Goal: Task Accomplishment & Management: Use online tool/utility

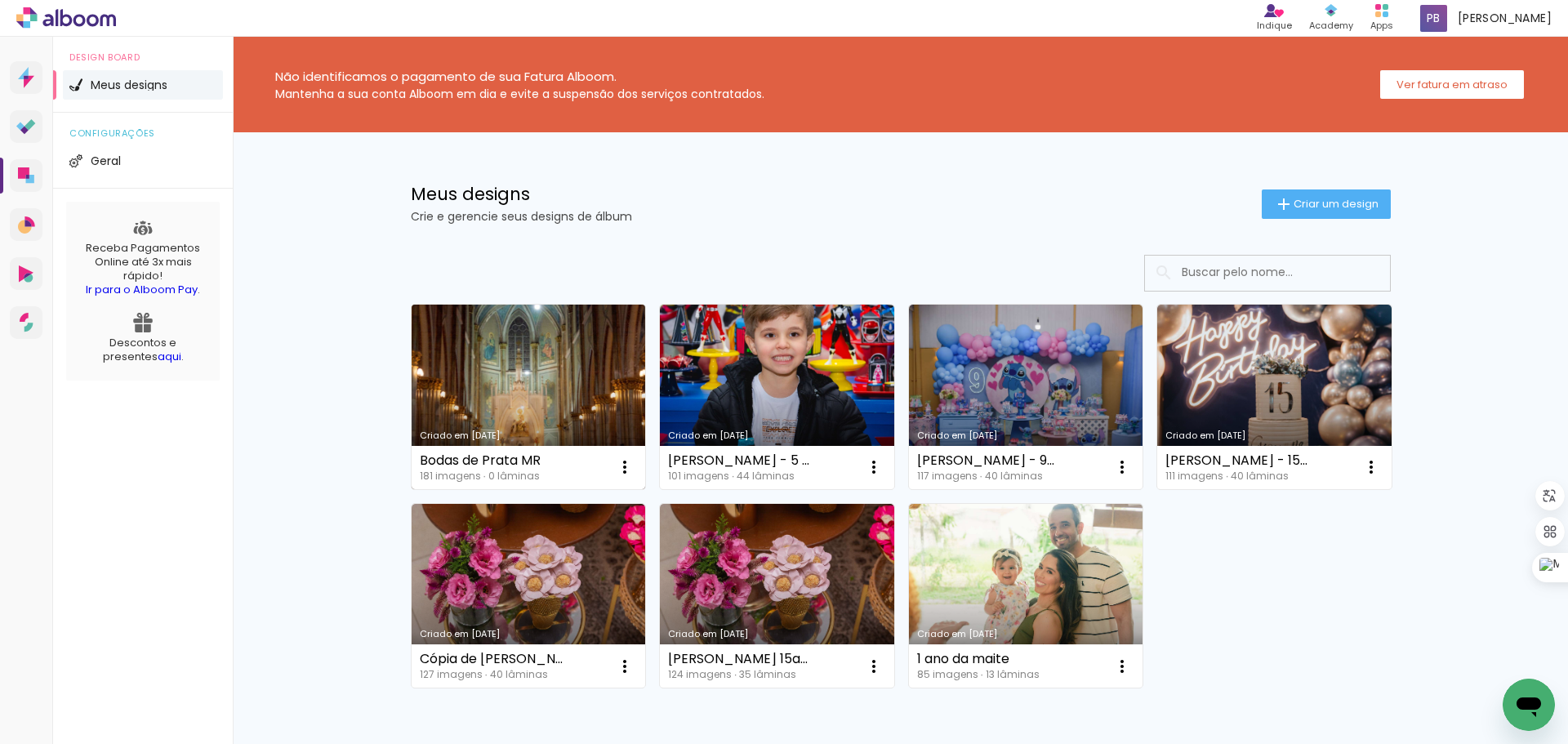
click at [516, 390] on link "Criado em [DATE]" at bounding box center [528, 396] width 235 height 184
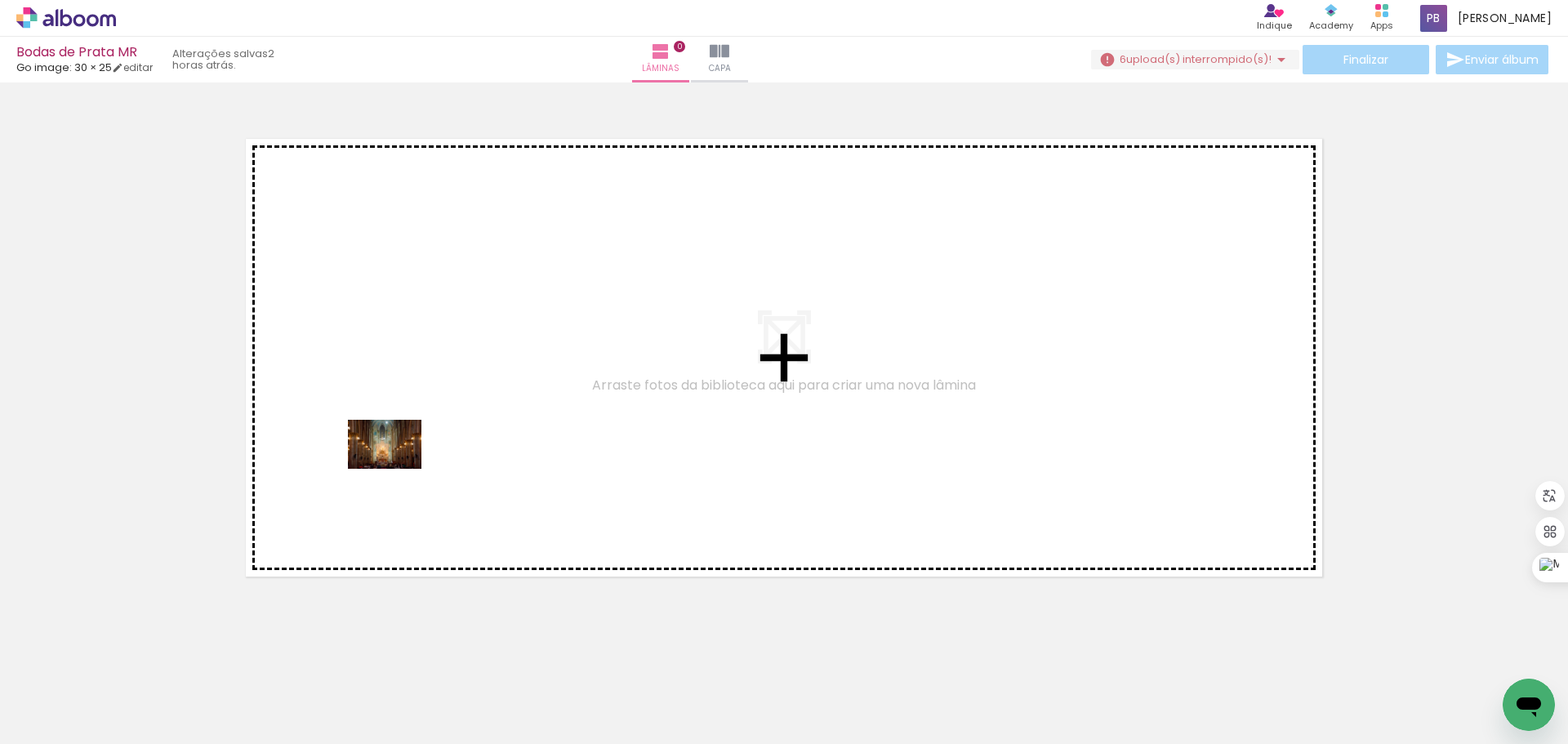
drag, startPoint x: 173, startPoint y: 686, endPoint x: 397, endPoint y: 468, distance: 312.6
click at [397, 468] on quentale-workspace at bounding box center [784, 372] width 1568 height 744
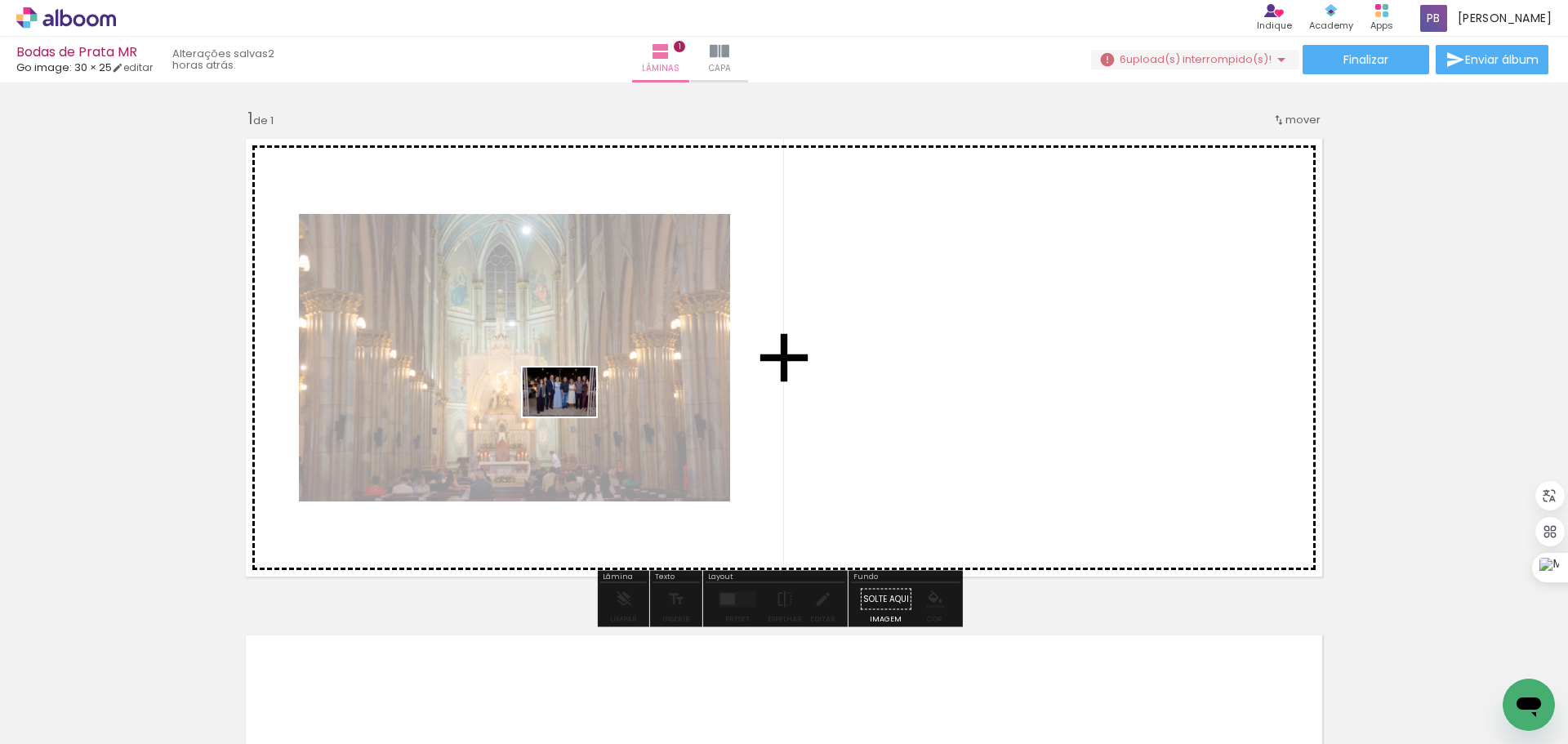
drag, startPoint x: 261, startPoint y: 689, endPoint x: 577, endPoint y: 409, distance: 422.2
click at [577, 409] on quentale-workspace at bounding box center [784, 372] width 1568 height 744
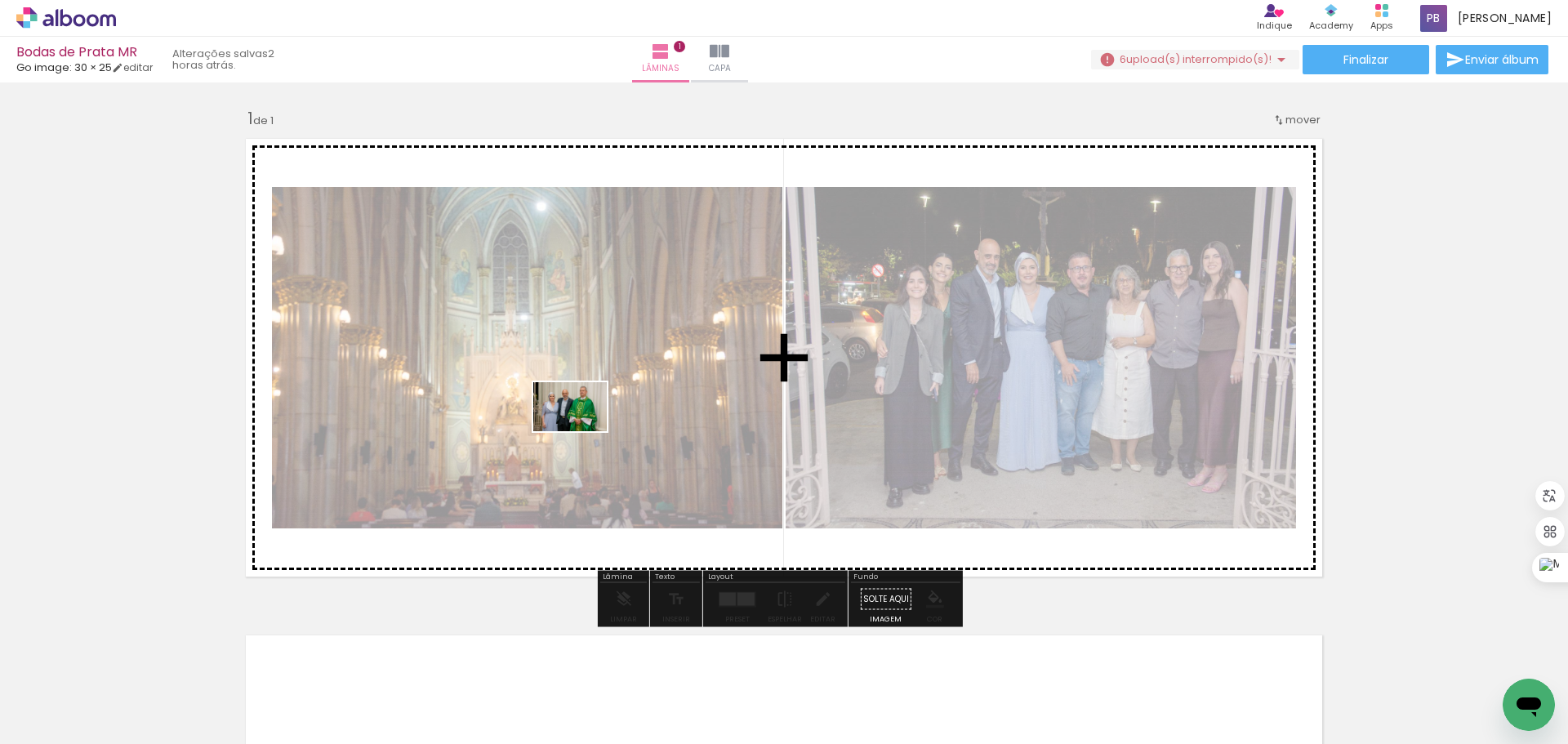
drag, startPoint x: 346, startPoint y: 690, endPoint x: 605, endPoint y: 409, distance: 382.2
click at [605, 409] on quentale-workspace at bounding box center [784, 372] width 1568 height 744
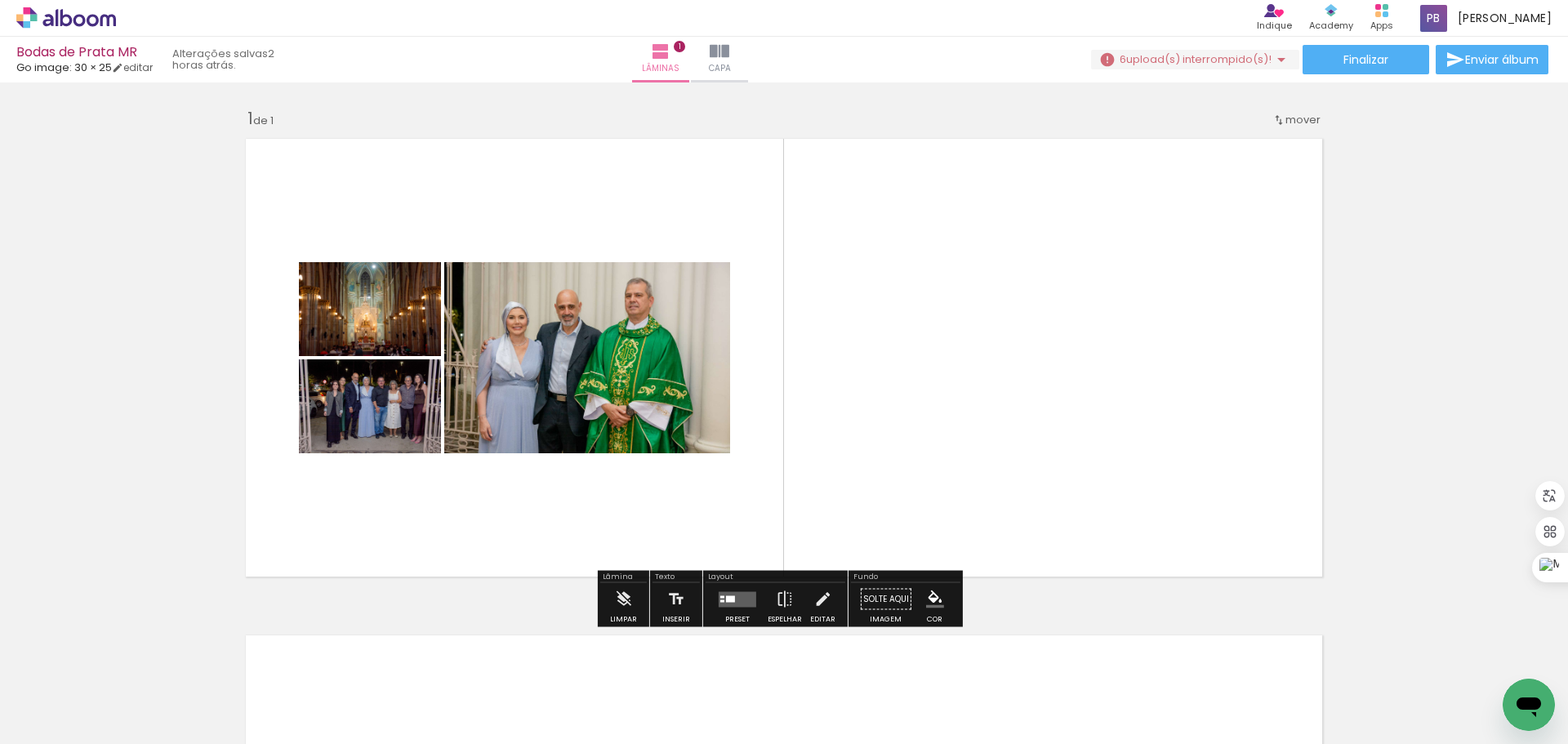
click at [722, 605] on quentale-layouter at bounding box center [737, 599] width 37 height 16
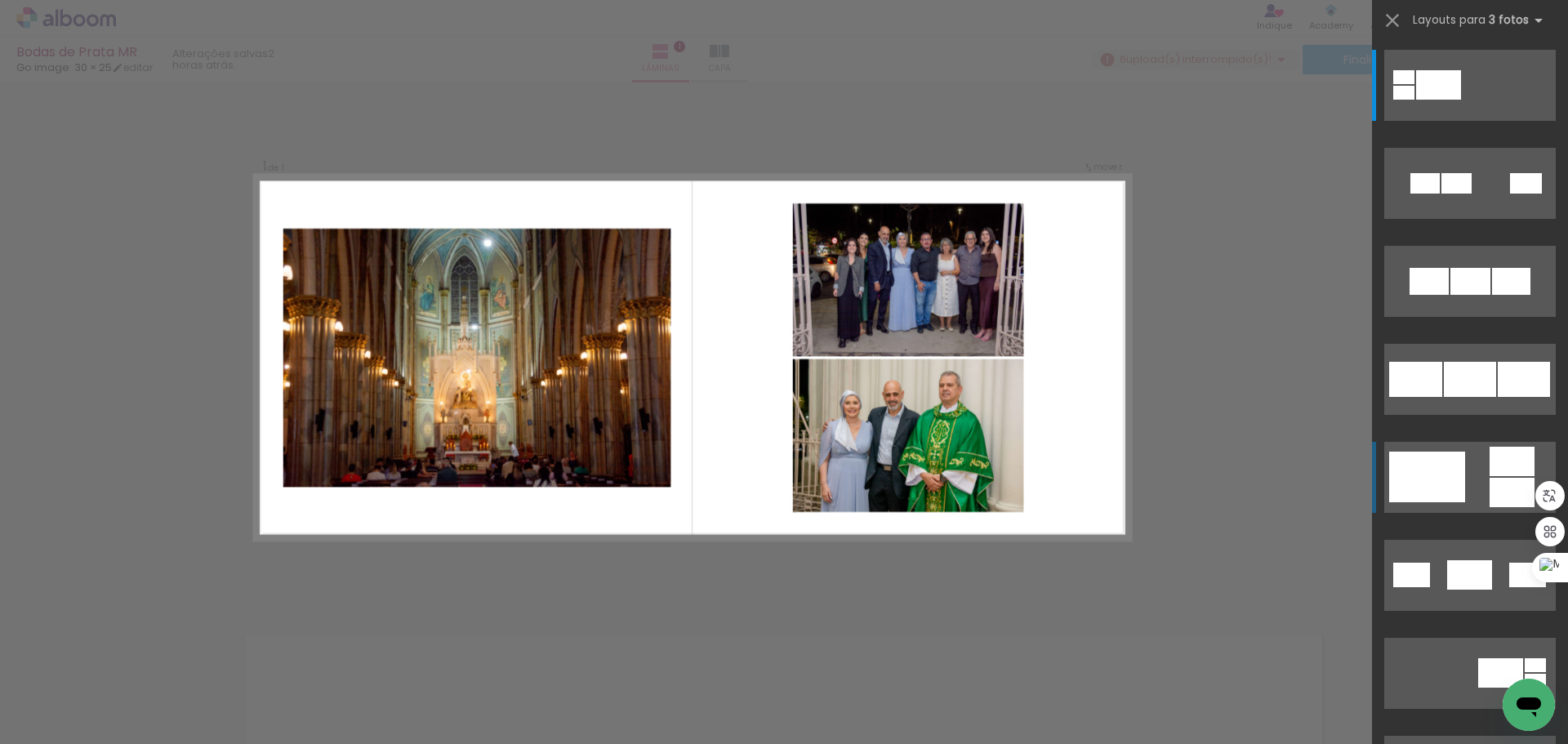
click at [1438, 475] on div at bounding box center [1426, 477] width 76 height 50
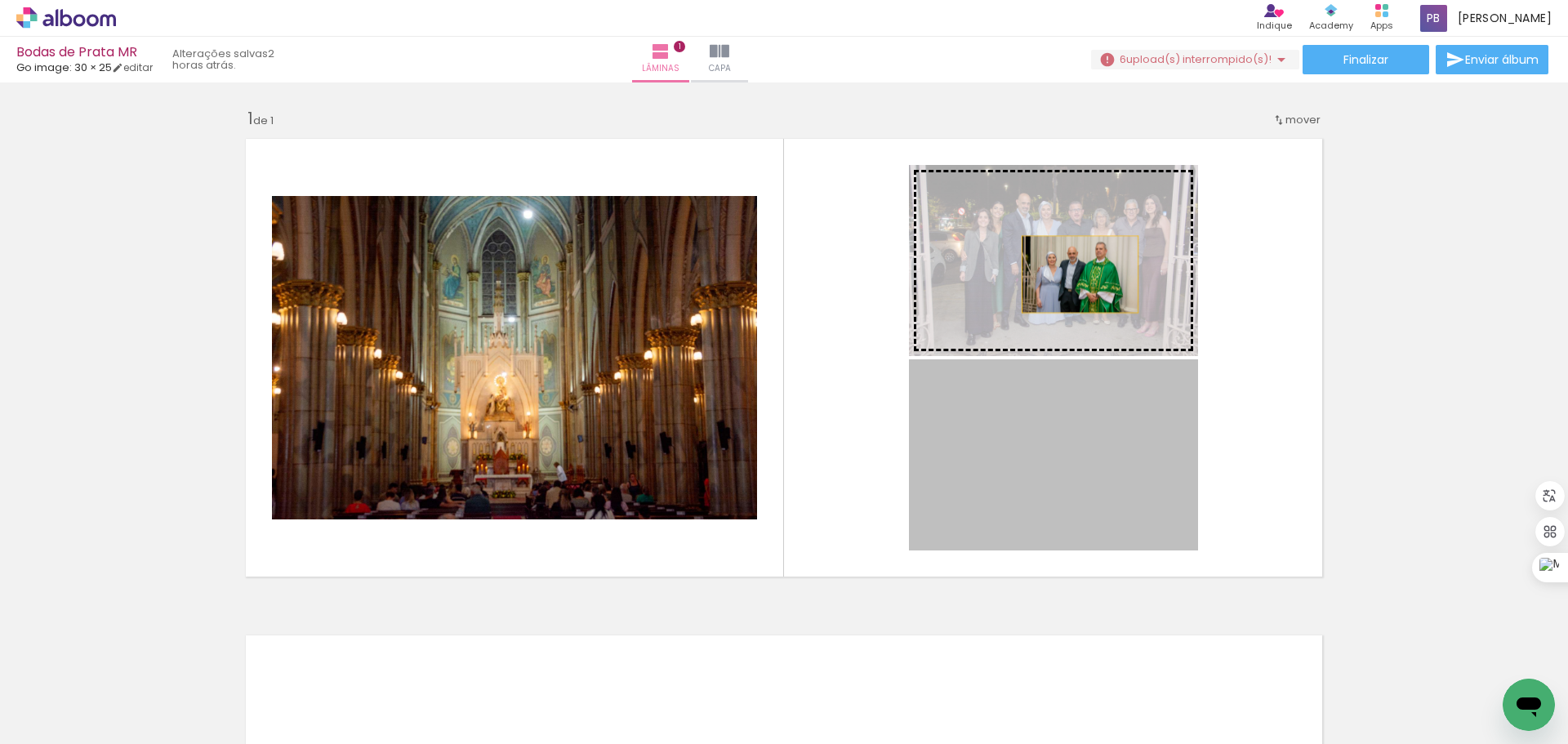
drag, startPoint x: 1101, startPoint y: 479, endPoint x: 1349, endPoint y: 496, distance: 248.6
click at [0, 0] on slot at bounding box center [0, 0] width 0 height 0
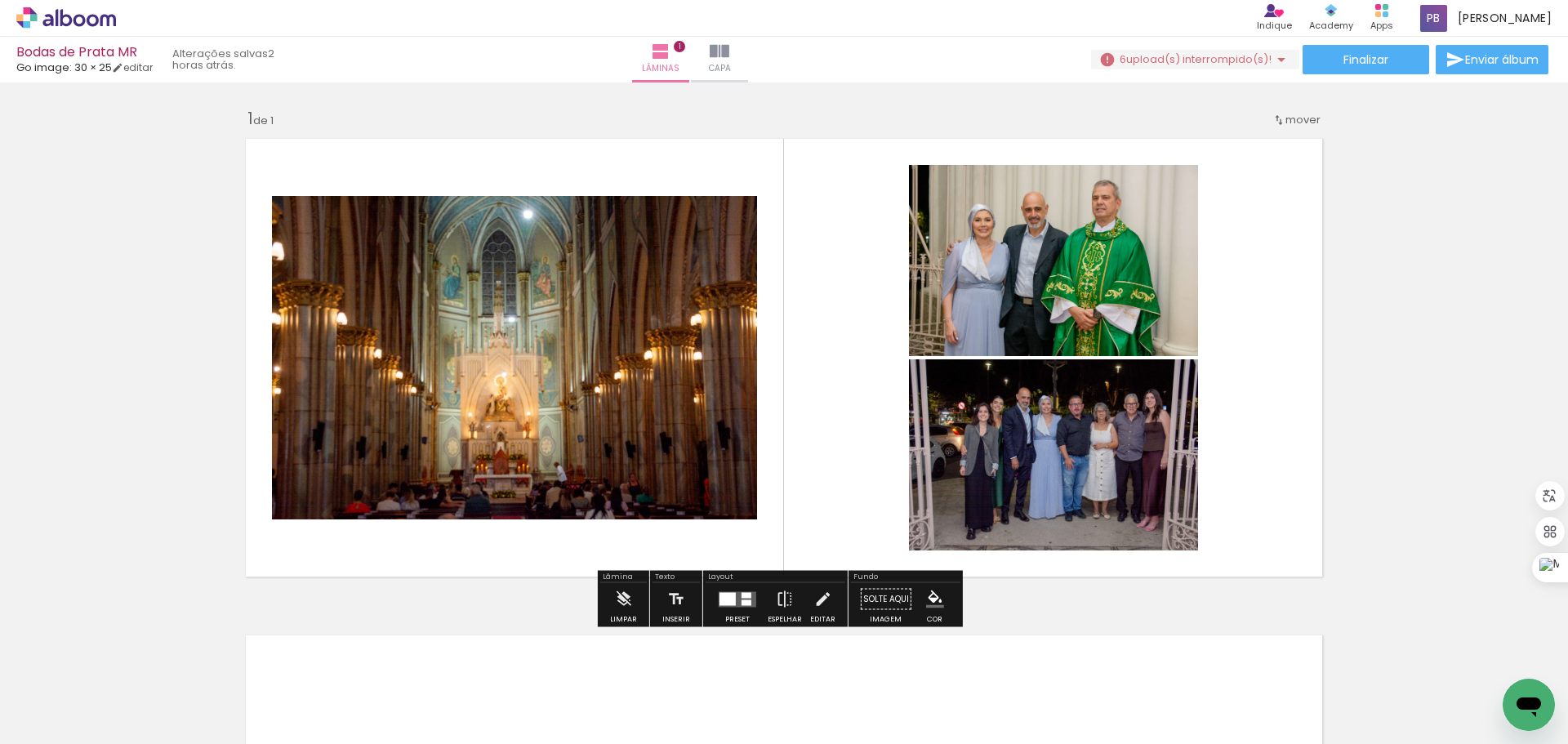
click at [479, 373] on quentale-photo at bounding box center [515, 357] width 485 height 323
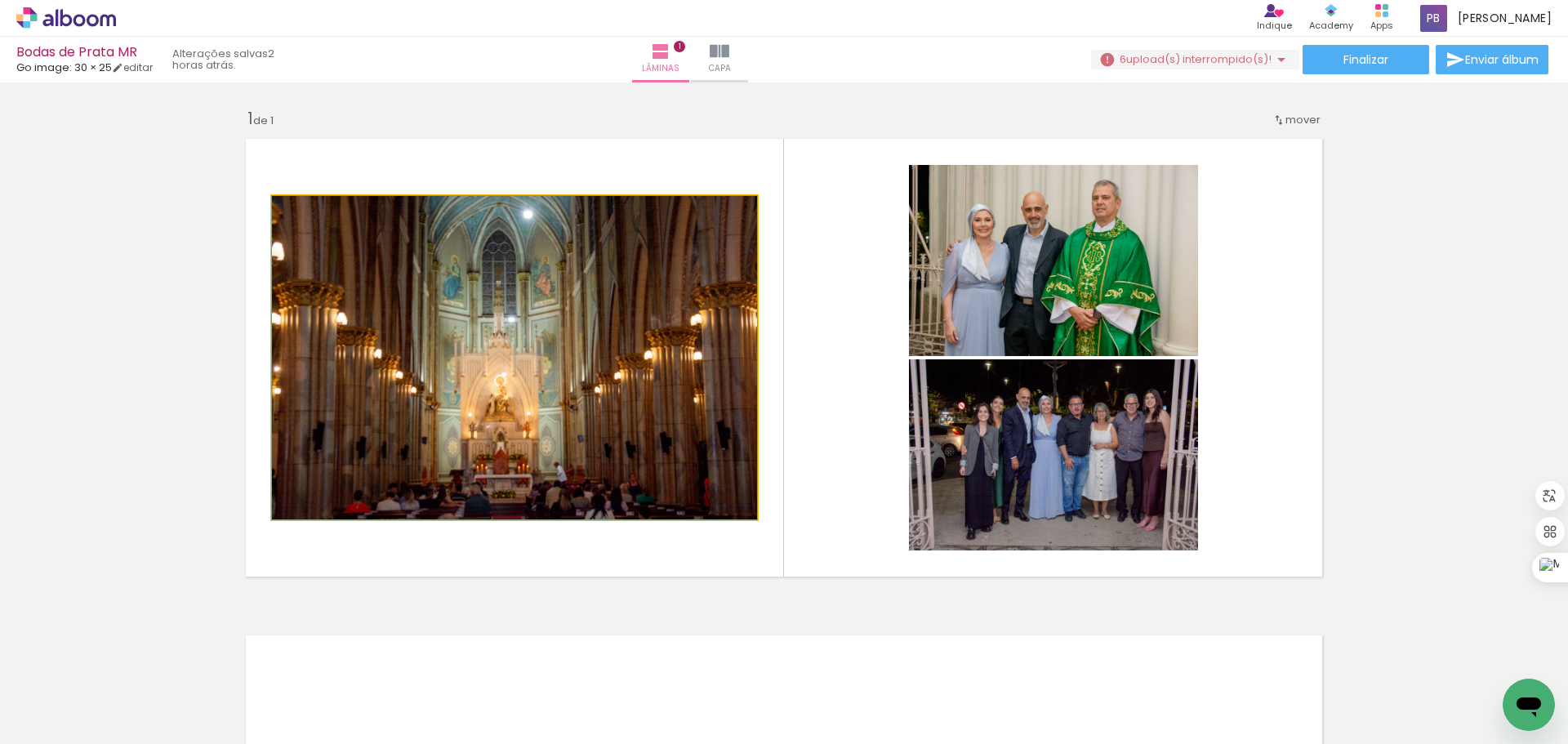
click at [518, 344] on quentale-photo at bounding box center [515, 357] width 485 height 323
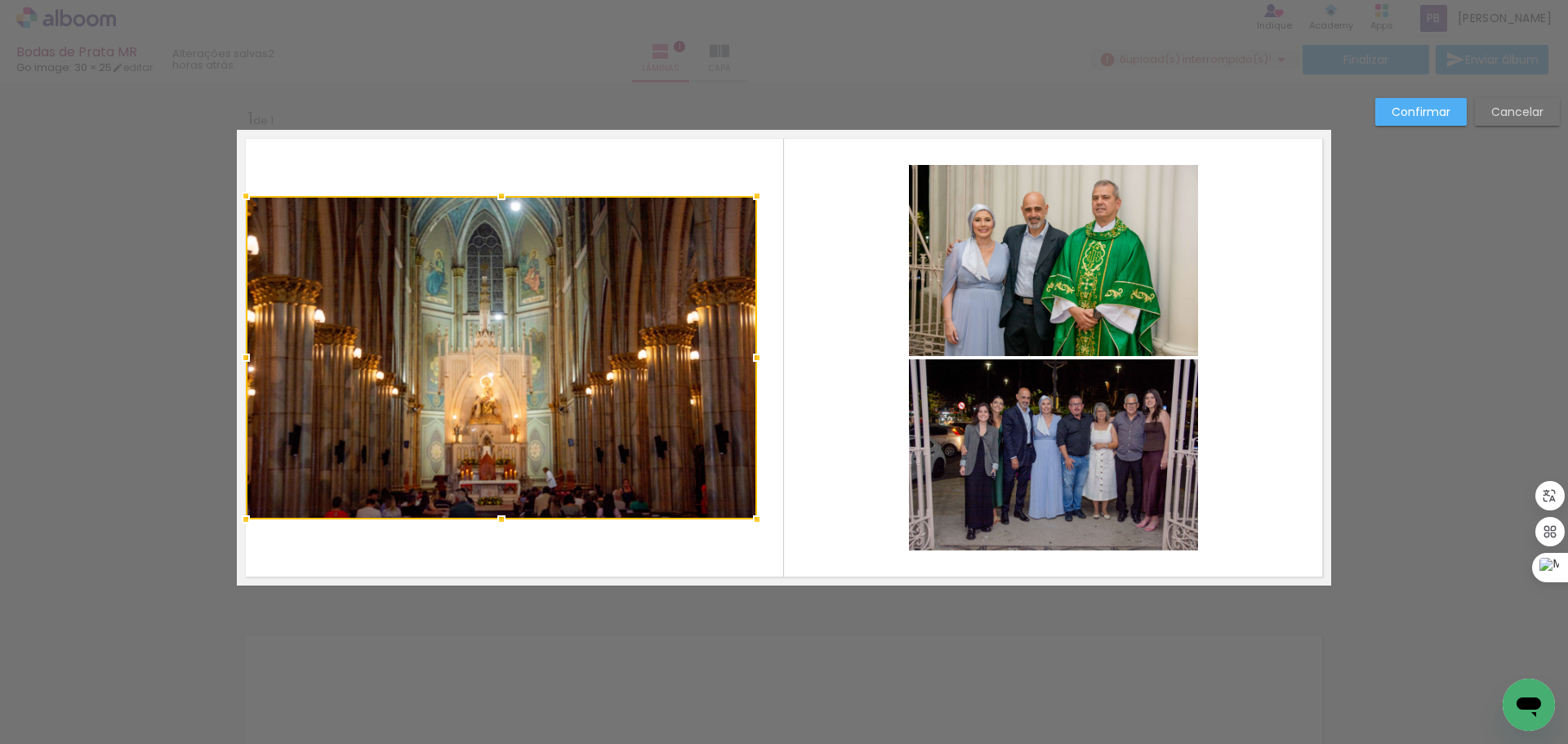
drag, startPoint x: 269, startPoint y: 358, endPoint x: 243, endPoint y: 357, distance: 26.0
click at [243, 357] on div at bounding box center [246, 358] width 33 height 33
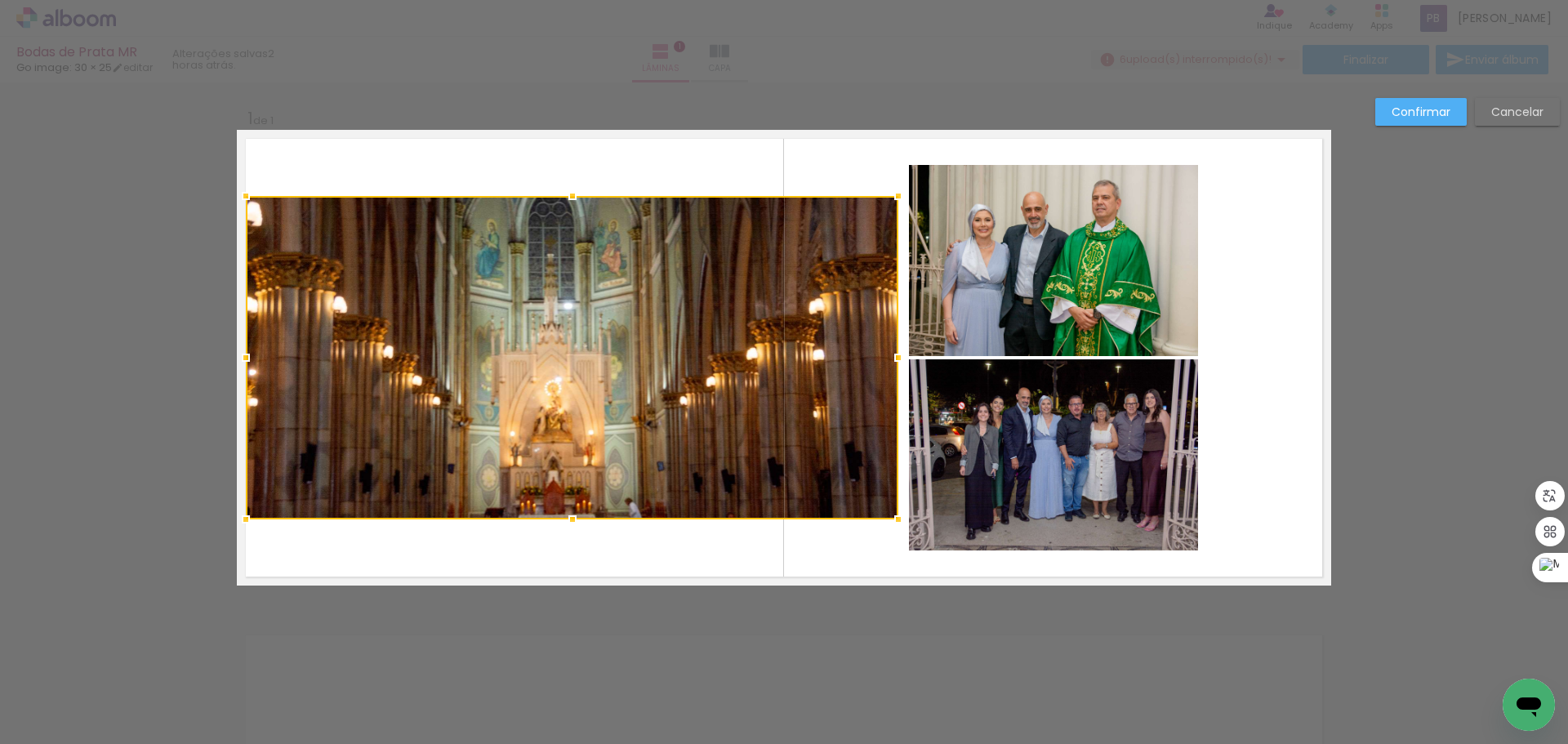
drag, startPoint x: 753, startPoint y: 359, endPoint x: 894, endPoint y: 352, distance: 141.2
click at [894, 352] on div at bounding box center [899, 358] width 33 height 33
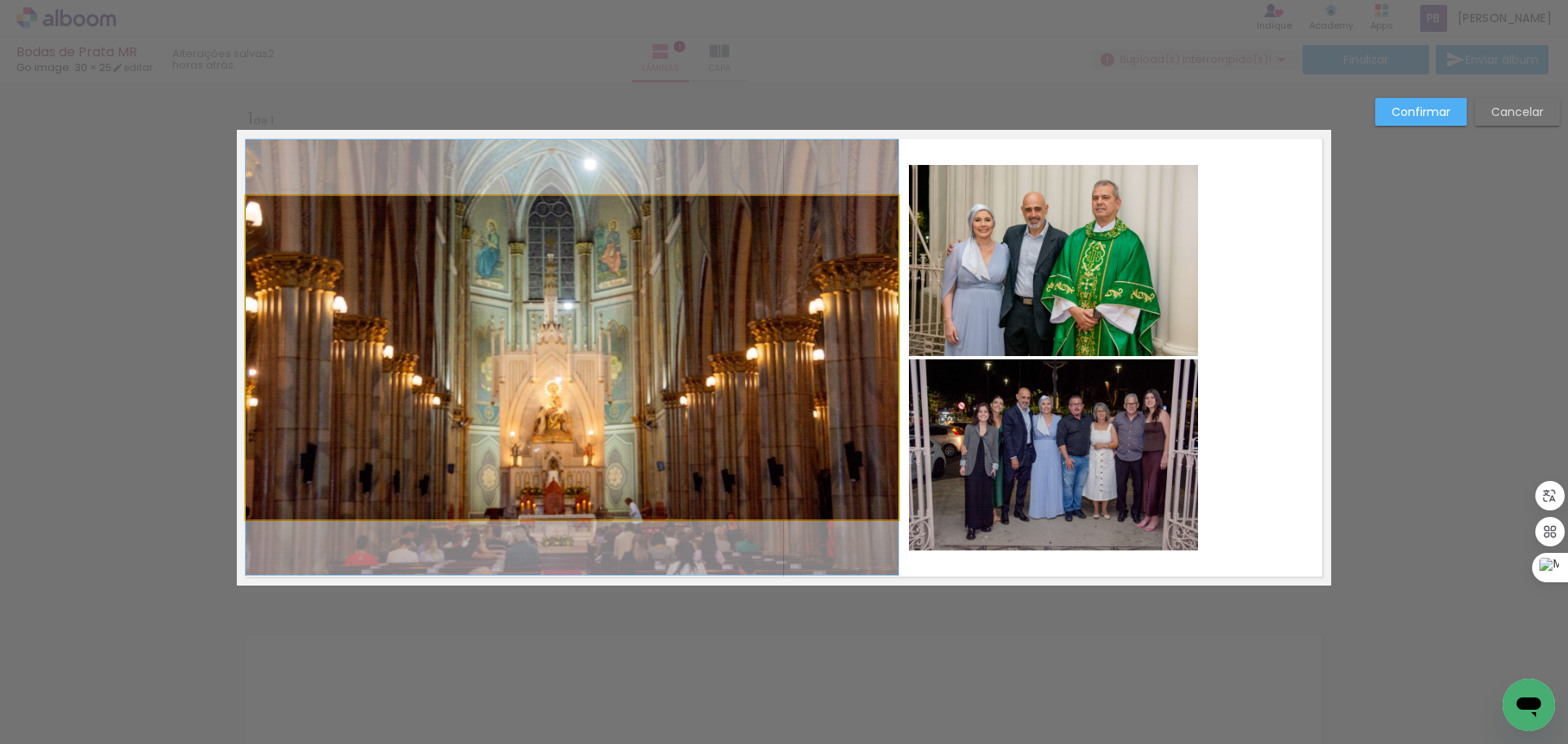
click at [575, 232] on quentale-photo at bounding box center [572, 357] width 653 height 323
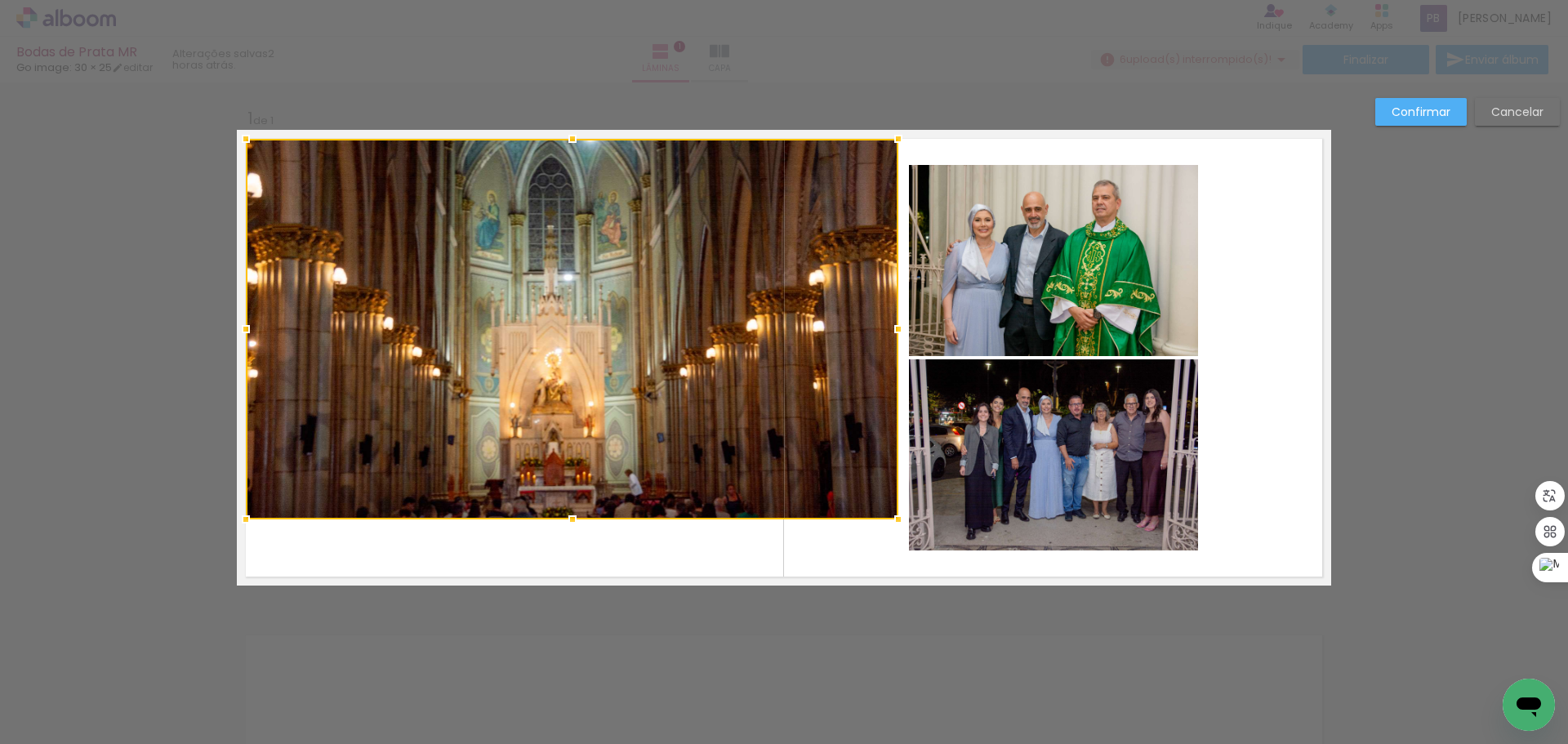
drag, startPoint x: 567, startPoint y: 196, endPoint x: 561, endPoint y: 140, distance: 56.3
click at [561, 140] on div at bounding box center [573, 139] width 33 height 33
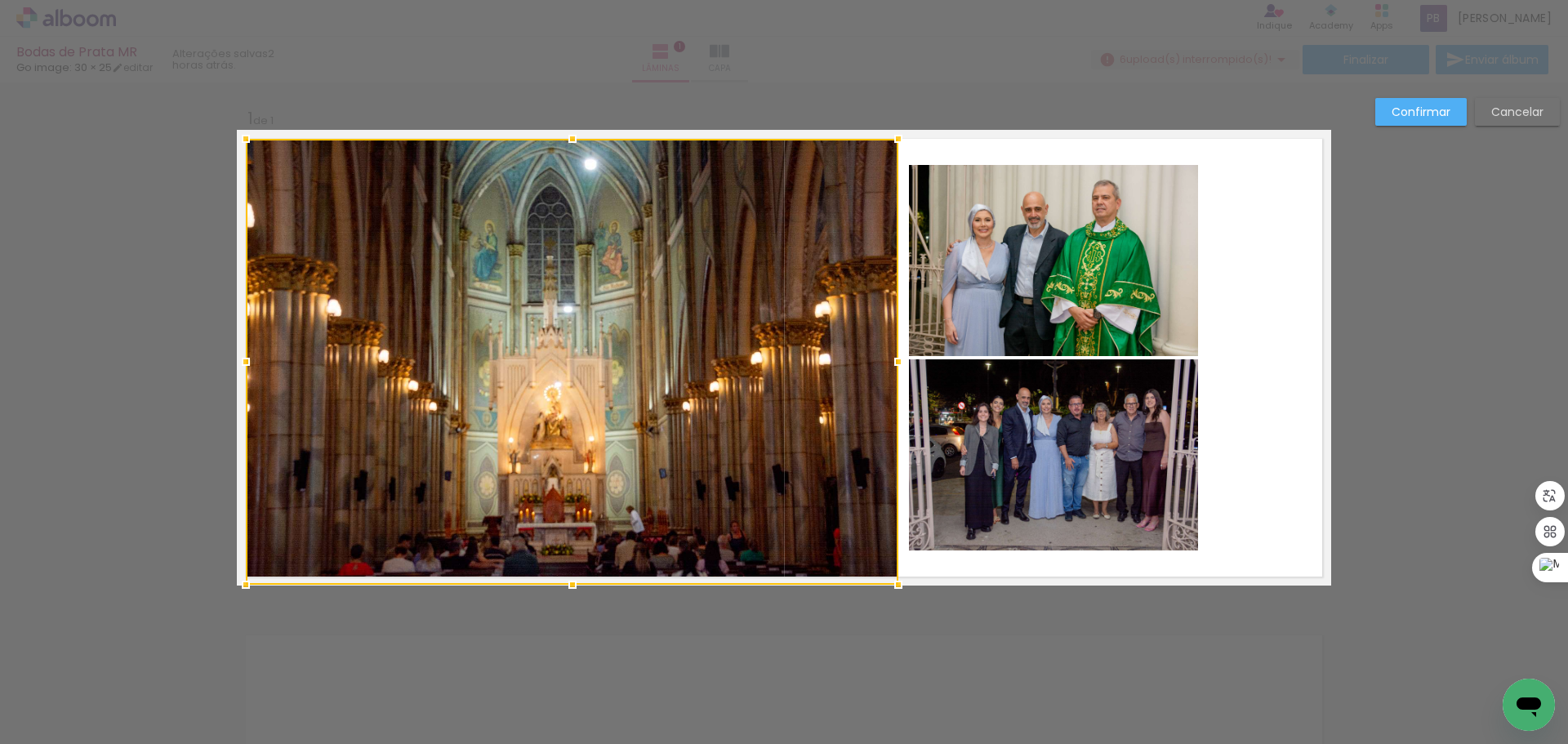
drag, startPoint x: 563, startPoint y: 520, endPoint x: 588, endPoint y: 576, distance: 61.3
click at [588, 576] on div at bounding box center [572, 362] width 653 height 446
click at [1089, 273] on quentale-photo at bounding box center [1053, 261] width 289 height 191
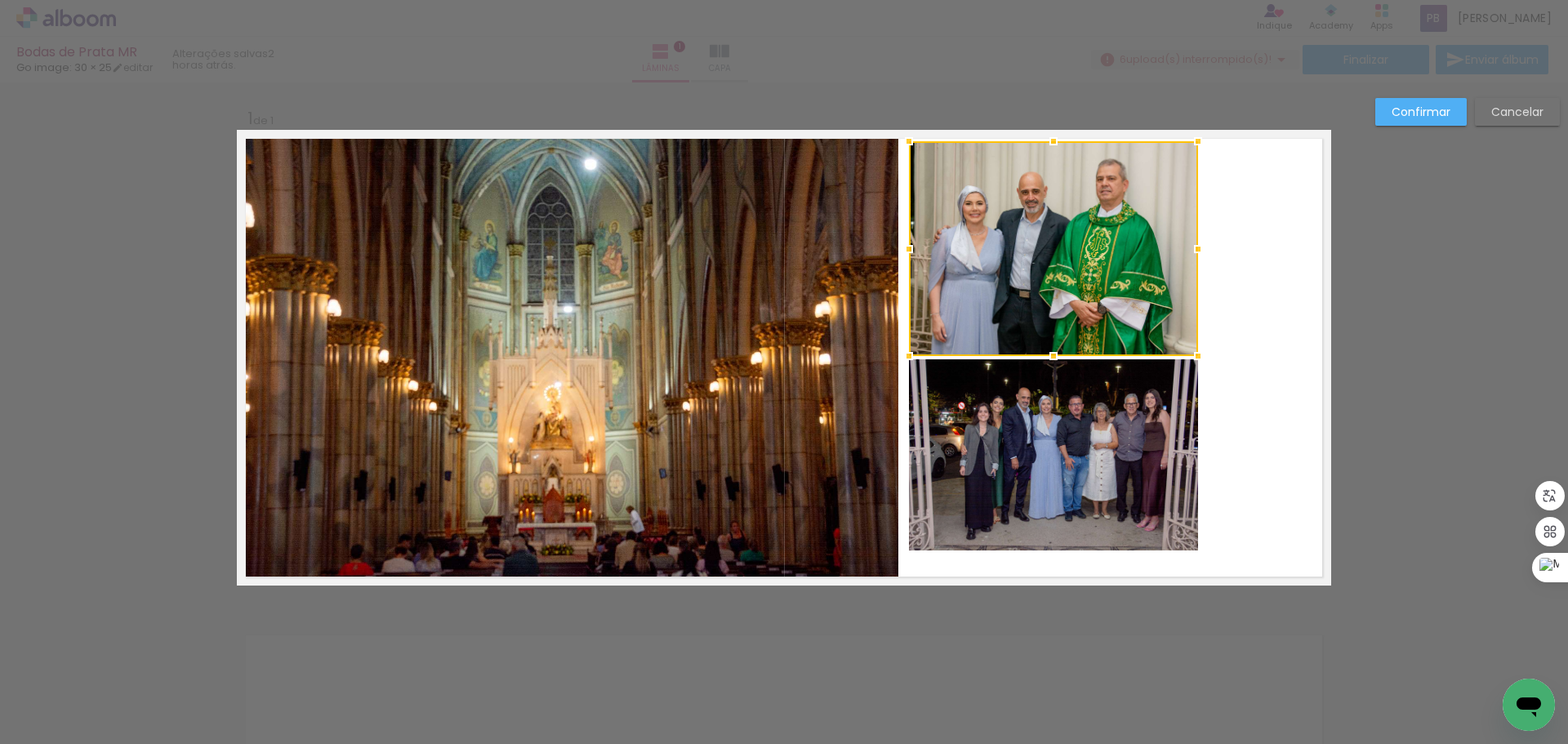
drag, startPoint x: 1049, startPoint y: 163, endPoint x: 1058, endPoint y: 149, distance: 16.6
click at [1058, 149] on div at bounding box center [1053, 142] width 33 height 33
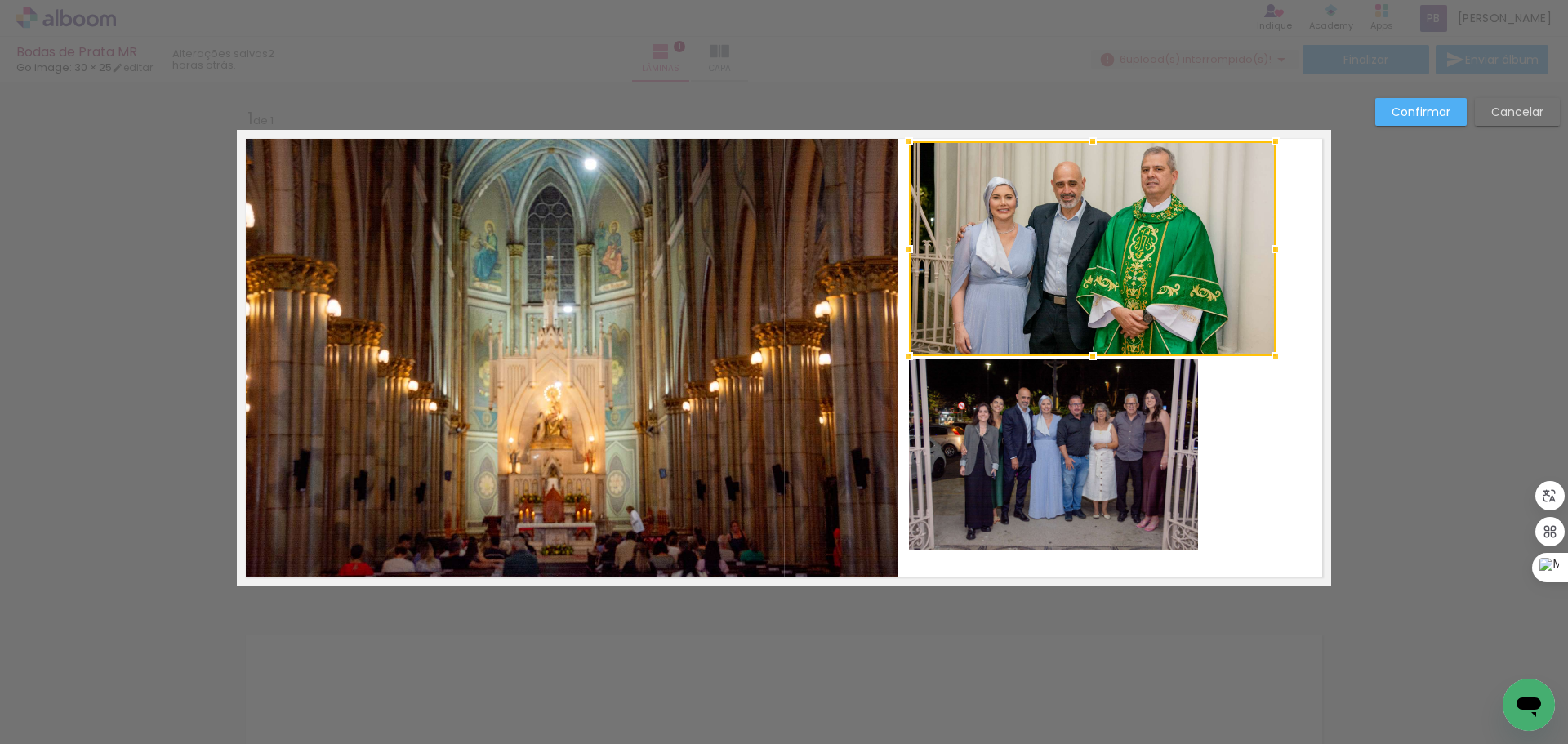
drag, startPoint x: 1195, startPoint y: 246, endPoint x: 1273, endPoint y: 233, distance: 79.1
click at [1273, 233] on div at bounding box center [1276, 249] width 33 height 33
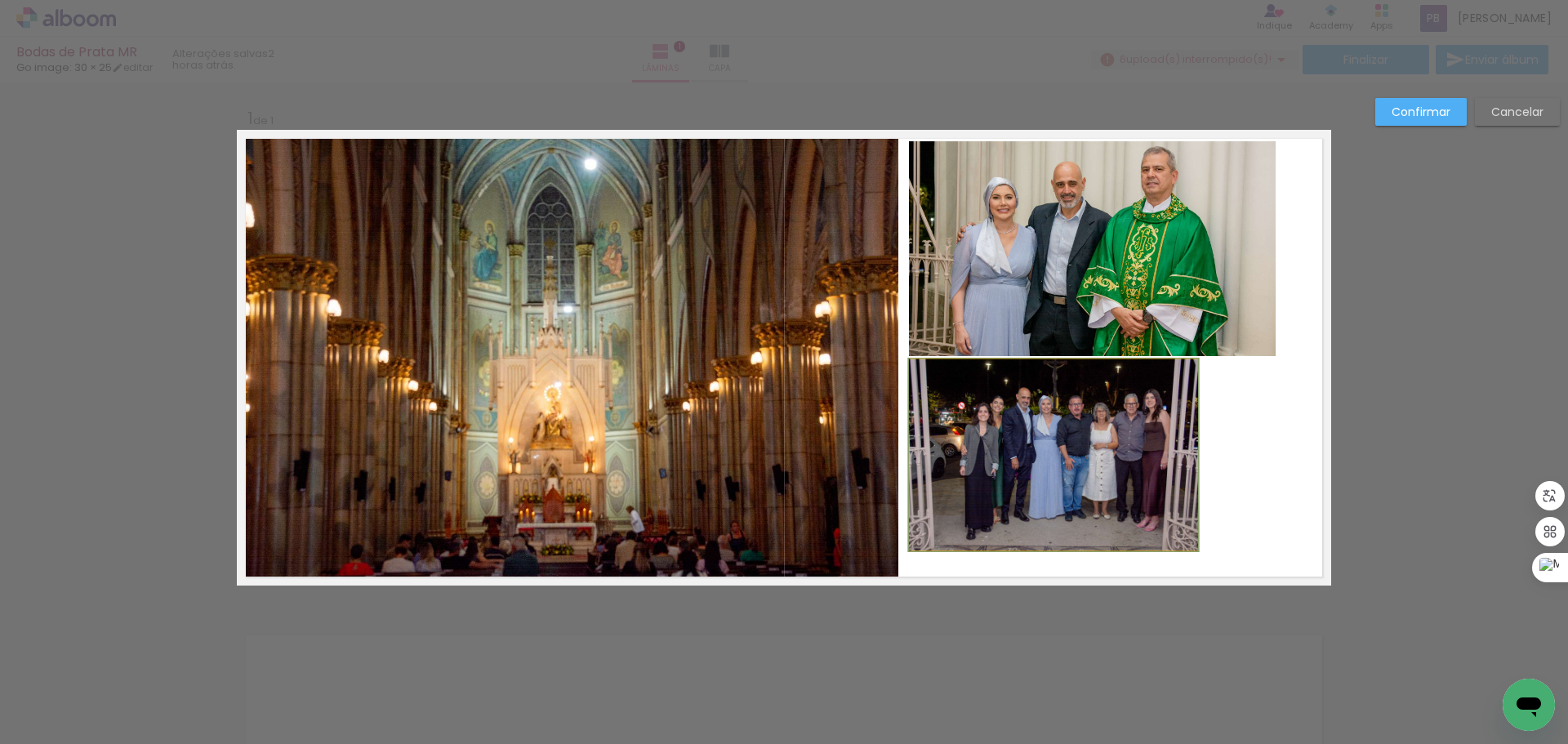
click at [1085, 433] on quentale-photo at bounding box center [1053, 455] width 289 height 191
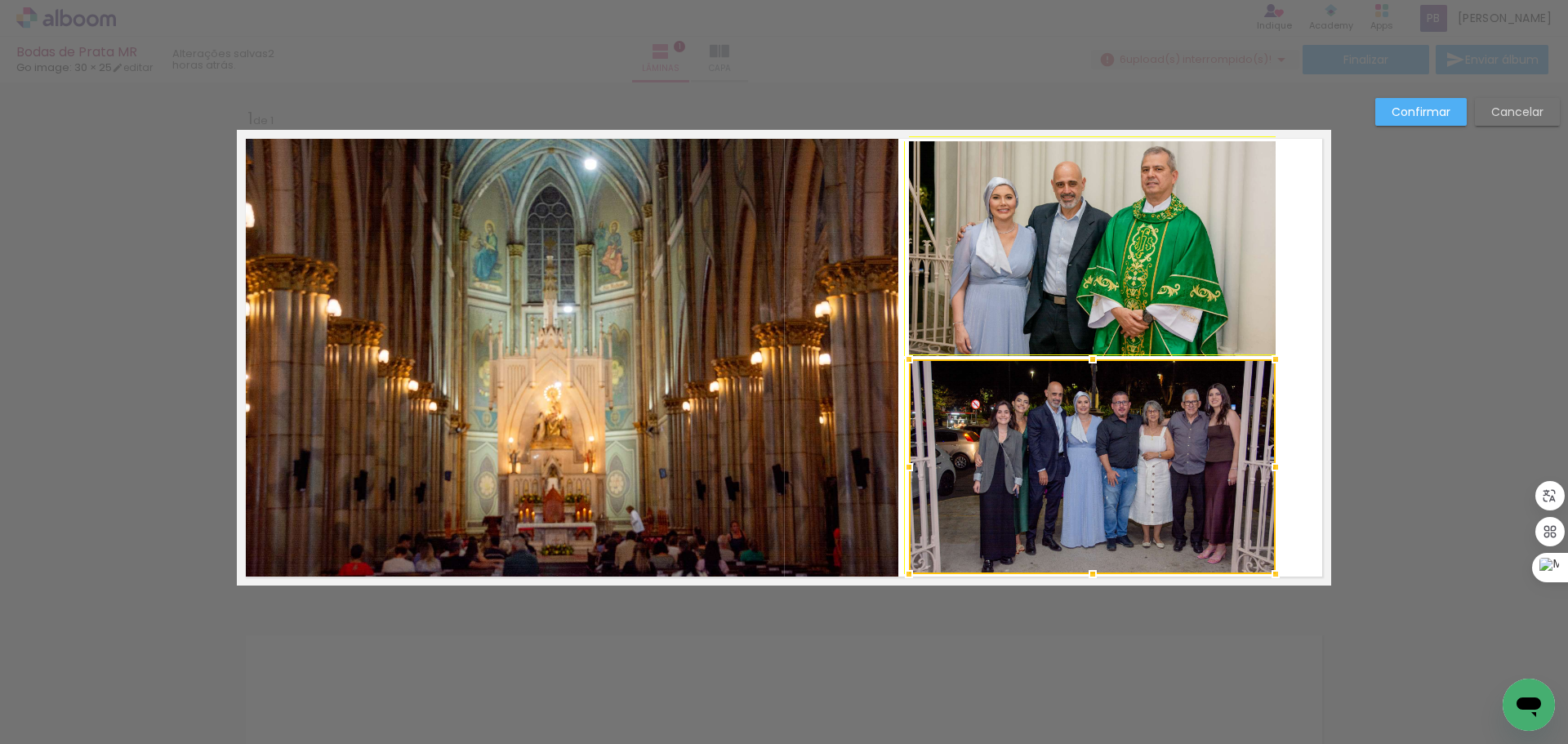
drag, startPoint x: 1193, startPoint y: 548, endPoint x: 1281, endPoint y: 523, distance: 91.5
click at [1269, 573] on div at bounding box center [1276, 575] width 33 height 33
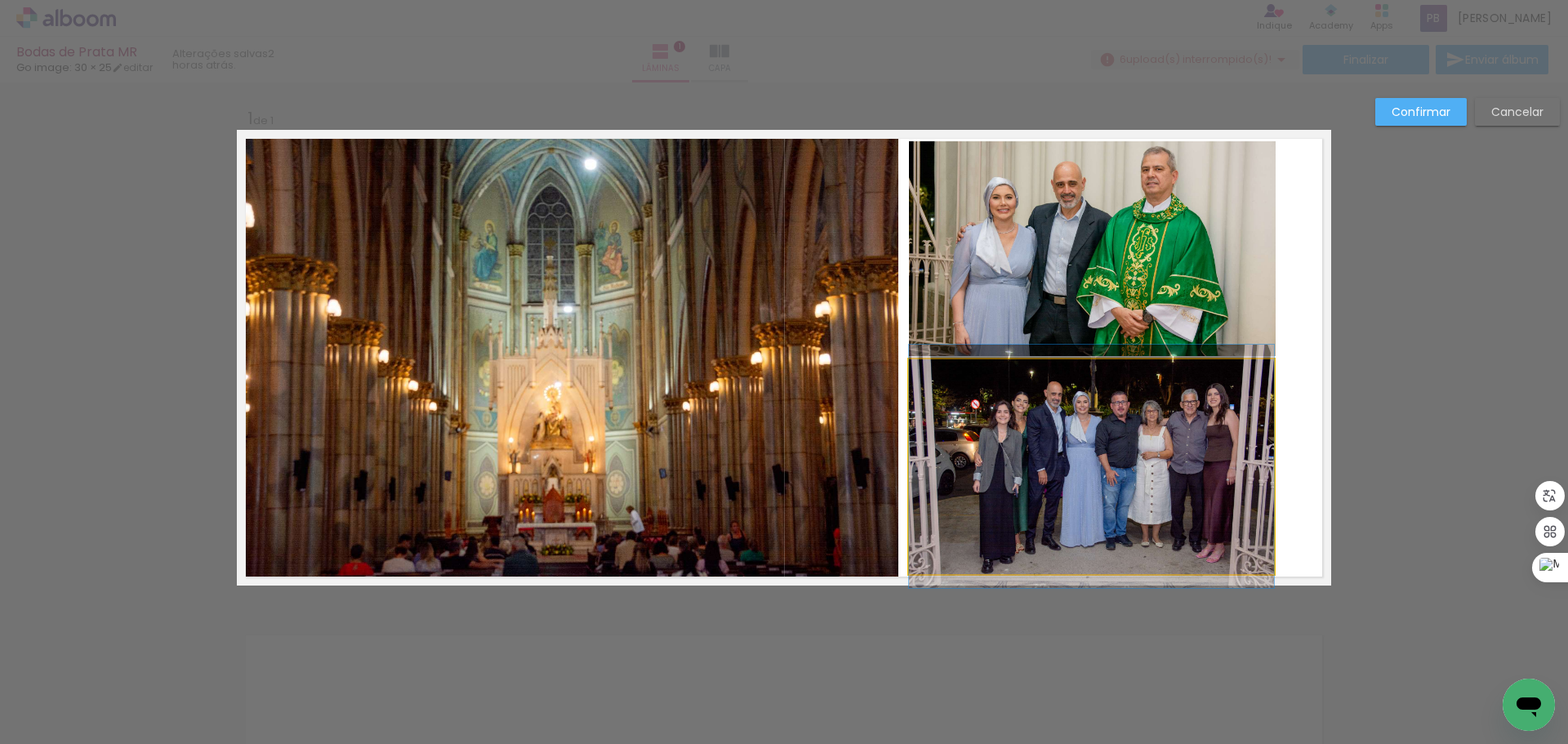
click at [1242, 426] on quentale-photo at bounding box center [1092, 466] width 365 height 215
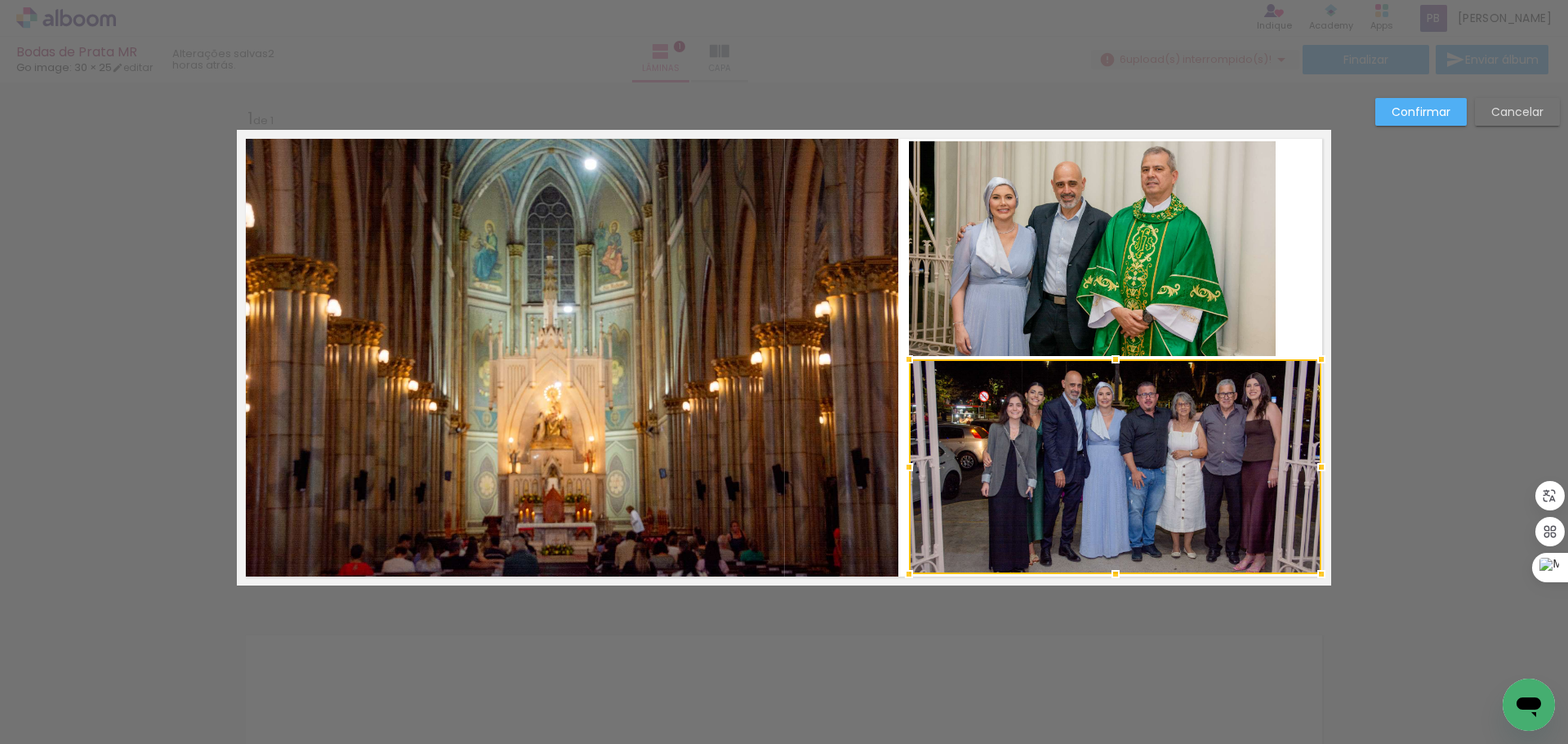
drag, startPoint x: 1266, startPoint y: 468, endPoint x: 1314, endPoint y: 479, distance: 49.2
click at [1314, 479] on div at bounding box center [1321, 468] width 33 height 33
click at [0, 0] on slot "Confirmar" at bounding box center [0, 0] width 0 height 0
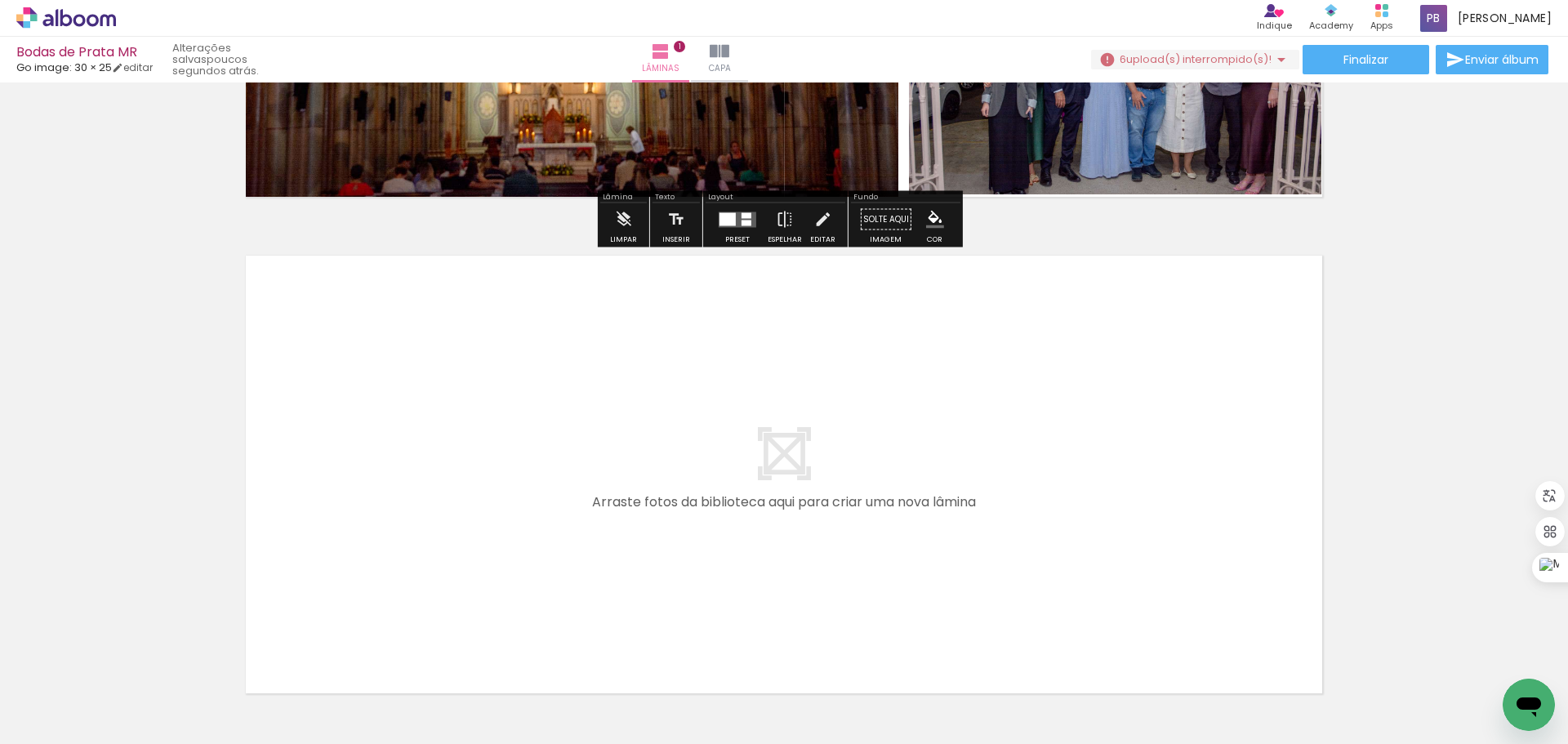
scroll to position [490, 0]
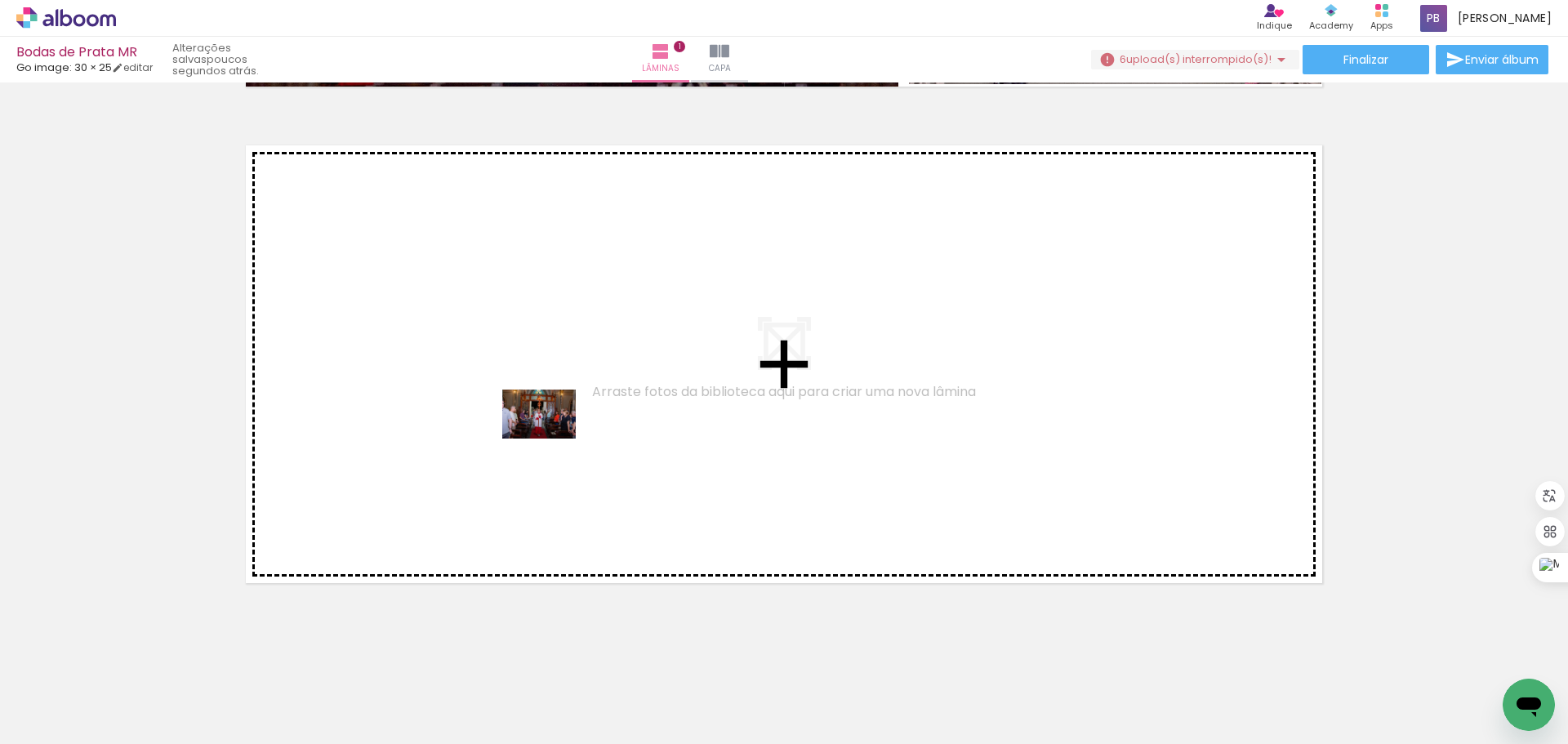
drag, startPoint x: 450, startPoint y: 700, endPoint x: 551, endPoint y: 438, distance: 280.8
click at [551, 438] on quentale-workspace at bounding box center [784, 372] width 1568 height 744
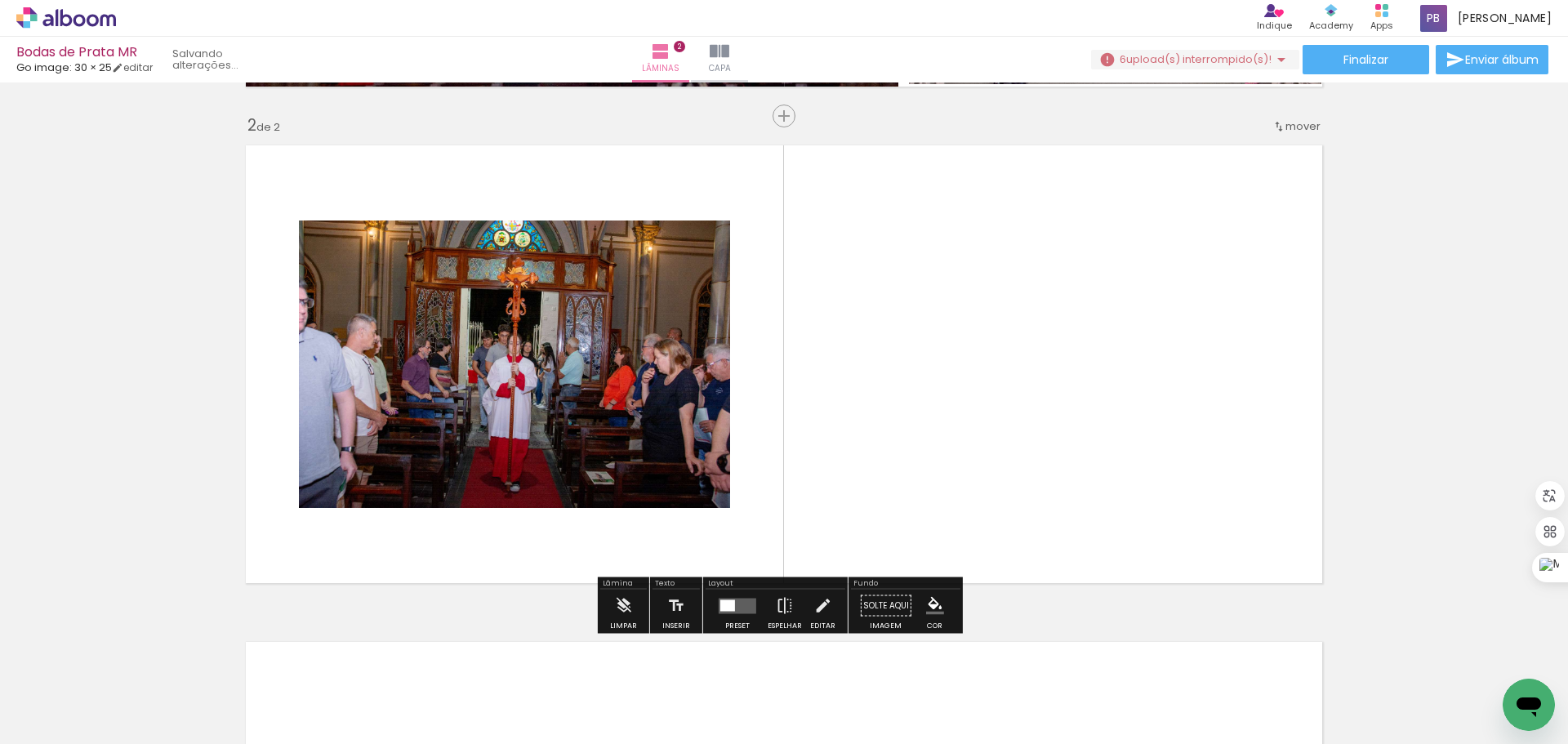
scroll to position [492, 0]
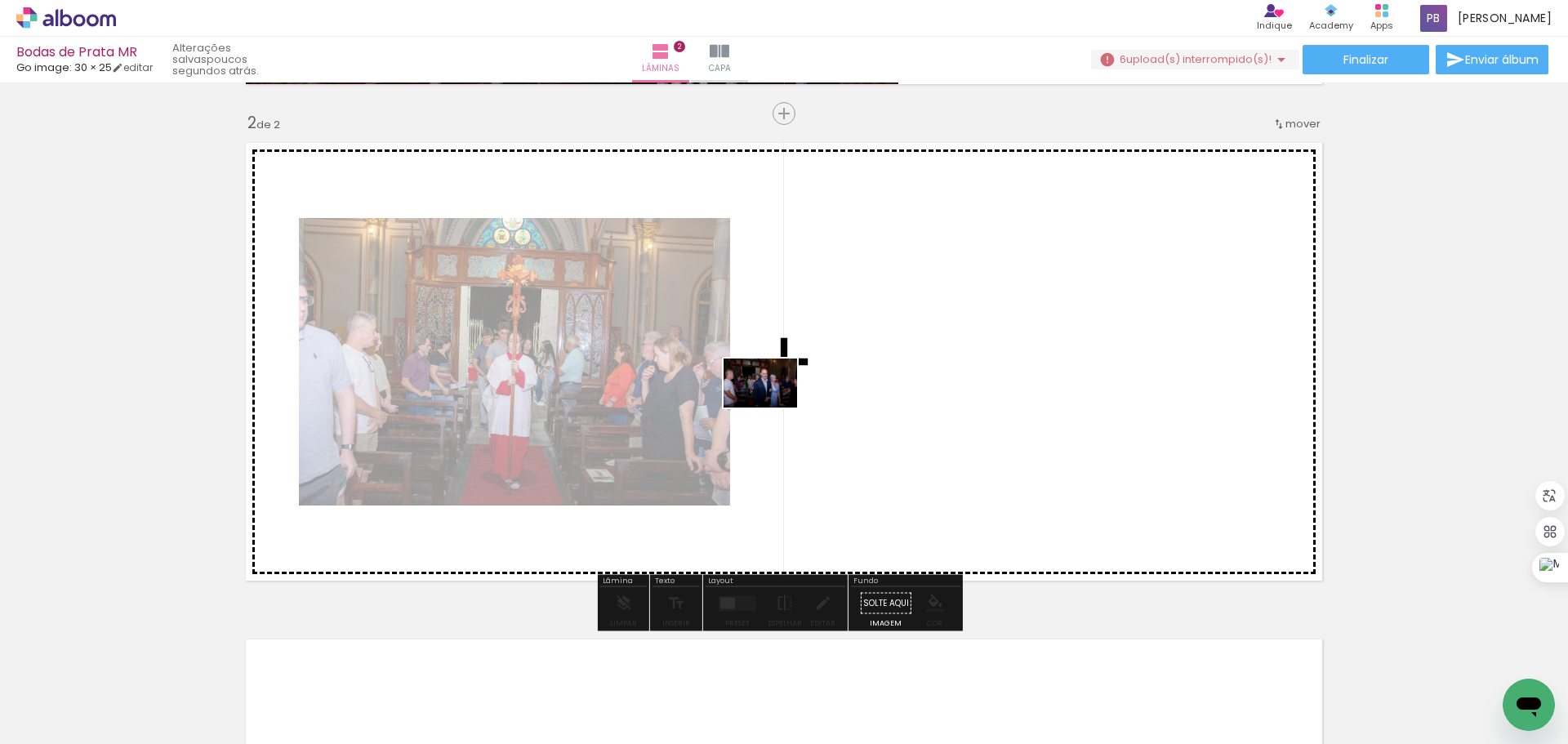
drag, startPoint x: 547, startPoint y: 700, endPoint x: 788, endPoint y: 396, distance: 387.9
click at [788, 396] on quentale-workspace at bounding box center [784, 372] width 1568 height 744
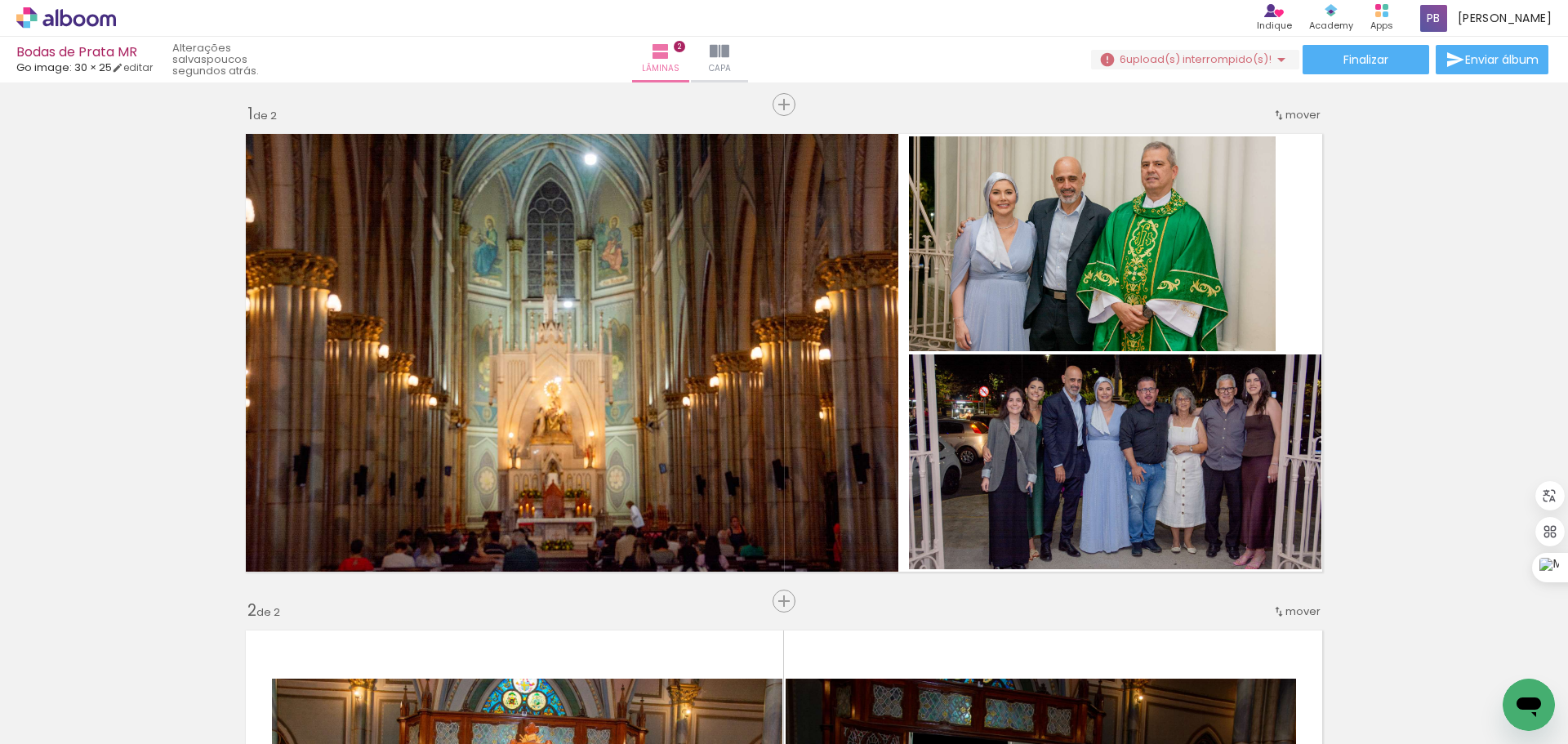
scroll to position [0, 0]
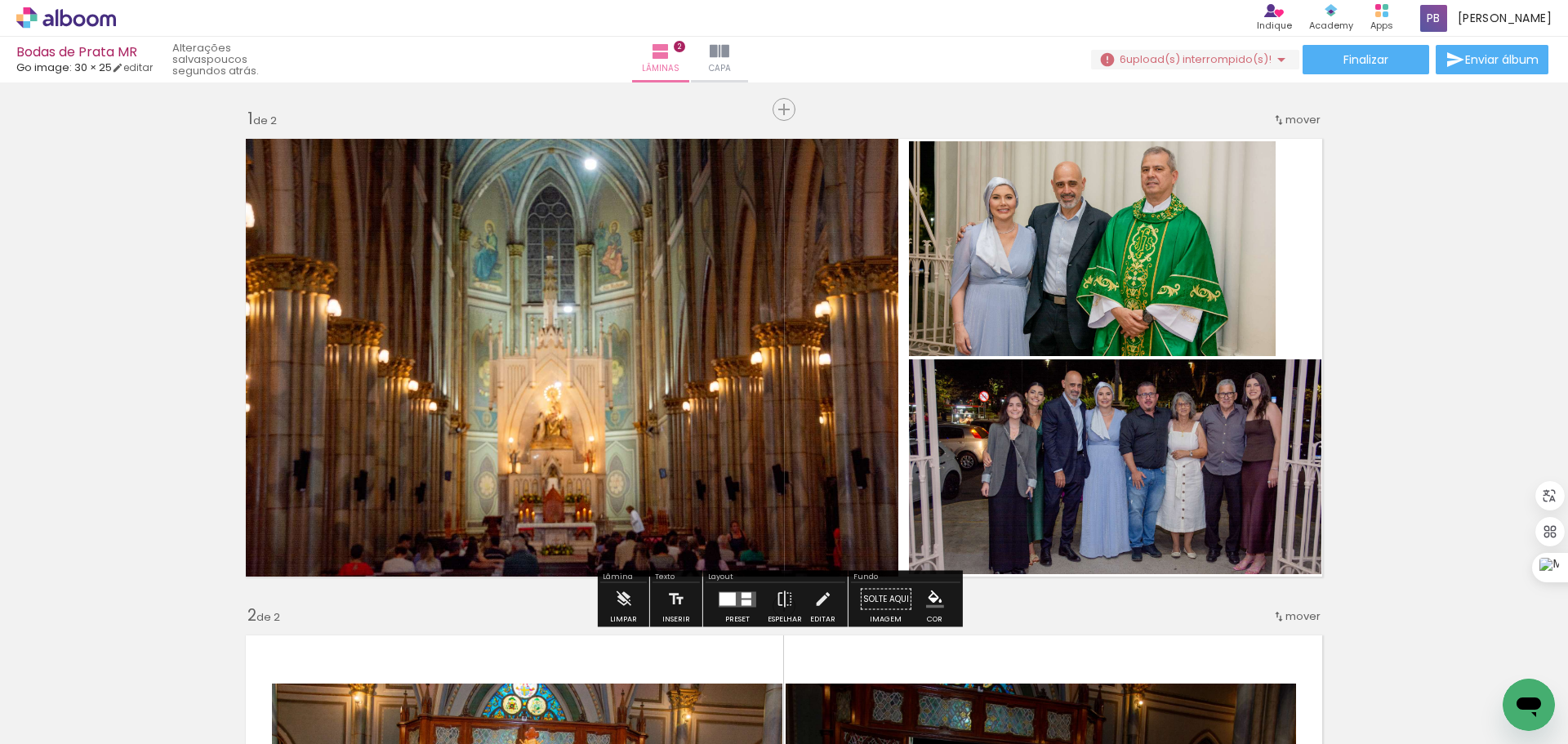
click at [1169, 263] on quentale-photo at bounding box center [1093, 249] width 367 height 215
click at [1215, 246] on quentale-photo at bounding box center [1093, 249] width 367 height 215
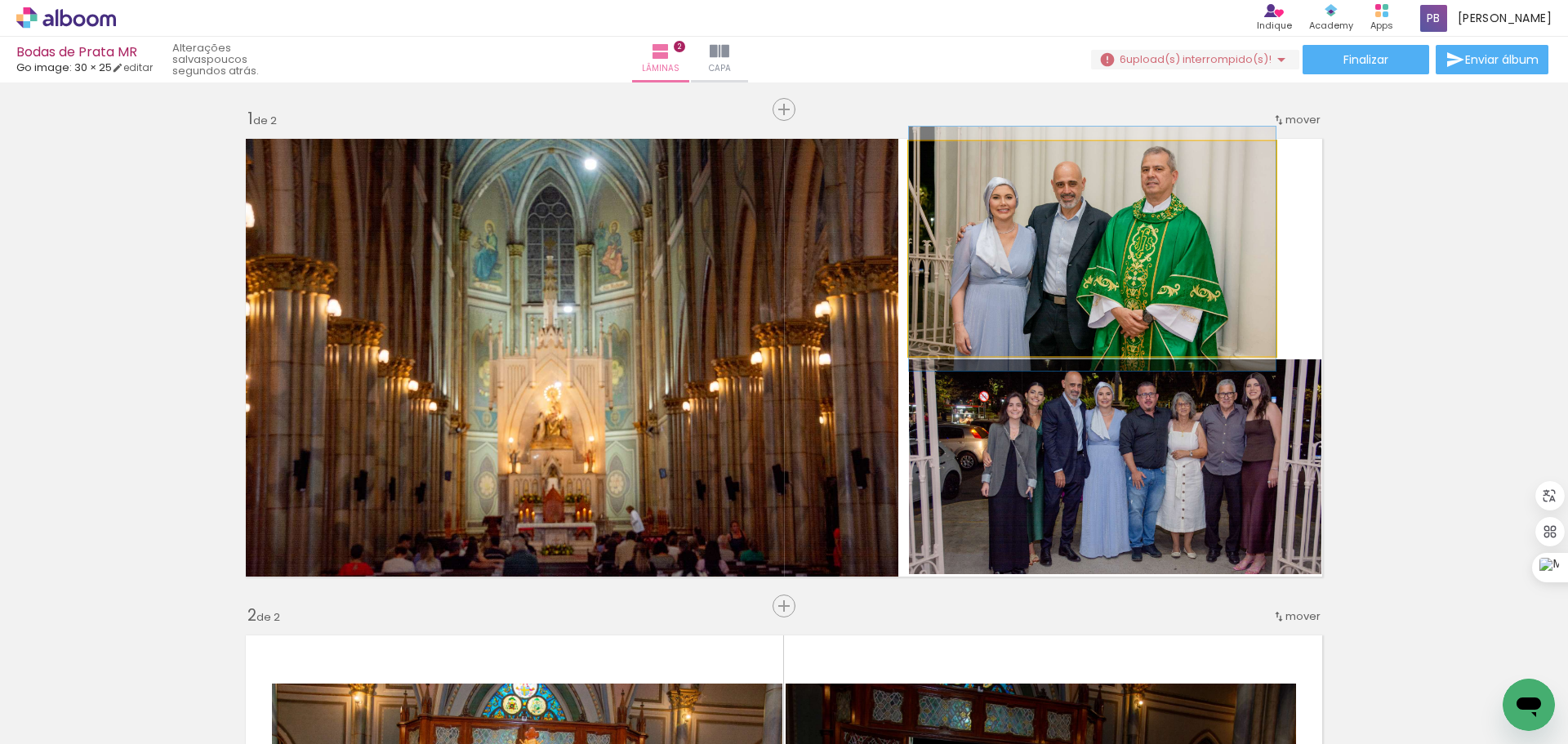
click at [1215, 246] on quentale-photo at bounding box center [1093, 249] width 367 height 215
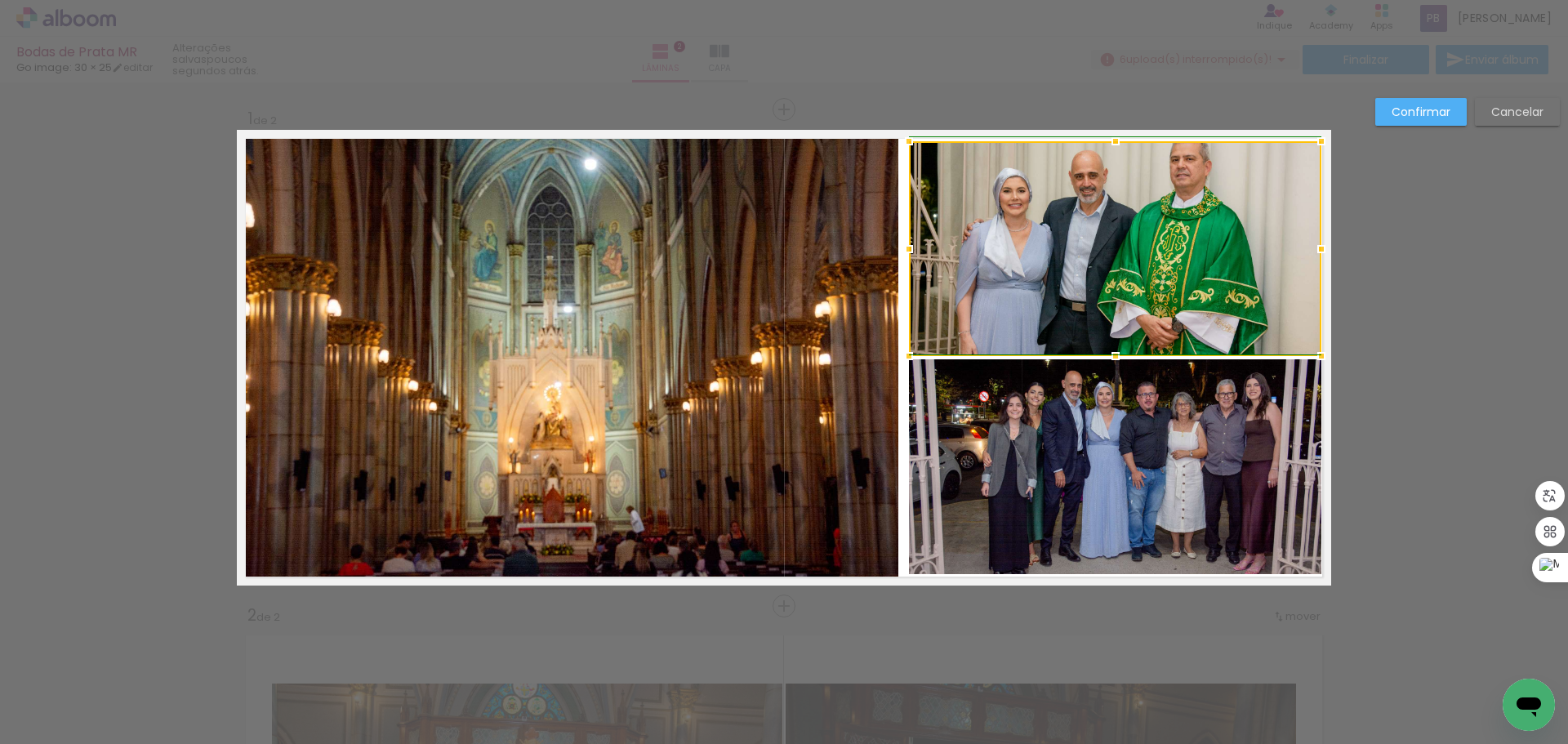
drag, startPoint x: 1268, startPoint y: 249, endPoint x: 1316, endPoint y: 258, distance: 48.8
click at [1316, 258] on div at bounding box center [1321, 249] width 33 height 33
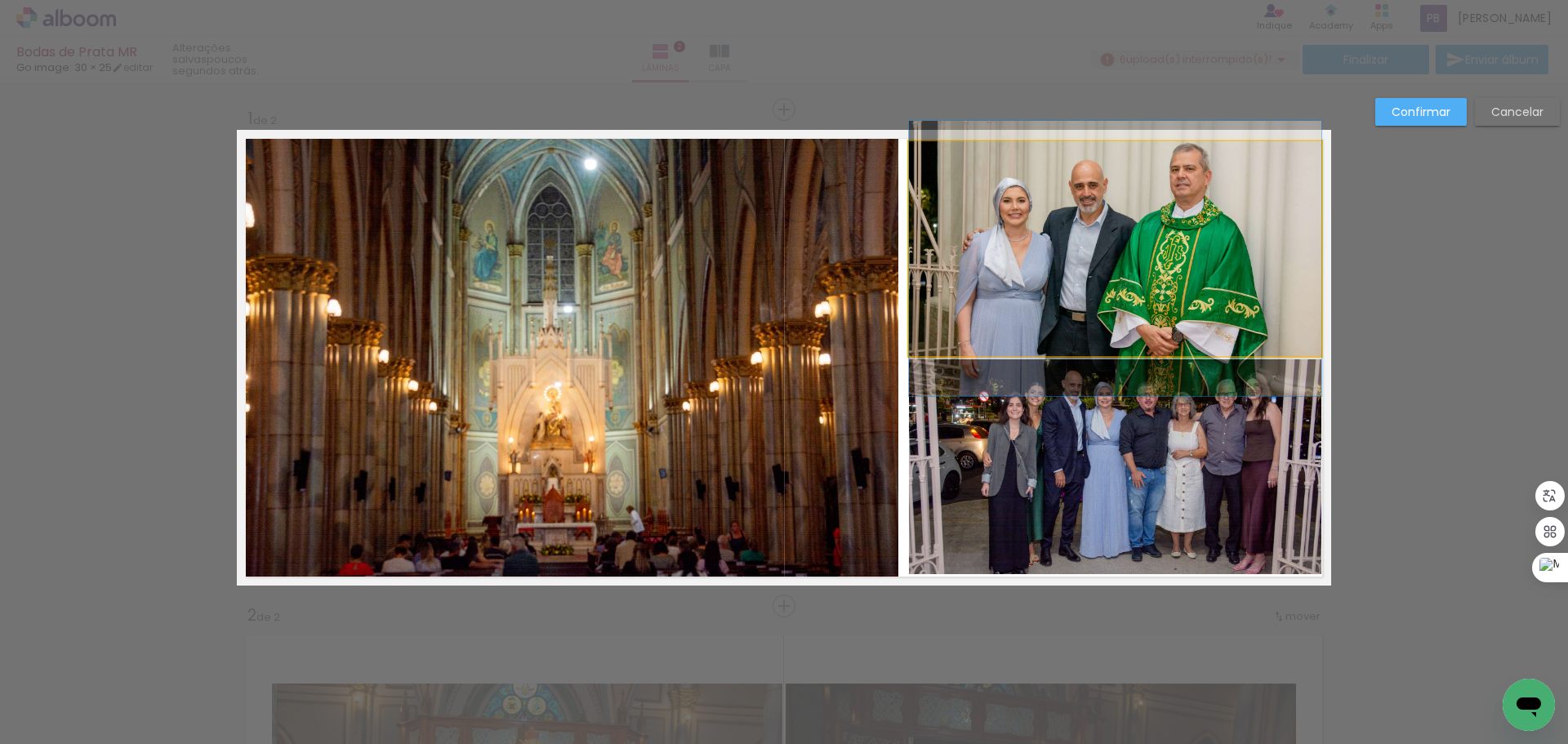
drag, startPoint x: 1209, startPoint y: 269, endPoint x: 1218, endPoint y: 278, distance: 12.7
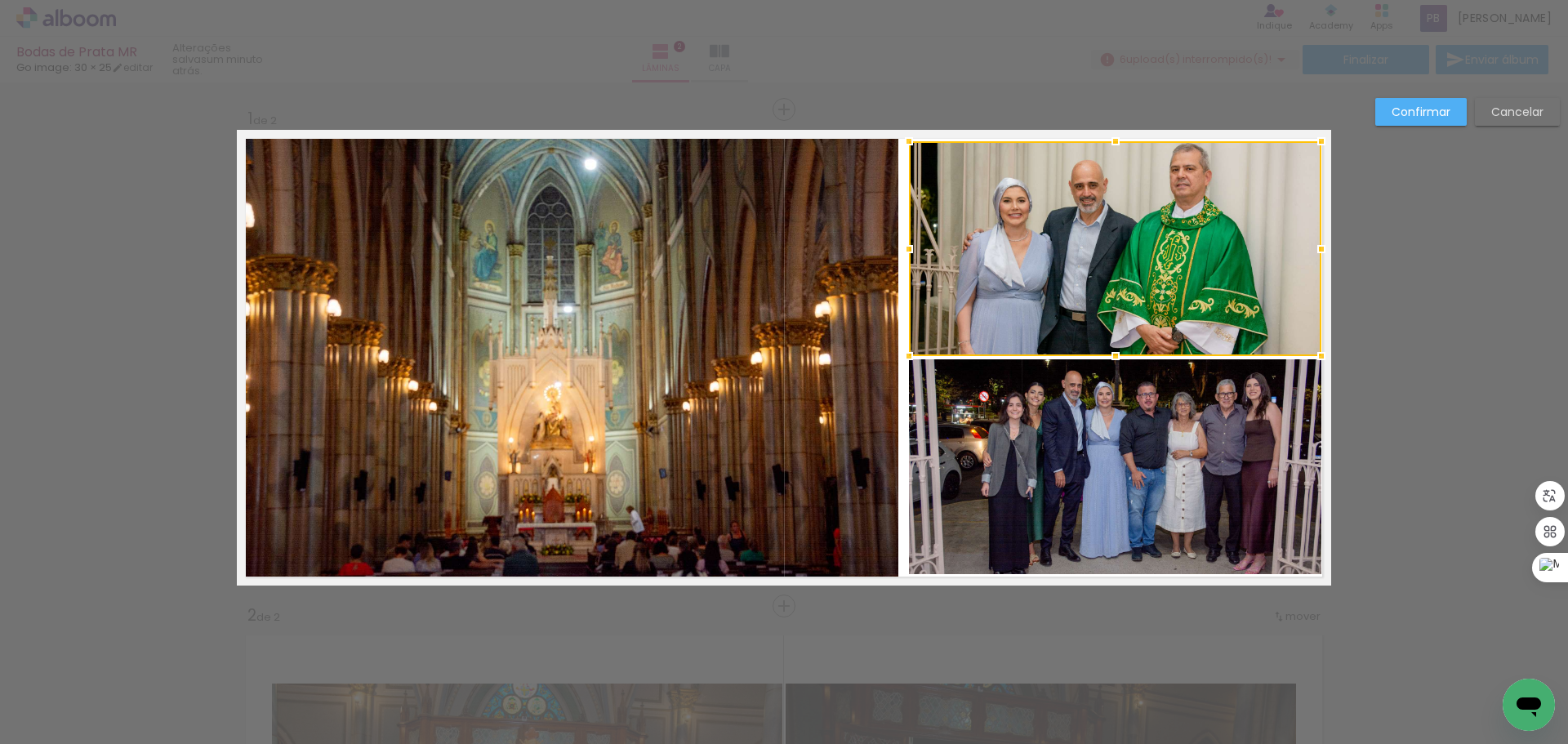
click at [0, 0] on slot "Confirmar" at bounding box center [0, 0] width 0 height 0
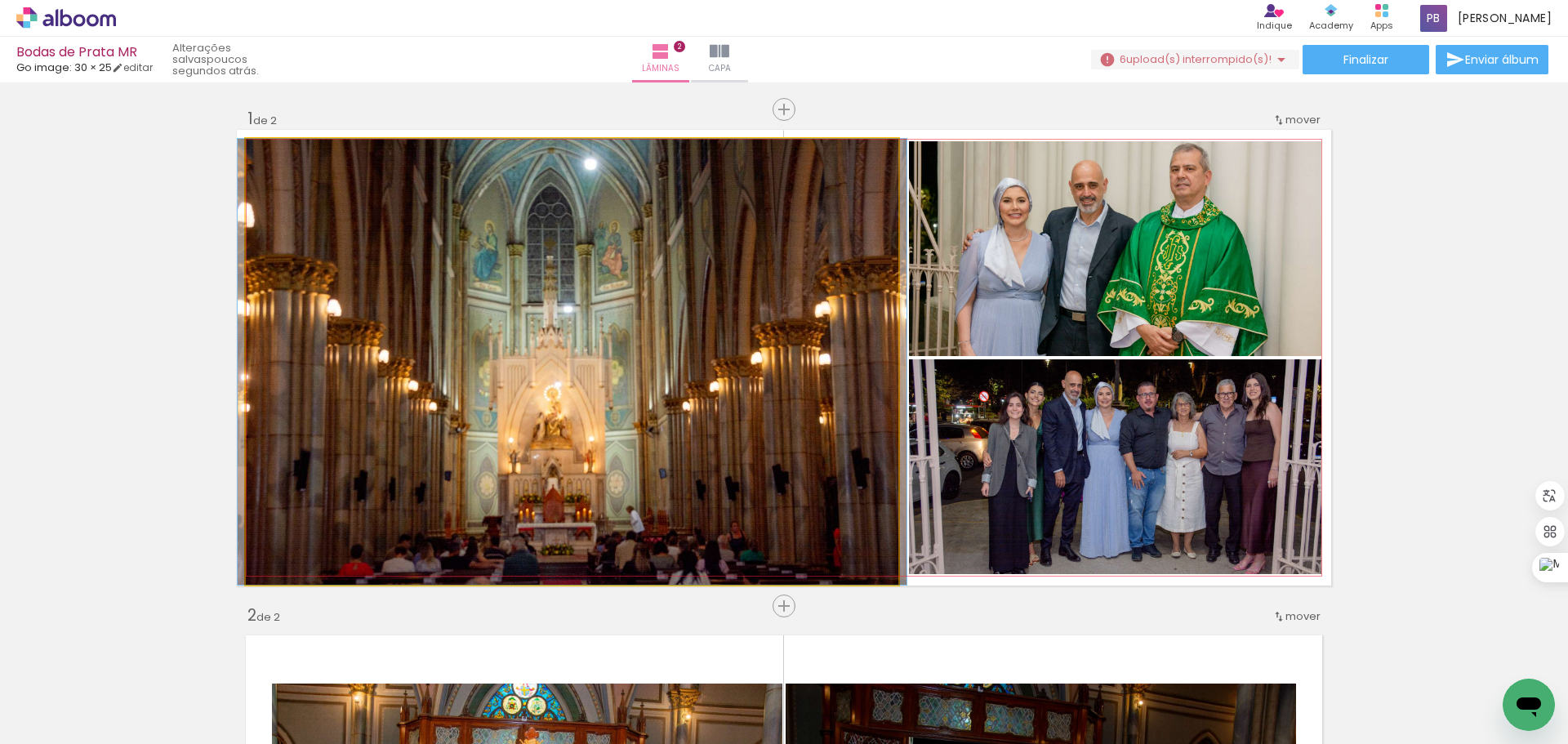
click at [834, 327] on quentale-photo at bounding box center [572, 362] width 653 height 446
click at [874, 356] on quentale-photo at bounding box center [572, 362] width 653 height 446
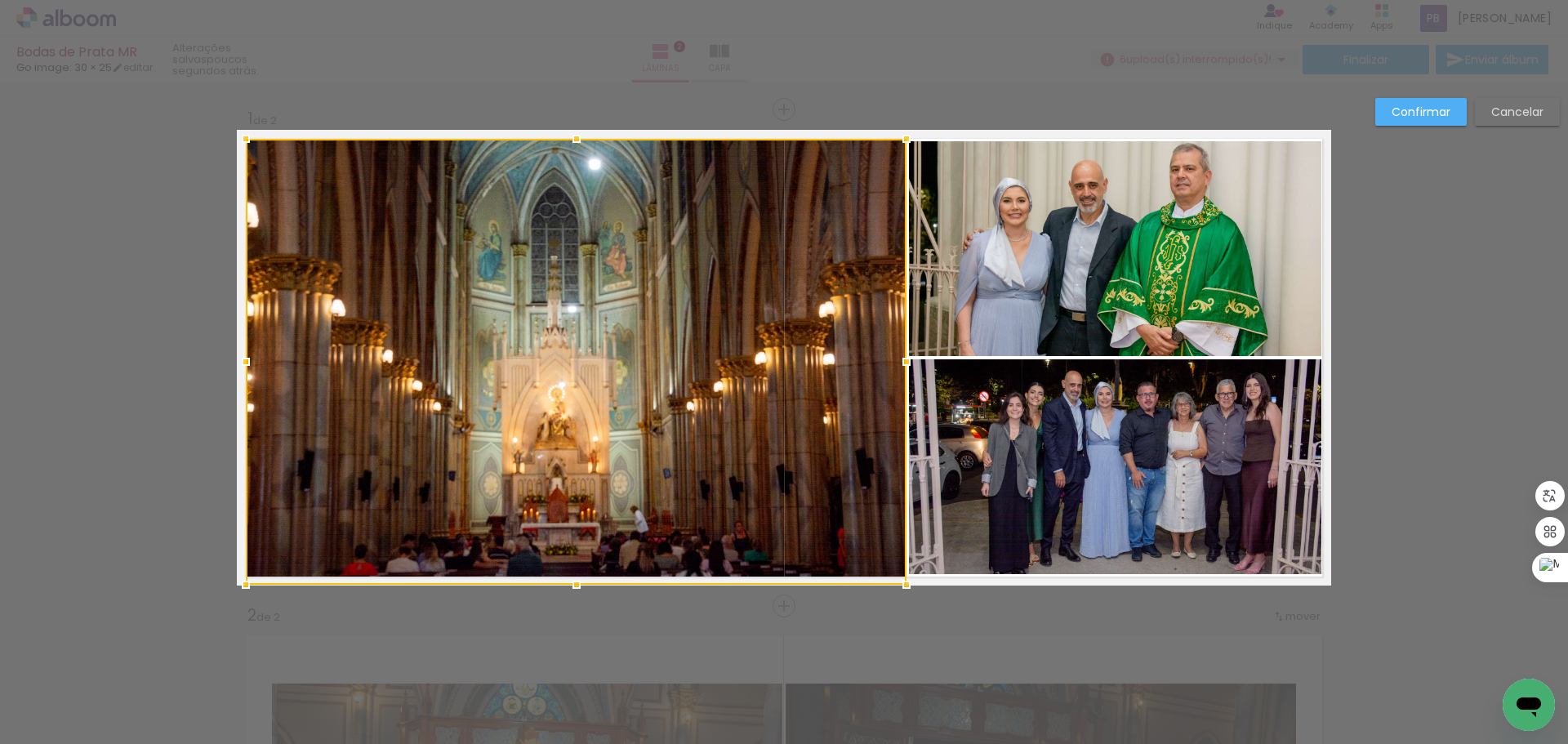
click at [896, 363] on div at bounding box center [907, 362] width 33 height 33
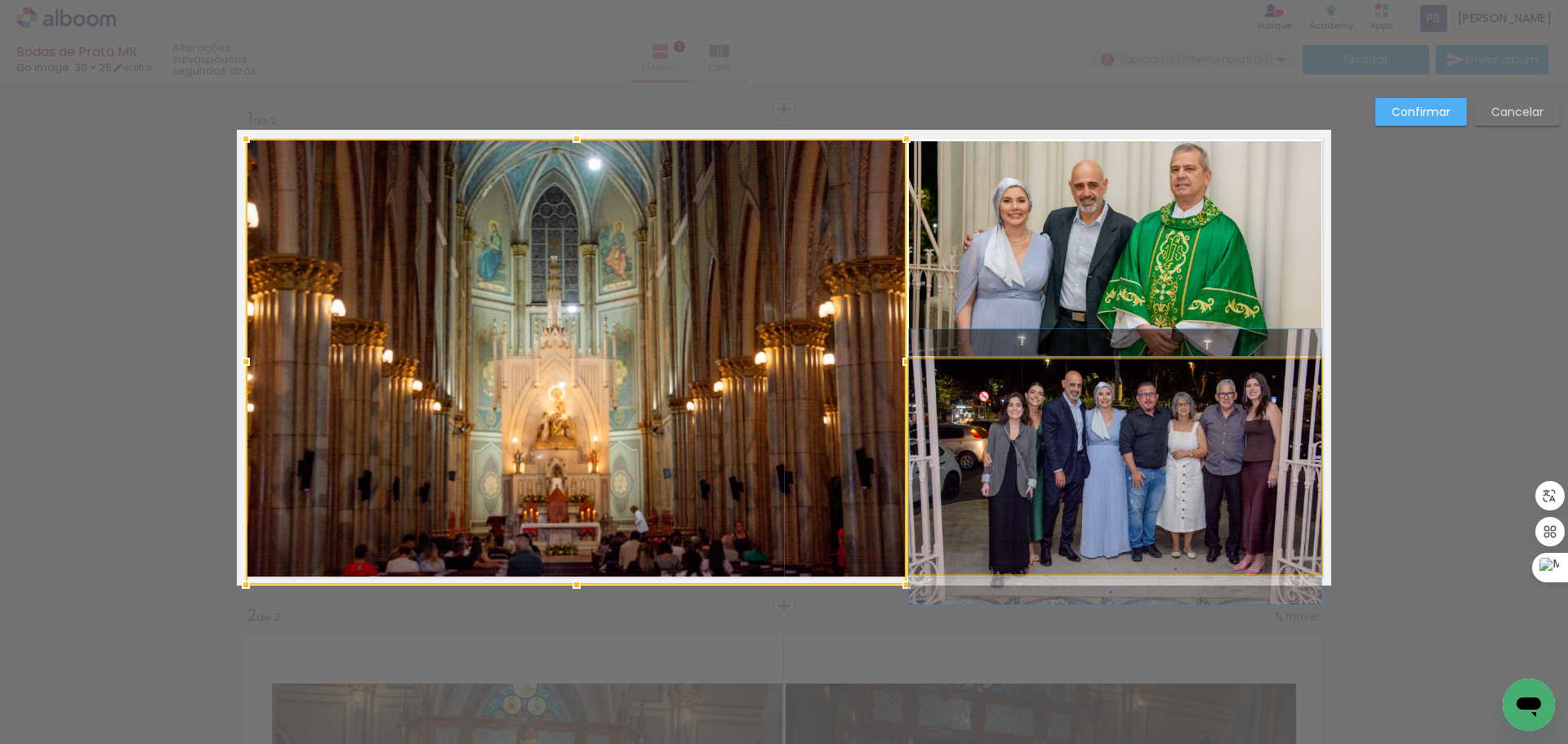
click at [1206, 420] on quentale-photo at bounding box center [1115, 466] width 412 height 215
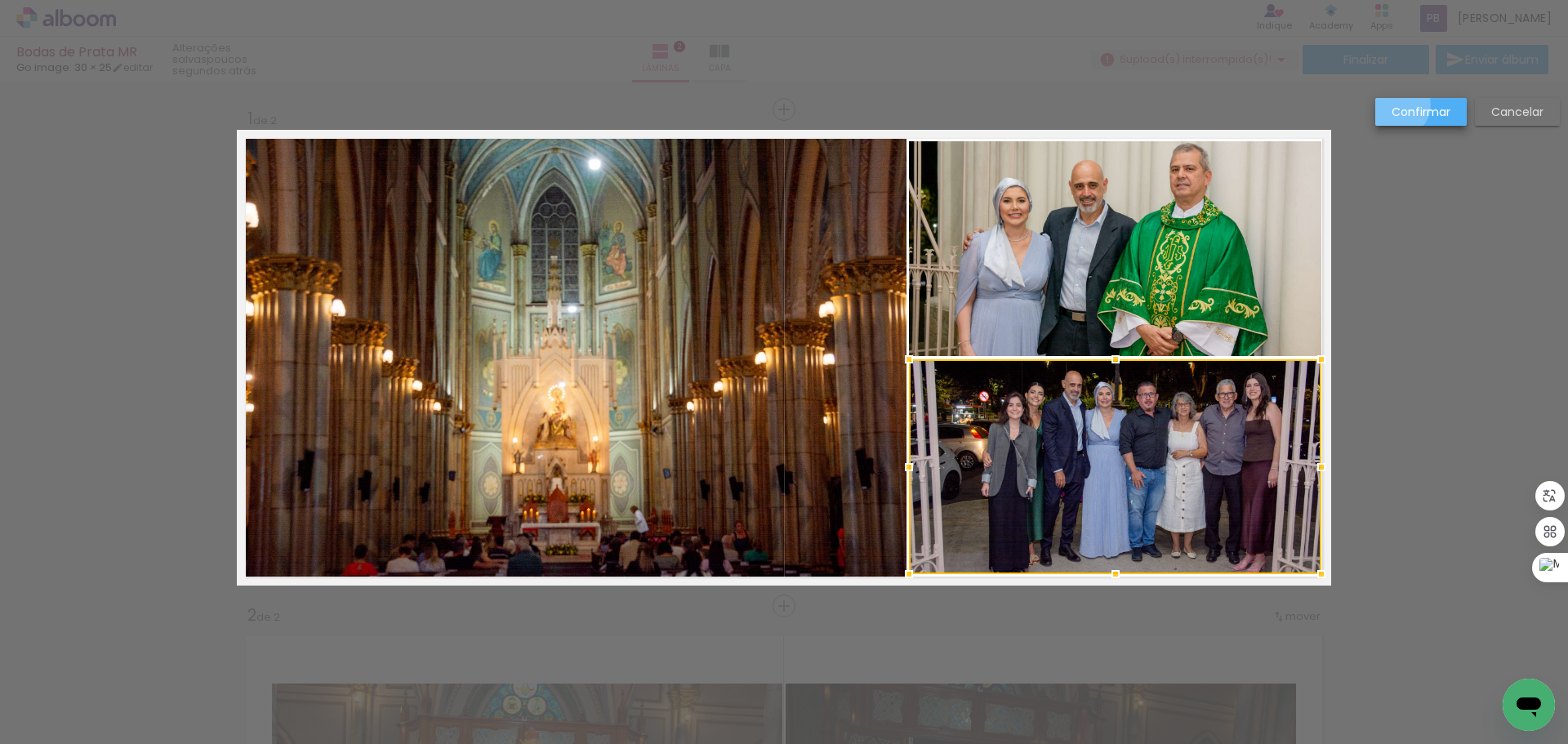
click at [0, 0] on slot "Confirmar" at bounding box center [0, 0] width 0 height 0
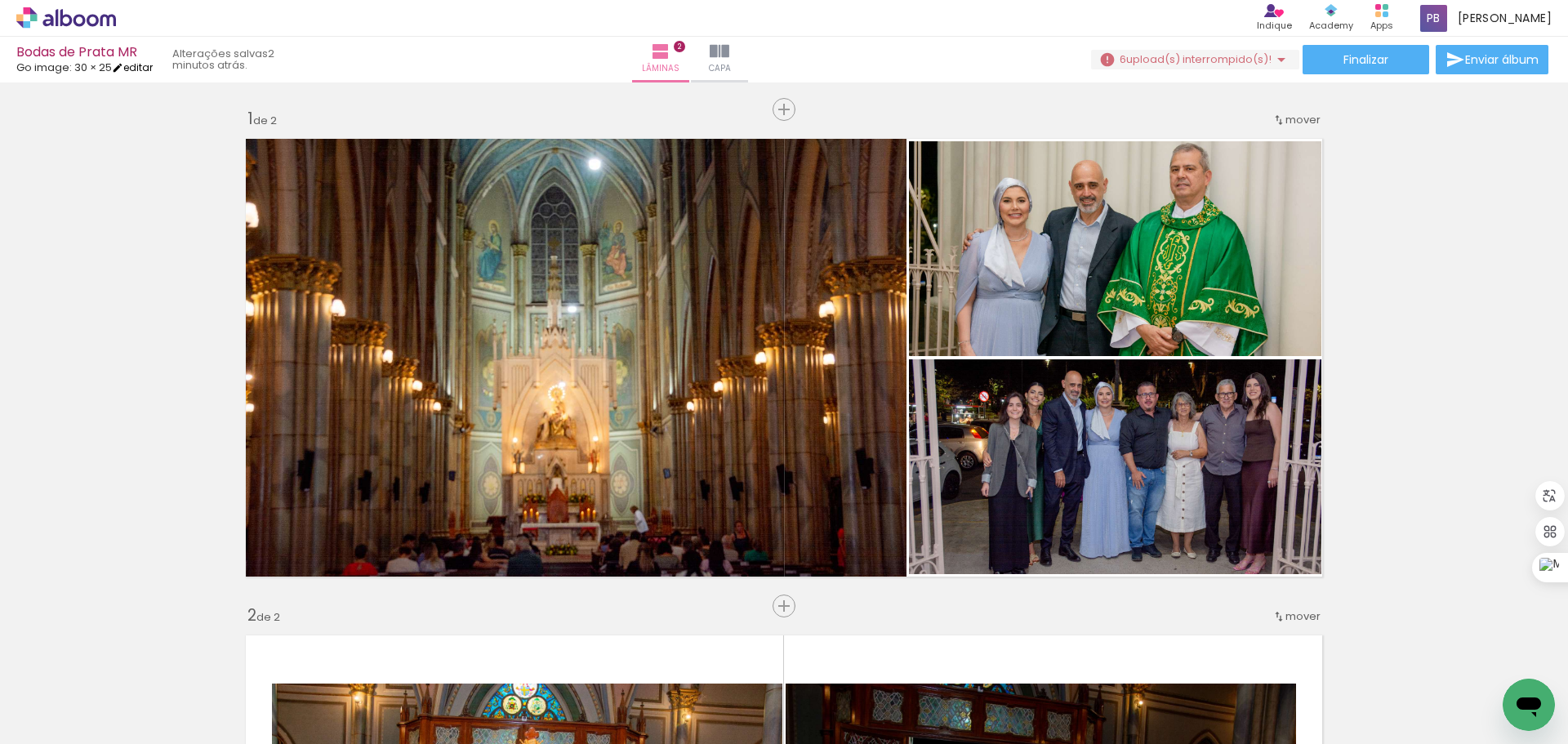
click at [148, 71] on link "editar" at bounding box center [132, 68] width 41 height 14
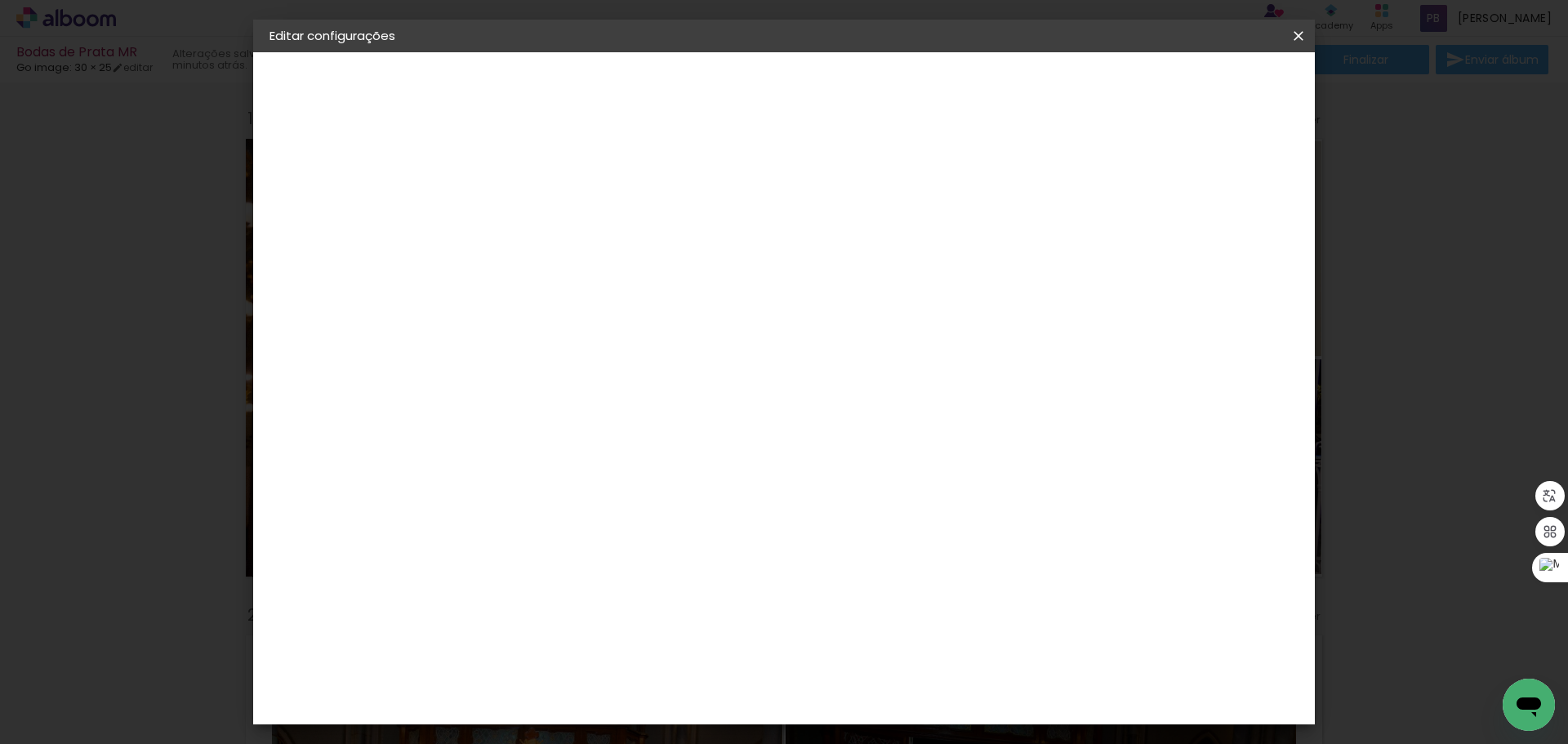
click at [344, 240] on small "25.4 × 60.96 cm" at bounding box center [356, 238] width 77 height 10
click at [626, 264] on div "Escolha o tamanho" at bounding box center [578, 302] width 95 height 76
click at [592, 251] on label "Tamanho" at bounding box center [561, 257] width 61 height 13
click at [290, 205] on iron-icon at bounding box center [287, 202] width 20 height 20
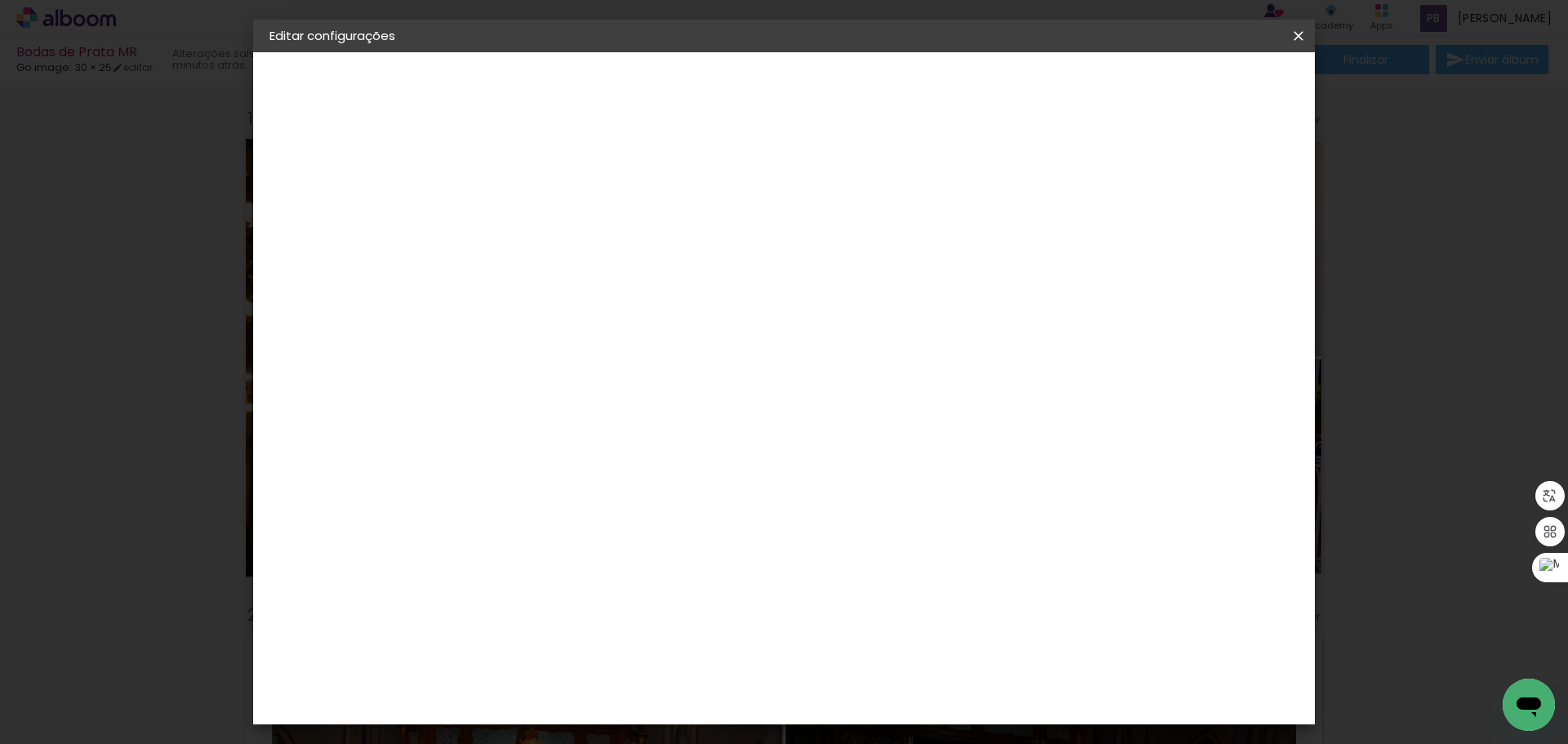
click at [325, 169] on div "2. Especificações" at bounding box center [359, 167] width 179 height 20
click at [360, 161] on div "2. Especificações" at bounding box center [359, 167] width 179 height 20
click at [574, 311] on input at bounding box center [578, 310] width 165 height 20
type input "t"
type input "go"
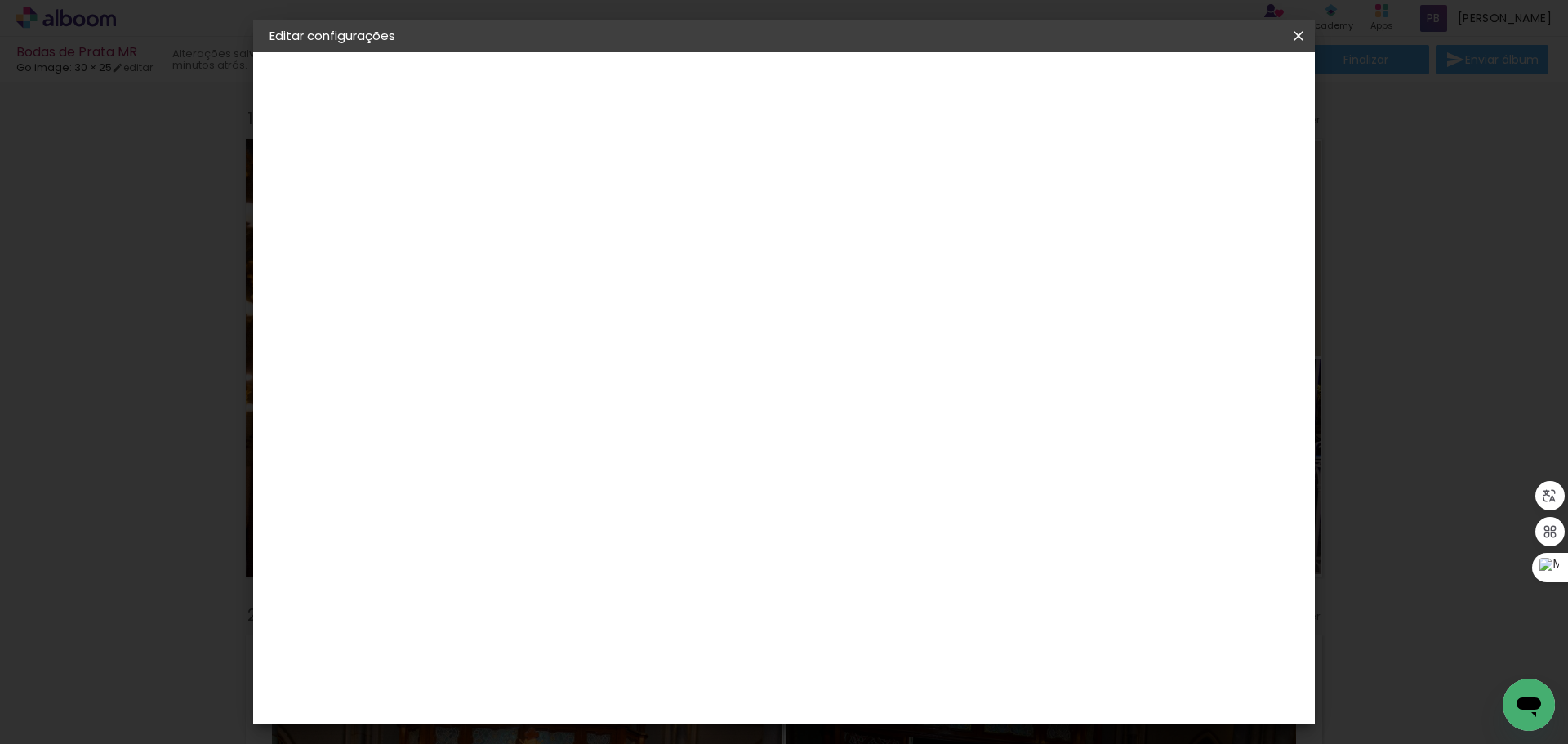
type paper-input "go"
click at [566, 369] on div "Go image" at bounding box center [546, 372] width 40 height 26
click at [799, 98] on paper-button "Avançar" at bounding box center [759, 87] width 80 height 28
click at [626, 284] on paper-input-container "Linha" at bounding box center [578, 285] width 95 height 42
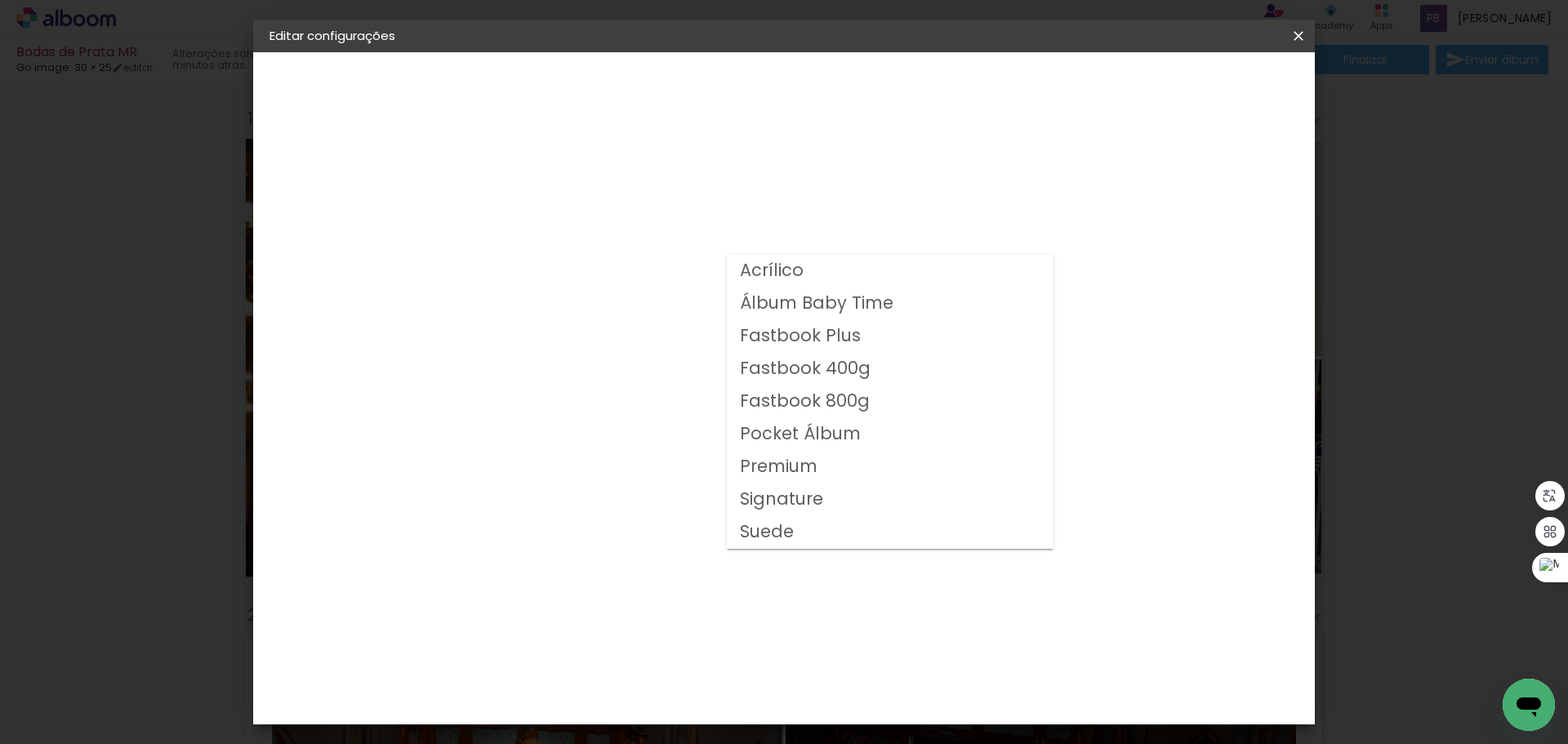
click at [0, 0] on slot "Fastbook 400g" at bounding box center [0, 0] width 0 height 0
type input "Fastbook 400g"
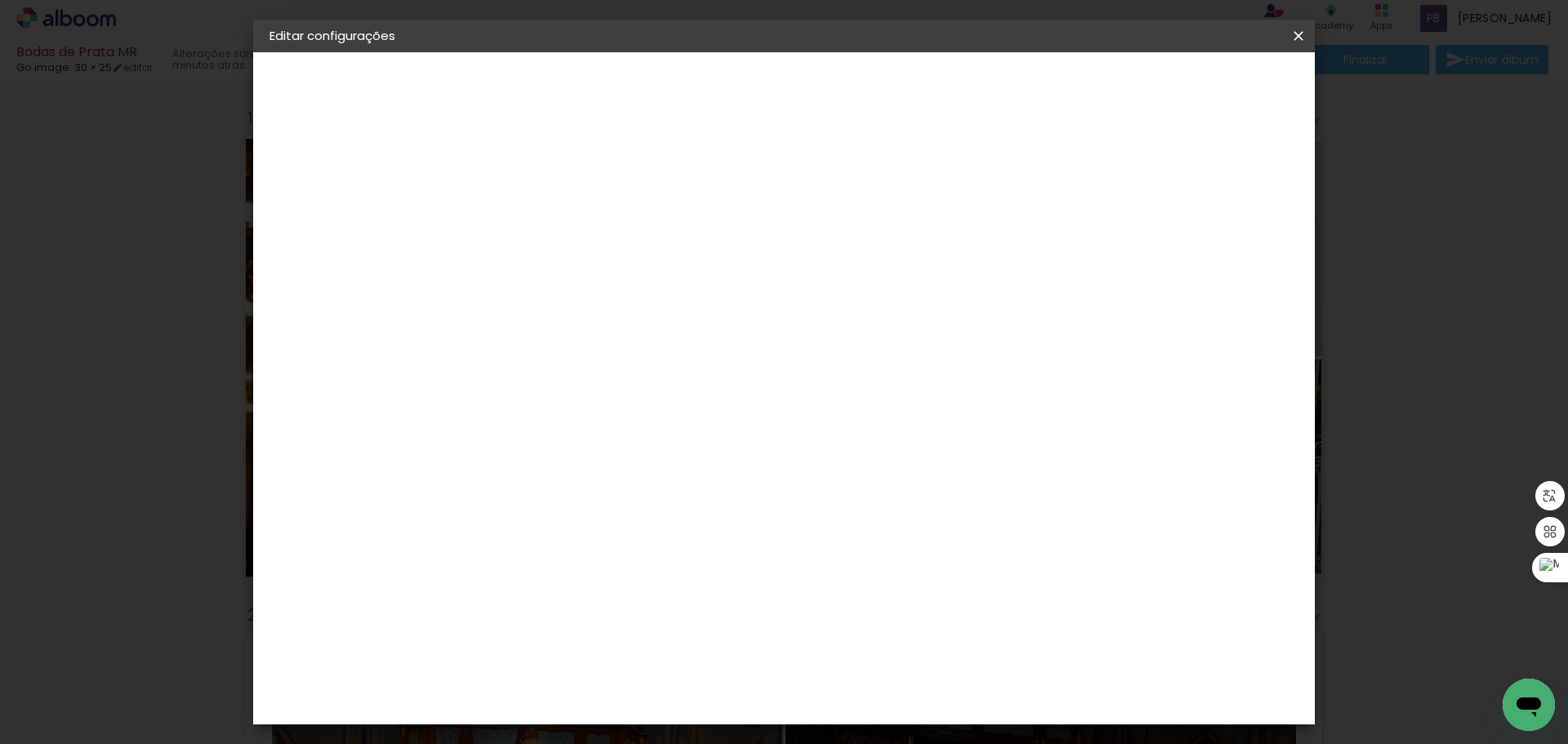
click at [647, 508] on span "30 × 20" at bounding box center [608, 534] width 76 height 53
click at [827, 67] on header "Modelo Escolha o modelo do álbum. Voltar Avançar" at bounding box center [646, 101] width 362 height 97
click at [0, 0] on slot "Avançar" at bounding box center [0, 0] width 0 height 0
click at [1196, 82] on span "Salvar configurações" at bounding box center [1135, 86] width 121 height 11
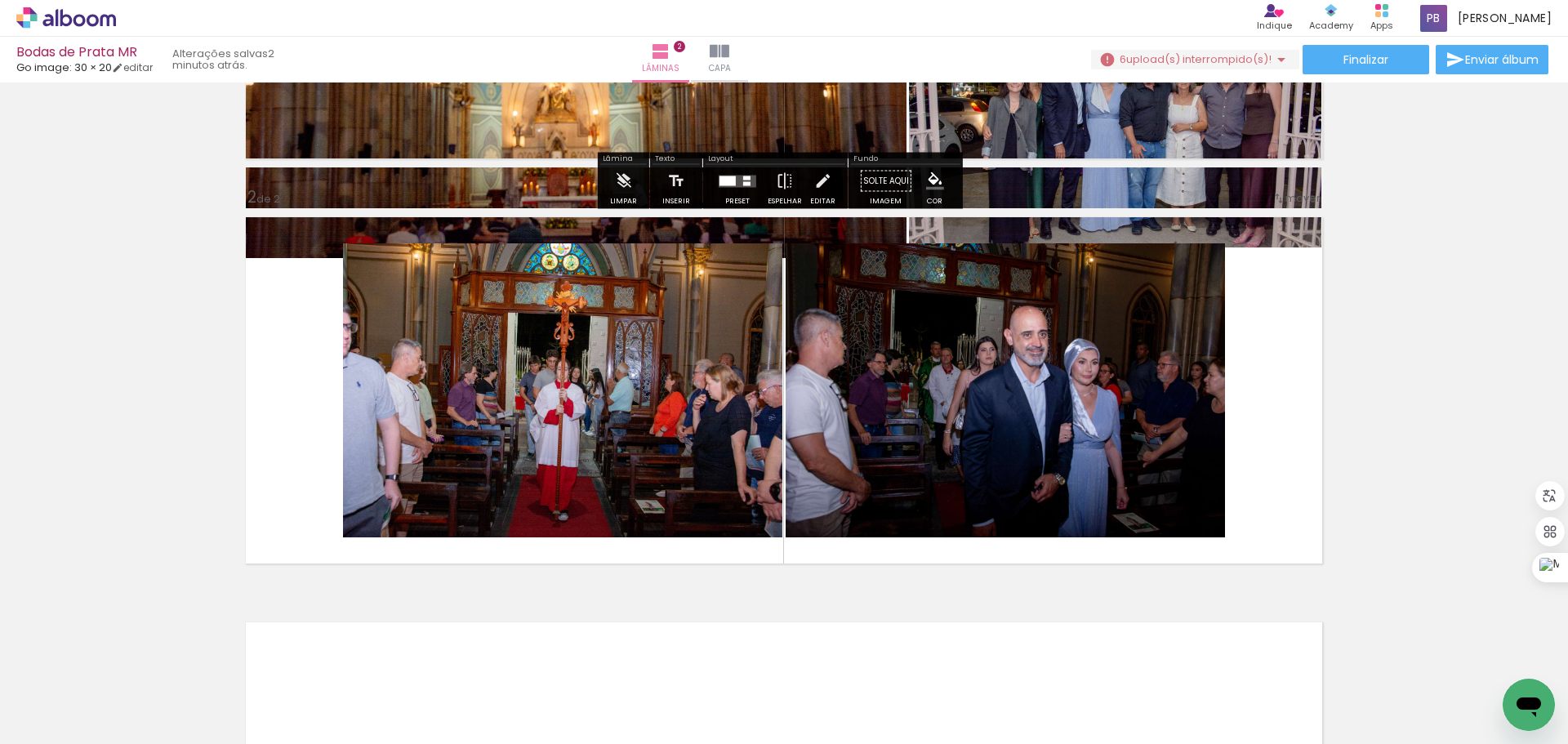
scroll to position [82, 0]
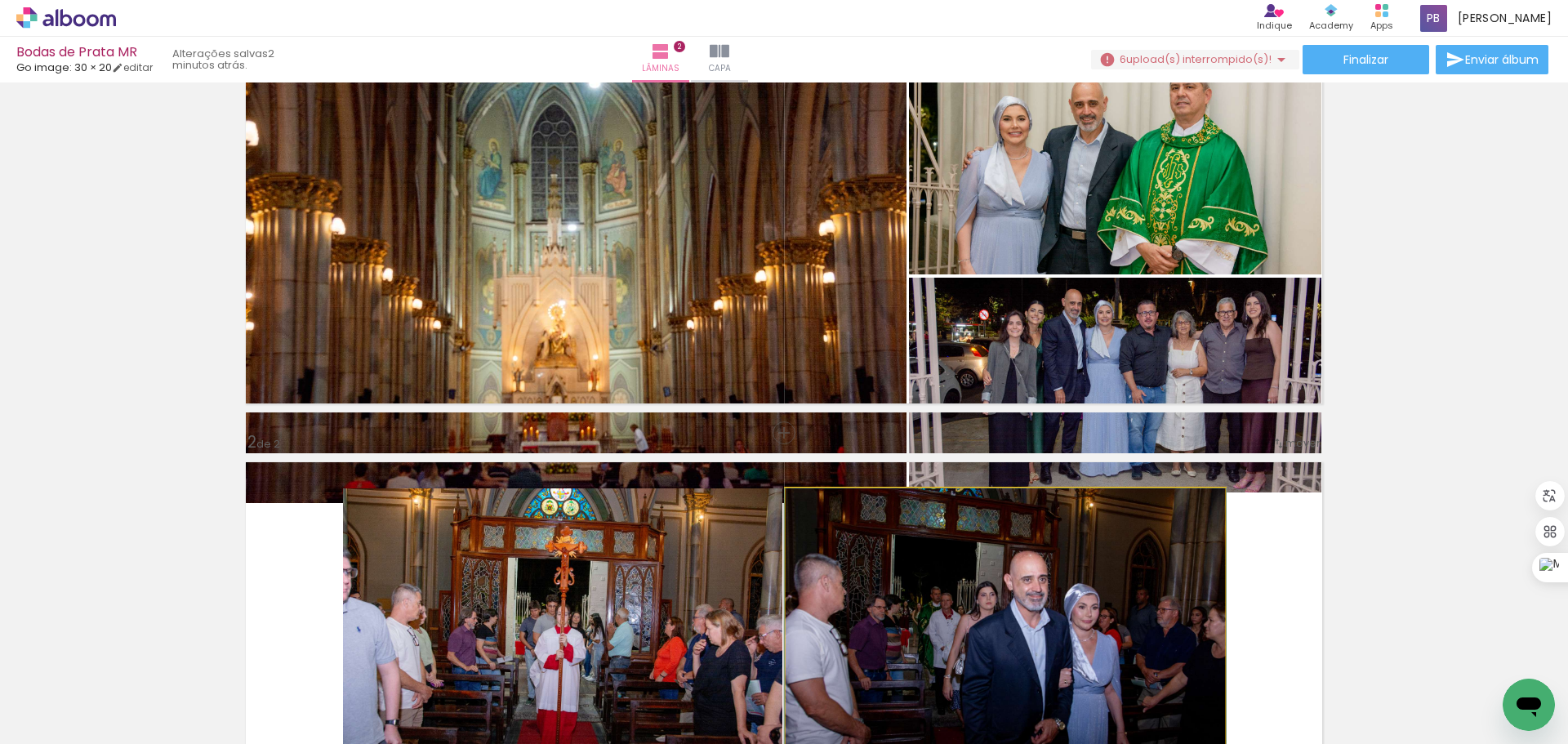
click at [857, 543] on quentale-photo at bounding box center [1005, 635] width 439 height 294
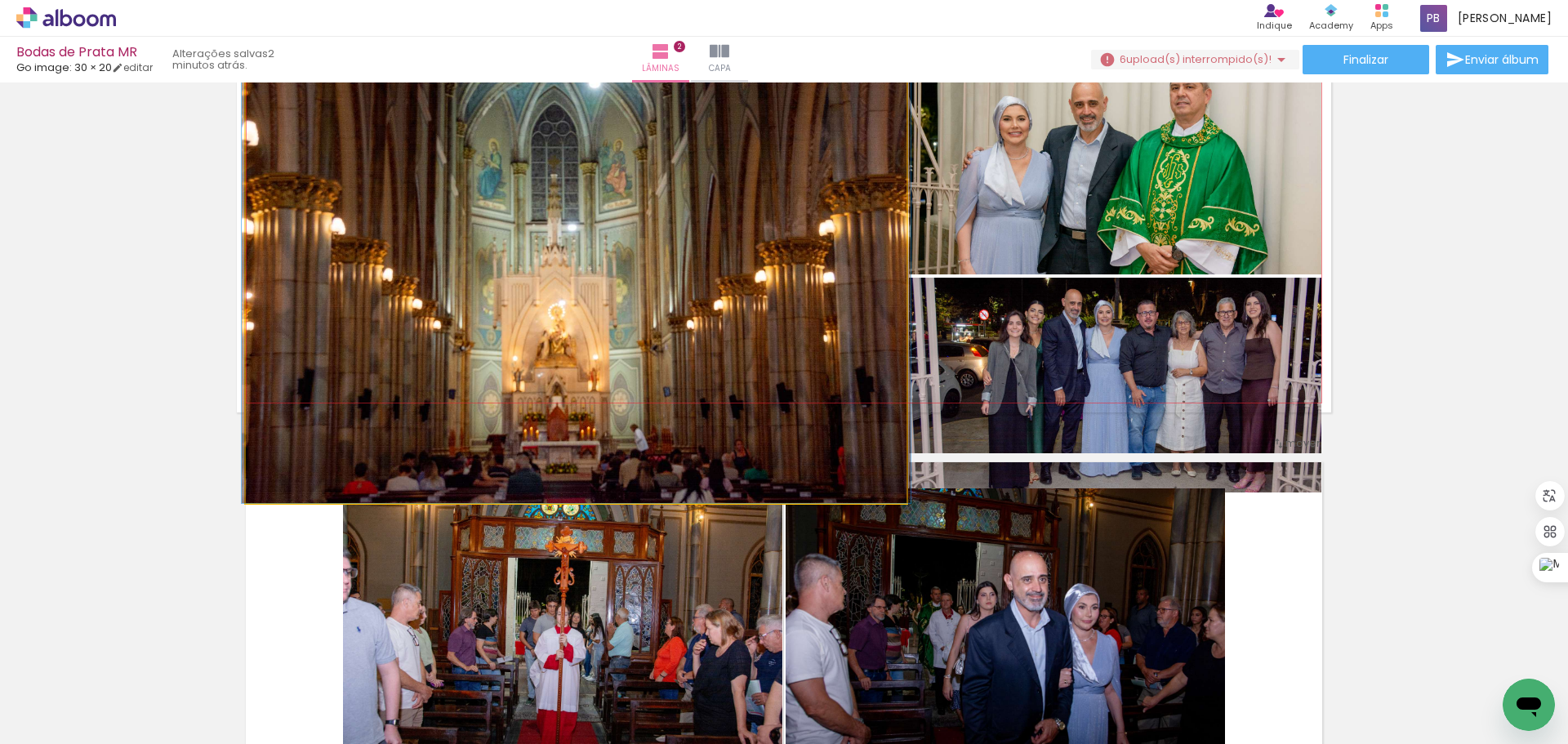
click at [725, 295] on quentale-photo at bounding box center [576, 280] width 661 height 446
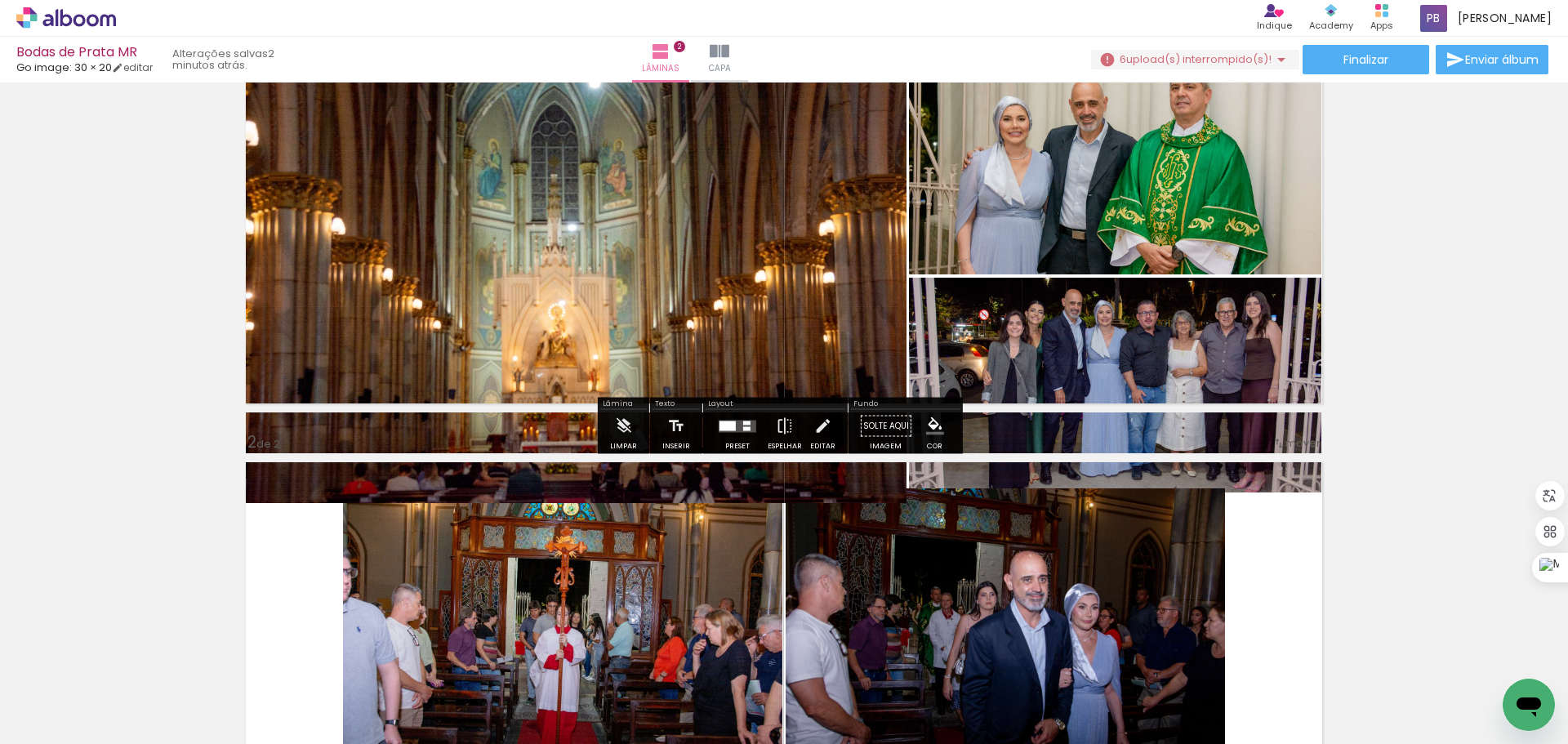
click at [694, 292] on quentale-photo at bounding box center [576, 280] width 661 height 446
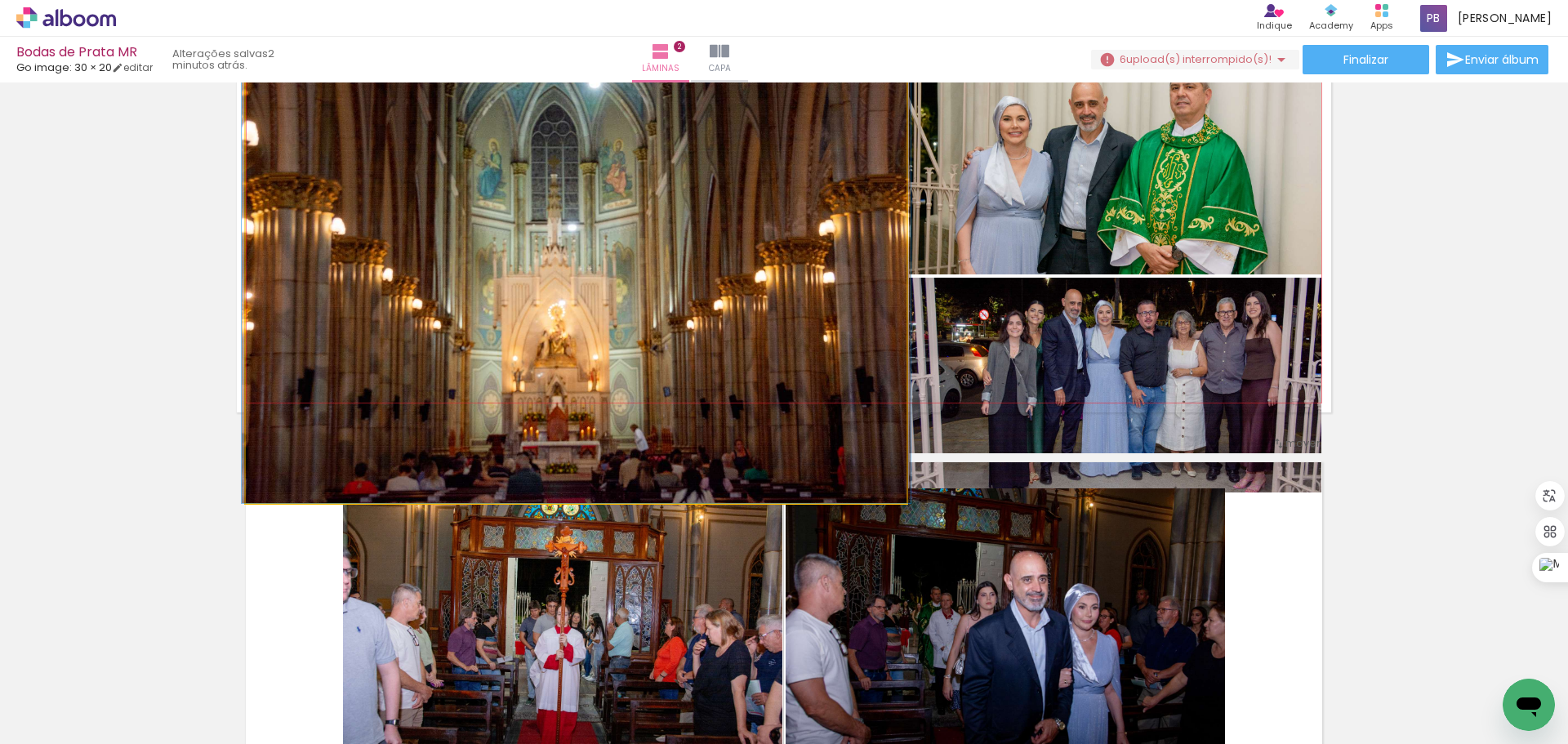
click at [694, 292] on quentale-photo at bounding box center [576, 280] width 661 height 446
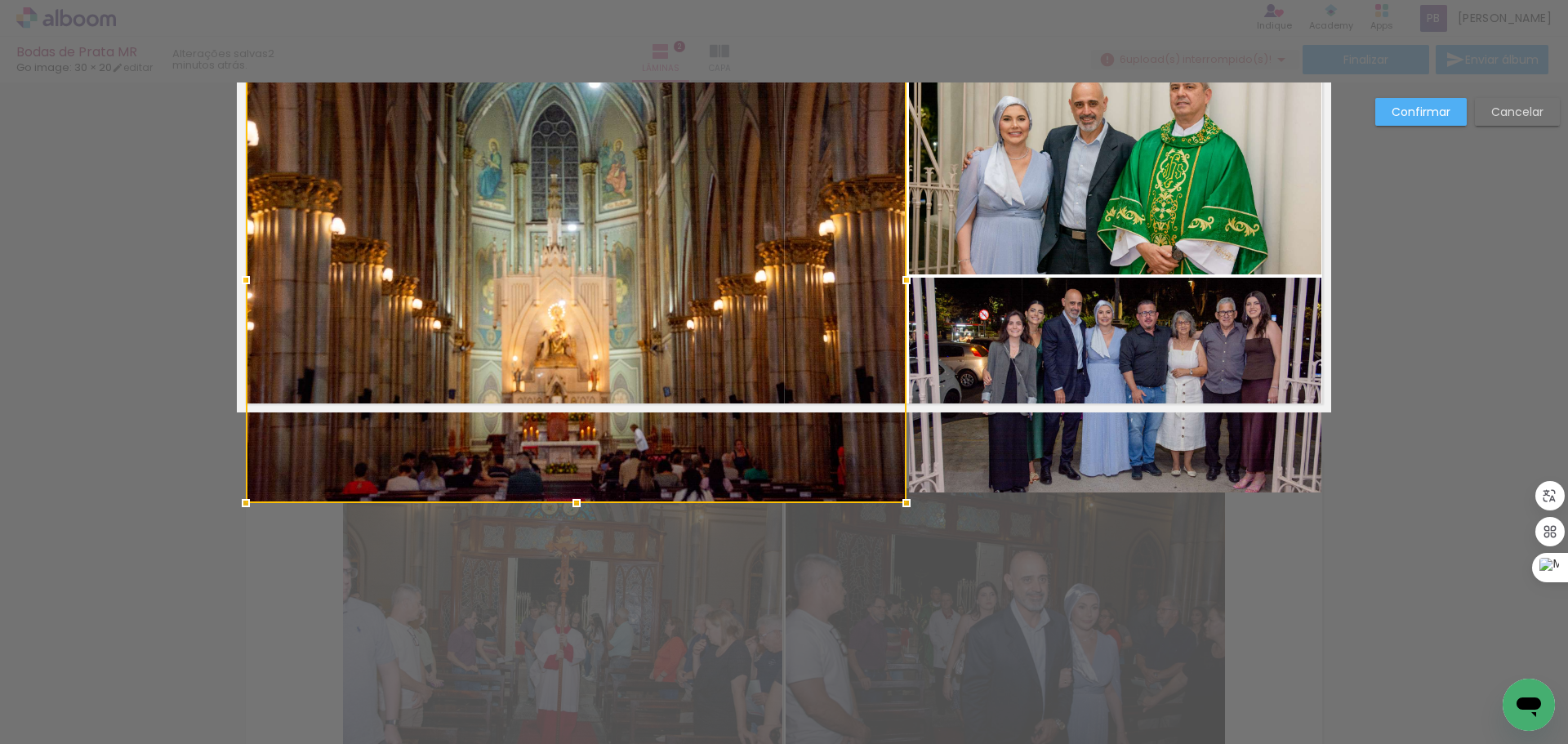
scroll to position [0, 0]
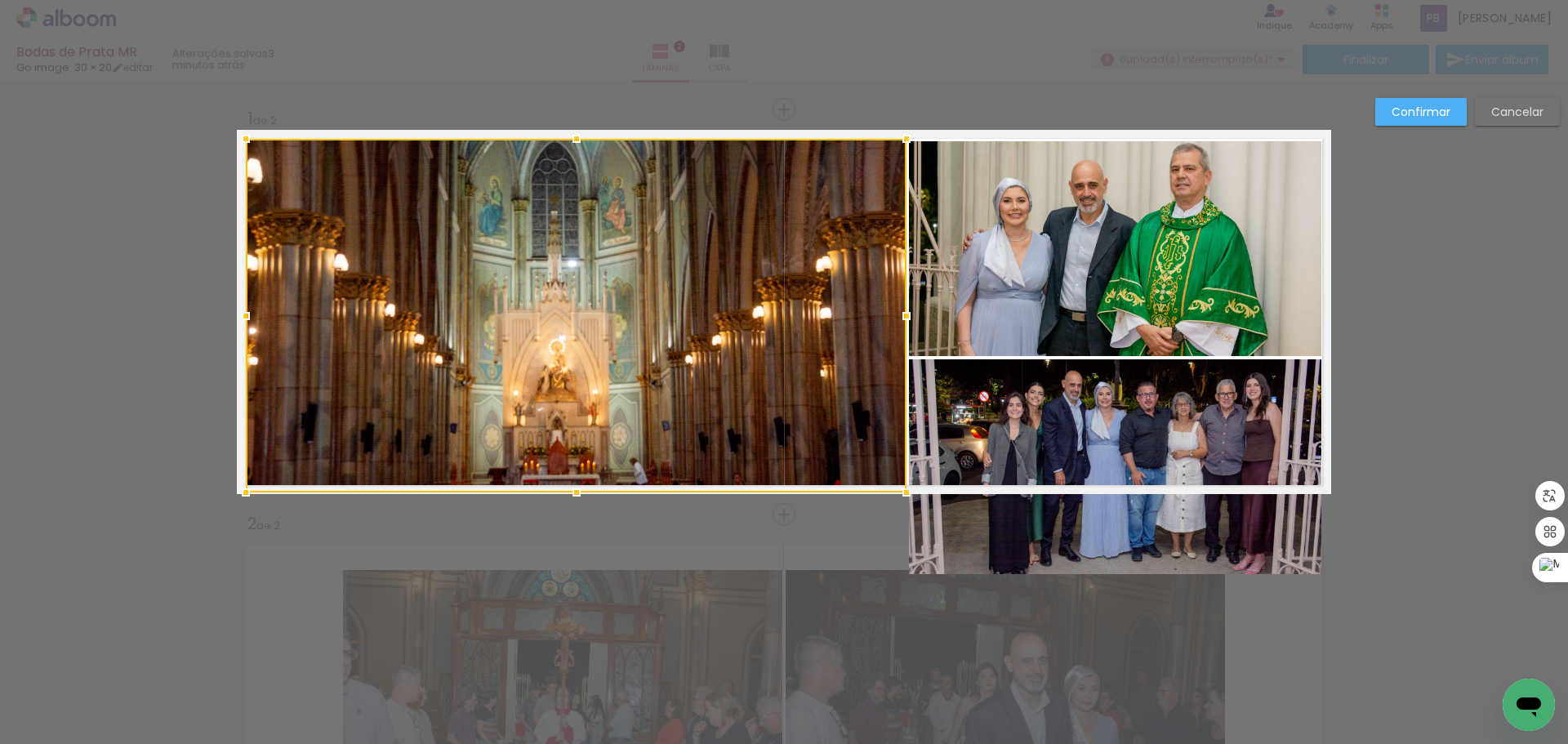
drag, startPoint x: 568, startPoint y: 587, endPoint x: 585, endPoint y: 515, distance: 74.0
click at [585, 515] on div "Inserir lâmina 1 de 2 Inserir lâmina 2 de 2 Confirmar Cancelar" at bounding box center [784, 709] width 1568 height 1254
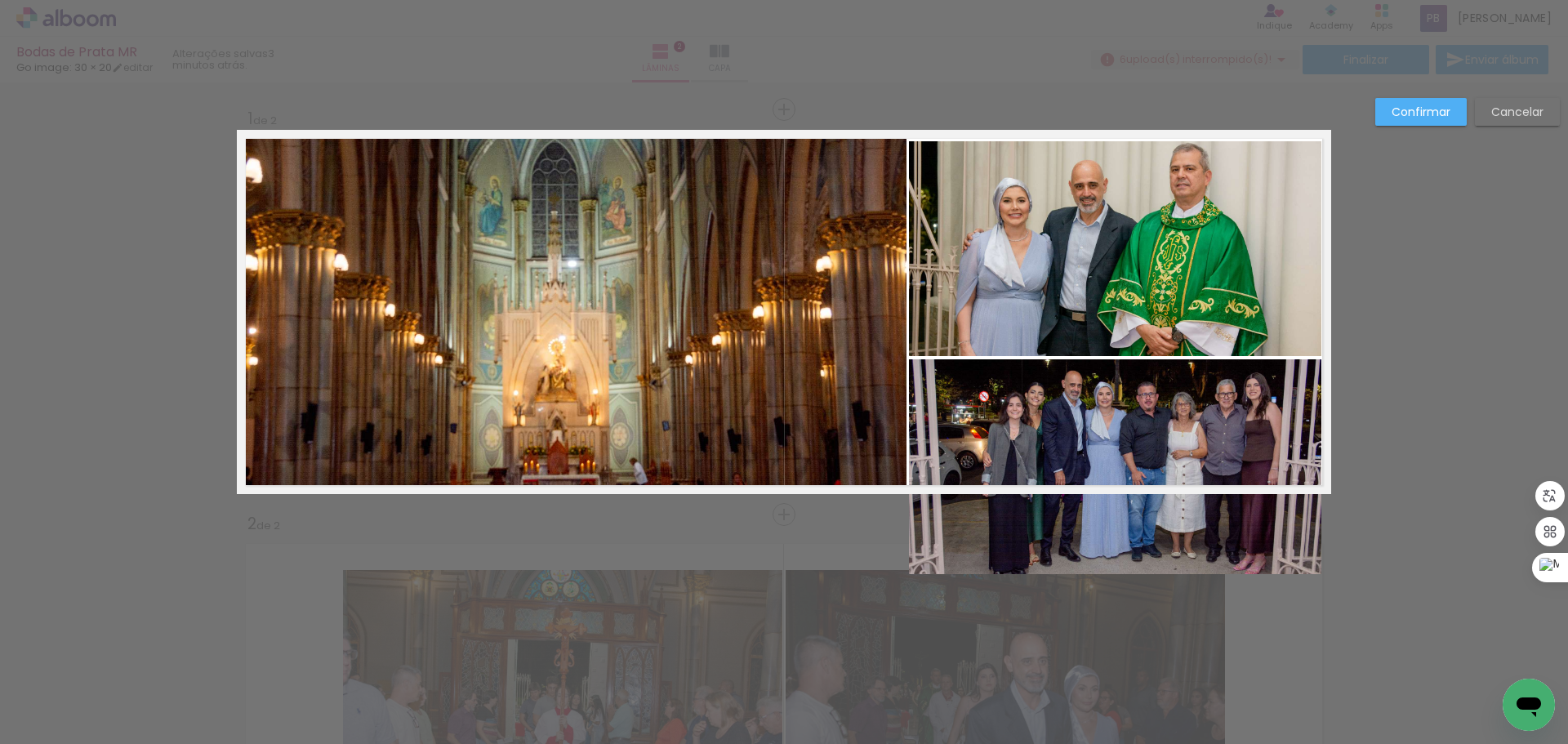
click at [1180, 412] on quentale-photo at bounding box center [1115, 466] width 412 height 215
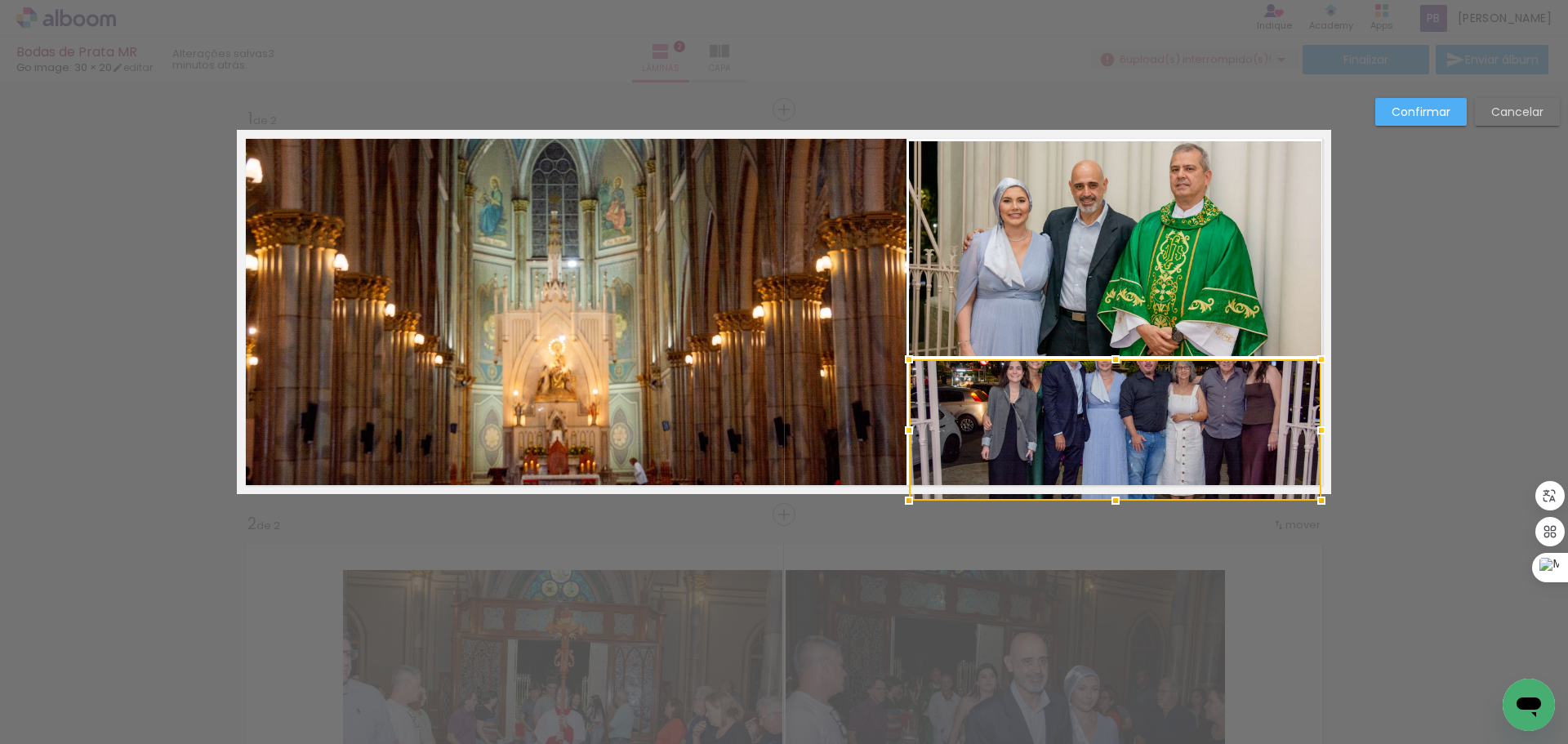
drag, startPoint x: 1112, startPoint y: 575, endPoint x: 1120, endPoint y: 481, distance: 94.3
click at [1120, 481] on div at bounding box center [1115, 429] width 412 height 142
click at [0, 0] on slot "Confirmar" at bounding box center [0, 0] width 0 height 0
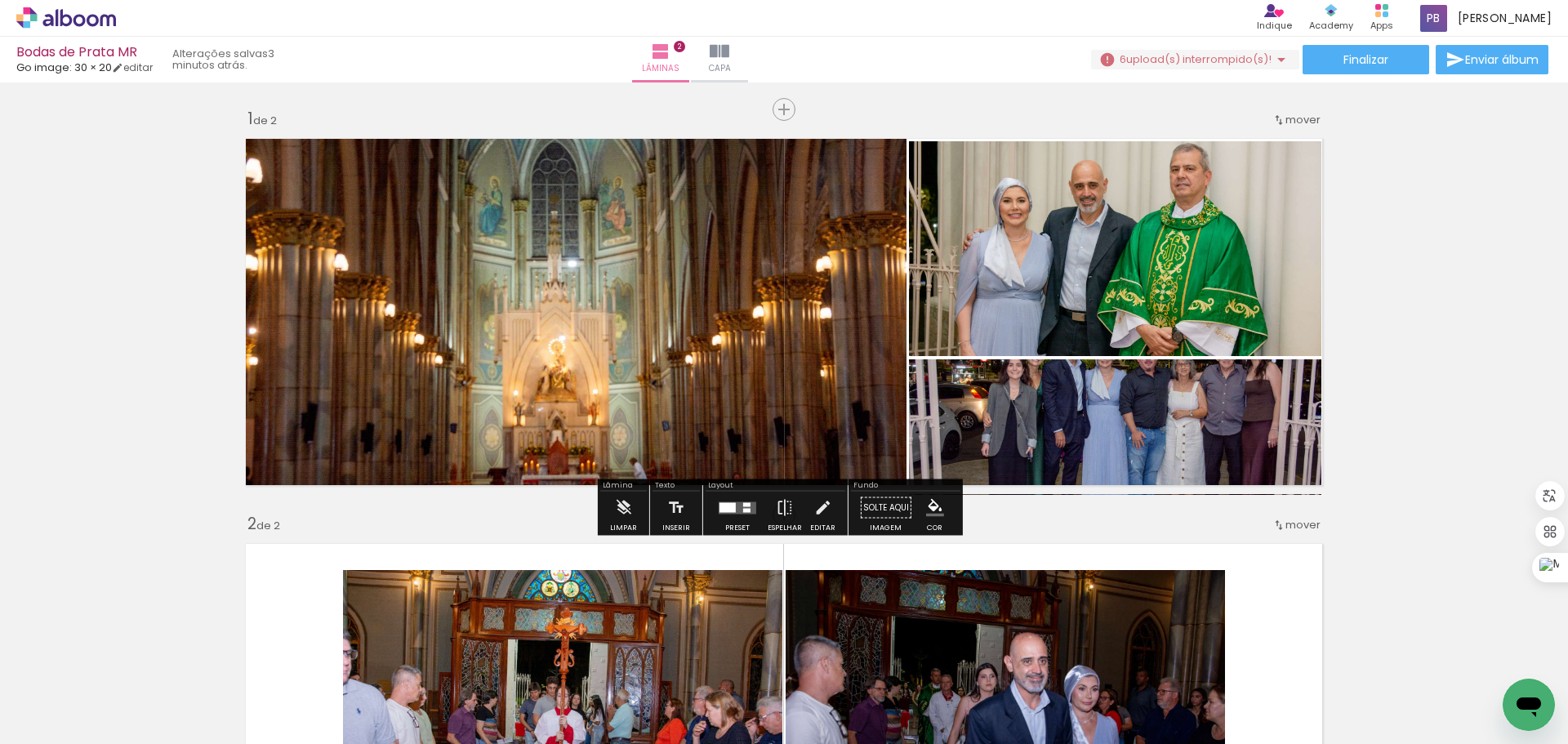
click at [1162, 450] on quentale-photo at bounding box center [1115, 427] width 412 height 136
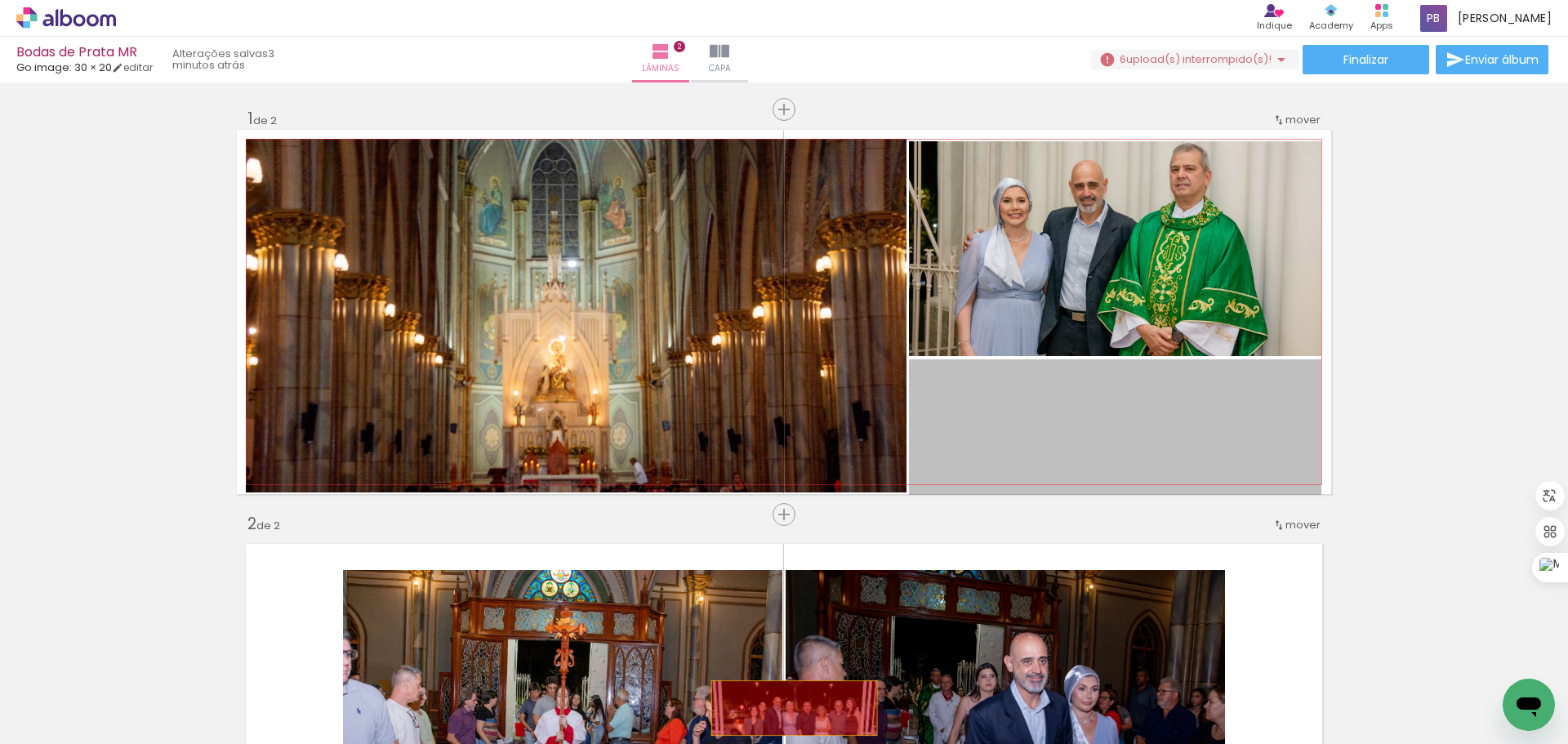
drag, startPoint x: 1180, startPoint y: 424, endPoint x: 1298, endPoint y: 312, distance: 162.7
click at [790, 714] on quentale-workspace at bounding box center [784, 372] width 1568 height 744
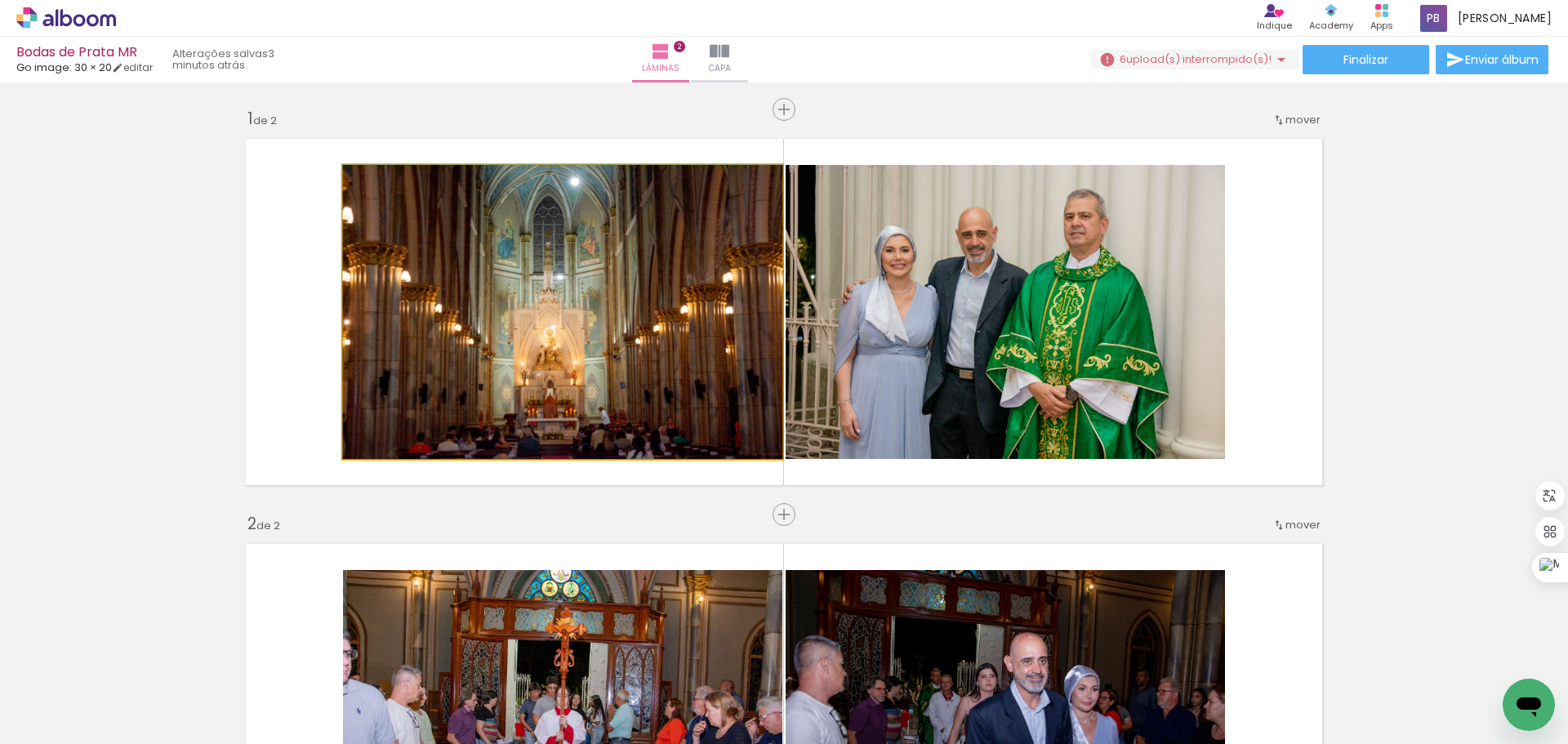
click at [430, 313] on quentale-photo at bounding box center [562, 312] width 439 height 294
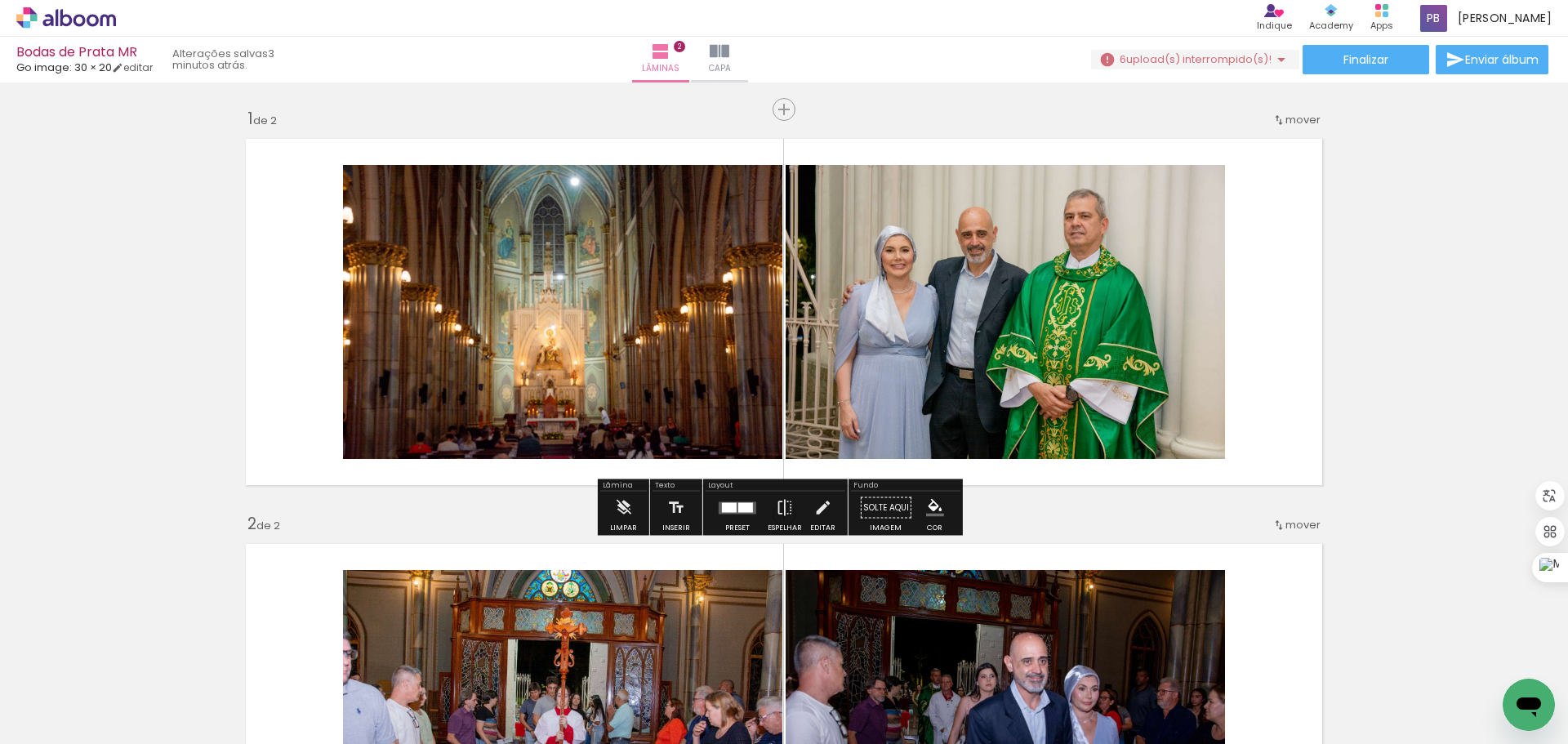
click at [455, 309] on quentale-photo at bounding box center [562, 312] width 439 height 294
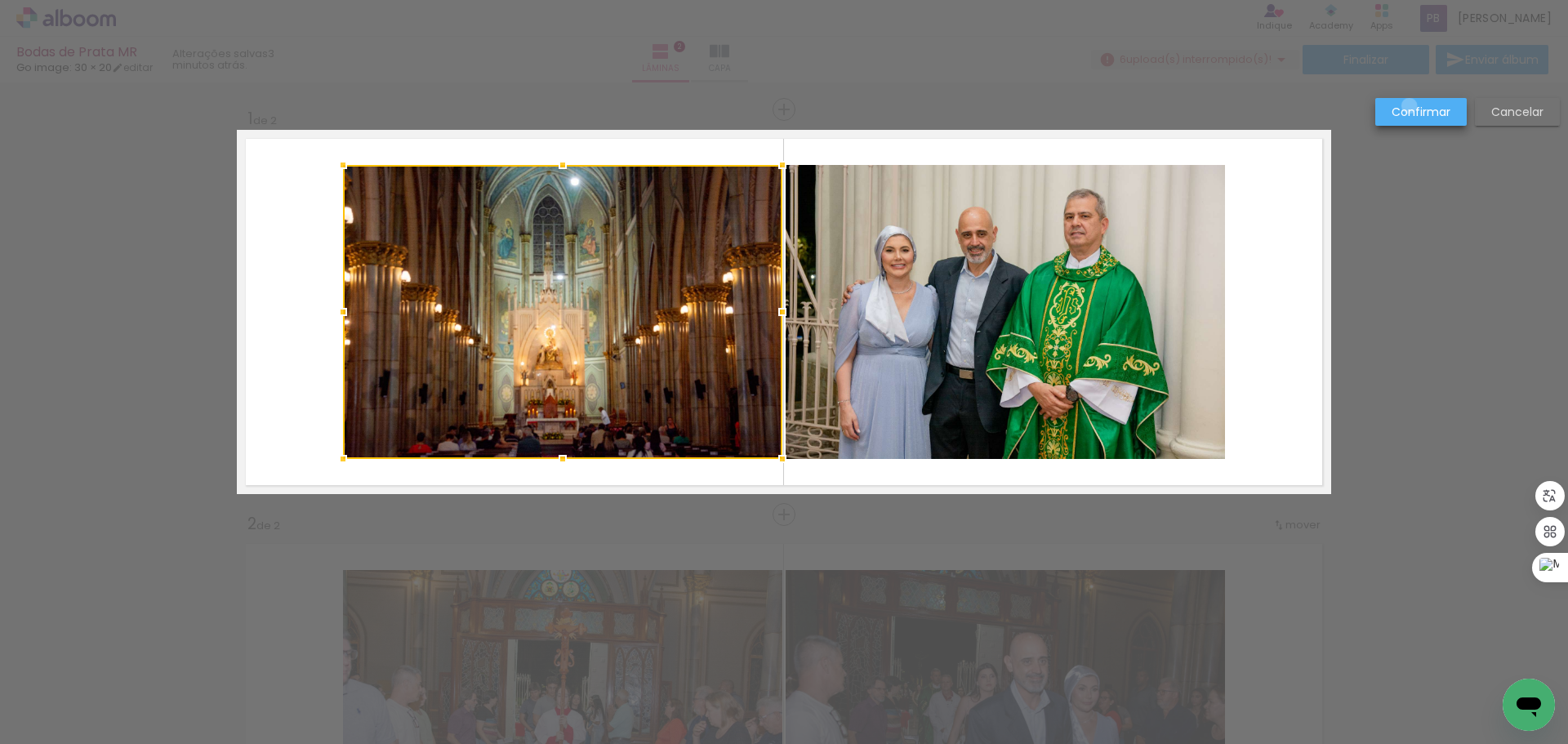
click at [0, 0] on slot "Confirmar" at bounding box center [0, 0] width 0 height 0
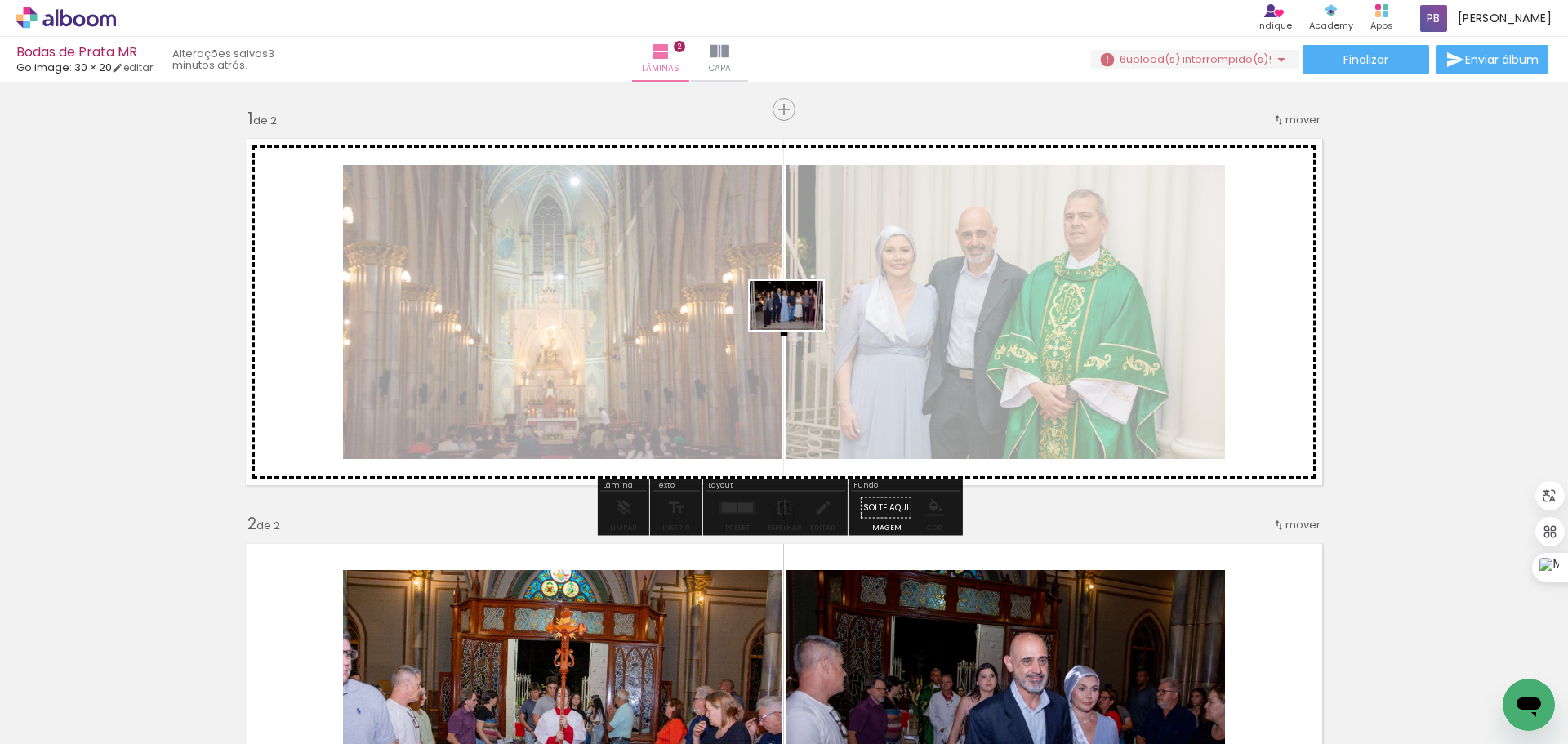
drag, startPoint x: 262, startPoint y: 694, endPoint x: 799, endPoint y: 330, distance: 648.7
click at [799, 330] on quentale-workspace at bounding box center [784, 372] width 1568 height 744
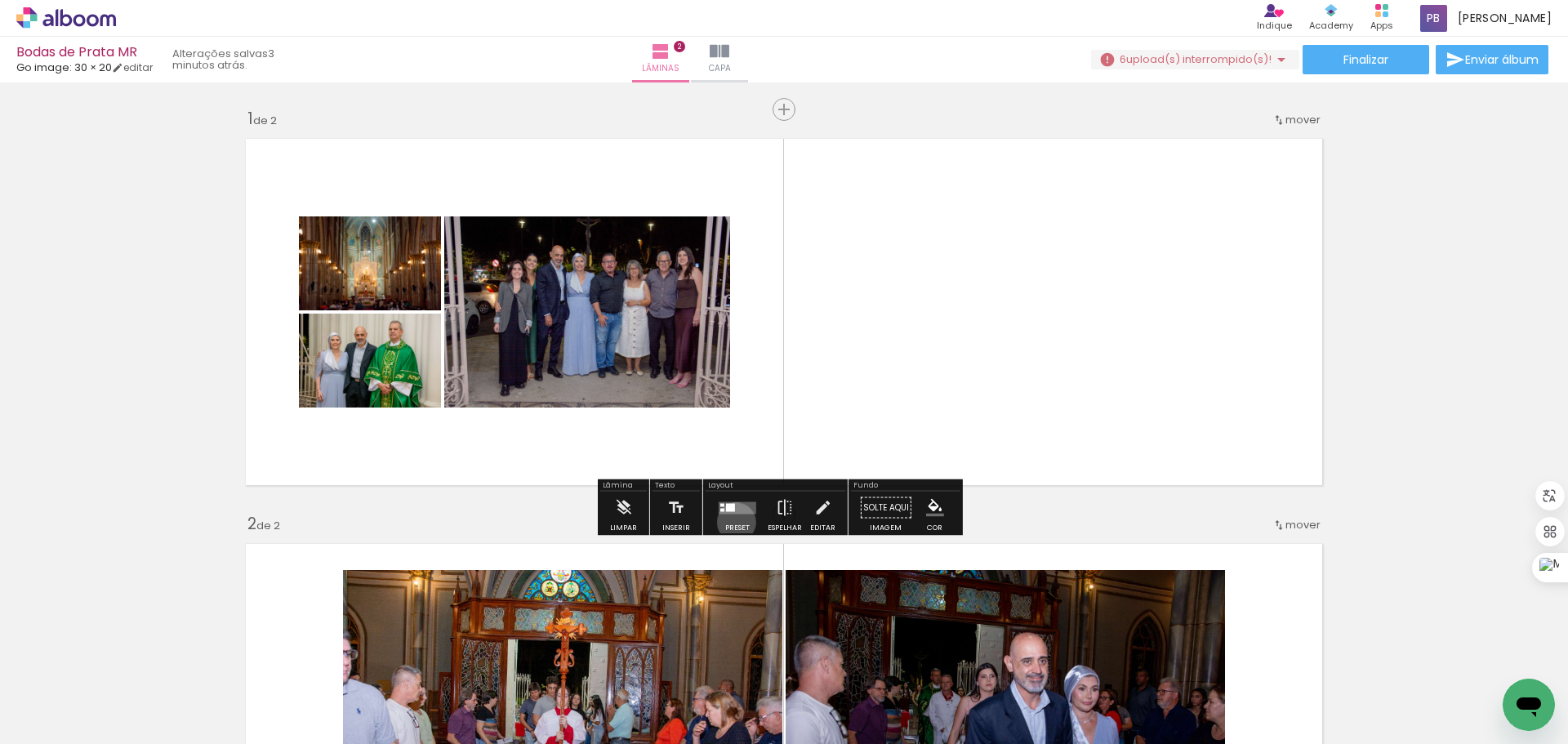
click at [733, 521] on div at bounding box center [737, 508] width 44 height 33
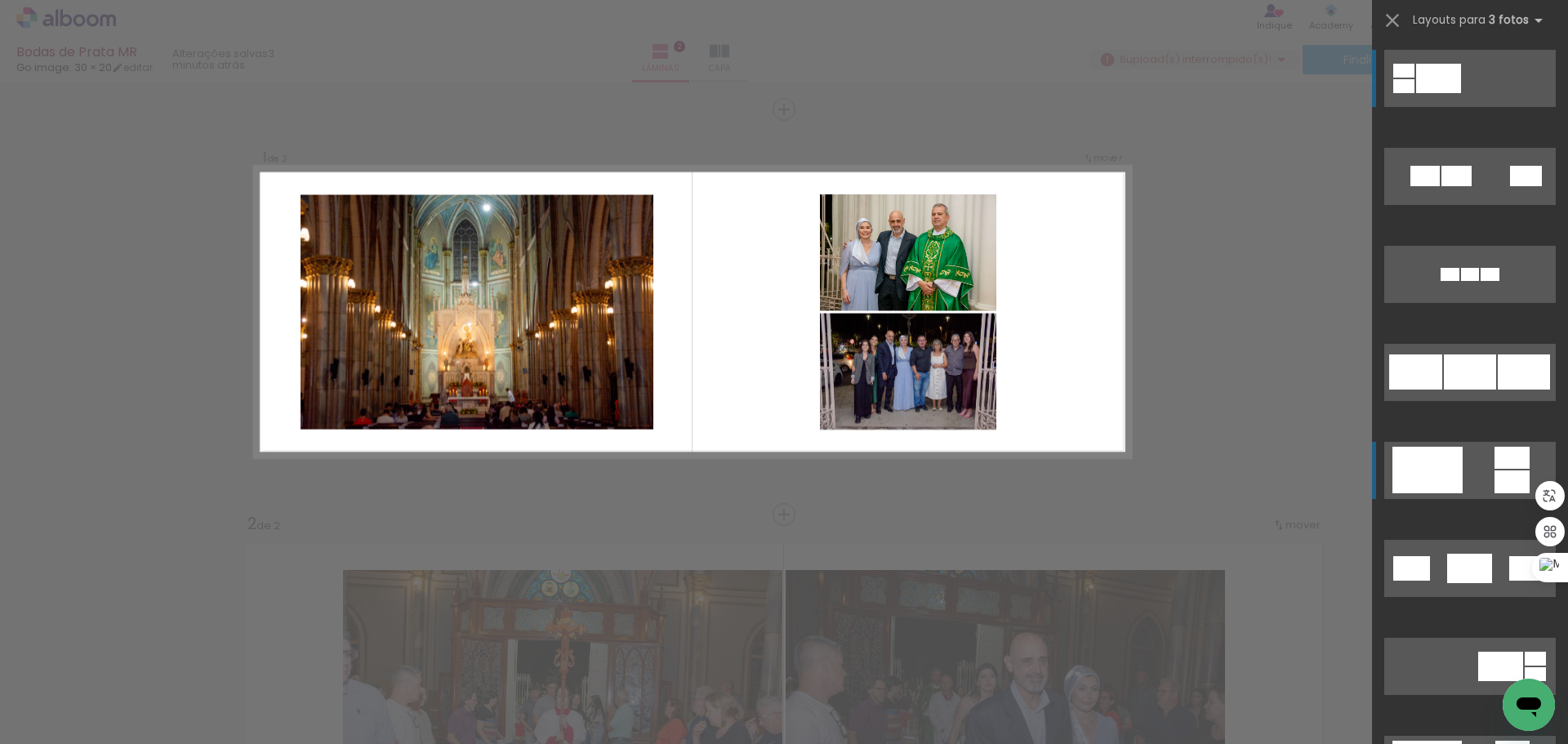
click at [1438, 477] on div at bounding box center [1427, 470] width 70 height 47
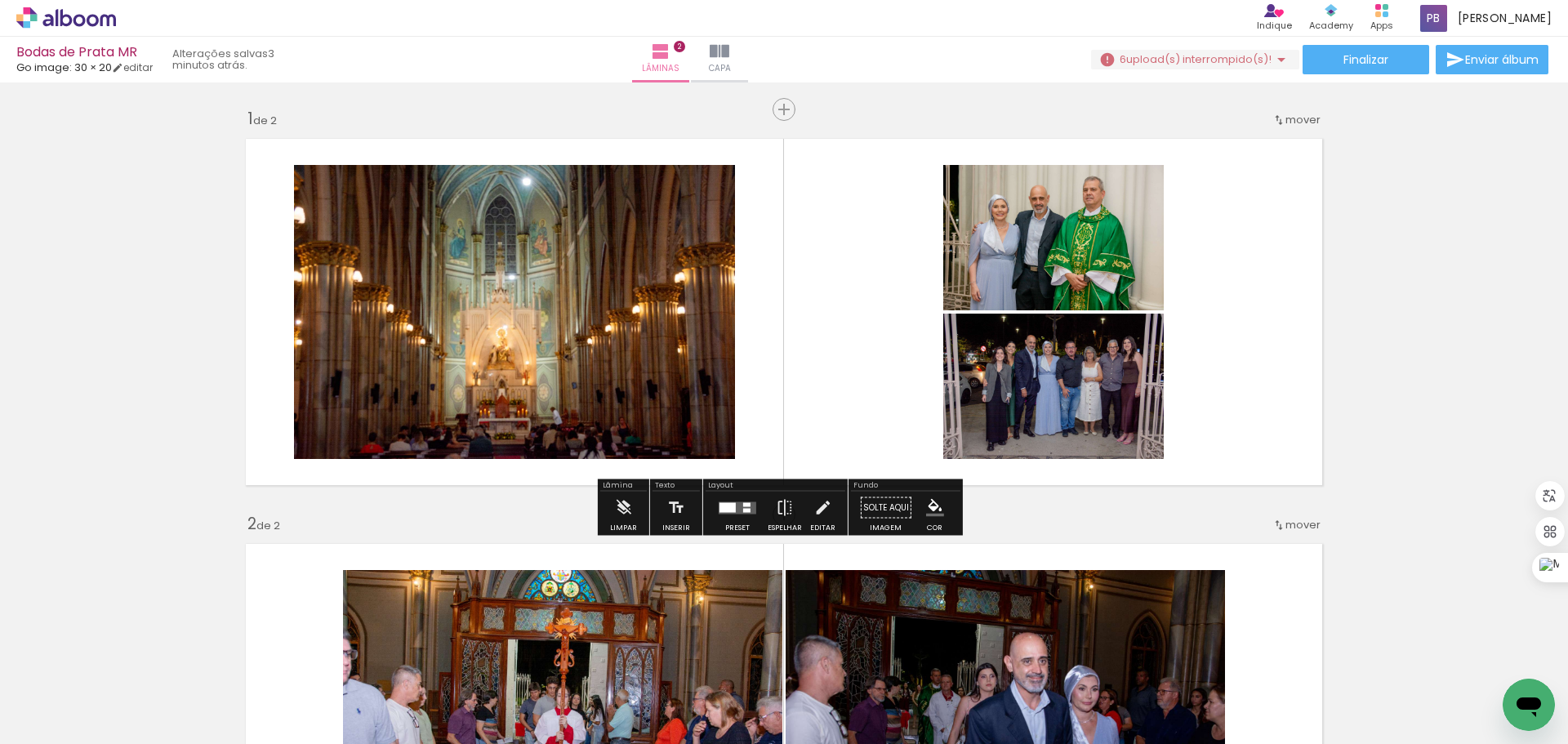
click at [623, 343] on quentale-photo at bounding box center [514, 312] width 441 height 294
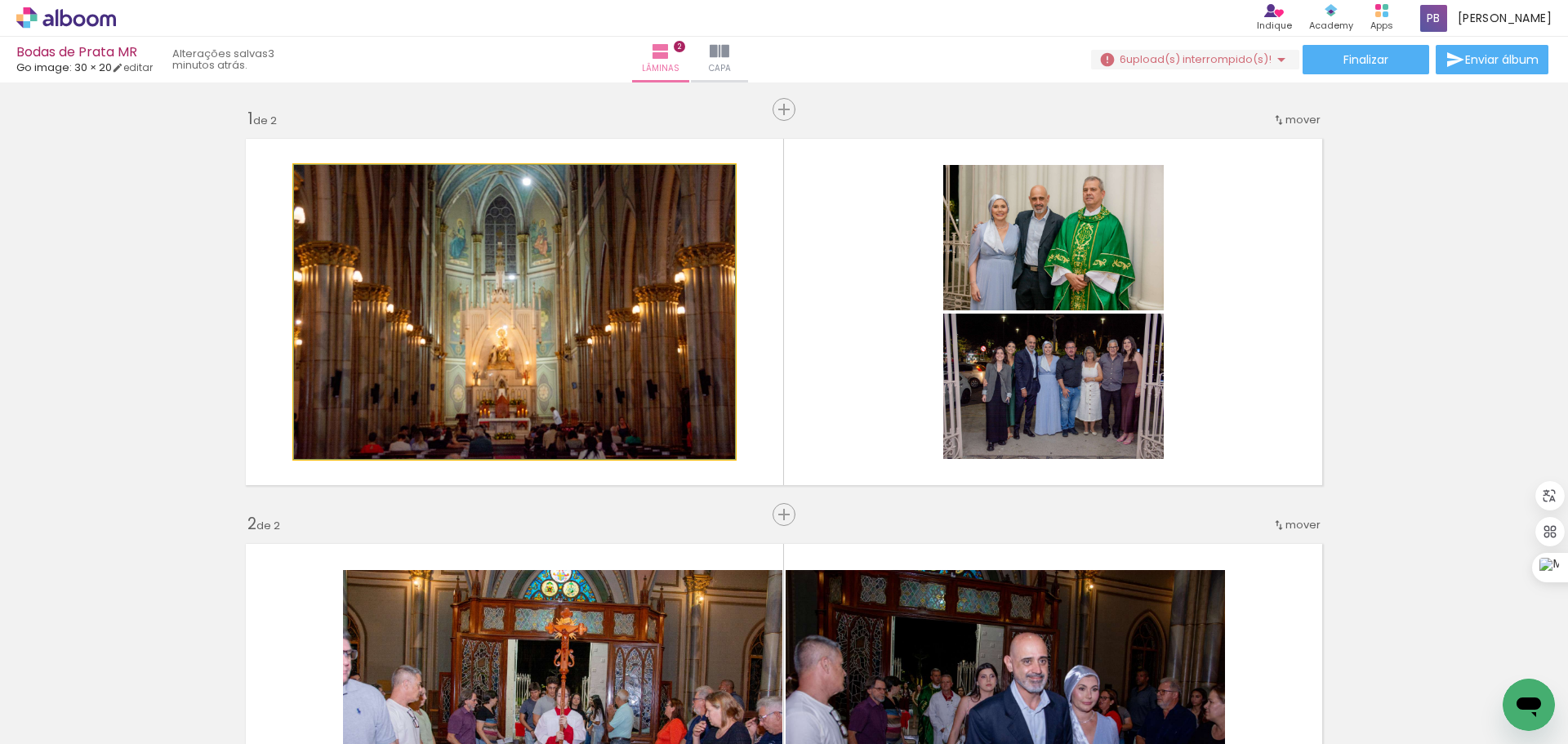
click at [595, 336] on quentale-photo at bounding box center [514, 312] width 441 height 294
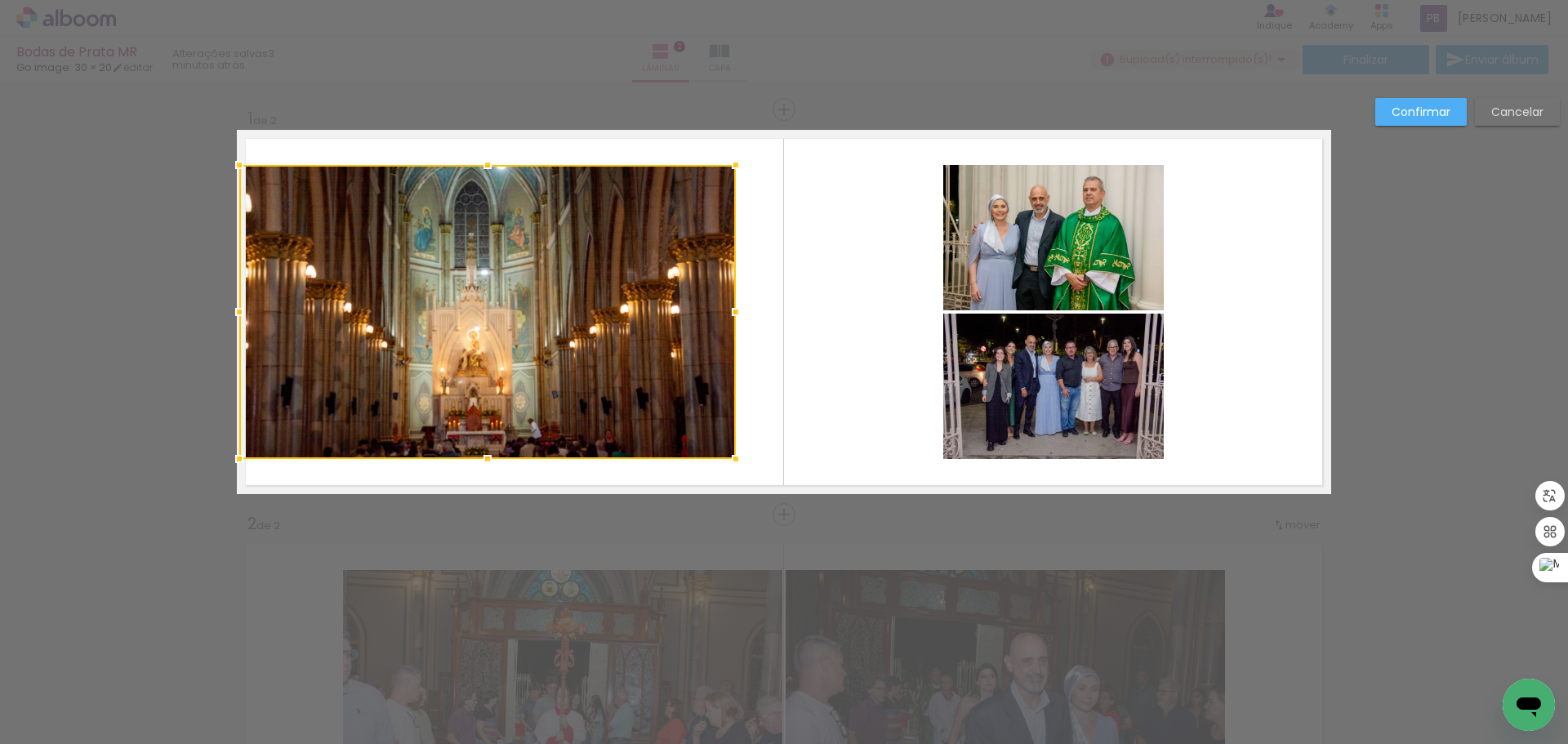
drag, startPoint x: 286, startPoint y: 315, endPoint x: 236, endPoint y: 317, distance: 50.0
click at [236, 317] on div at bounding box center [239, 312] width 33 height 33
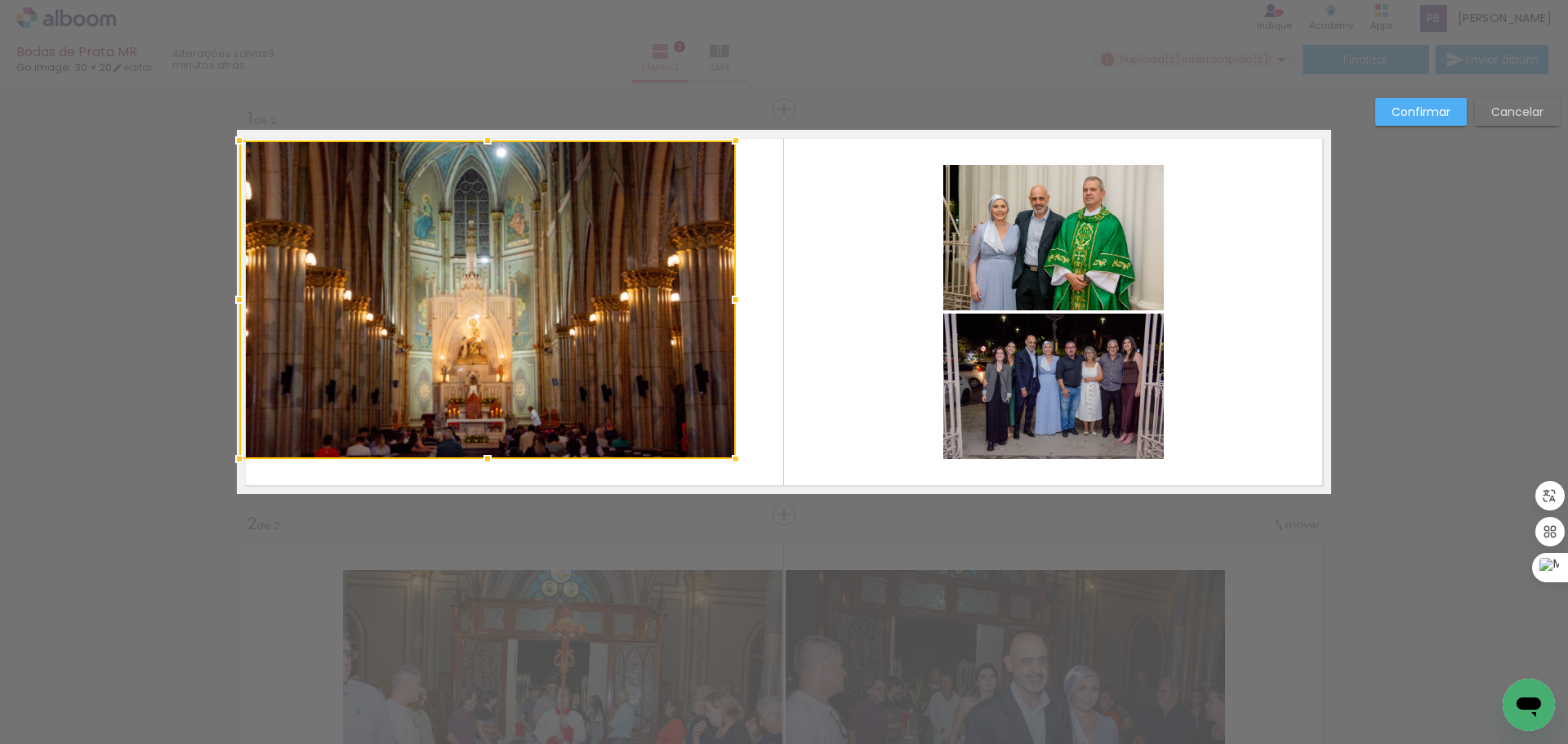
drag, startPoint x: 482, startPoint y: 169, endPoint x: 493, endPoint y: 143, distance: 28.2
click at [493, 143] on div at bounding box center [488, 141] width 33 height 33
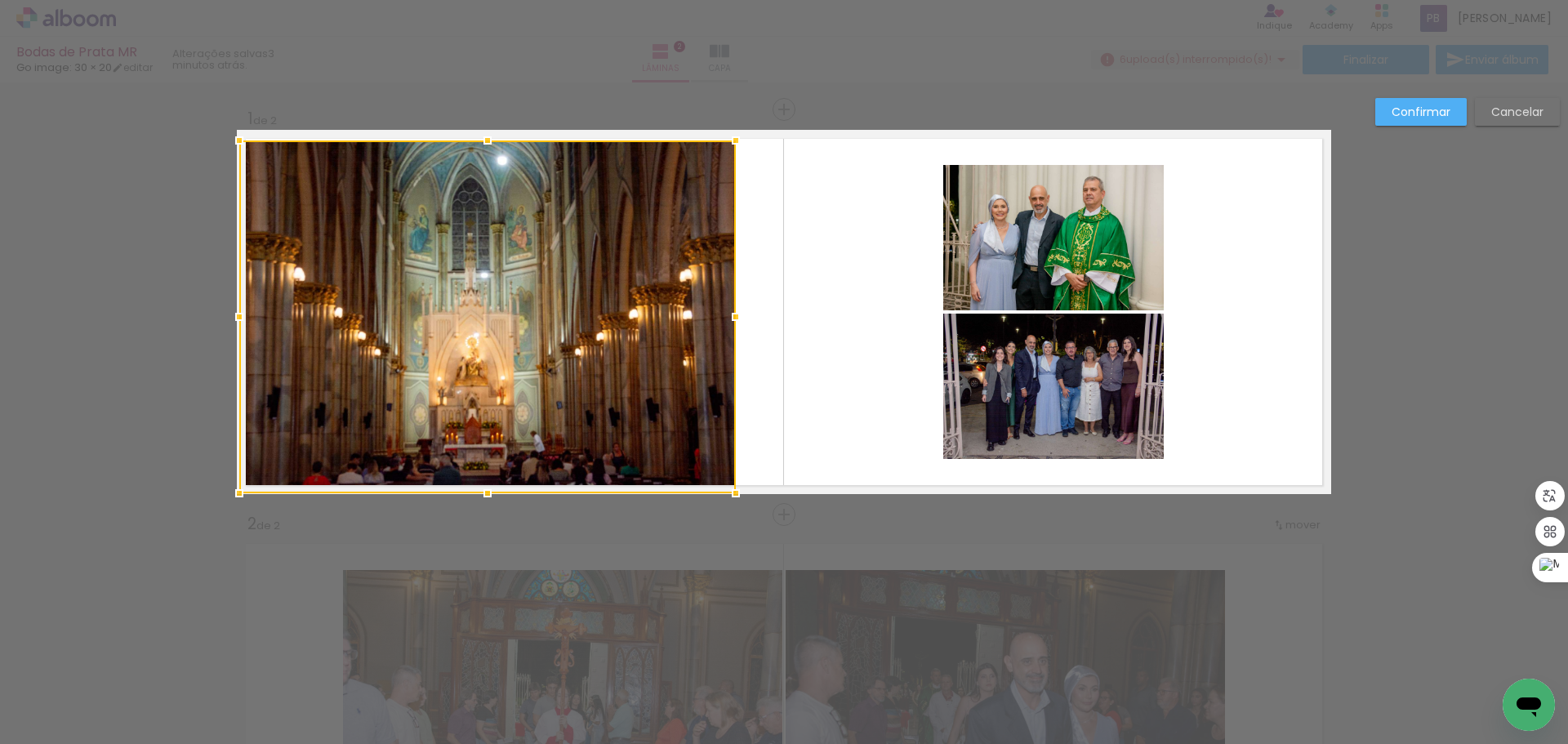
drag, startPoint x: 482, startPoint y: 460, endPoint x: 486, endPoint y: 490, distance: 30.3
click at [486, 490] on div at bounding box center [488, 494] width 33 height 33
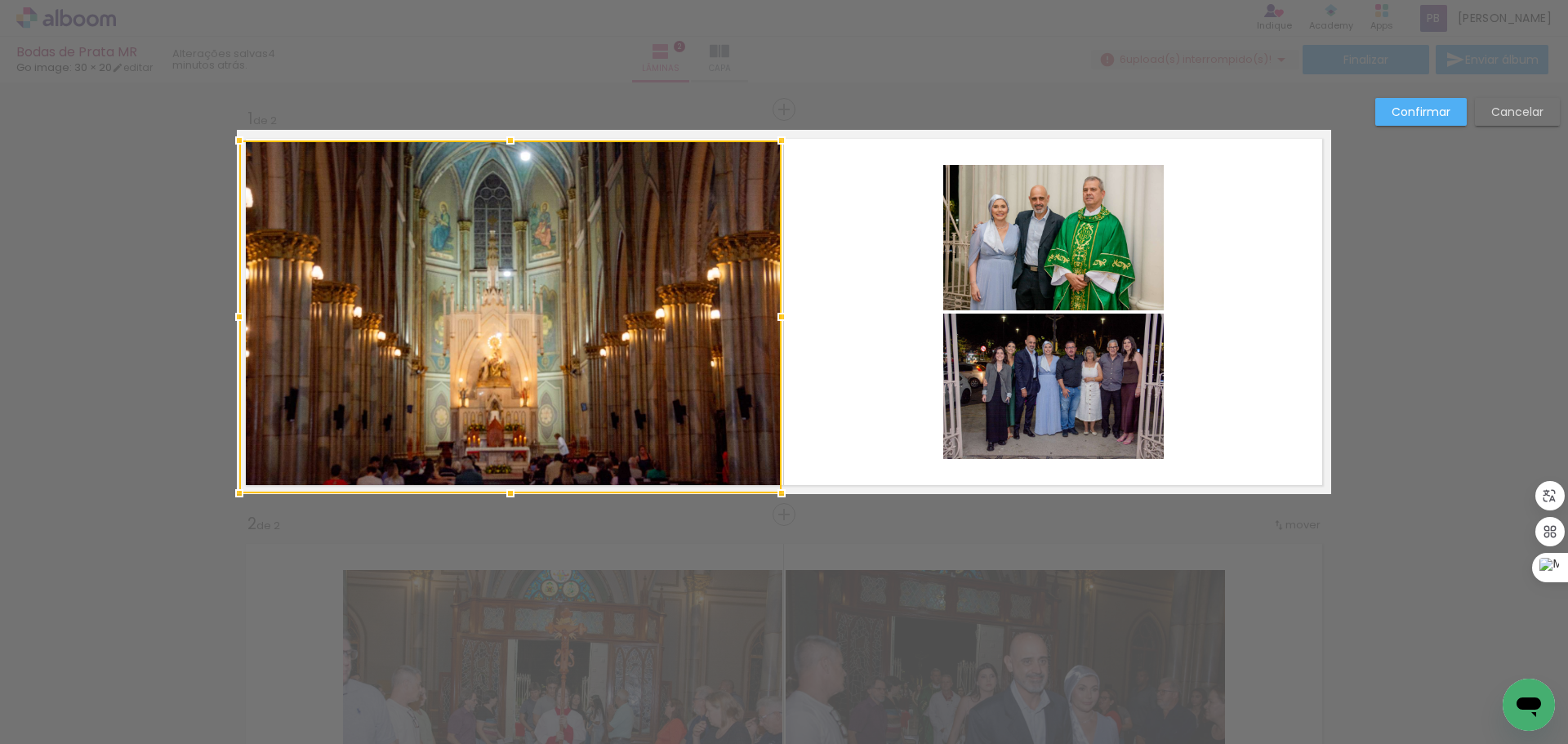
drag, startPoint x: 735, startPoint y: 321, endPoint x: 781, endPoint y: 329, distance: 46.7
click at [781, 329] on div at bounding box center [781, 317] width 33 height 33
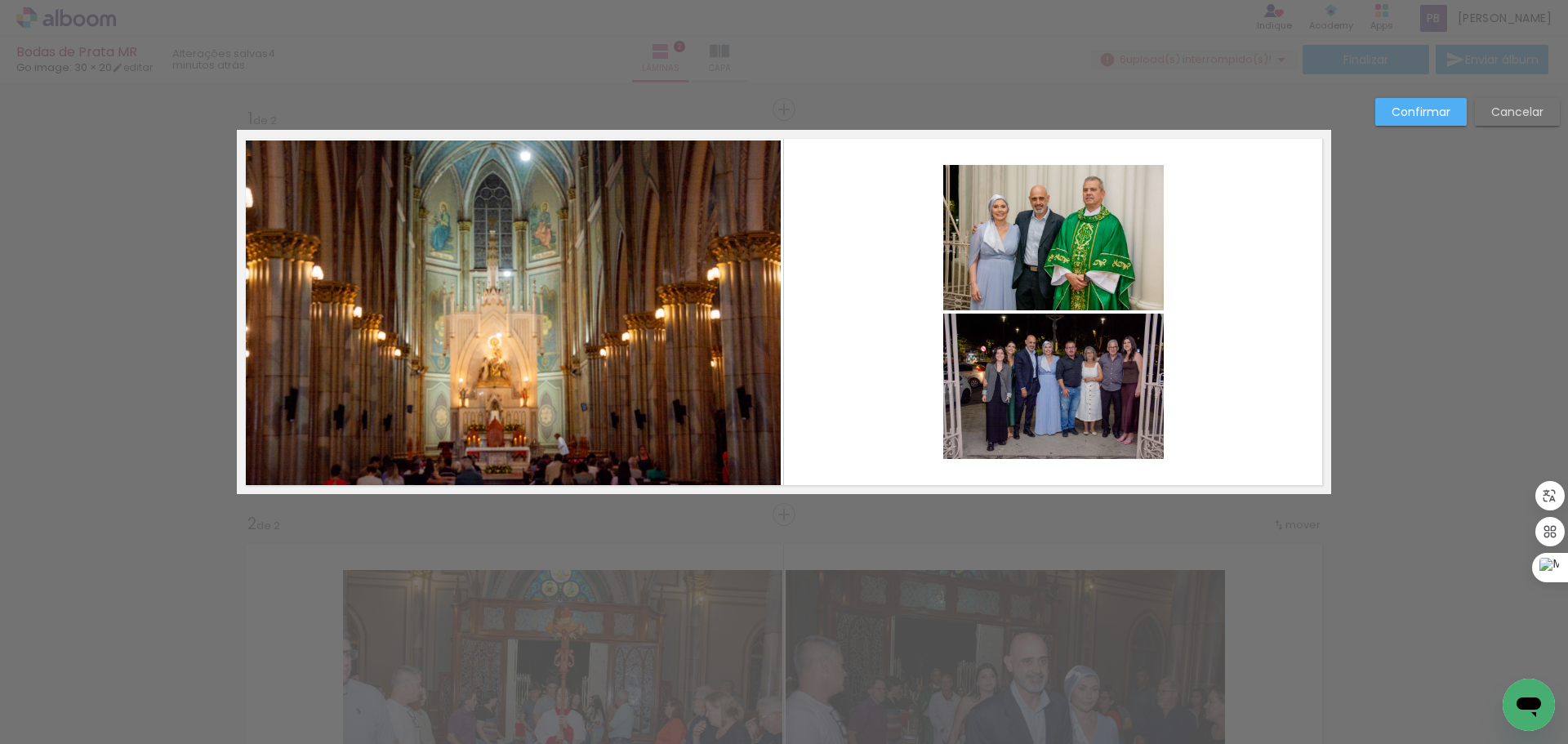
click at [1060, 228] on quentale-photo at bounding box center [1053, 237] width 221 height 145
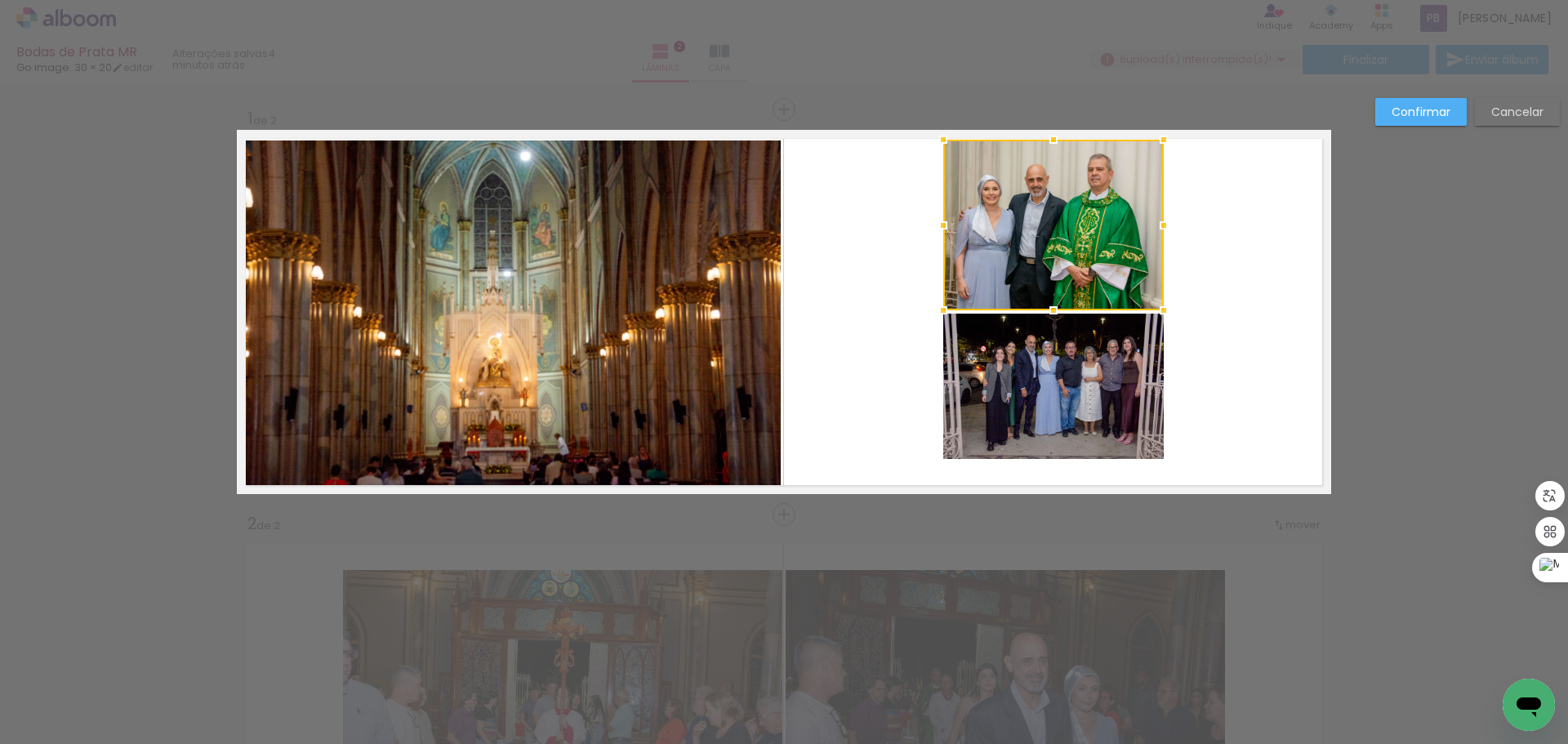
drag, startPoint x: 1047, startPoint y: 166, endPoint x: 1046, endPoint y: 141, distance: 25.0
click at [1046, 141] on div at bounding box center [1053, 140] width 33 height 33
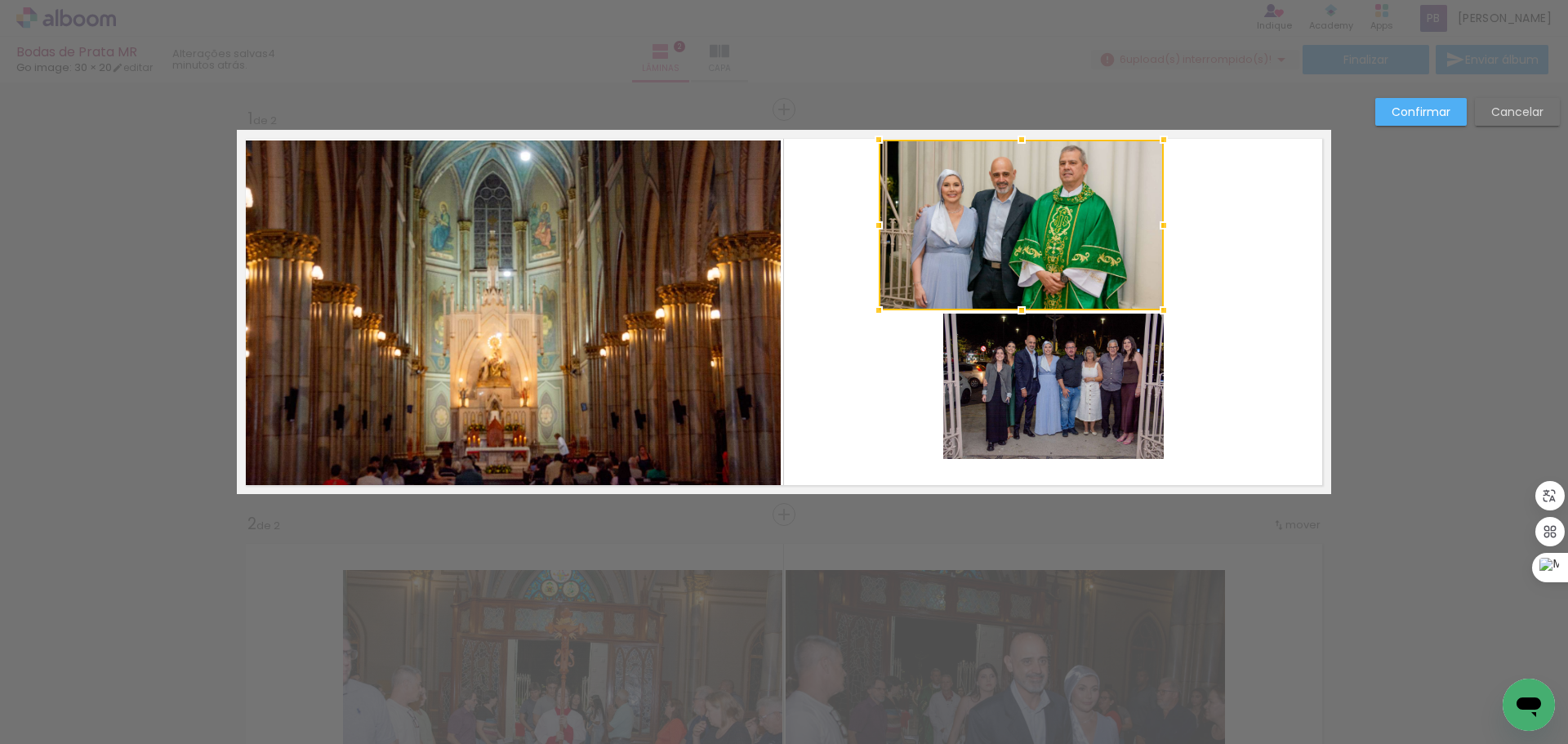
drag, startPoint x: 933, startPoint y: 221, endPoint x: 869, endPoint y: 212, distance: 64.6
click at [869, 212] on div at bounding box center [879, 226] width 33 height 33
click at [1071, 409] on quentale-photo at bounding box center [1053, 386] width 221 height 145
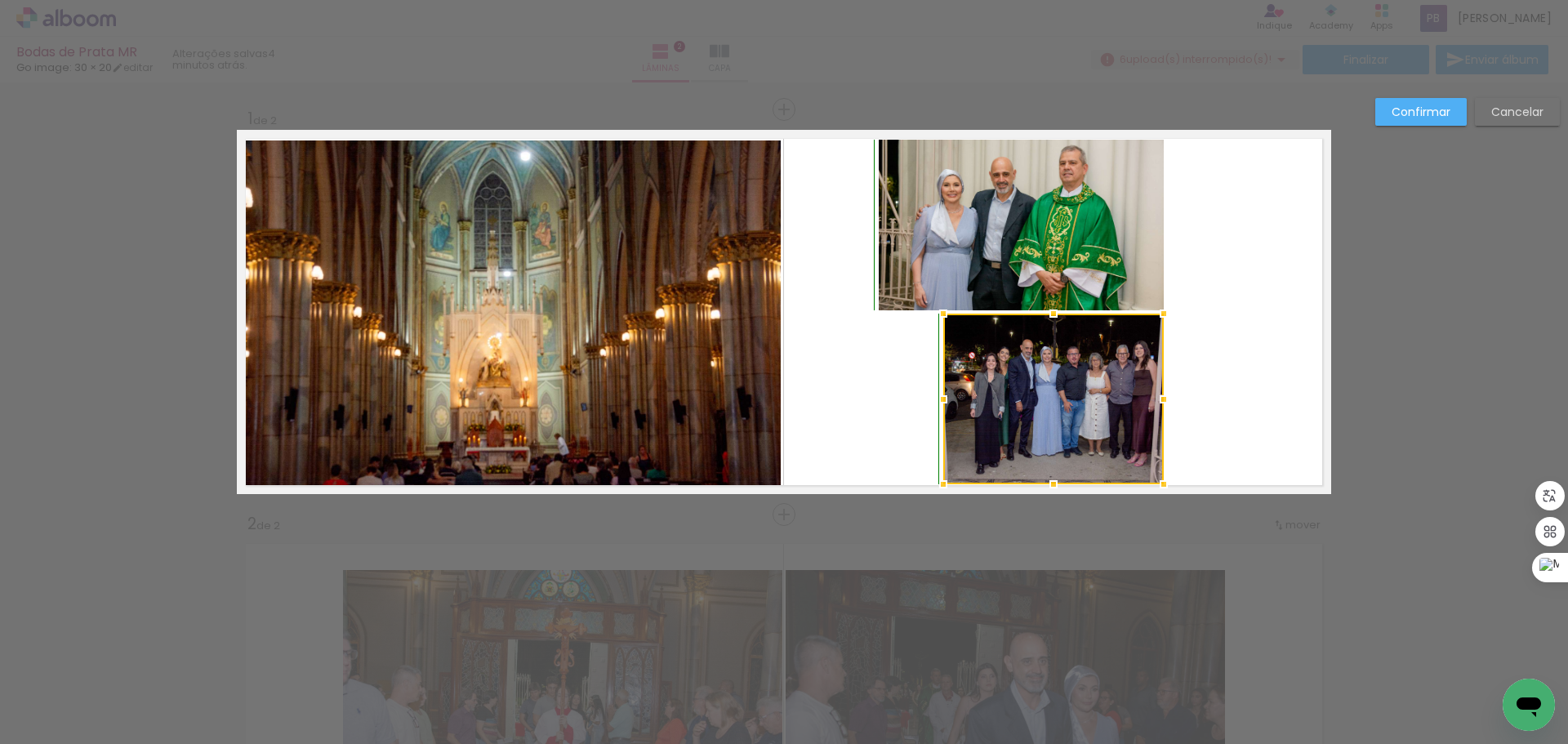
drag, startPoint x: 1047, startPoint y: 459, endPoint x: 1058, endPoint y: 479, distance: 22.8
click at [1058, 479] on div at bounding box center [1053, 484] width 33 height 33
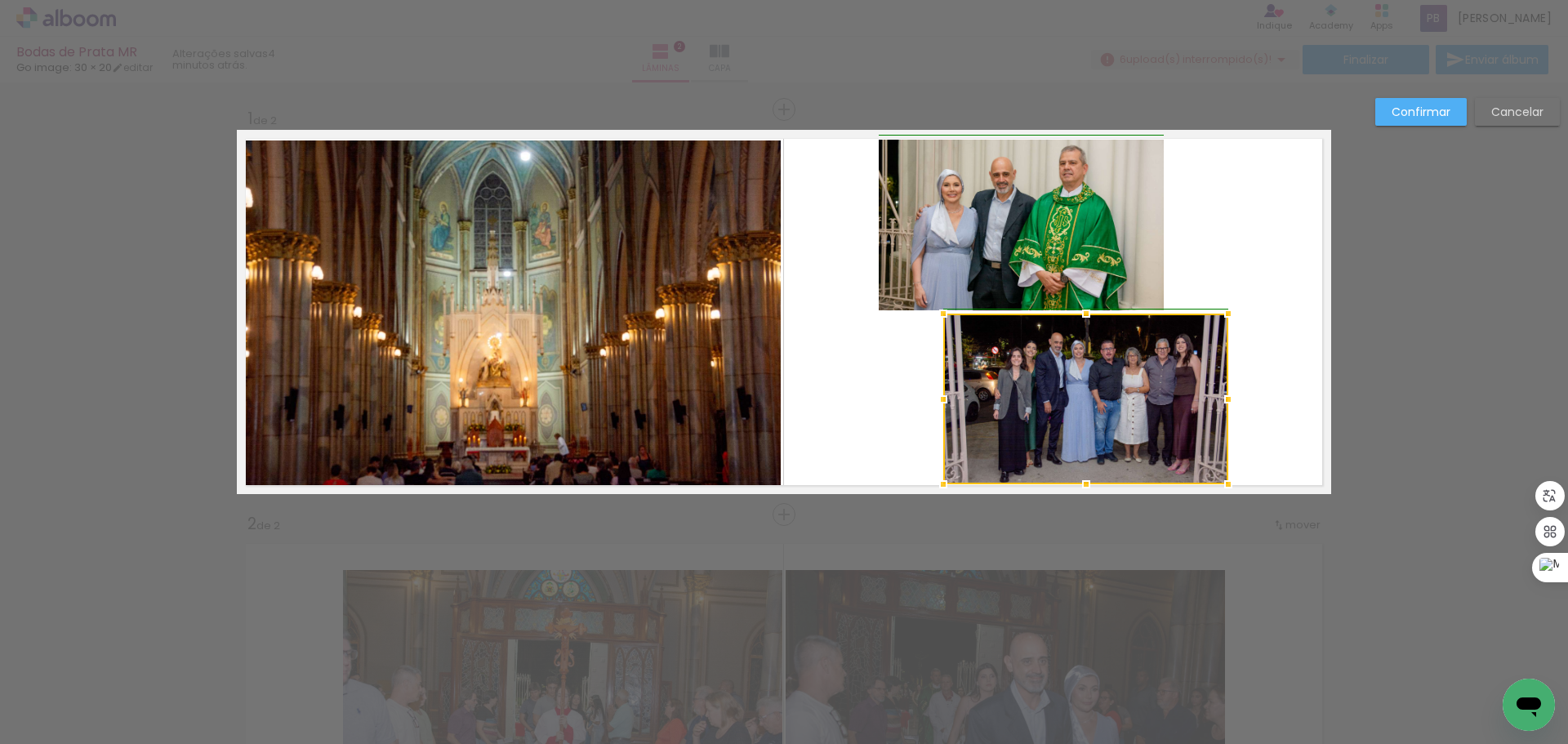
drag, startPoint x: 1158, startPoint y: 399, endPoint x: 1226, endPoint y: 395, distance: 68.1
click at [1226, 395] on div at bounding box center [1228, 400] width 33 height 33
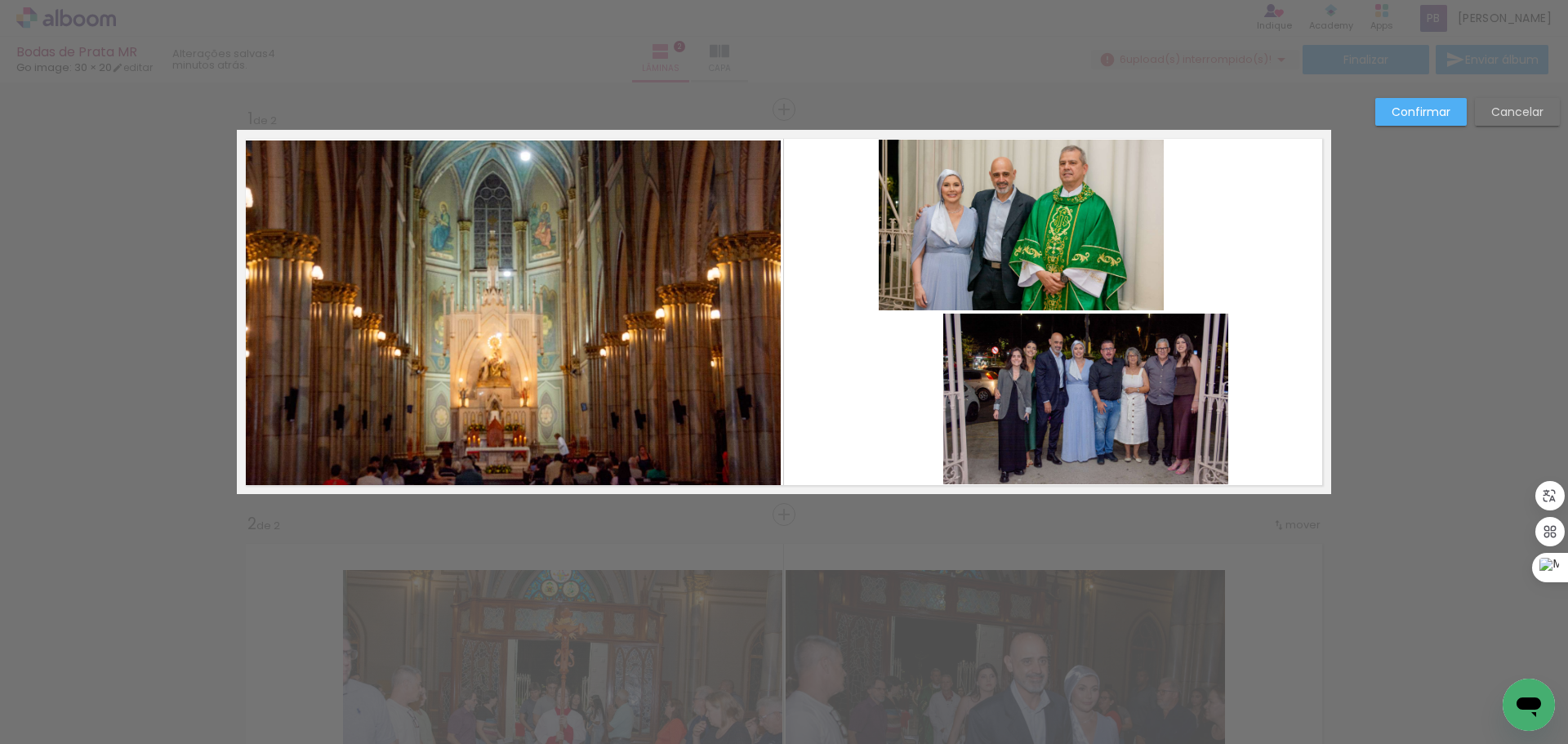
click at [1217, 403] on quentale-photo at bounding box center [1086, 399] width 285 height 170
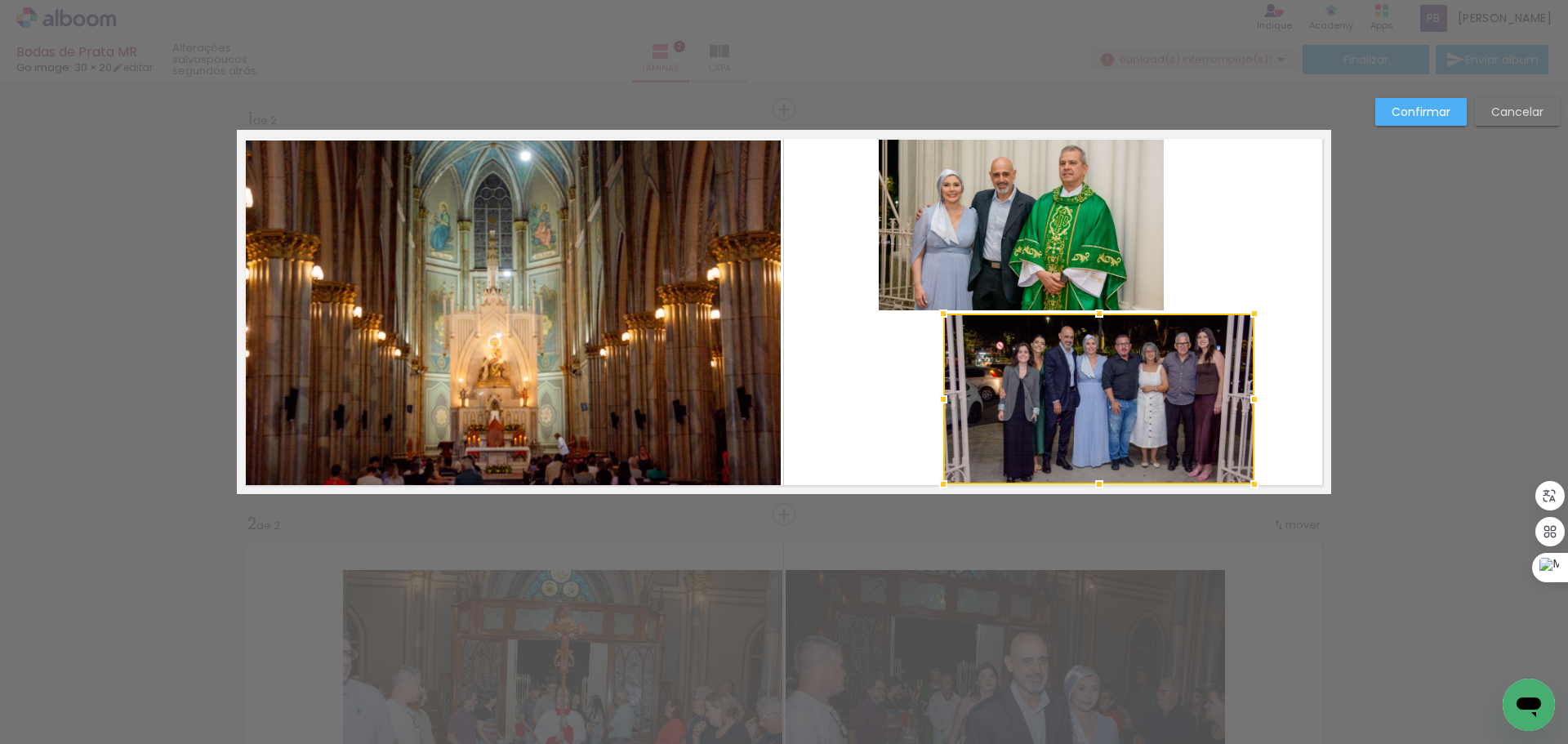
drag, startPoint x: 1221, startPoint y: 402, endPoint x: 1244, endPoint y: 399, distance: 23.2
click at [1244, 399] on div at bounding box center [1254, 400] width 33 height 33
click at [1238, 182] on quentale-layouter at bounding box center [783, 311] width 1094 height 364
click at [1401, 95] on div "Confirmar Cancelar" at bounding box center [784, 709] width 1568 height 1254
click at [0, 0] on slot "Confirmar" at bounding box center [0, 0] width 0 height 0
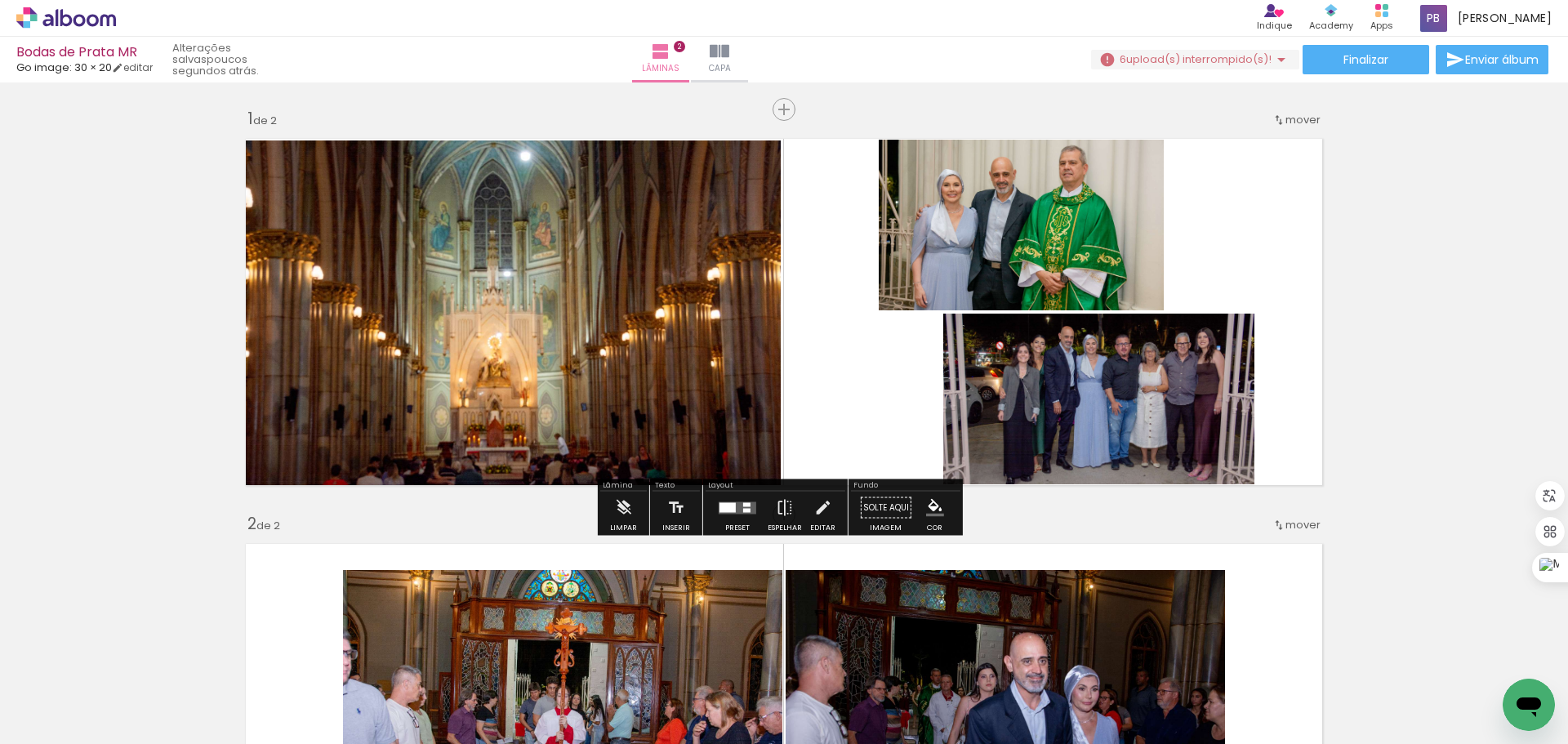
click at [930, 517] on paper-menu-button "#ffebee #ffcdd2 #ef9a9a #e57373 #ef5350 #f44336 #e53935 #d32f2f #c62828 #b71c1c…" at bounding box center [935, 508] width 31 height 31
click at [930, 512] on iron-icon "color picker" at bounding box center [934, 508] width 18 height 18
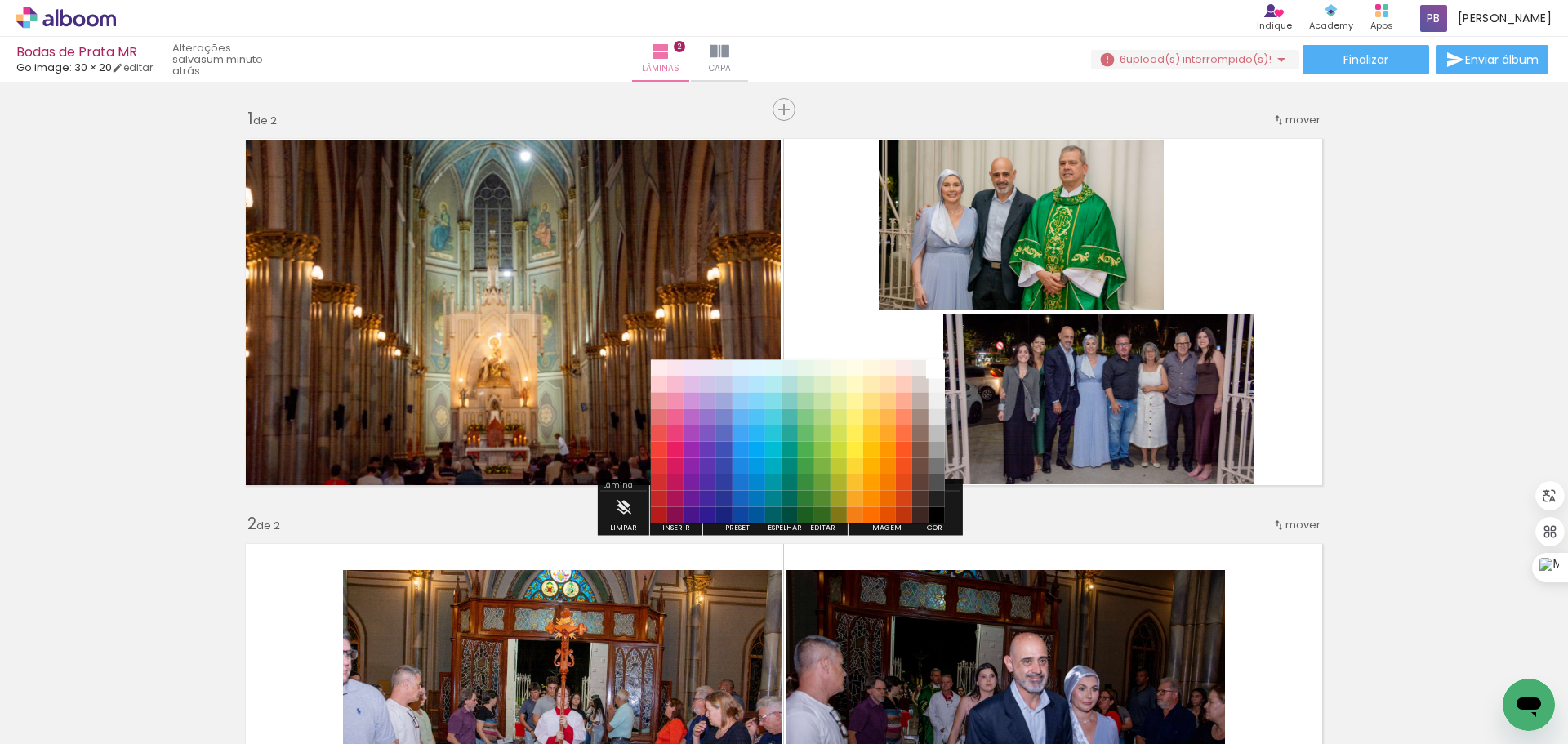
click at [937, 369] on paper-item "#ffffff" at bounding box center [936, 368] width 17 height 17
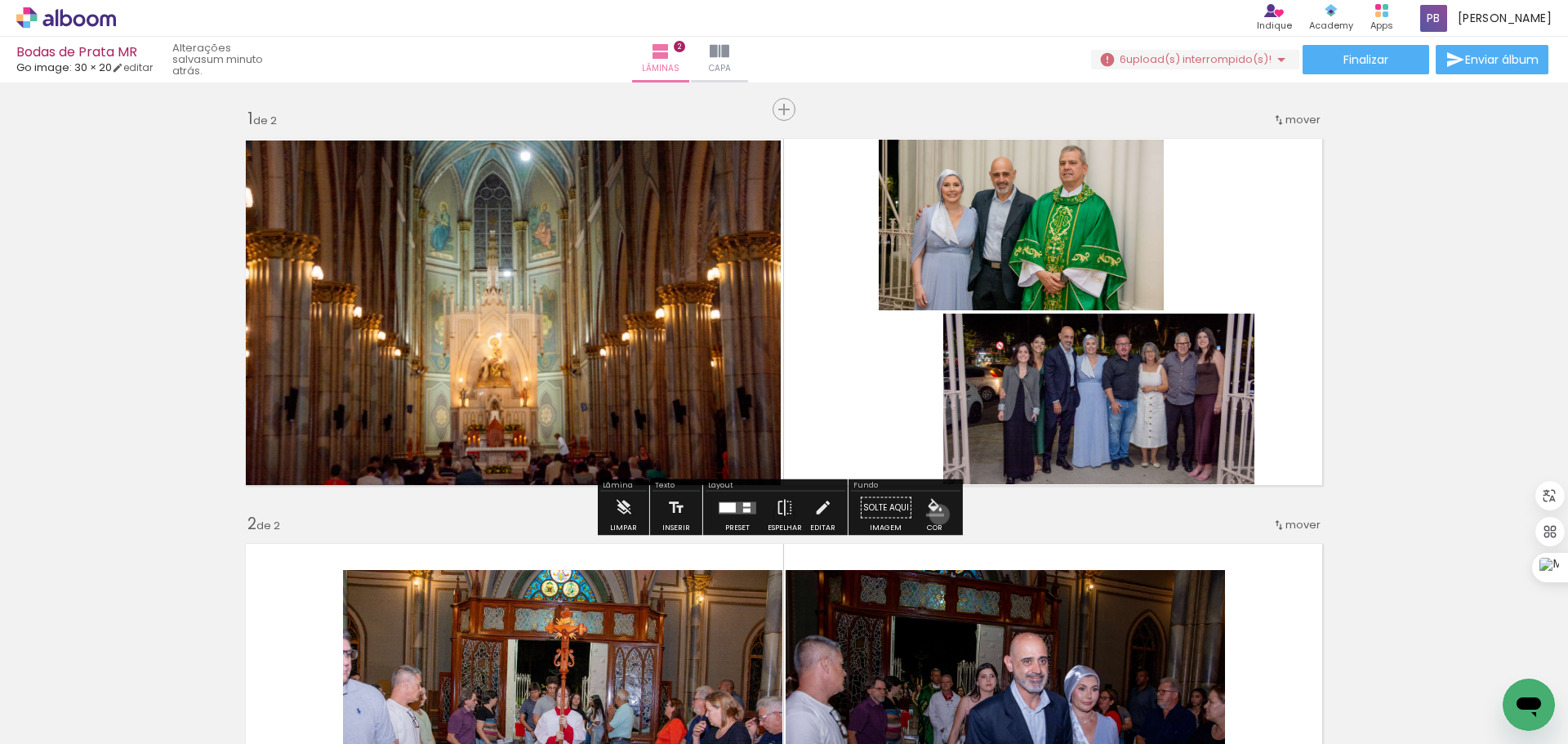
click at [933, 515] on iron-icon "color picker" at bounding box center [934, 508] width 18 height 18
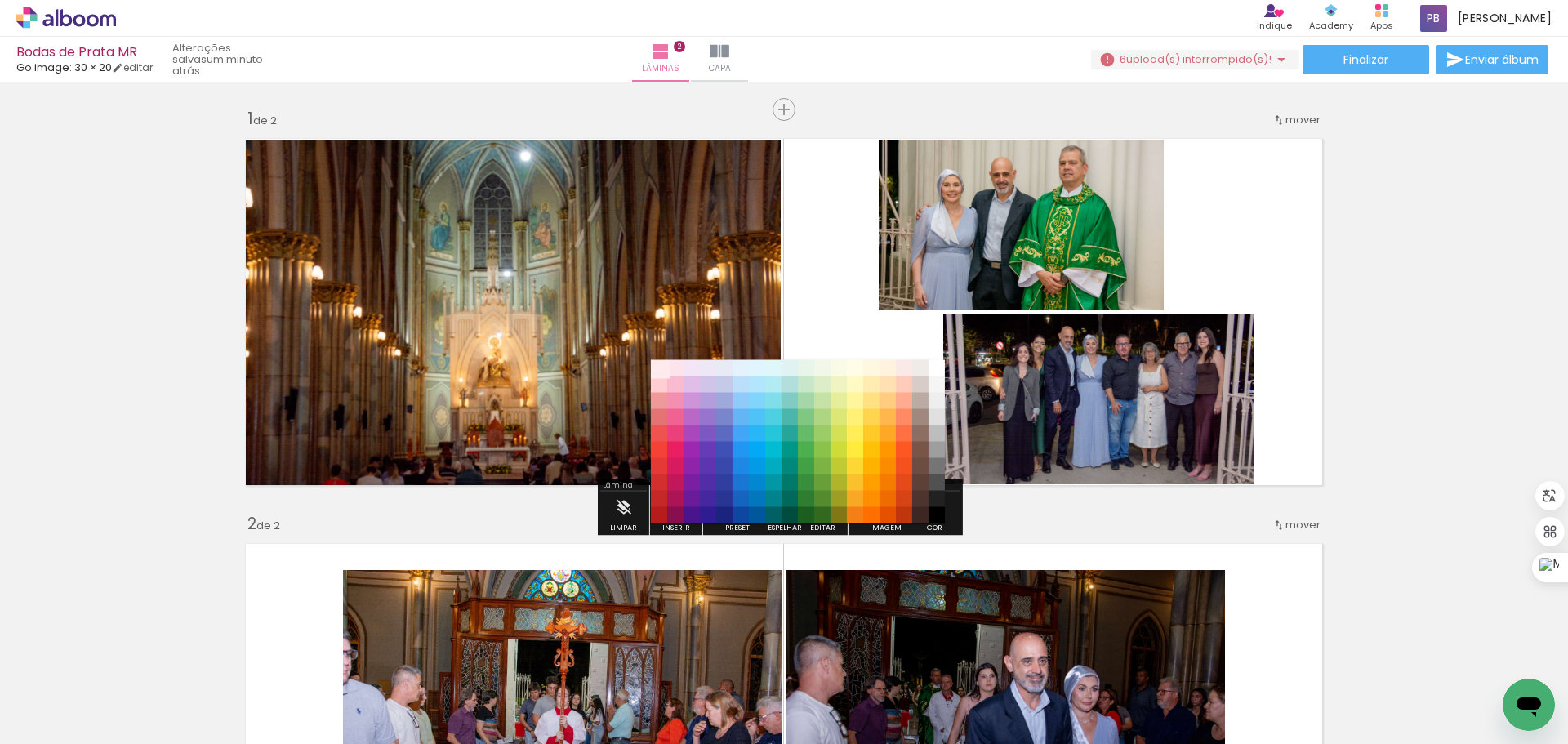
click at [654, 367] on paper-item "#ffebee" at bounding box center [659, 368] width 17 height 17
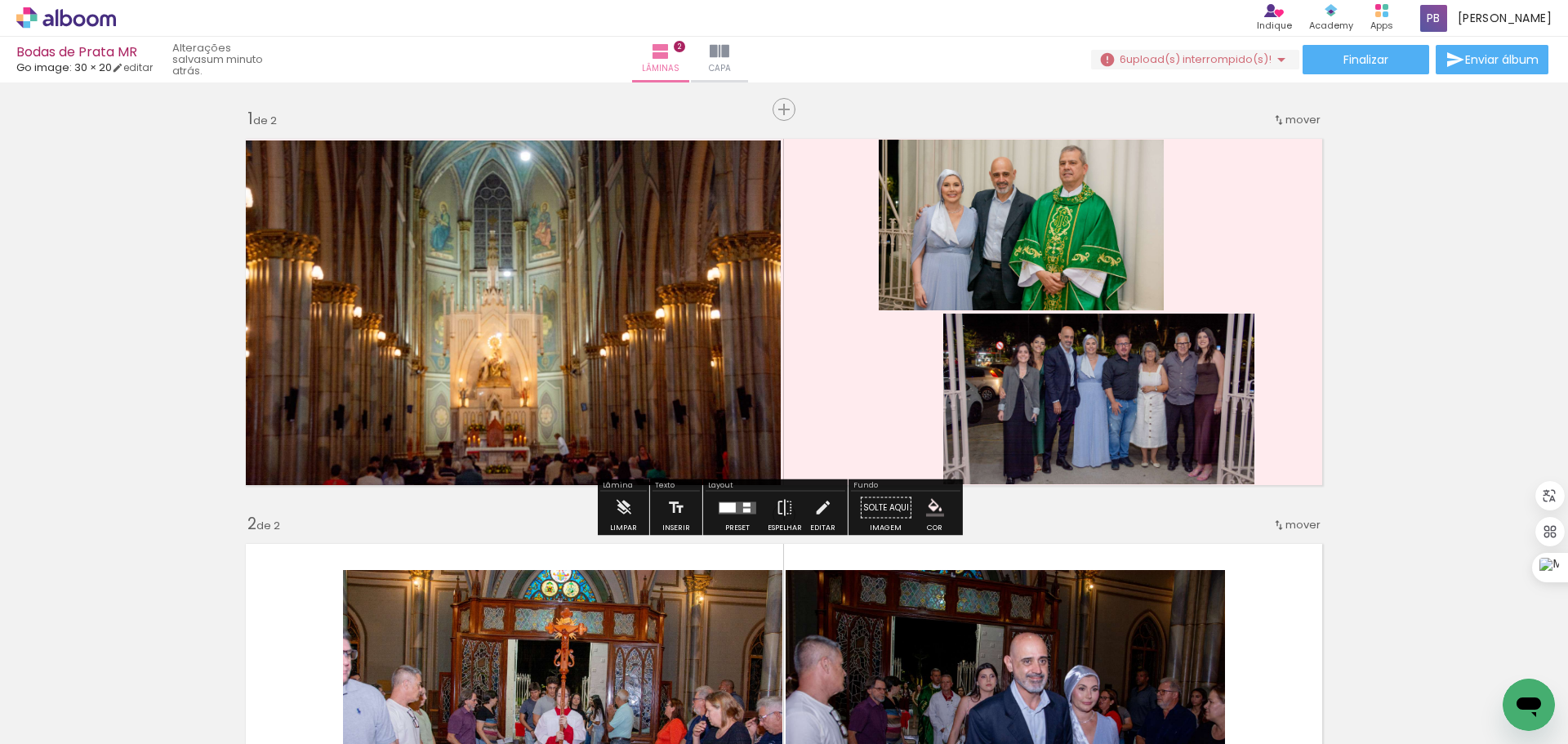
click at [937, 509] on iron-icon "color picker" at bounding box center [934, 508] width 18 height 18
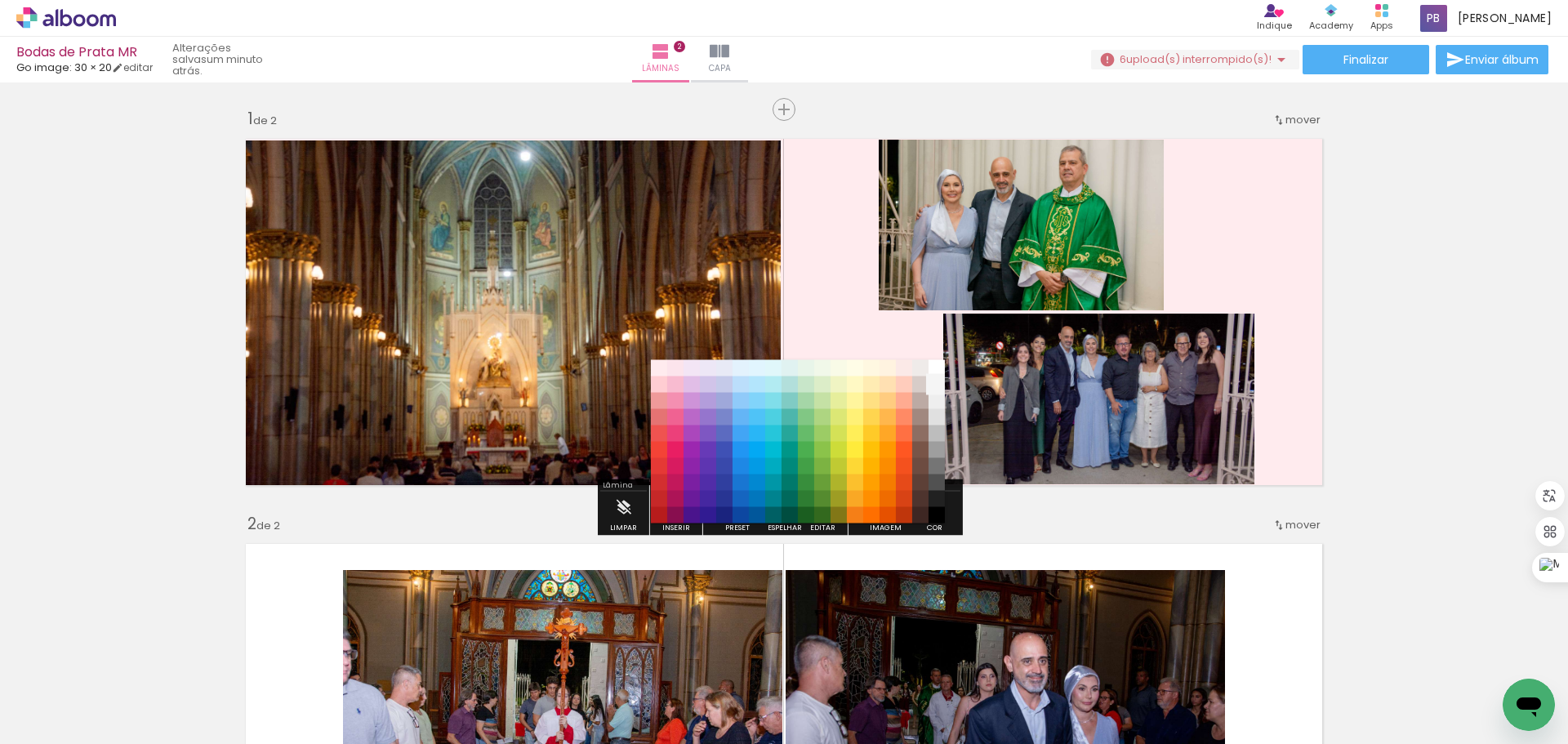
click at [938, 384] on paper-item "#f5f5f5" at bounding box center [936, 384] width 17 height 17
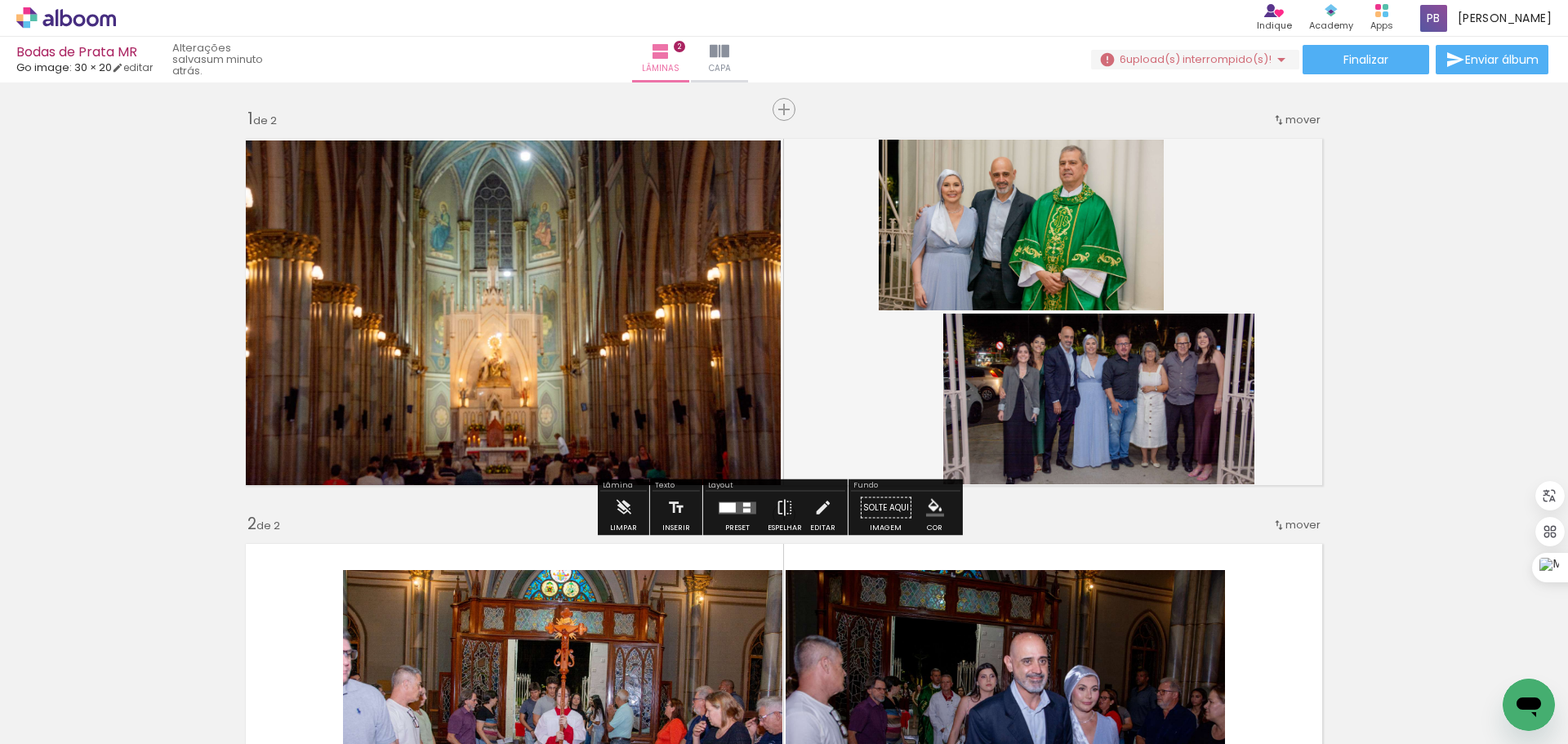
click at [868, 411] on quentale-layouter at bounding box center [783, 311] width 1094 height 364
click at [934, 516] on iron-icon "color picker" at bounding box center [934, 508] width 18 height 18
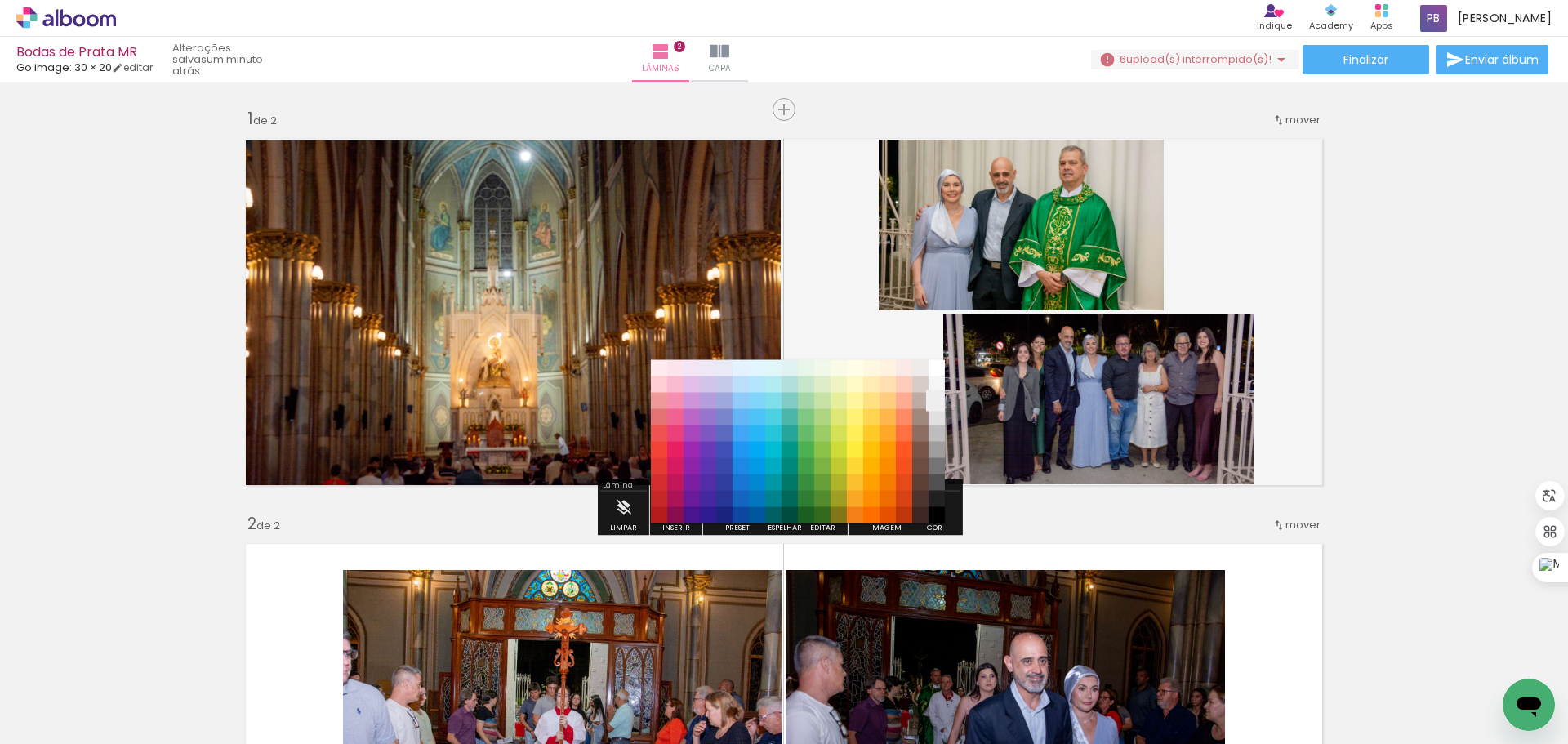
click at [940, 404] on paper-item "#eeeeee" at bounding box center [936, 401] width 17 height 17
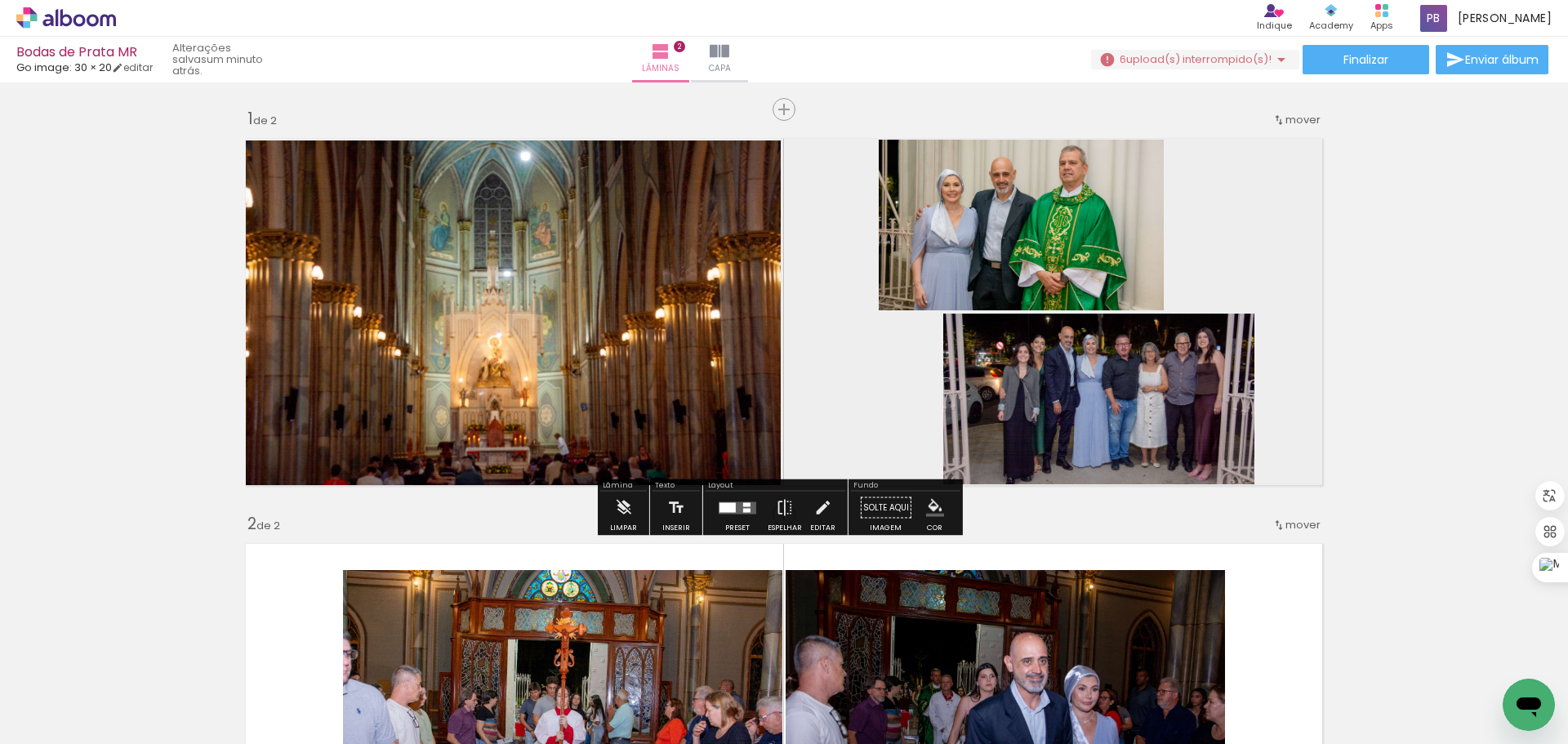
click at [869, 431] on quentale-layouter at bounding box center [783, 311] width 1094 height 364
click at [1277, 223] on quentale-layouter at bounding box center [783, 311] width 1094 height 364
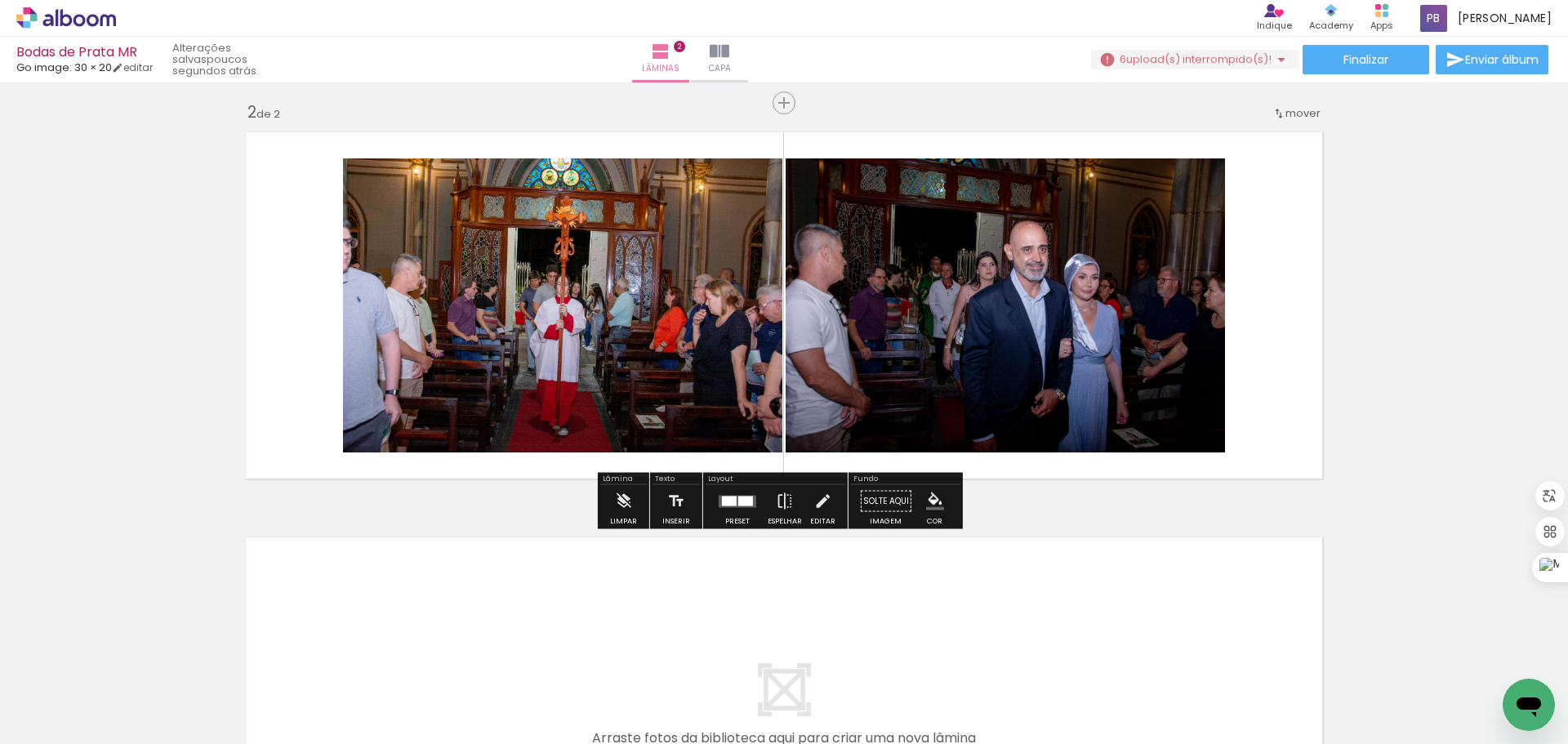
scroll to position [327, 0]
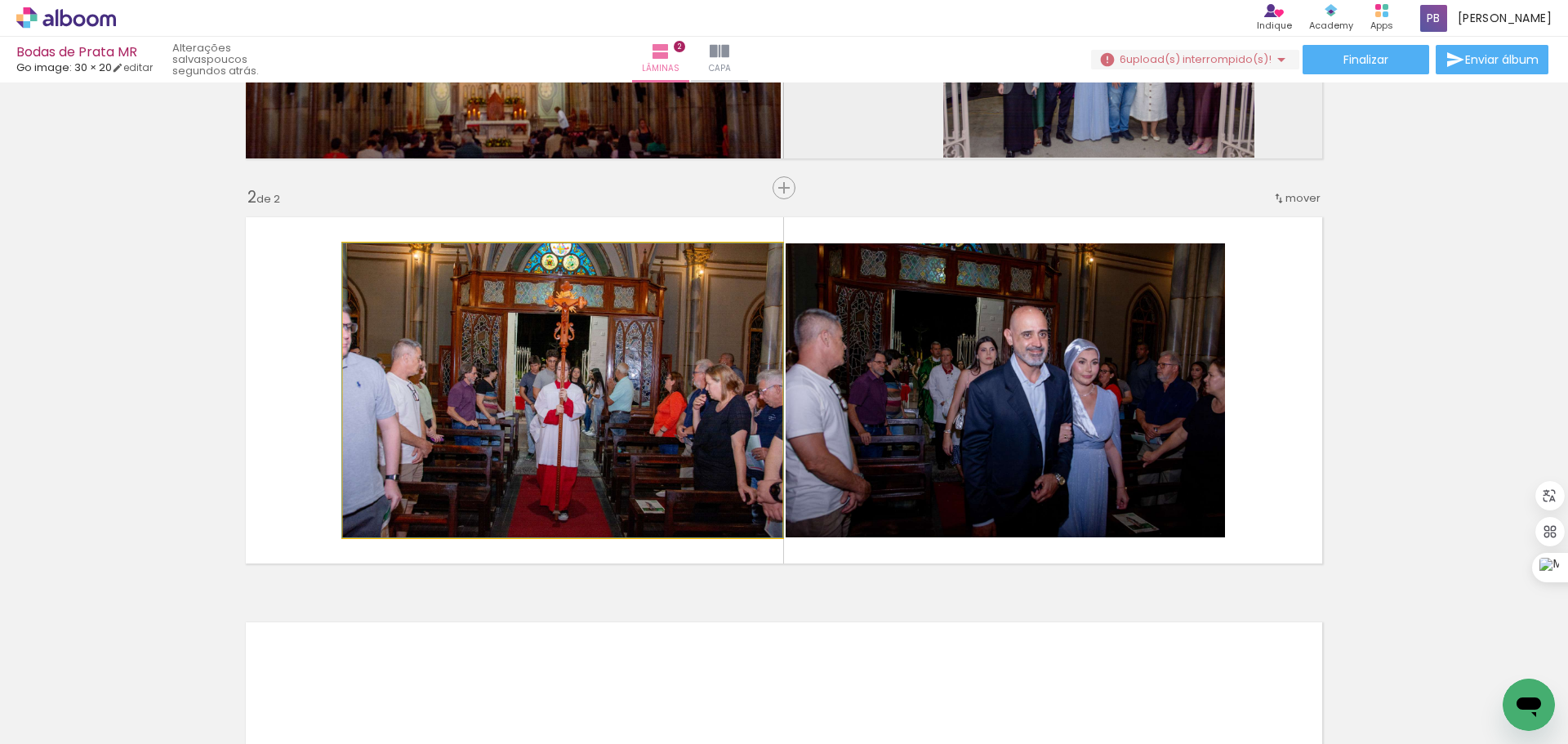
click at [545, 424] on quentale-photo at bounding box center [562, 390] width 439 height 294
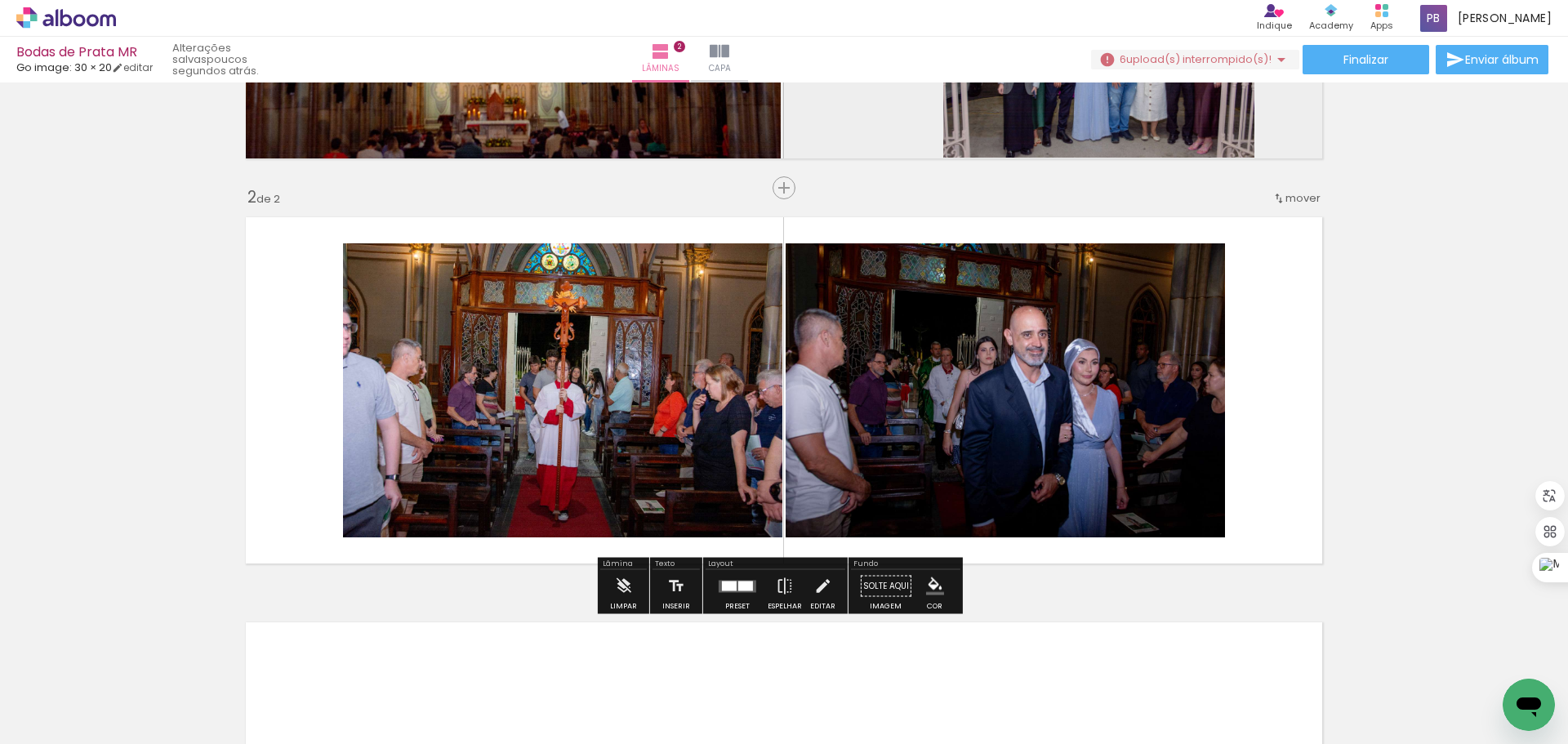
click at [444, 415] on quentale-photo at bounding box center [562, 390] width 439 height 294
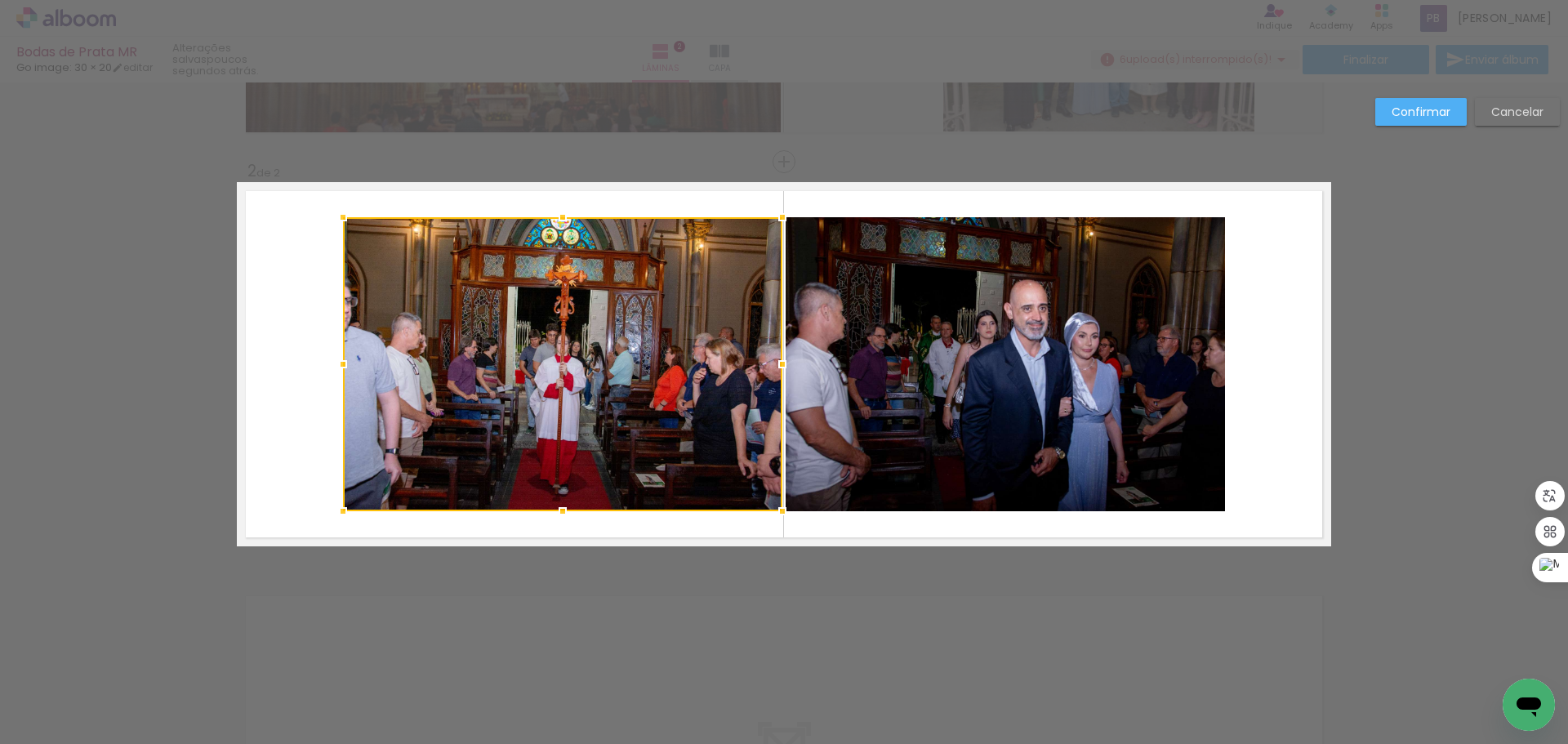
scroll to position [355, 0]
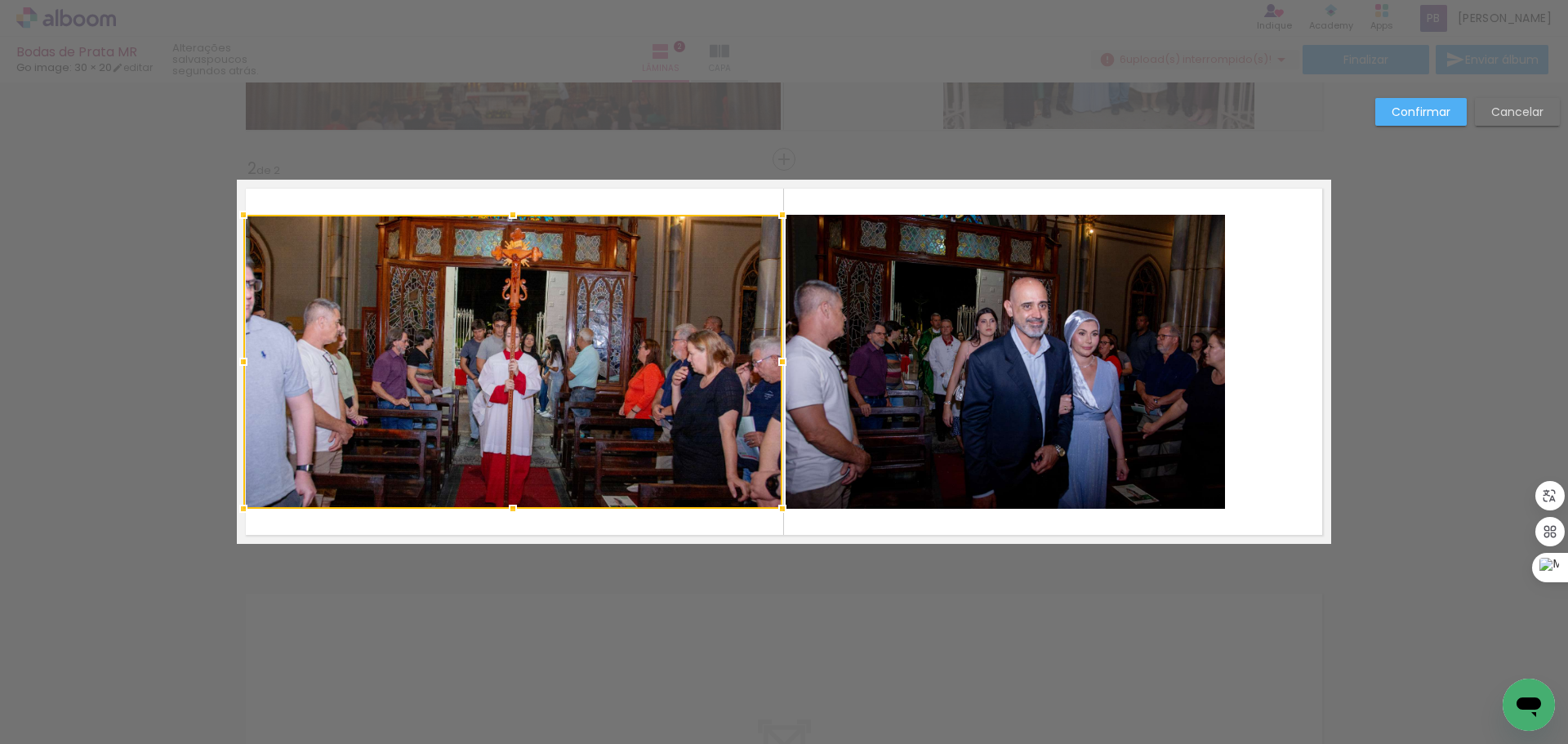
drag, startPoint x: 341, startPoint y: 364, endPoint x: 241, endPoint y: 357, distance: 100.2
click at [241, 357] on div at bounding box center [243, 362] width 33 height 33
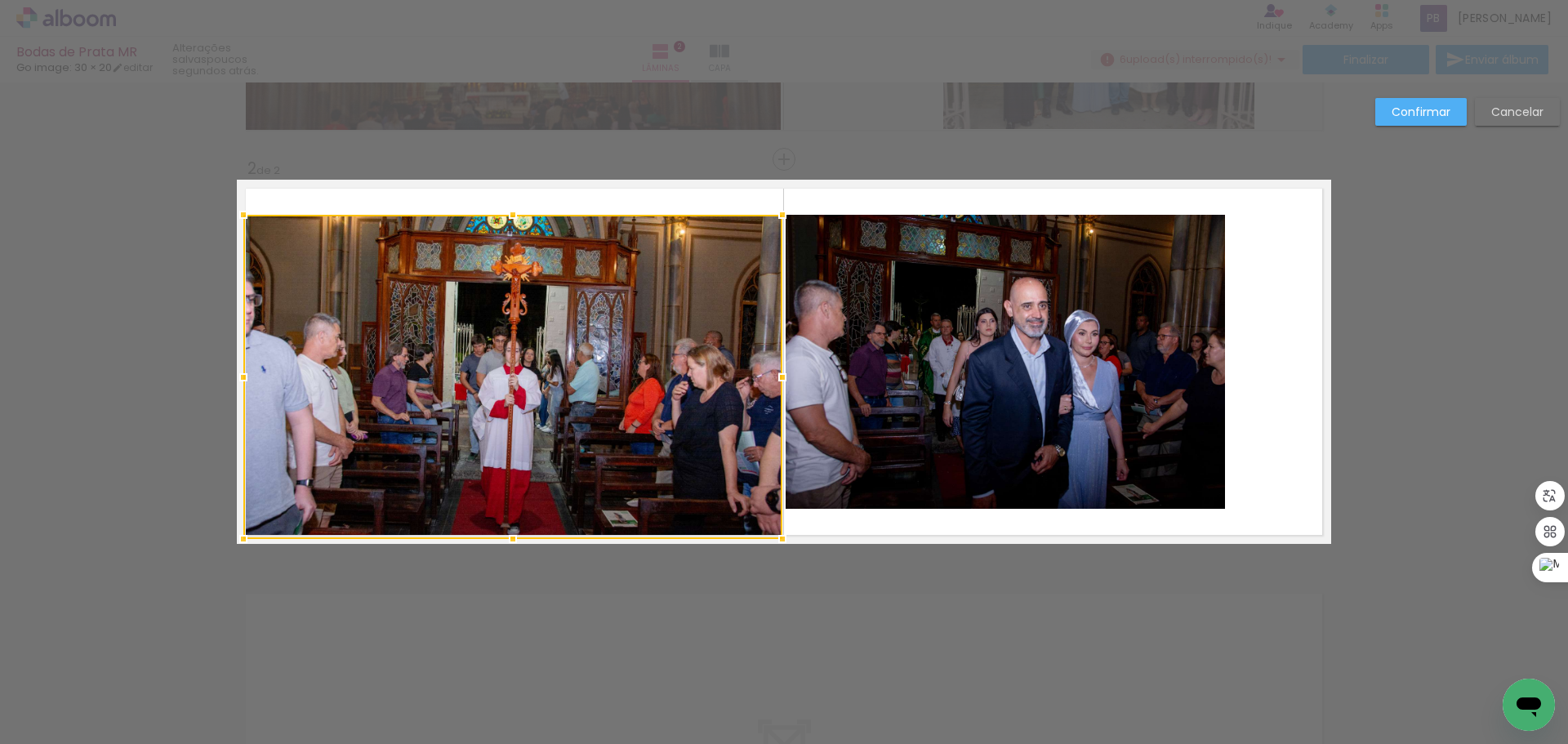
drag, startPoint x: 509, startPoint y: 514, endPoint x: 519, endPoint y: 539, distance: 26.9
click at [519, 539] on div at bounding box center [513, 539] width 33 height 33
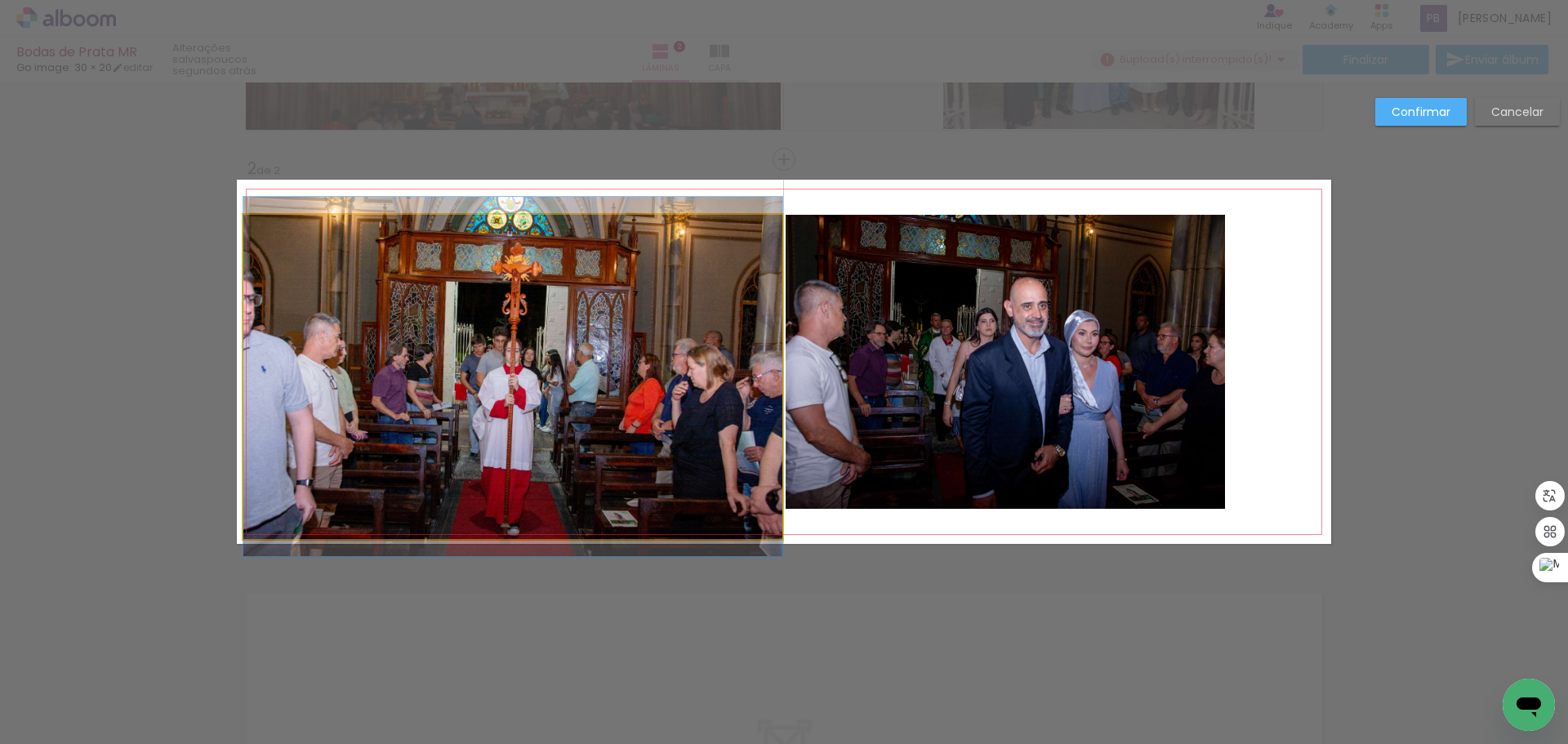
drag, startPoint x: 516, startPoint y: 239, endPoint x: 515, endPoint y: 221, distance: 18.0
click at [516, 236] on quentale-photo at bounding box center [513, 376] width 539 height 324
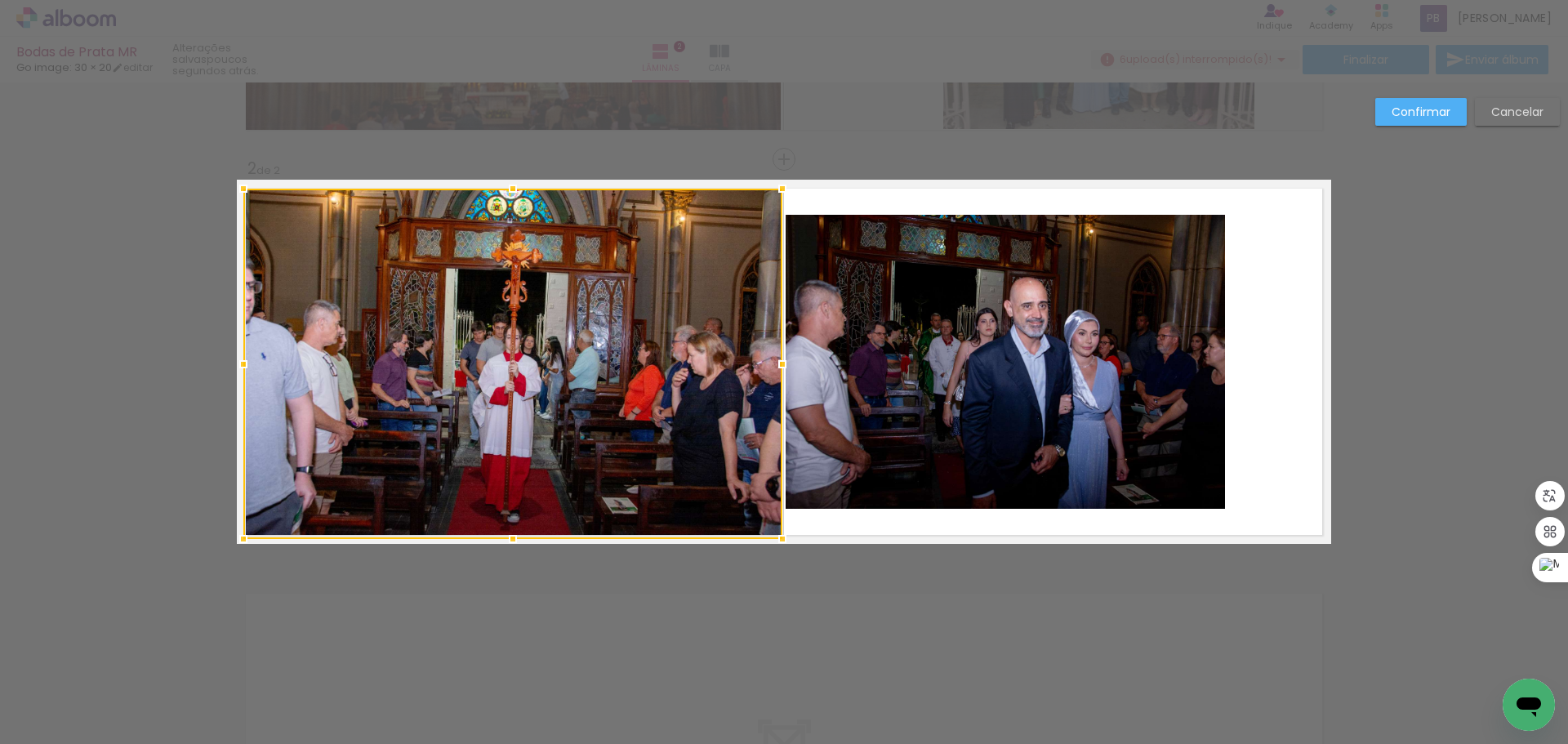
drag, startPoint x: 507, startPoint y: 214, endPoint x: 508, endPoint y: 193, distance: 21.0
click at [508, 193] on div at bounding box center [513, 189] width 33 height 33
click at [506, 302] on div at bounding box center [513, 363] width 539 height 350
click at [941, 282] on quentale-photo at bounding box center [1005, 362] width 439 height 294
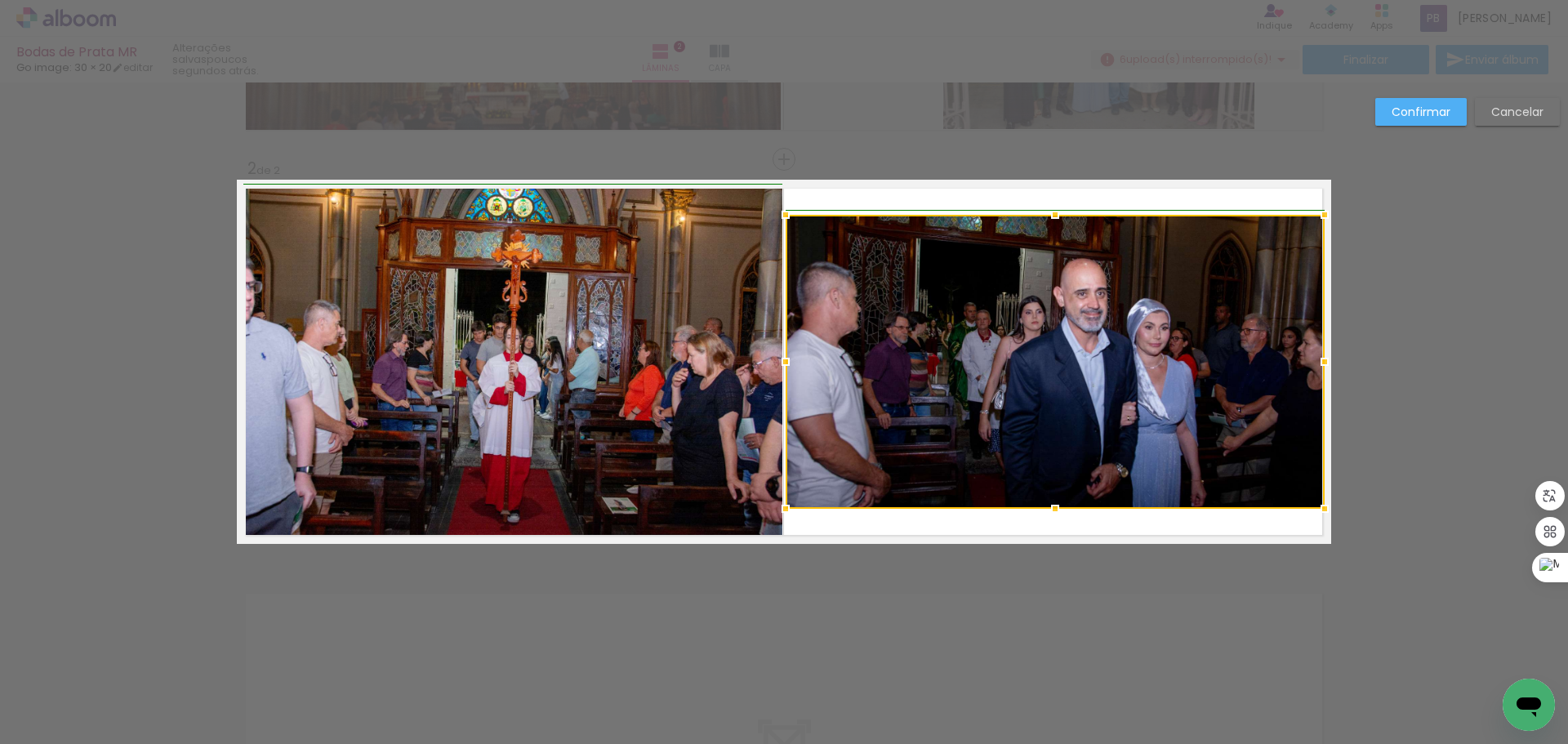
drag, startPoint x: 1219, startPoint y: 362, endPoint x: 1318, endPoint y: 352, distance: 99.5
click at [1318, 352] on div at bounding box center [1325, 362] width 33 height 33
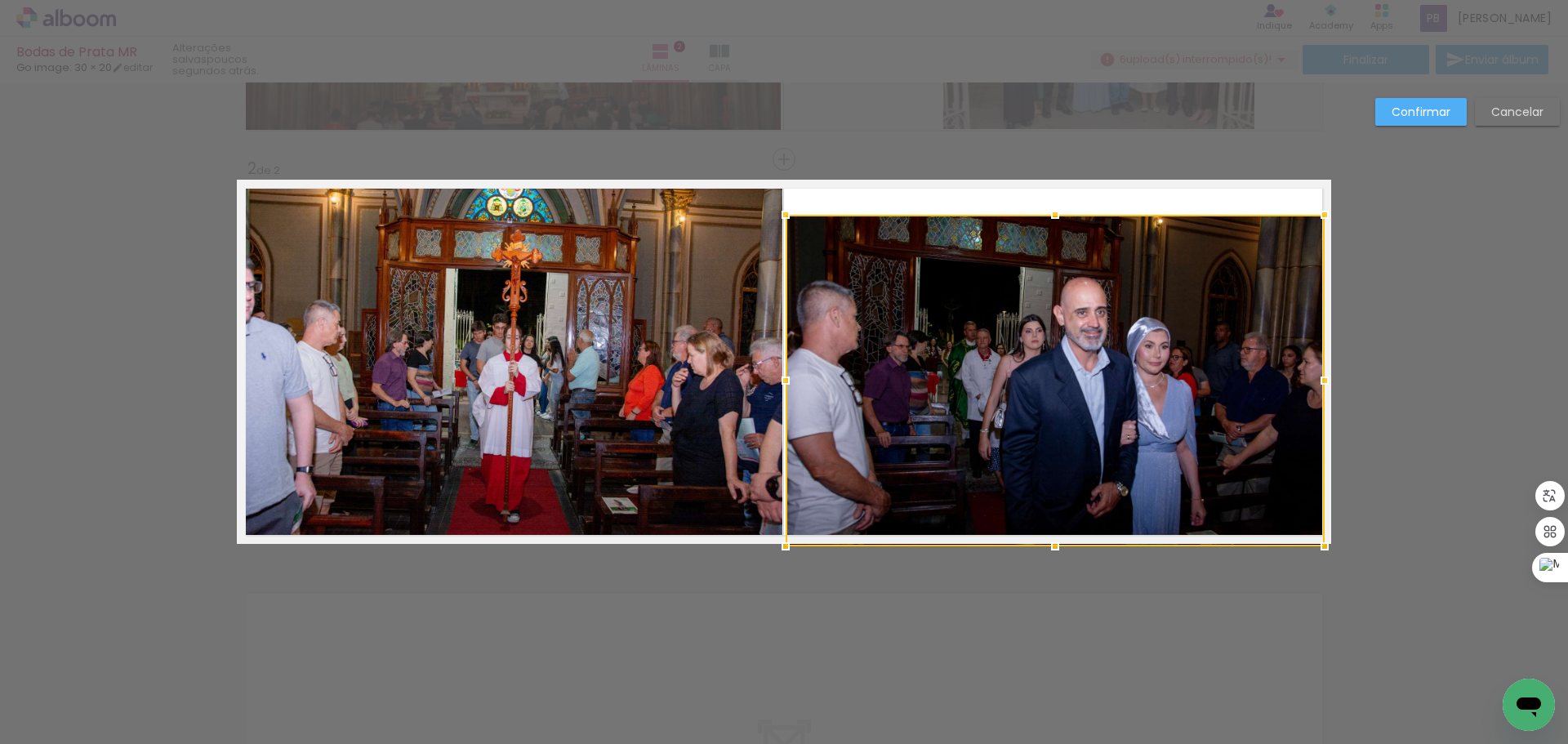
drag, startPoint x: 1051, startPoint y: 506, endPoint x: 1066, endPoint y: 536, distance: 33.5
click at [1066, 536] on div at bounding box center [1055, 380] width 539 height 331
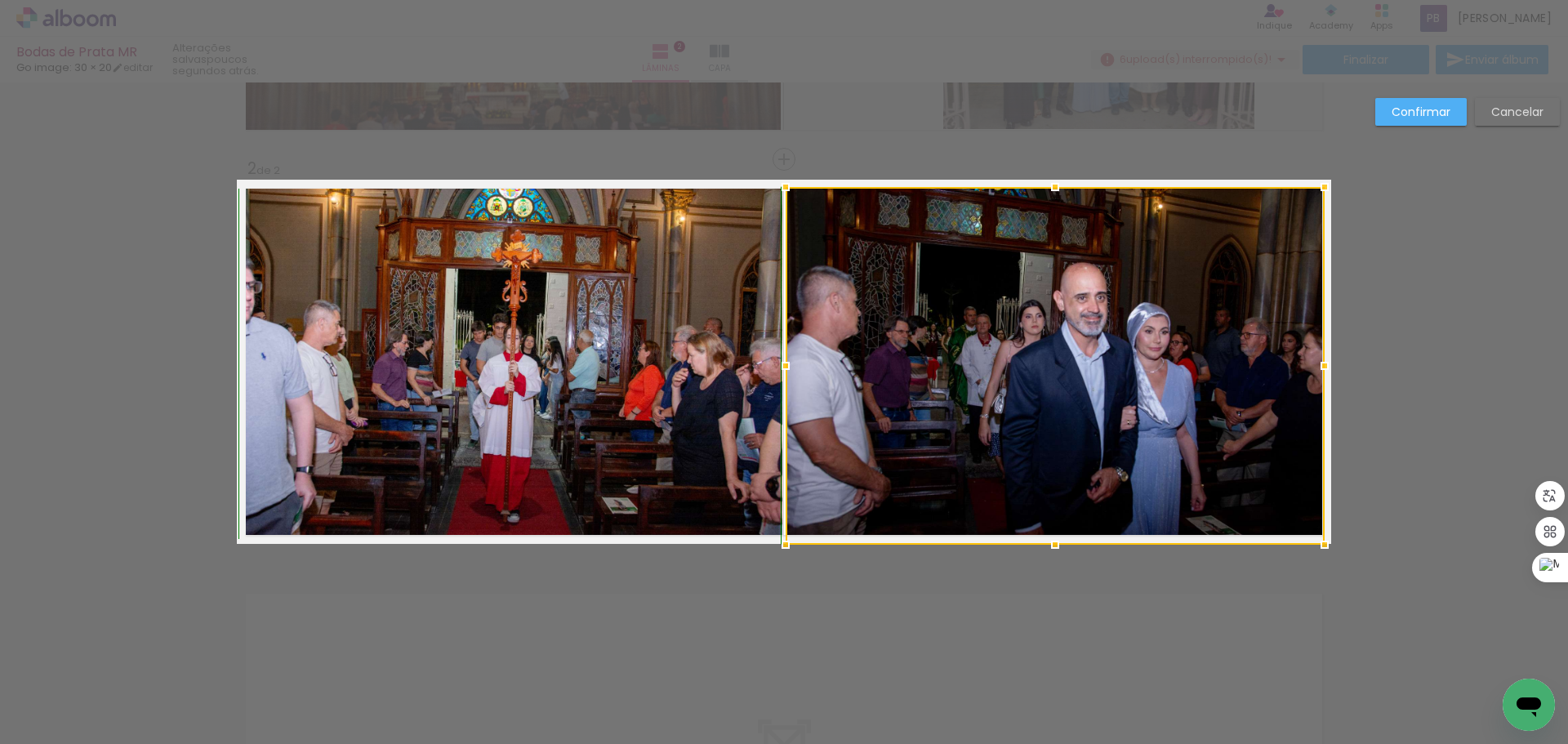
drag, startPoint x: 1047, startPoint y: 217, endPoint x: 1048, endPoint y: 194, distance: 23.0
click at [1048, 194] on div at bounding box center [1055, 187] width 33 height 33
click at [0, 0] on slot "Confirmar" at bounding box center [0, 0] width 0 height 0
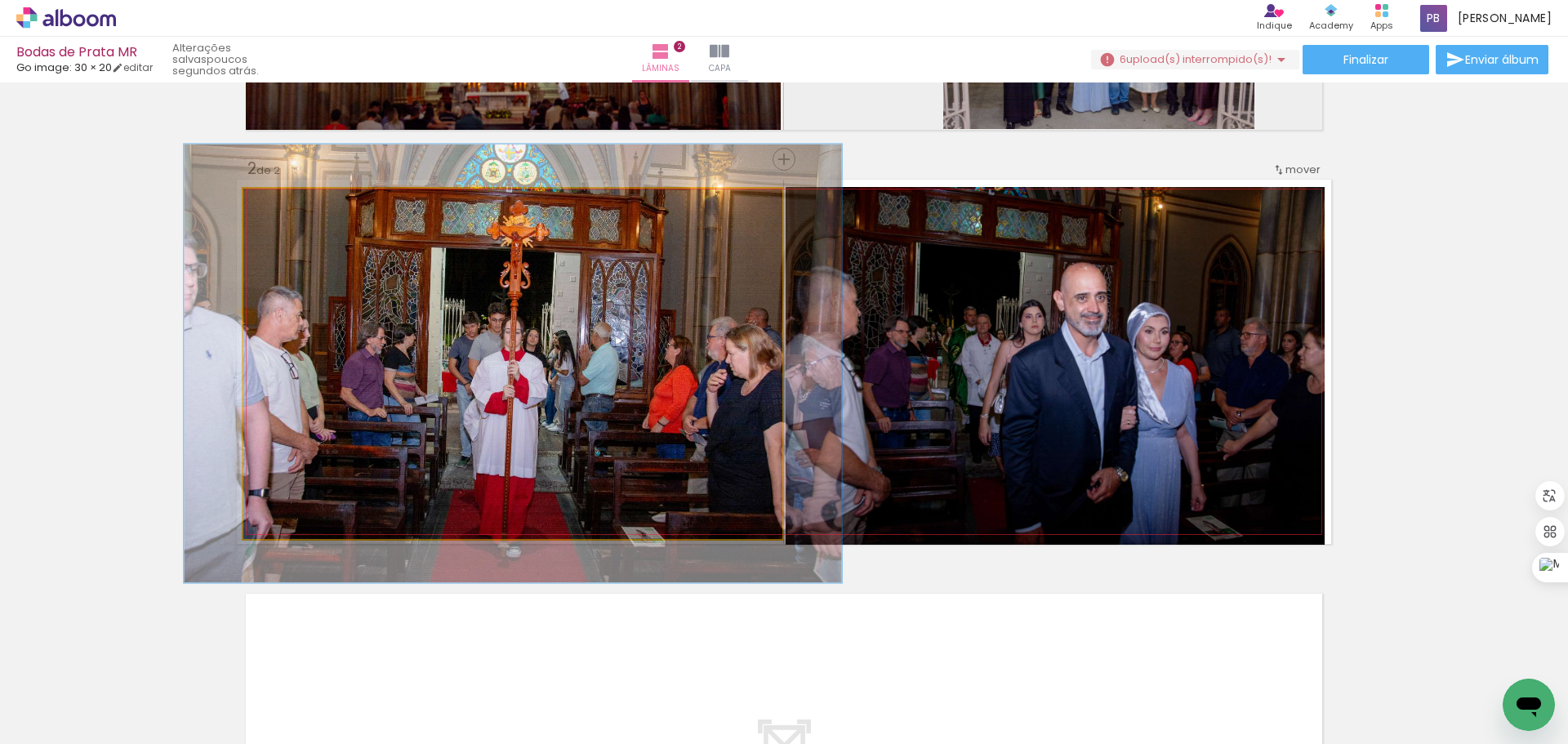
drag, startPoint x: 280, startPoint y: 207, endPoint x: 292, endPoint y: 212, distance: 13.0
click at [292, 212] on div at bounding box center [294, 206] width 26 height 26
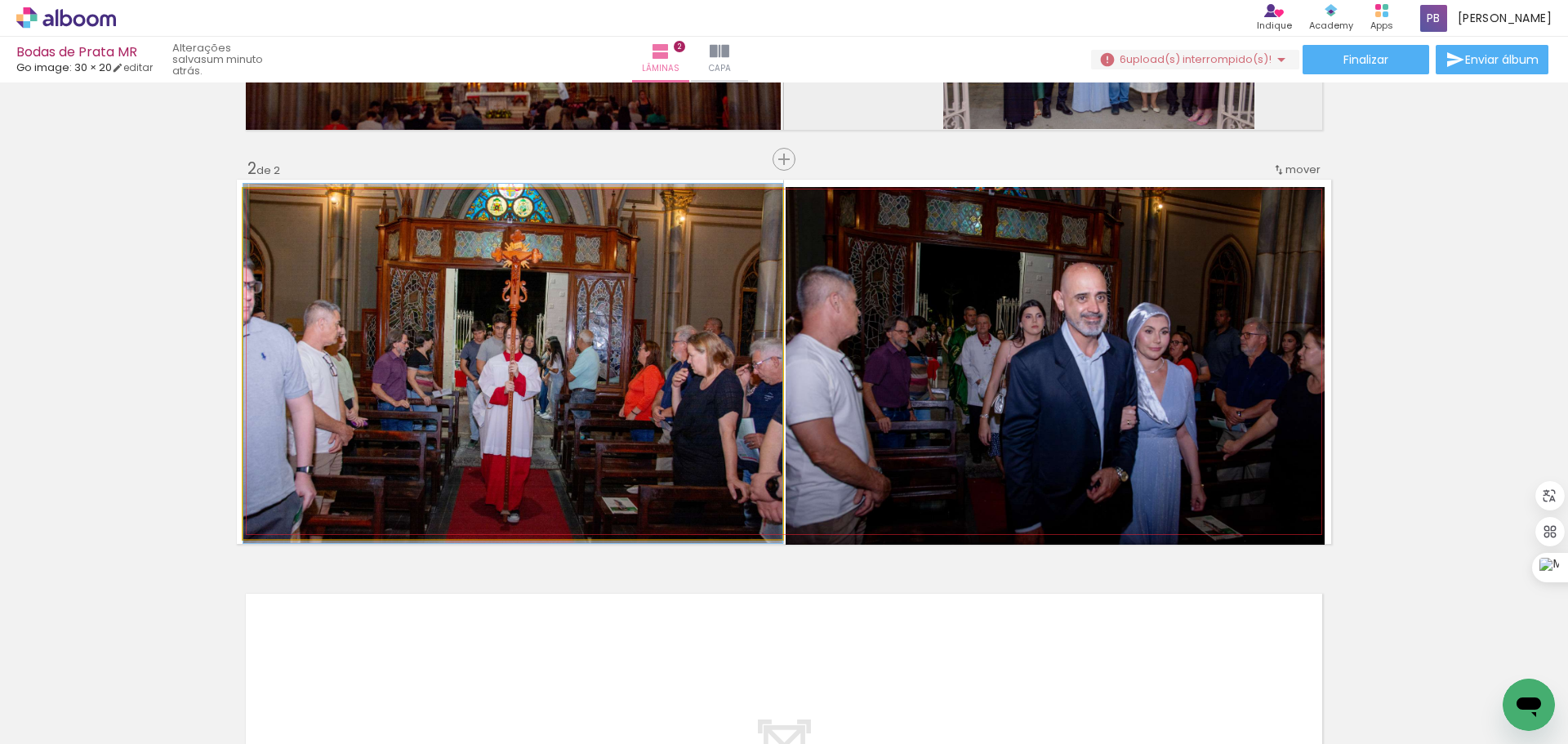
drag, startPoint x: 291, startPoint y: 203, endPoint x: 257, endPoint y: 195, distance: 34.9
click at [257, 195] on div at bounding box center [305, 206] width 114 height 24
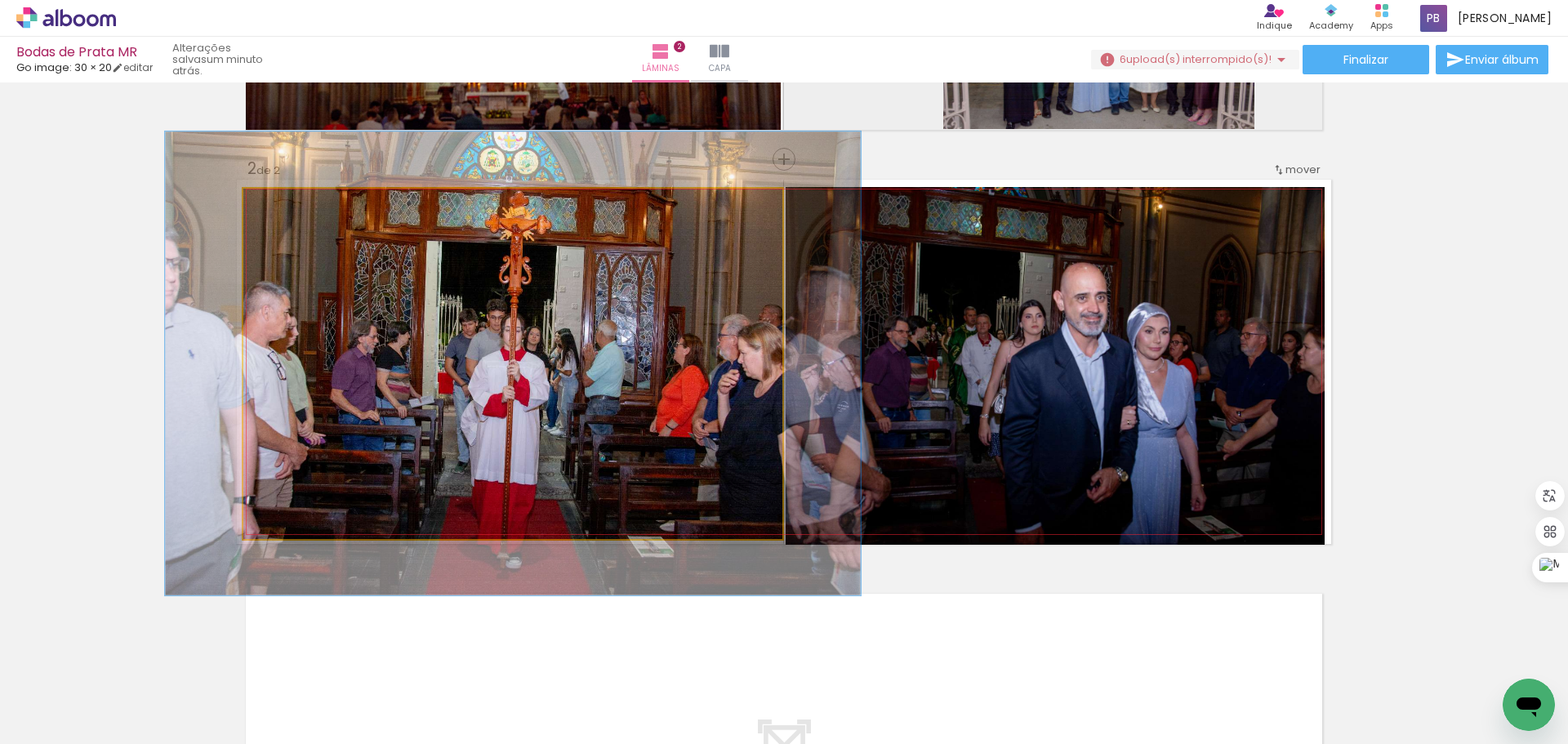
drag, startPoint x: 274, startPoint y: 205, endPoint x: 290, endPoint y: 212, distance: 17.5
type paper-slider "129"
click at [290, 212] on div at bounding box center [297, 205] width 15 height 15
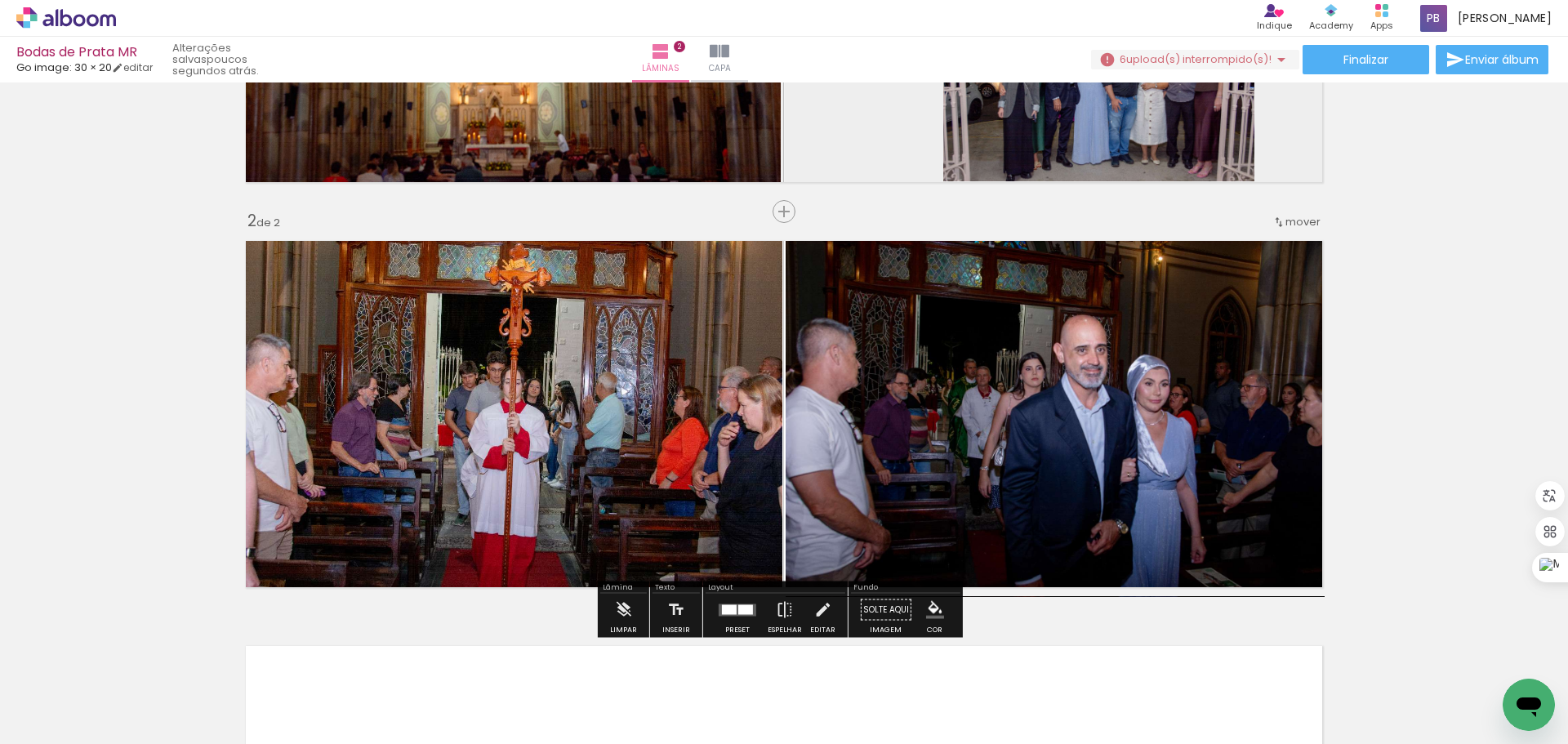
scroll to position [327, 0]
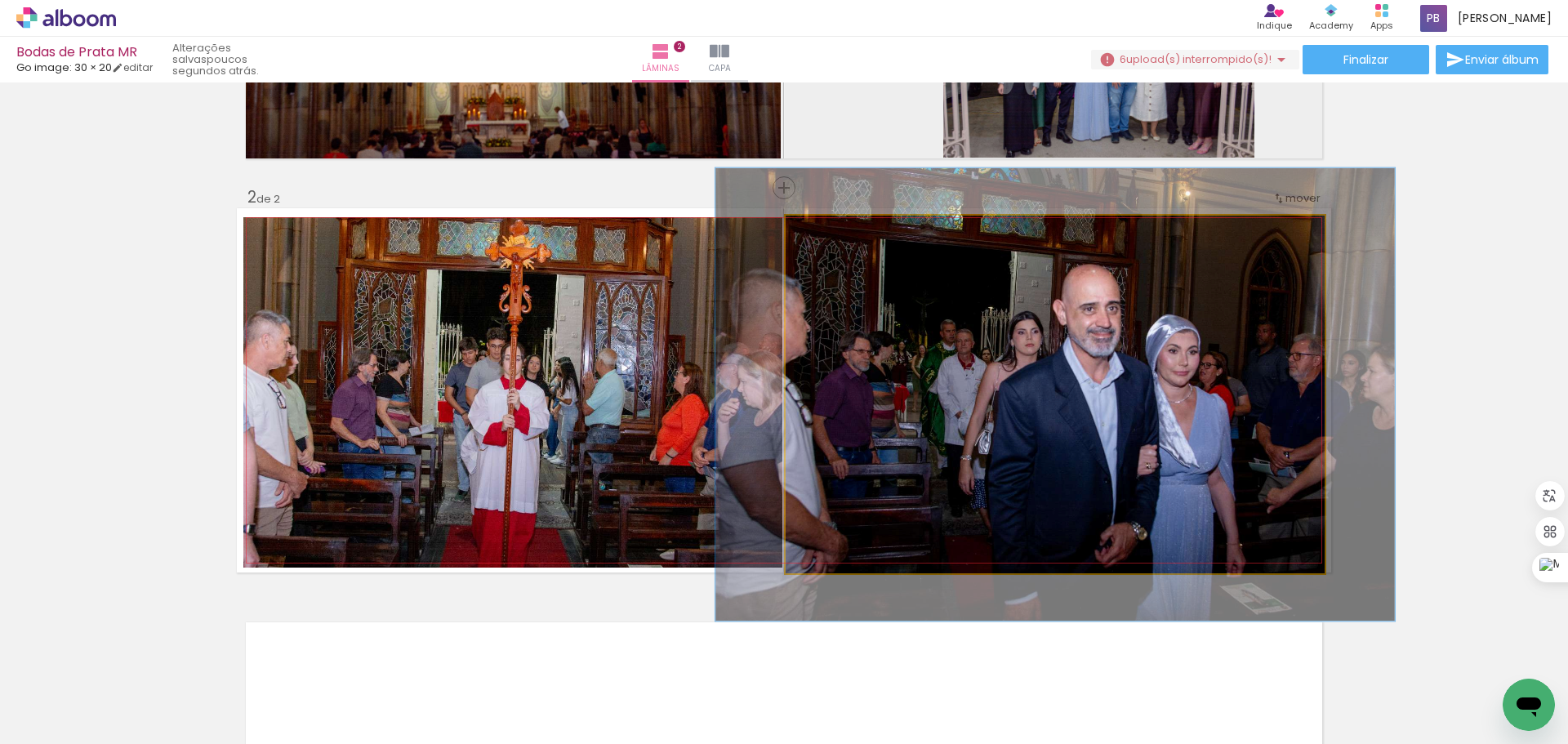
drag, startPoint x: 821, startPoint y: 234, endPoint x: 835, endPoint y: 236, distance: 14.1
type paper-slider "126"
click at [835, 236] on div at bounding box center [838, 232] width 15 height 15
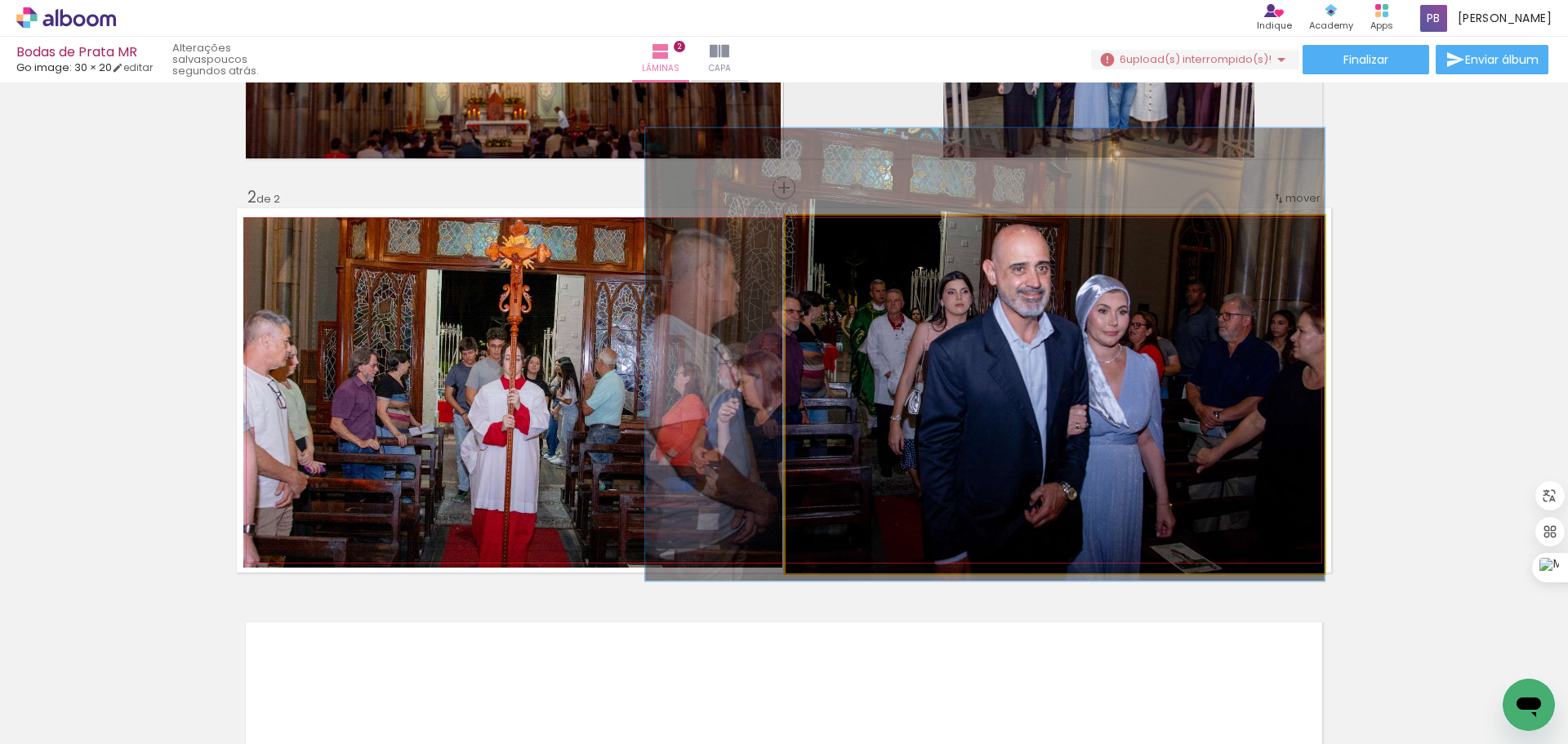
drag, startPoint x: 1060, startPoint y: 425, endPoint x: 980, endPoint y: 384, distance: 89.9
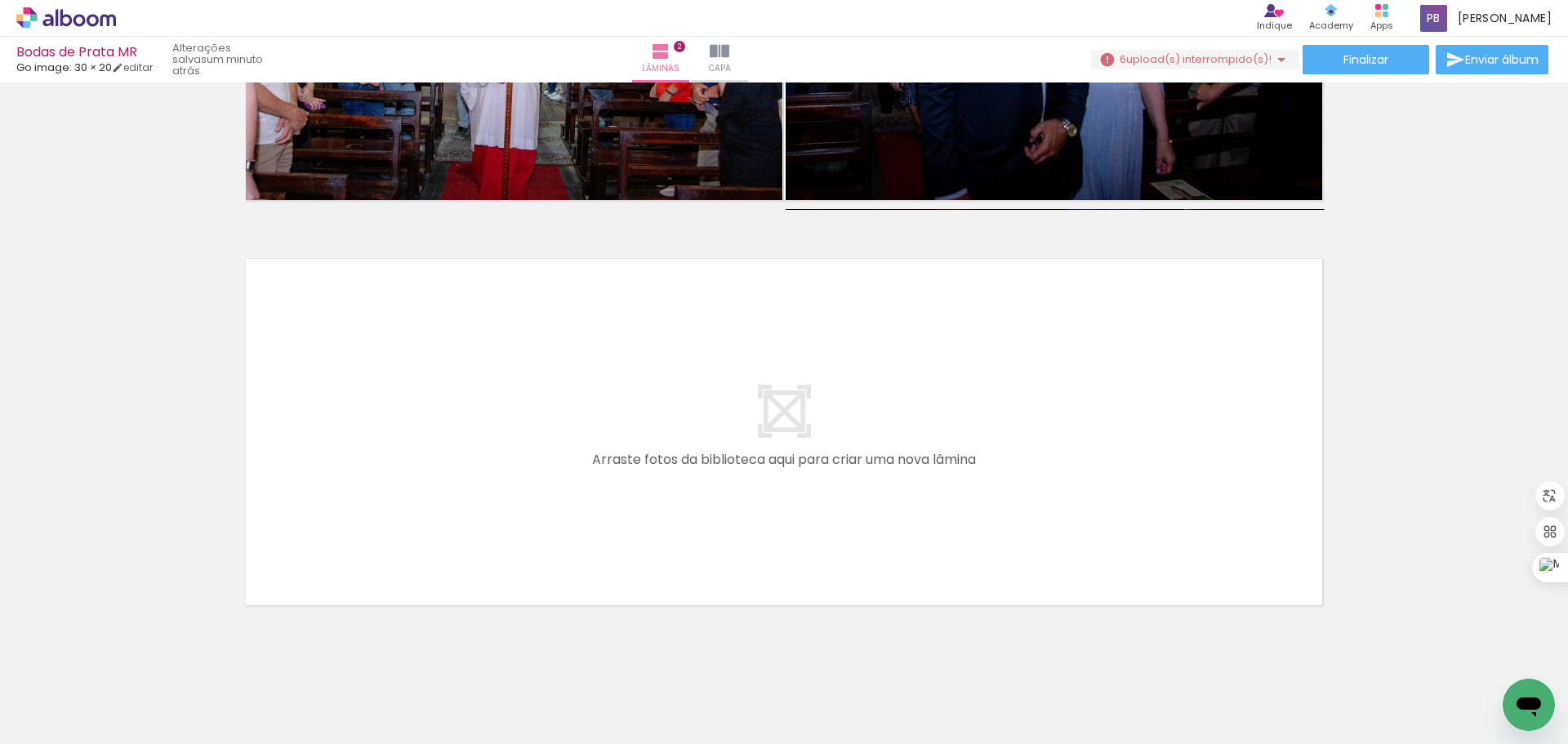
scroll to position [720, 0]
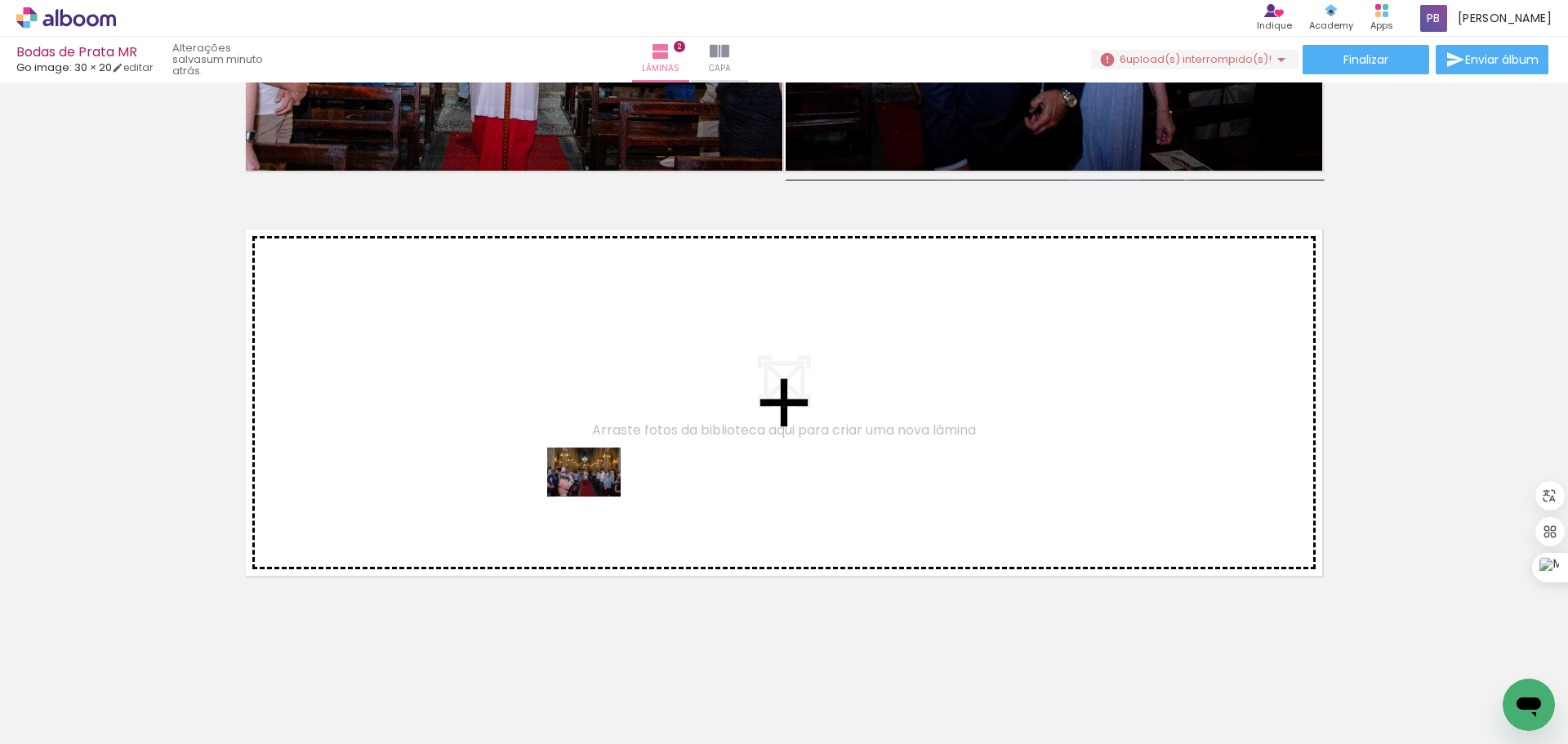
drag, startPoint x: 624, startPoint y: 690, endPoint x: 595, endPoint y: 495, distance: 197.1
click at [595, 495] on quentale-workspace at bounding box center [784, 372] width 1568 height 744
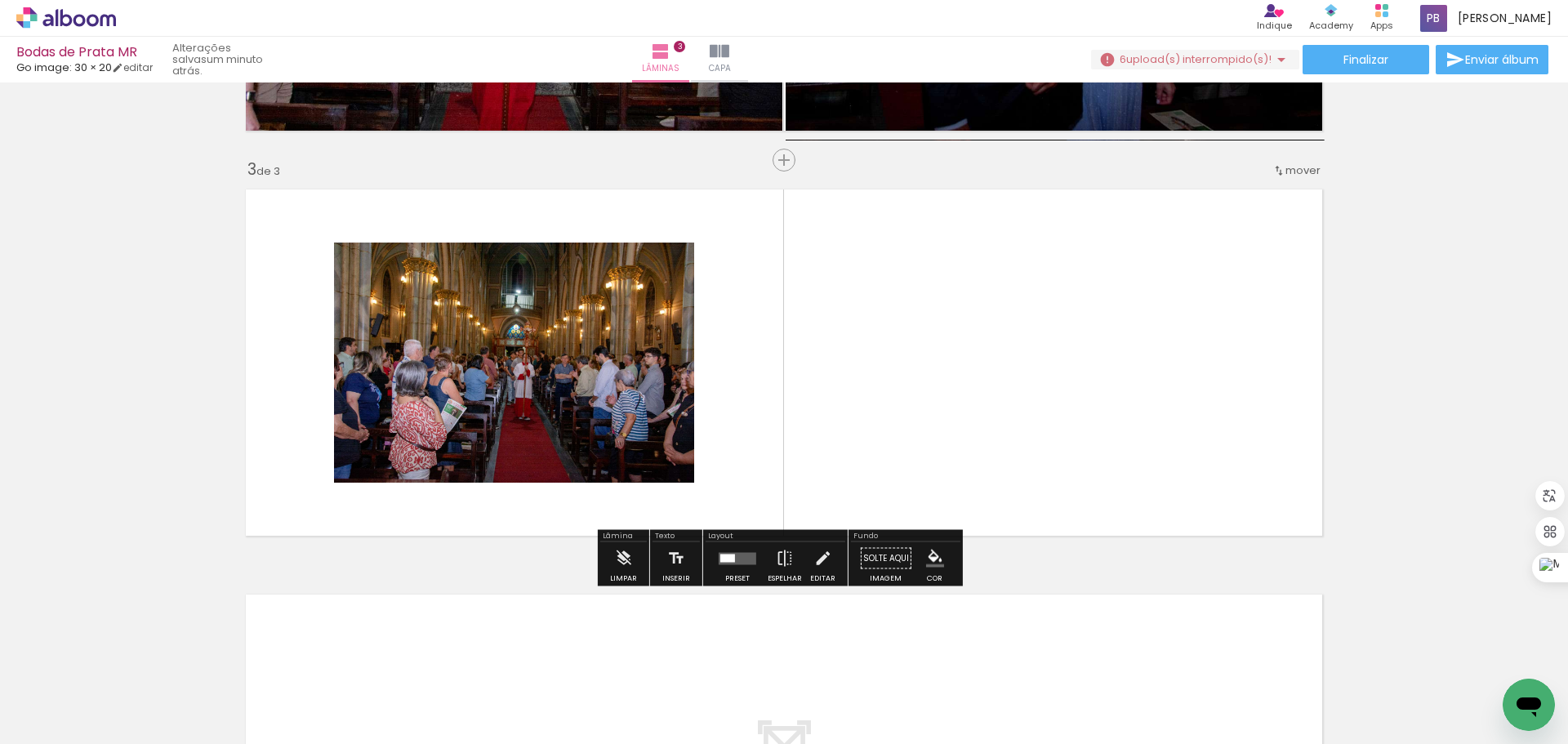
scroll to position [761, 0]
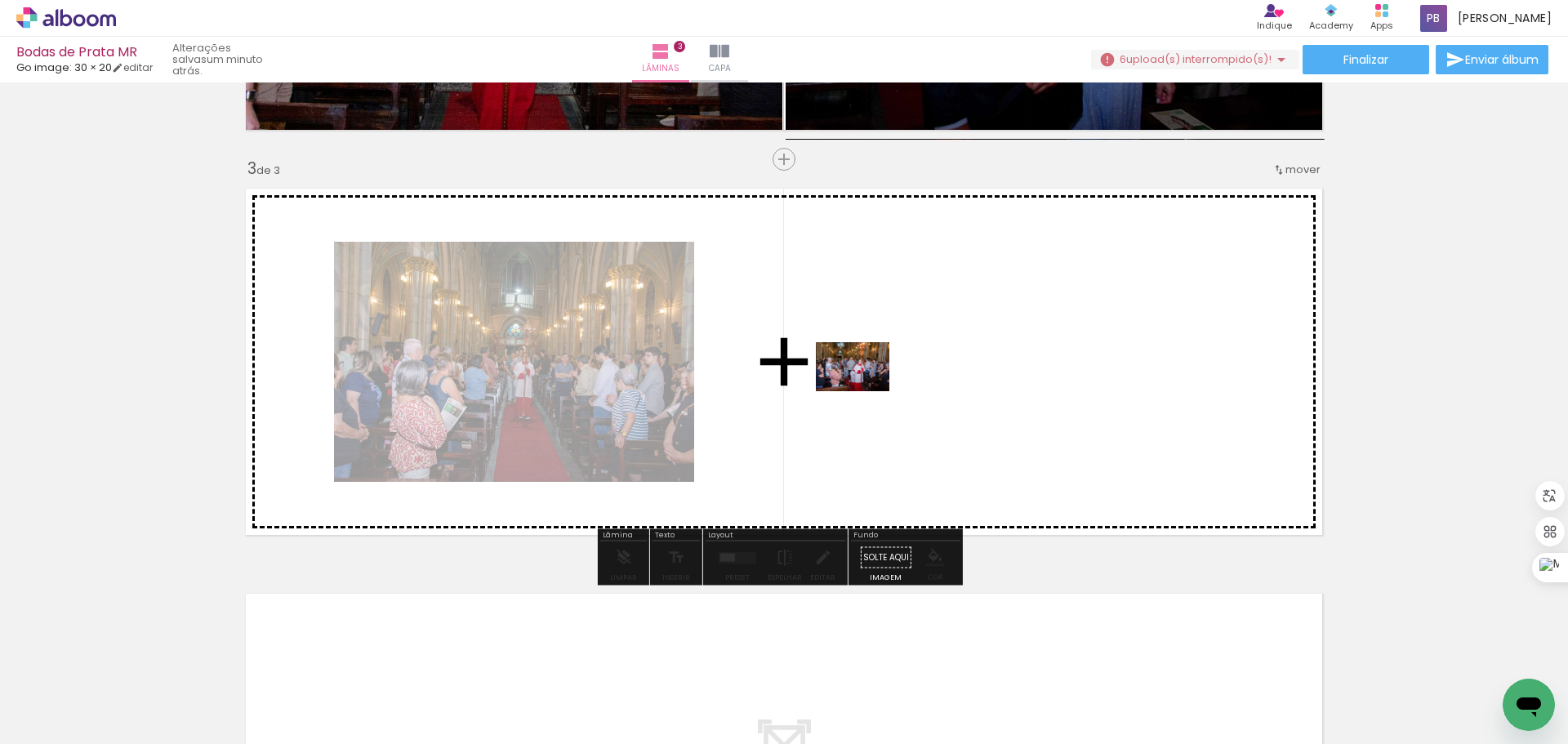
drag, startPoint x: 699, startPoint y: 687, endPoint x: 867, endPoint y: 389, distance: 342.1
click at [867, 389] on quentale-workspace at bounding box center [784, 372] width 1568 height 744
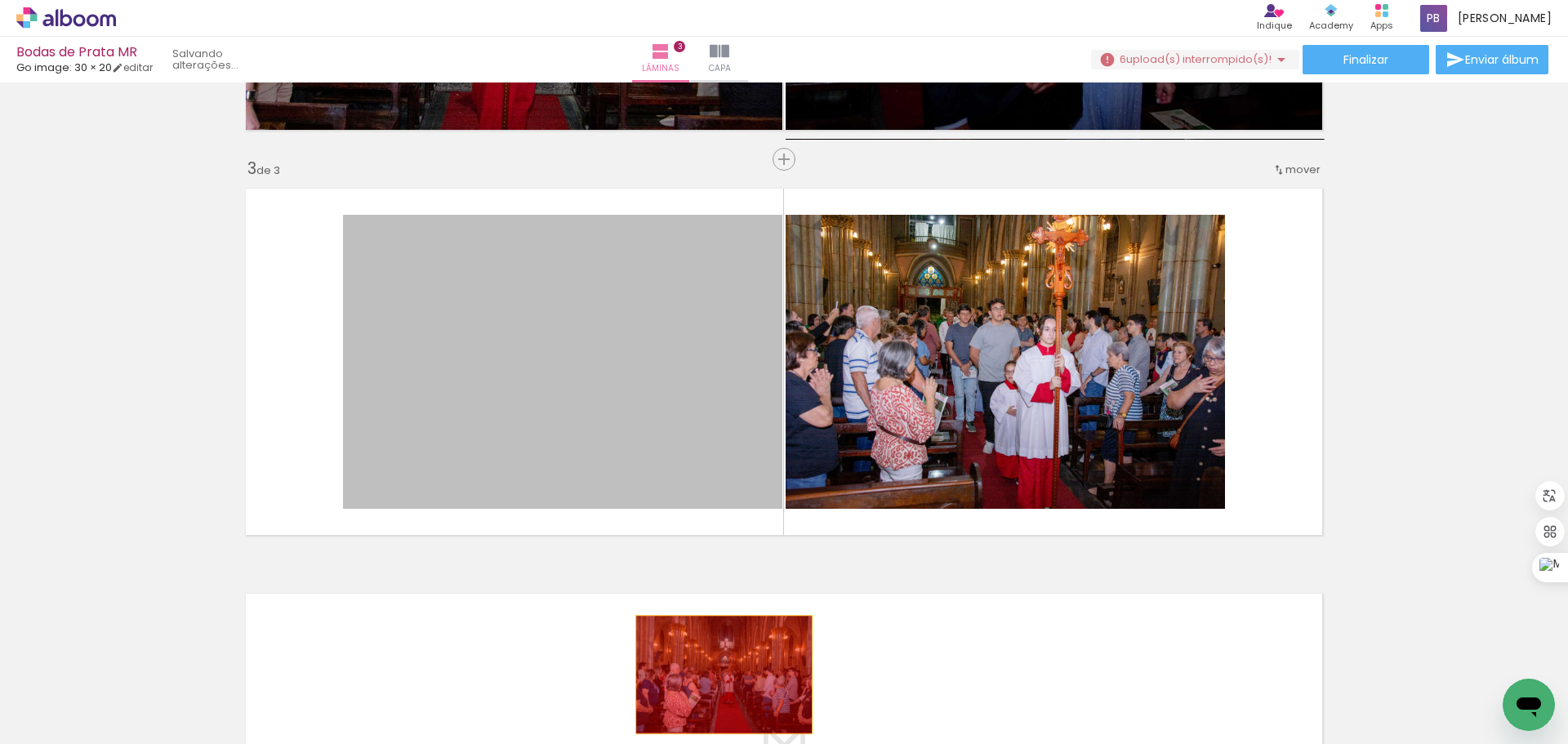
drag, startPoint x: 548, startPoint y: 400, endPoint x: 718, endPoint y: 676, distance: 324.2
click at [718, 676] on quentale-workspace at bounding box center [784, 372] width 1568 height 744
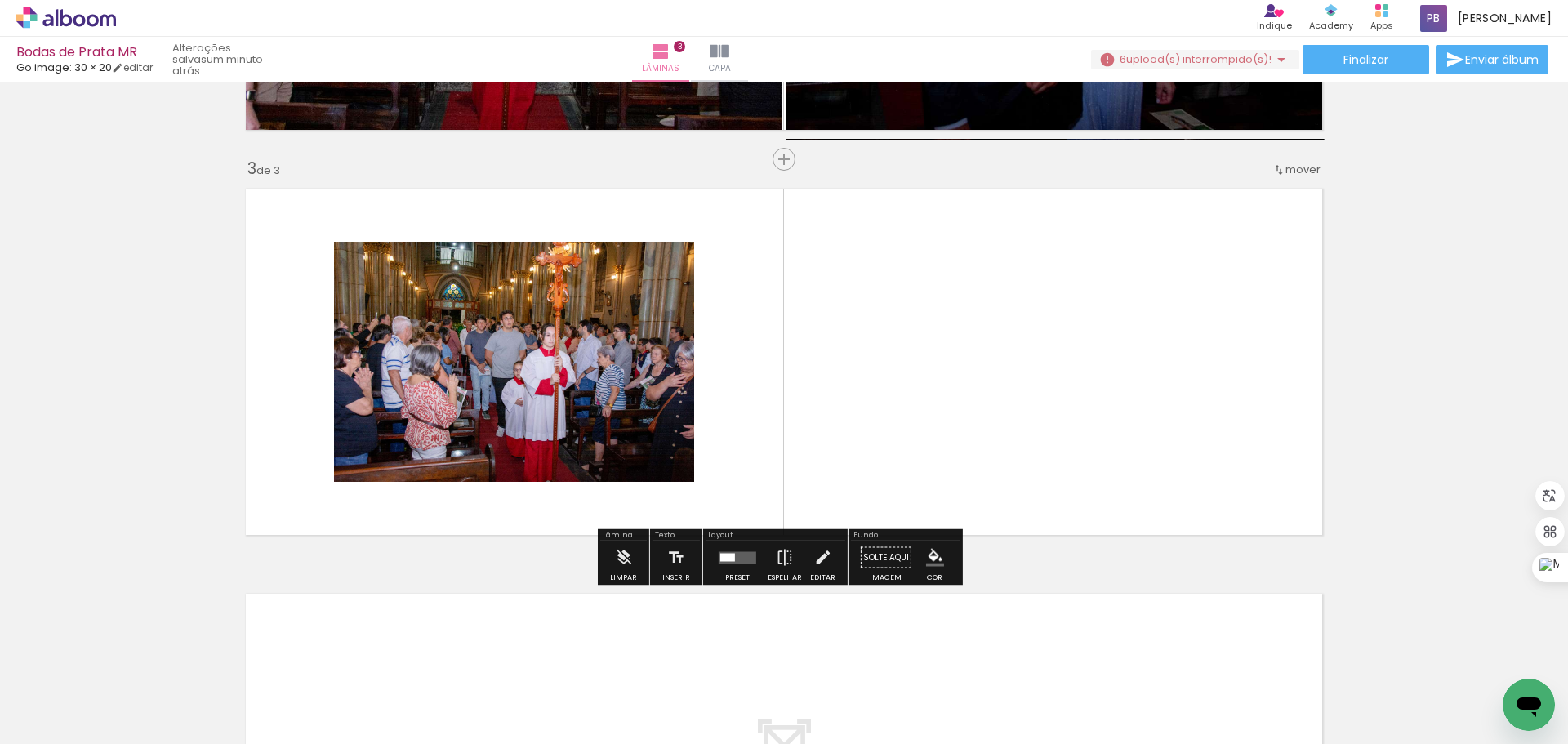
click at [592, 665] on paper-icon-button at bounding box center [584, 655] width 20 height 20
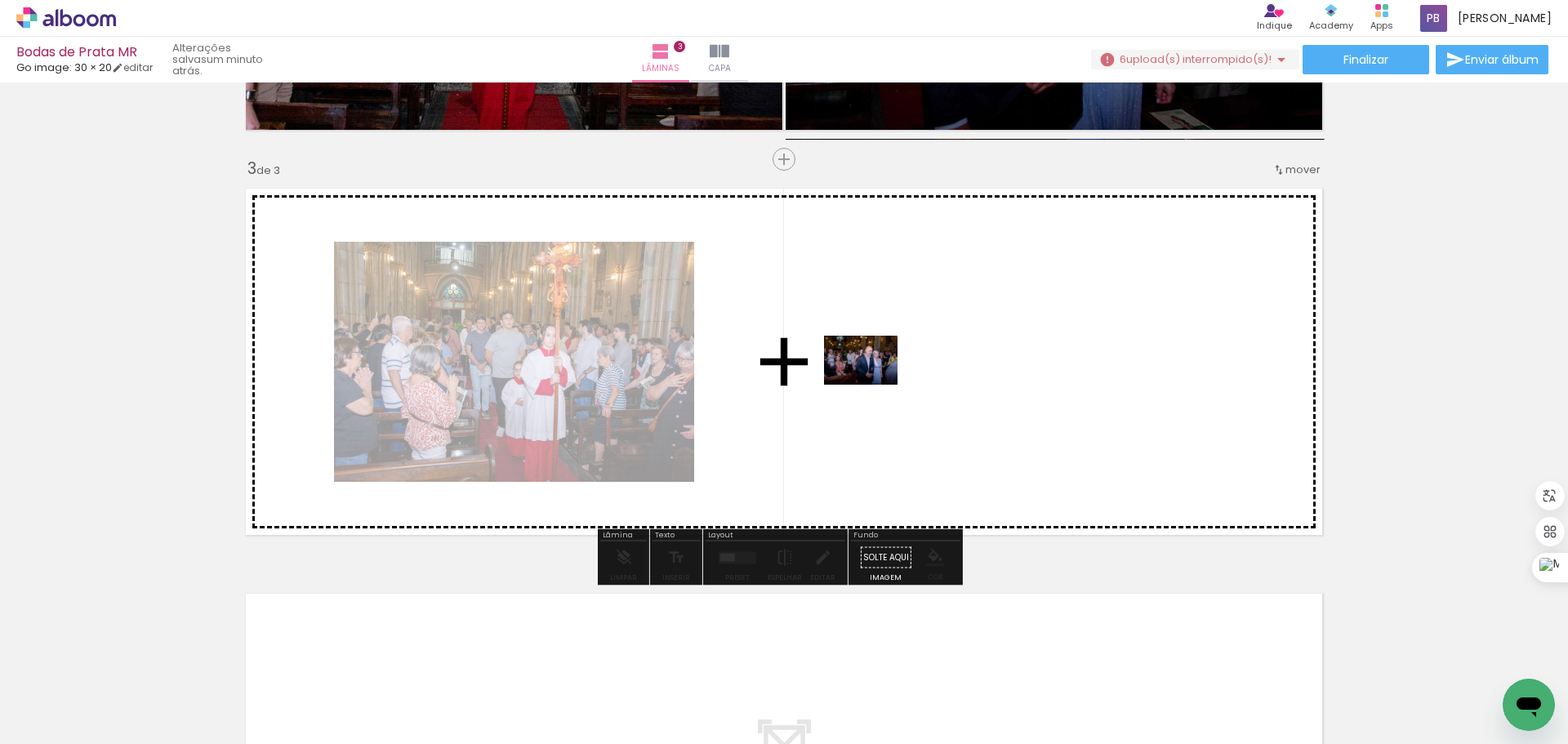
drag, startPoint x: 702, startPoint y: 696, endPoint x: 873, endPoint y: 384, distance: 355.8
click at [873, 384] on quentale-workspace at bounding box center [784, 372] width 1568 height 744
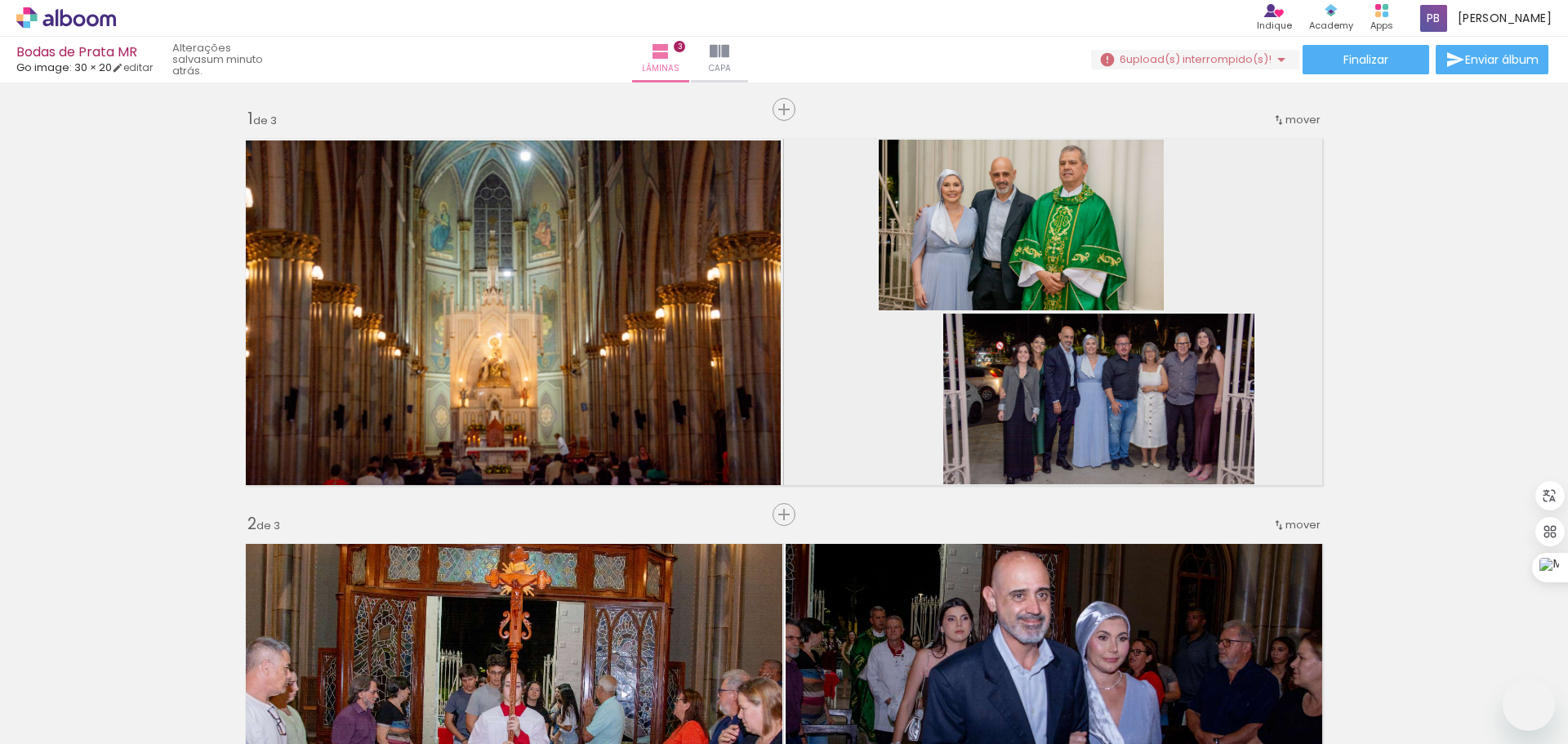
click at [747, 666] on quentale-workspace at bounding box center [784, 372] width 1568 height 744
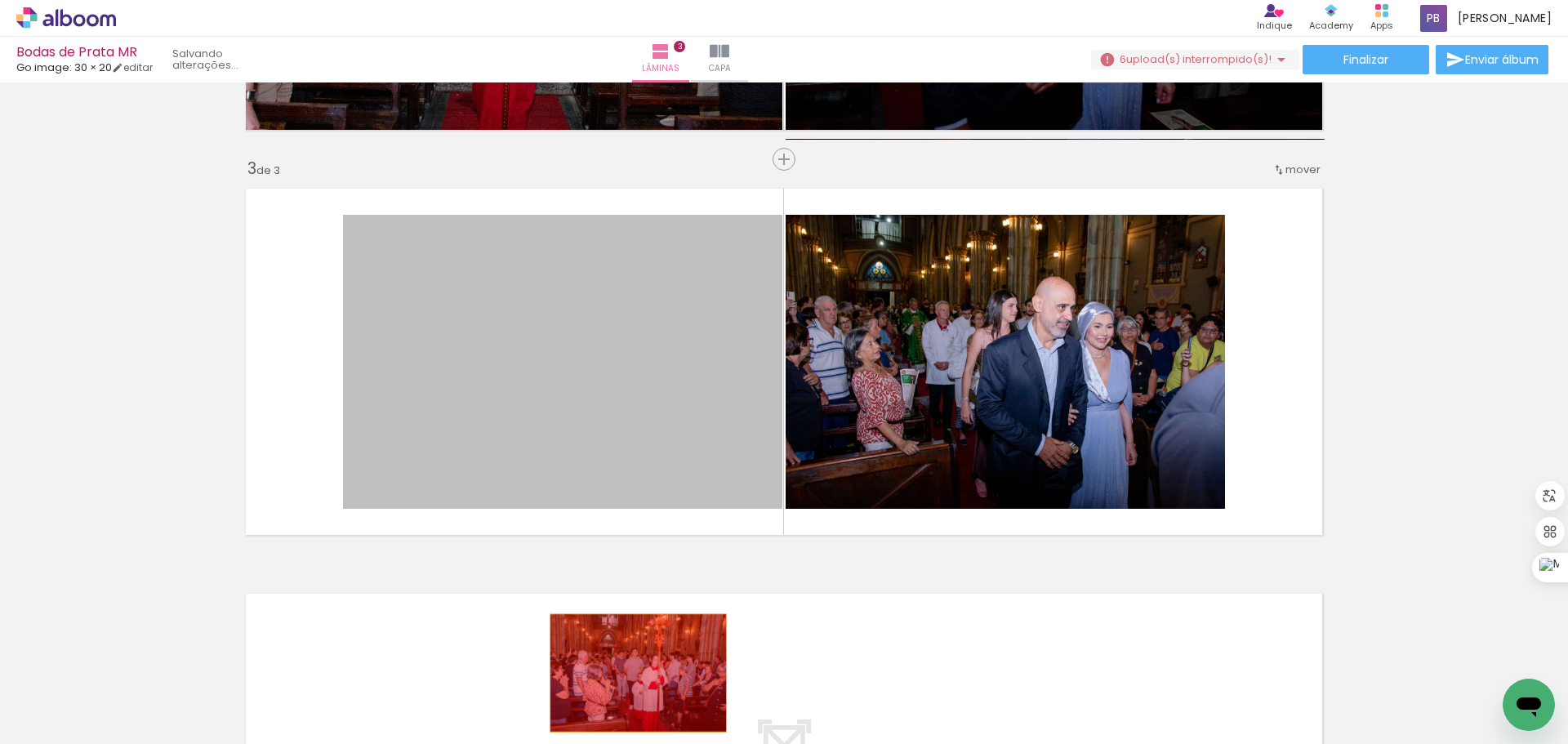
drag, startPoint x: 711, startPoint y: 303, endPoint x: 632, endPoint y: 673, distance: 378.3
click at [632, 673] on quentale-workspace at bounding box center [784, 372] width 1568 height 744
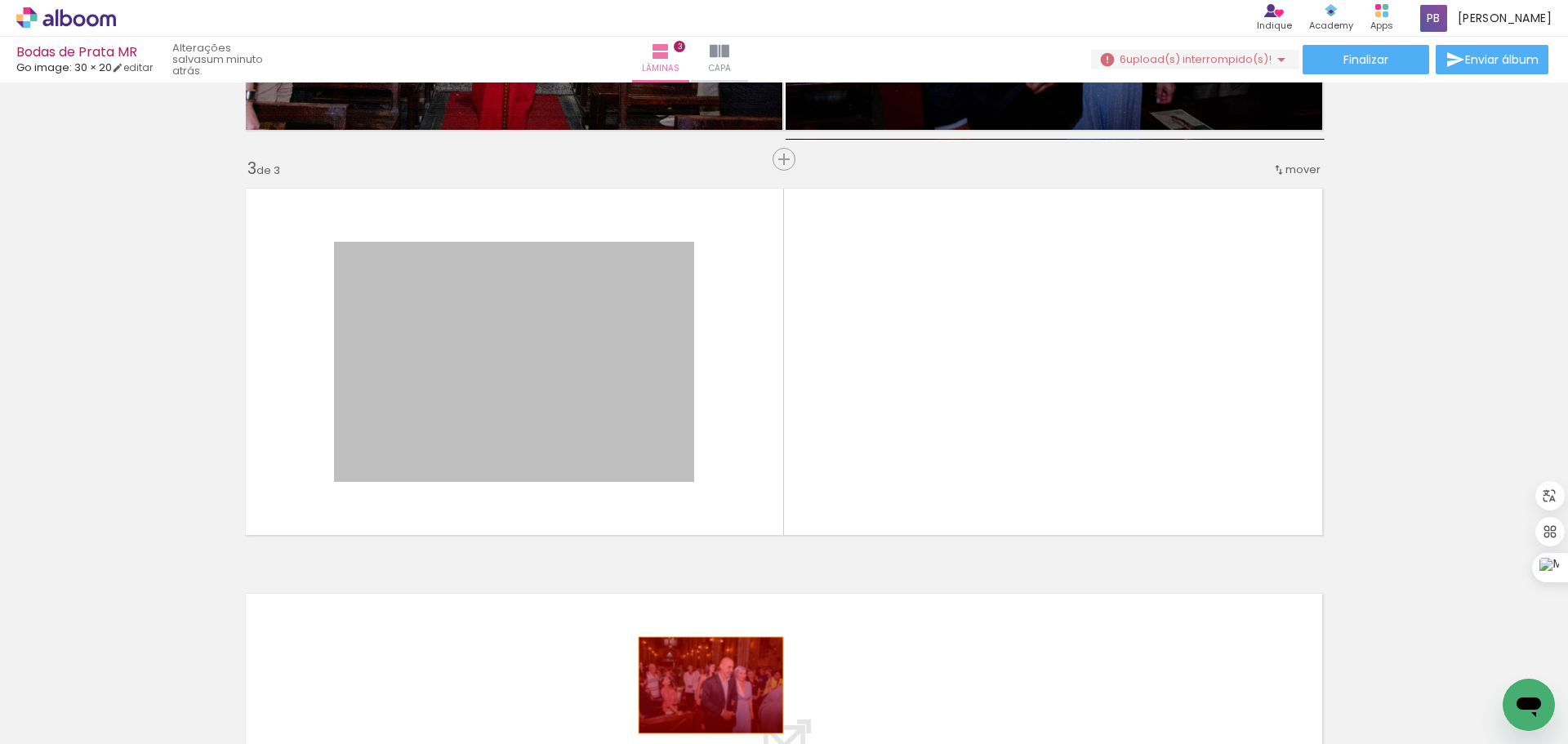
drag, startPoint x: 608, startPoint y: 373, endPoint x: 705, endPoint y: 685, distance: 326.7
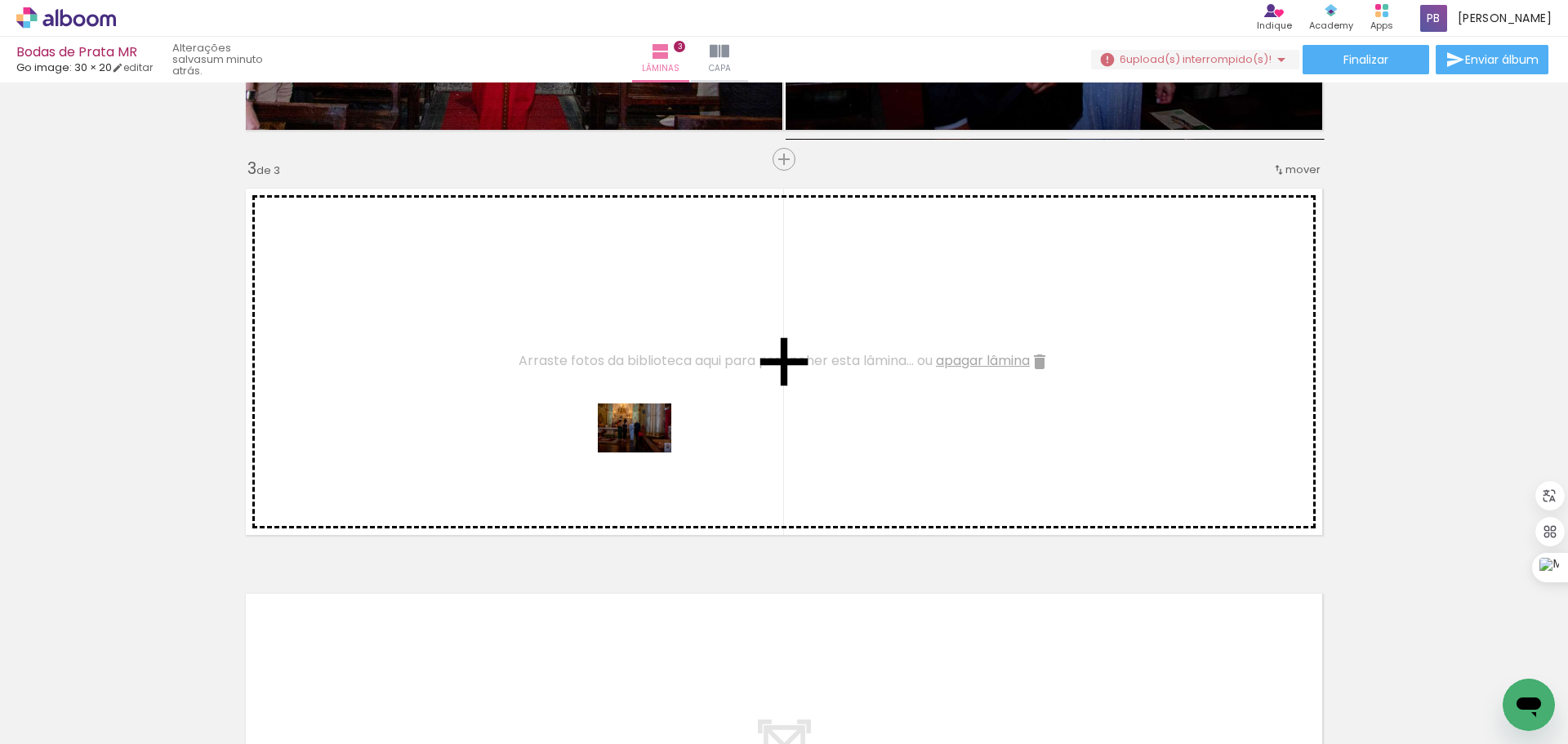
drag, startPoint x: 795, startPoint y: 693, endPoint x: 641, endPoint y: 448, distance: 289.4
click at [641, 448] on quentale-workspace at bounding box center [784, 372] width 1568 height 744
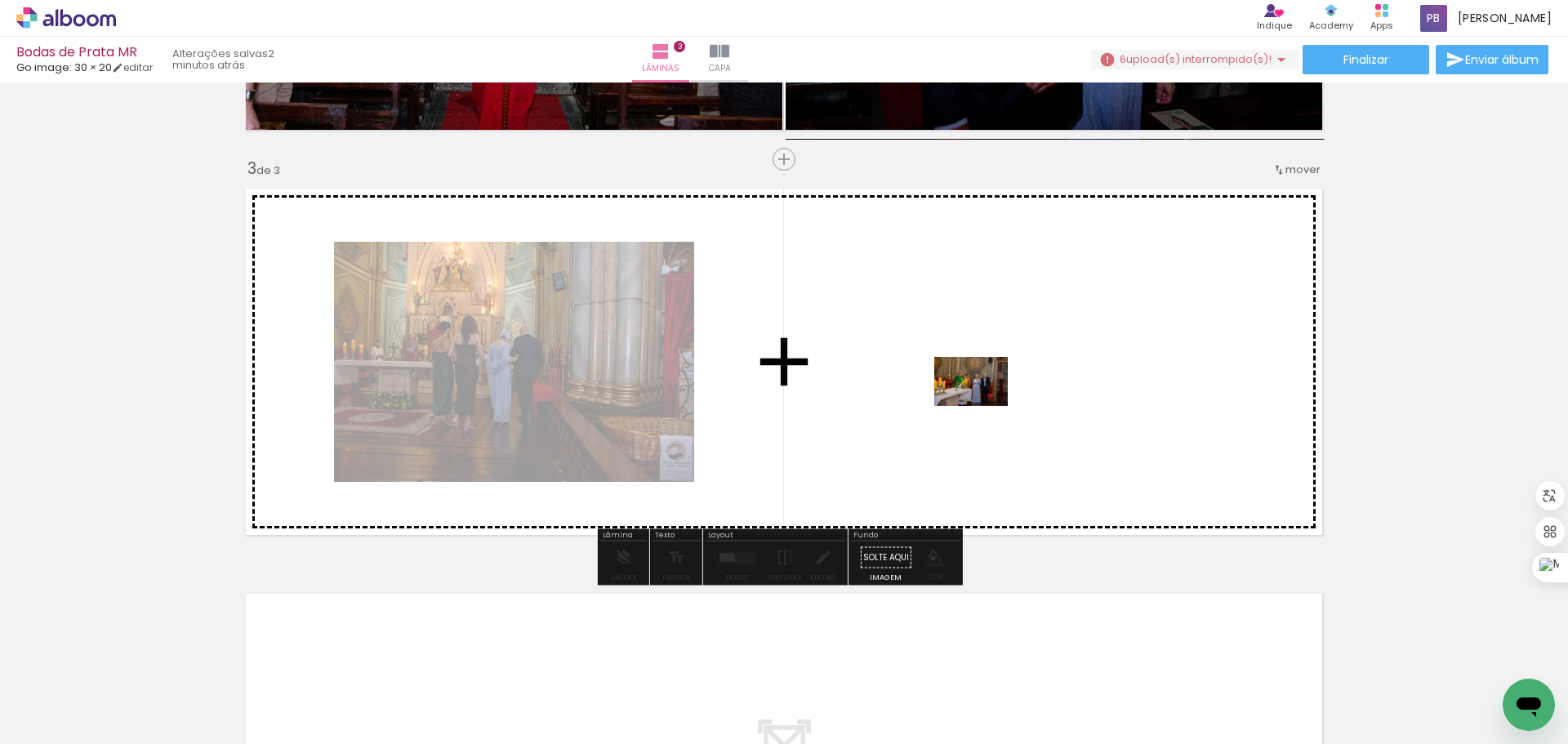
drag, startPoint x: 894, startPoint y: 698, endPoint x: 1352, endPoint y: 392, distance: 550.8
click at [983, 405] on quentale-workspace at bounding box center [784, 372] width 1568 height 744
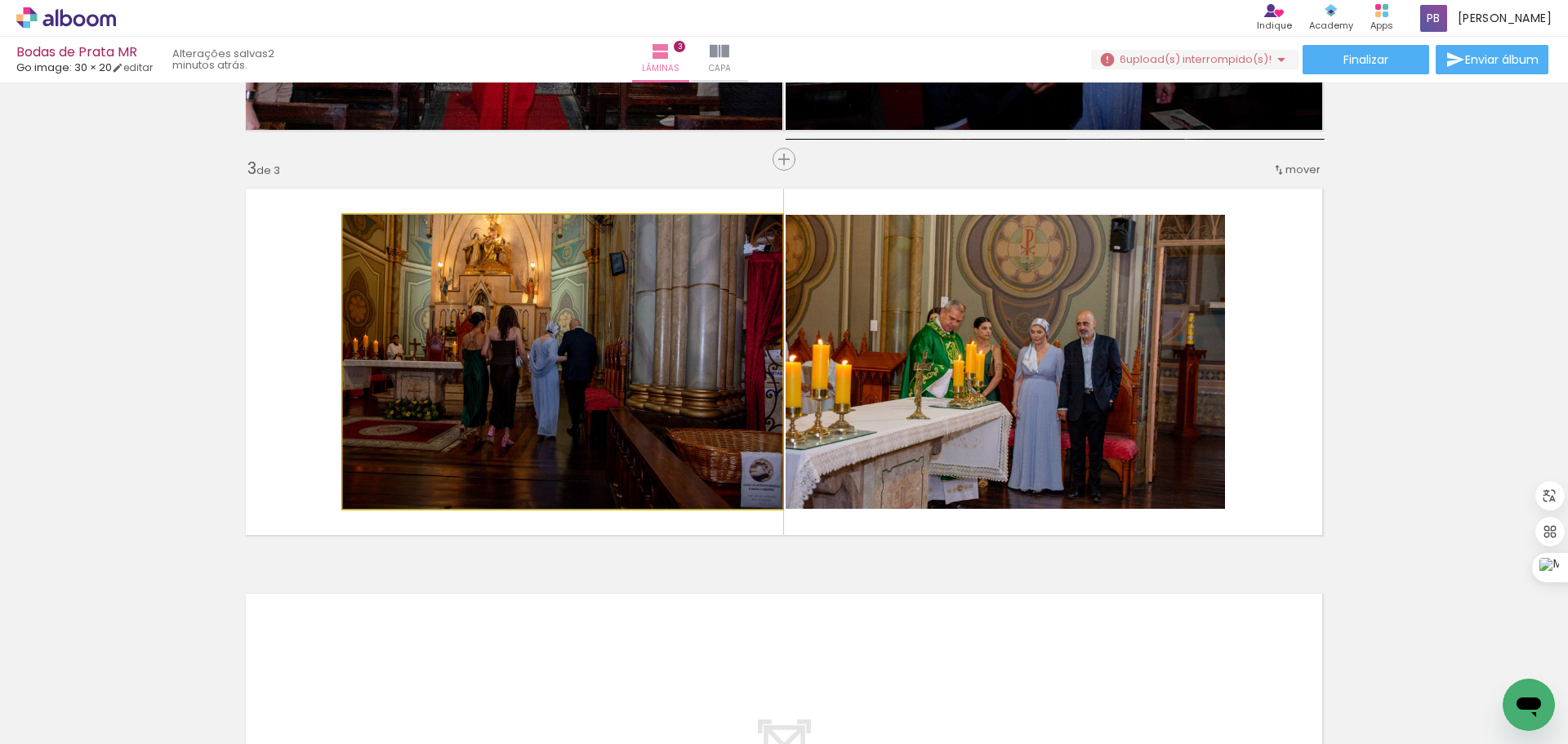
click at [600, 355] on quentale-photo at bounding box center [562, 362] width 439 height 294
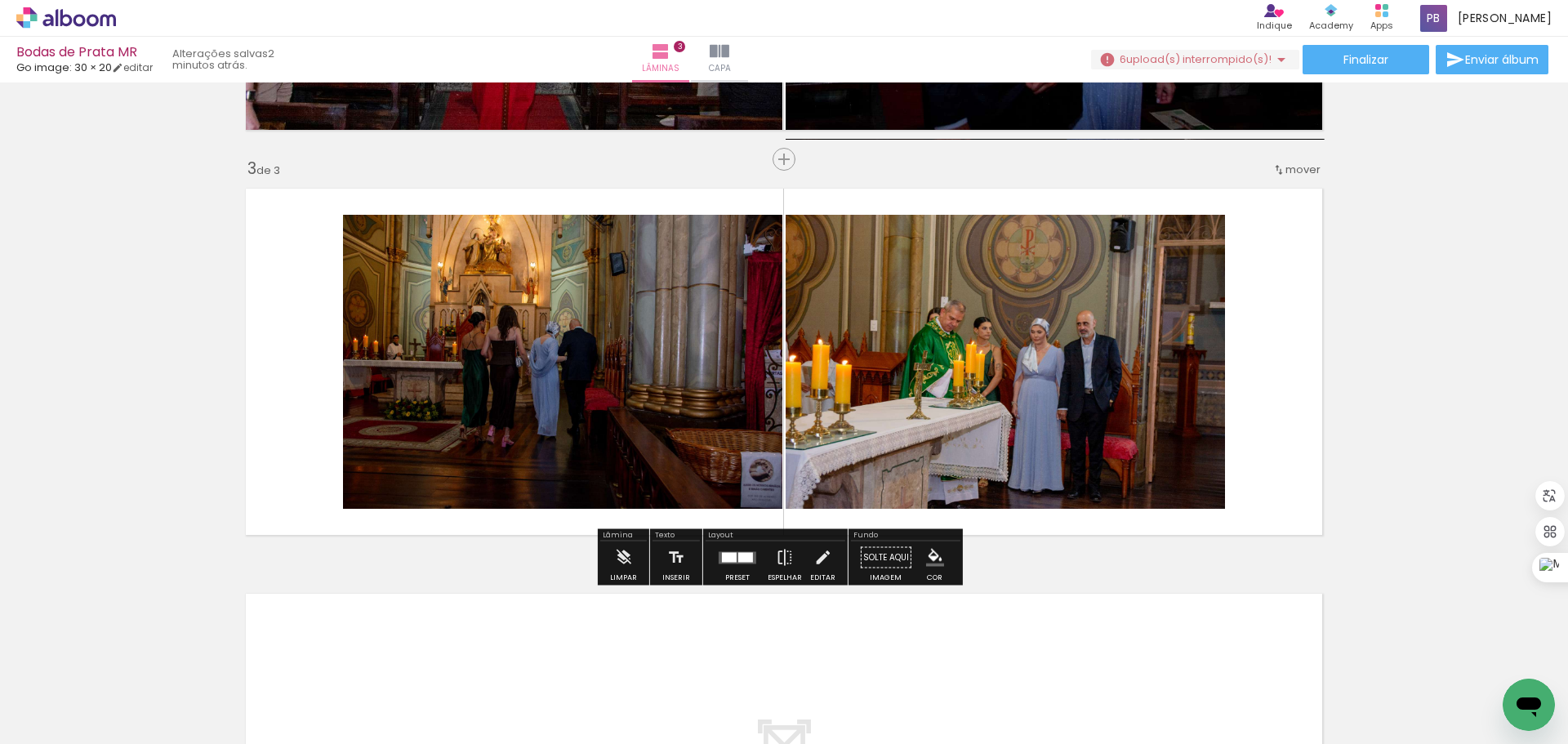
click at [488, 362] on quentale-photo at bounding box center [562, 362] width 439 height 294
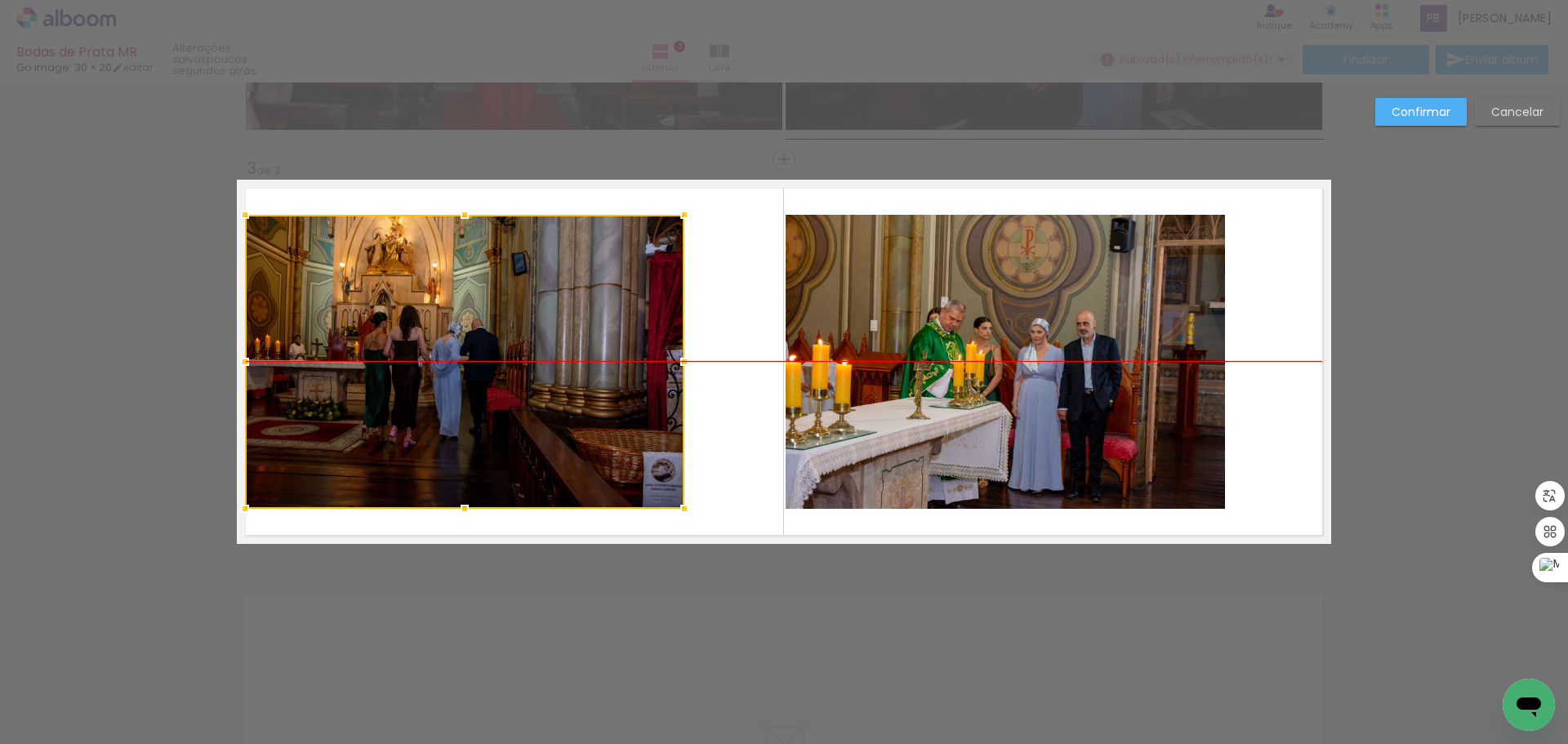
drag, startPoint x: 506, startPoint y: 368, endPoint x: 409, endPoint y: 375, distance: 97.3
click at [409, 375] on div at bounding box center [464, 362] width 439 height 294
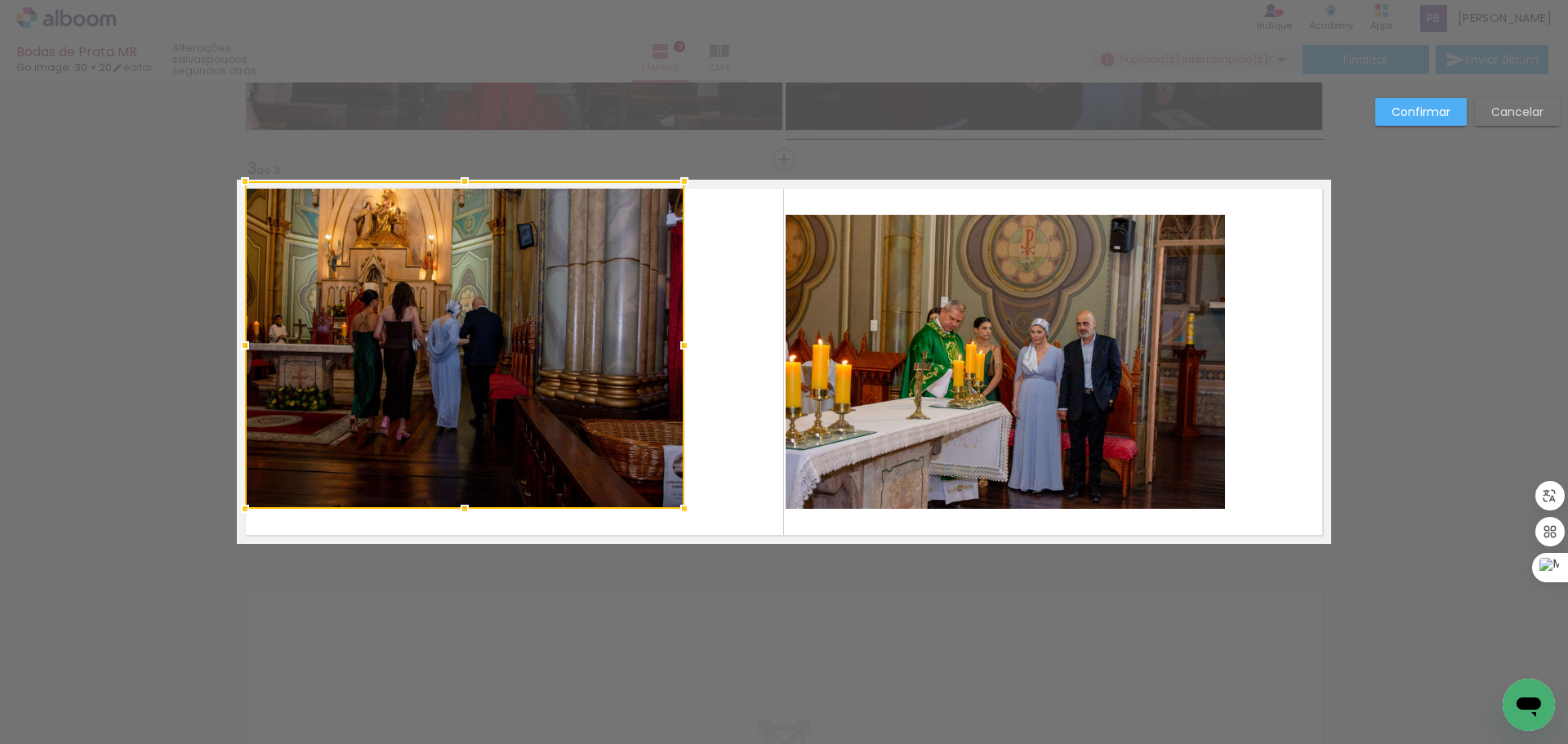
drag, startPoint x: 460, startPoint y: 221, endPoint x: 462, endPoint y: 186, distance: 35.1
click at [462, 186] on div at bounding box center [465, 182] width 33 height 33
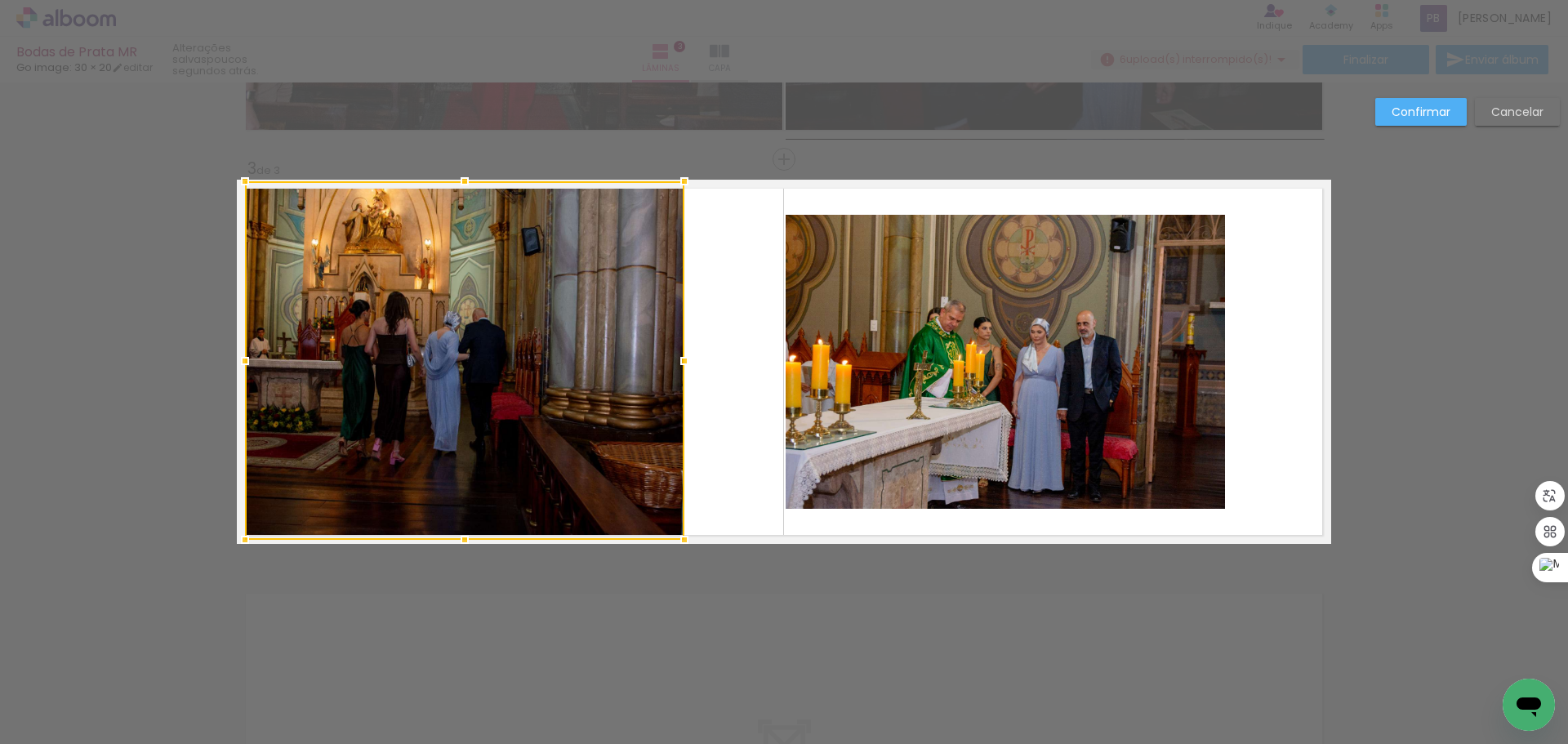
drag, startPoint x: 460, startPoint y: 506, endPoint x: 461, endPoint y: 531, distance: 25.0
click at [461, 531] on div at bounding box center [465, 540] width 33 height 33
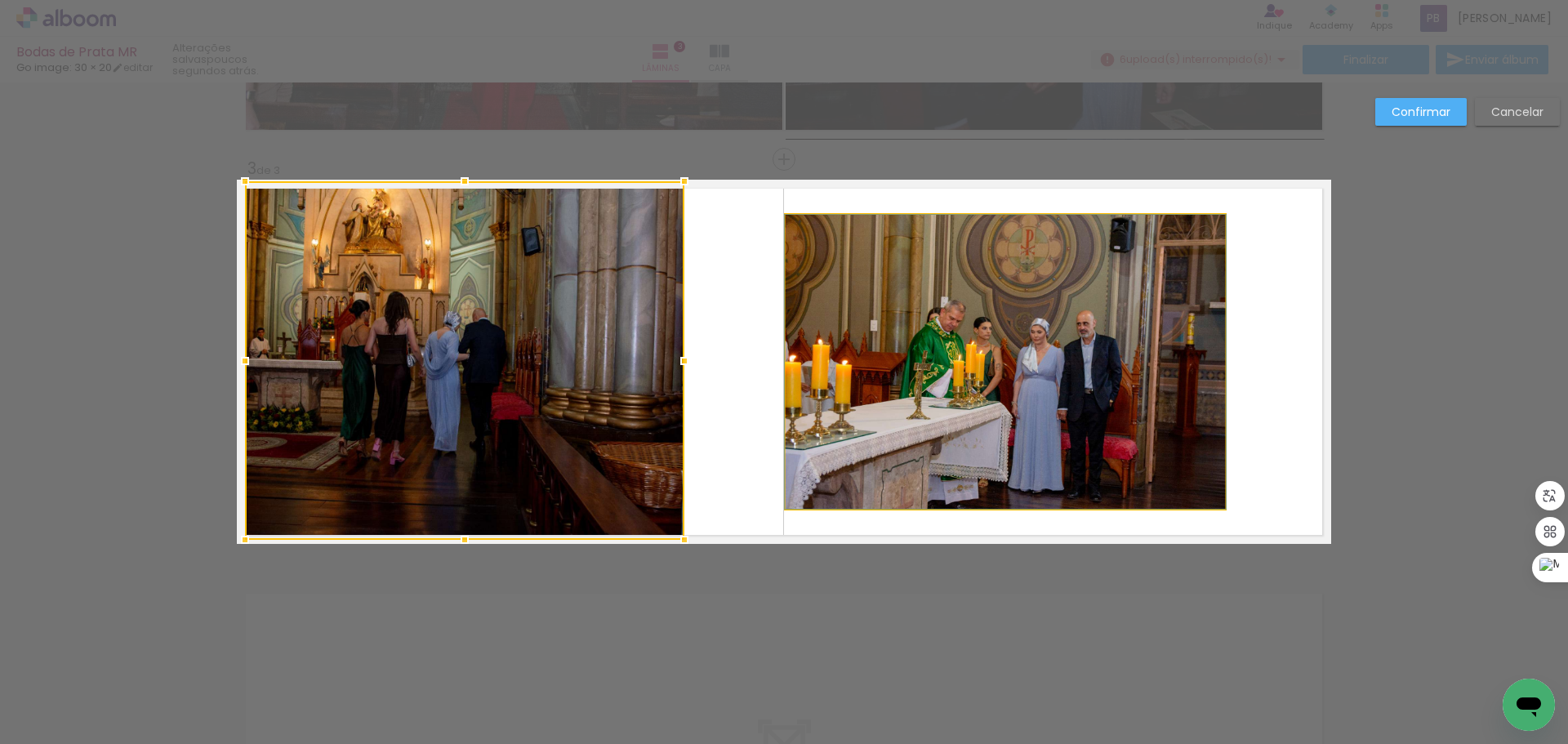
click at [1000, 366] on quentale-photo at bounding box center [1005, 362] width 439 height 294
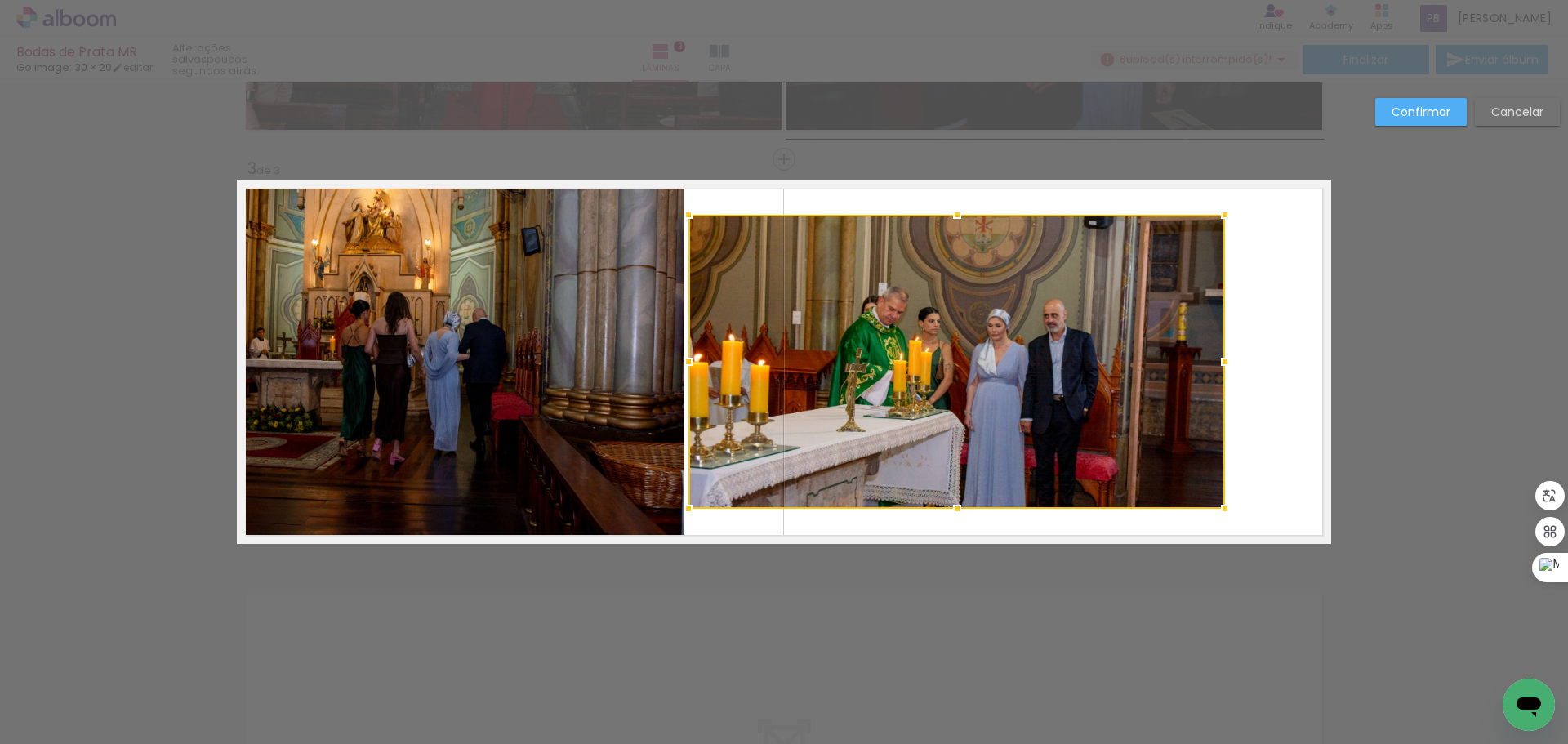
drag, startPoint x: 781, startPoint y: 362, endPoint x: 683, endPoint y: 361, distance: 98.0
click at [683, 361] on div at bounding box center [688, 362] width 33 height 33
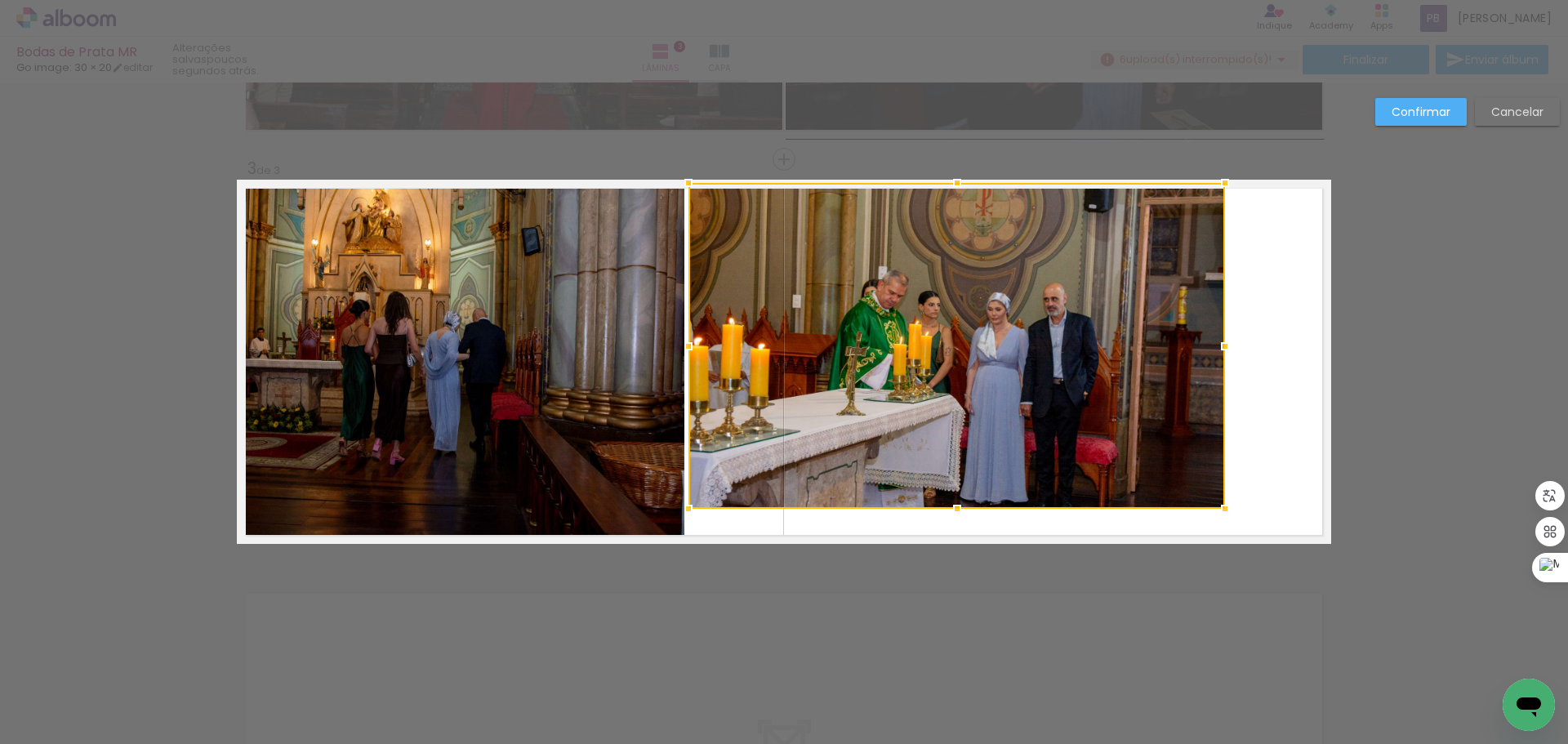
drag, startPoint x: 953, startPoint y: 211, endPoint x: 960, endPoint y: 186, distance: 26.0
click at [960, 186] on div at bounding box center [957, 183] width 33 height 33
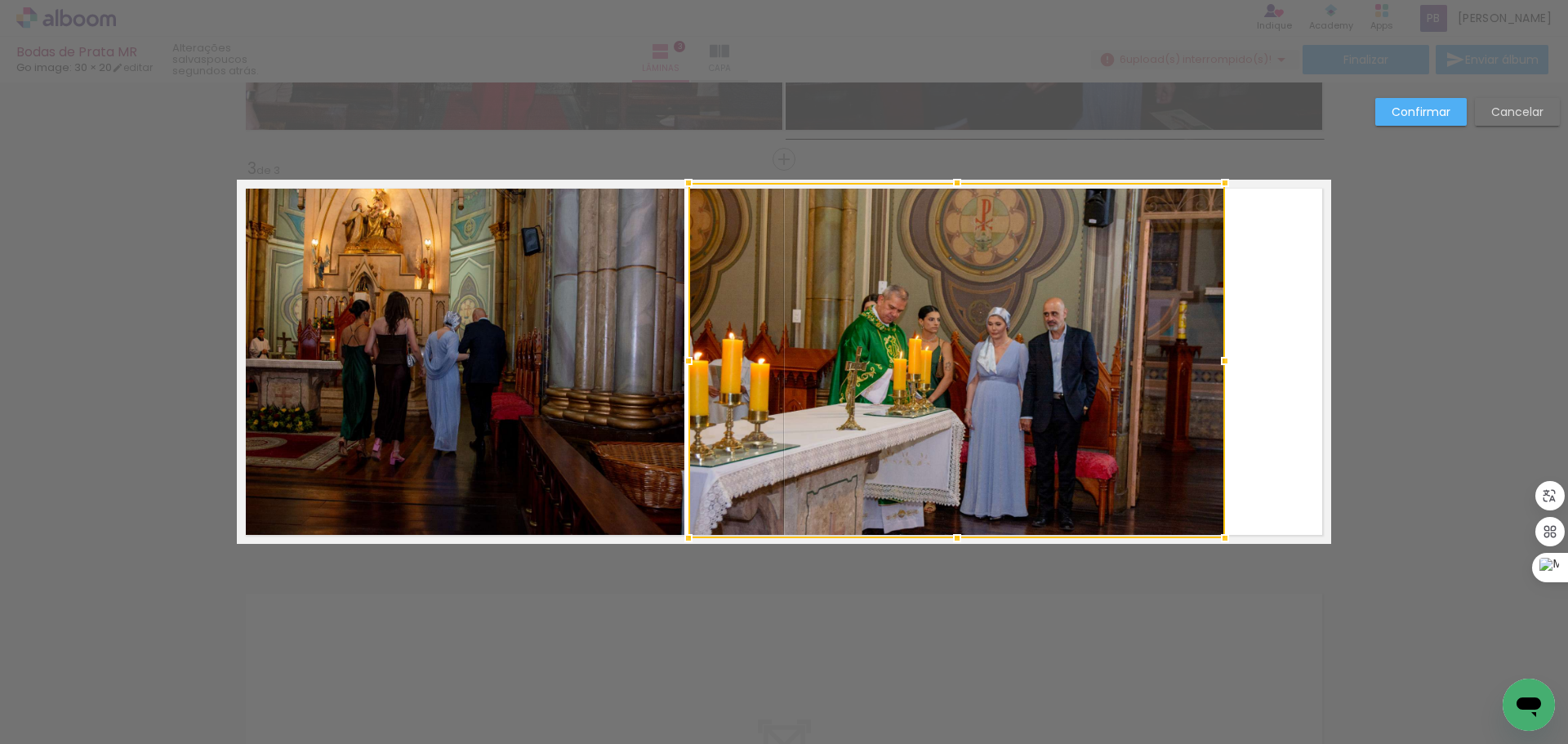
drag, startPoint x: 951, startPoint y: 508, endPoint x: 953, endPoint y: 532, distance: 24.1
click at [953, 532] on div at bounding box center [957, 538] width 33 height 33
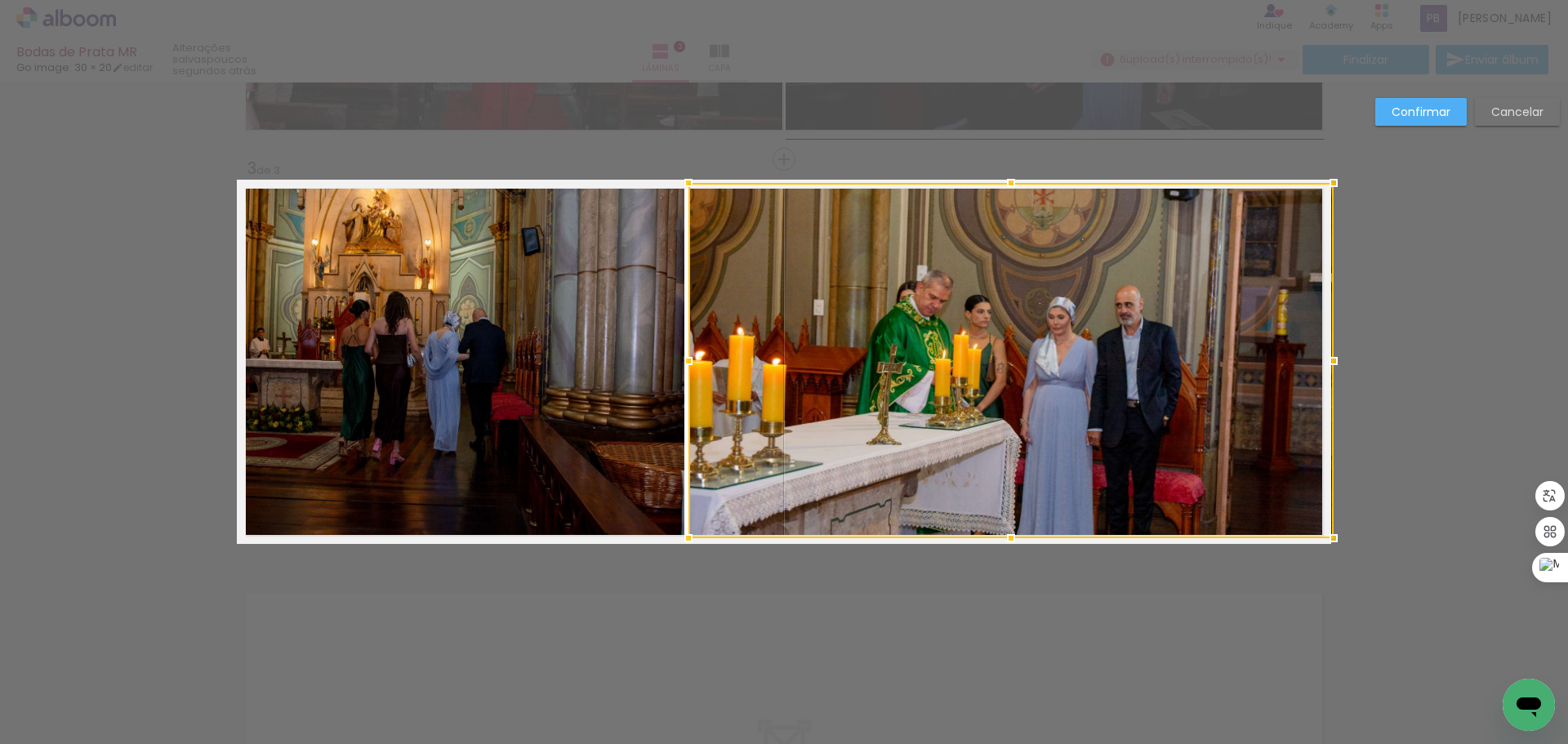
drag, startPoint x: 1217, startPoint y: 367, endPoint x: 1313, endPoint y: 361, distance: 96.2
click at [1317, 360] on div at bounding box center [1333, 361] width 33 height 33
click at [0, 0] on slot "Confirmar" at bounding box center [0, 0] width 0 height 0
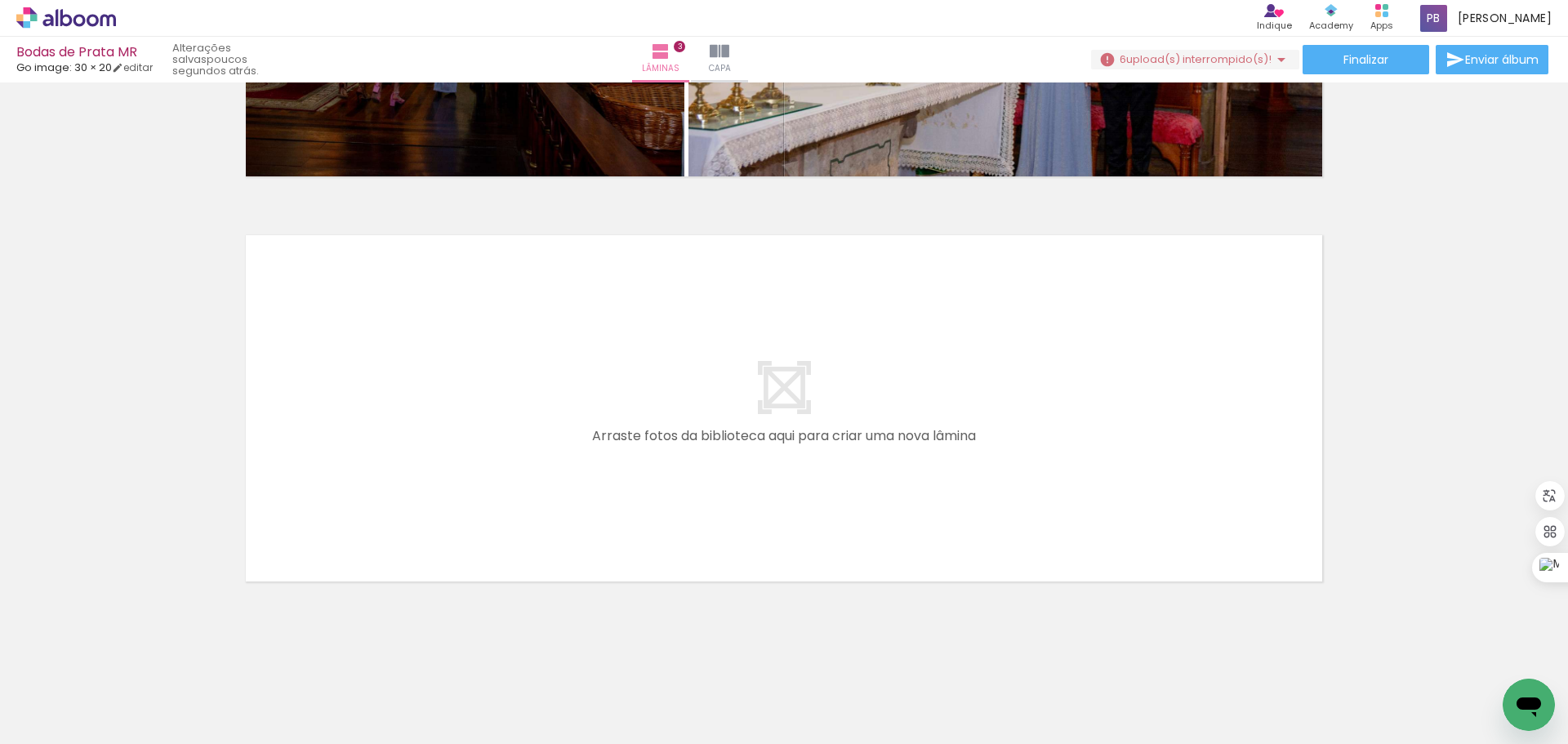
scroll to position [1125, 0]
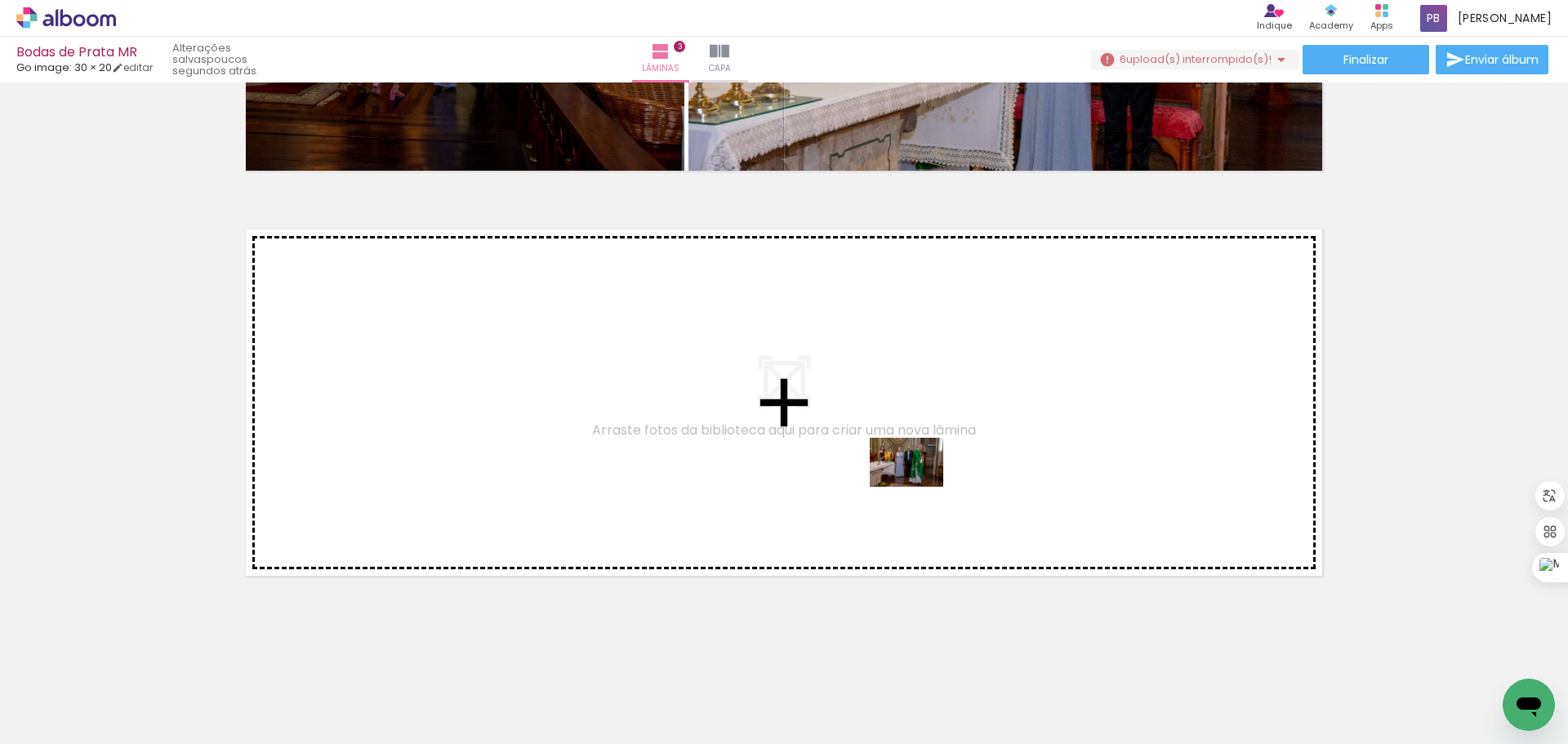
drag, startPoint x: 995, startPoint y: 688, endPoint x: 919, endPoint y: 487, distance: 214.9
click at [919, 487] on quentale-workspace at bounding box center [784, 372] width 1568 height 744
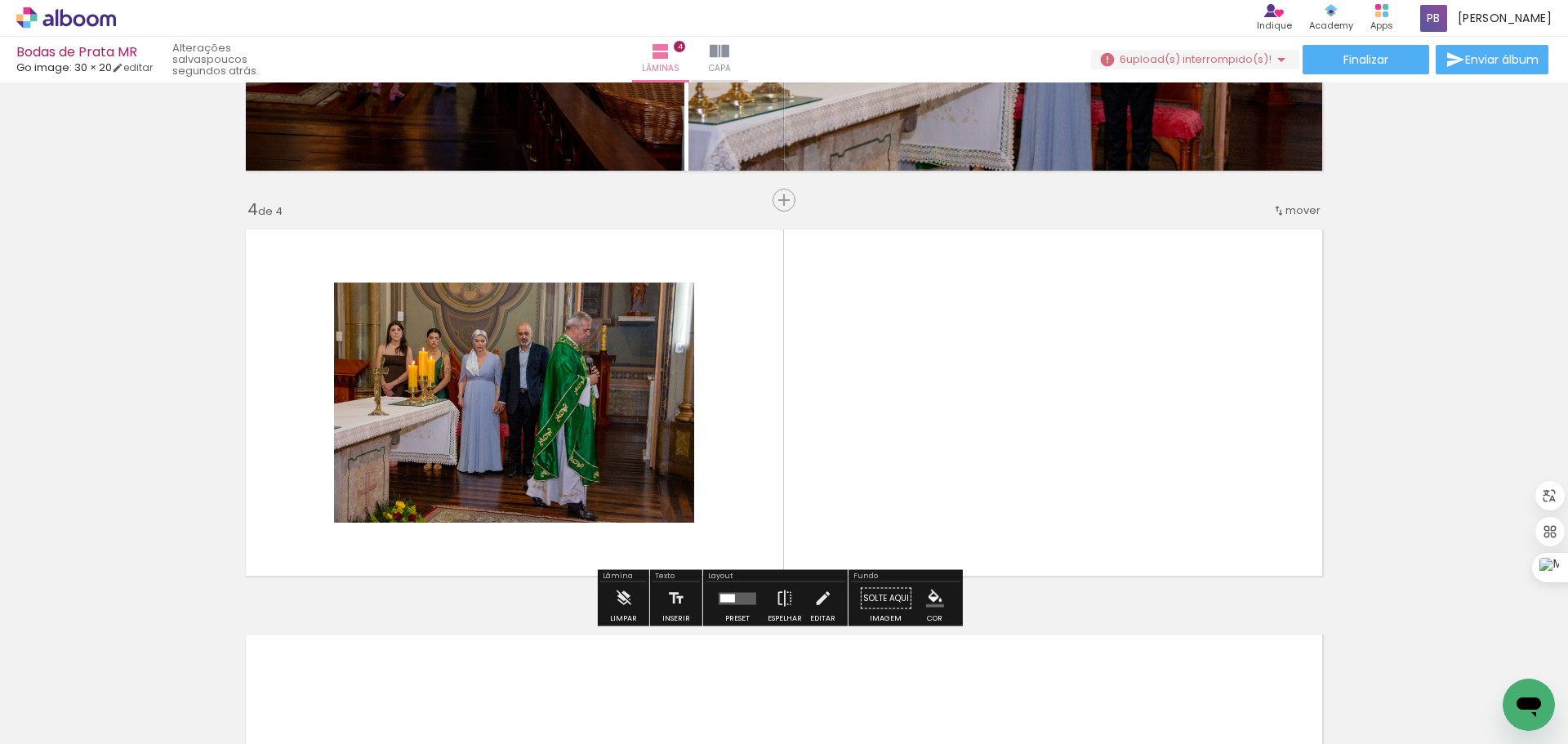
scroll to position [1166, 0]
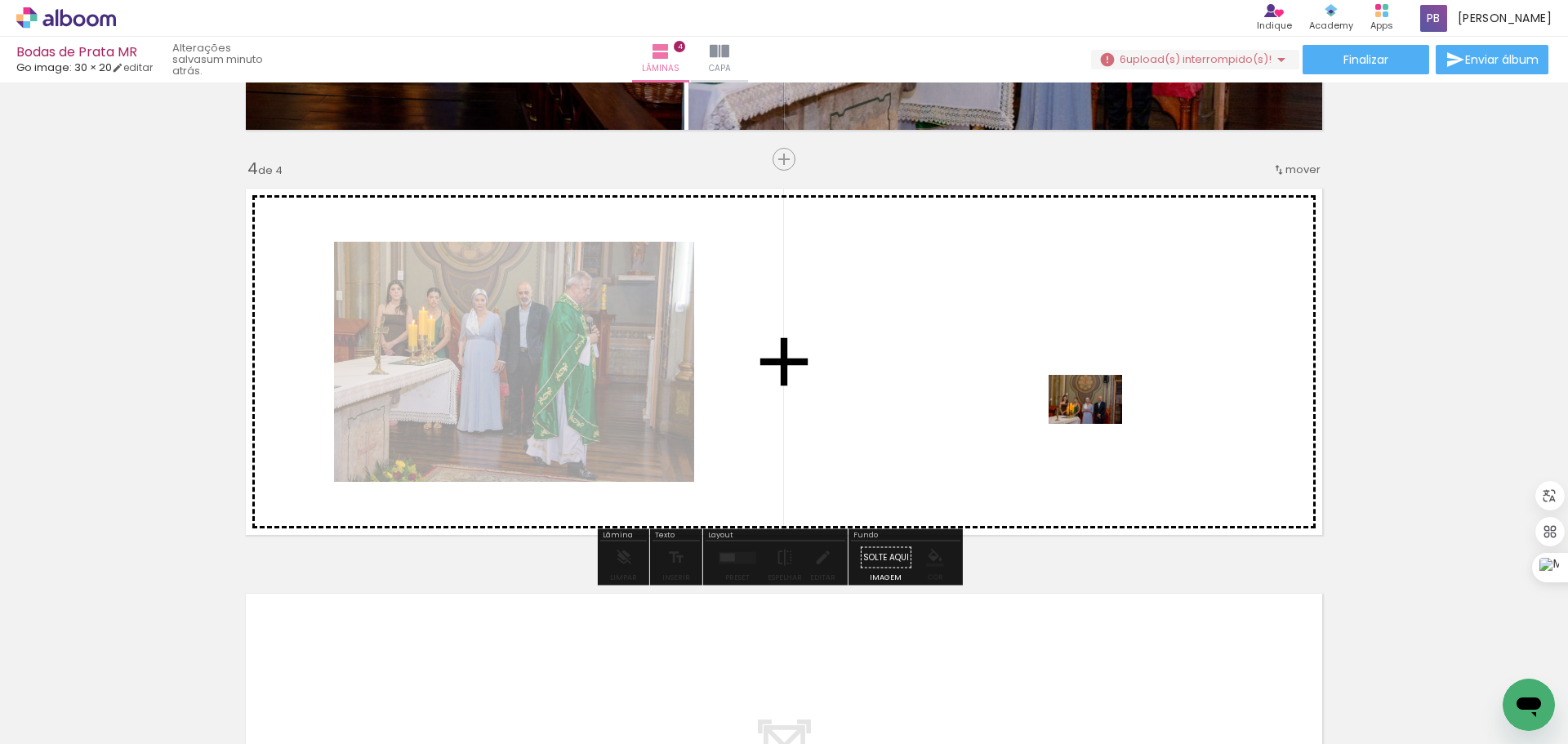
drag, startPoint x: 1090, startPoint y: 690, endPoint x: 1098, endPoint y: 424, distance: 266.1
click at [1098, 424] on quentale-workspace at bounding box center [784, 372] width 1568 height 744
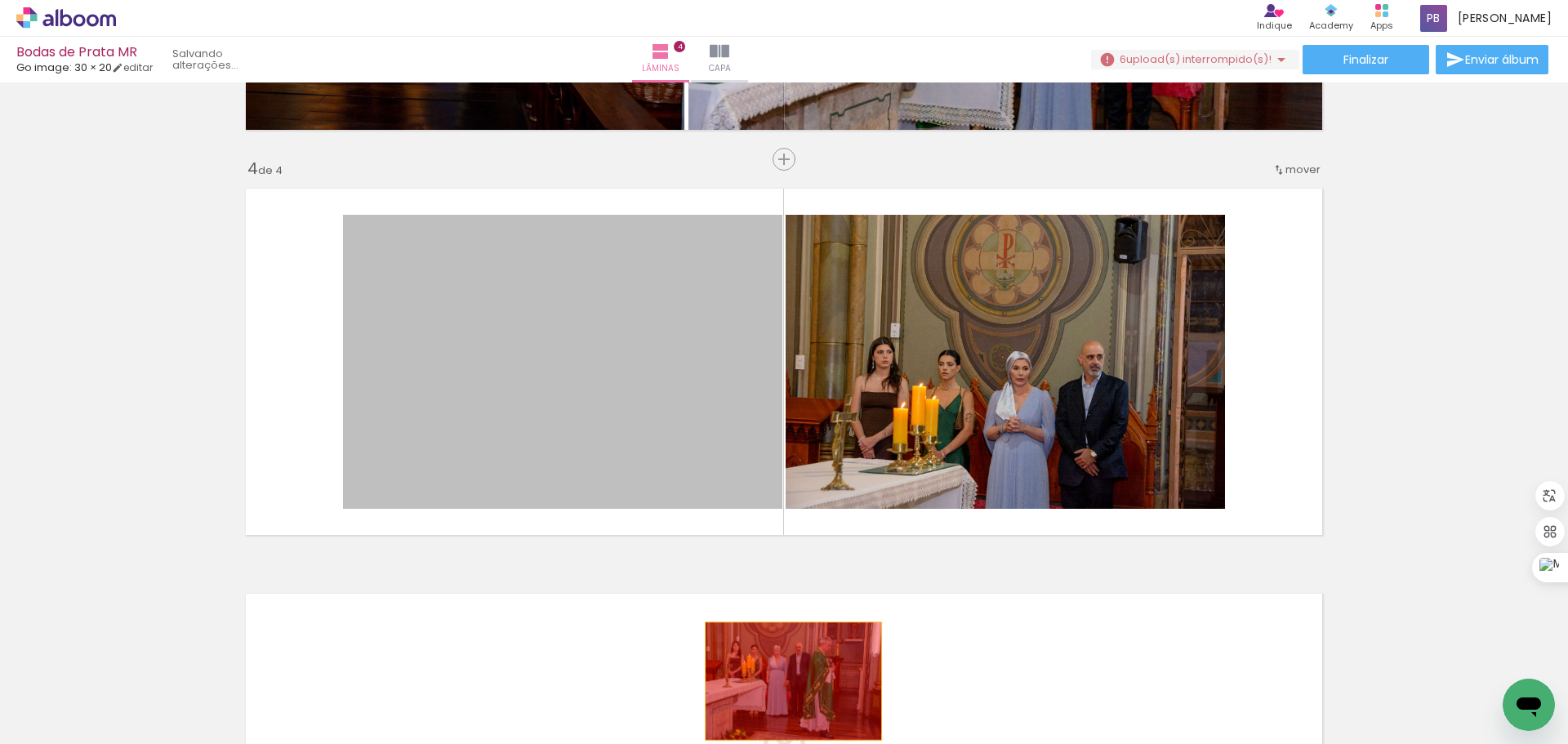
drag, startPoint x: 615, startPoint y: 364, endPoint x: 787, endPoint y: 681, distance: 360.7
click at [787, 681] on quentale-workspace at bounding box center [784, 372] width 1568 height 744
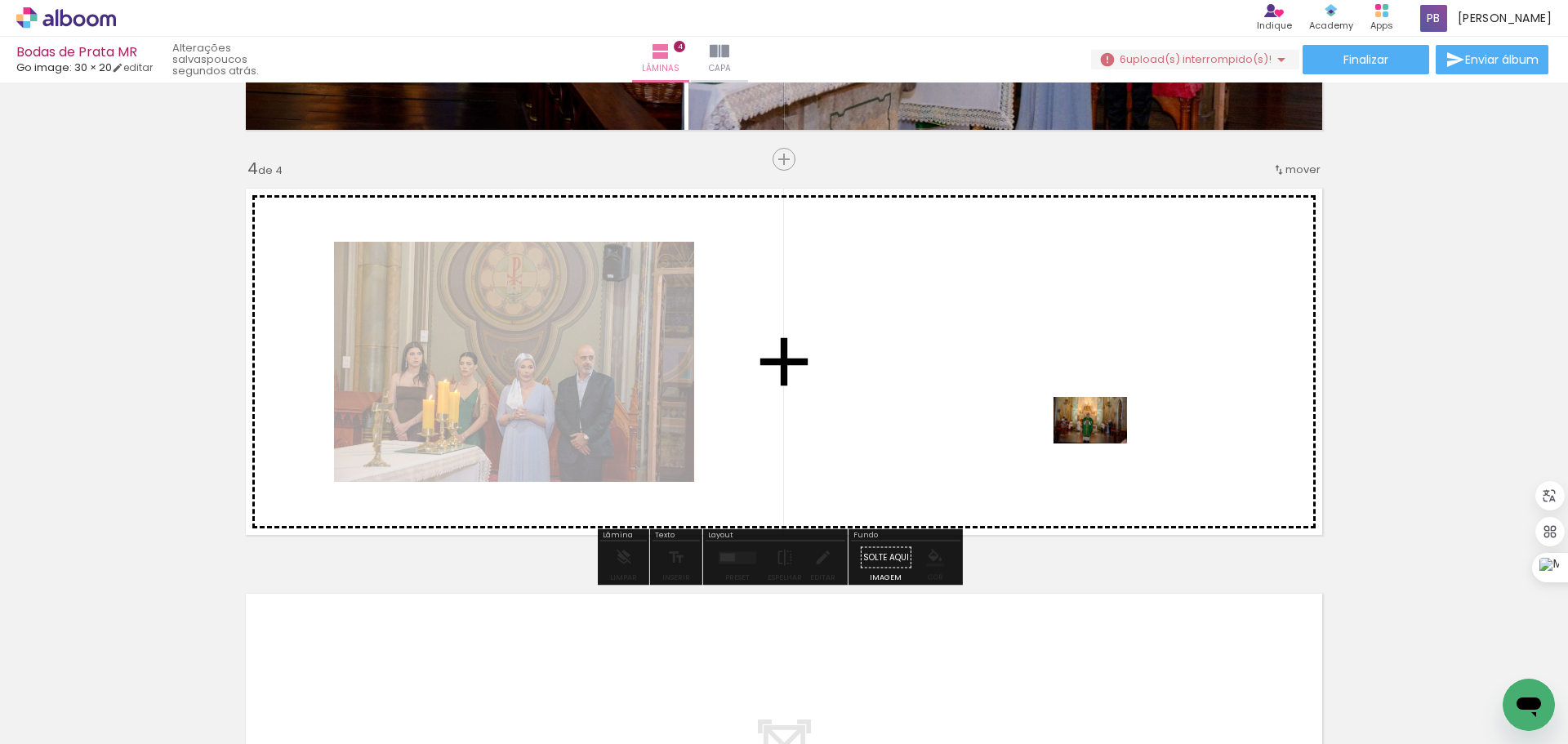
drag, startPoint x: 1166, startPoint y: 687, endPoint x: 1445, endPoint y: 308, distance: 470.6
click at [1101, 446] on quentale-workspace at bounding box center [784, 372] width 1568 height 744
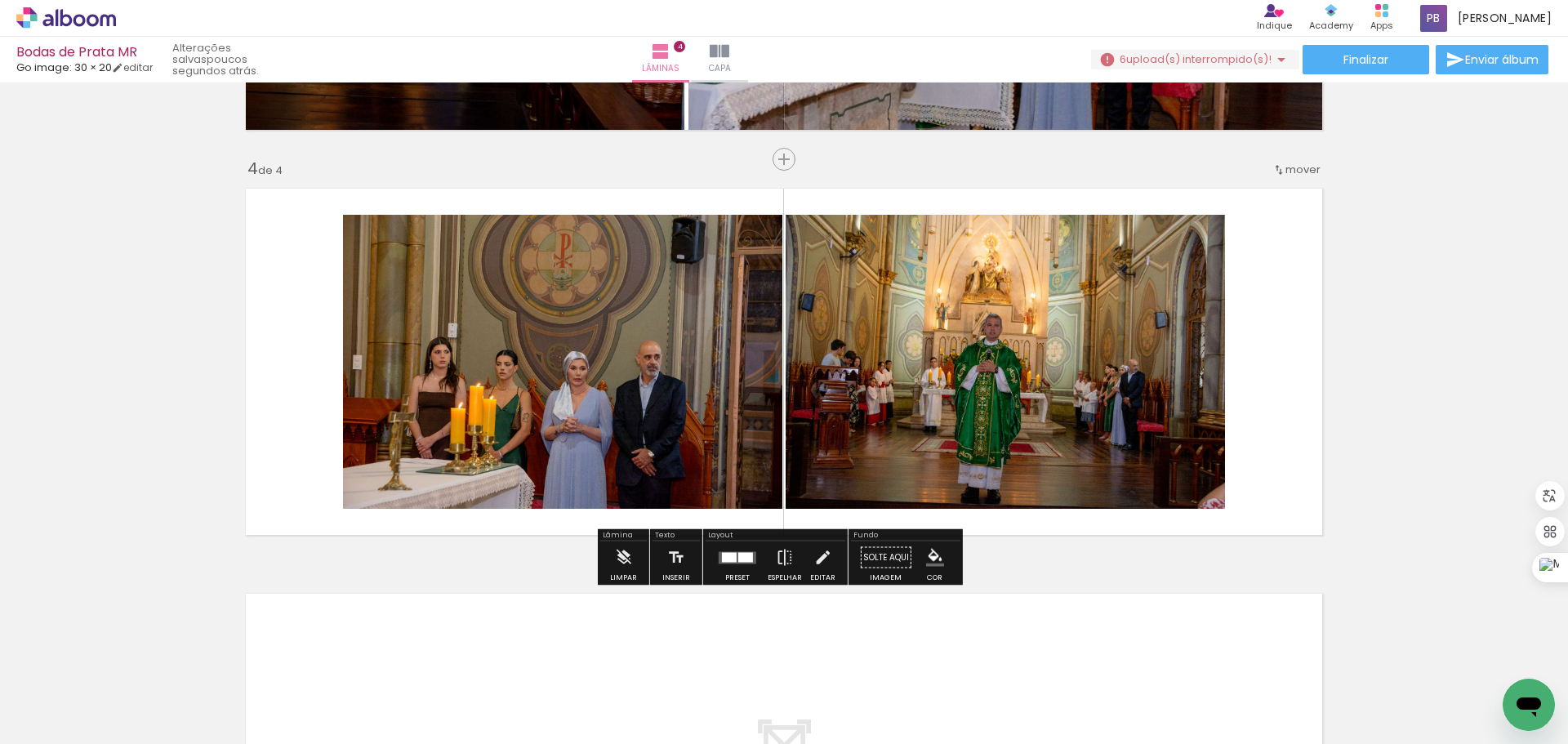
click at [515, 334] on quentale-photo at bounding box center [562, 362] width 439 height 294
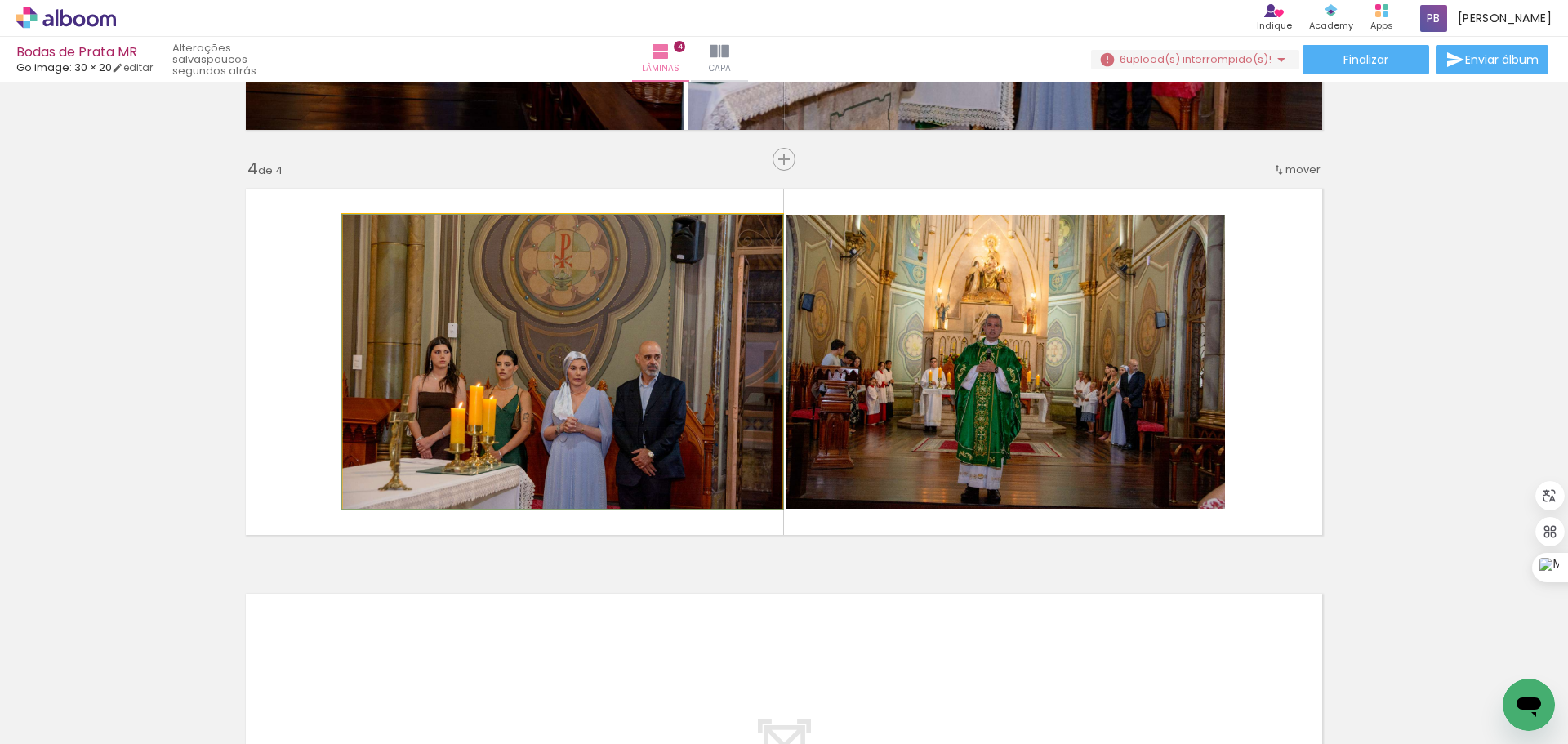
click at [512, 367] on quentale-photo at bounding box center [562, 362] width 439 height 294
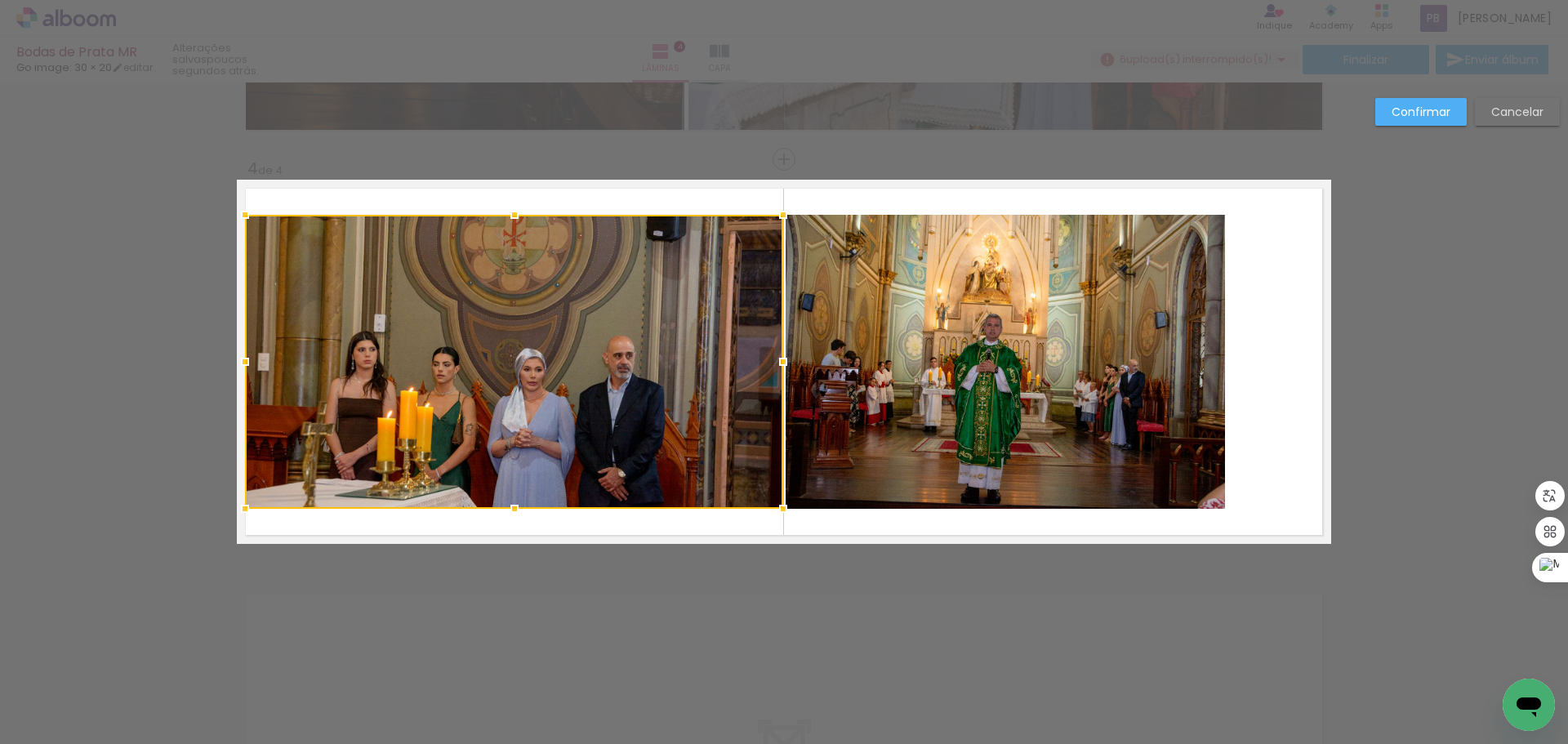
drag, startPoint x: 338, startPoint y: 361, endPoint x: 248, endPoint y: 374, distance: 90.9
click at [248, 374] on div at bounding box center [245, 362] width 33 height 33
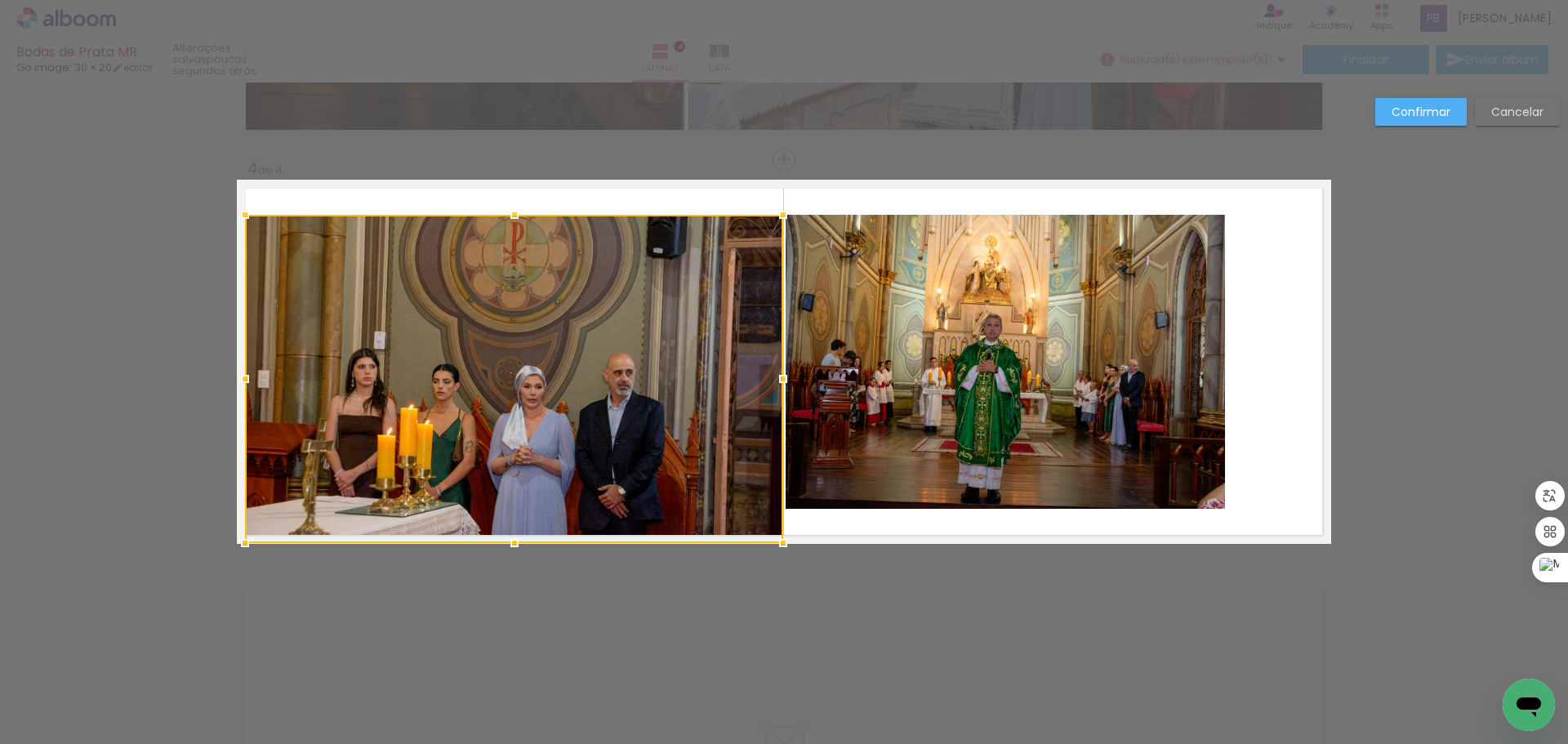
drag, startPoint x: 507, startPoint y: 509, endPoint x: 527, endPoint y: 358, distance: 152.3
click at [508, 536] on div at bounding box center [515, 543] width 33 height 33
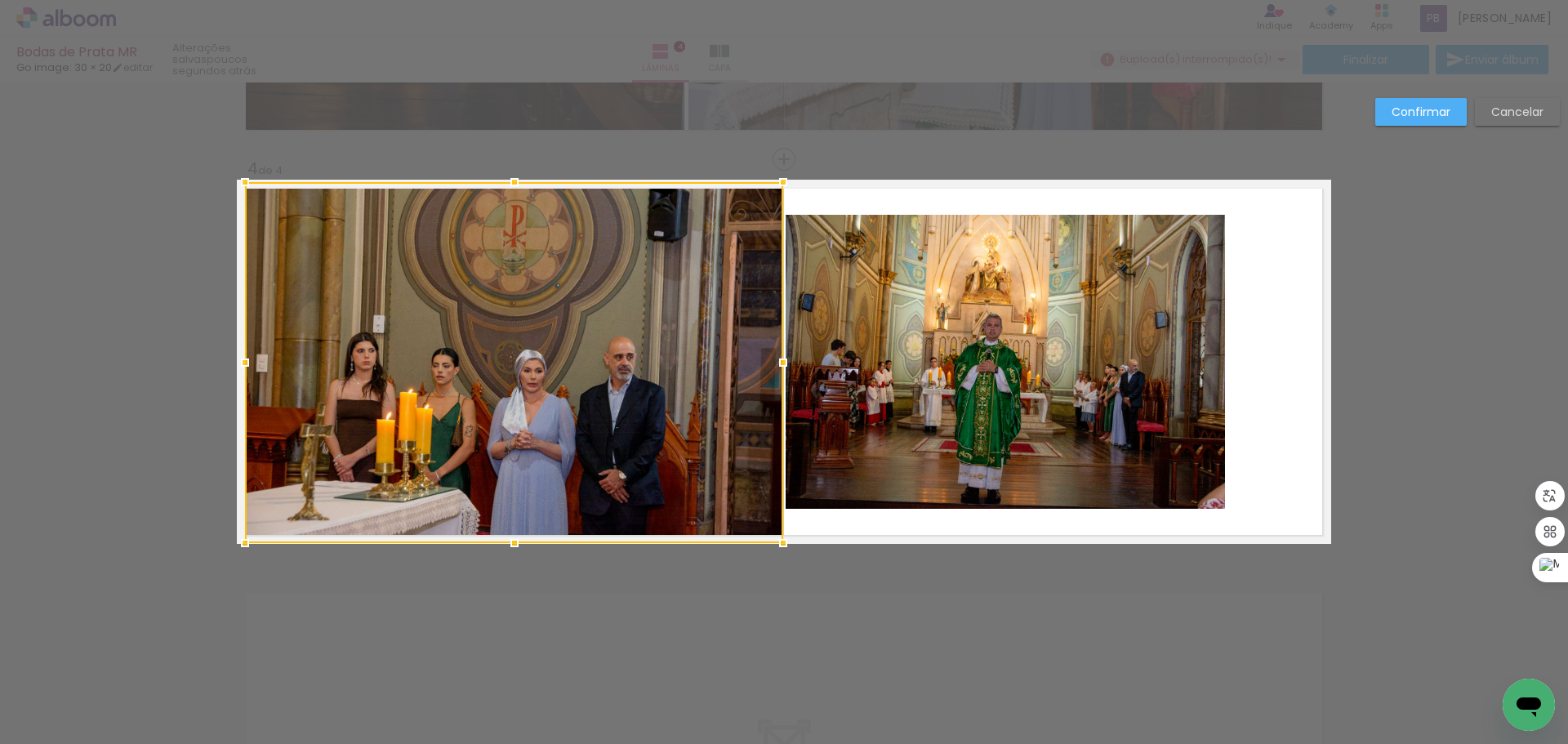
drag, startPoint x: 508, startPoint y: 216, endPoint x: 518, endPoint y: 190, distance: 27.9
click at [518, 190] on div at bounding box center [515, 183] width 33 height 33
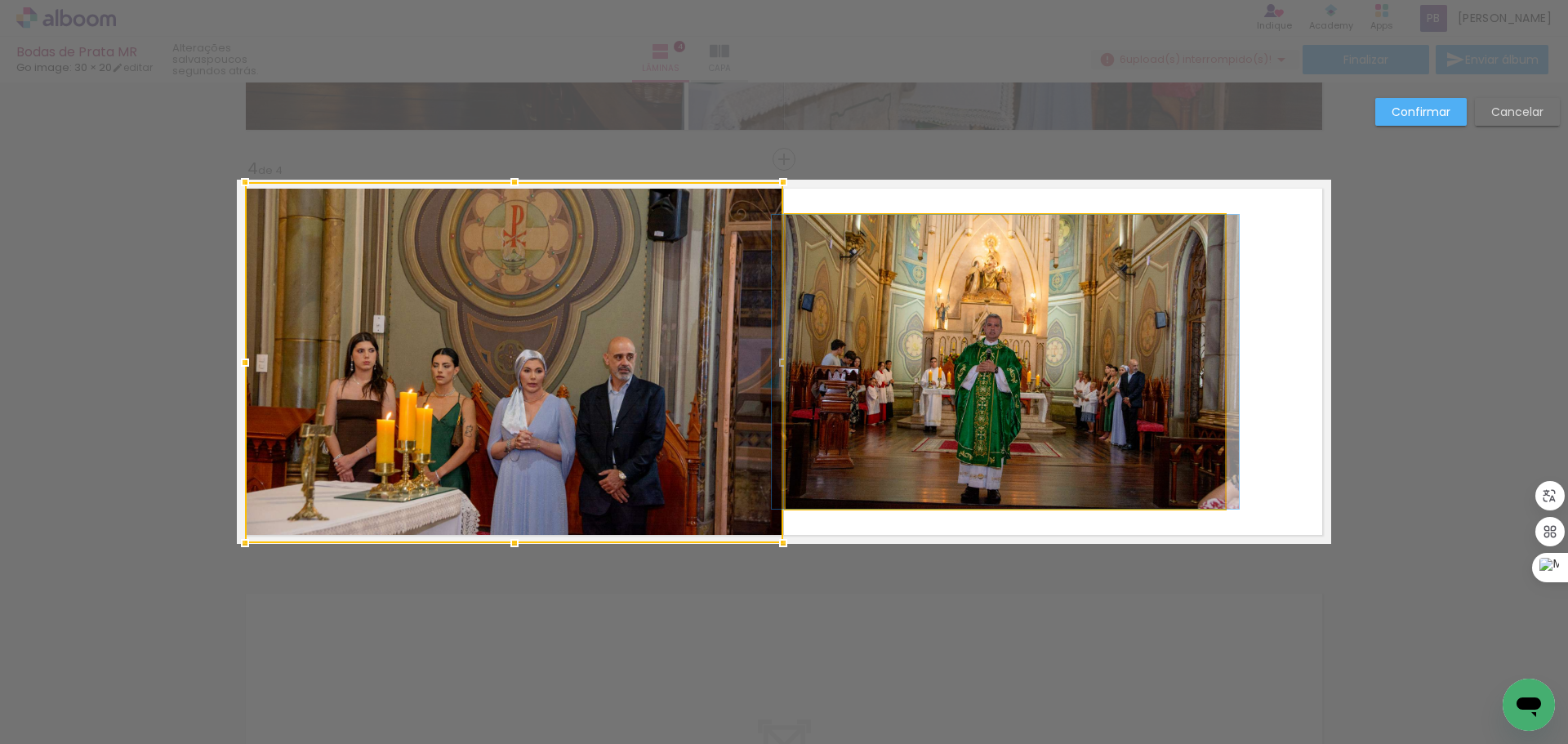
click at [1033, 358] on quentale-photo at bounding box center [1005, 362] width 439 height 294
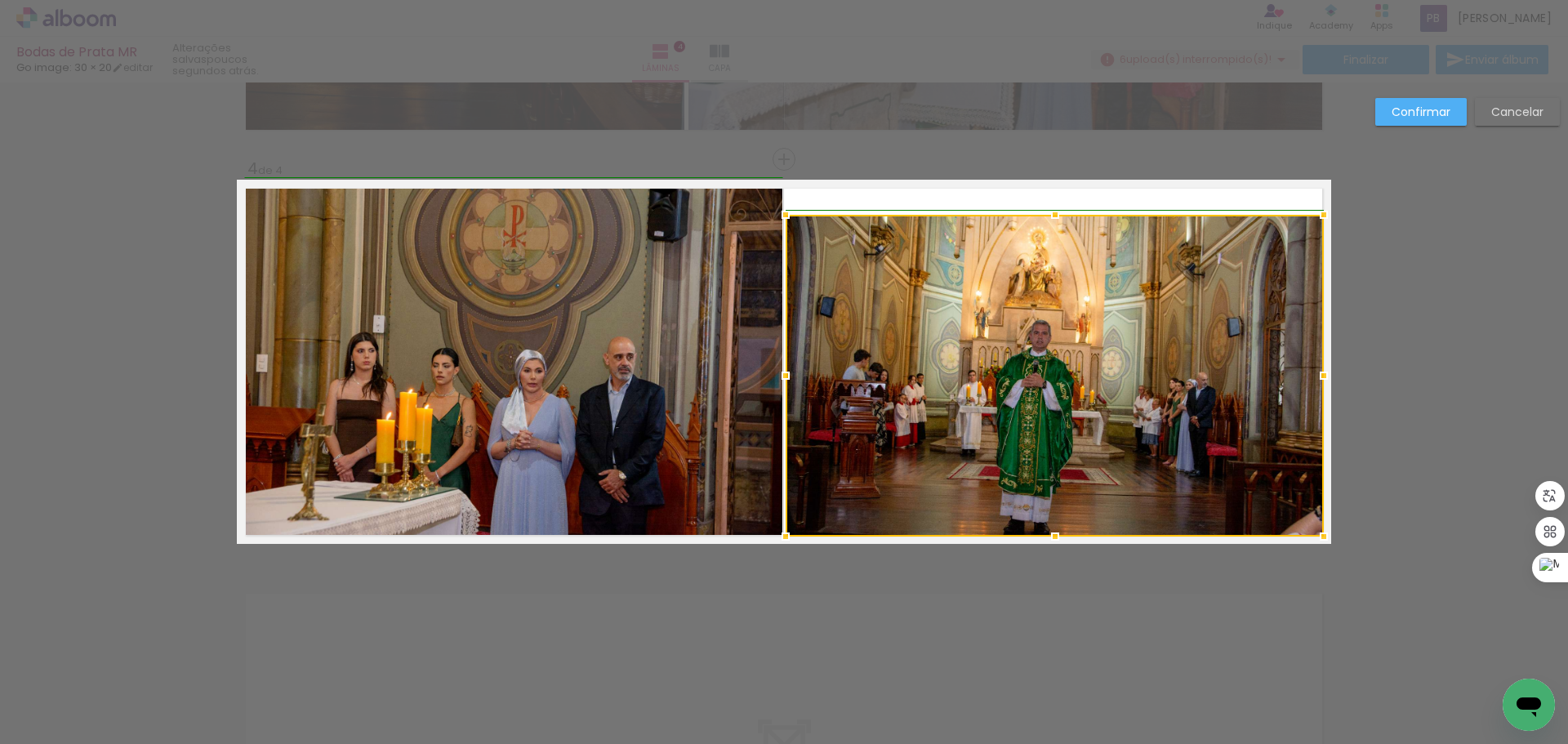
drag, startPoint x: 1223, startPoint y: 505, endPoint x: 1322, endPoint y: 533, distance: 102.9
click at [1322, 533] on div at bounding box center [1324, 536] width 33 height 33
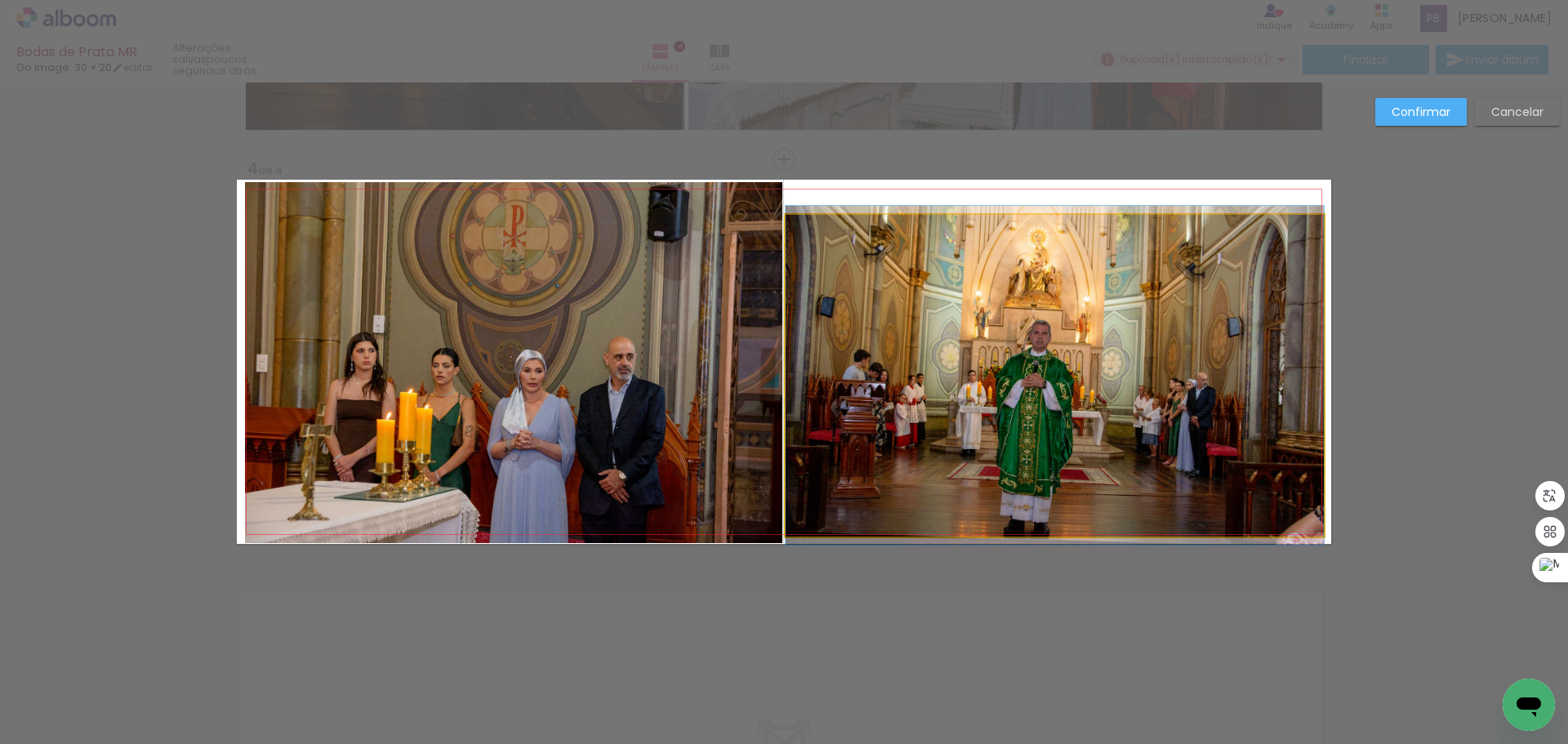
click at [1057, 256] on quentale-photo at bounding box center [1054, 375] width 538 height 322
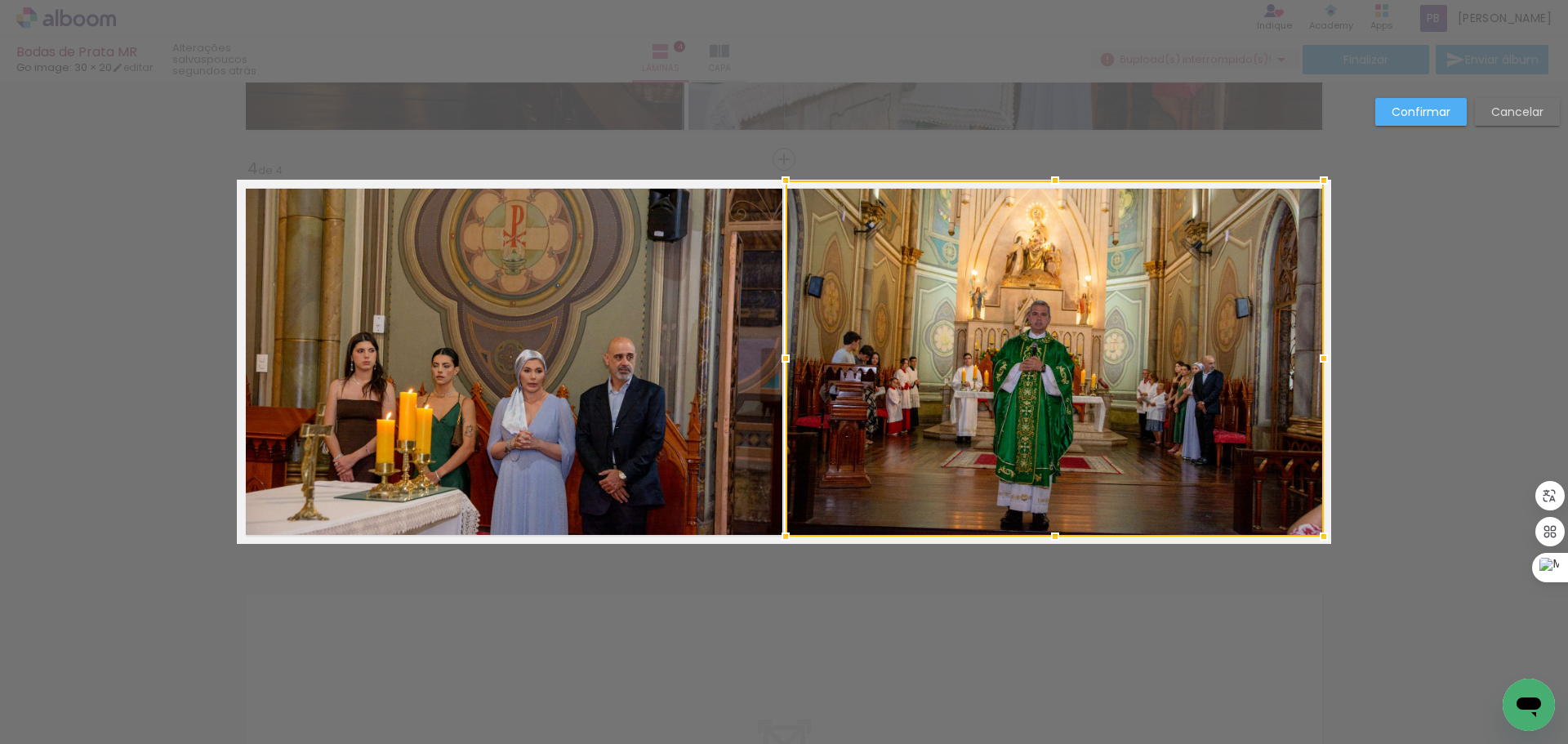
drag, startPoint x: 1050, startPoint y: 214, endPoint x: 1049, endPoint y: 188, distance: 26.0
click at [1049, 188] on div at bounding box center [1055, 181] width 33 height 33
click at [0, 0] on slot "Confirmar" at bounding box center [0, 0] width 0 height 0
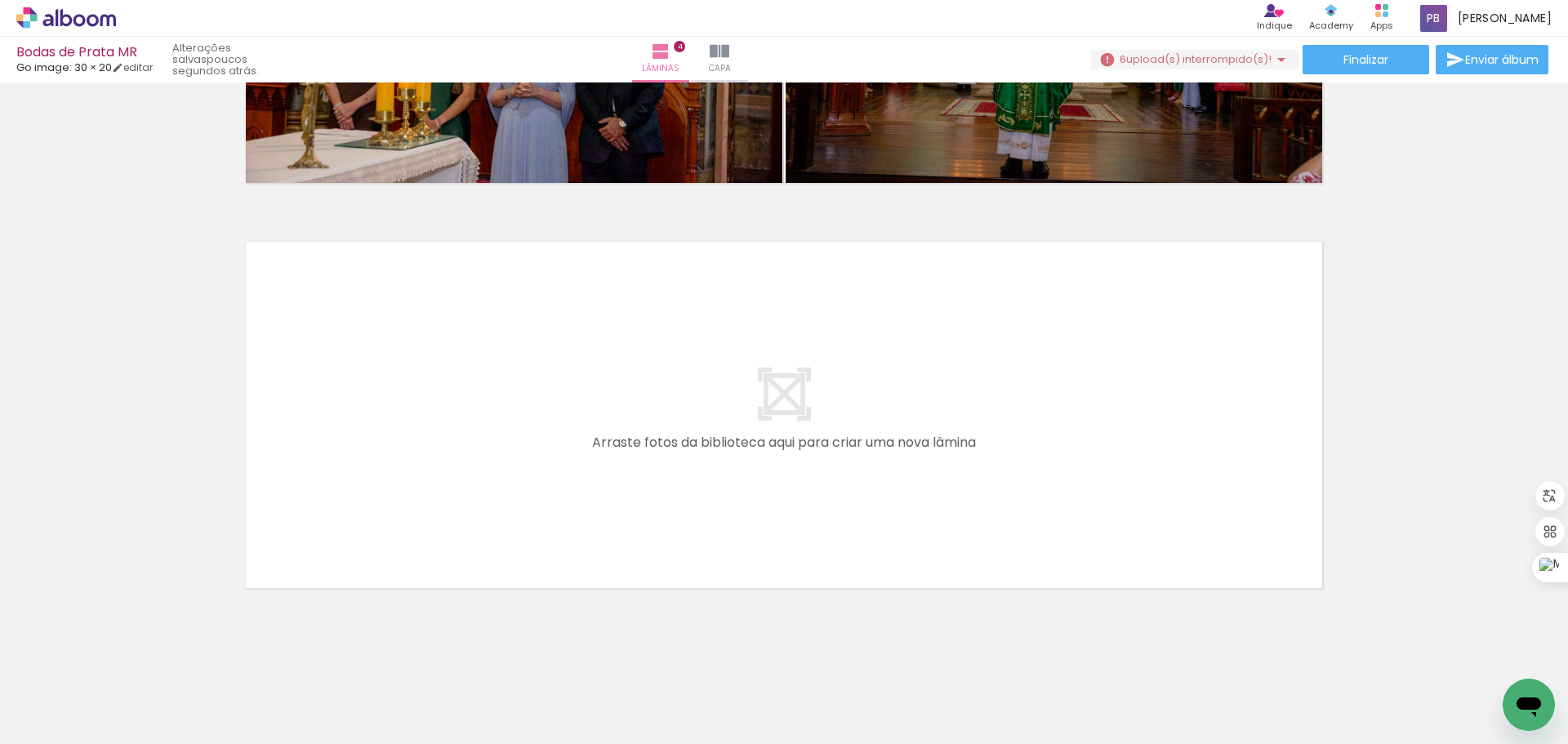
scroll to position [1530, 0]
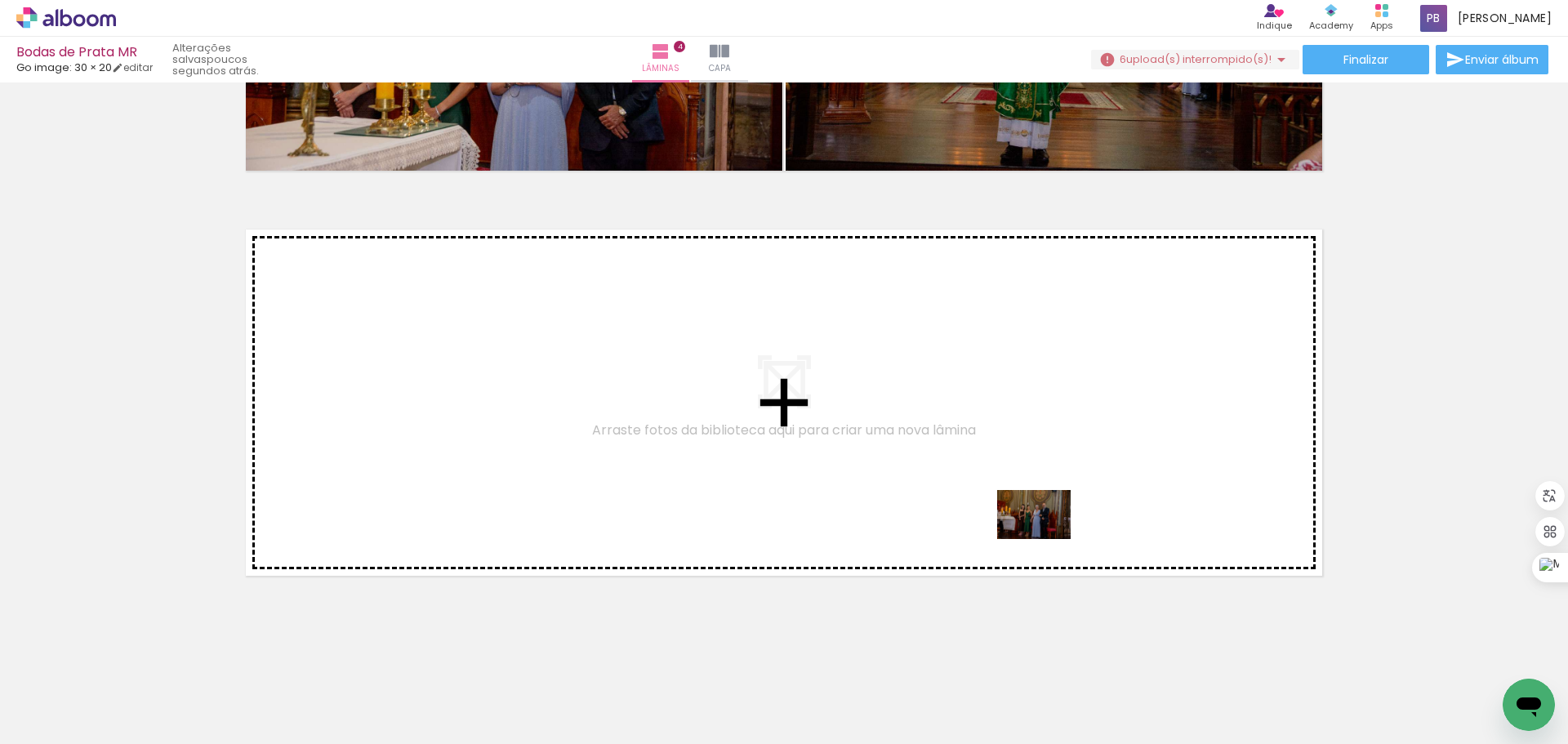
drag, startPoint x: 1275, startPoint y: 685, endPoint x: 1046, endPoint y: 539, distance: 271.6
click at [1046, 539] on quentale-workspace at bounding box center [784, 372] width 1568 height 744
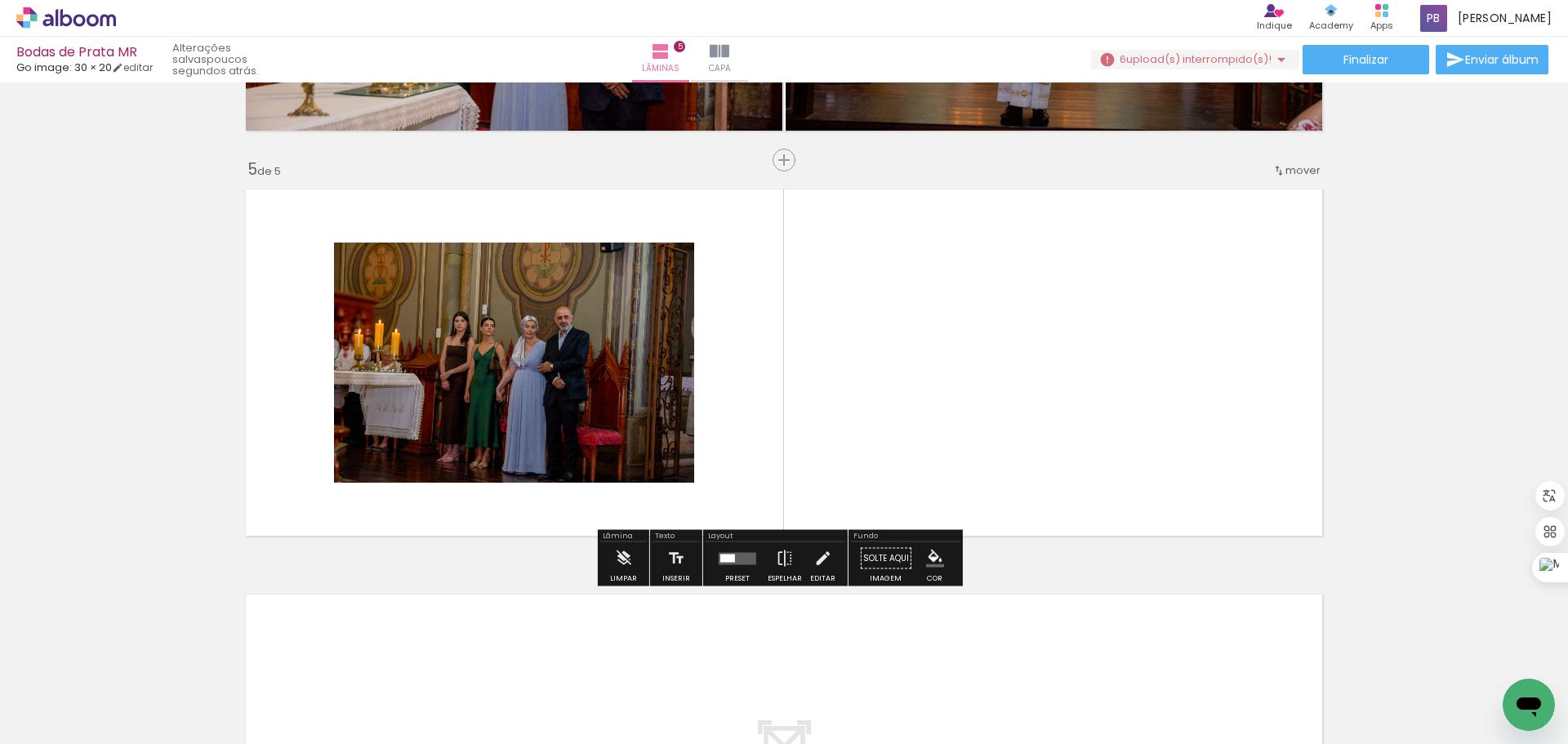
scroll to position [1571, 0]
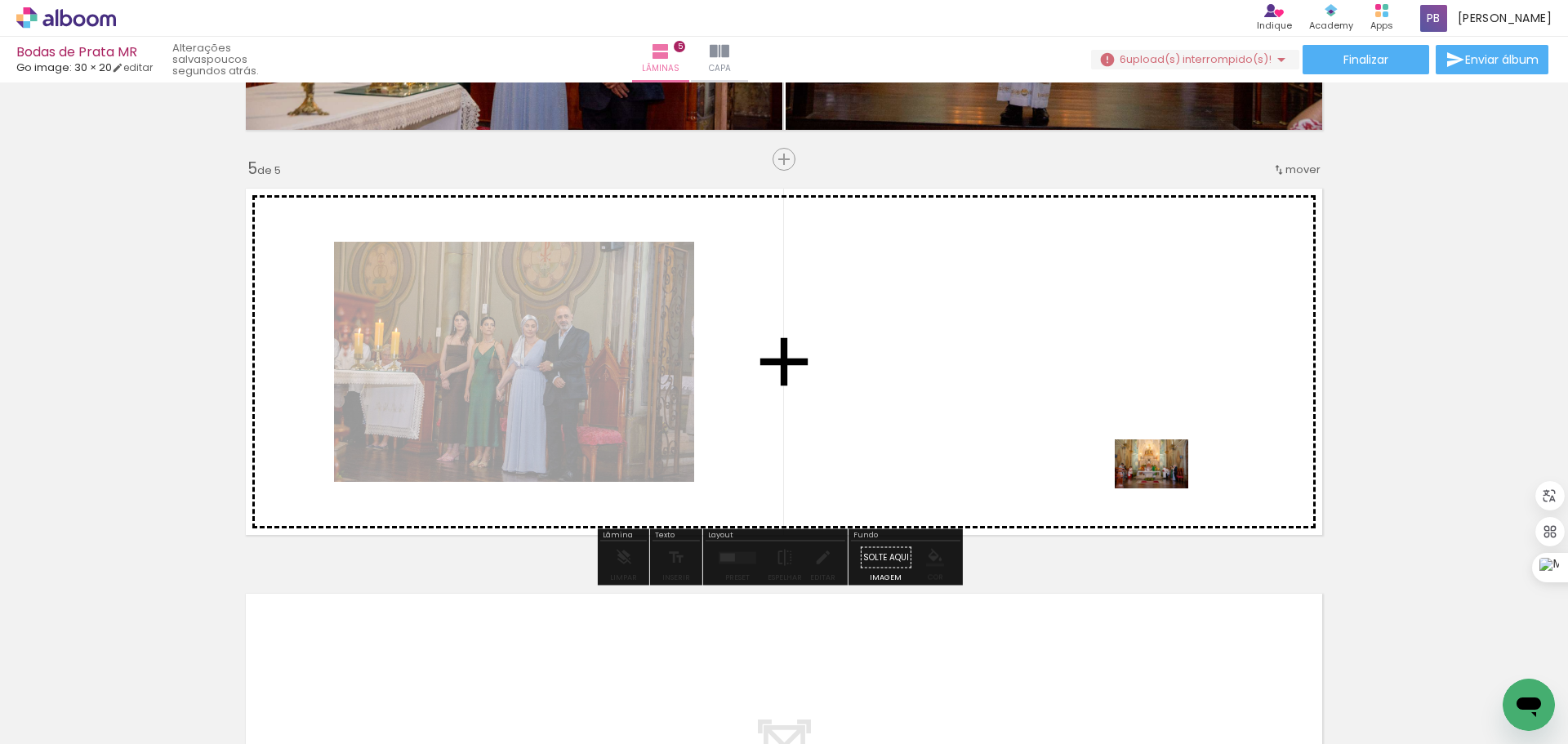
drag, startPoint x: 1354, startPoint y: 688, endPoint x: 1155, endPoint y: 482, distance: 286.4
click at [1155, 482] on quentale-workspace at bounding box center [784, 372] width 1568 height 744
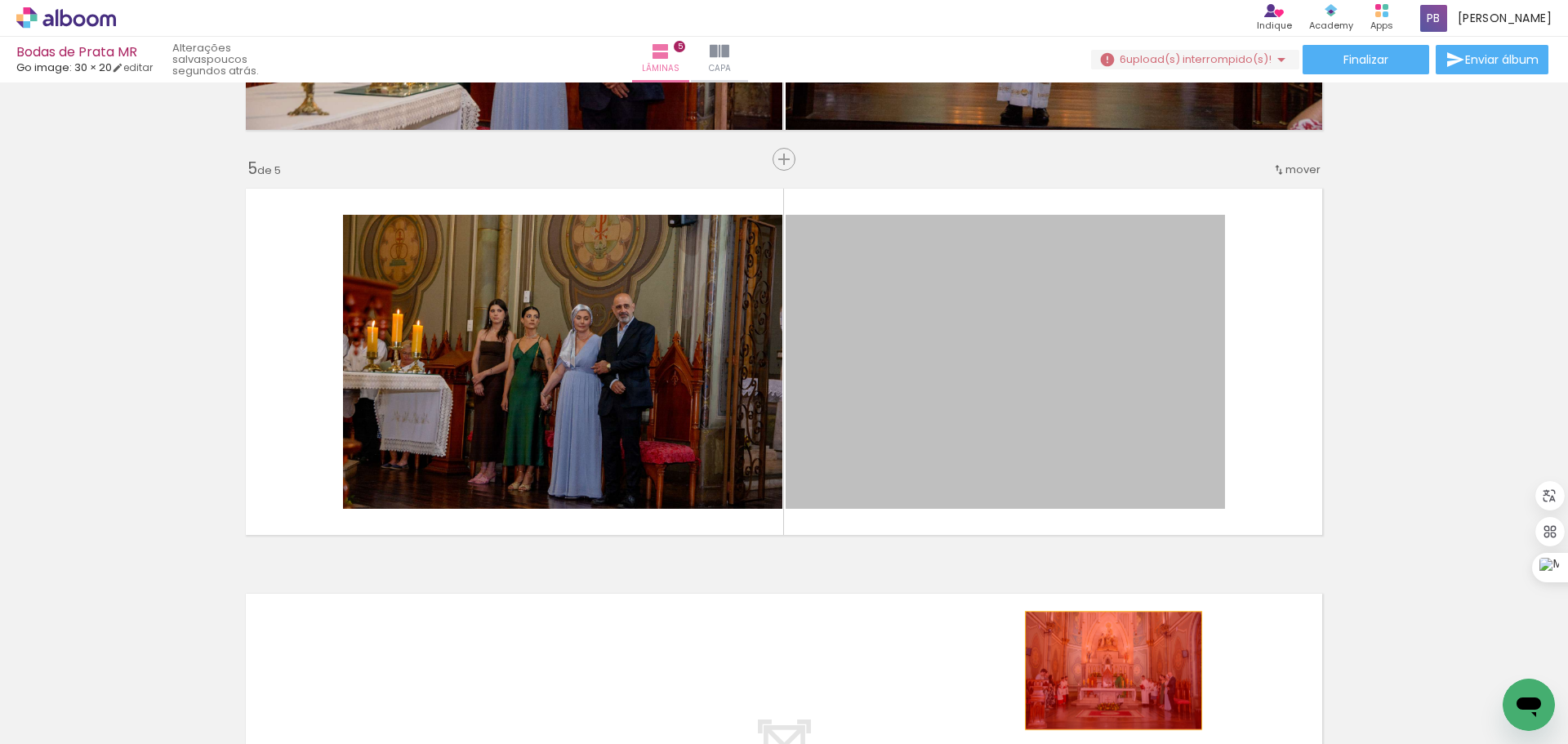
drag, startPoint x: 962, startPoint y: 352, endPoint x: 1107, endPoint y: 670, distance: 349.5
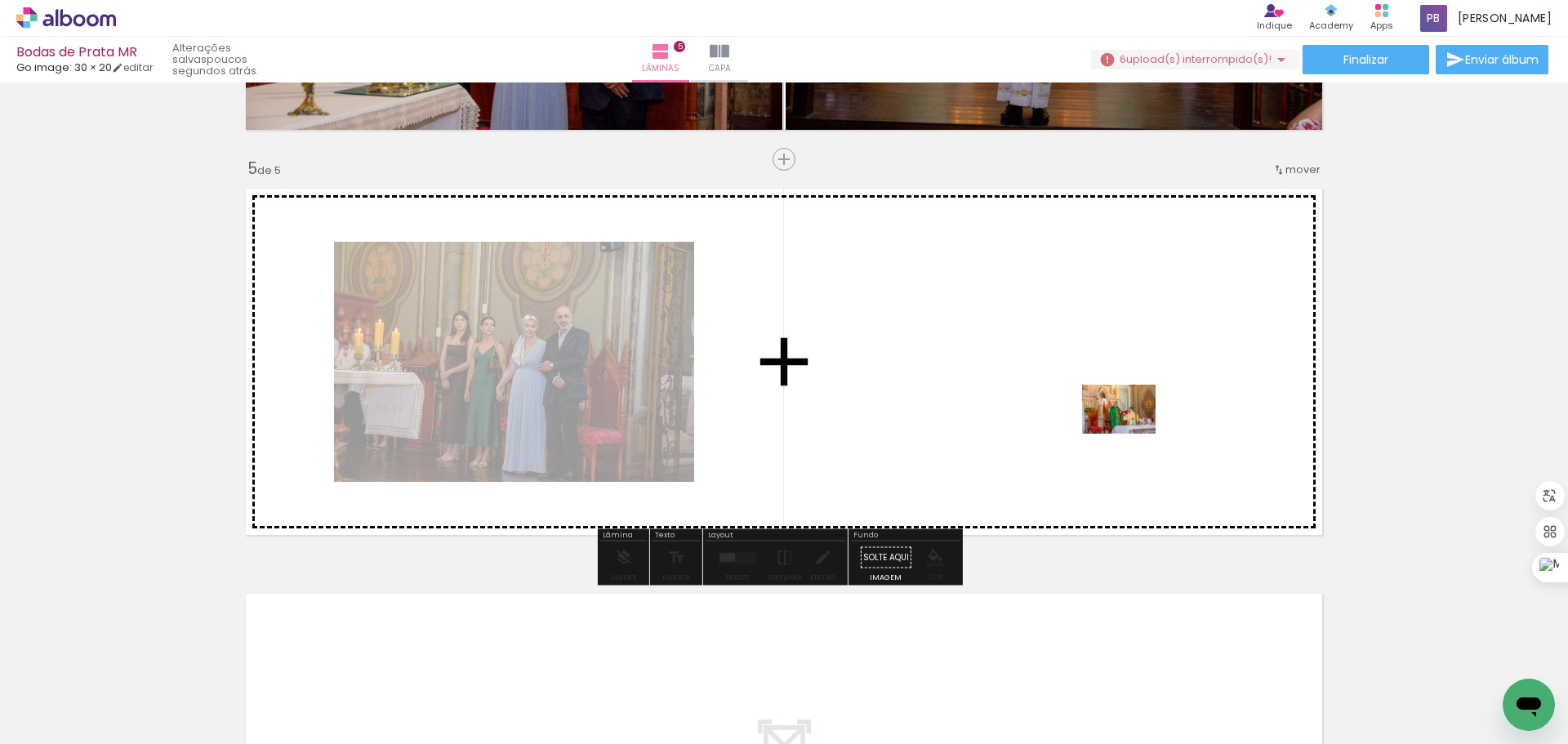
drag, startPoint x: 1450, startPoint y: 697, endPoint x: 1114, endPoint y: 437, distance: 424.8
click at [1114, 437] on quentale-workspace at bounding box center [784, 372] width 1568 height 744
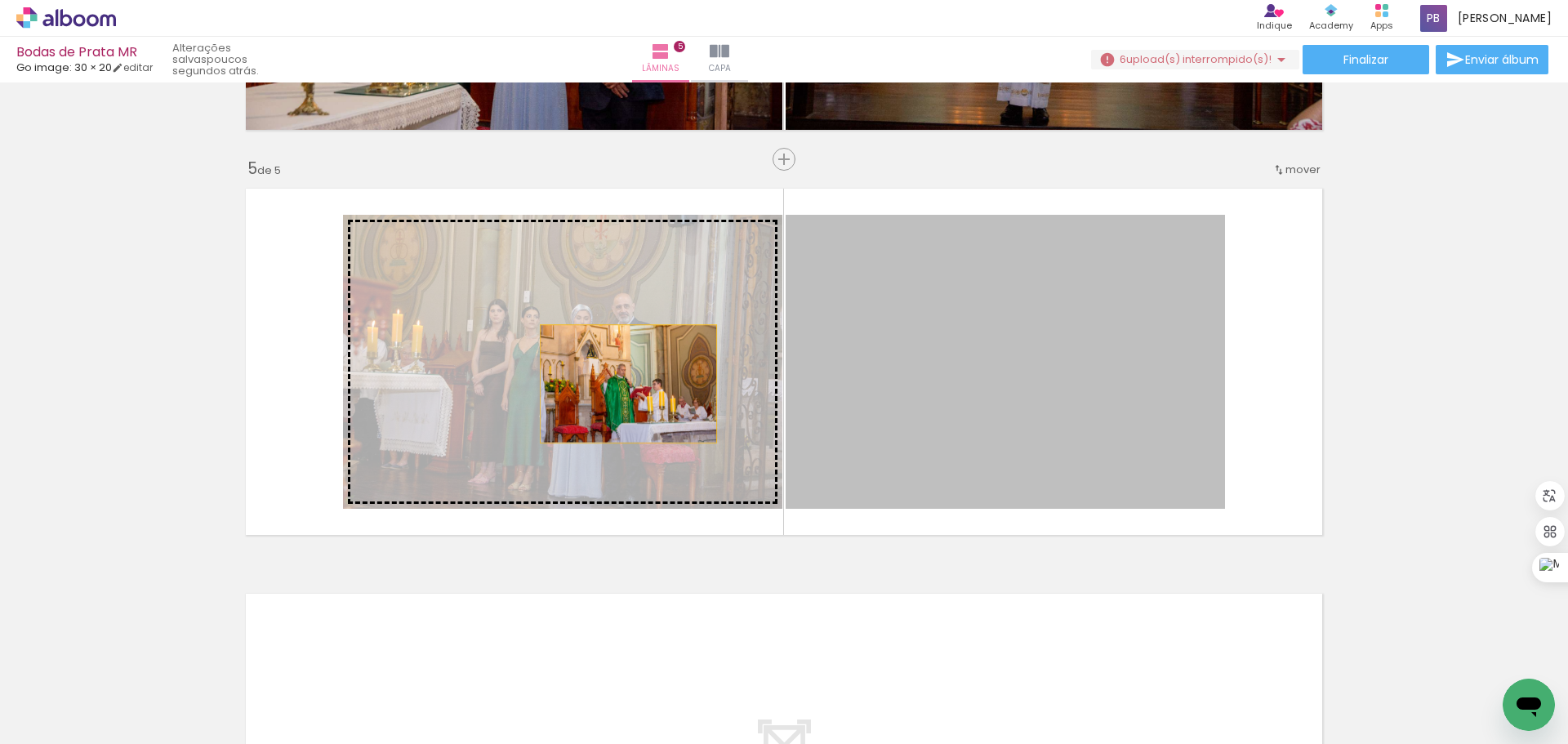
drag, startPoint x: 1033, startPoint y: 362, endPoint x: 622, endPoint y: 384, distance: 411.6
click at [0, 0] on slot at bounding box center [0, 0] width 0 height 0
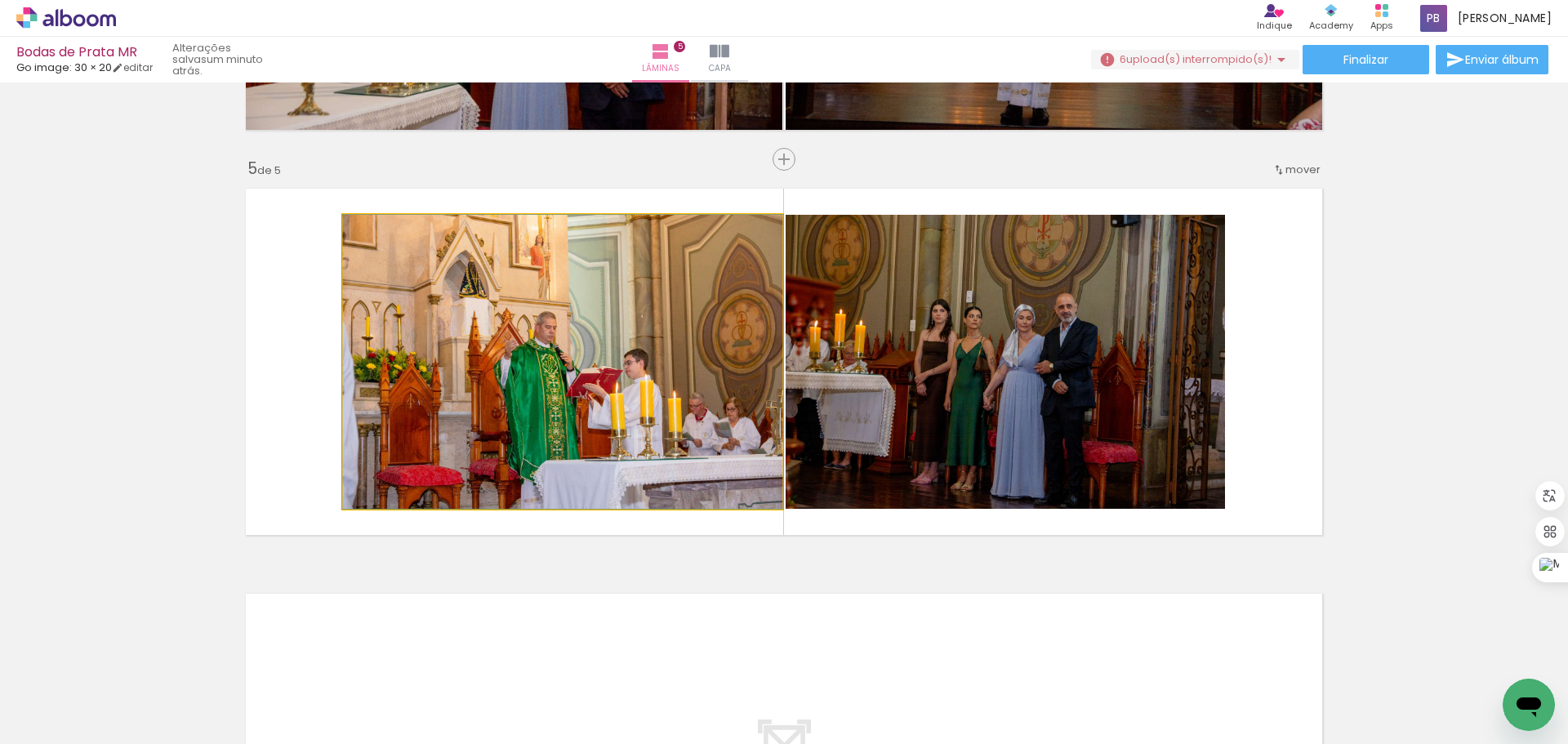
click at [554, 345] on quentale-photo at bounding box center [562, 362] width 439 height 294
click at [474, 419] on quentale-photo at bounding box center [562, 362] width 439 height 294
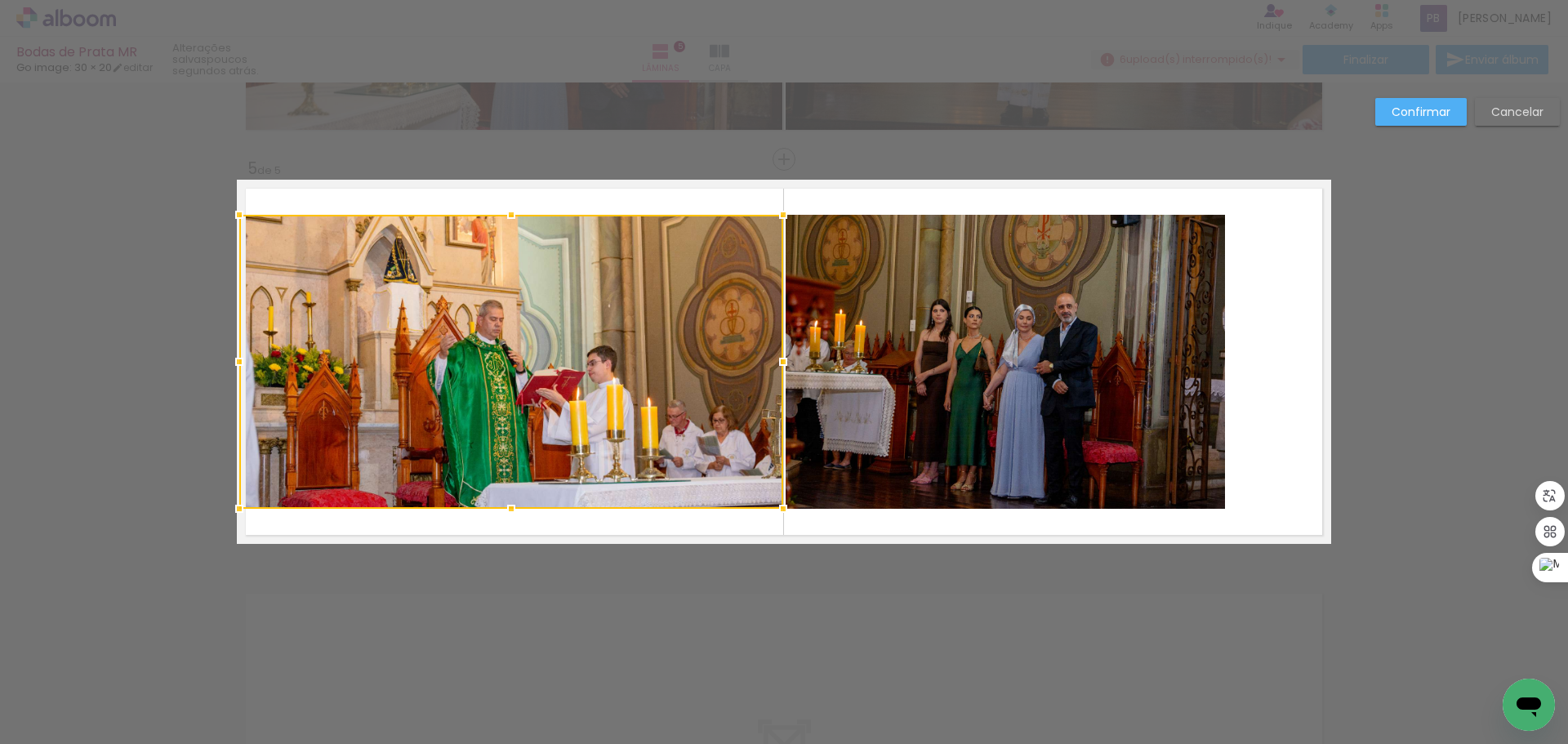
drag, startPoint x: 335, startPoint y: 364, endPoint x: 231, endPoint y: 371, distance: 104.2
click at [231, 371] on div at bounding box center [239, 362] width 33 height 33
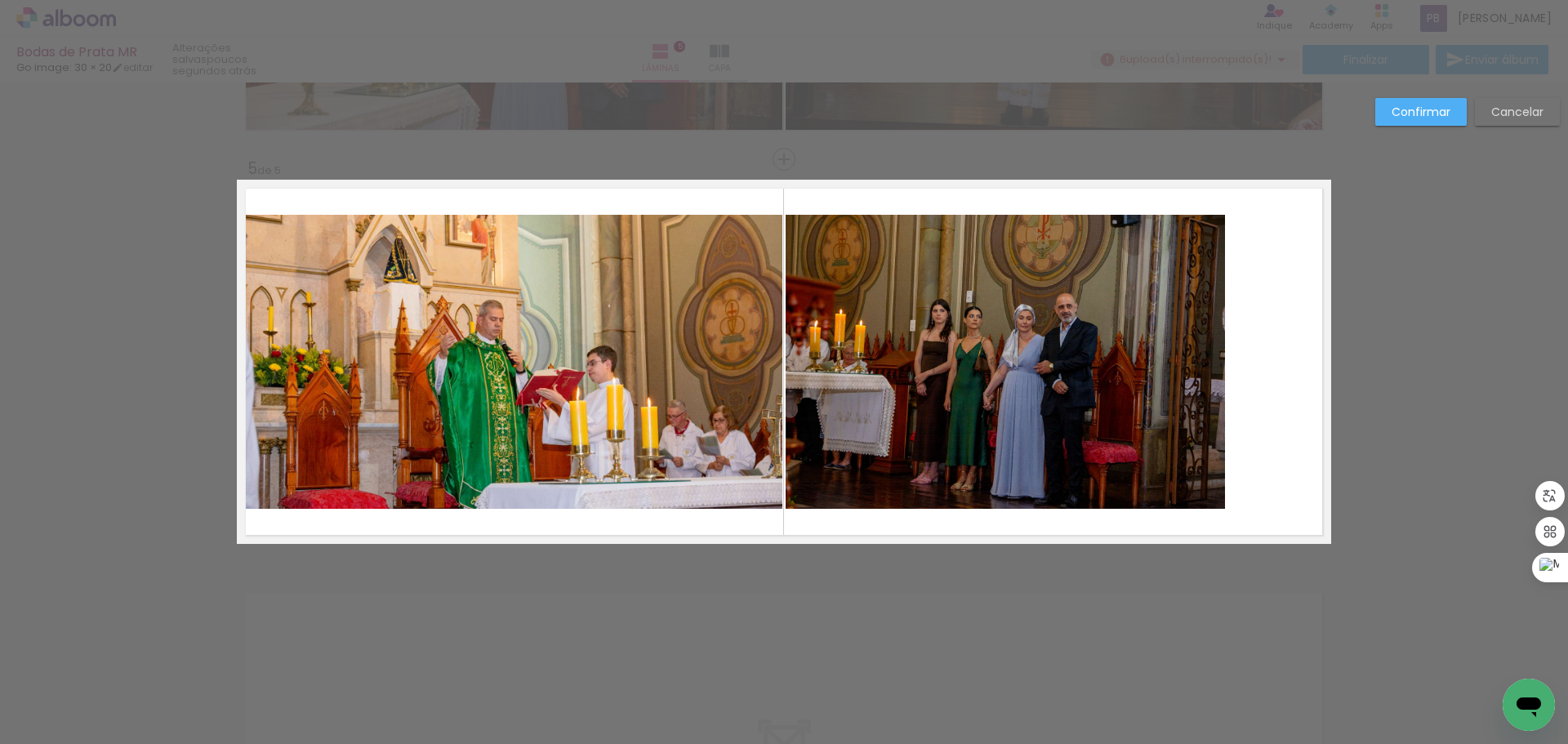
click at [501, 496] on quentale-photo at bounding box center [511, 362] width 544 height 294
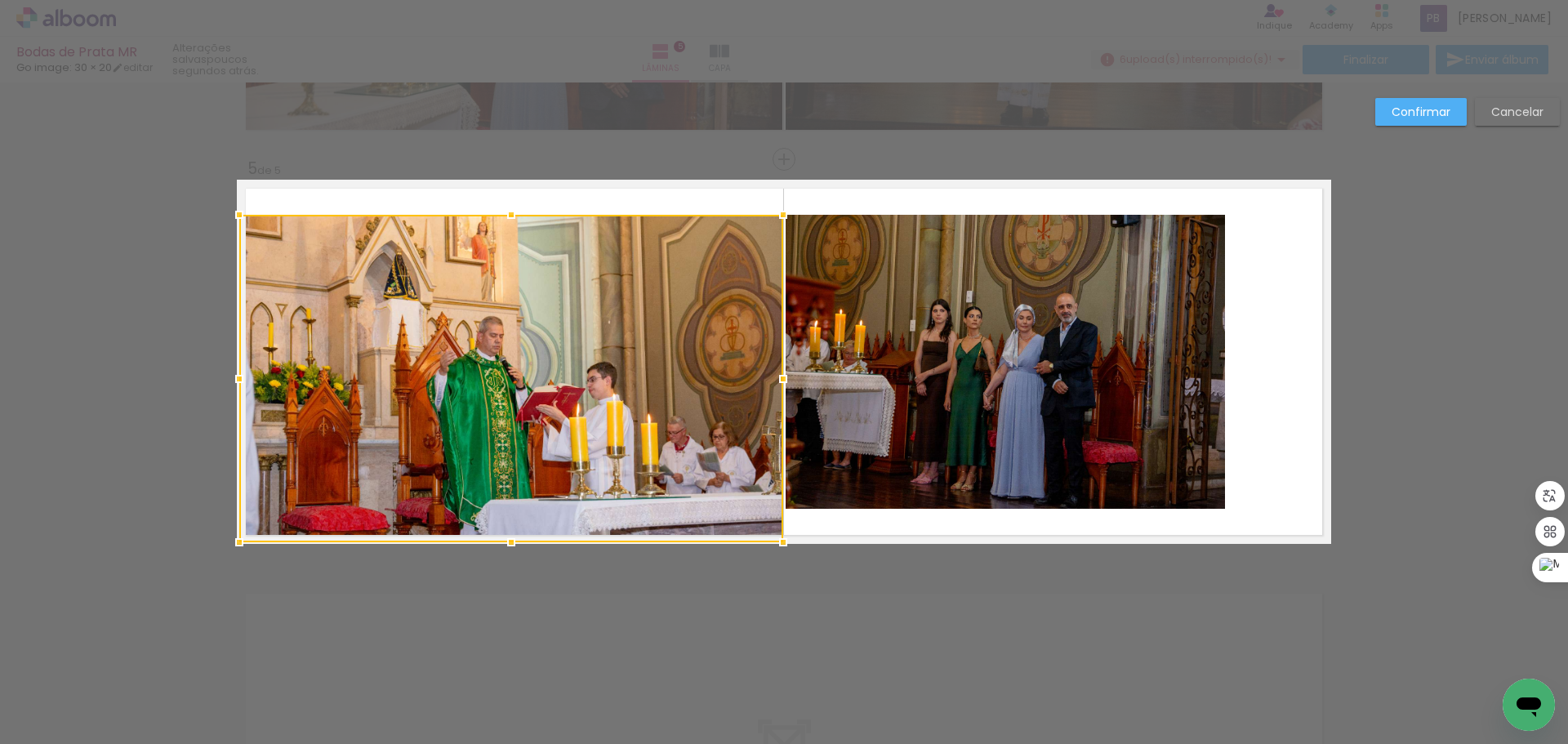
drag, startPoint x: 508, startPoint y: 510, endPoint x: 513, endPoint y: 539, distance: 29.4
click at [513, 539] on div at bounding box center [511, 542] width 33 height 33
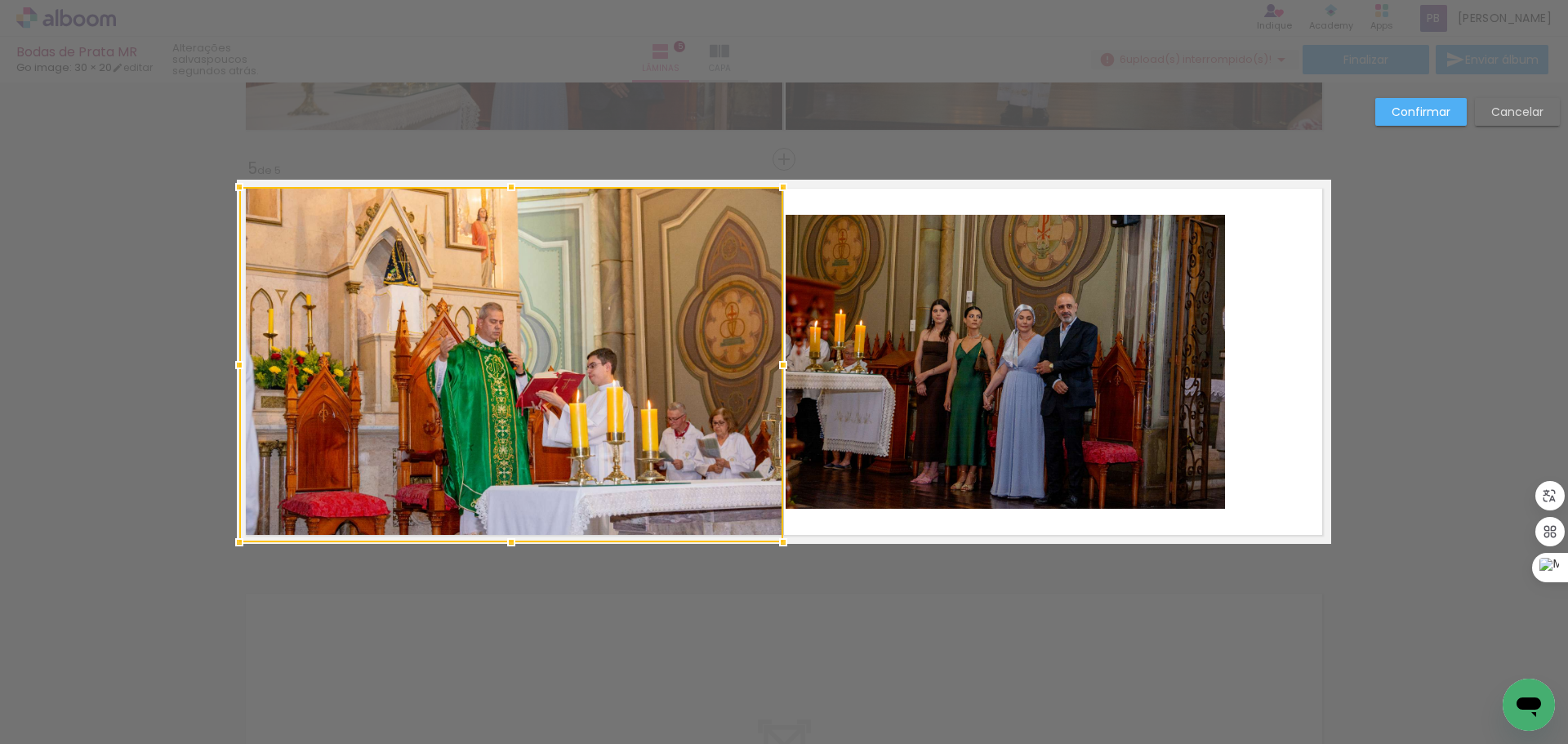
drag, startPoint x: 506, startPoint y: 214, endPoint x: 510, endPoint y: 191, distance: 23.3
click at [510, 191] on div at bounding box center [511, 187] width 33 height 33
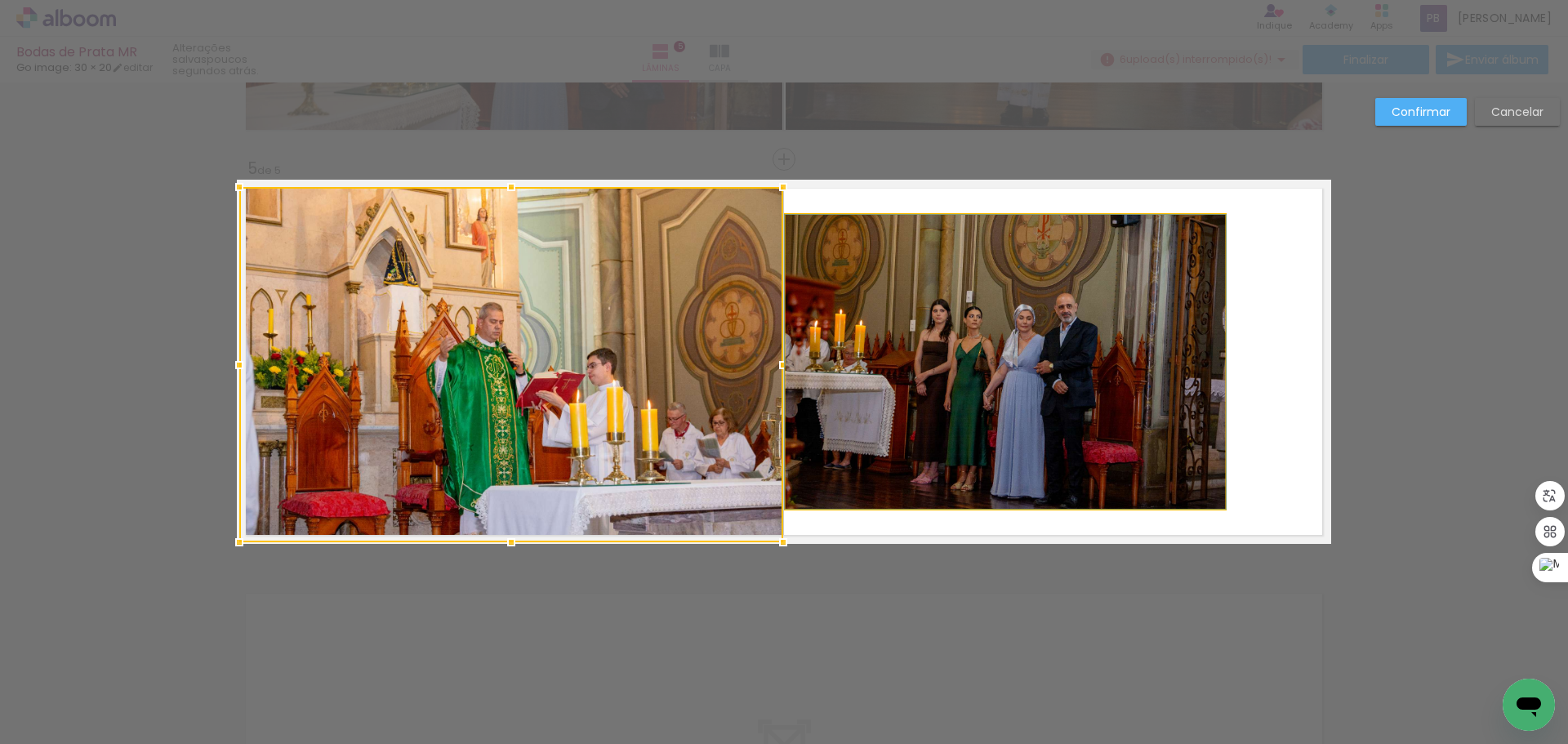
click at [1032, 307] on quentale-photo at bounding box center [1005, 362] width 439 height 294
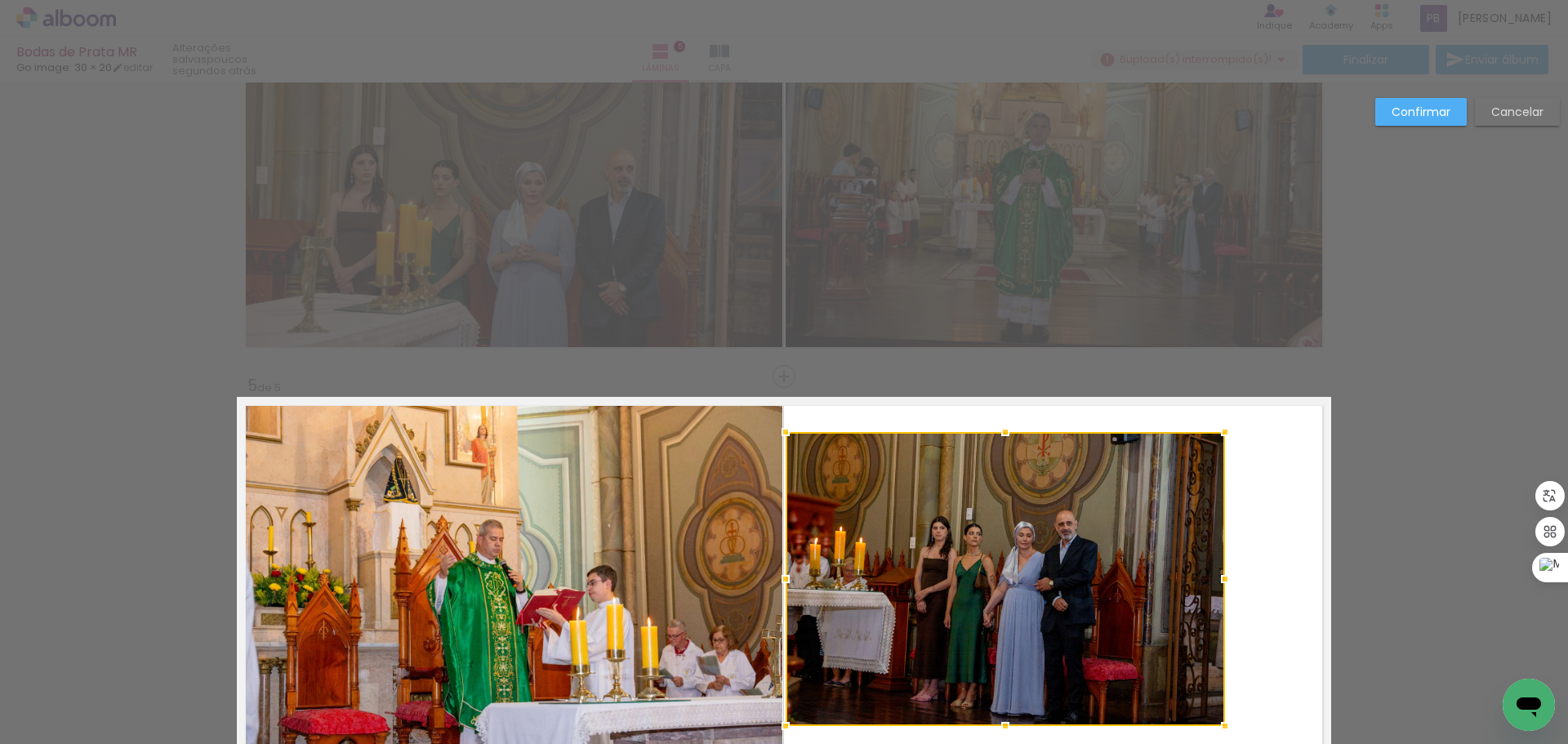
scroll to position [1489, 0]
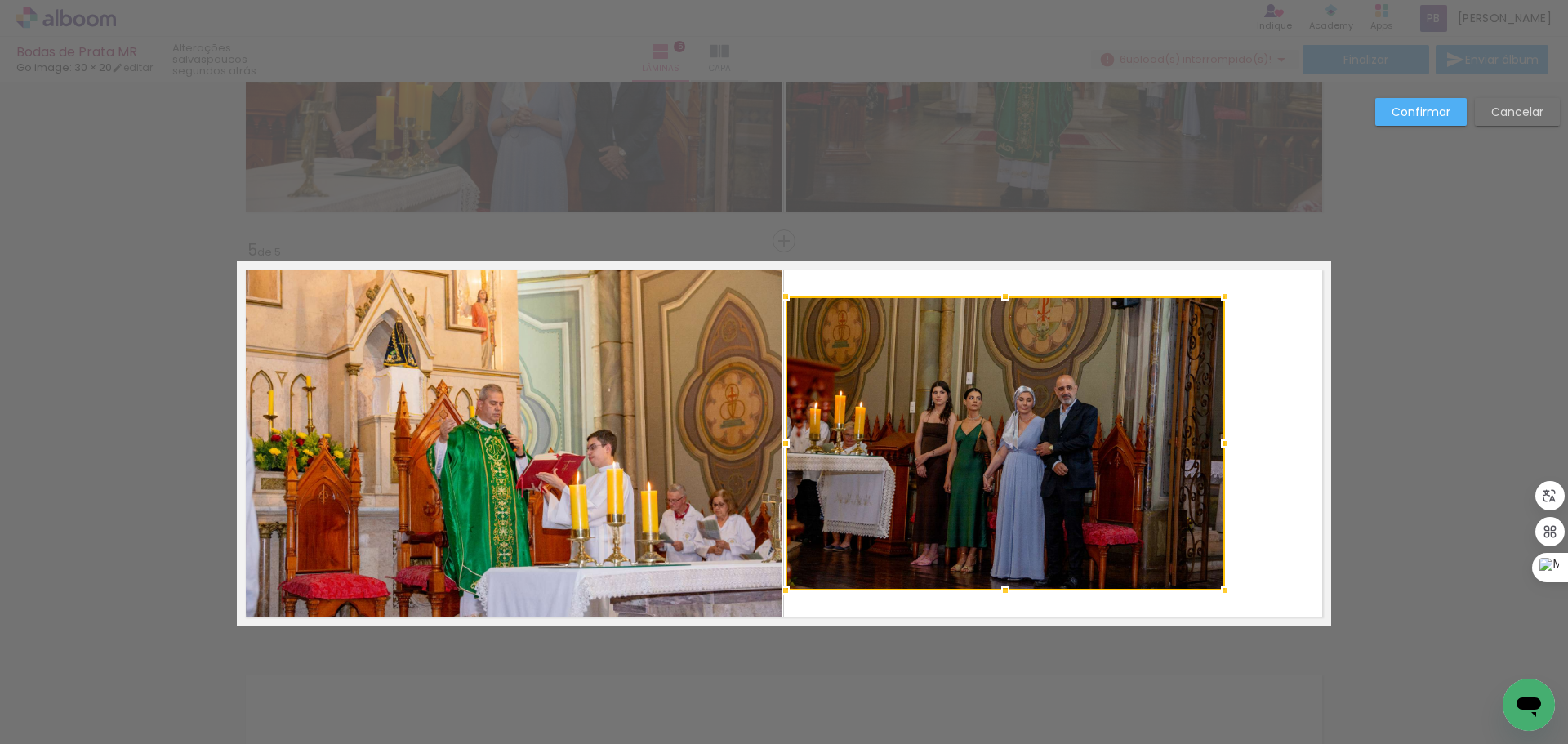
click at [1011, 378] on div at bounding box center [1005, 443] width 439 height 294
click at [1004, 431] on div at bounding box center [1005, 443] width 439 height 294
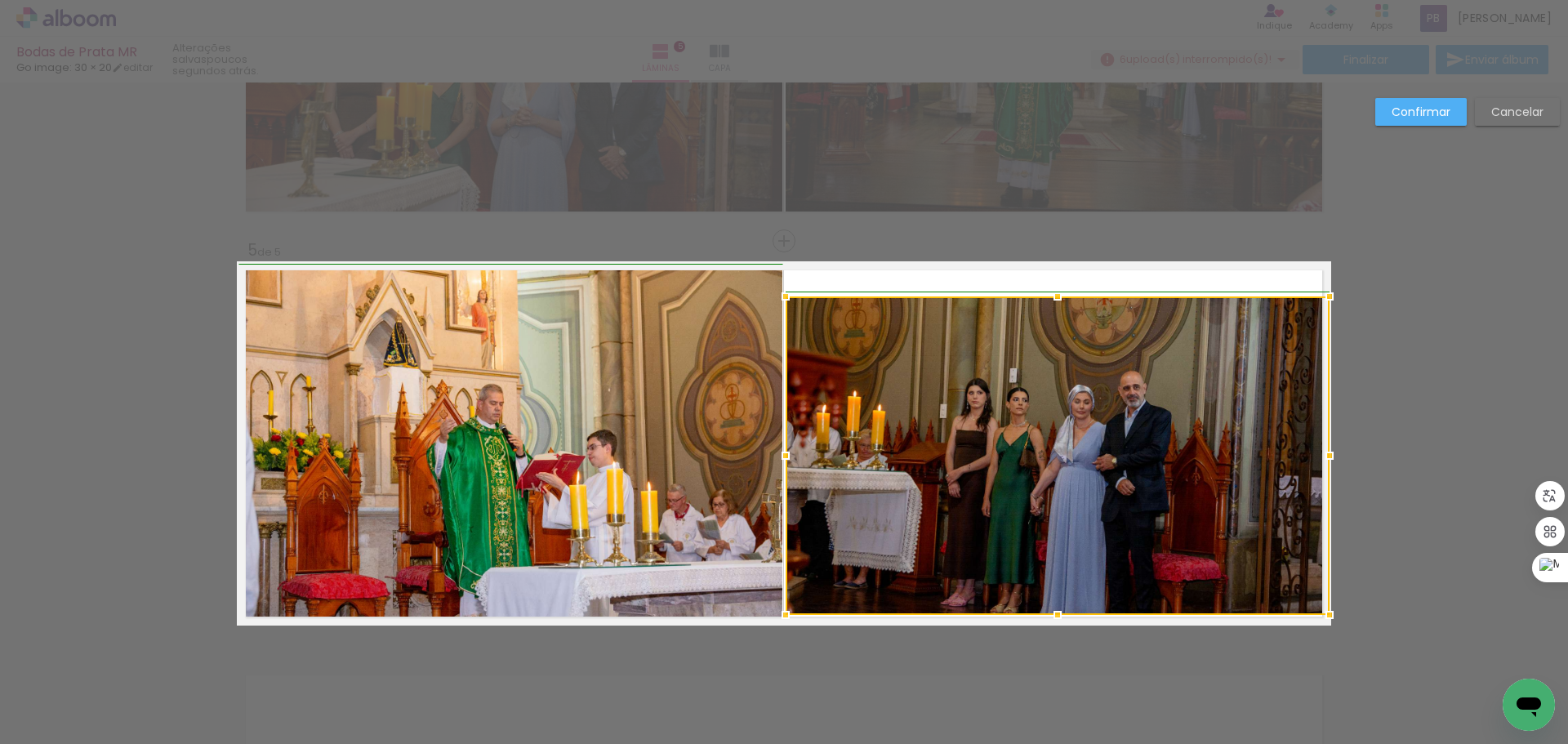
drag, startPoint x: 1215, startPoint y: 590, endPoint x: 1318, endPoint y: 614, distance: 105.8
click at [1318, 614] on div at bounding box center [1330, 615] width 33 height 33
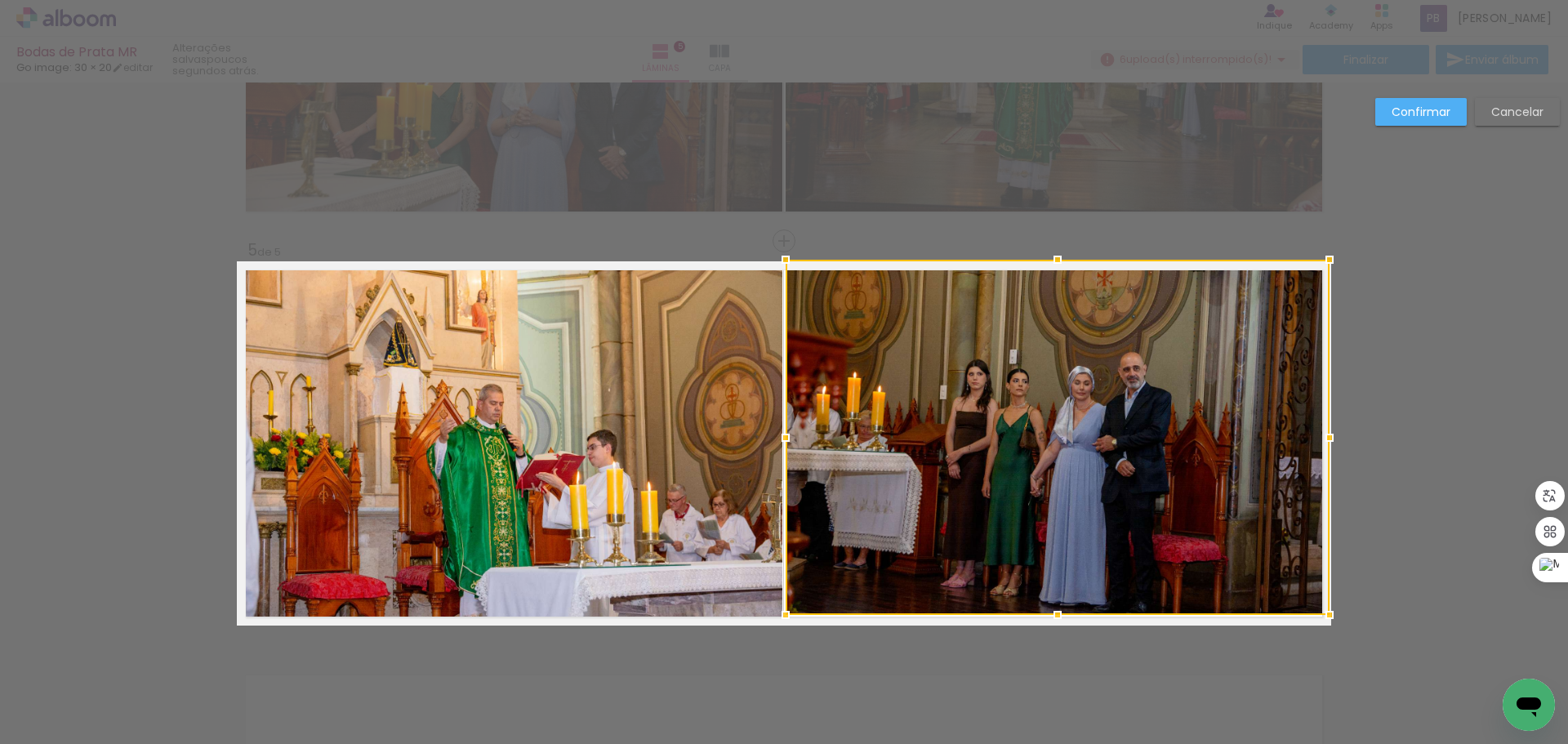
drag, startPoint x: 1053, startPoint y: 298, endPoint x: 1055, endPoint y: 269, distance: 29.1
click at [1055, 269] on div at bounding box center [1058, 260] width 33 height 33
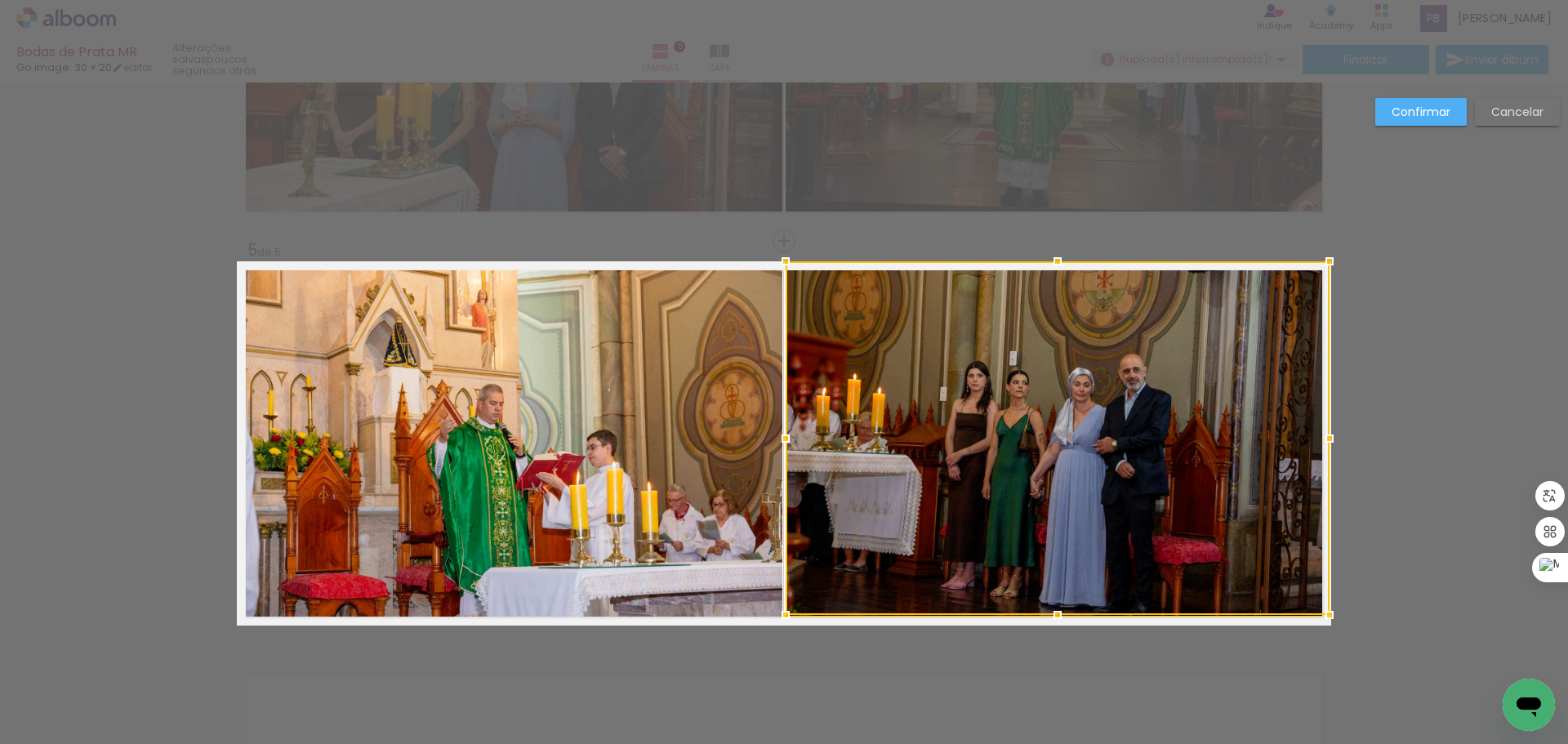
click at [1426, 124] on paper-button "Confirmar" at bounding box center [1420, 112] width 91 height 28
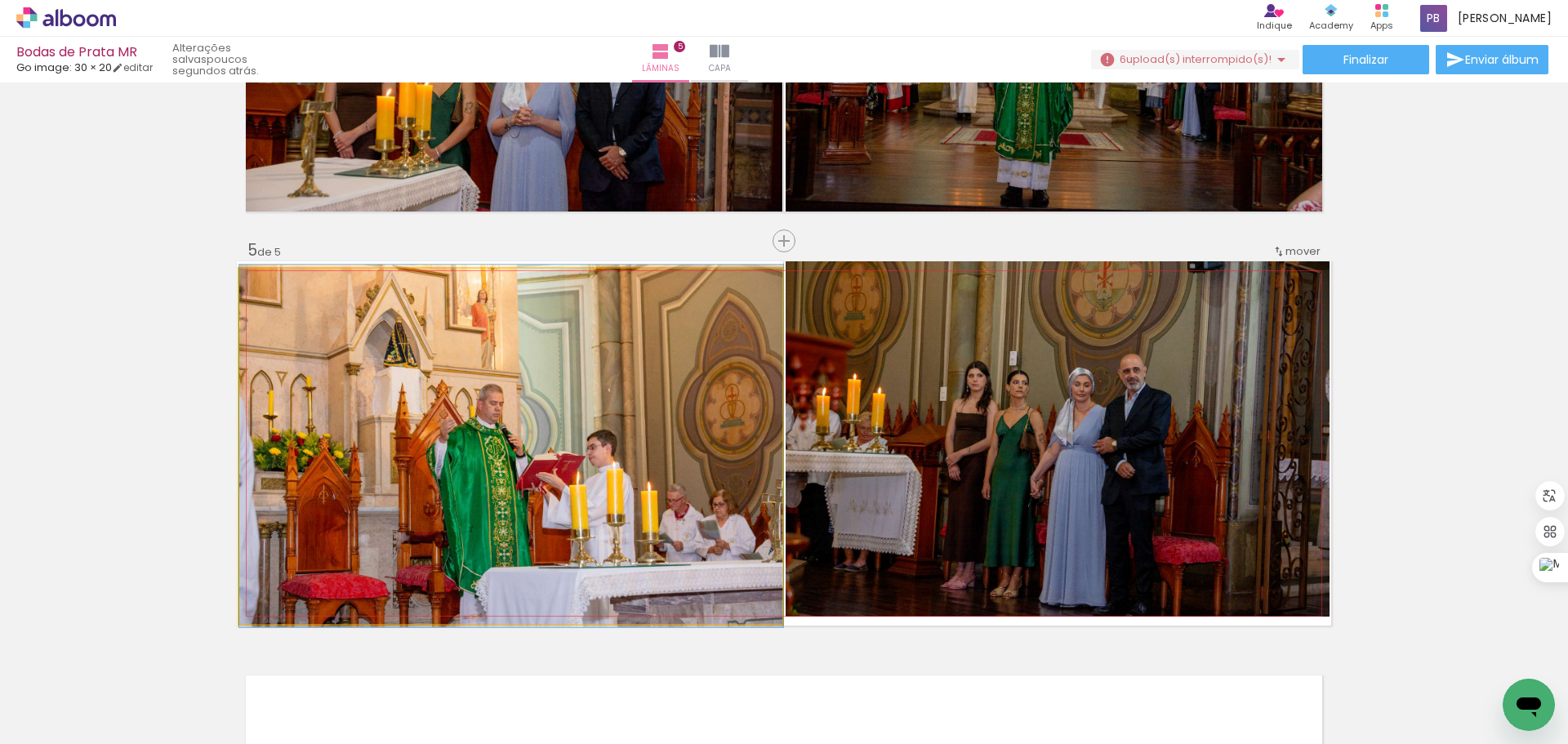
click at [533, 482] on quentale-photo at bounding box center [511, 446] width 544 height 355
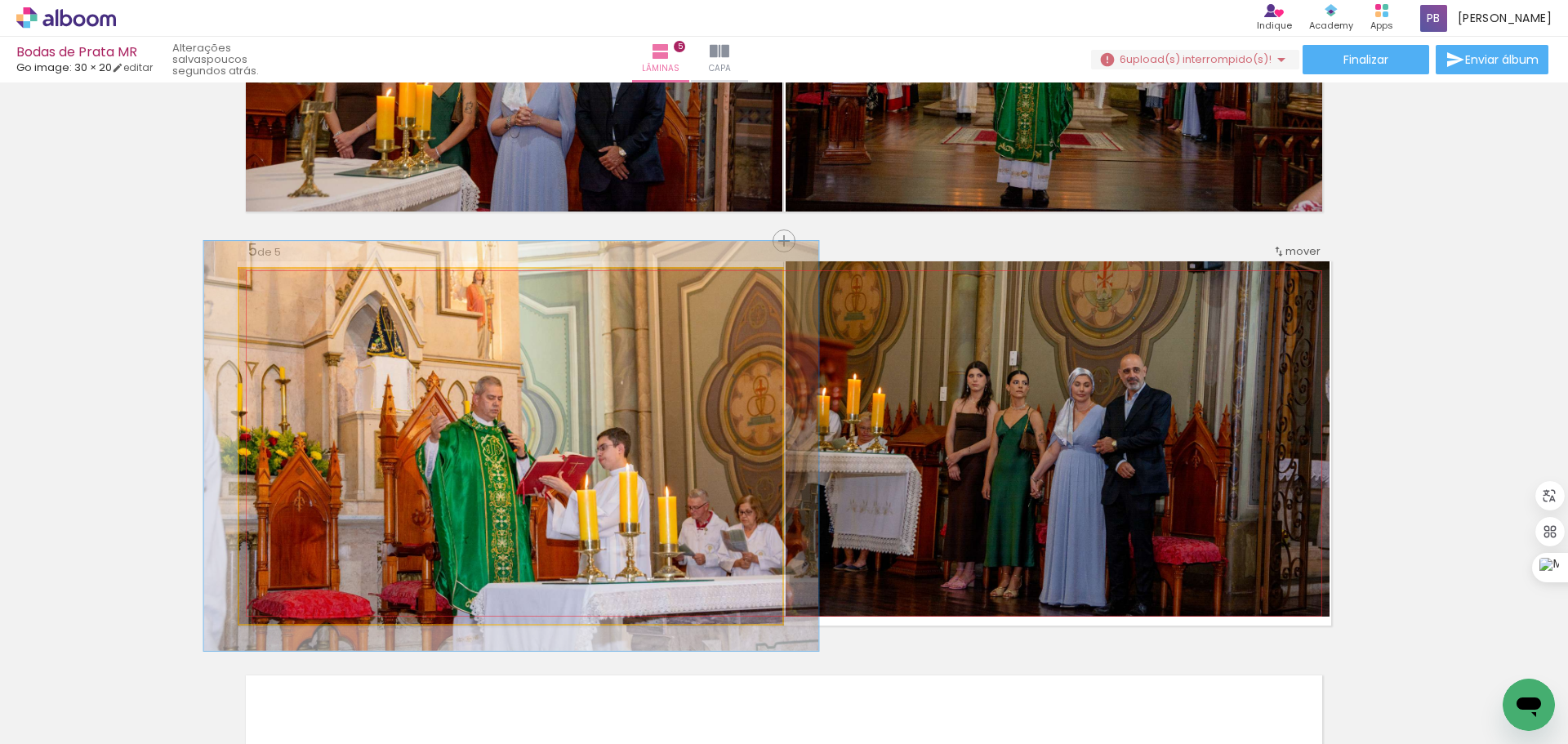
click at [279, 288] on div at bounding box center [283, 285] width 15 height 15
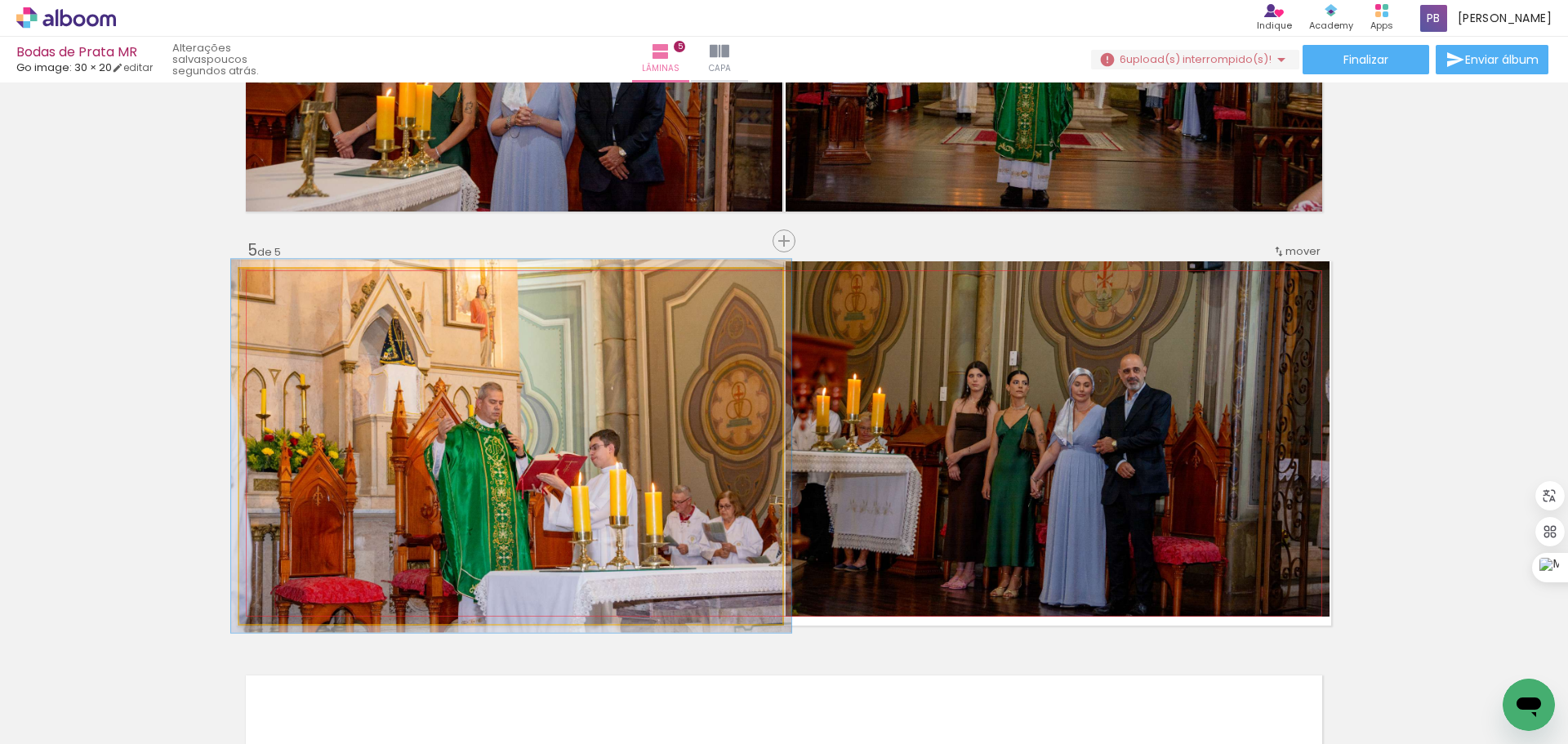
type paper-slider "103"
click at [273, 286] on div at bounding box center [279, 285] width 15 height 15
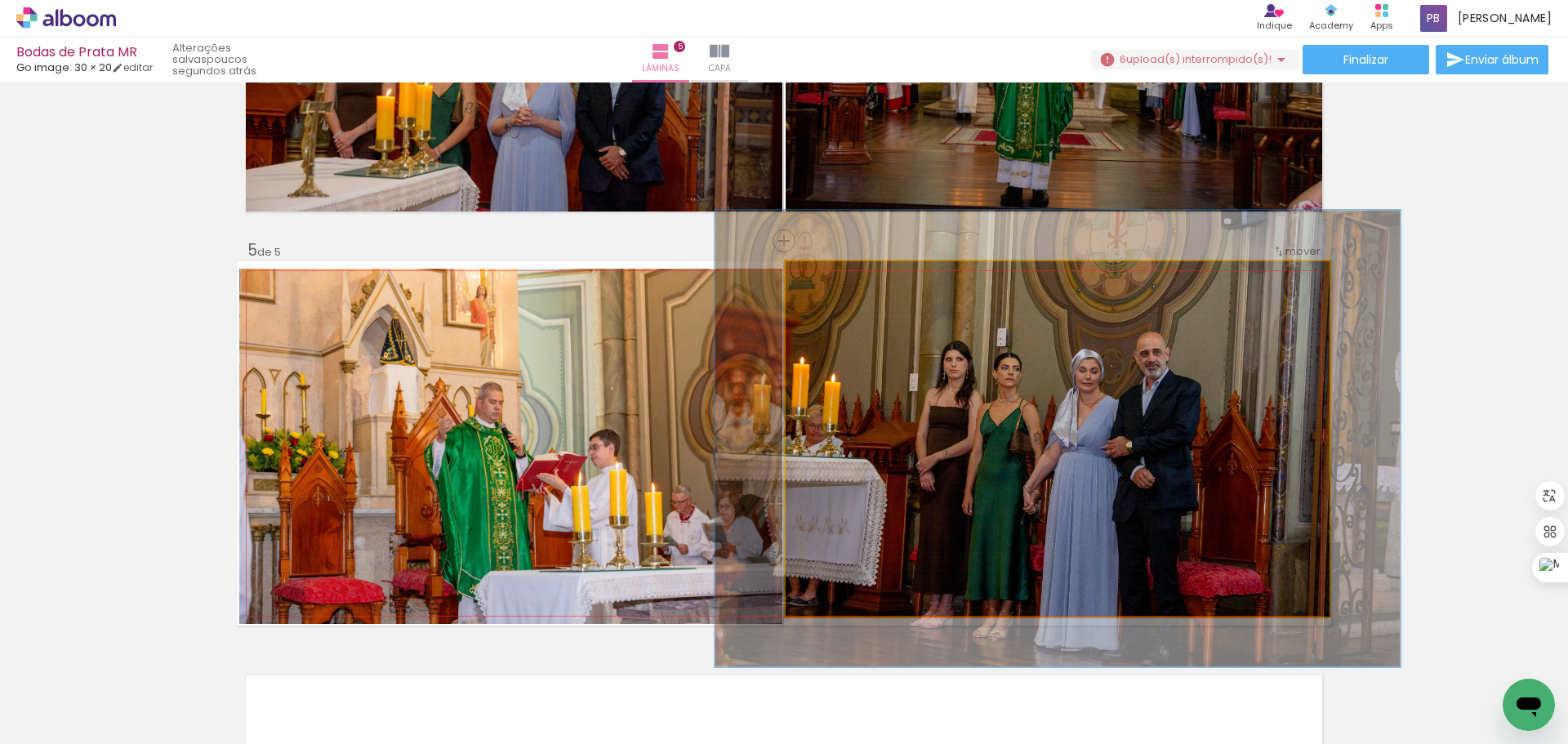
drag, startPoint x: 822, startPoint y: 277, endPoint x: 837, endPoint y: 276, distance: 15.0
type paper-slider "126"
click at [837, 276] on div at bounding box center [838, 278] width 15 height 15
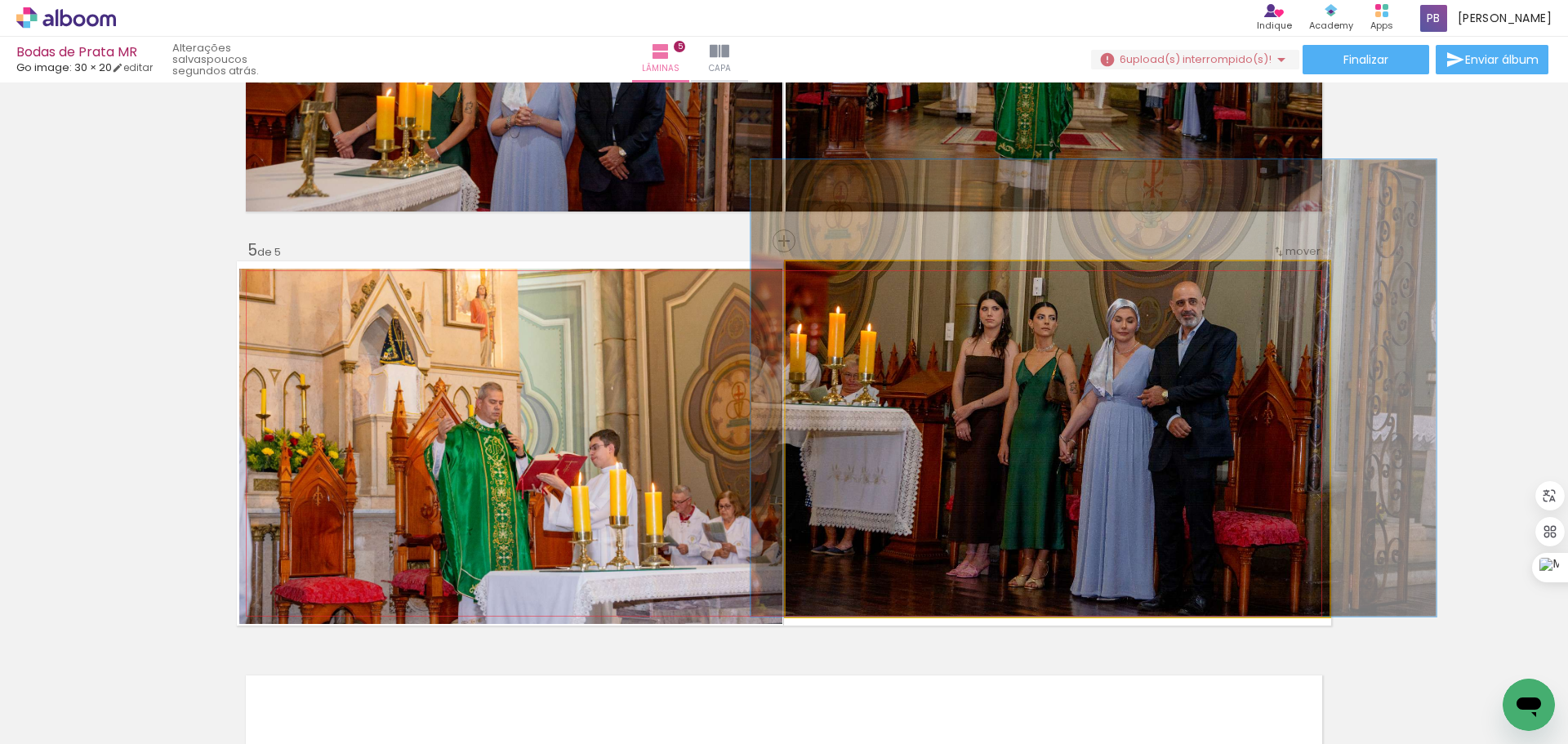
drag, startPoint x: 1013, startPoint y: 453, endPoint x: 1048, endPoint y: 402, distance: 61.9
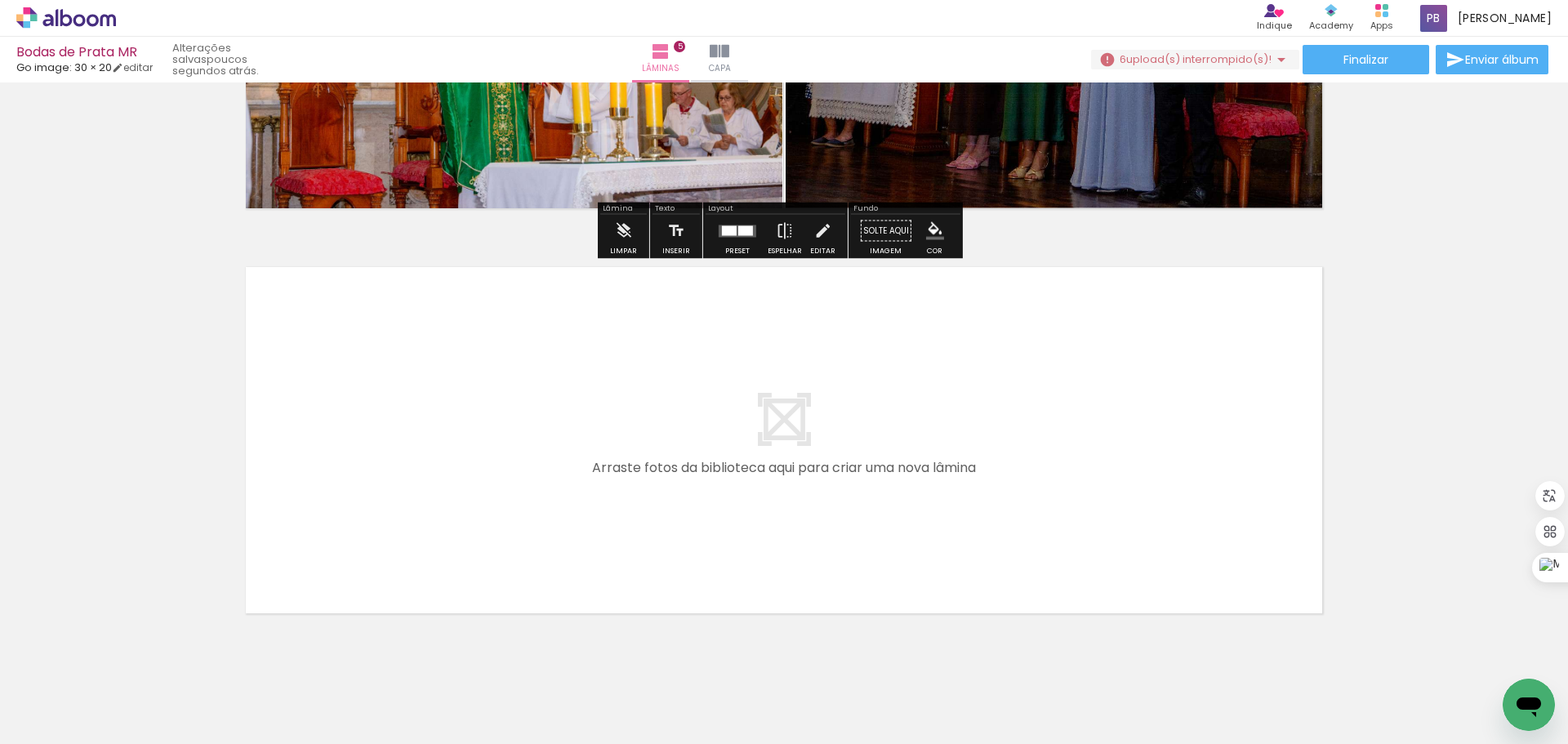
scroll to position [1935, 0]
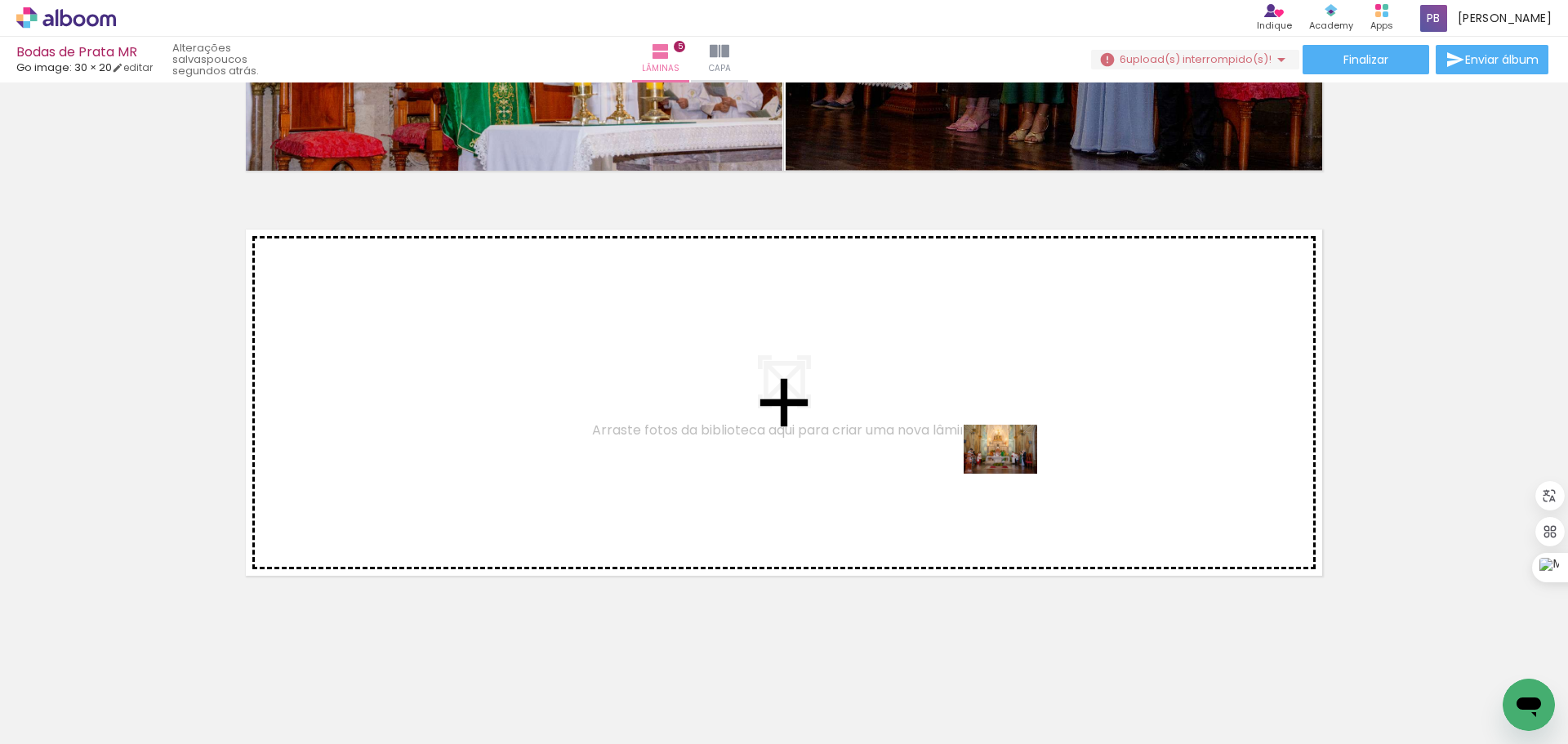
drag, startPoint x: 1366, startPoint y: 698, endPoint x: 1013, endPoint y: 474, distance: 418.1
click at [1013, 474] on quentale-workspace at bounding box center [784, 372] width 1568 height 744
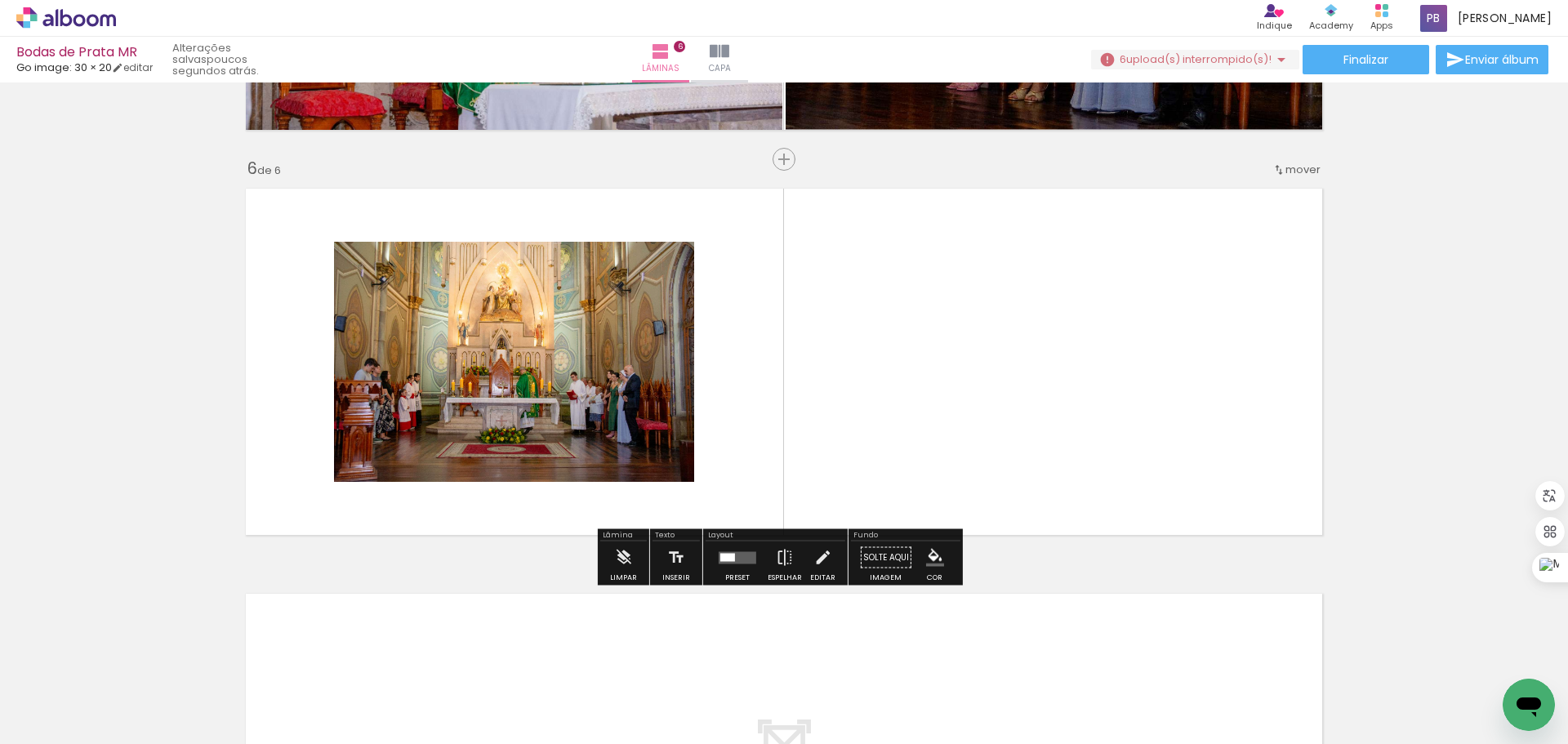
scroll to position [1976, 0]
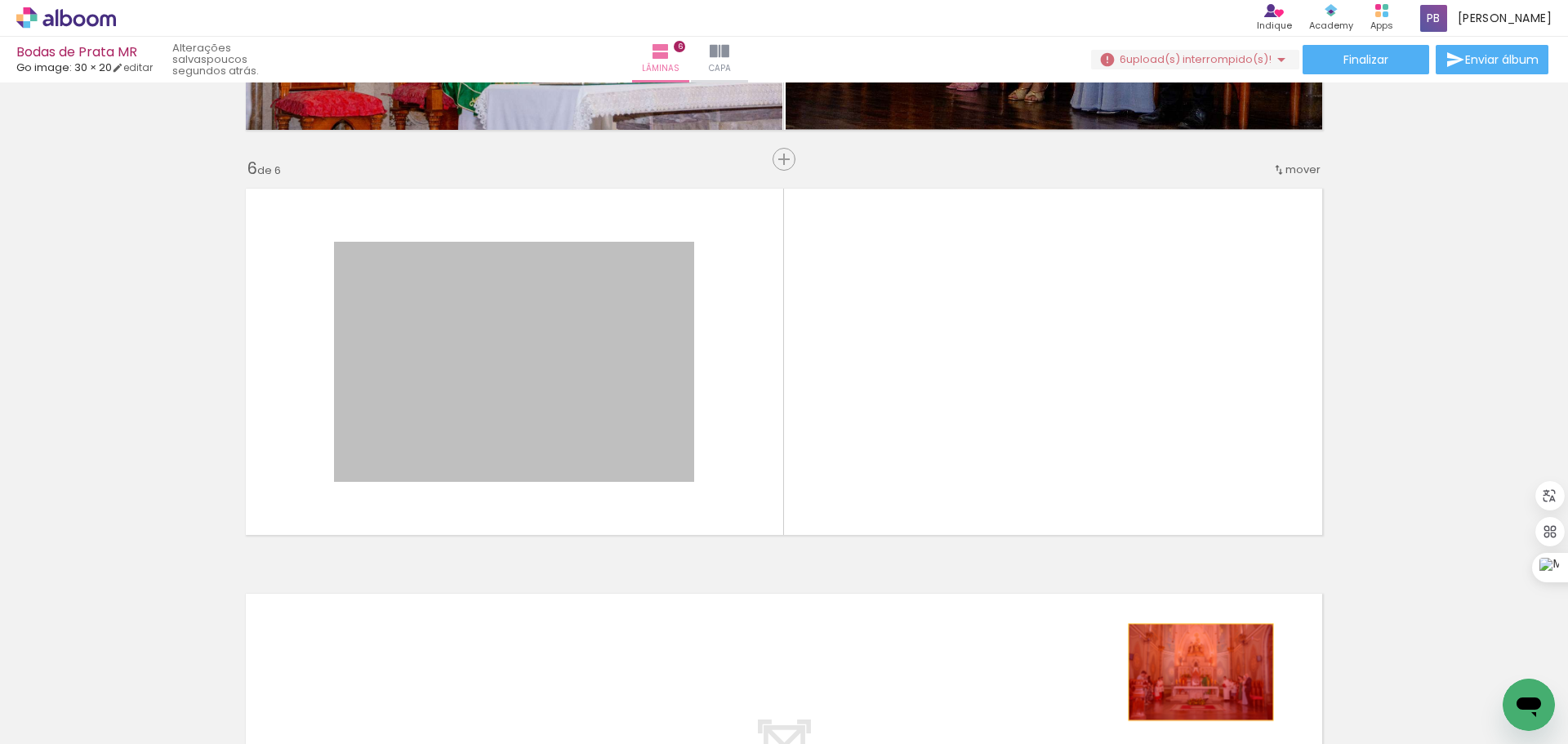
drag, startPoint x: 597, startPoint y: 361, endPoint x: 1194, endPoint y: 672, distance: 673.1
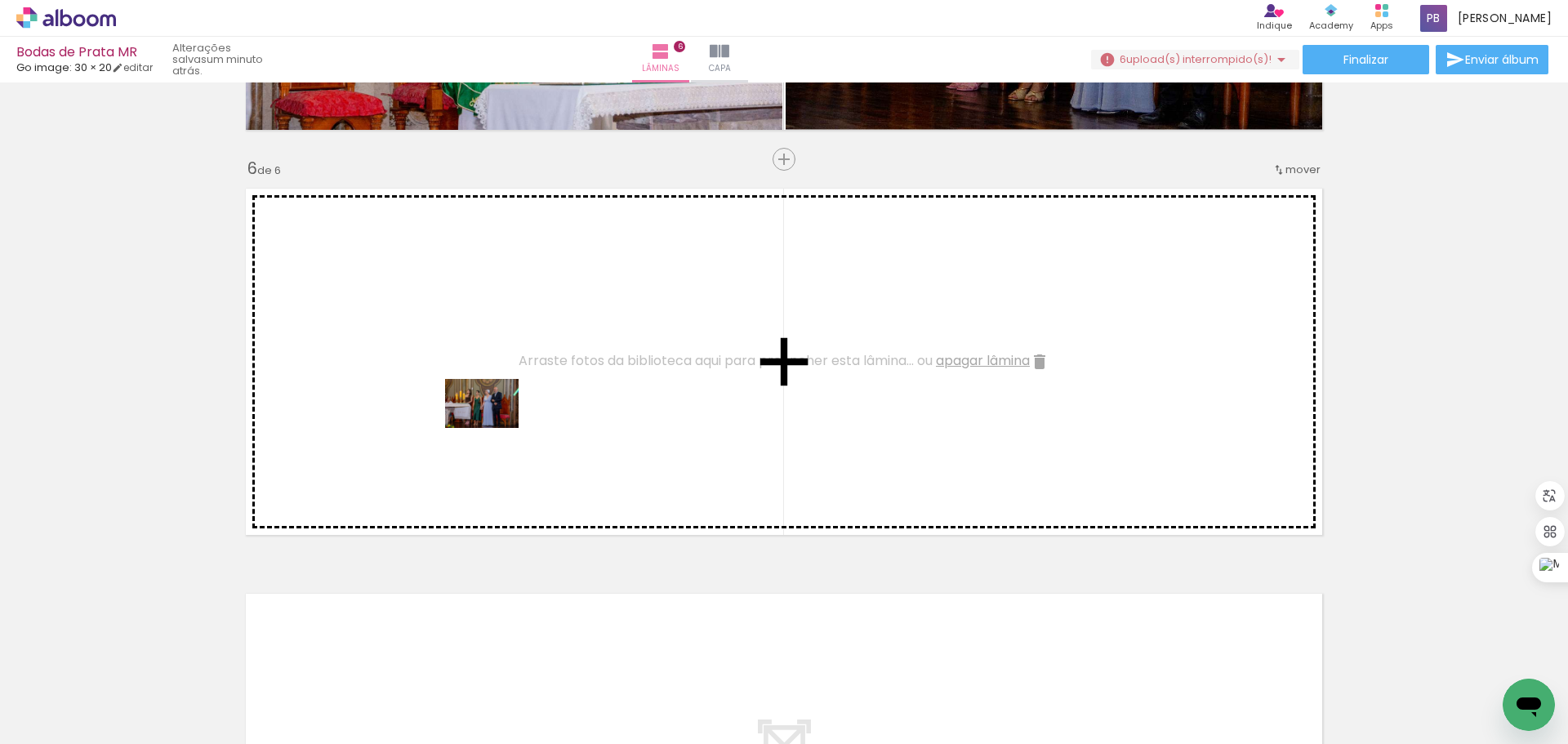
drag, startPoint x: 578, startPoint y: 688, endPoint x: 494, endPoint y: 428, distance: 273.2
click at [494, 428] on quentale-workspace at bounding box center [784, 372] width 1568 height 744
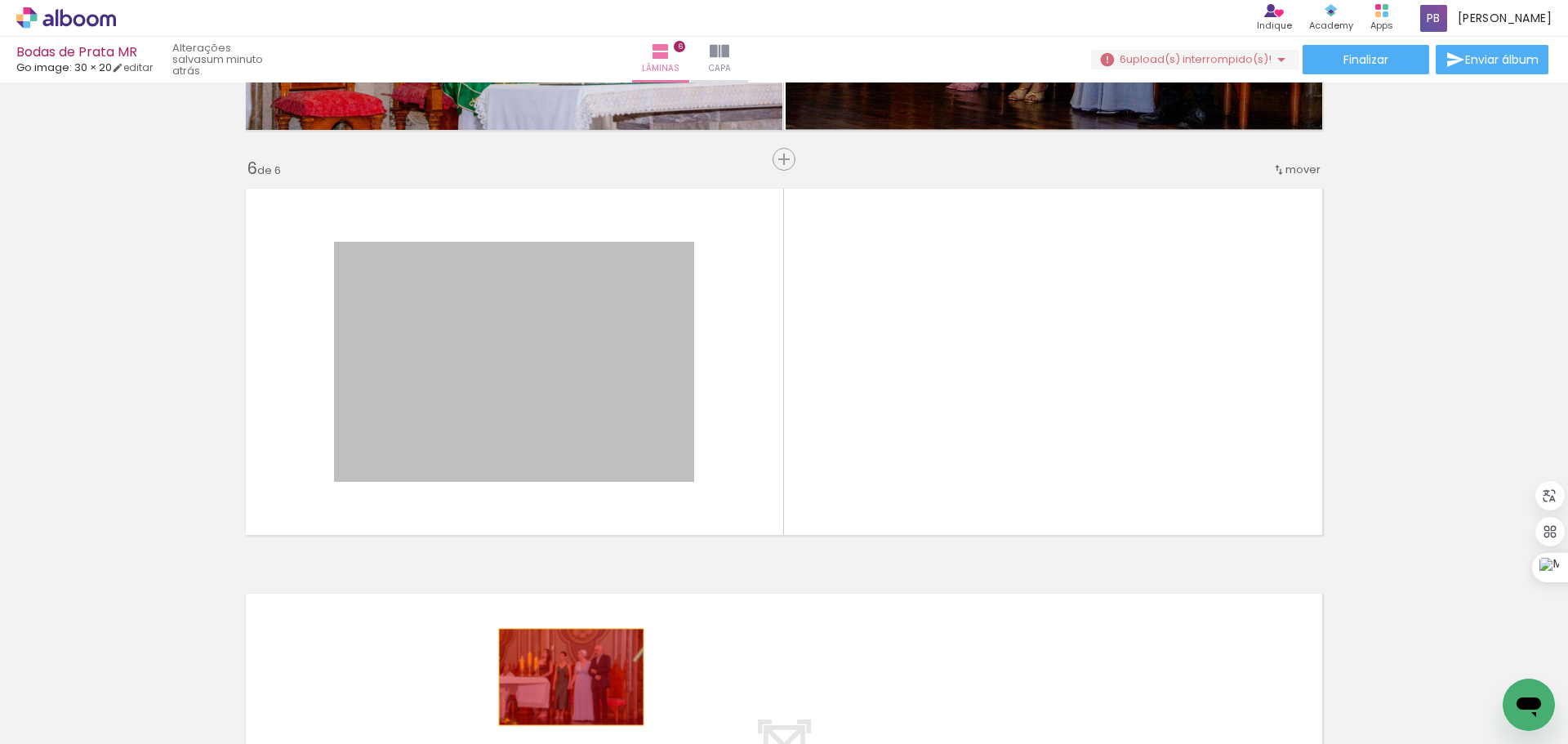
drag, startPoint x: 487, startPoint y: 375, endPoint x: 565, endPoint y: 677, distance: 311.9
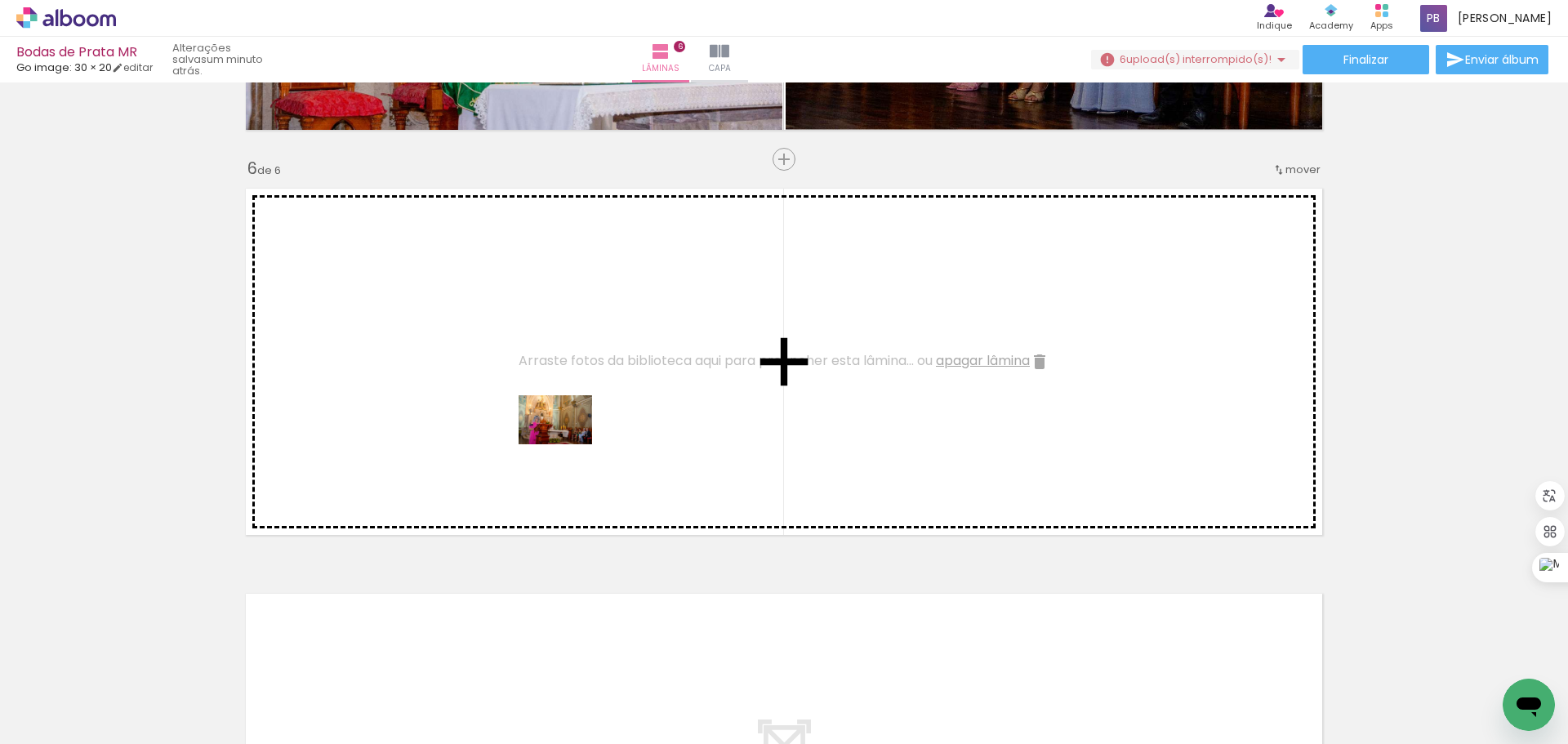
drag, startPoint x: 695, startPoint y: 690, endPoint x: 568, endPoint y: 444, distance: 276.8
click at [568, 444] on quentale-workspace at bounding box center [784, 372] width 1568 height 744
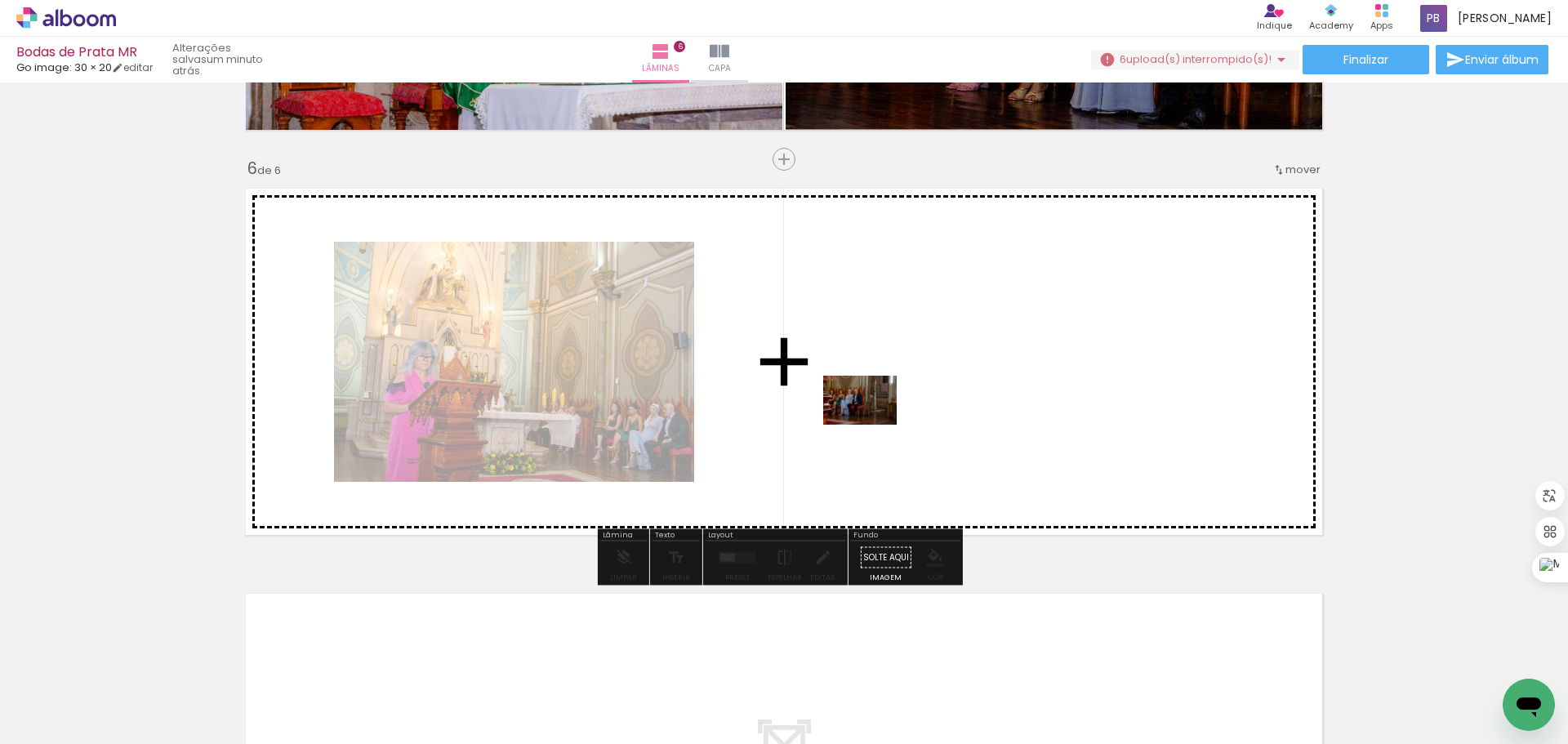
drag, startPoint x: 772, startPoint y: 700, endPoint x: 872, endPoint y: 425, distance: 292.6
click at [872, 425] on quentale-workspace at bounding box center [784, 372] width 1568 height 744
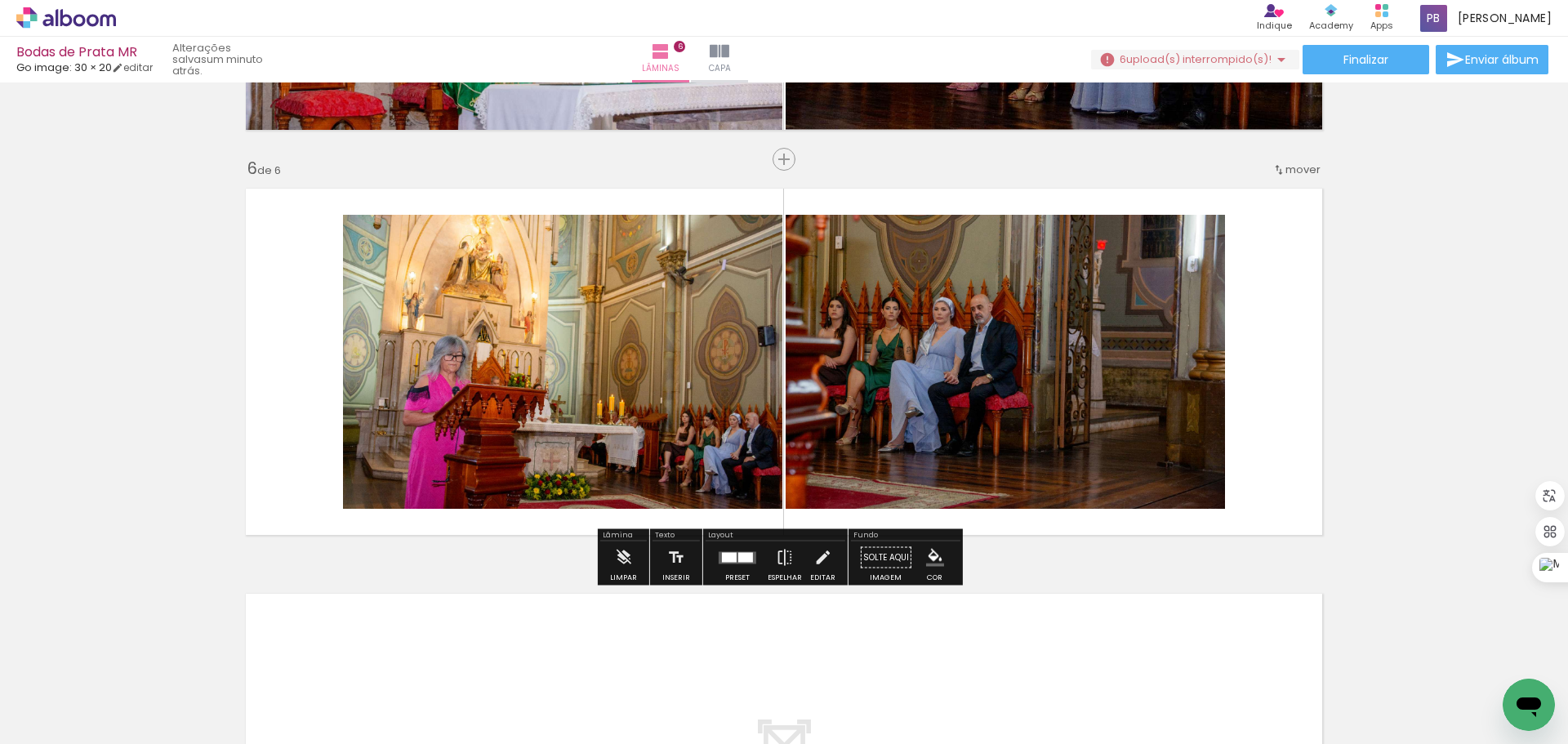
click at [429, 416] on quentale-photo at bounding box center [562, 362] width 439 height 294
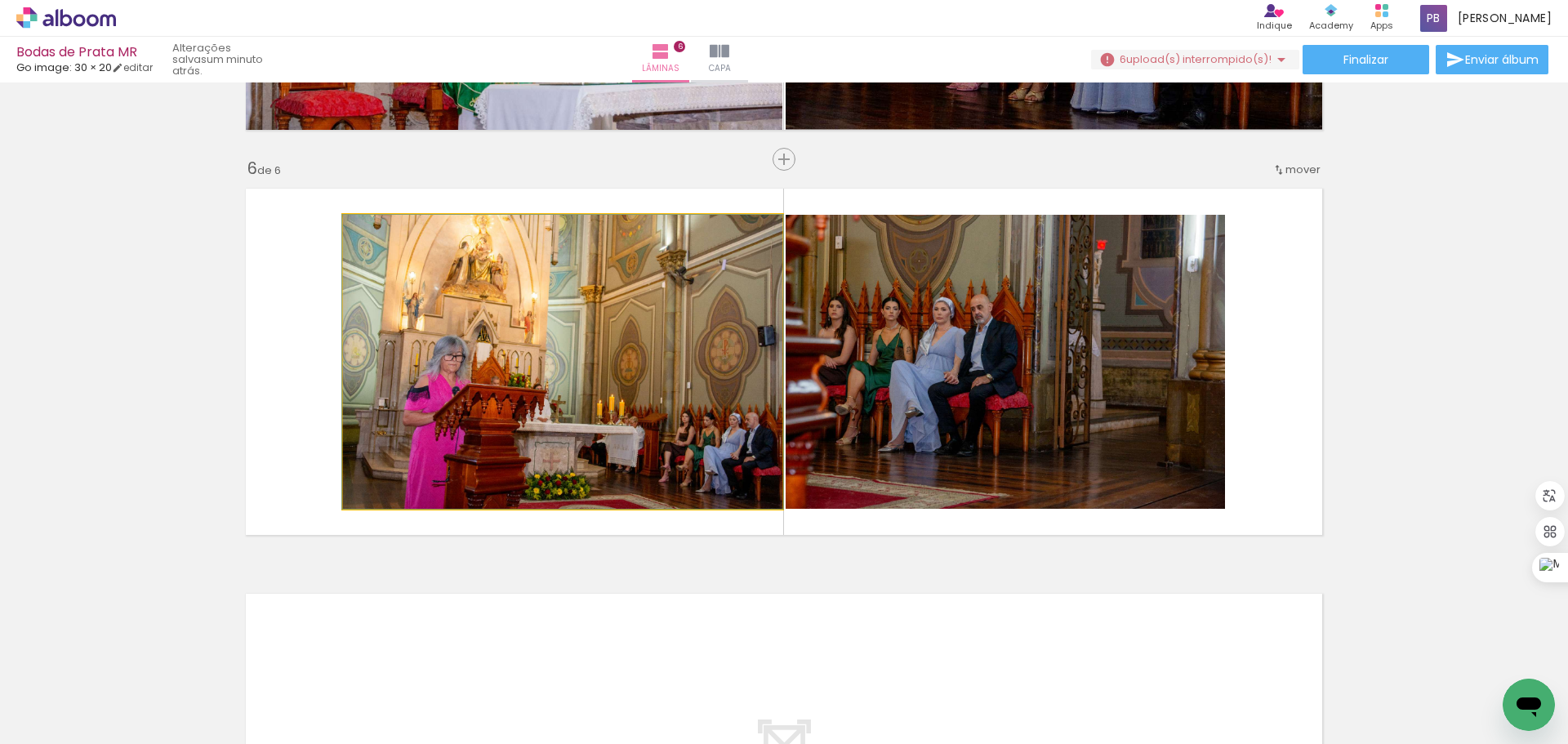
click at [517, 355] on quentale-photo at bounding box center [562, 362] width 439 height 294
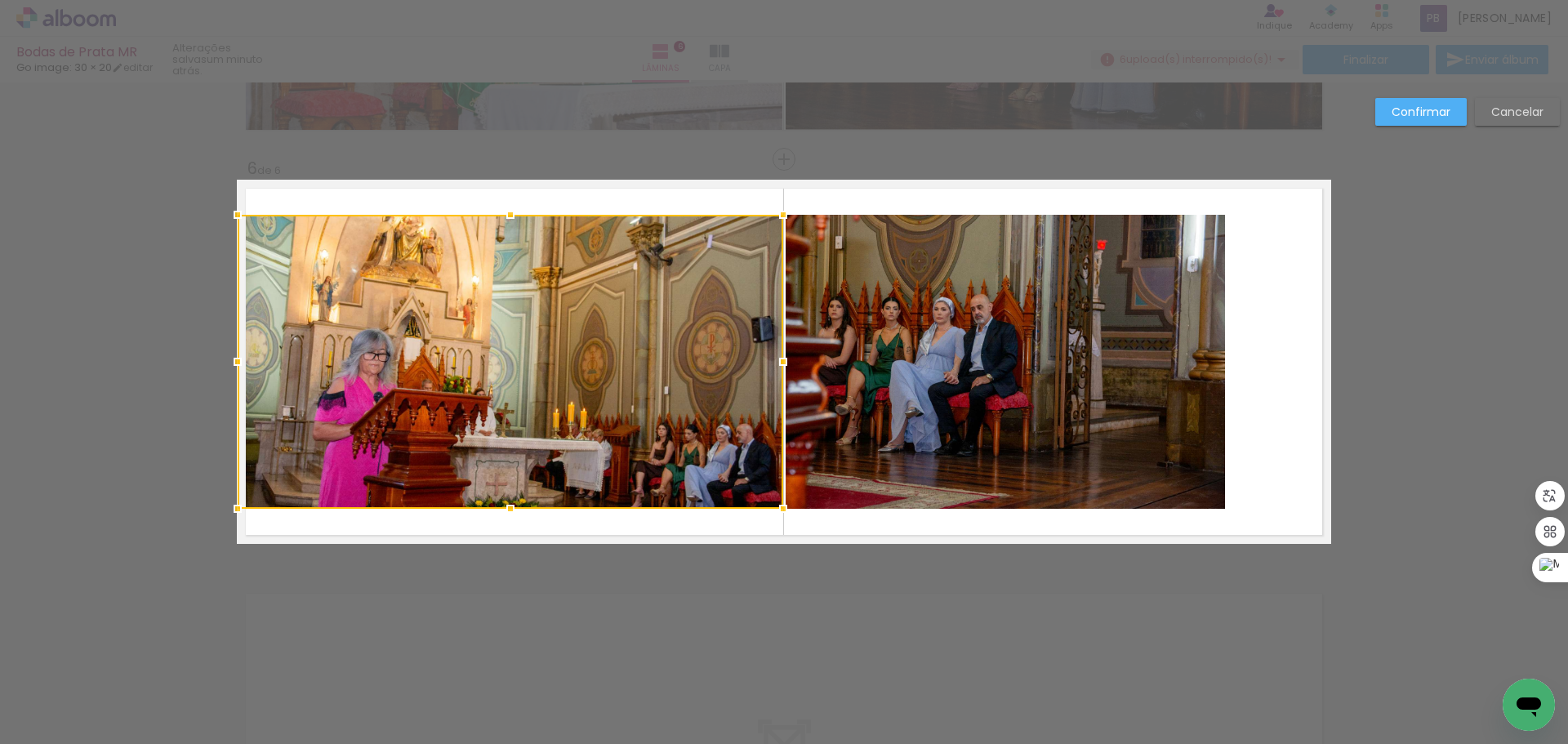
drag, startPoint x: 336, startPoint y: 361, endPoint x: 238, endPoint y: 364, distance: 98.0
click at [238, 364] on div at bounding box center [238, 362] width 33 height 33
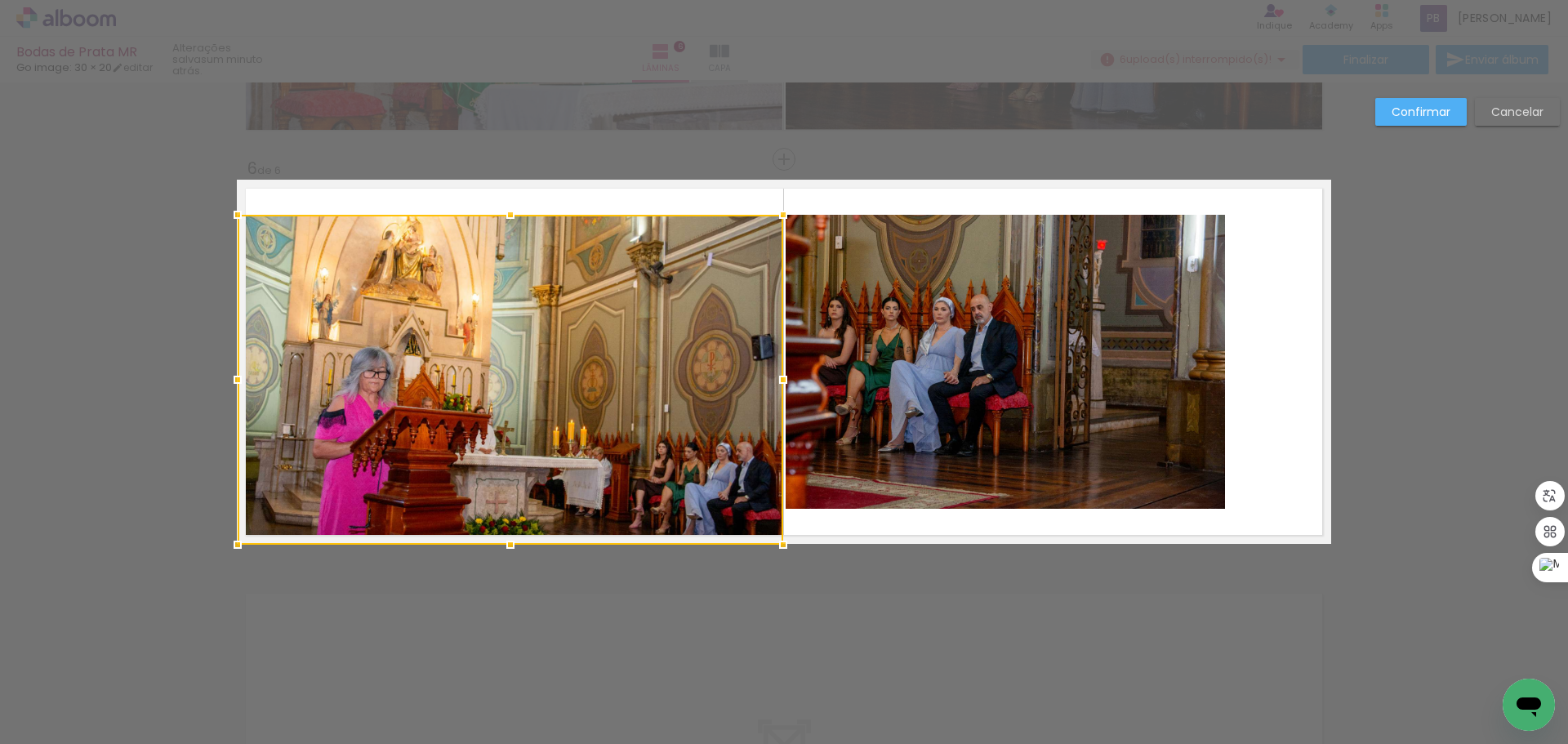
drag, startPoint x: 506, startPoint y: 508, endPoint x: 511, endPoint y: 537, distance: 29.4
click at [511, 537] on div at bounding box center [510, 545] width 33 height 33
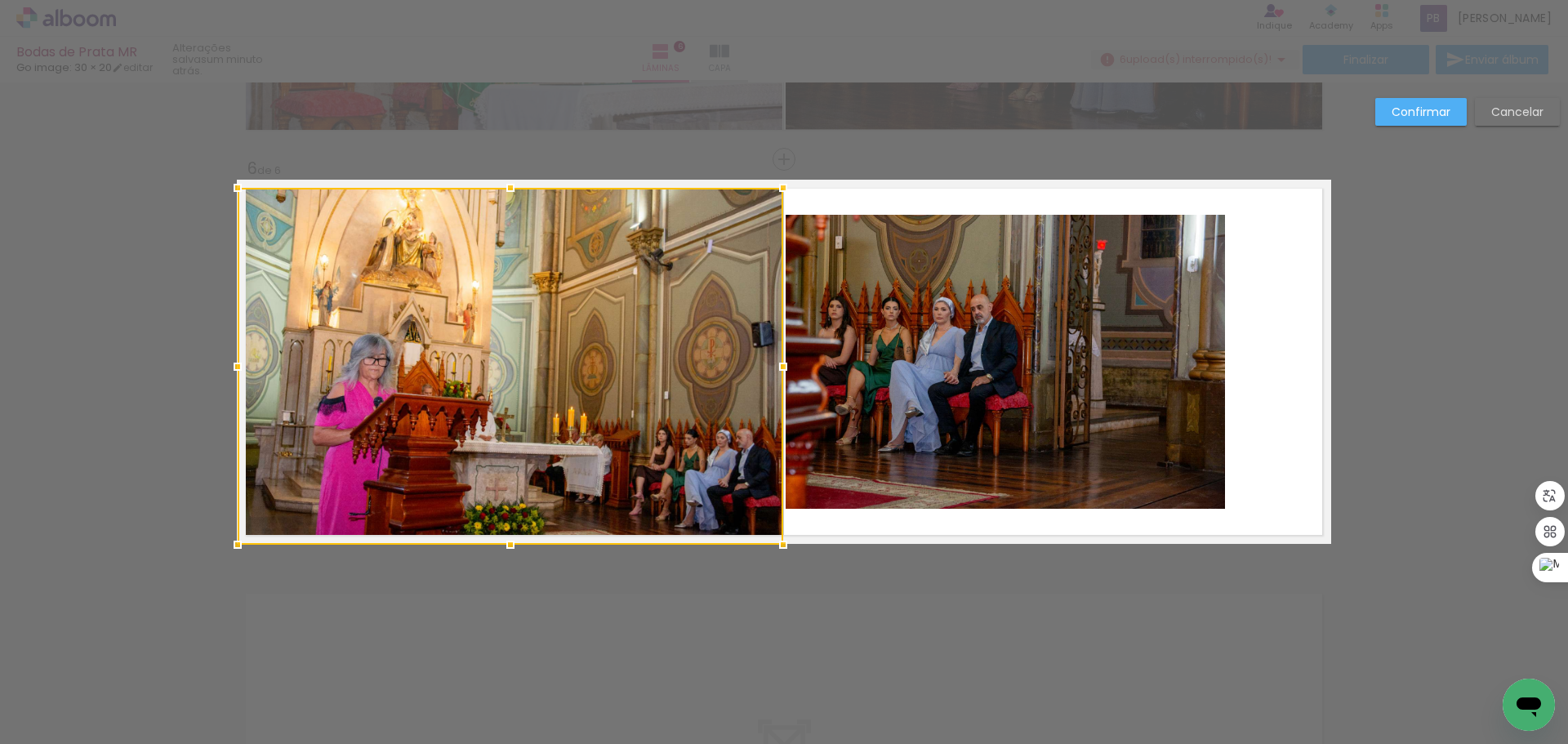
drag, startPoint x: 502, startPoint y: 221, endPoint x: 506, endPoint y: 200, distance: 21.4
click at [506, 200] on div at bounding box center [510, 188] width 33 height 33
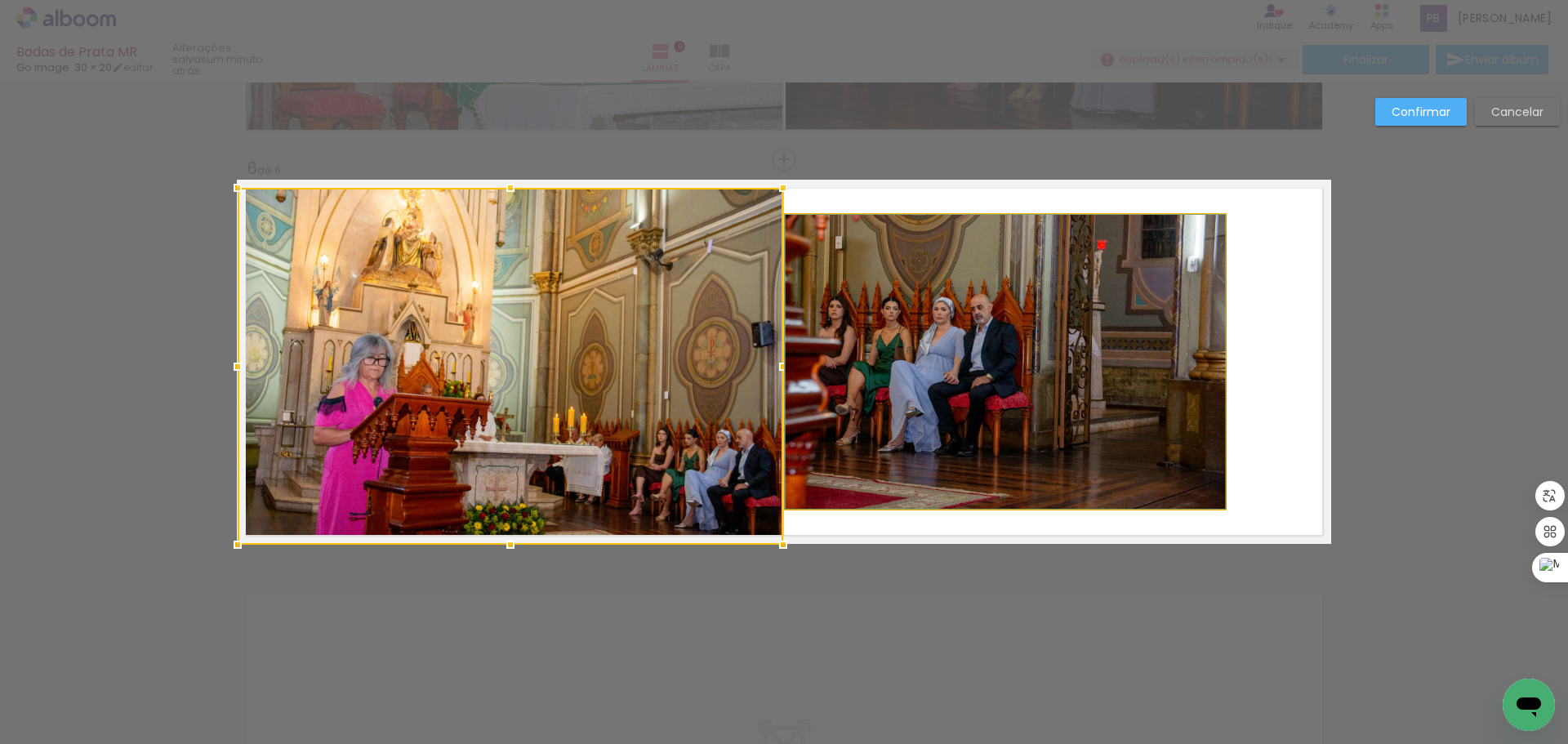
click at [999, 374] on quentale-photo at bounding box center [1005, 362] width 439 height 294
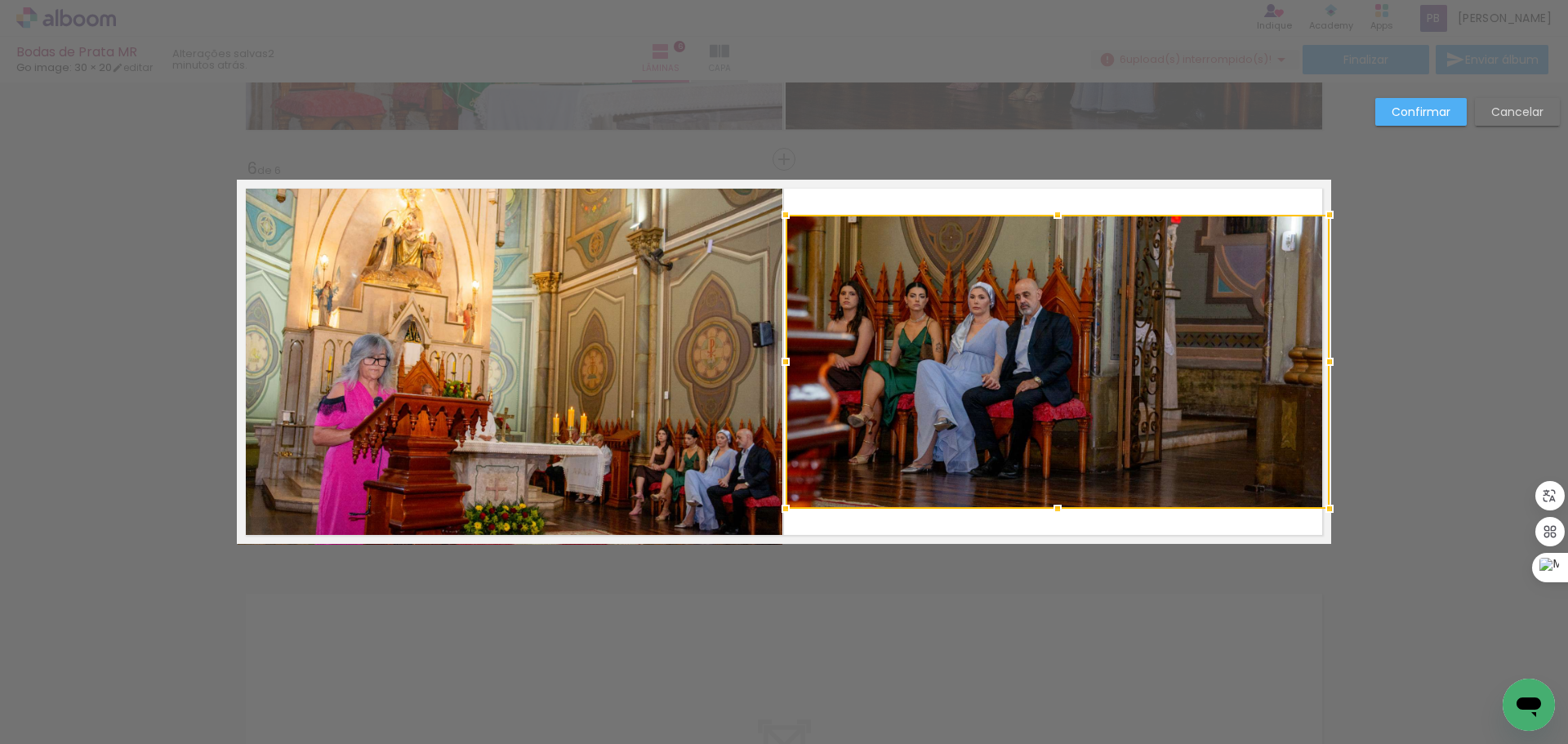
drag, startPoint x: 1220, startPoint y: 359, endPoint x: 1319, endPoint y: 372, distance: 99.8
click at [1319, 372] on div at bounding box center [1330, 362] width 33 height 33
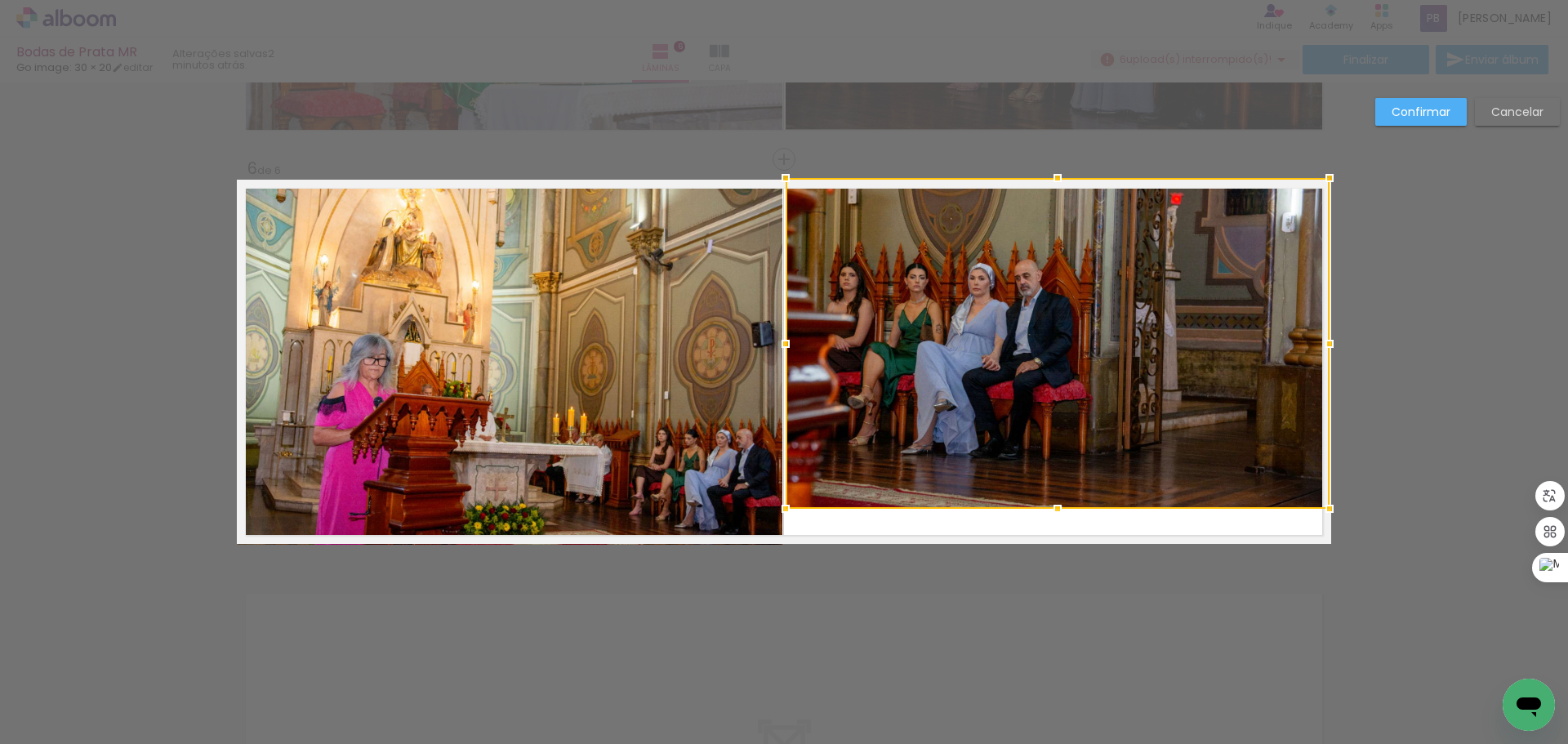
drag, startPoint x: 1053, startPoint y: 216, endPoint x: 1052, endPoint y: 183, distance: 33.0
click at [1052, 183] on div at bounding box center [1058, 178] width 33 height 33
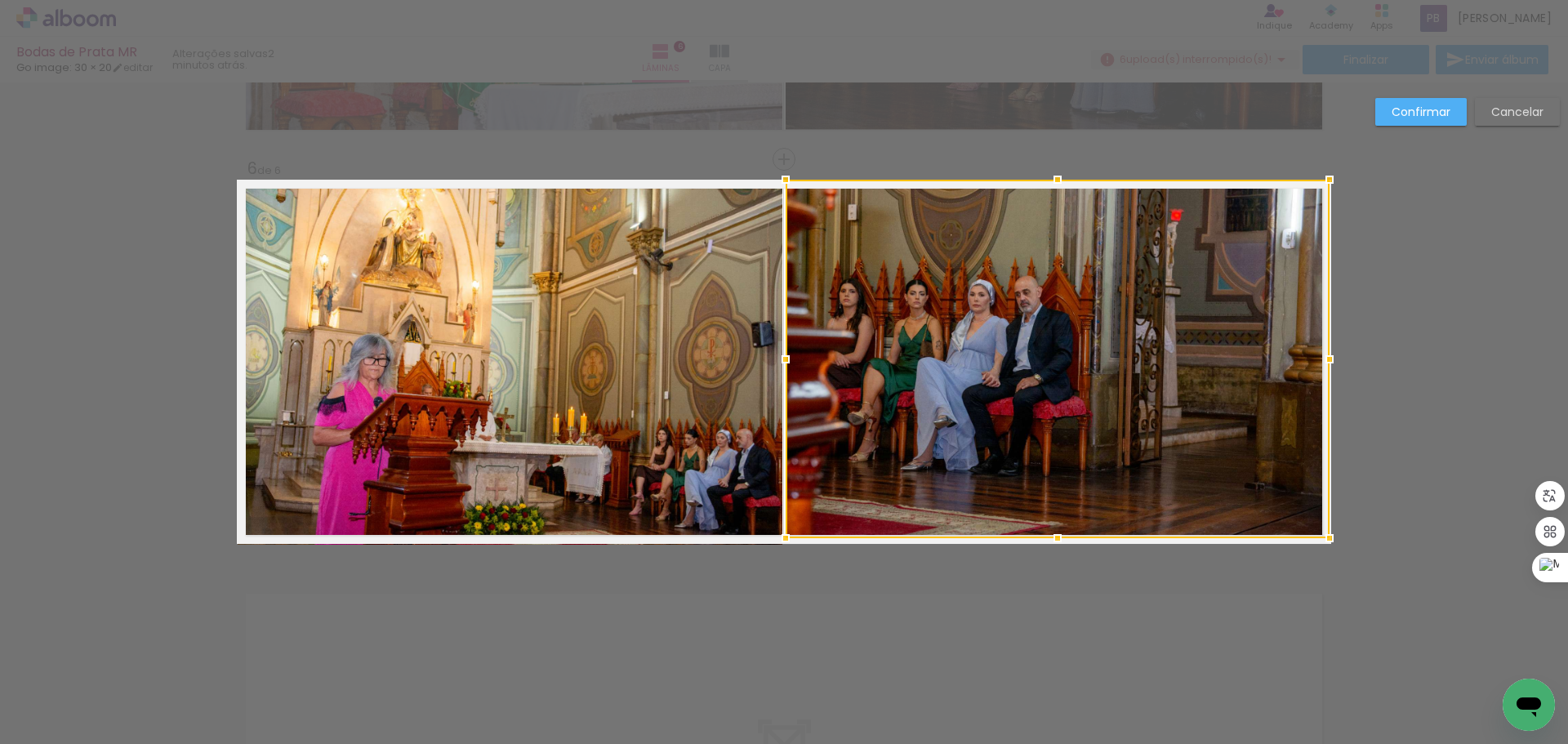
drag, startPoint x: 1053, startPoint y: 513, endPoint x: 1054, endPoint y: 526, distance: 13.0
click at [1054, 526] on div at bounding box center [1058, 538] width 33 height 33
click at [0, 0] on slot "Confirmar" at bounding box center [0, 0] width 0 height 0
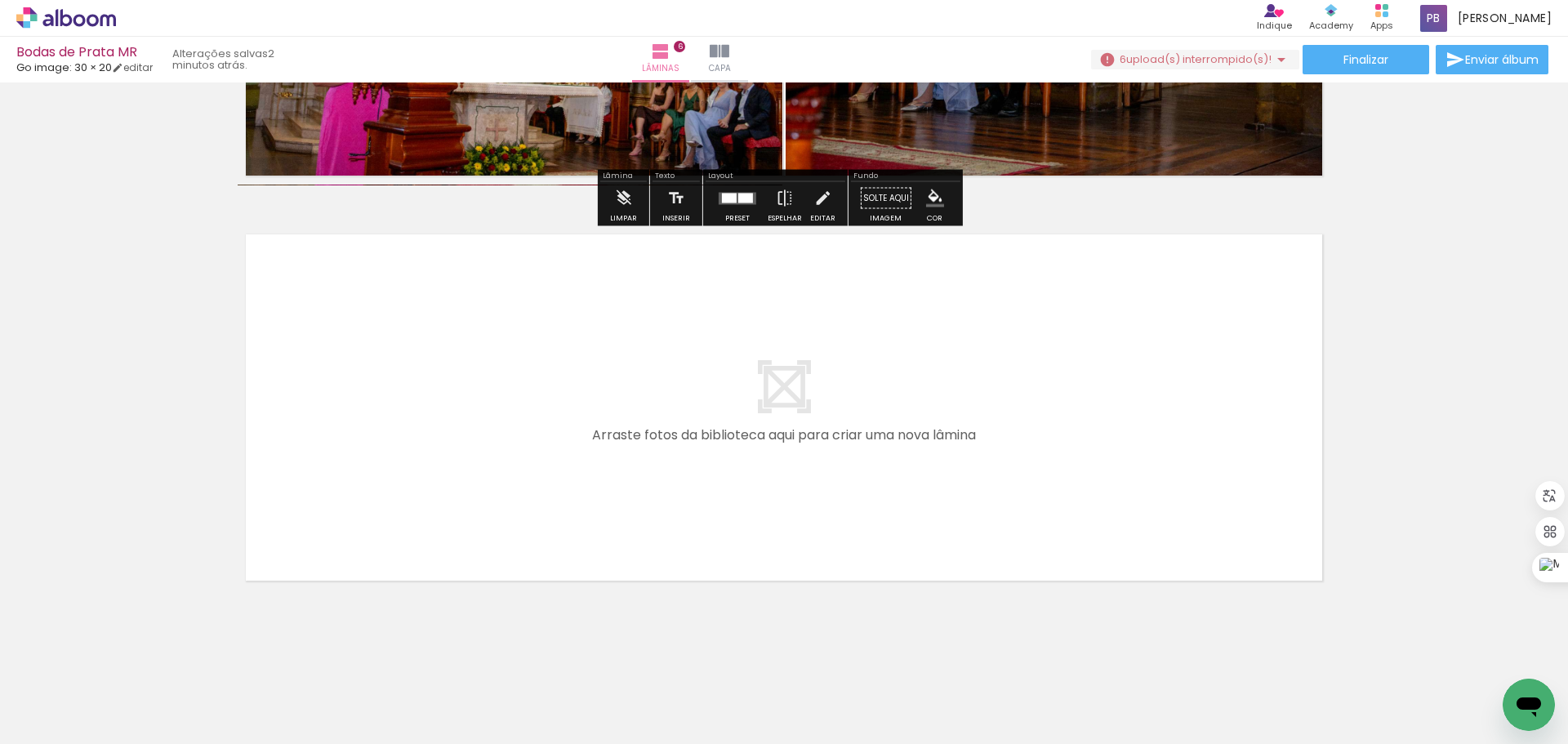
scroll to position [2340, 0]
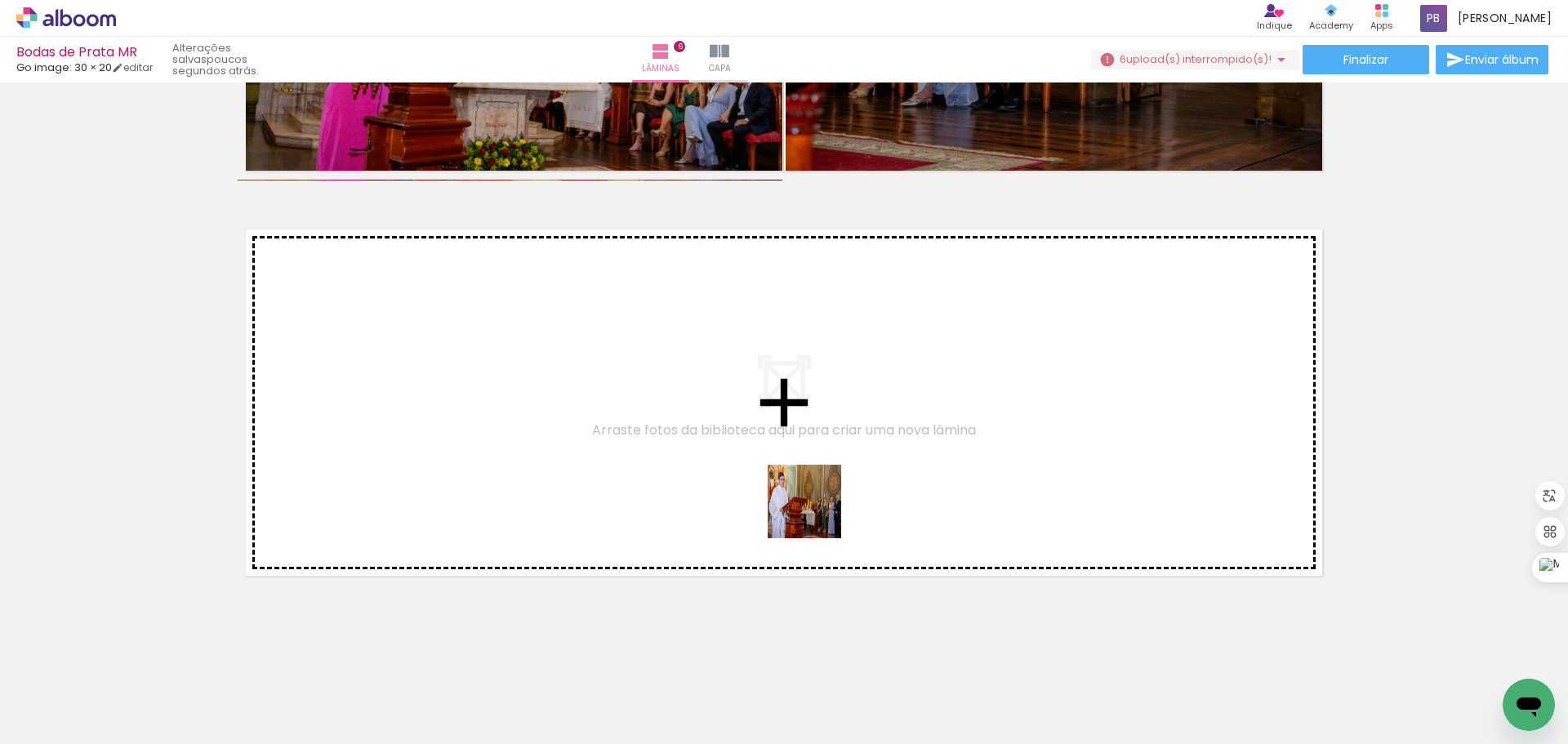
drag, startPoint x: 874, startPoint y: 695, endPoint x: 813, endPoint y: 507, distance: 197.6
click at [813, 507] on quentale-workspace at bounding box center [784, 372] width 1568 height 744
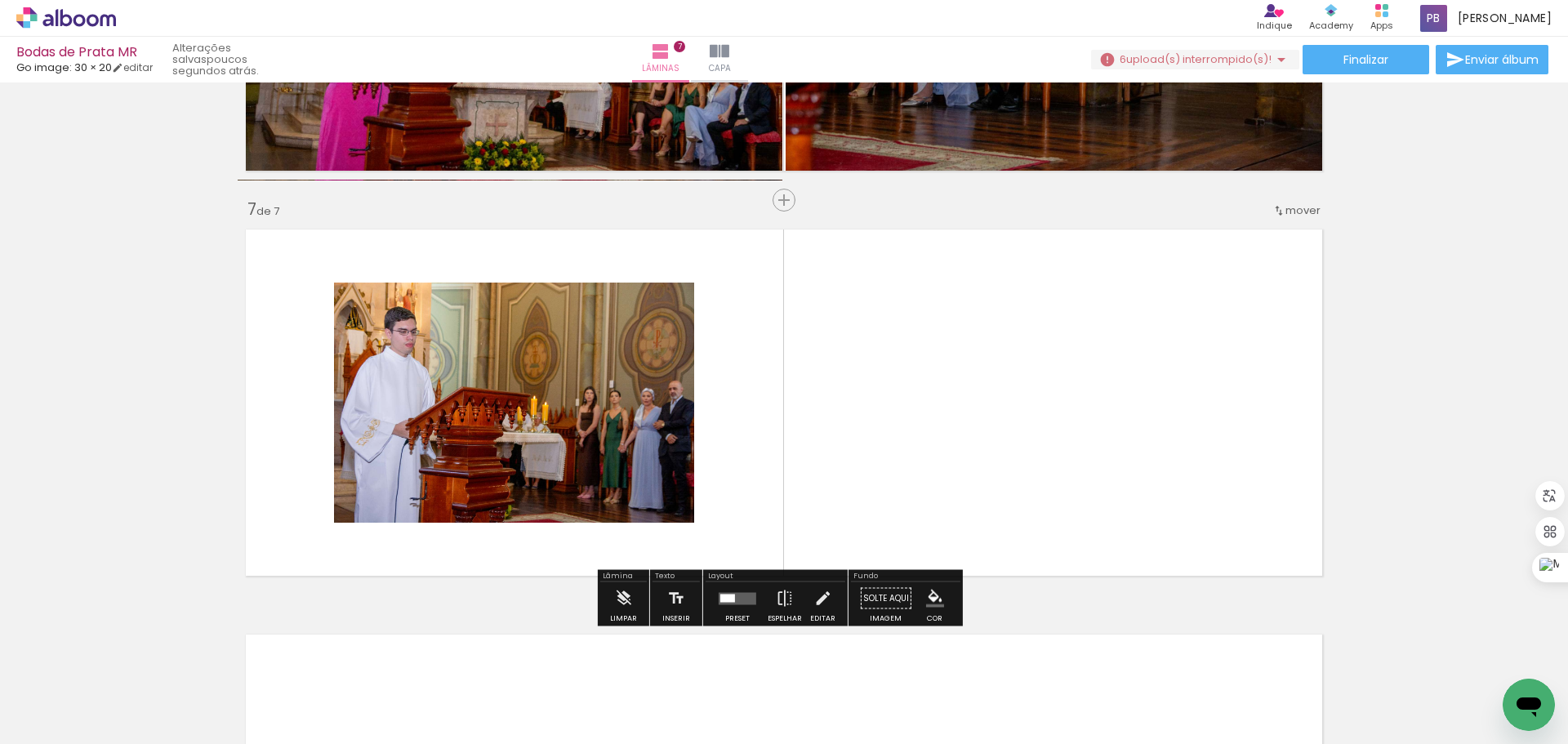
scroll to position [2381, 0]
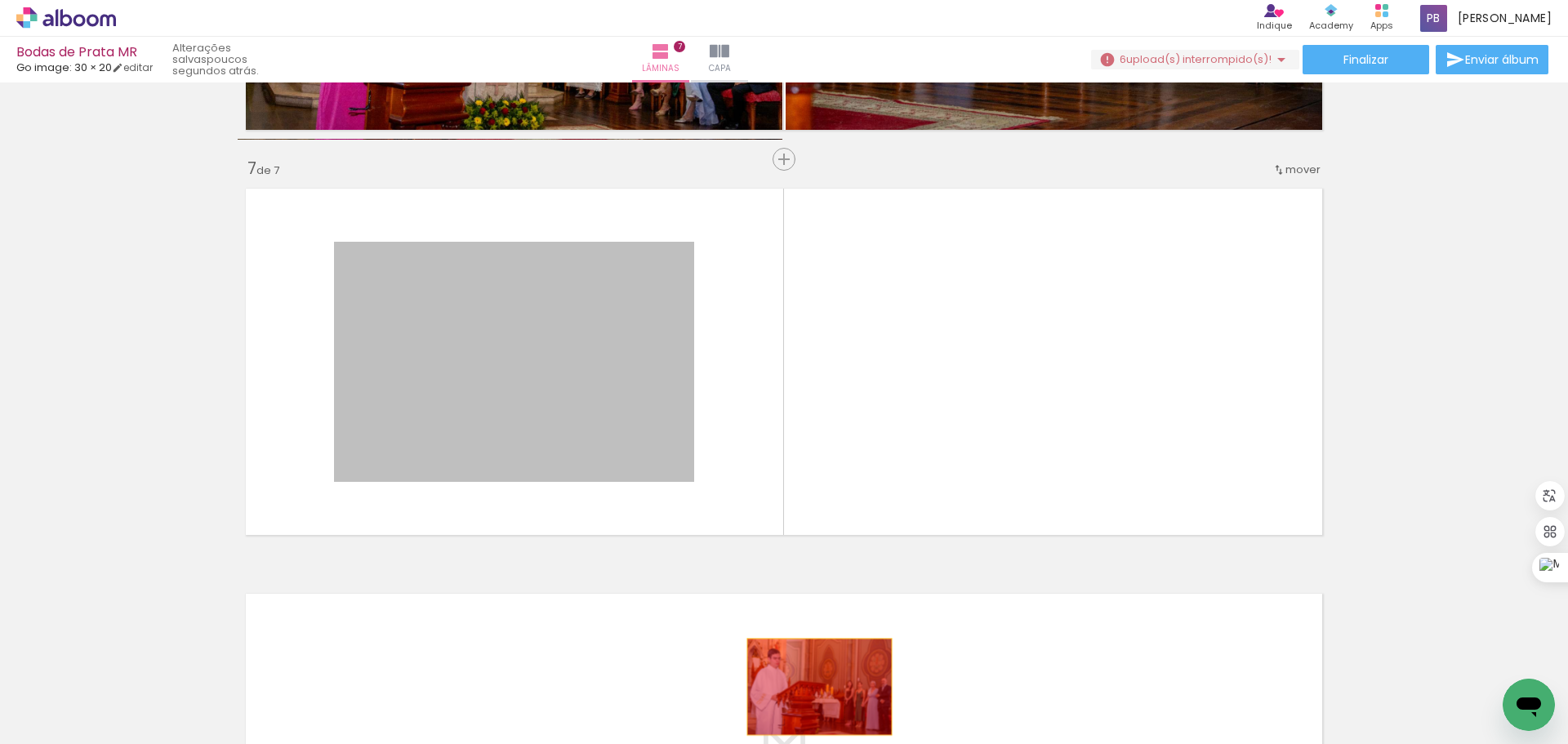
drag, startPoint x: 556, startPoint y: 375, endPoint x: 814, endPoint y: 687, distance: 404.9
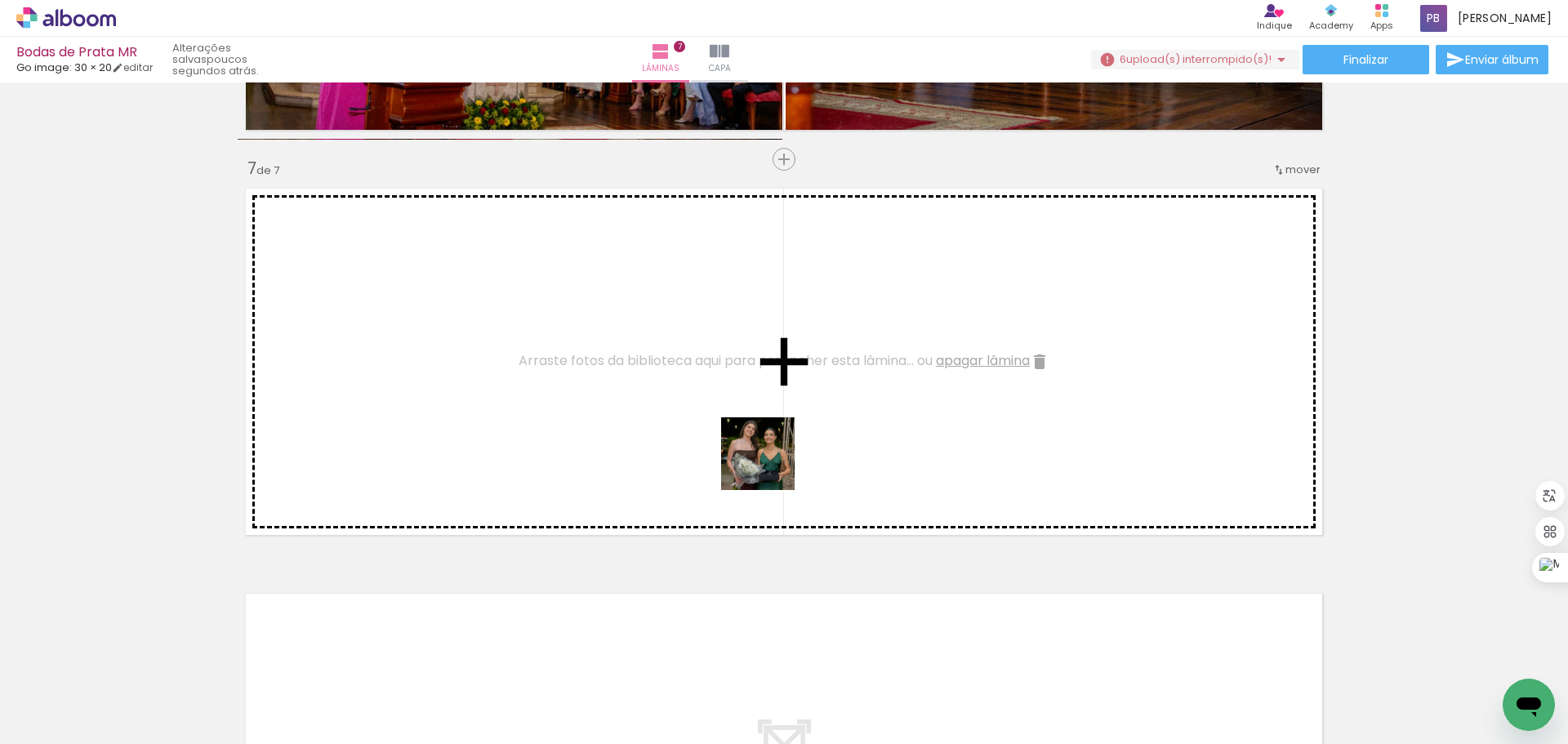
drag, startPoint x: 944, startPoint y: 687, endPoint x: 770, endPoint y: 465, distance: 282.1
click at [770, 465] on quentale-workspace at bounding box center [784, 372] width 1568 height 744
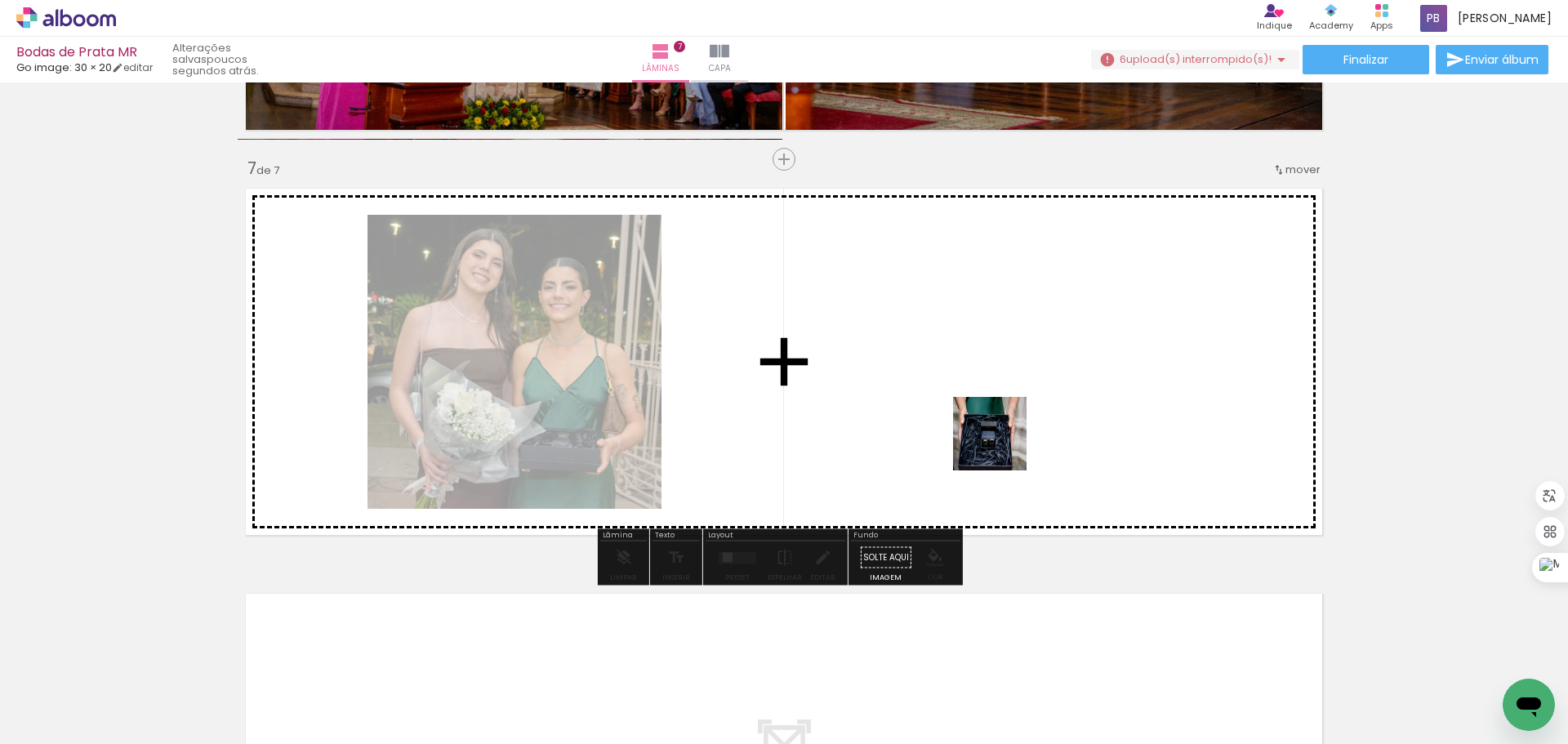
drag, startPoint x: 1038, startPoint y: 692, endPoint x: 1001, endPoint y: 440, distance: 254.7
click at [1001, 440] on quentale-workspace at bounding box center [784, 372] width 1568 height 744
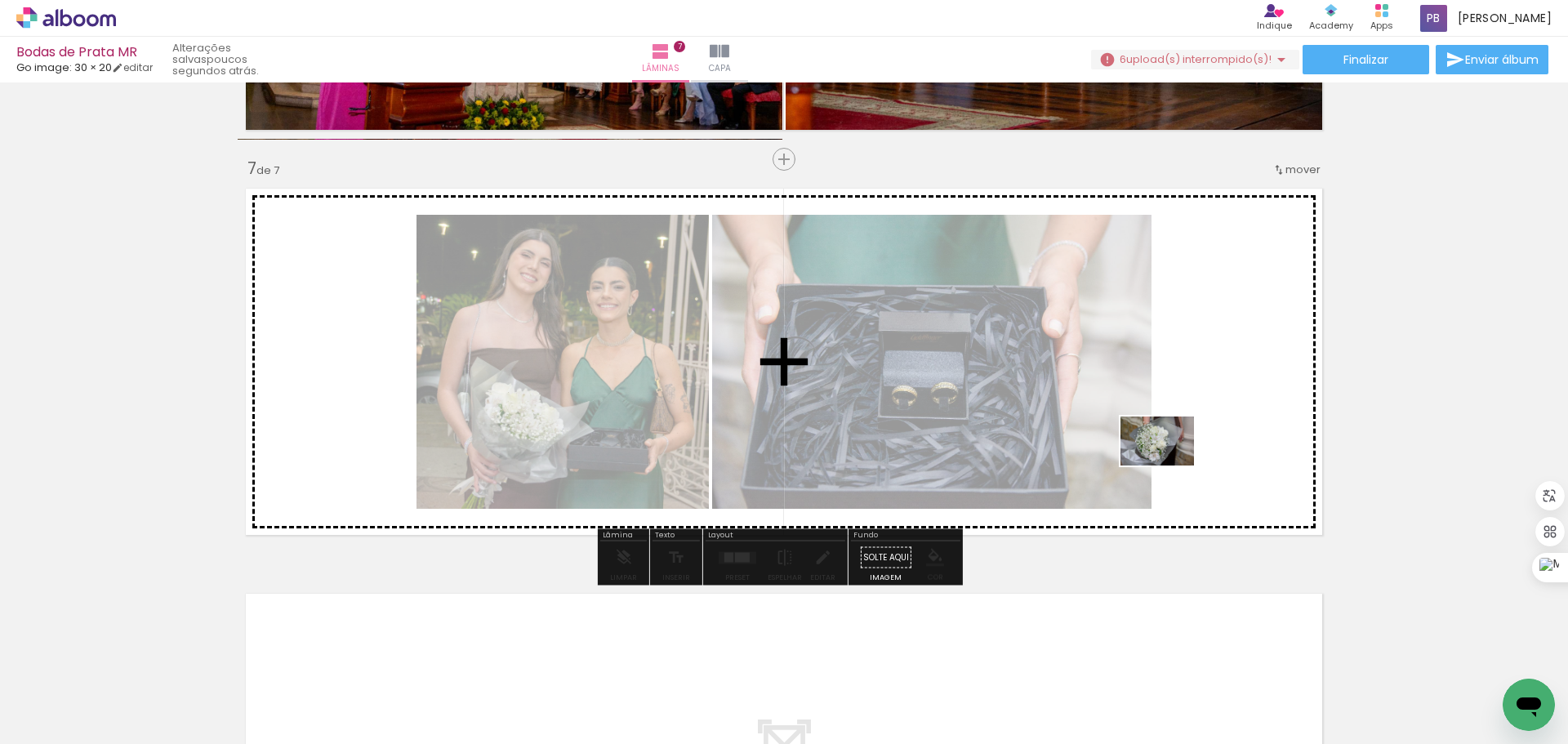
drag, startPoint x: 1117, startPoint y: 695, endPoint x: 1169, endPoint y: 465, distance: 235.8
click at [1169, 465] on quentale-workspace at bounding box center [784, 372] width 1568 height 744
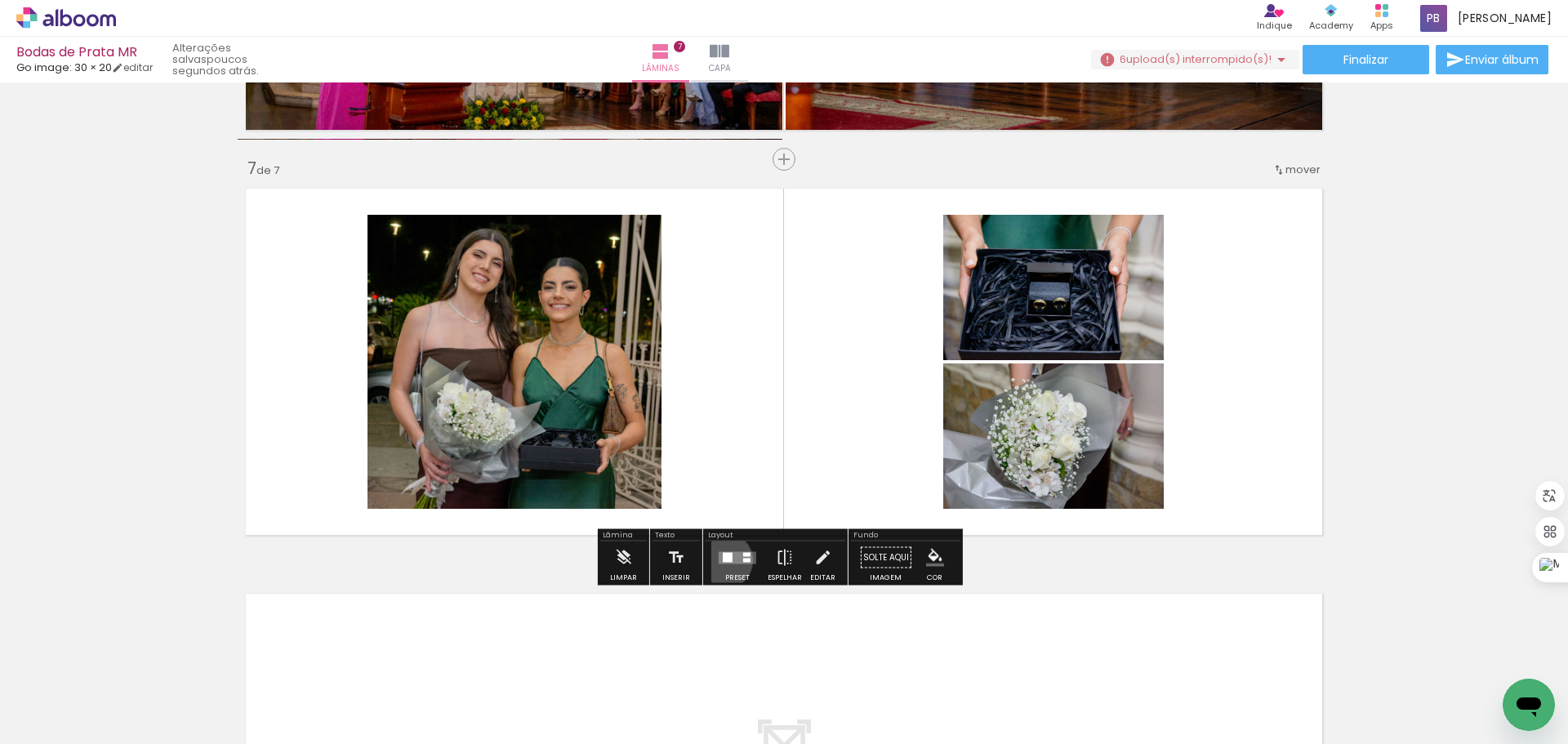
click at [722, 560] on div at bounding box center [727, 556] width 10 height 10
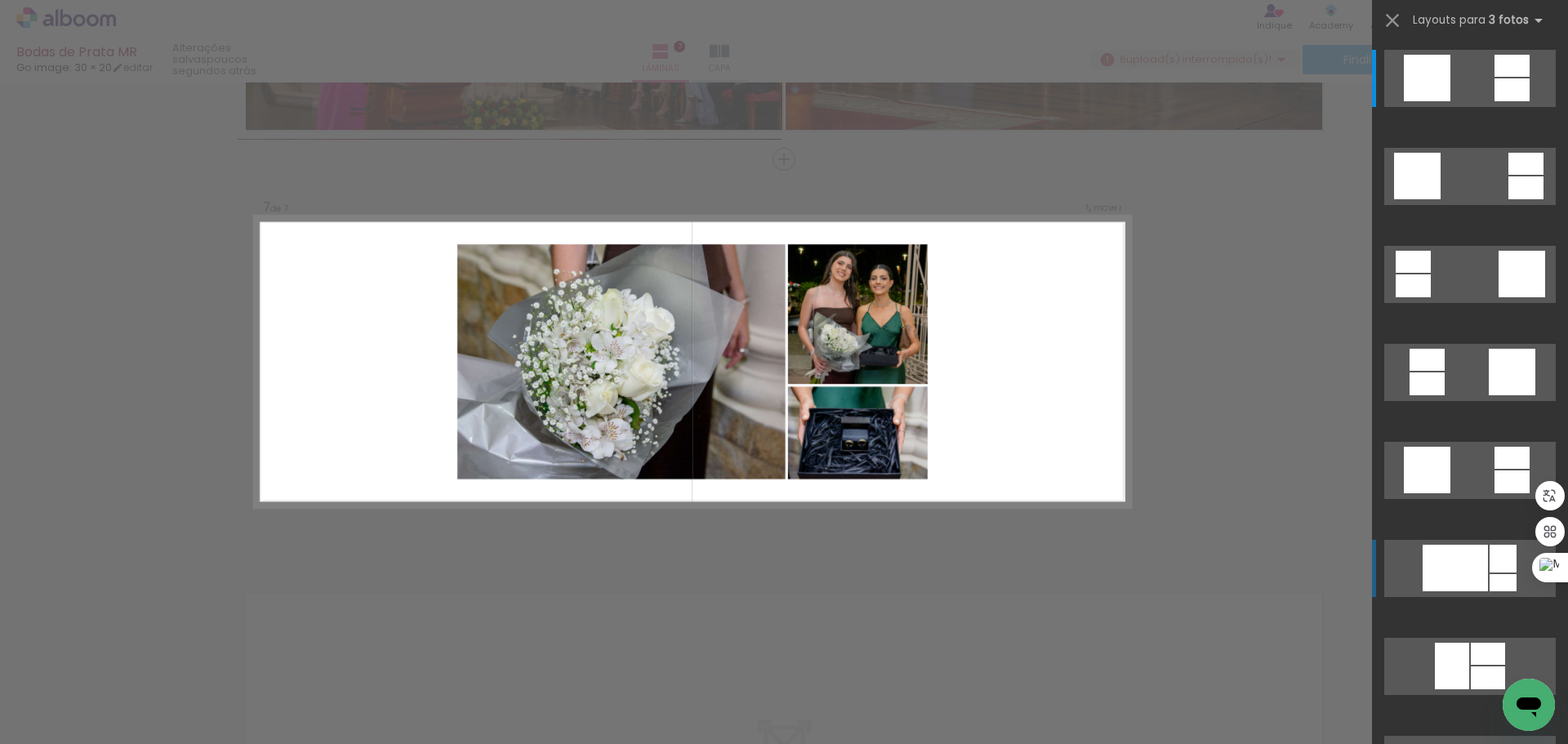
scroll to position [0, 955]
click at [1490, 568] on div at bounding box center [1503, 559] width 27 height 28
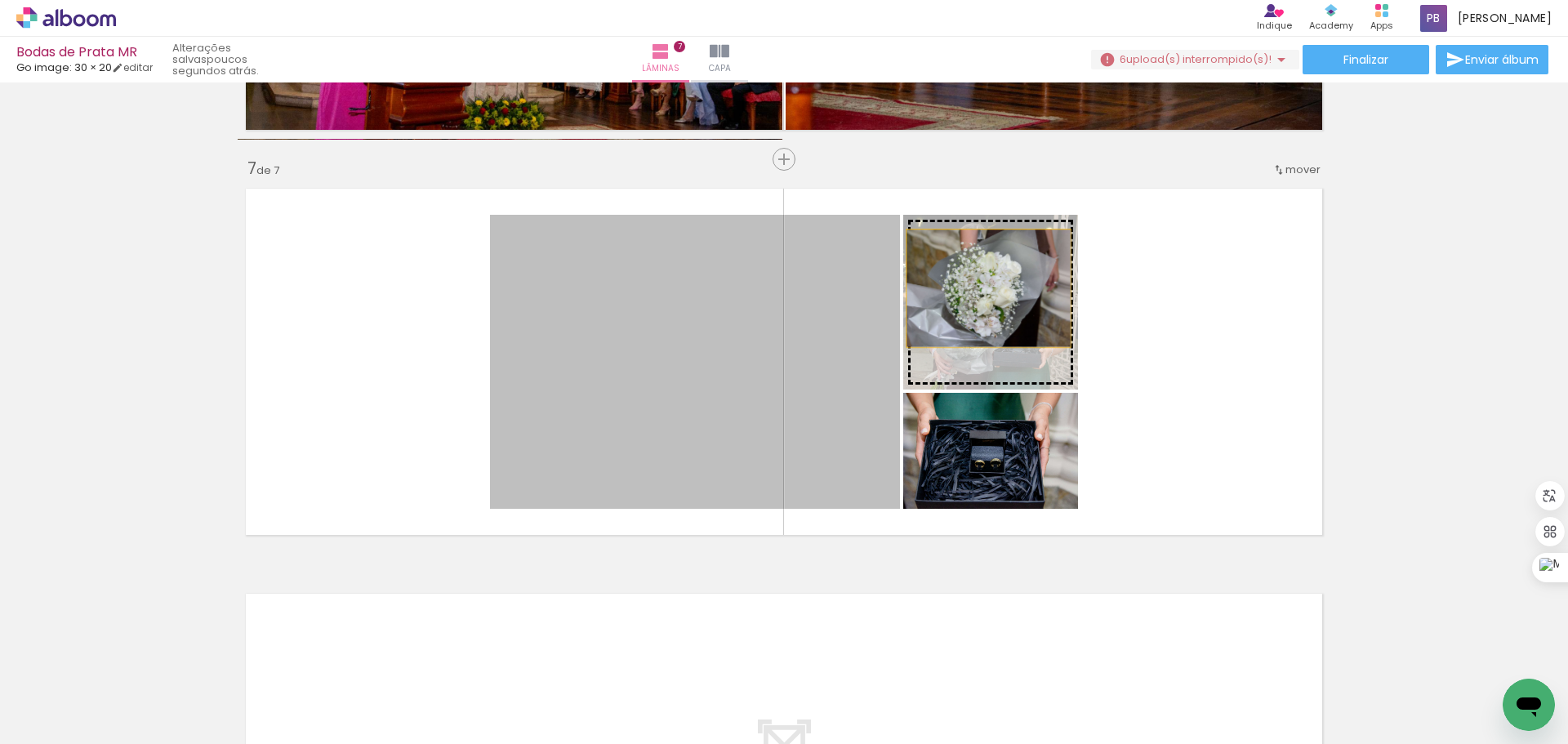
drag, startPoint x: 803, startPoint y: 375, endPoint x: 982, endPoint y: 289, distance: 198.6
click at [0, 0] on slot at bounding box center [0, 0] width 0 height 0
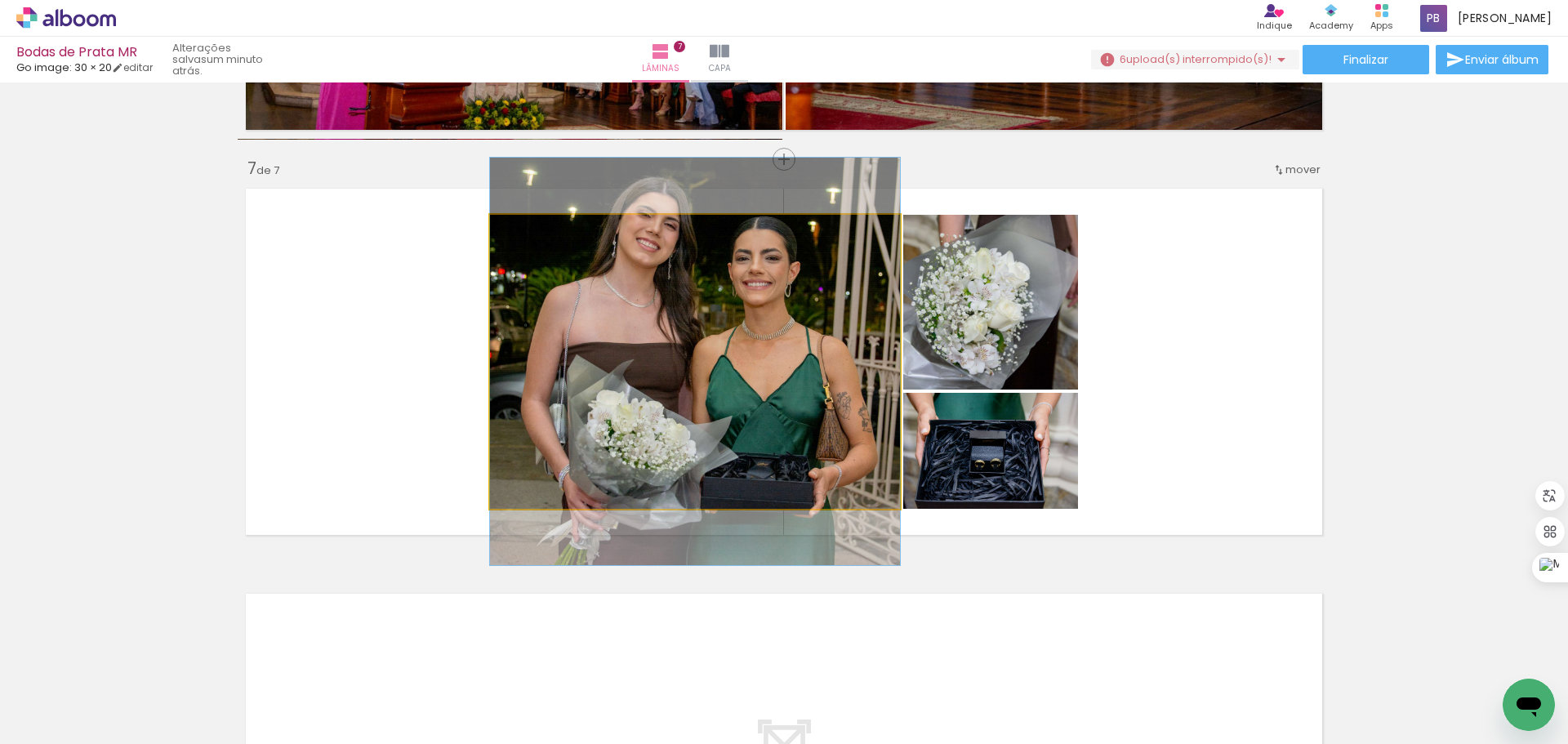
click at [627, 409] on quentale-photo at bounding box center [695, 362] width 410 height 294
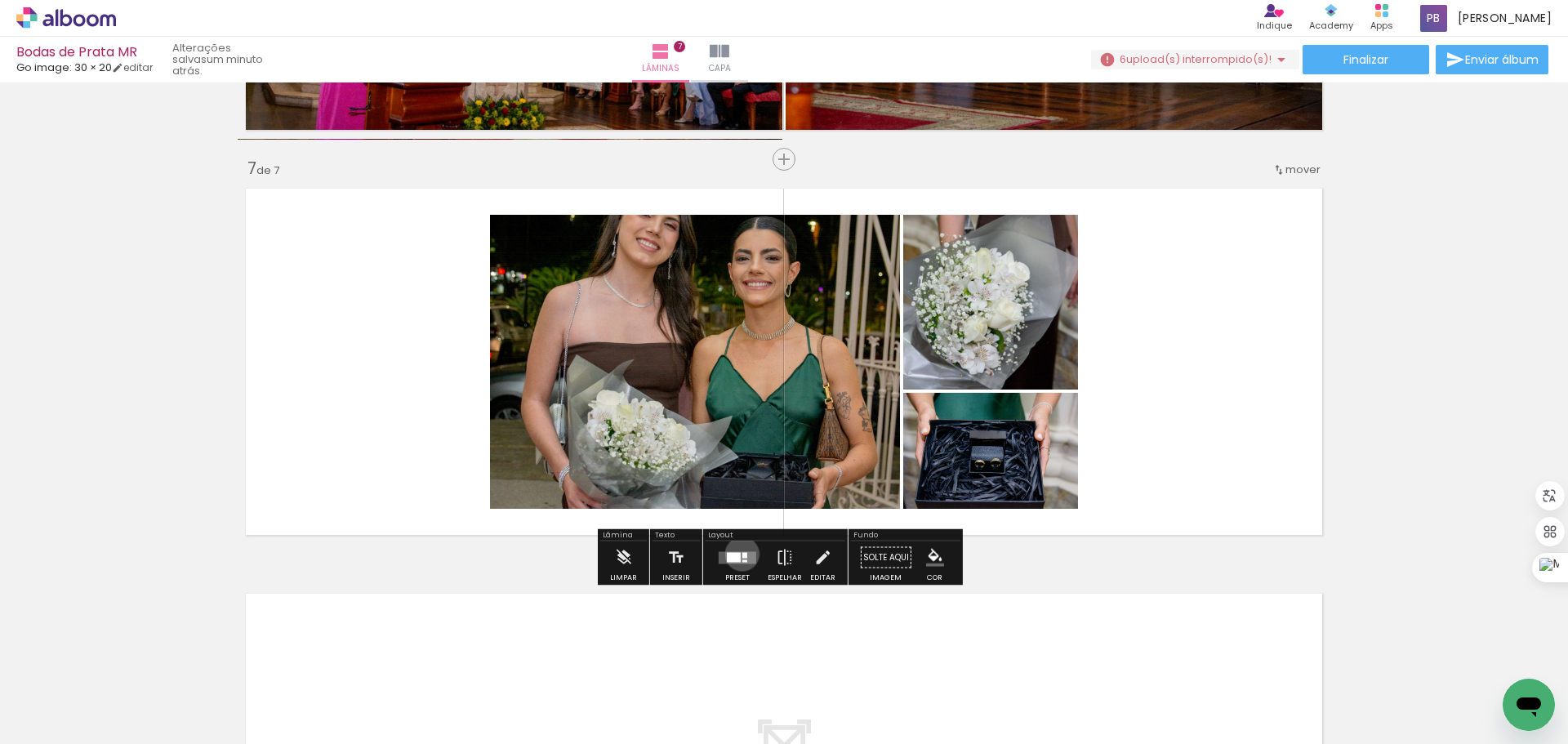
click at [742, 554] on div at bounding box center [745, 555] width 5 height 6
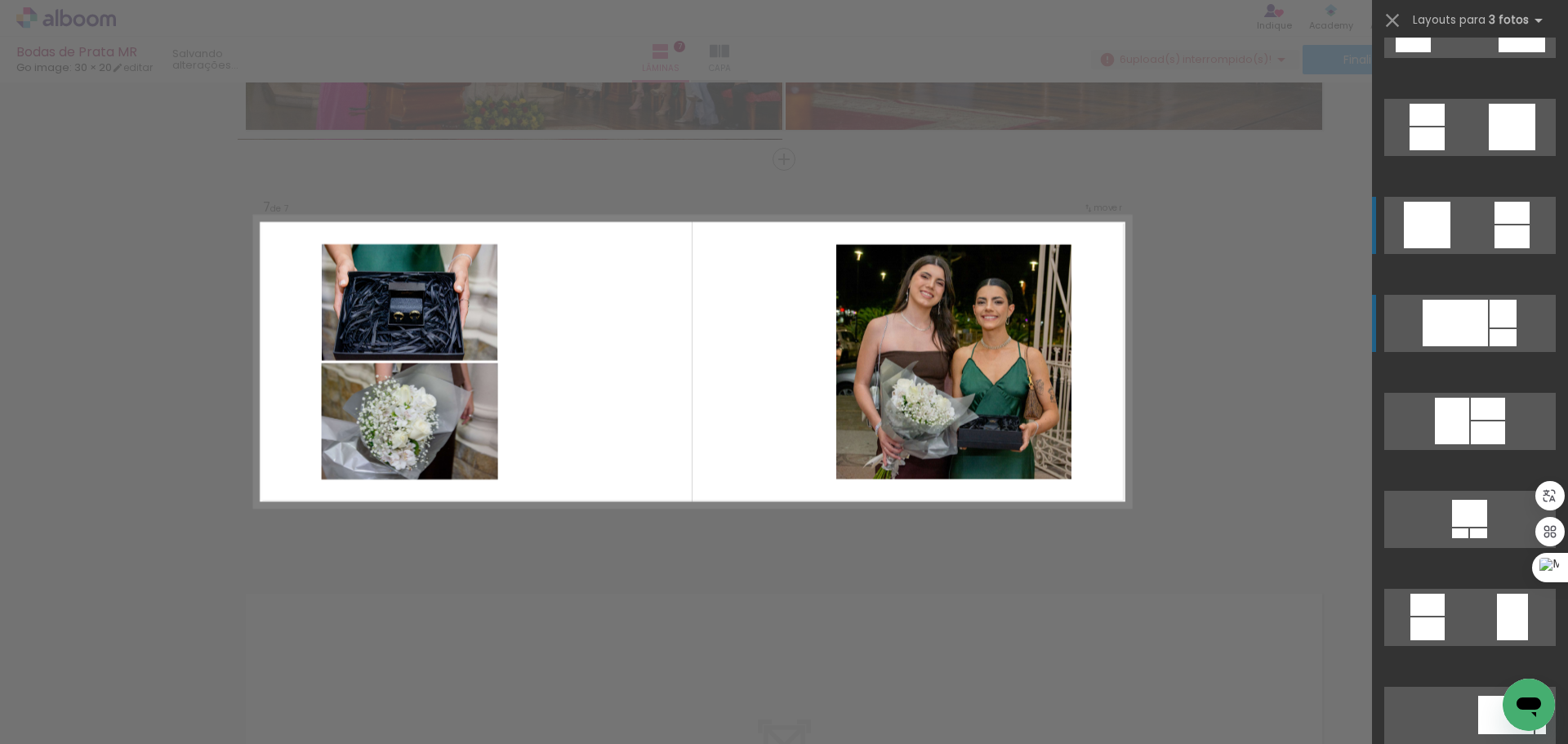
scroll to position [0, 0]
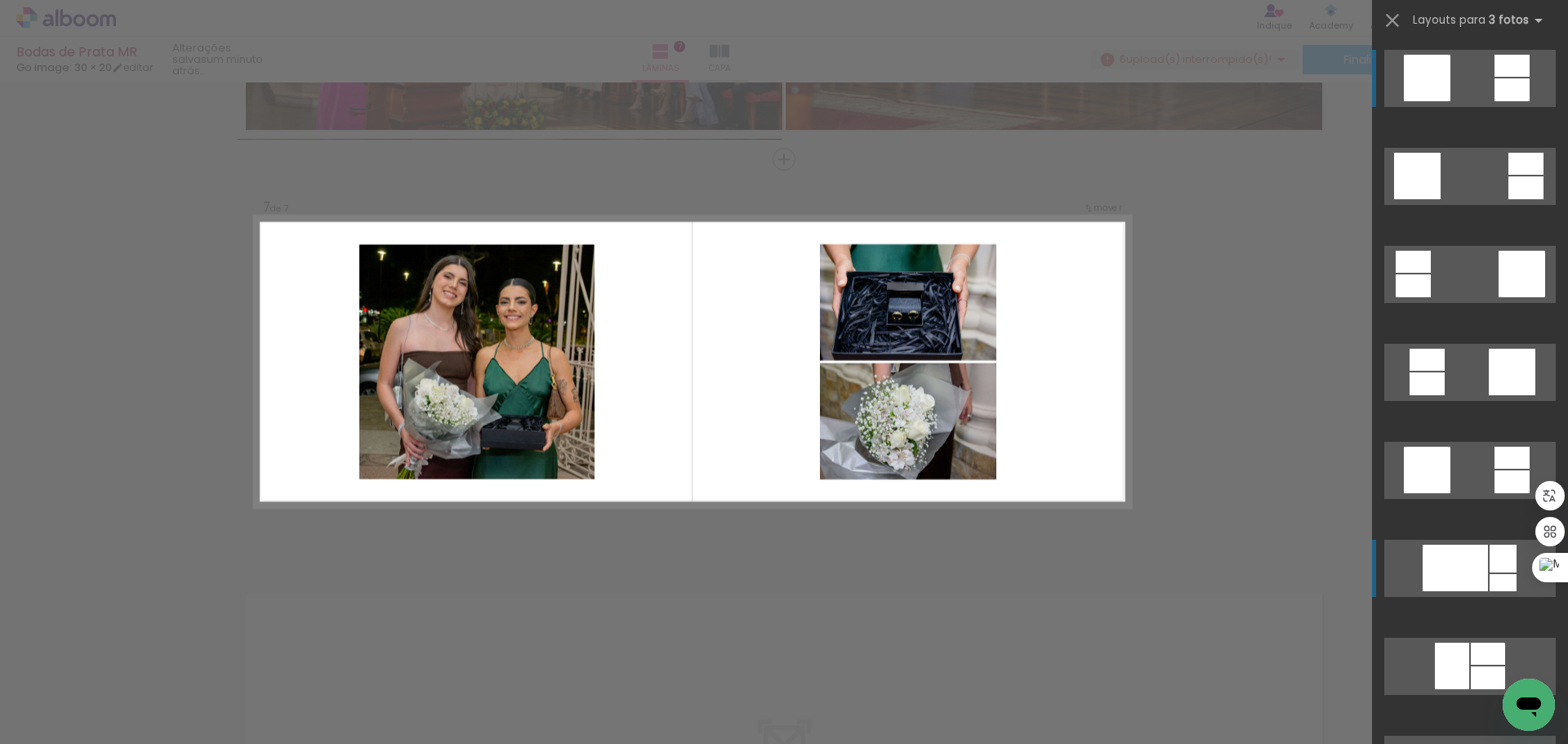
click at [1486, 81] on quentale-layouter at bounding box center [1469, 78] width 171 height 57
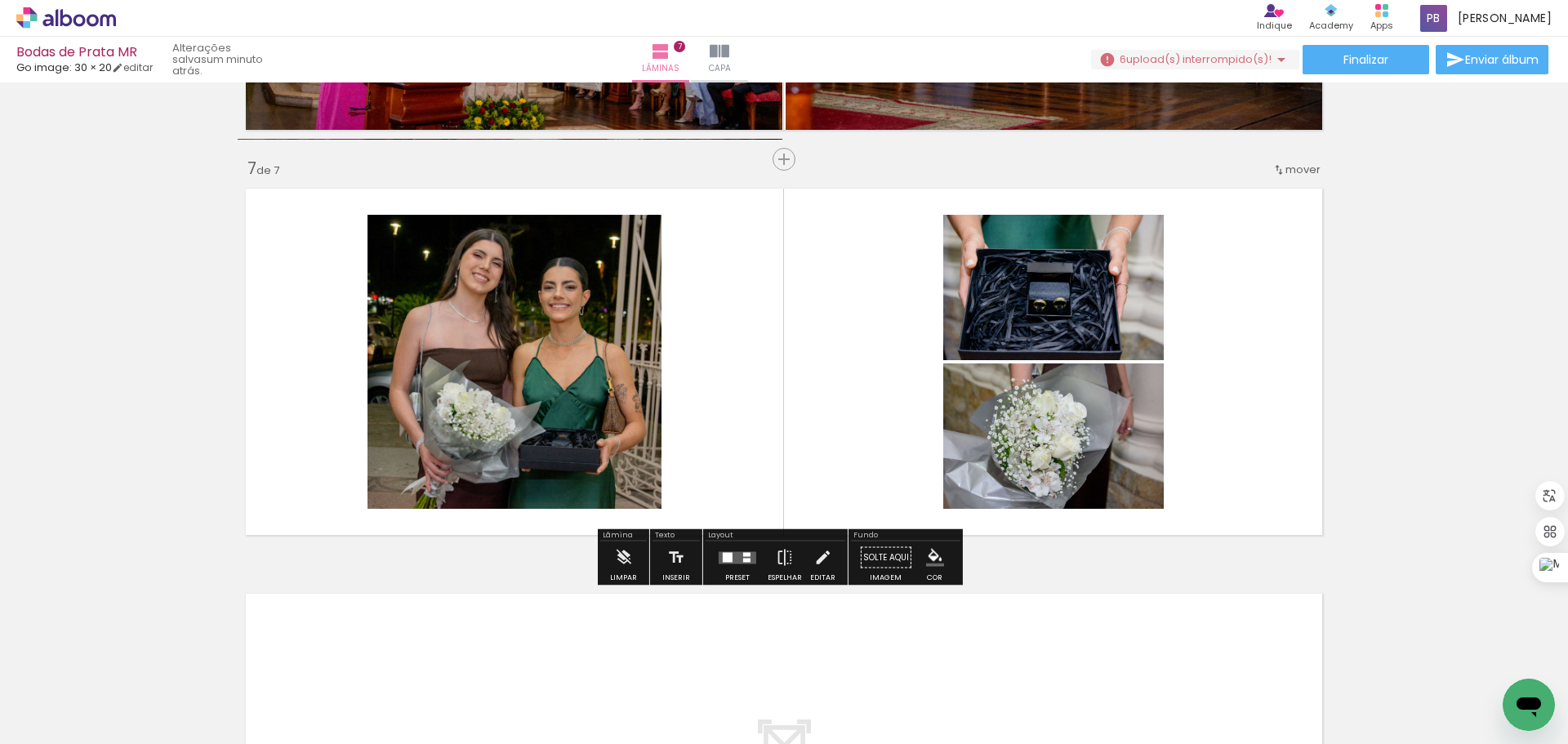
click at [530, 396] on quentale-photo at bounding box center [515, 362] width 294 height 294
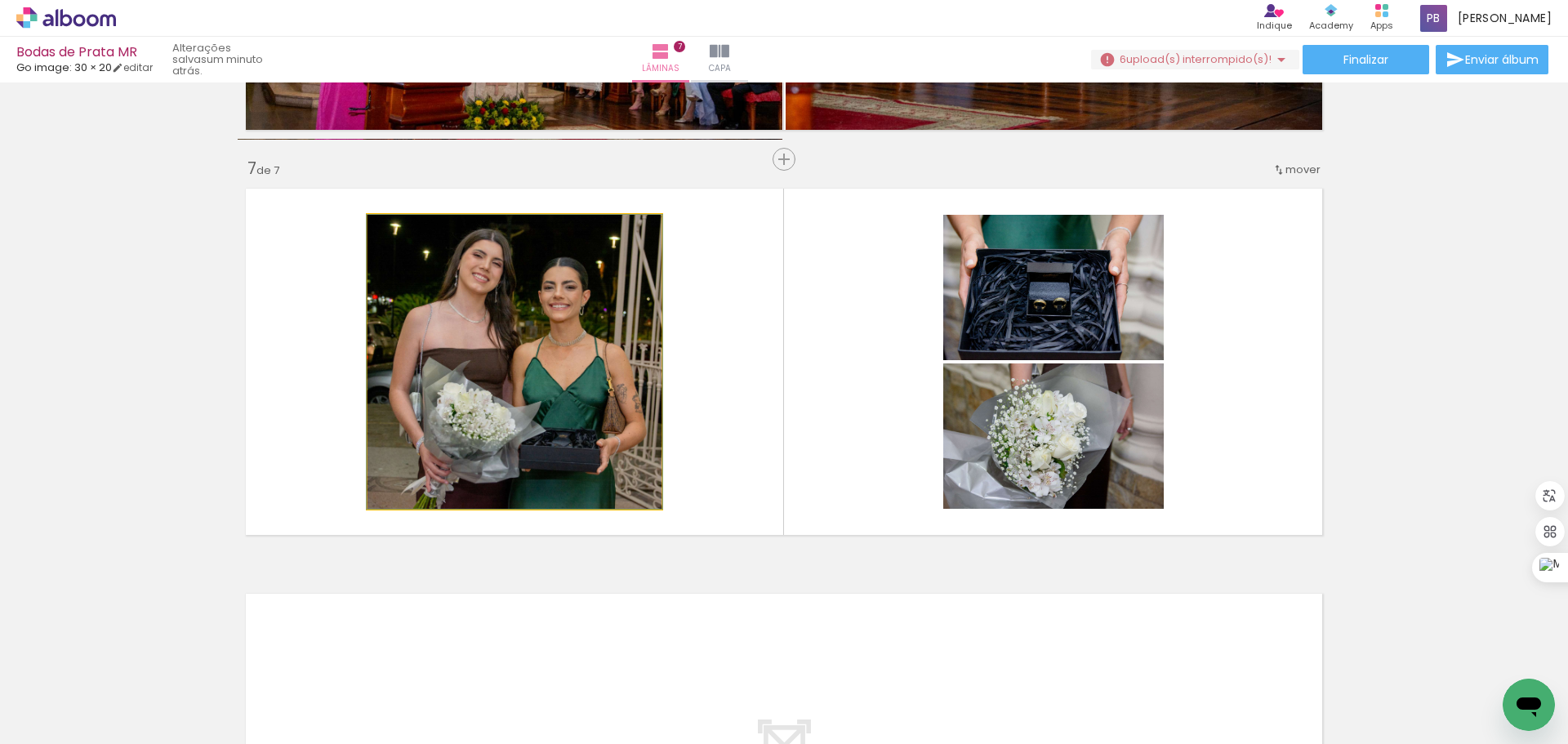
click at [467, 382] on quentale-photo at bounding box center [515, 362] width 294 height 294
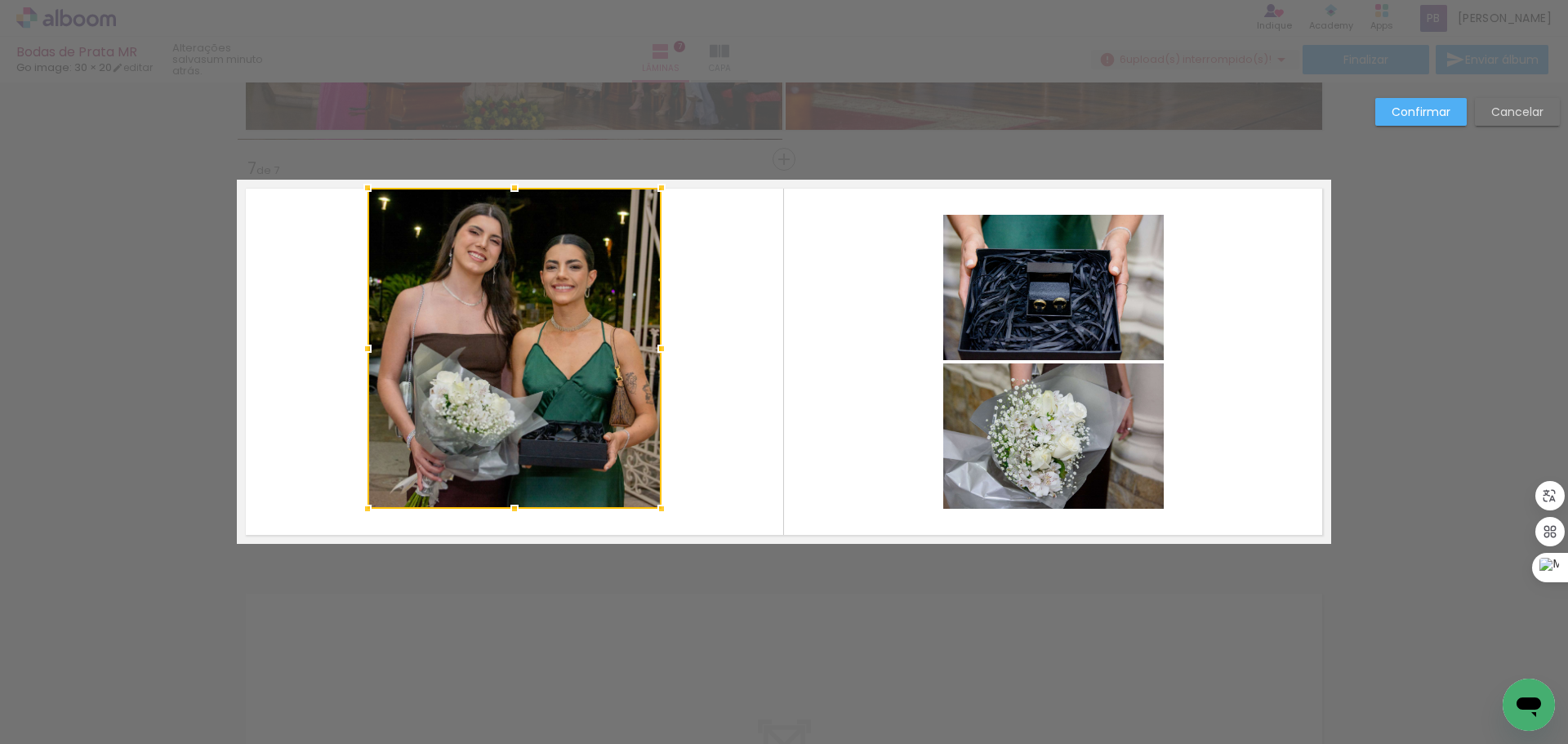
drag, startPoint x: 507, startPoint y: 218, endPoint x: 516, endPoint y: 191, distance: 28.5
click at [516, 191] on div at bounding box center [515, 188] width 33 height 33
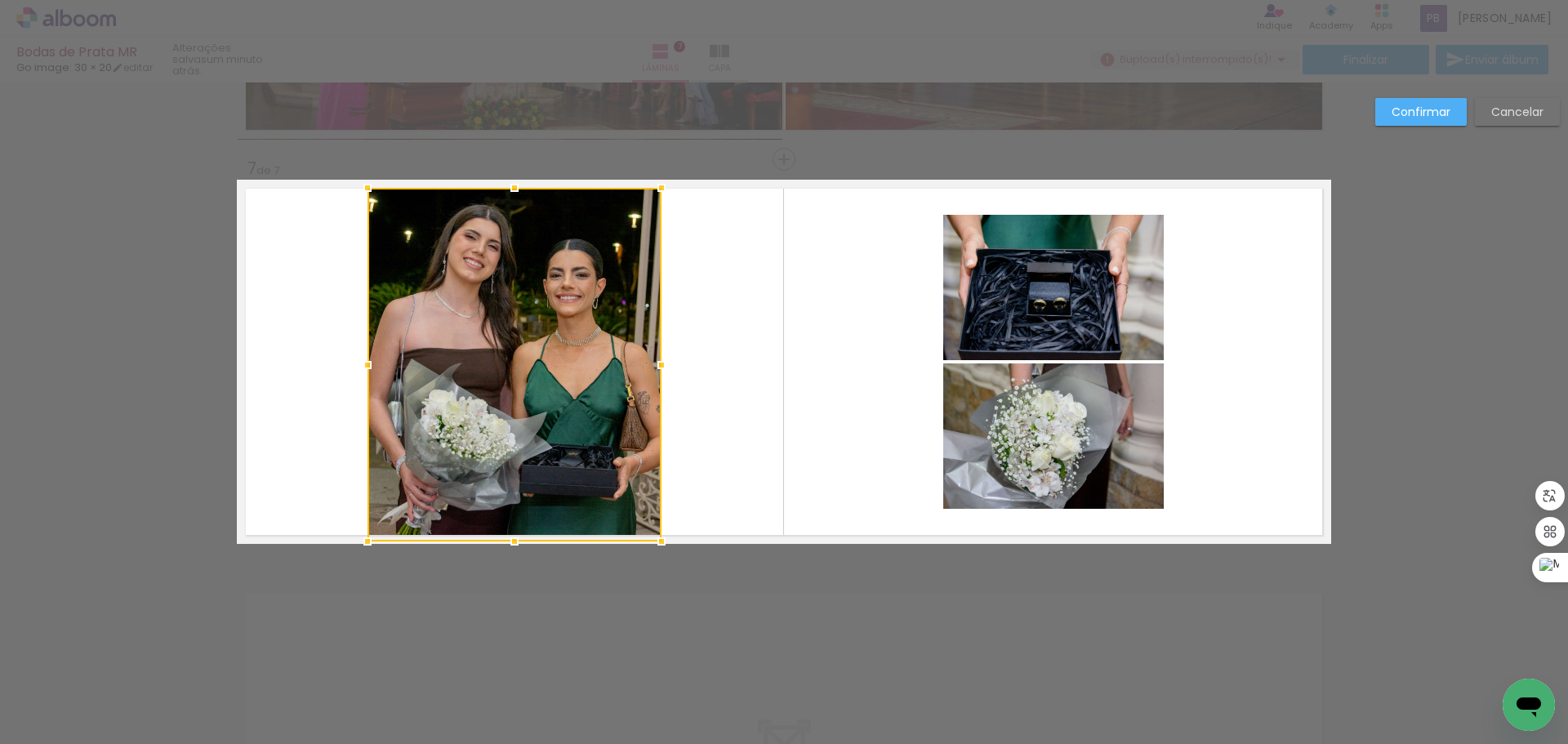
drag, startPoint x: 509, startPoint y: 511, endPoint x: 511, endPoint y: 536, distance: 25.1
click at [511, 536] on div at bounding box center [515, 541] width 33 height 33
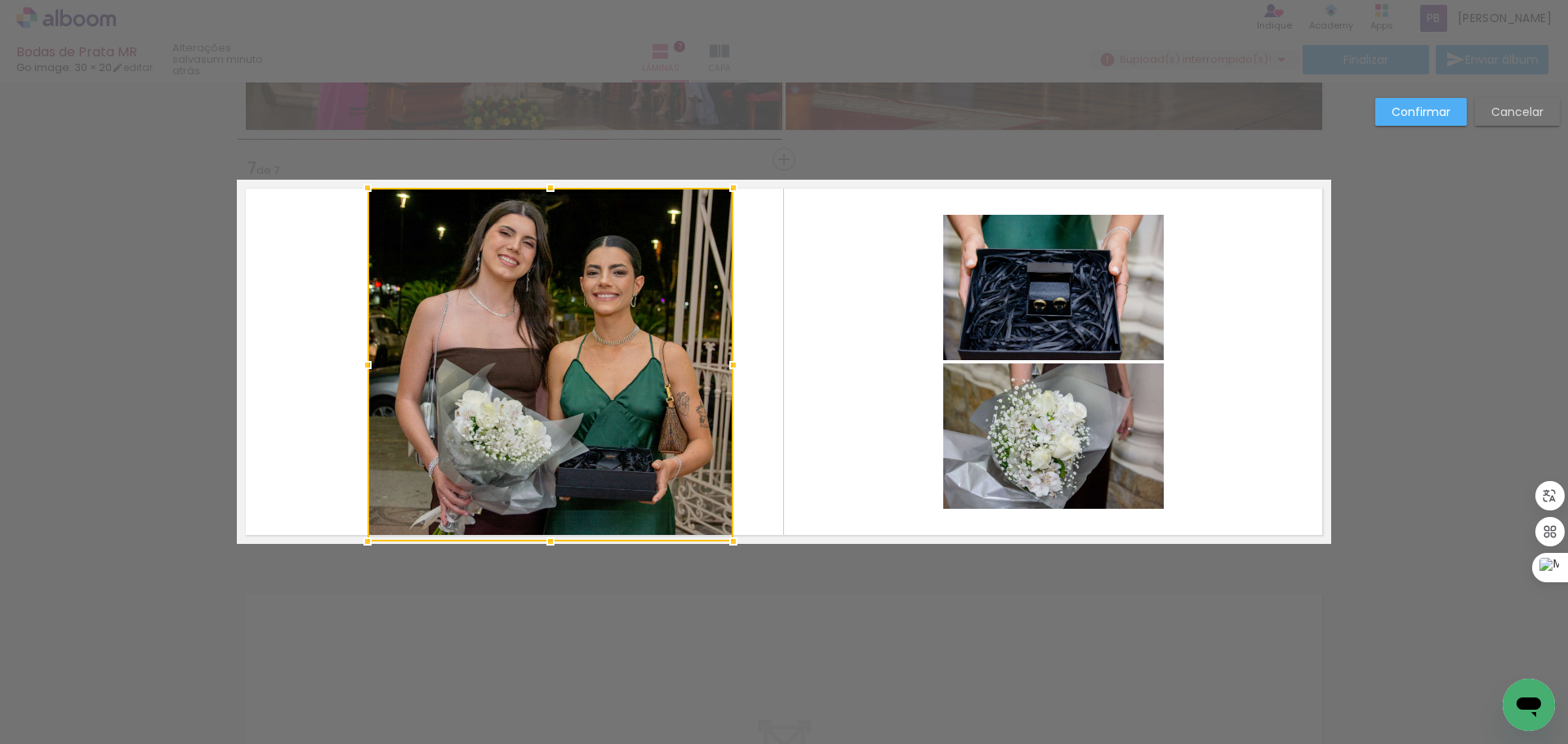
drag, startPoint x: 659, startPoint y: 362, endPoint x: 731, endPoint y: 366, distance: 72.1
click at [731, 366] on div at bounding box center [734, 365] width 33 height 33
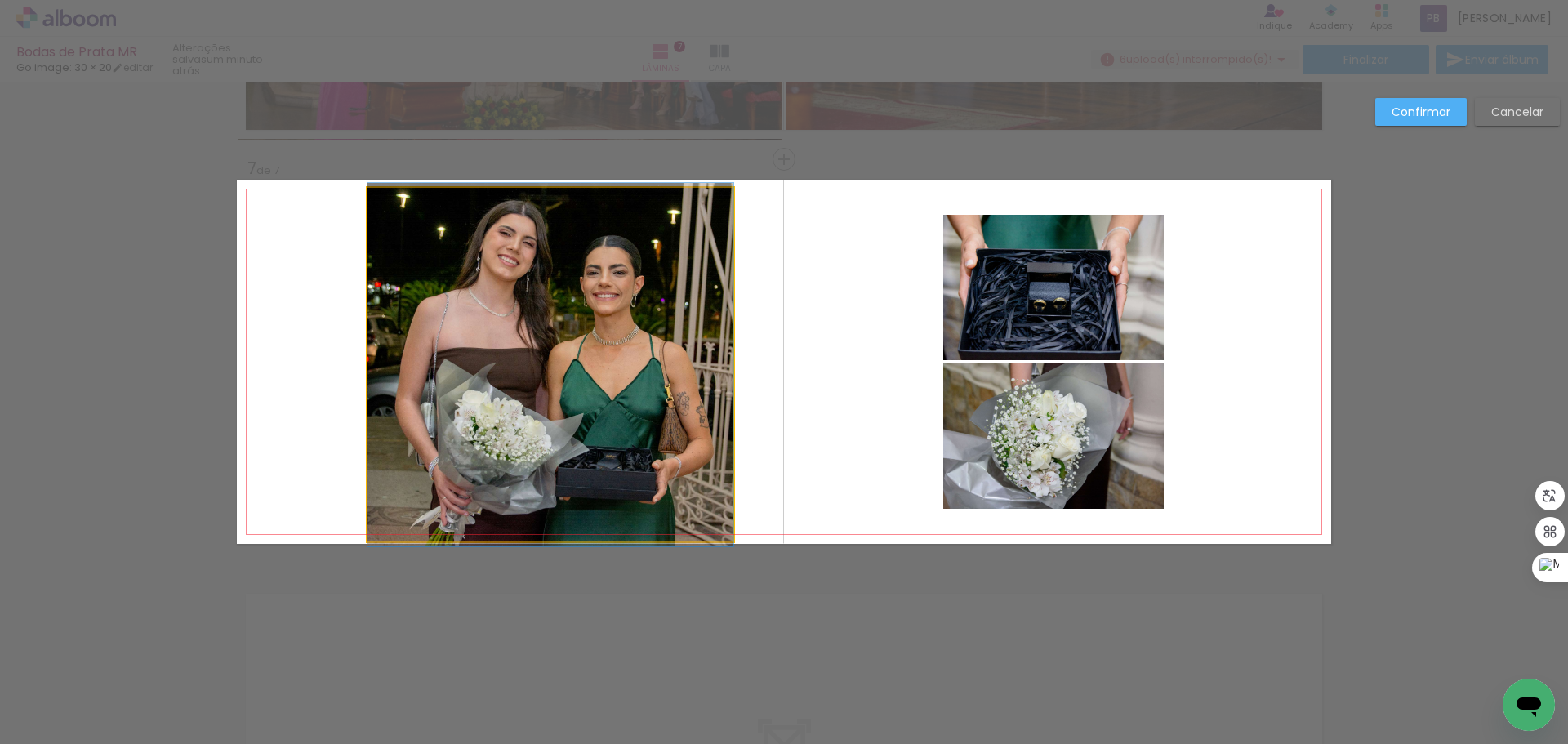
click at [402, 331] on quentale-photo at bounding box center [550, 364] width 366 height 354
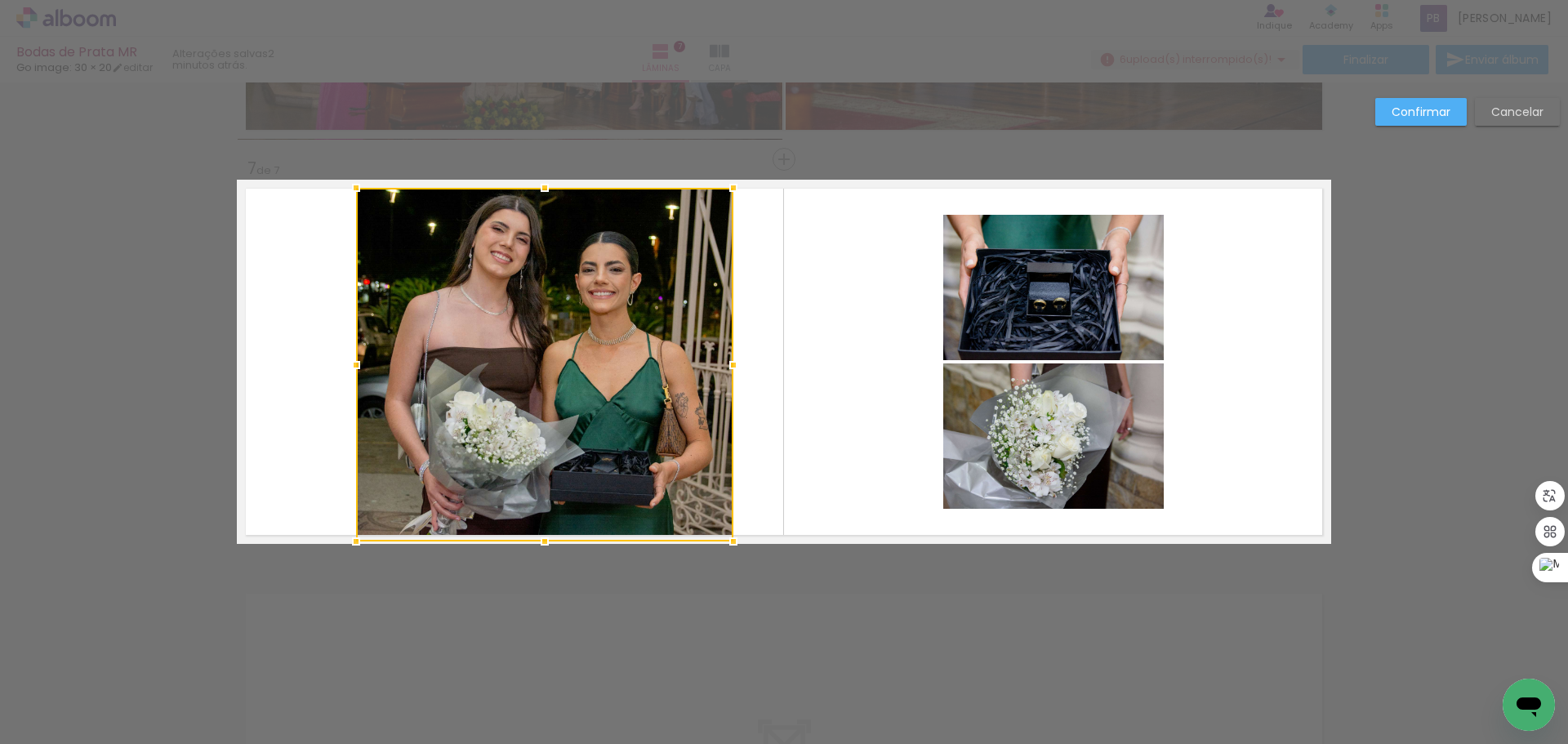
drag, startPoint x: 361, startPoint y: 366, endPoint x: 349, endPoint y: 369, distance: 12.4
click at [349, 369] on div at bounding box center [356, 365] width 33 height 33
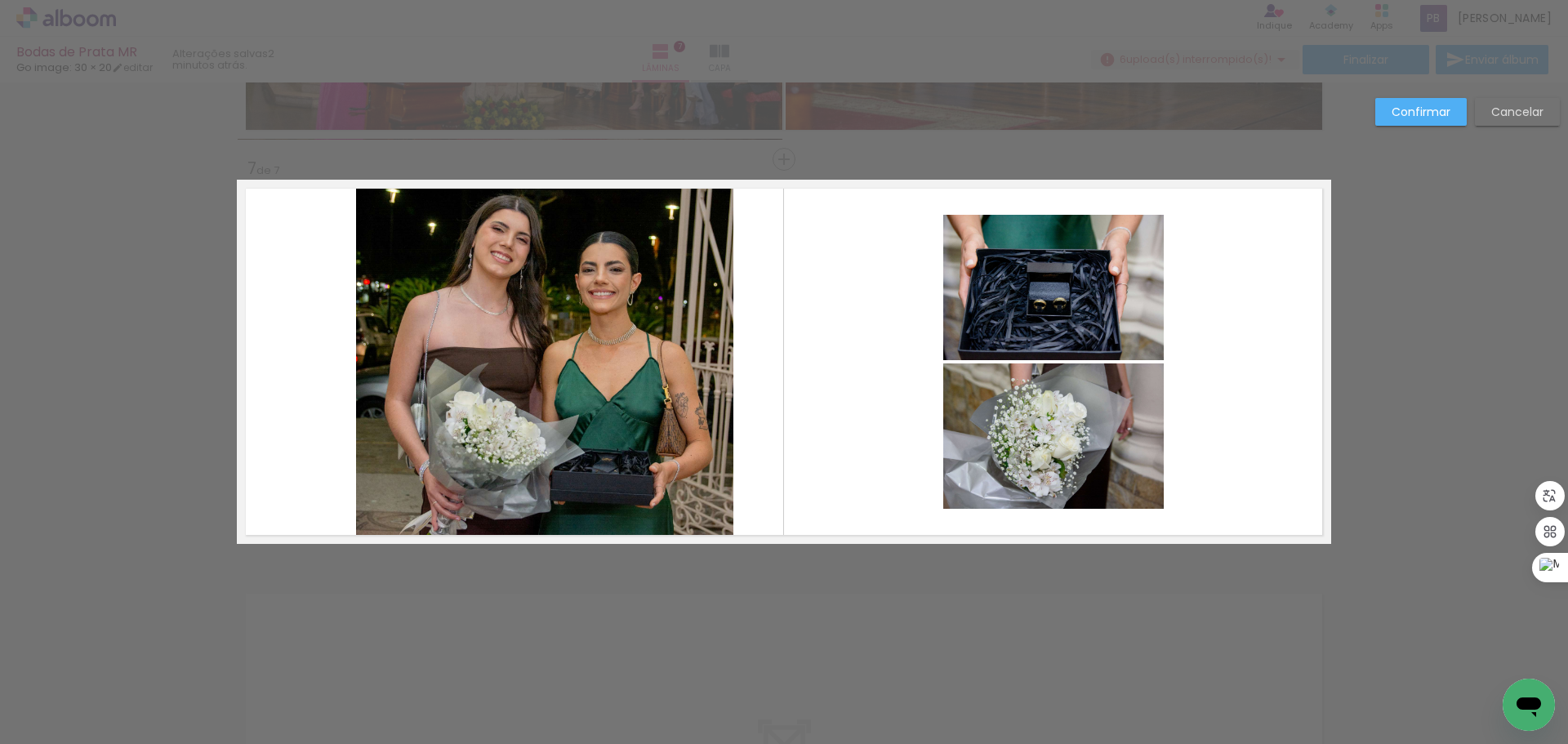
click at [848, 277] on quentale-layouter at bounding box center [783, 362] width 1094 height 364
click at [988, 274] on quentale-photo at bounding box center [1053, 287] width 221 height 145
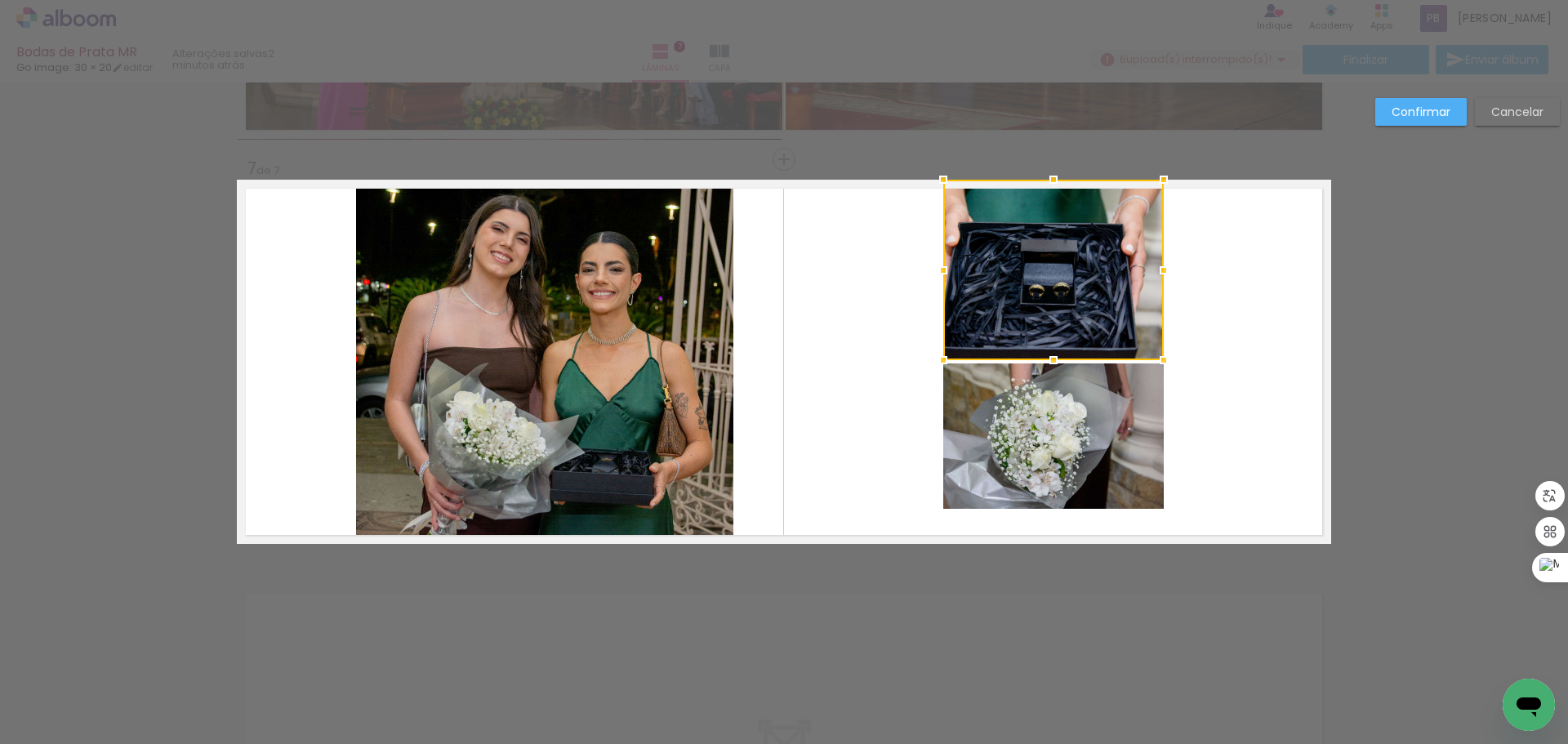
drag, startPoint x: 1046, startPoint y: 215, endPoint x: 1054, endPoint y: 187, distance: 29.1
click at [1054, 187] on div at bounding box center [1053, 180] width 33 height 33
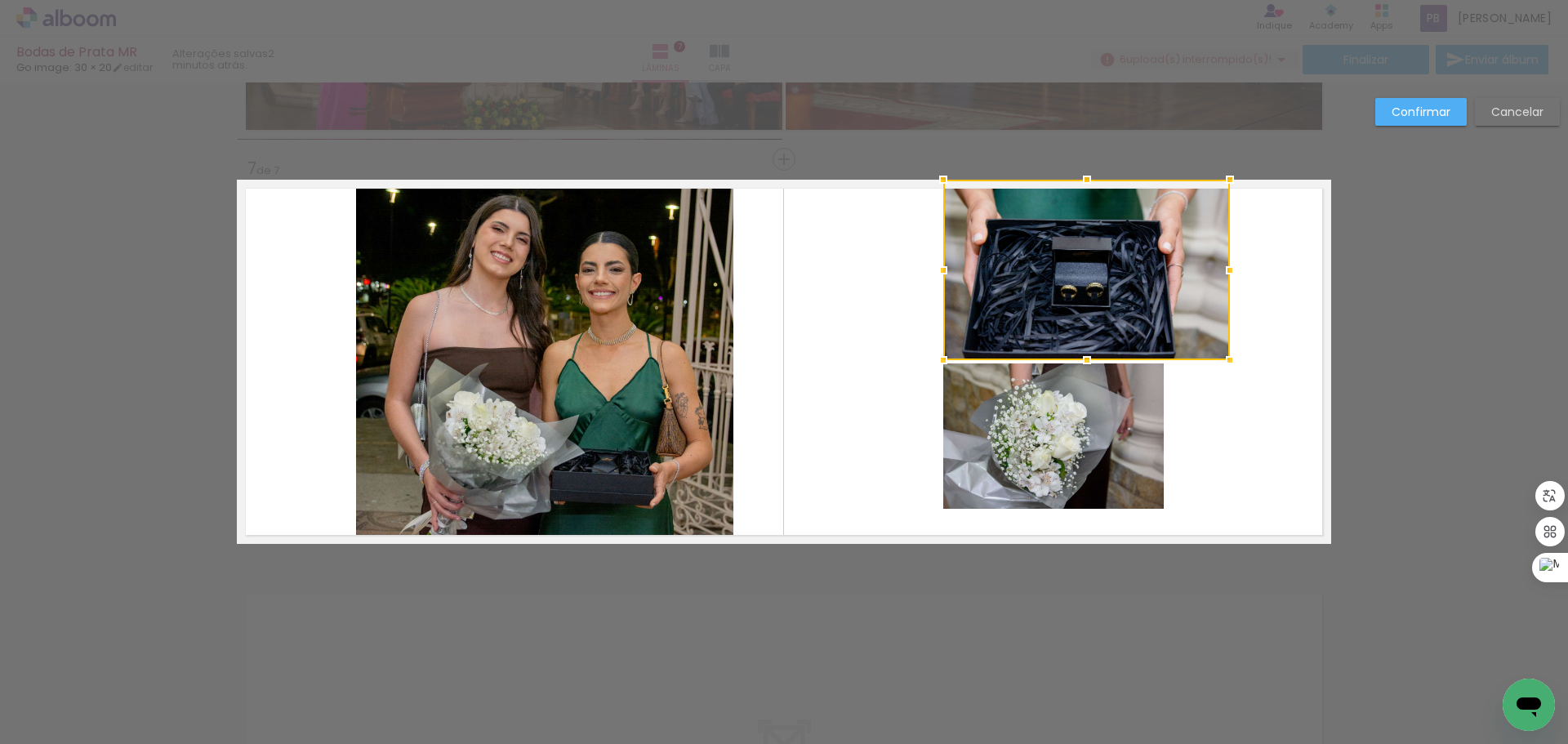
drag, startPoint x: 1158, startPoint y: 270, endPoint x: 1224, endPoint y: 269, distance: 66.0
click at [1224, 269] on div at bounding box center [1230, 270] width 33 height 33
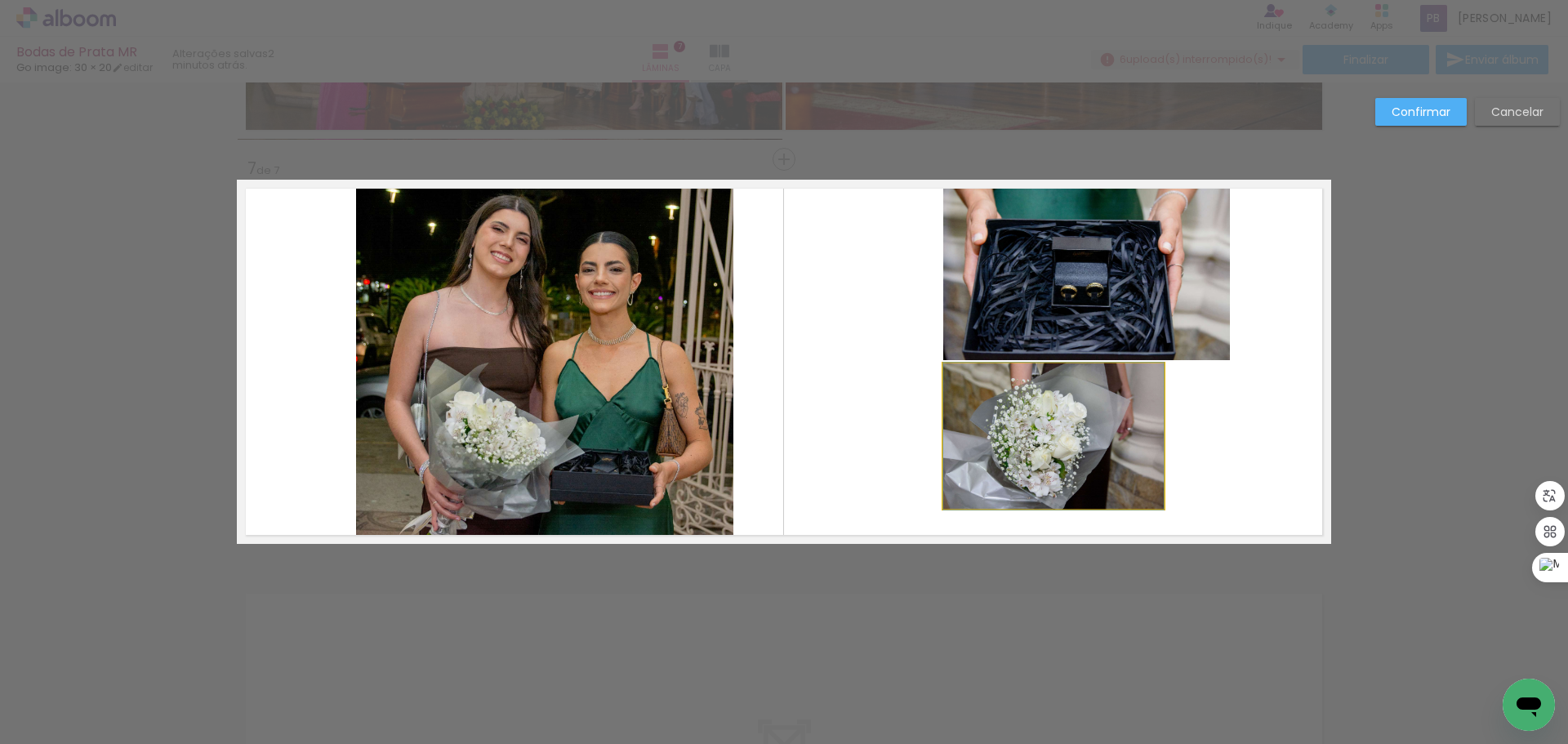
click at [1090, 425] on quentale-photo at bounding box center [1053, 435] width 221 height 145
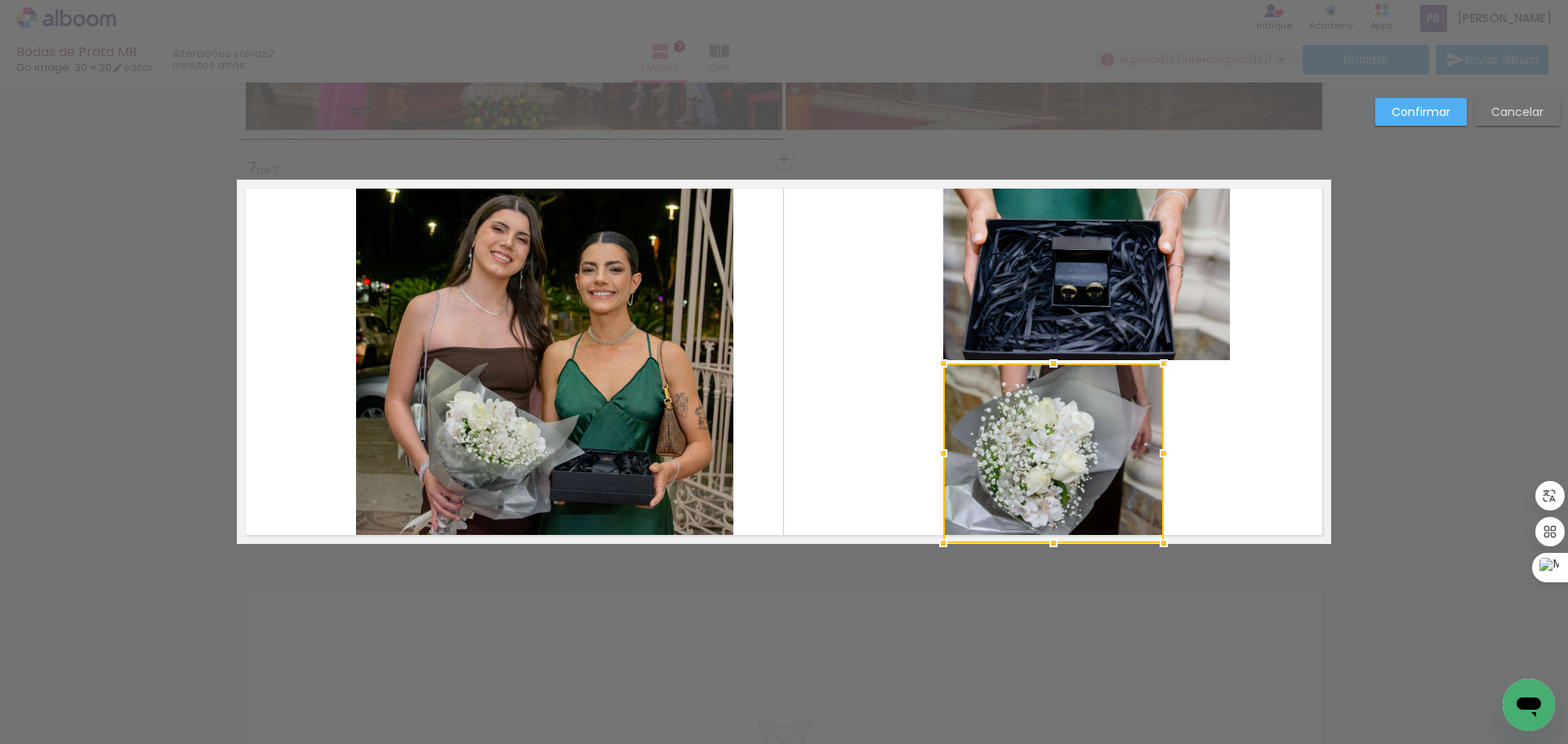
drag, startPoint x: 1047, startPoint y: 509, endPoint x: 1058, endPoint y: 535, distance: 28.2
click at [1058, 535] on div at bounding box center [1053, 543] width 33 height 33
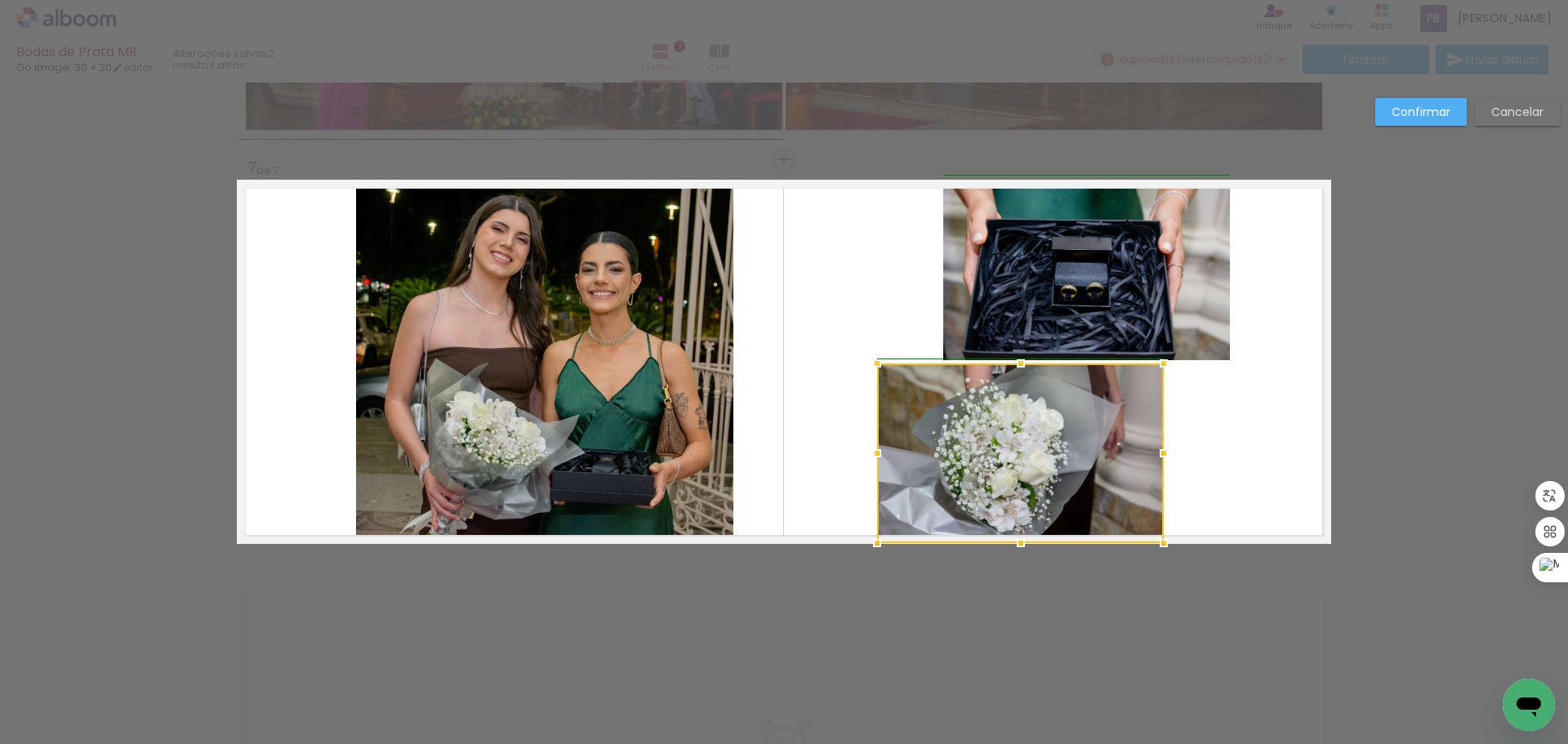
drag, startPoint x: 938, startPoint y: 455, endPoint x: 872, endPoint y: 454, distance: 66.0
click at [872, 454] on div at bounding box center [877, 454] width 33 height 33
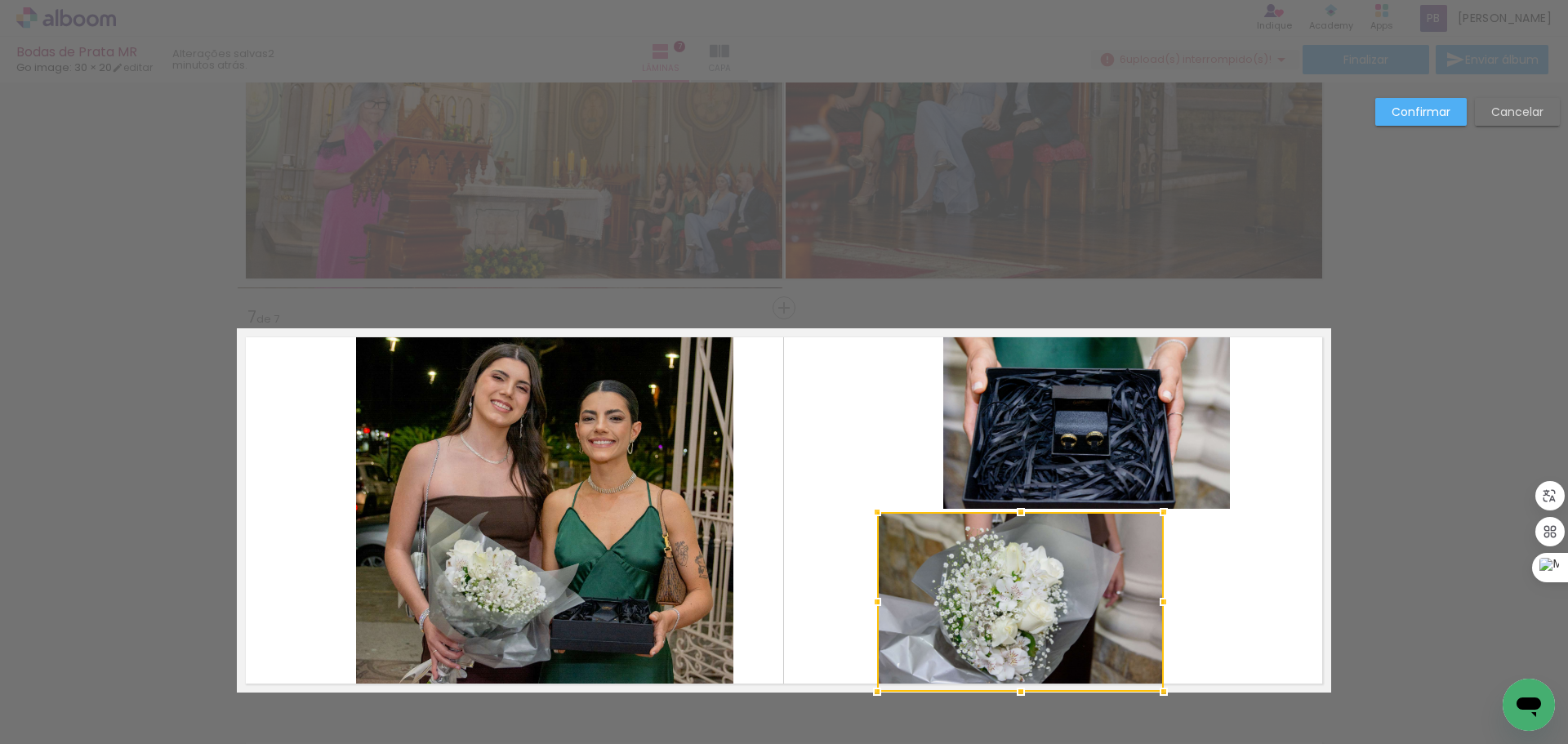
scroll to position [2136, 0]
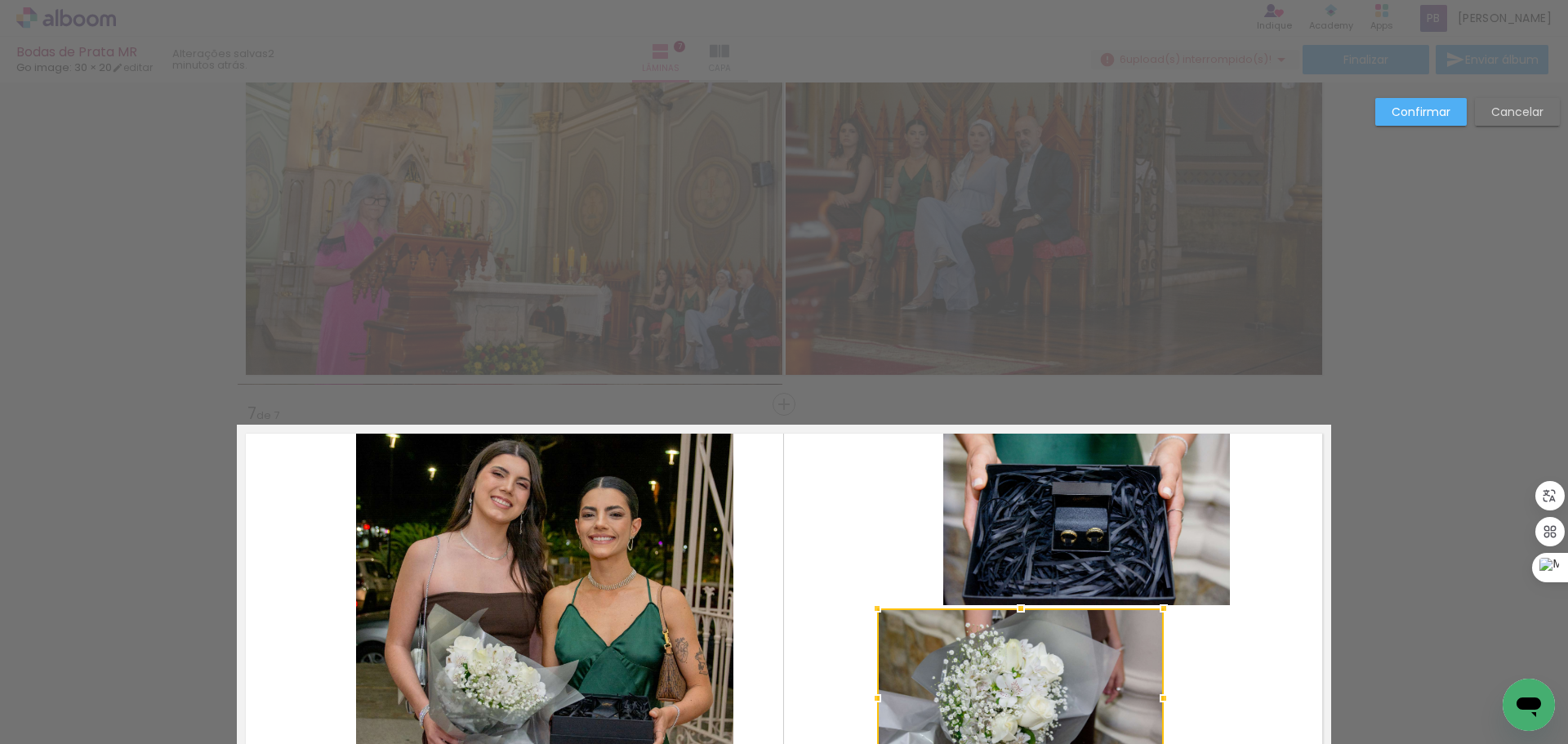
drag, startPoint x: 1426, startPoint y: 103, endPoint x: 943, endPoint y: 408, distance: 571.2
click at [0, 0] on slot "Confirmar" at bounding box center [0, 0] width 0 height 0
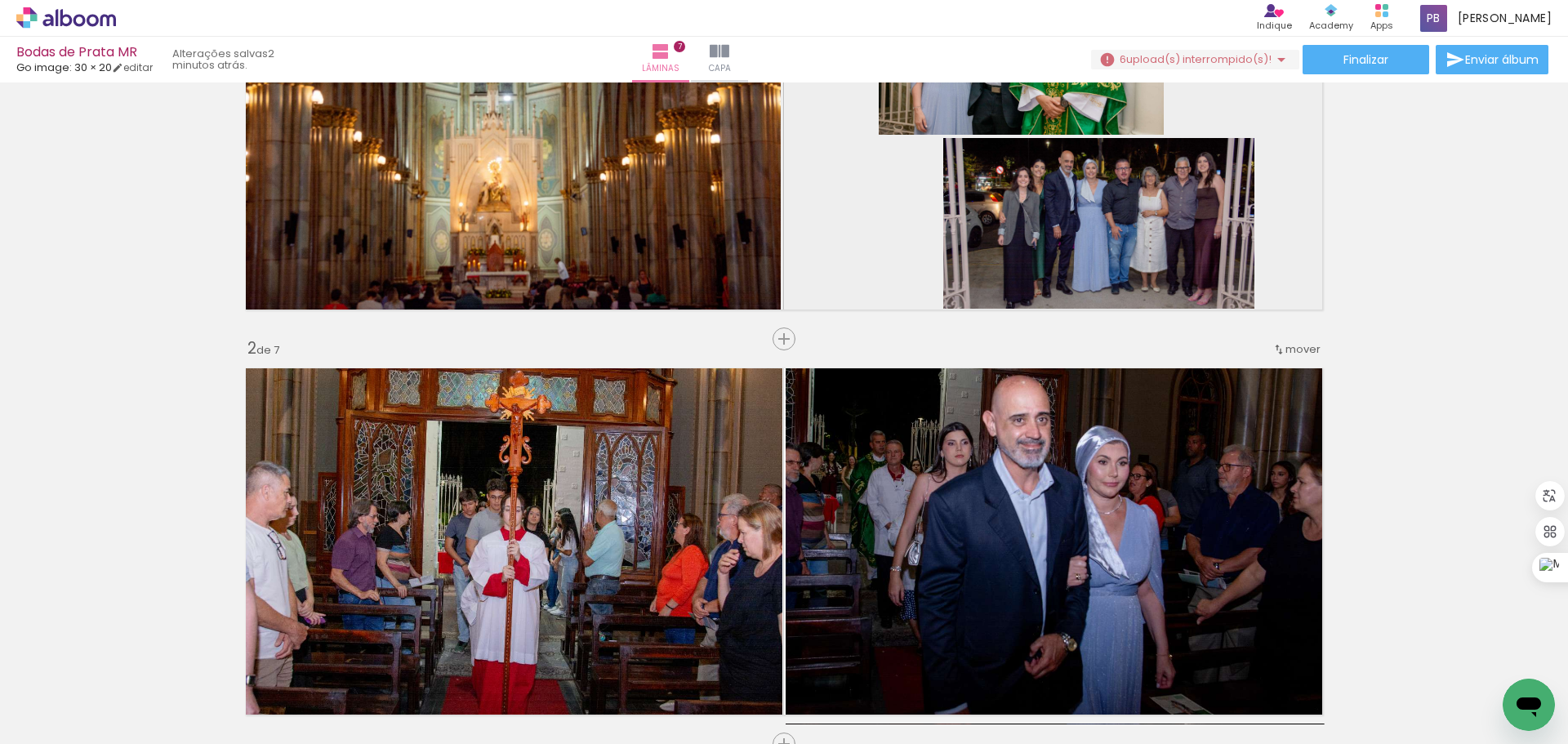
scroll to position [0, 0]
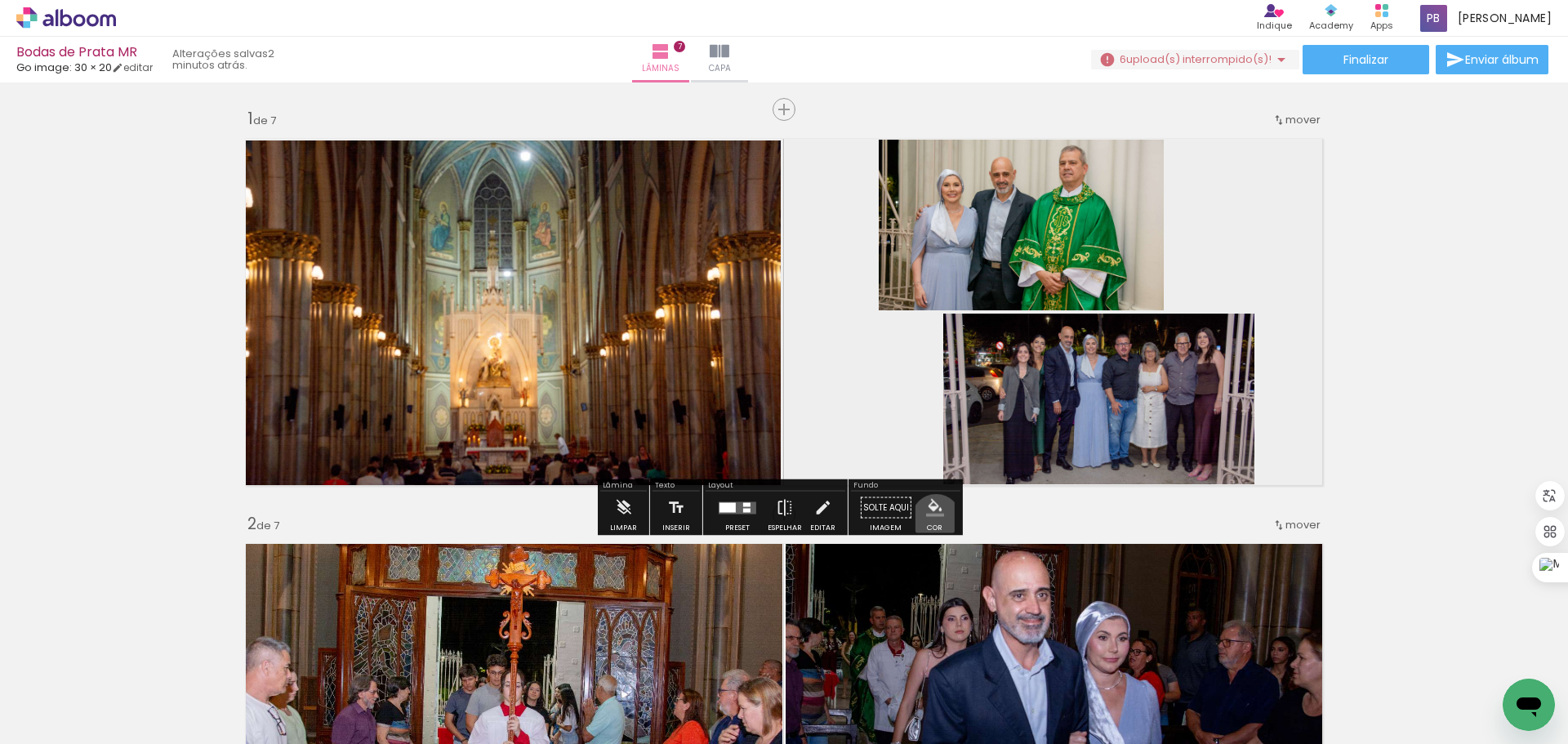
click at [930, 519] on paper-menu-button "#ffebee #ffcdd2 #ef9a9a #e57373 #ef5350 #f44336 #e53935 #d32f2f #c62828 #b71c1c…" at bounding box center [935, 508] width 31 height 31
click at [926, 514] on iron-icon "color picker" at bounding box center [934, 508] width 18 height 18
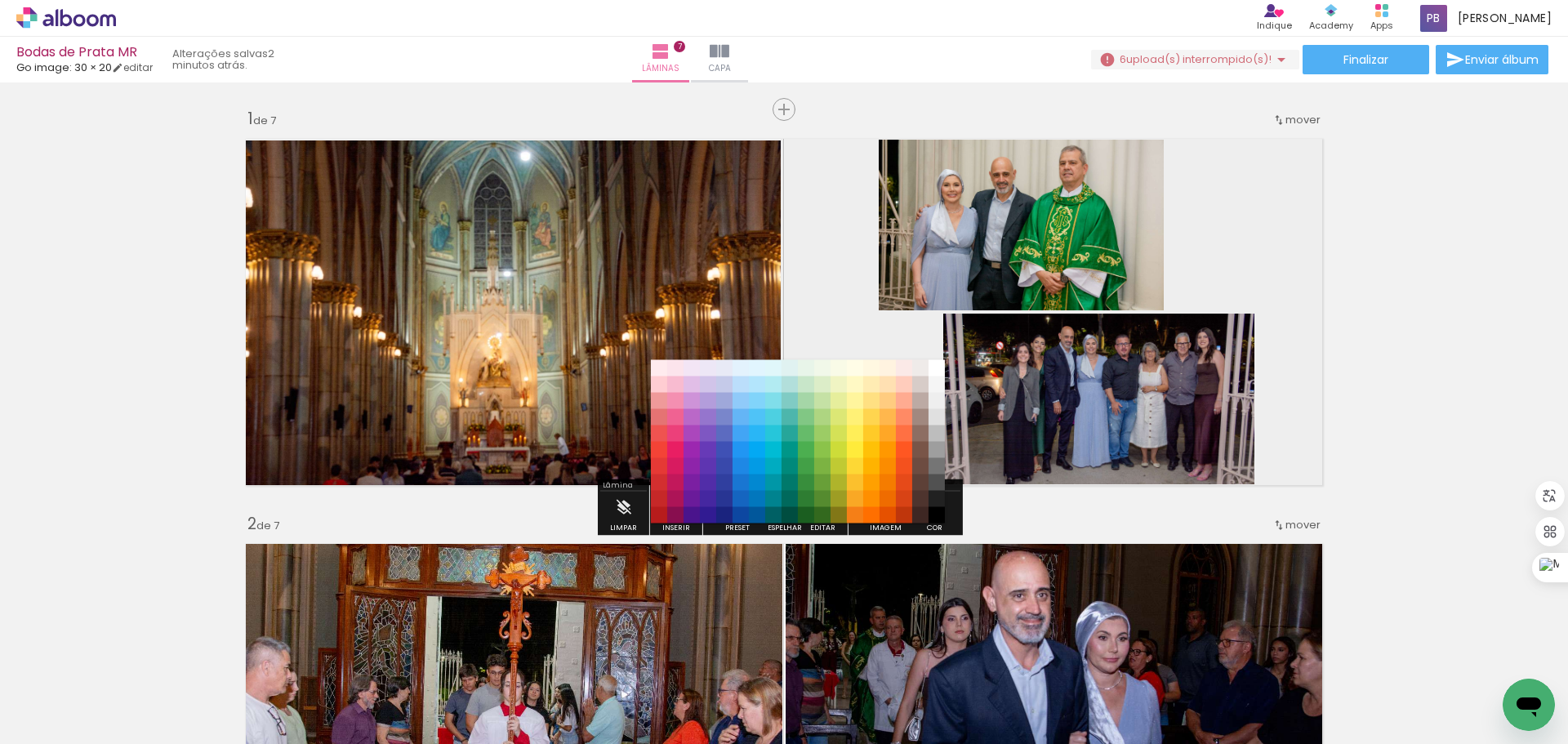
click at [1261, 216] on quentale-layouter at bounding box center [783, 311] width 1094 height 364
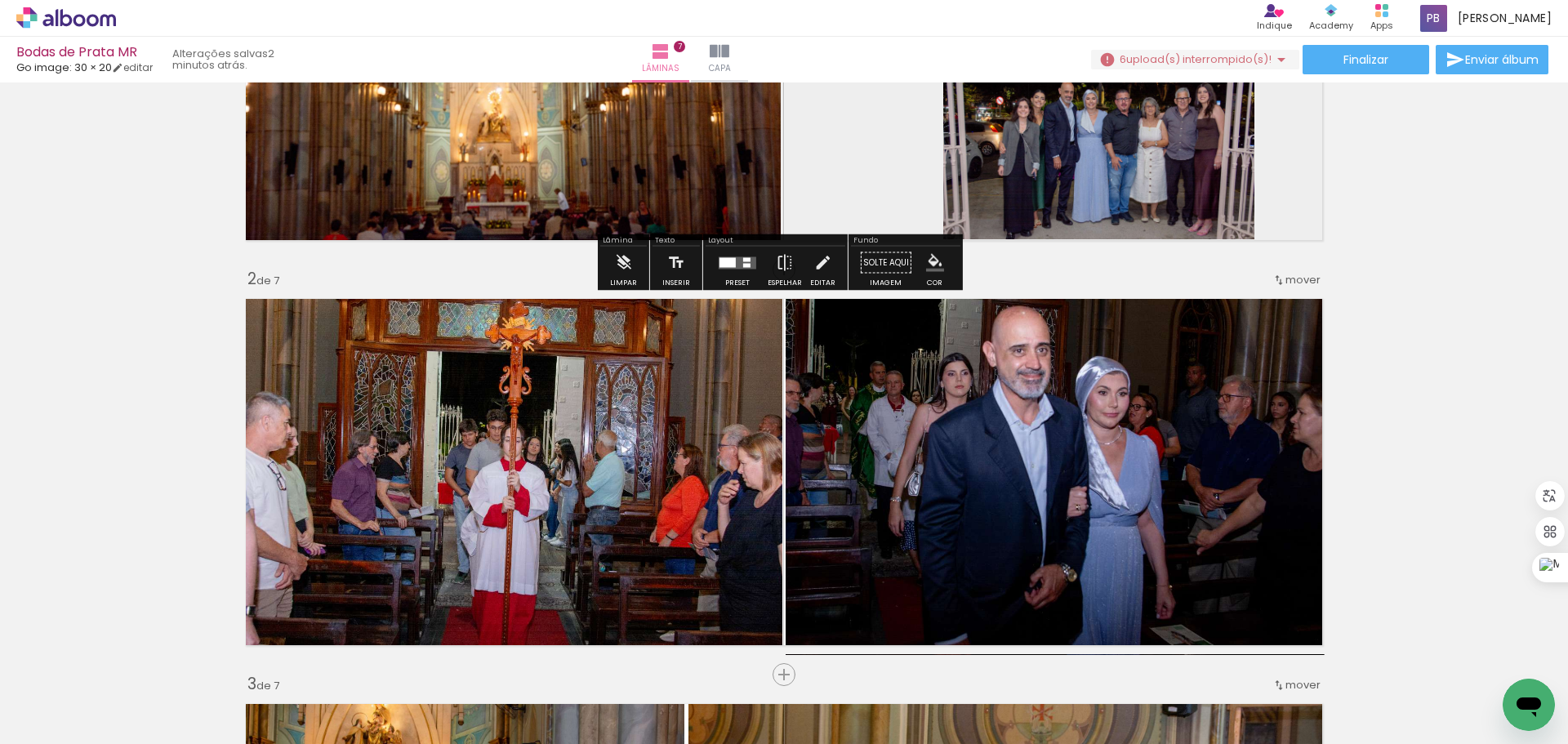
scroll to position [409, 0]
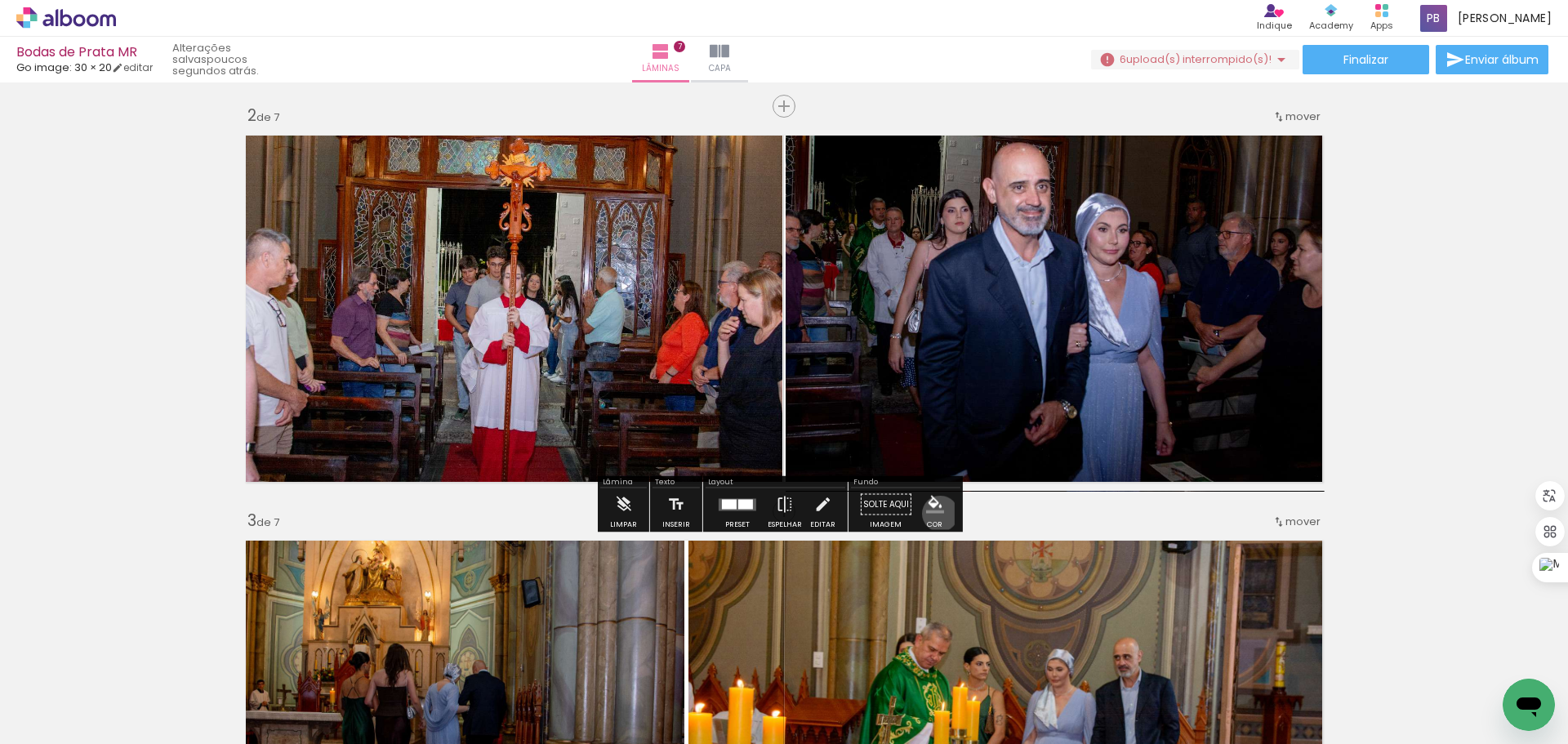
click at [934, 514] on paper-menu-button "#ffebee #ffcdd2 #ef9a9a #e57373 #ef5350 #f44336 #e53935 #d32f2f #c62828 #b71c1c…" at bounding box center [935, 505] width 31 height 31
click at [936, 502] on iron-icon "color picker" at bounding box center [934, 504] width 18 height 18
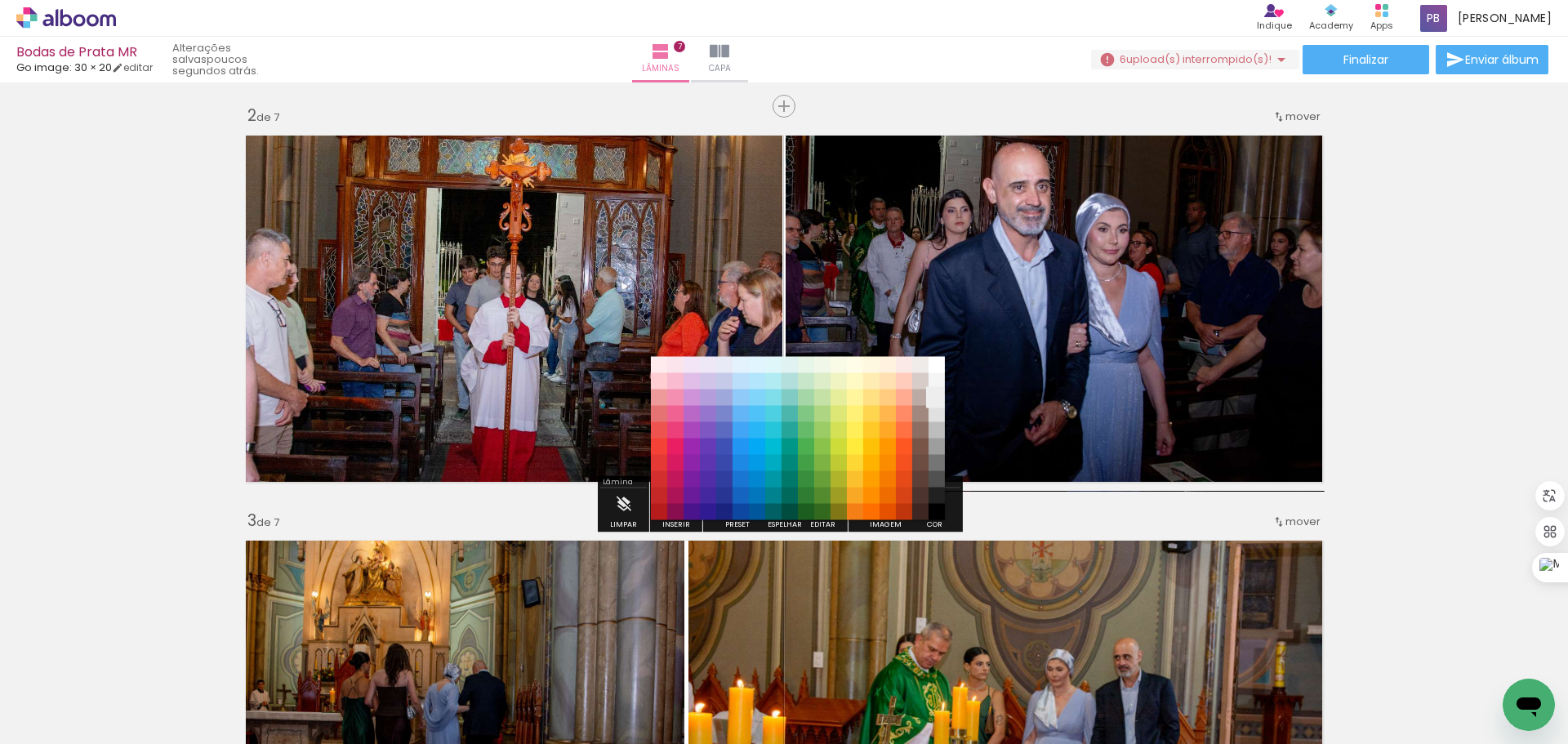
click at [933, 395] on paper-item "#eeeeee" at bounding box center [936, 397] width 17 height 17
click at [920, 395] on paper-item "#bcaaa4" at bounding box center [920, 397] width 17 height 17
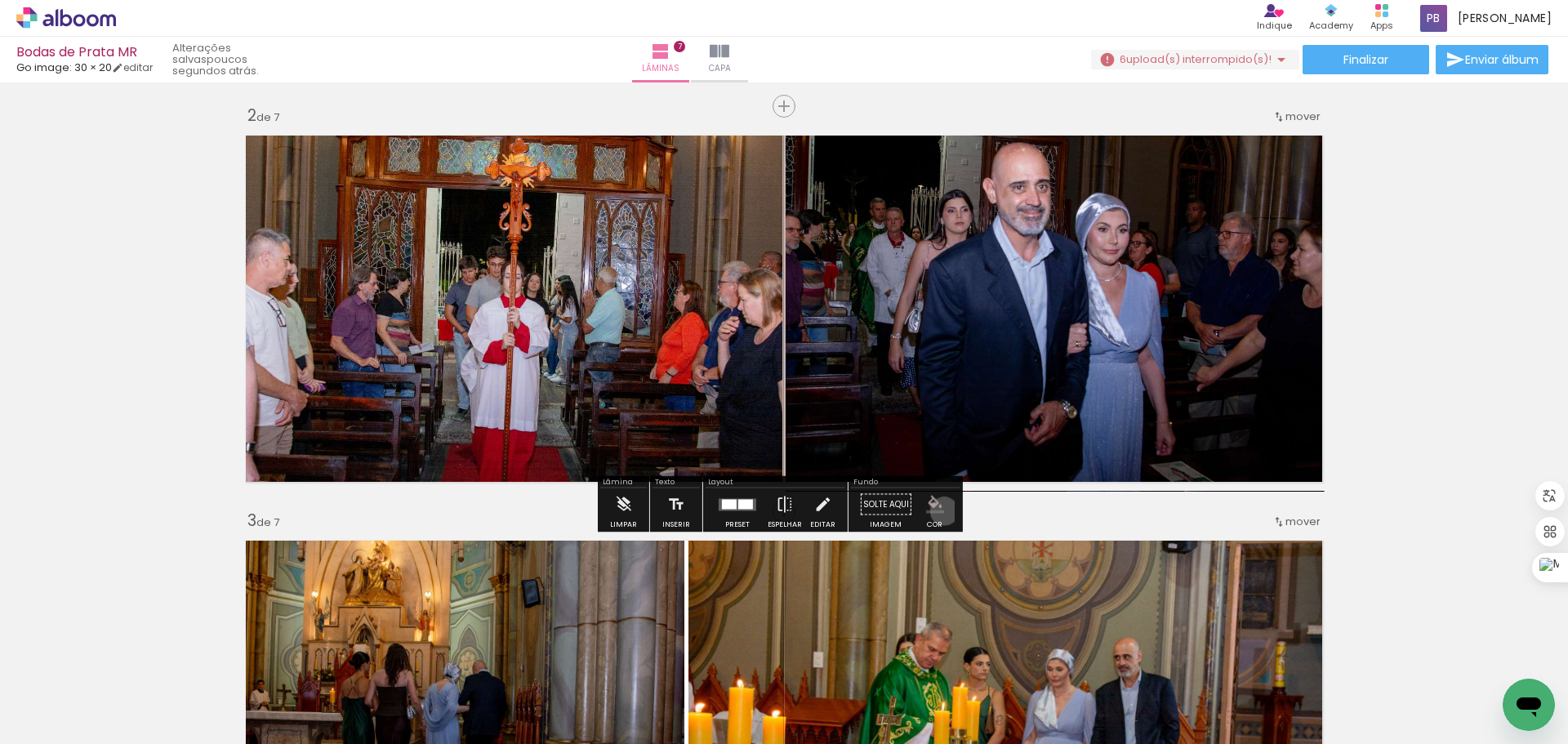
click at [938, 511] on iron-icon "color picker" at bounding box center [934, 504] width 18 height 18
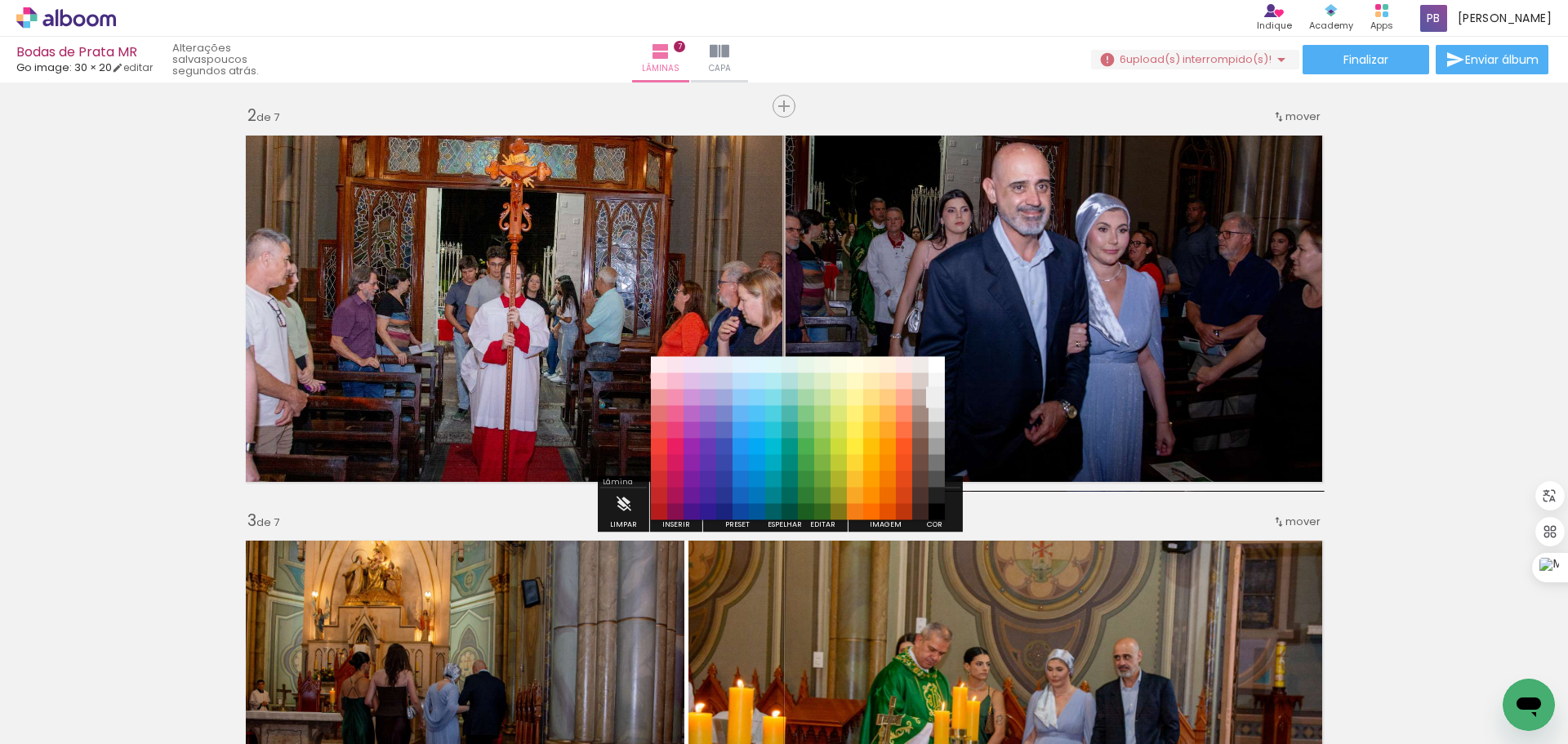
click at [933, 400] on paper-item "#eeeeee" at bounding box center [936, 397] width 17 height 17
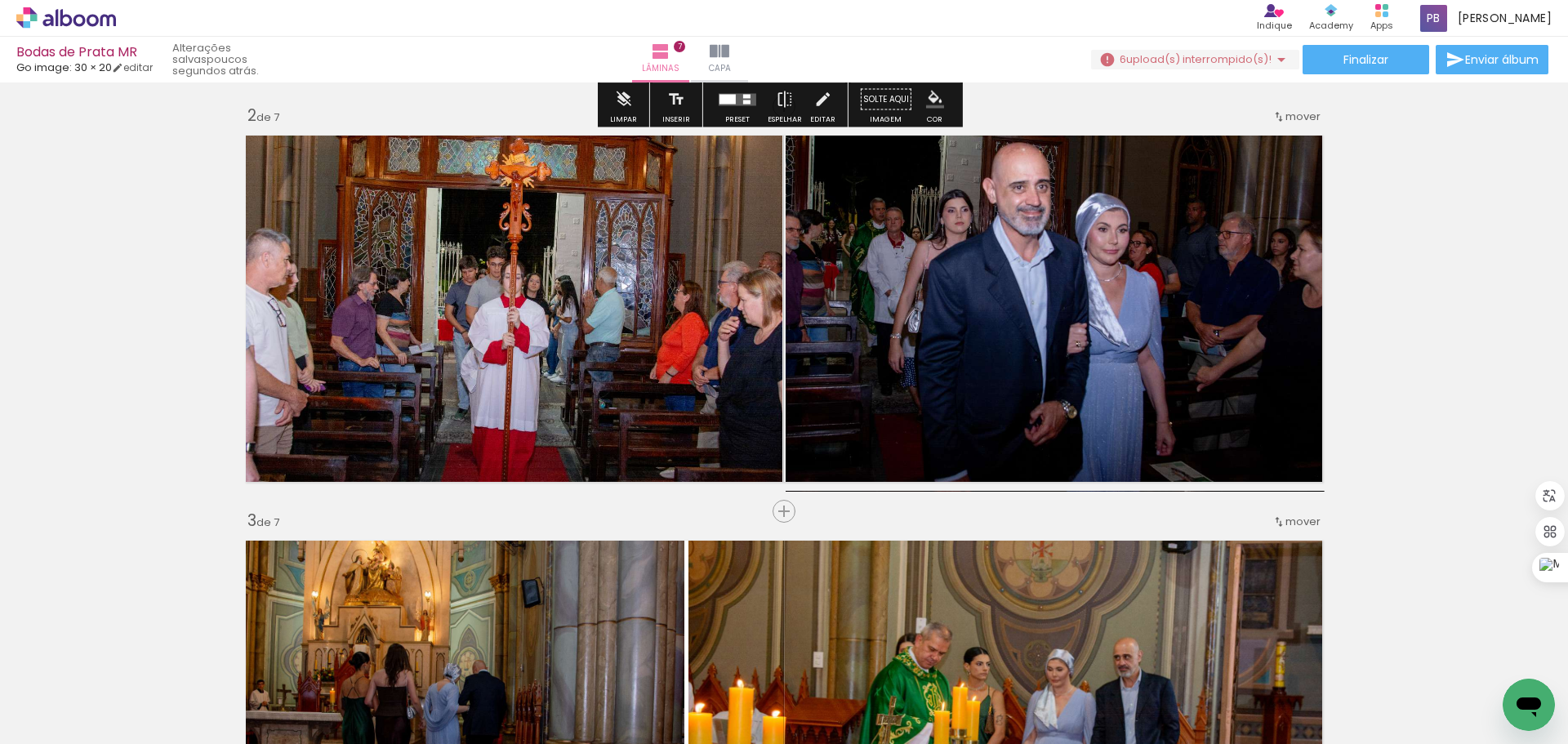
scroll to position [735, 0]
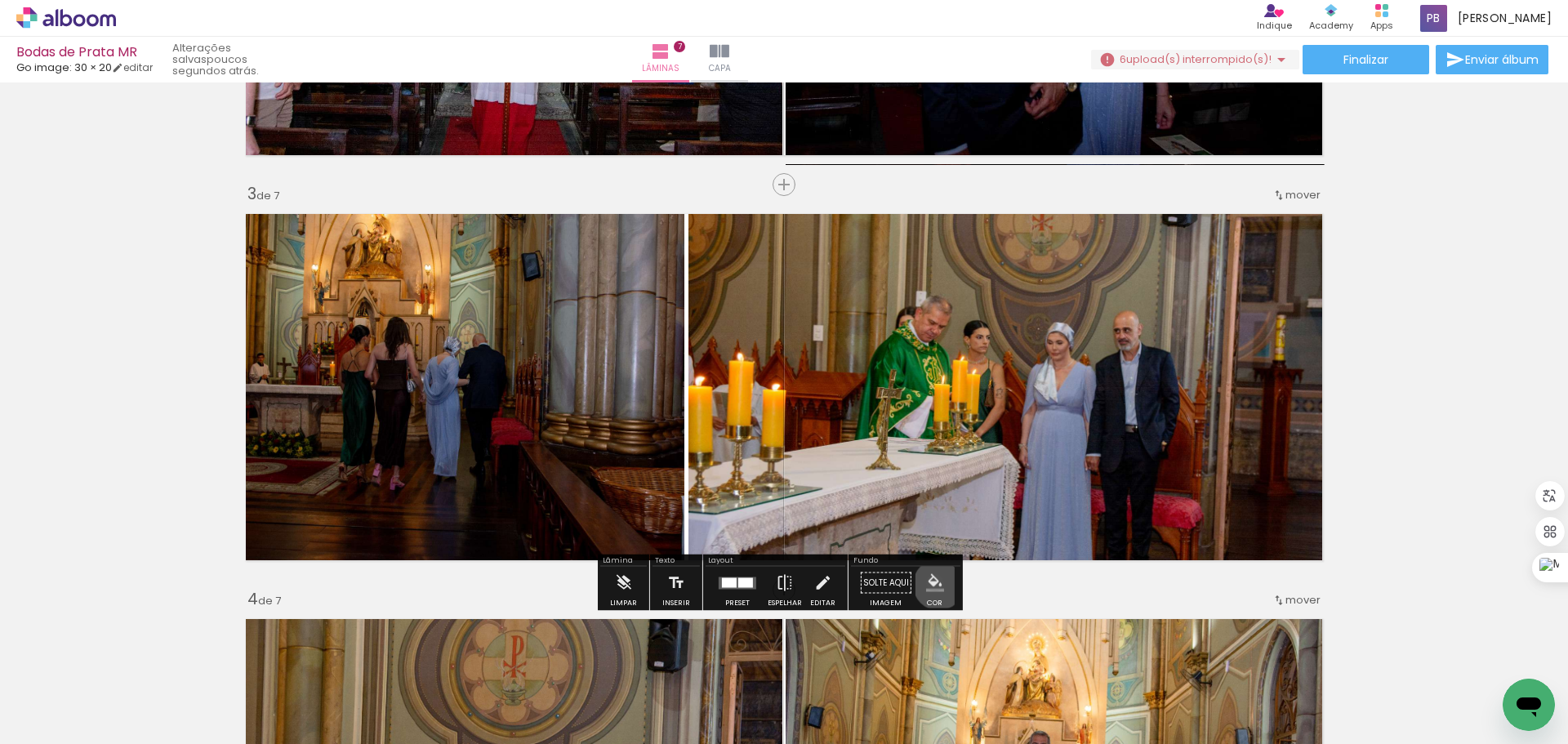
click at [933, 585] on iron-icon "color picker" at bounding box center [934, 582] width 18 height 18
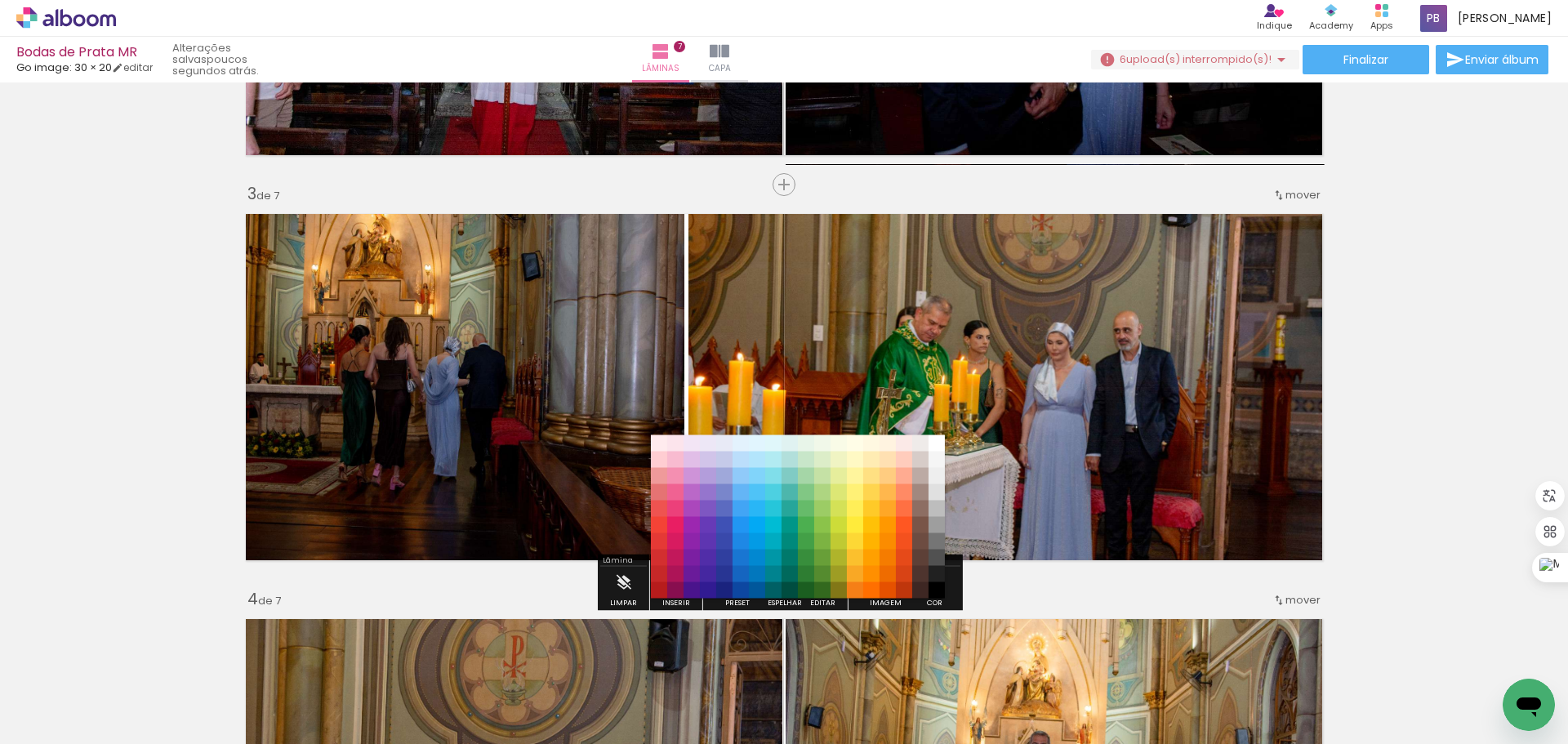
click at [933, 585] on paper-item "#000000" at bounding box center [936, 590] width 17 height 17
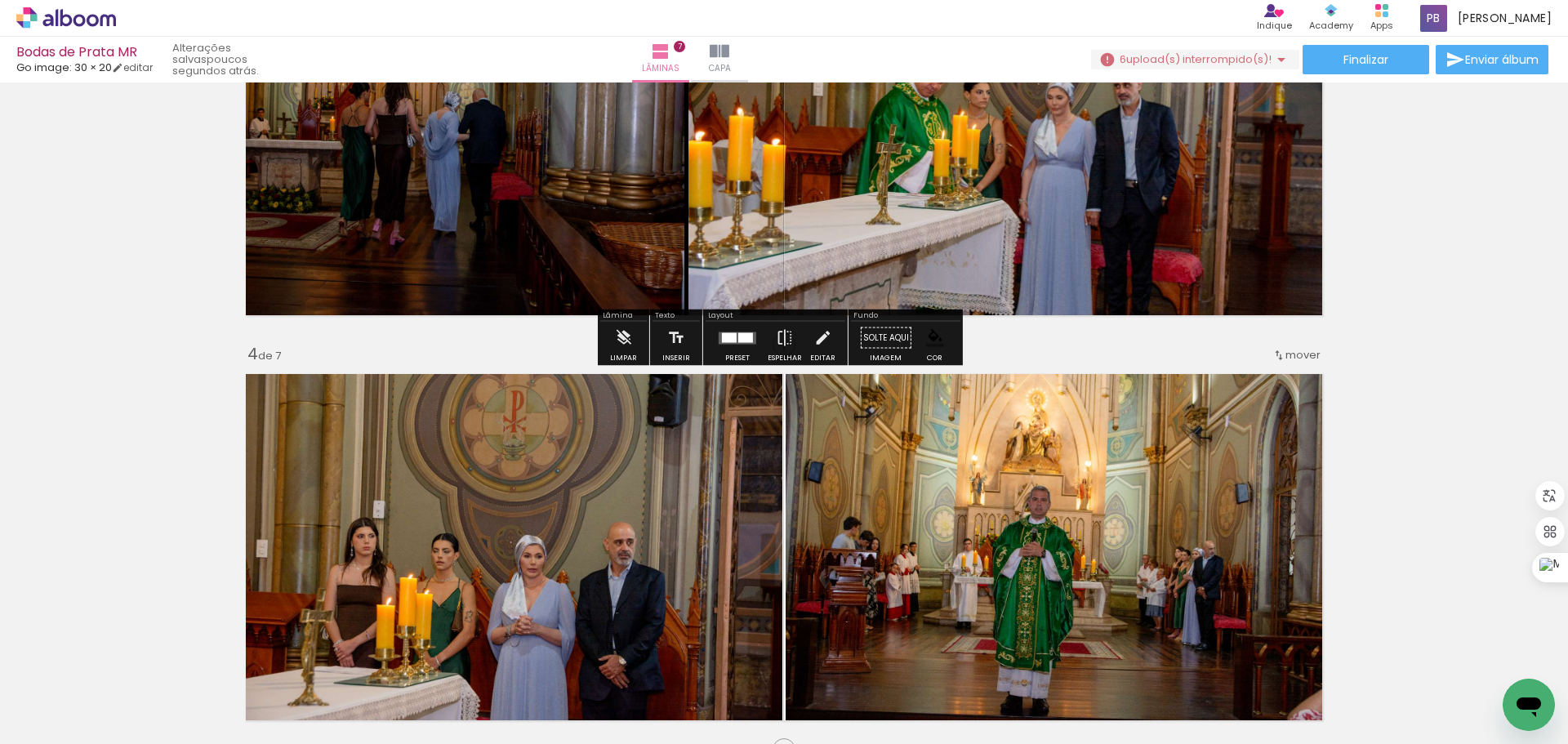
scroll to position [1225, 0]
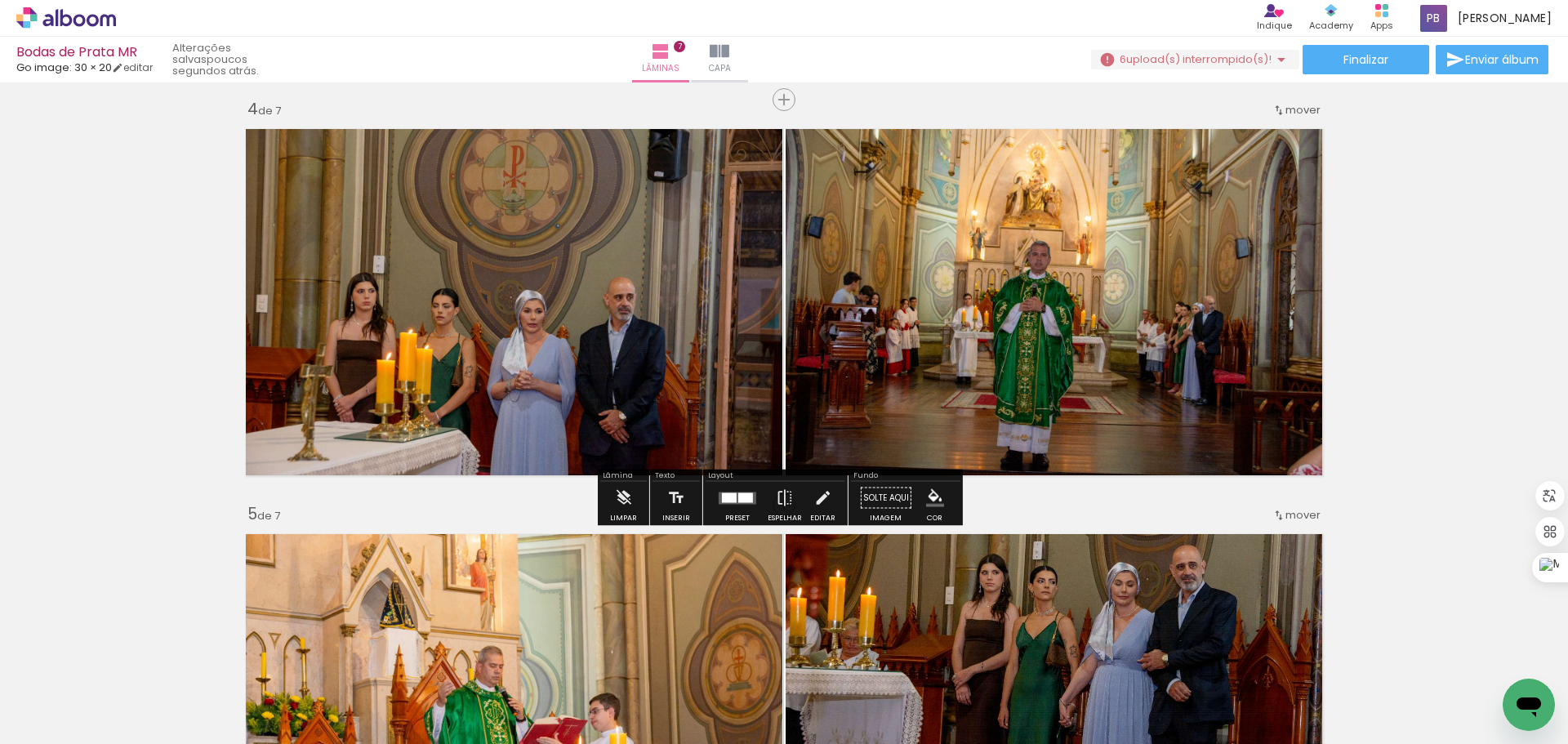
click at [933, 500] on iron-icon "color picker" at bounding box center [934, 498] width 18 height 18
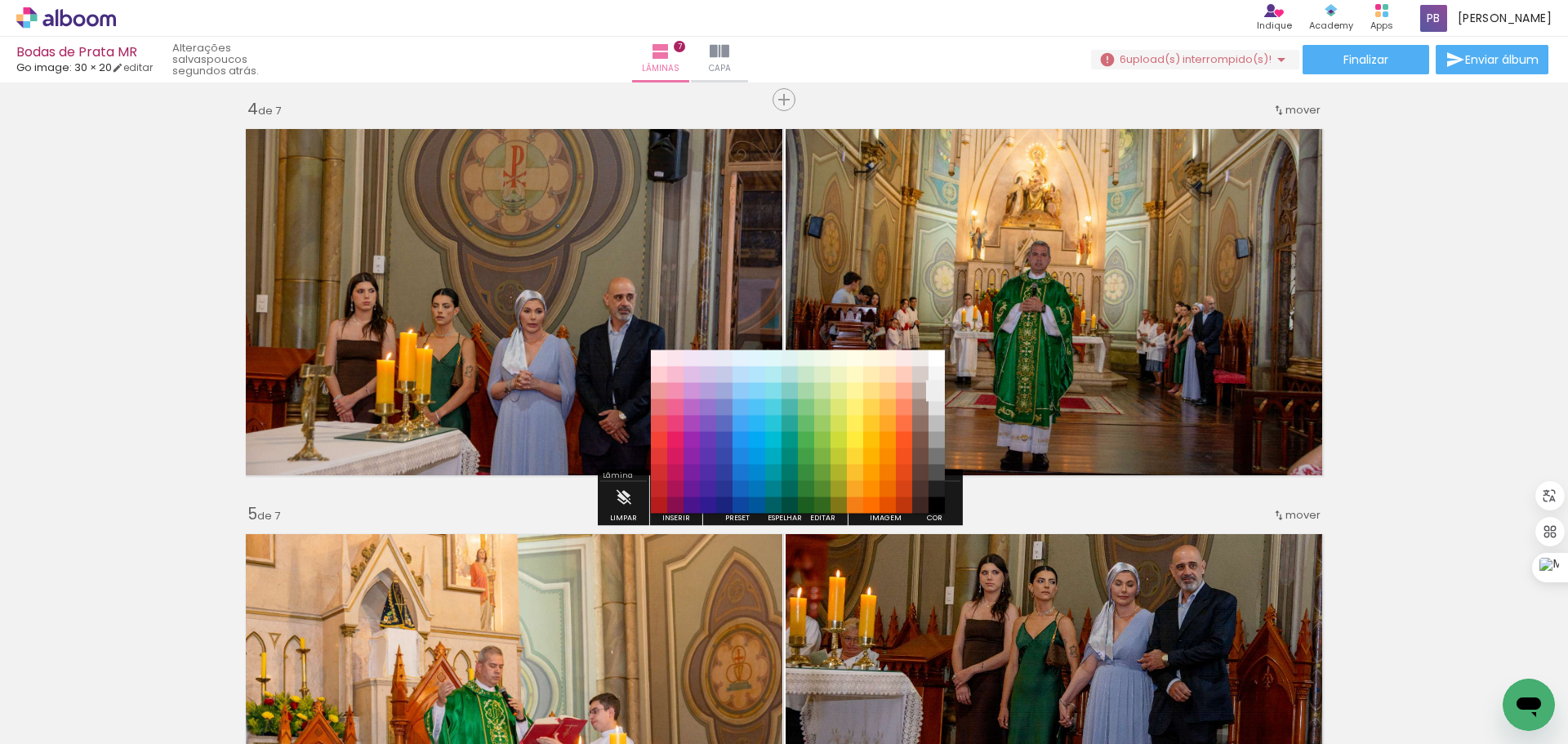
click at [937, 391] on paper-item "#eeeeee" at bounding box center [936, 391] width 17 height 17
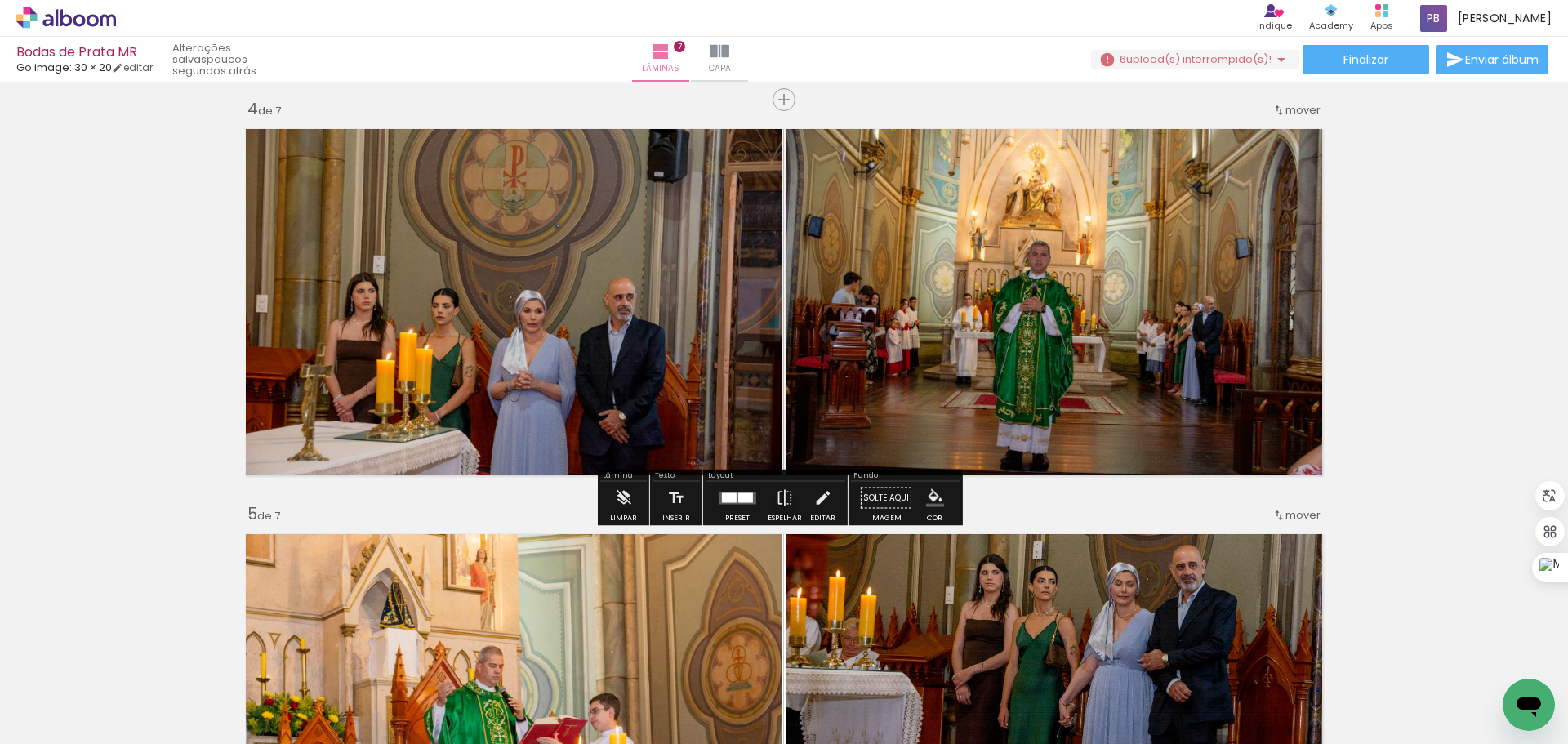
scroll to position [1551, 0]
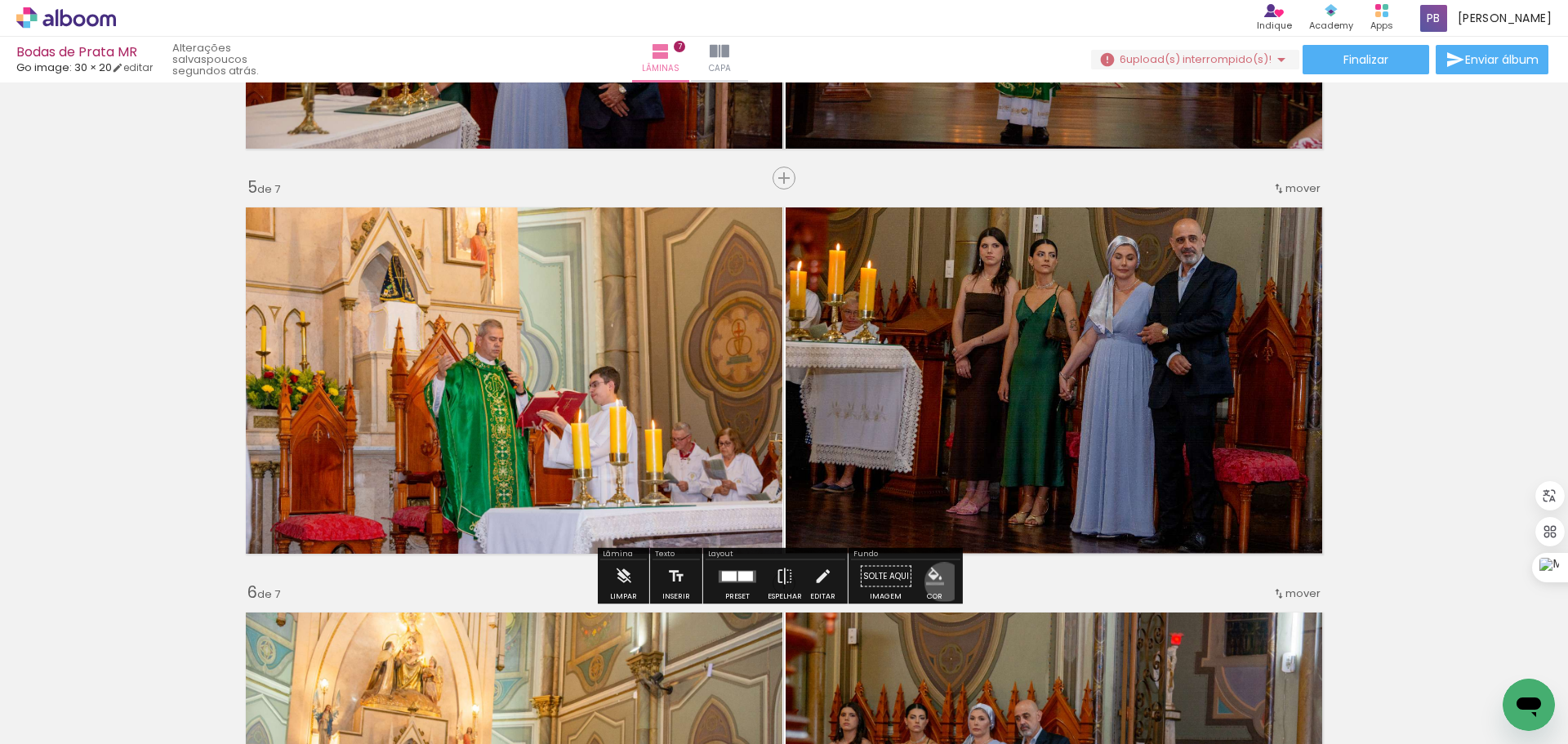
click at [938, 583] on iron-icon "color picker" at bounding box center [934, 576] width 18 height 18
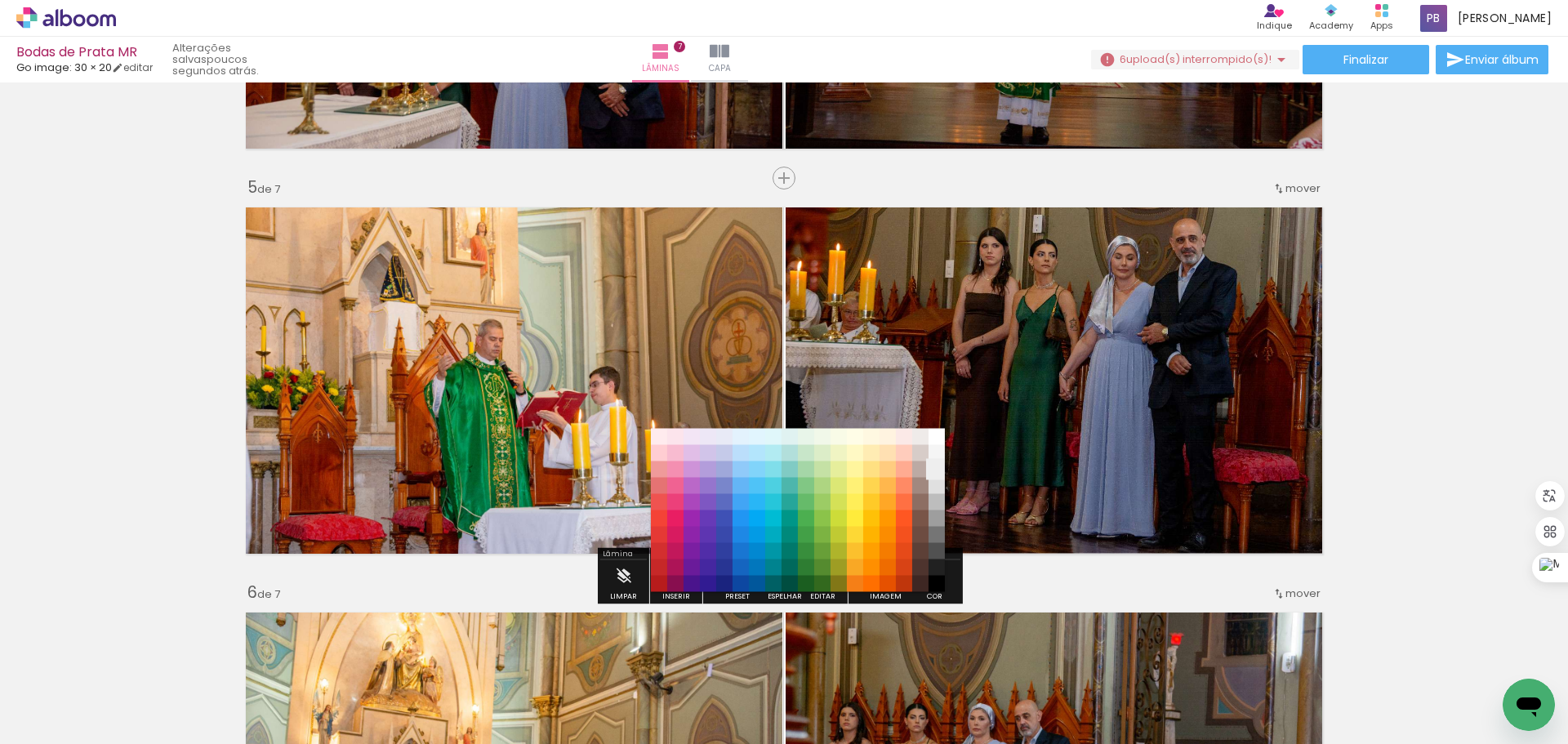
click at [932, 469] on paper-item "#eeeeee" at bounding box center [936, 469] width 17 height 17
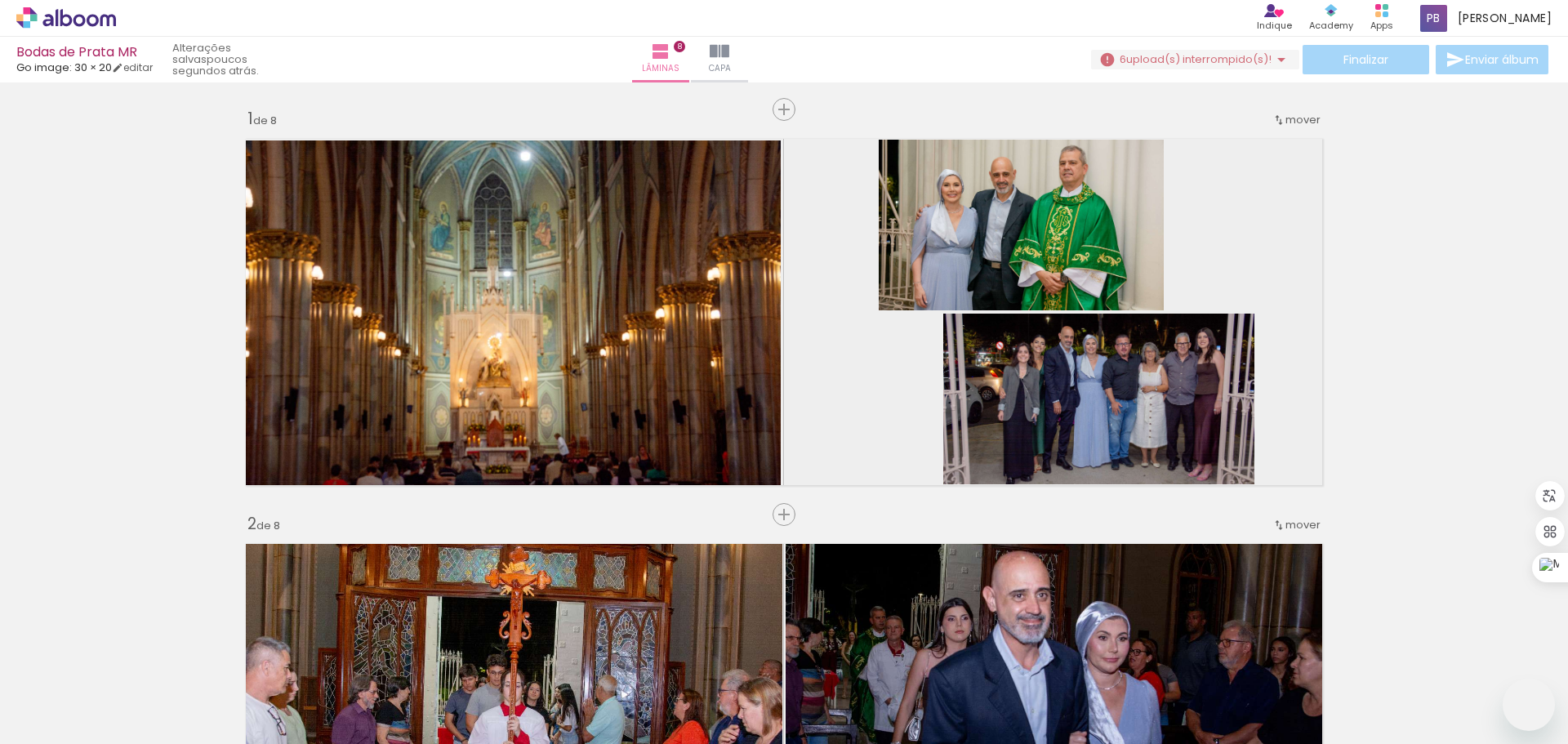
drag, startPoint x: 0, startPoint y: 0, endPoint x: 488, endPoint y: 467, distance: 675.5
click at [488, 467] on quentale-workspace at bounding box center [784, 372] width 1568 height 744
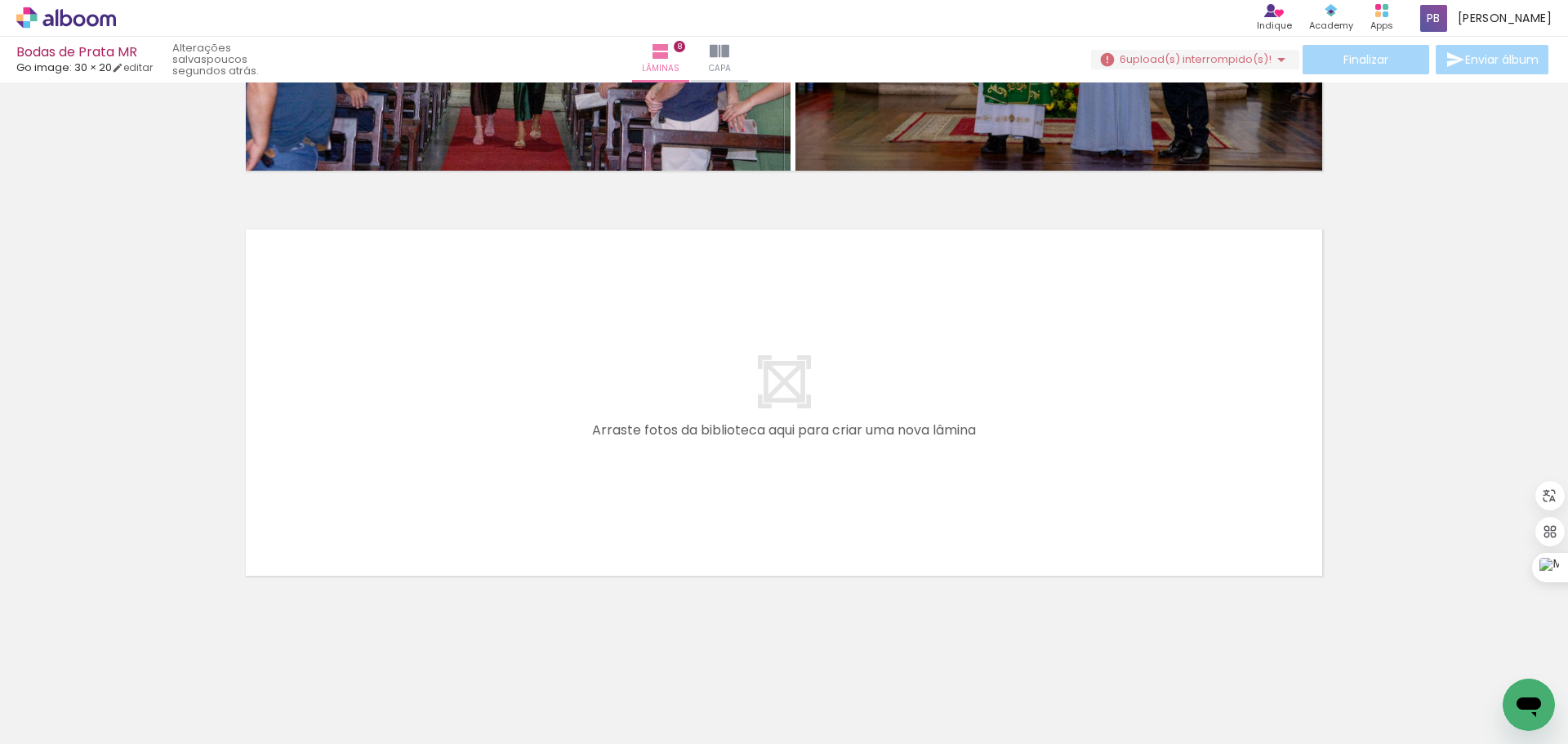
scroll to position [0, 1949]
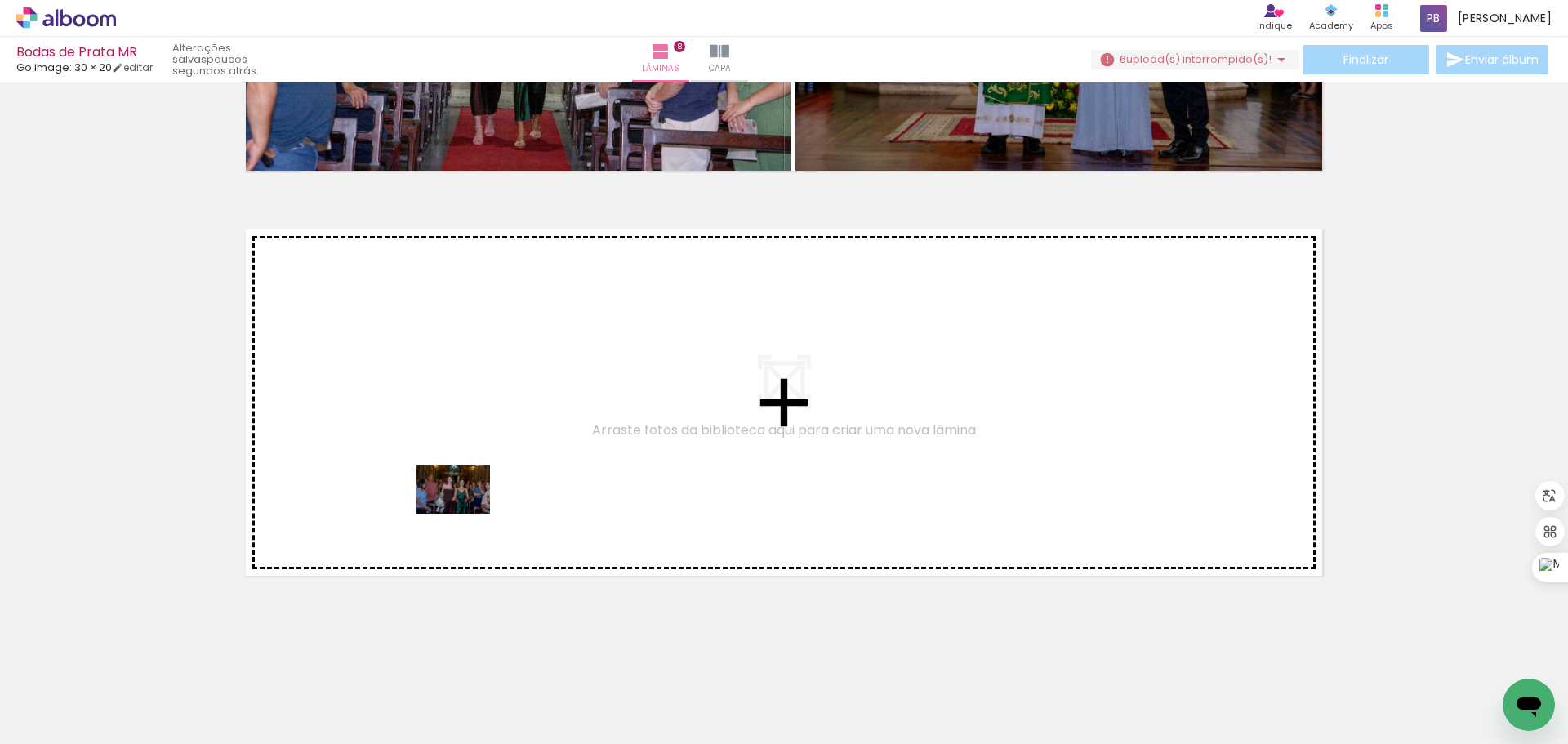
drag, startPoint x: 419, startPoint y: 700, endPoint x: 465, endPoint y: 514, distance: 191.6
click at [465, 514] on quentale-workspace at bounding box center [784, 372] width 1568 height 744
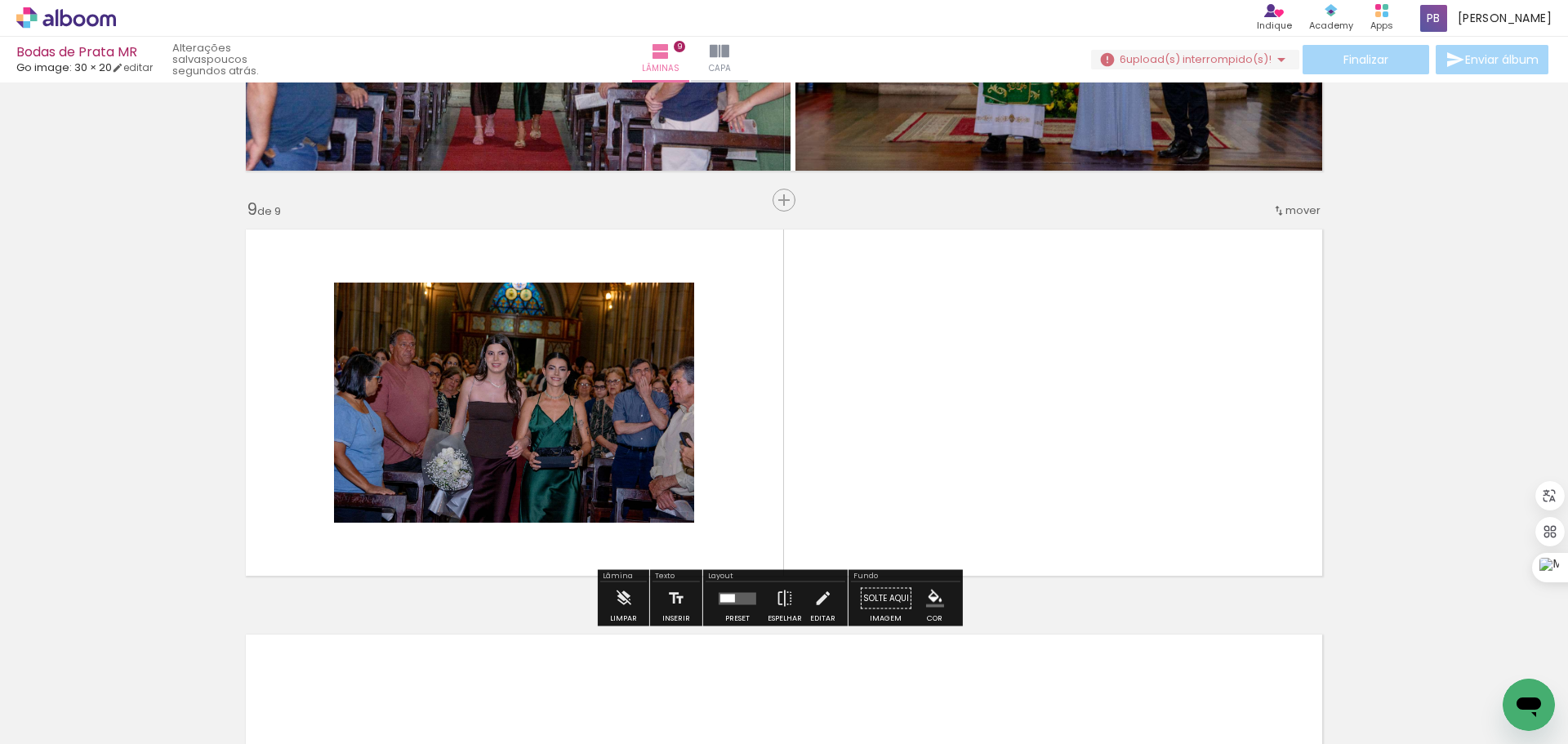
scroll to position [3190, 0]
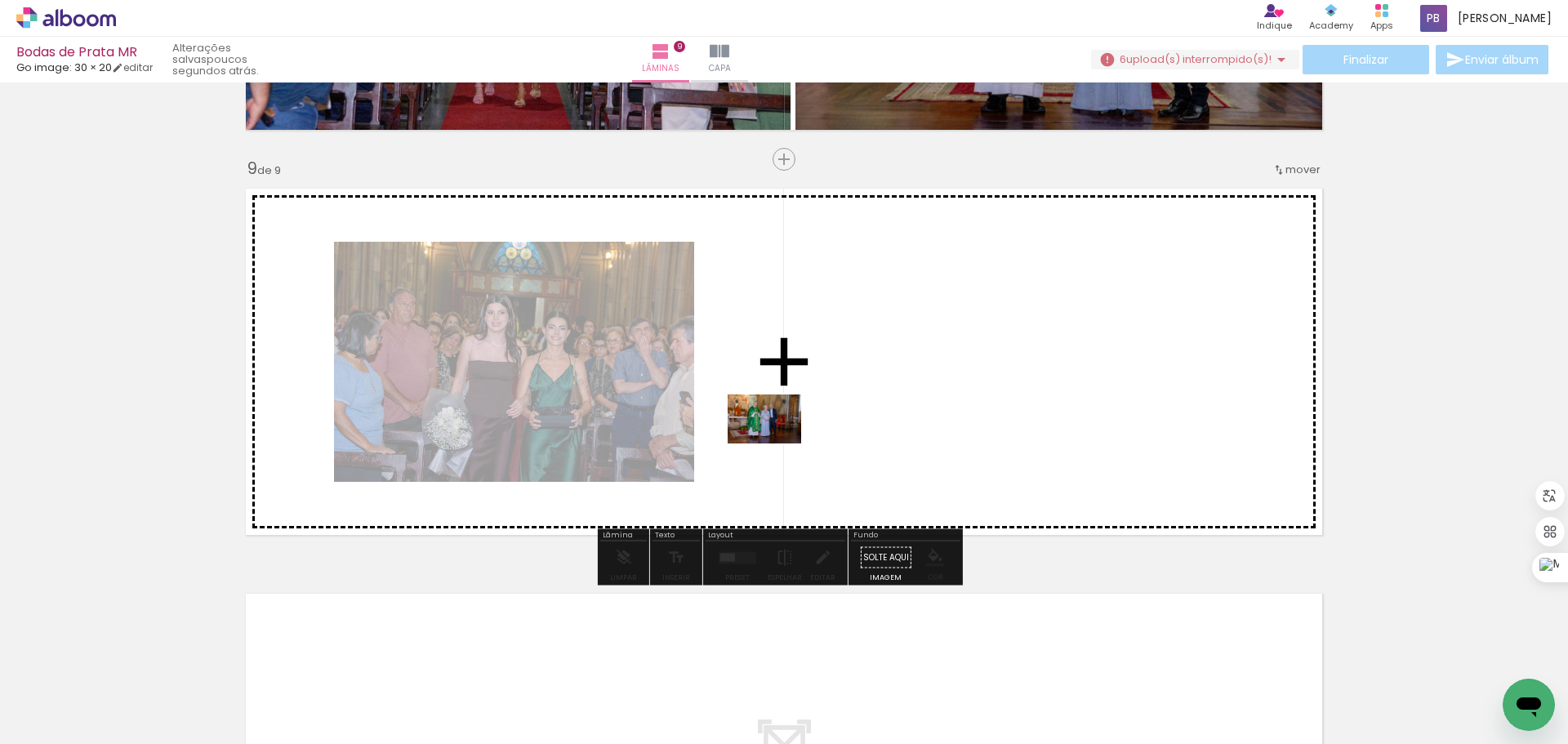
drag, startPoint x: 495, startPoint y: 694, endPoint x: 776, endPoint y: 443, distance: 376.8
click at [776, 443] on quentale-workspace at bounding box center [784, 372] width 1568 height 744
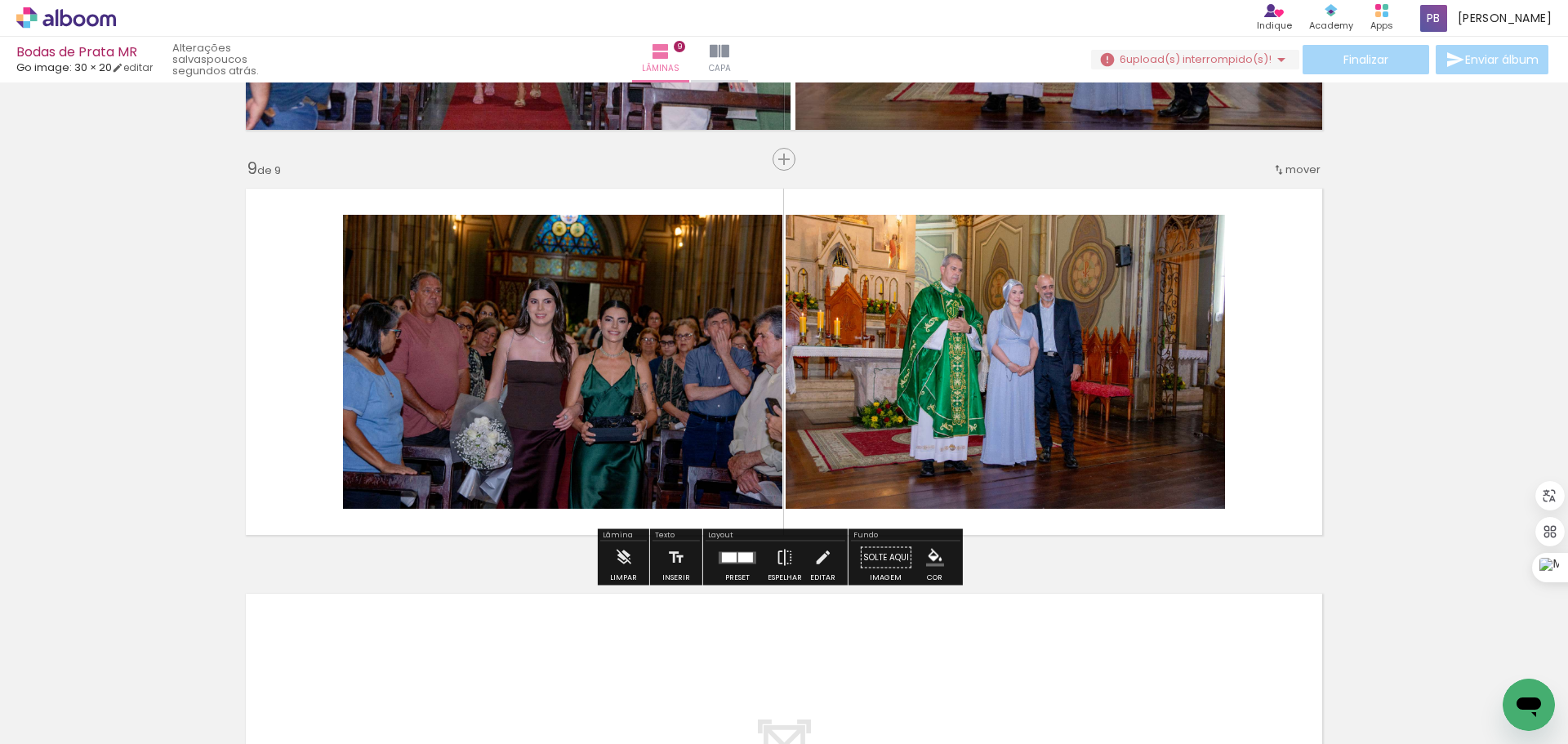
click at [587, 360] on quentale-photo at bounding box center [562, 362] width 439 height 294
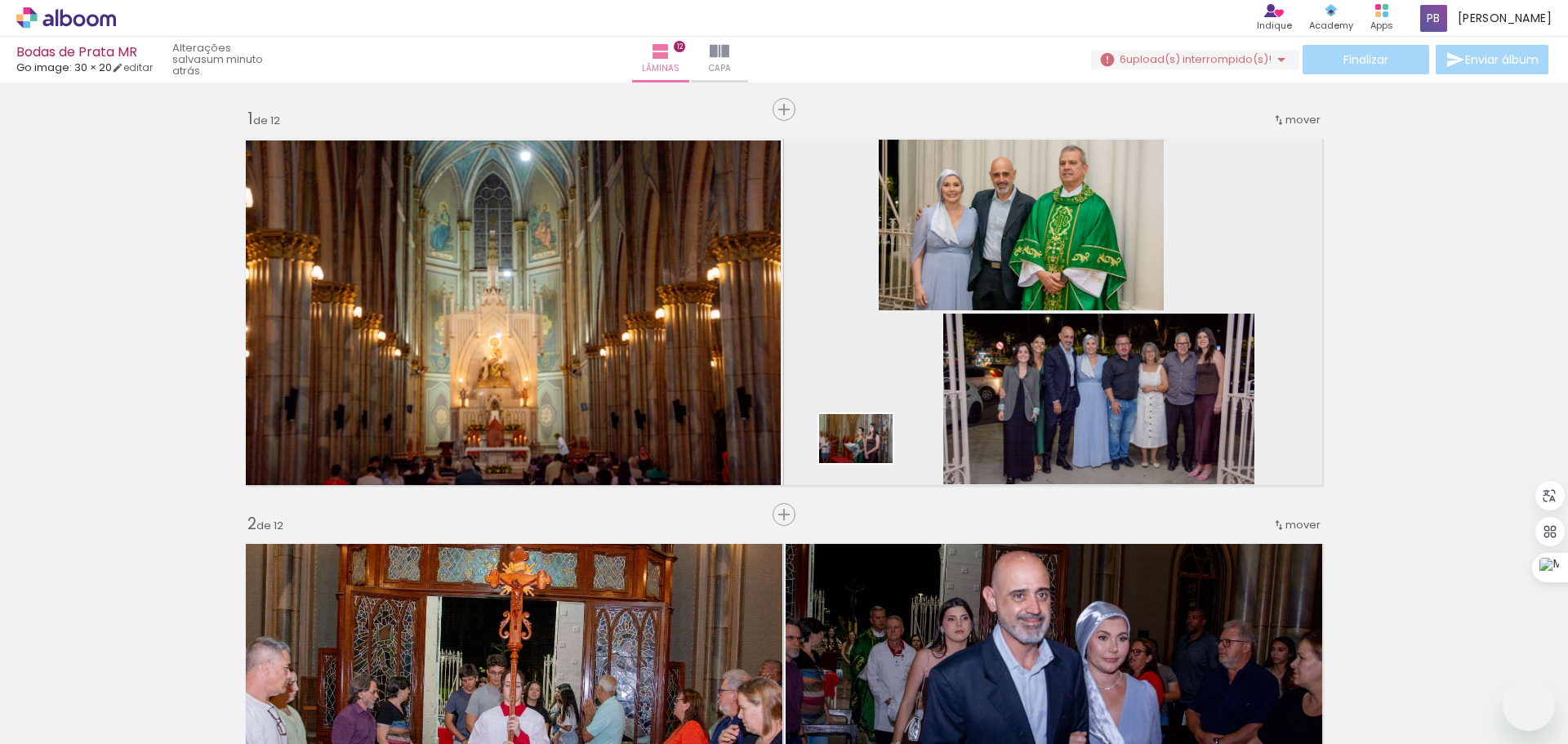
click at [868, 463] on quentale-workspace at bounding box center [784, 372] width 1568 height 744
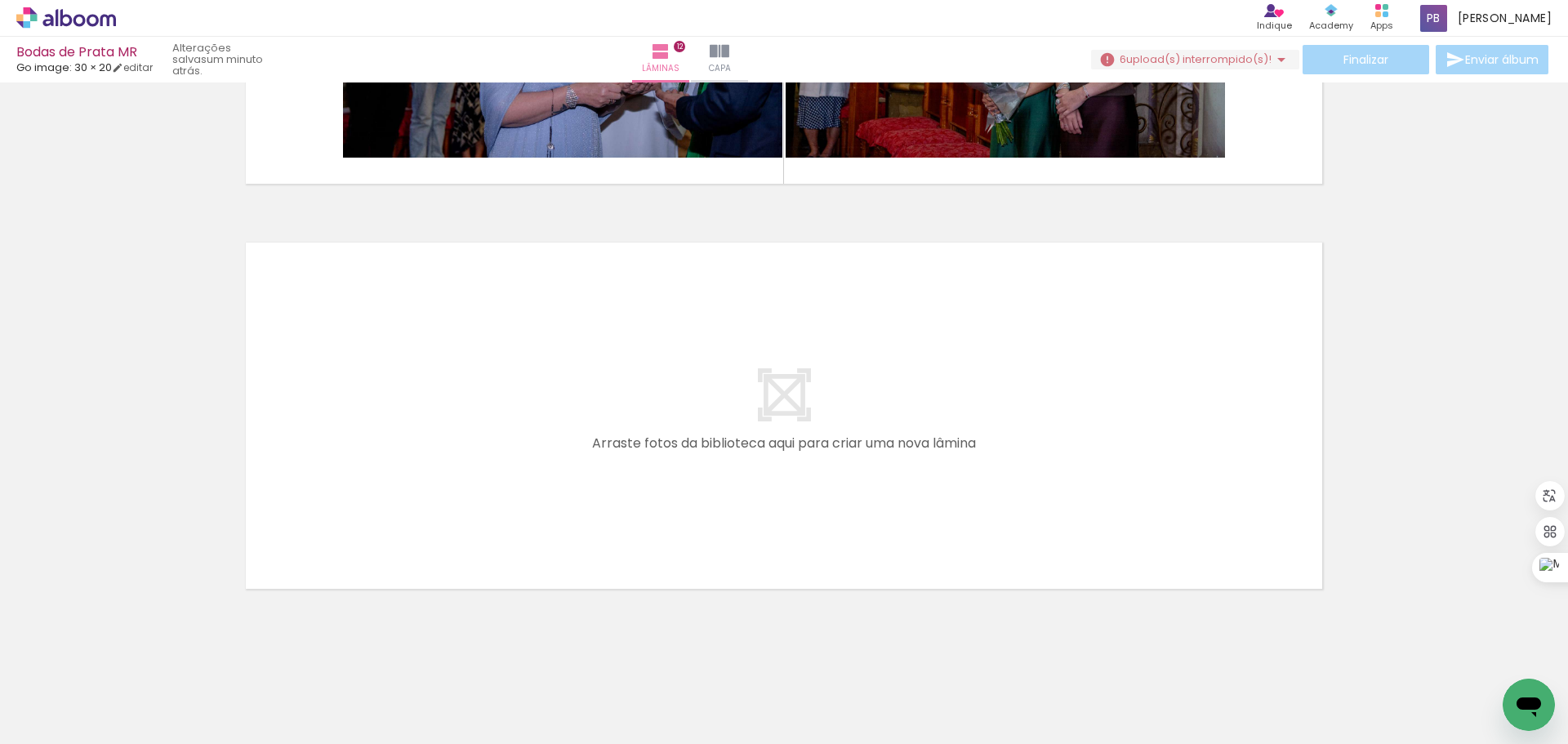
scroll to position [4769, 0]
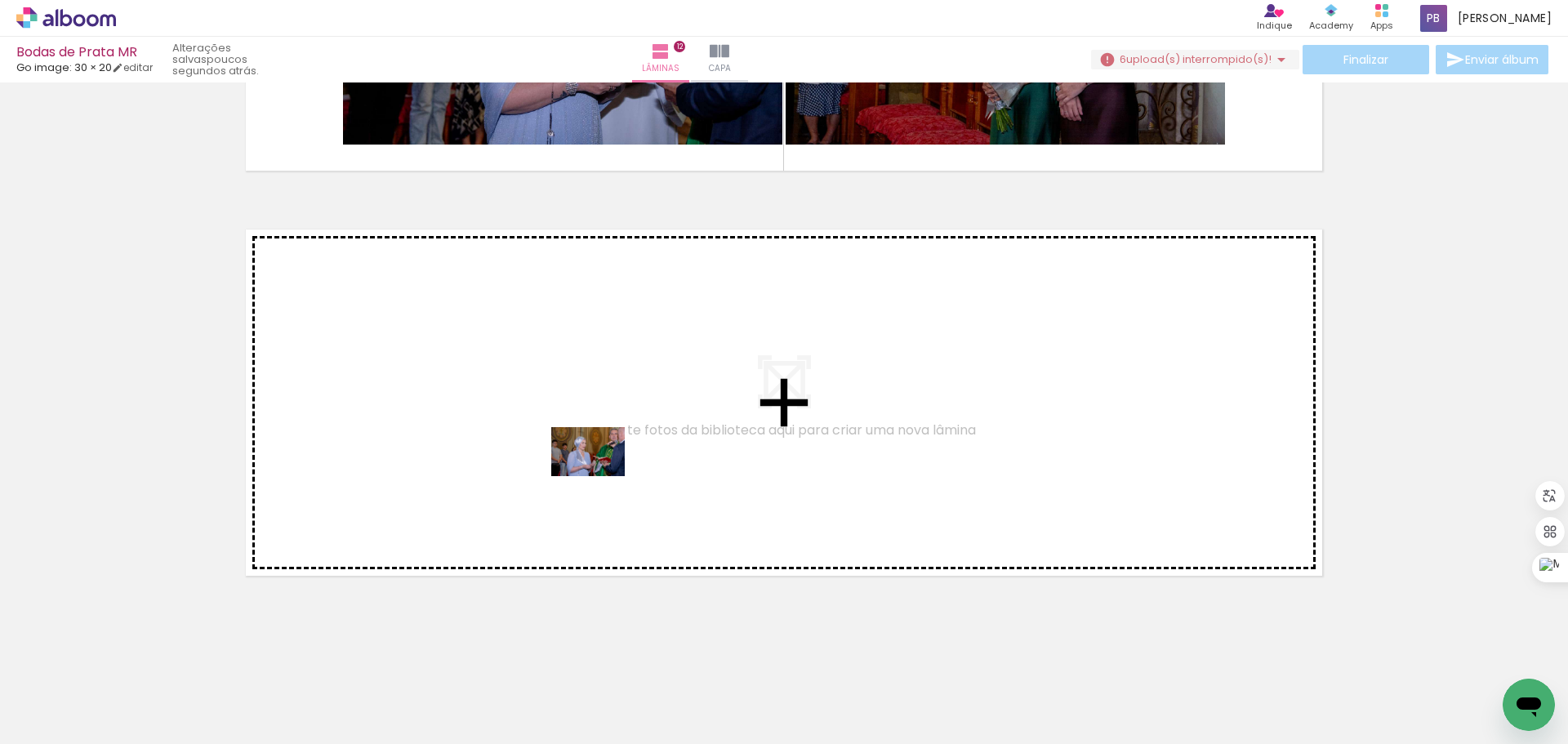
drag, startPoint x: 776, startPoint y: 707, endPoint x: 575, endPoint y: 458, distance: 320.0
click at [575, 458] on quentale-workspace at bounding box center [784, 372] width 1568 height 744
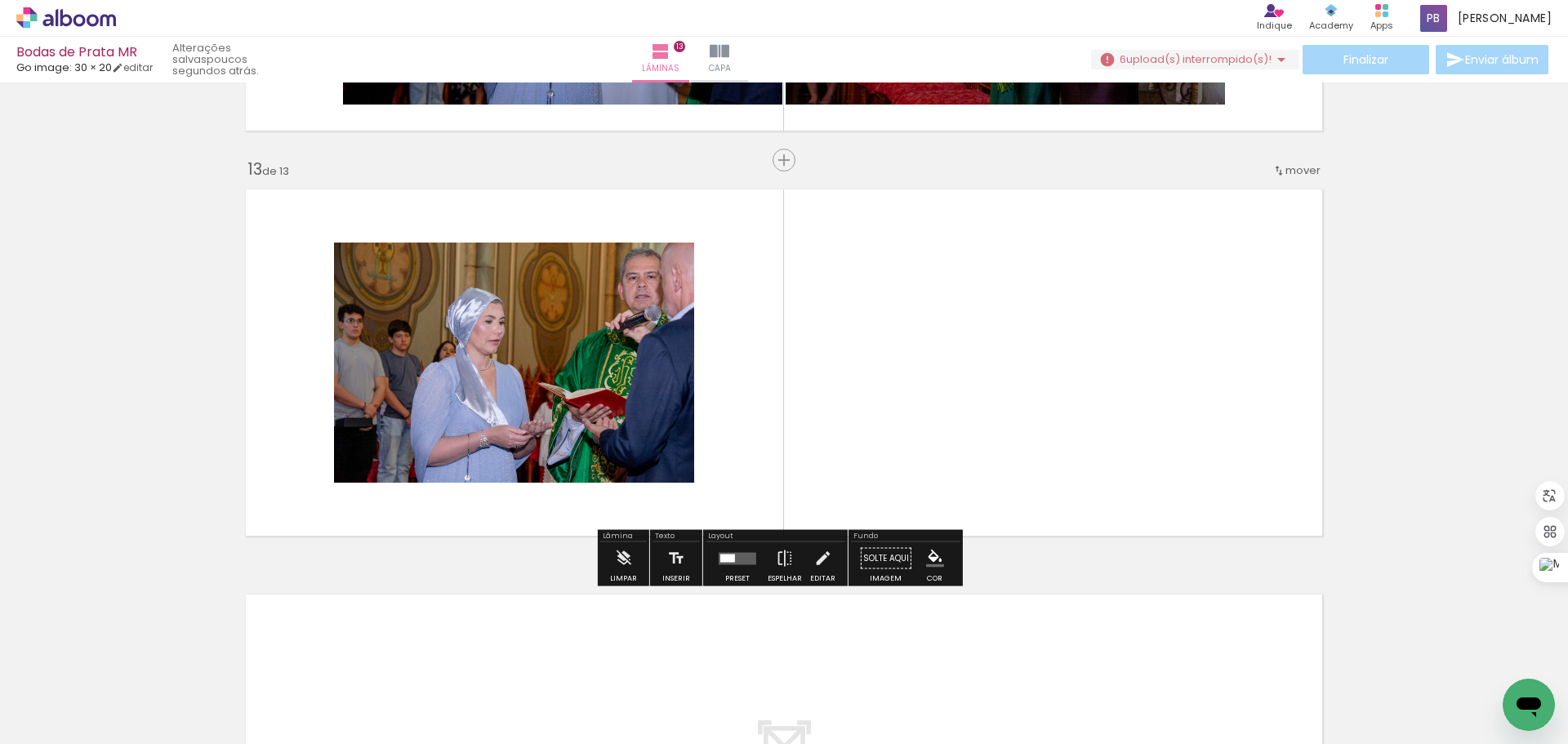
scroll to position [4810, 0]
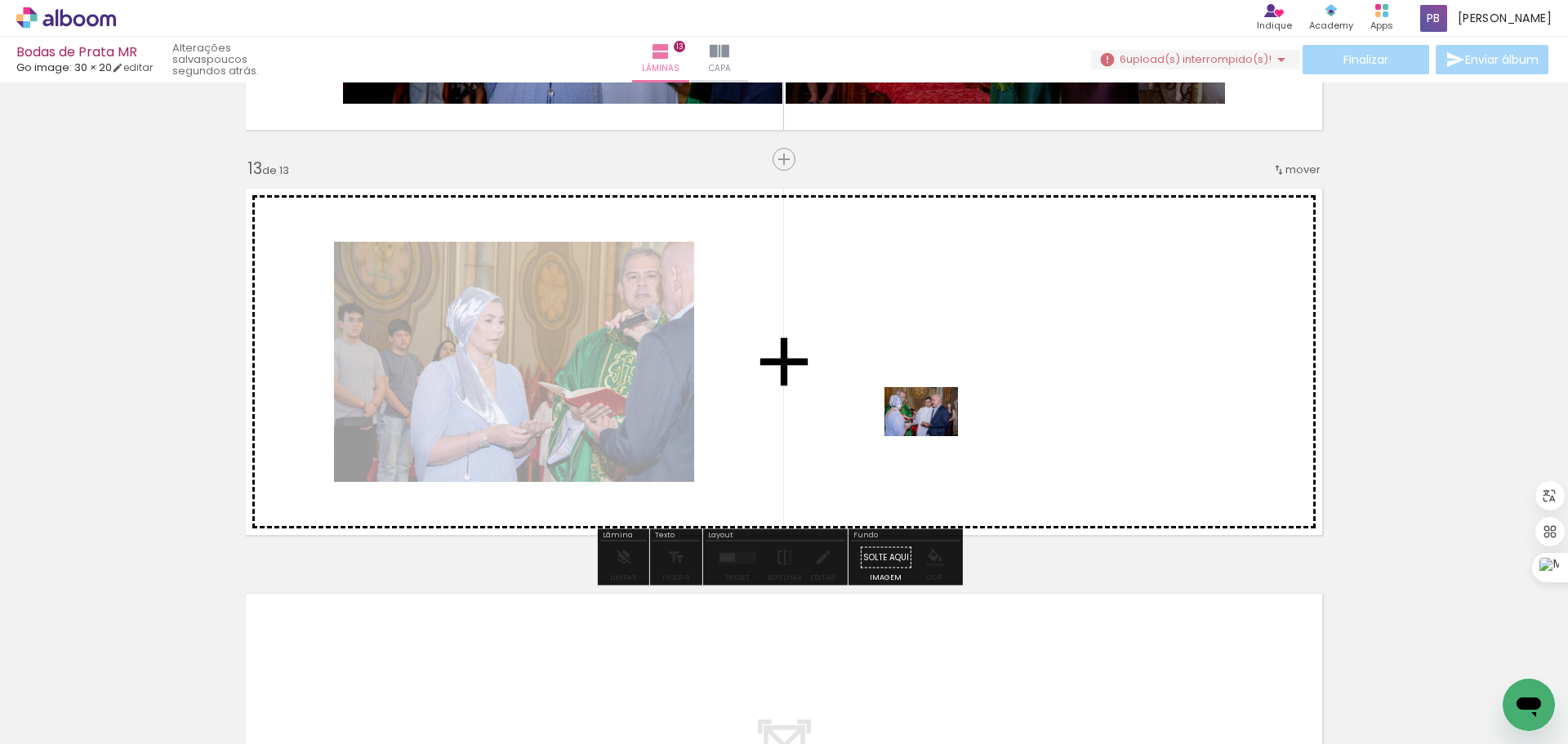
drag, startPoint x: 888, startPoint y: 689, endPoint x: 933, endPoint y: 436, distance: 257.0
click at [933, 436] on quentale-workspace at bounding box center [784, 372] width 1568 height 744
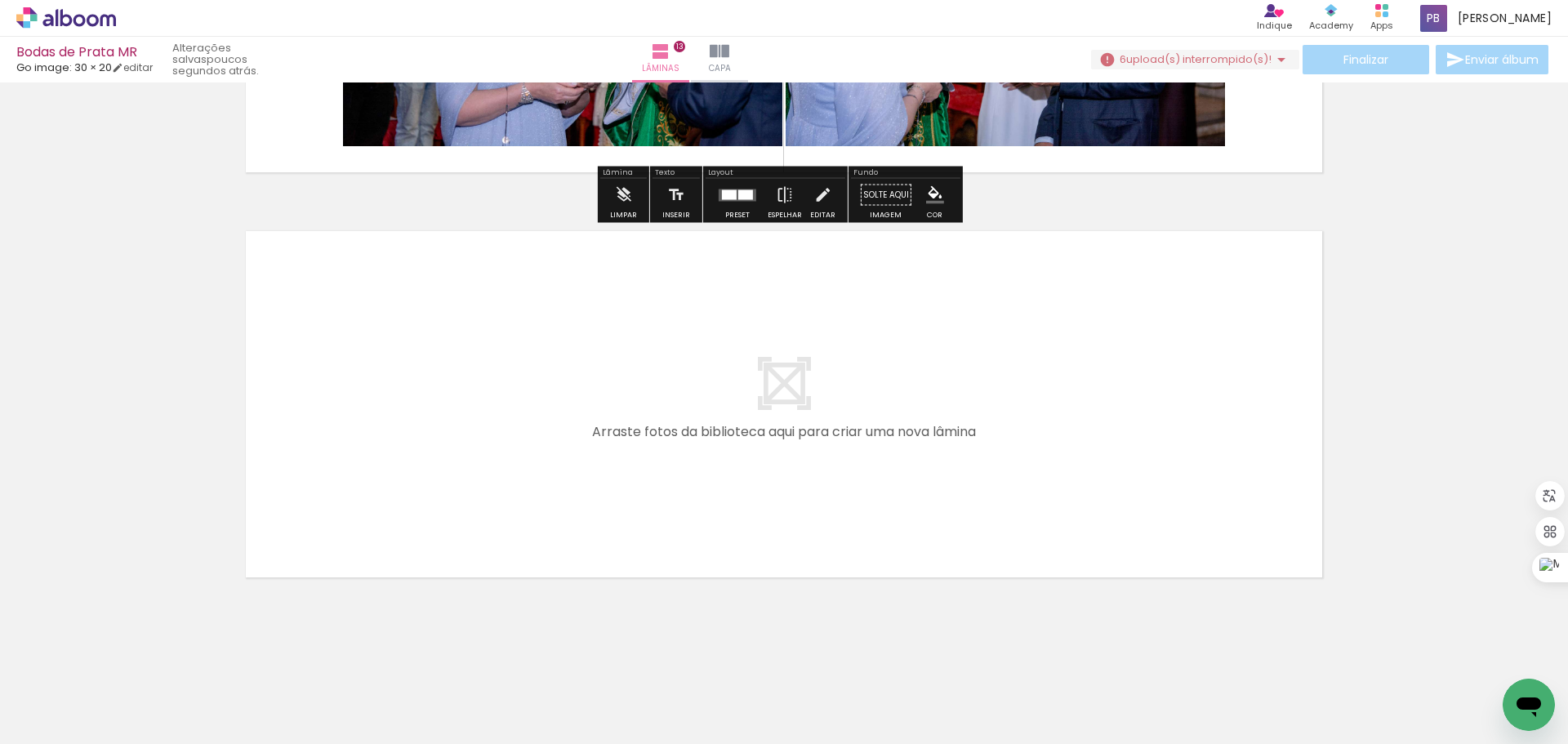
scroll to position [5174, 0]
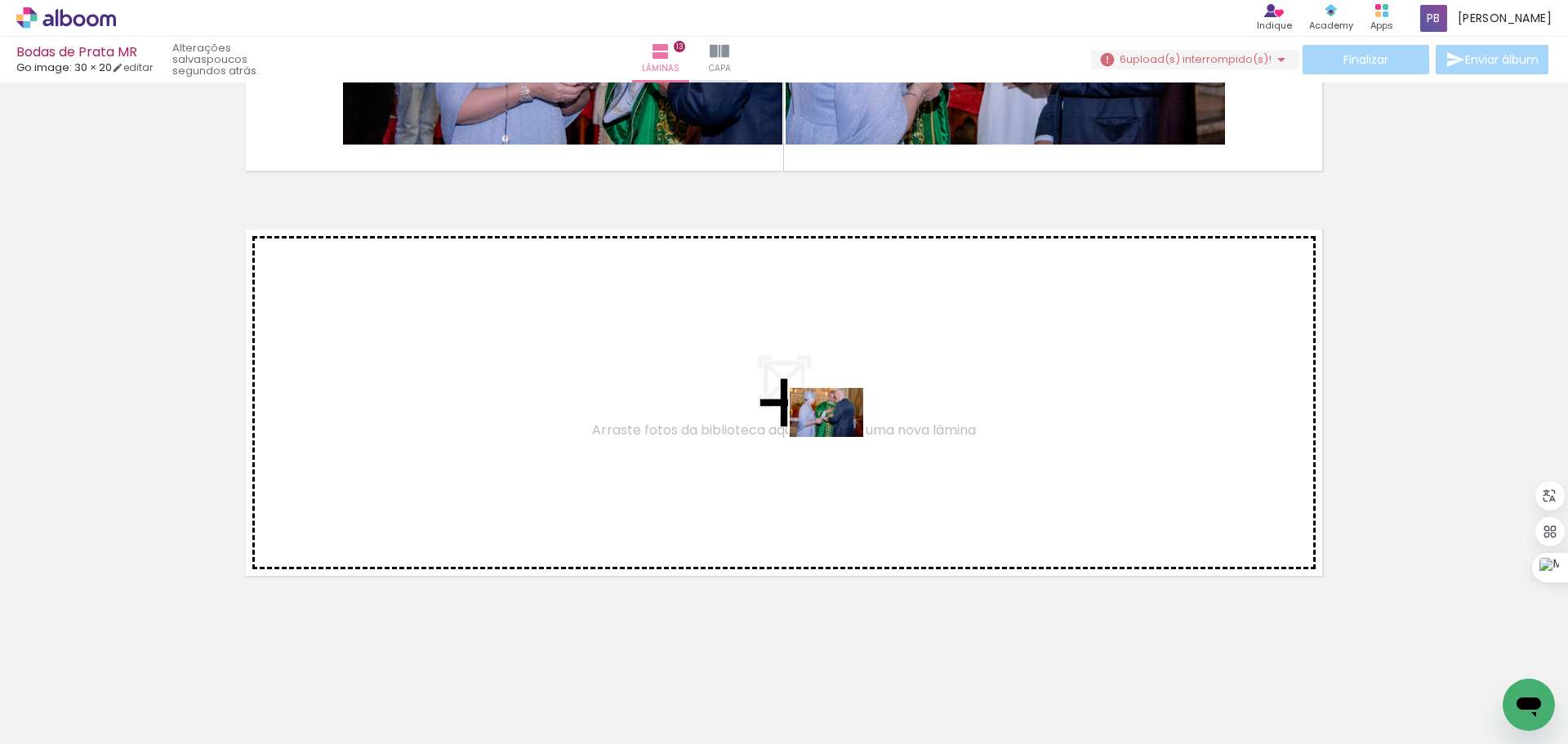
drag, startPoint x: 973, startPoint y: 690, endPoint x: 834, endPoint y: 434, distance: 291.3
click at [834, 434] on quentale-workspace at bounding box center [784, 372] width 1568 height 744
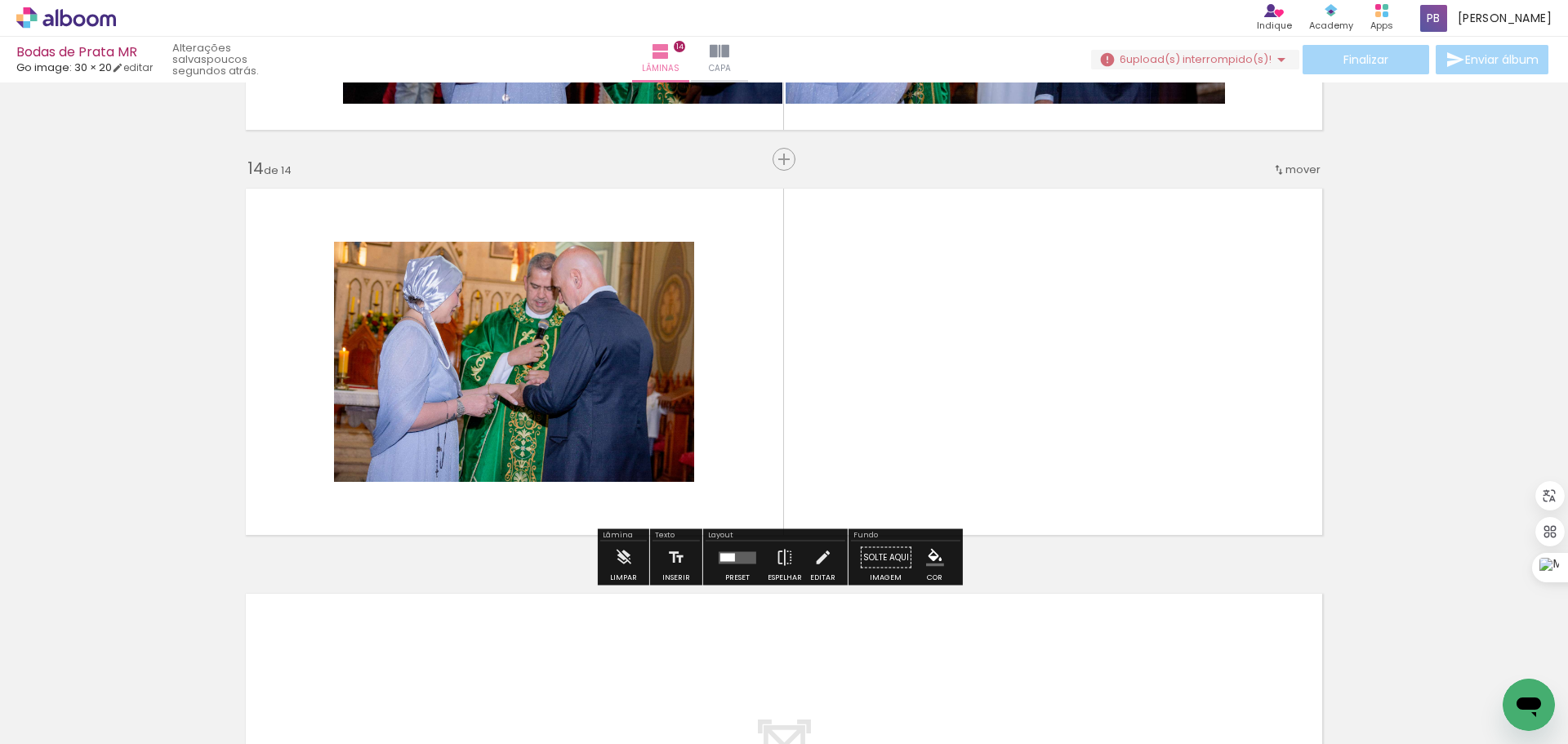
scroll to position [5215, 0]
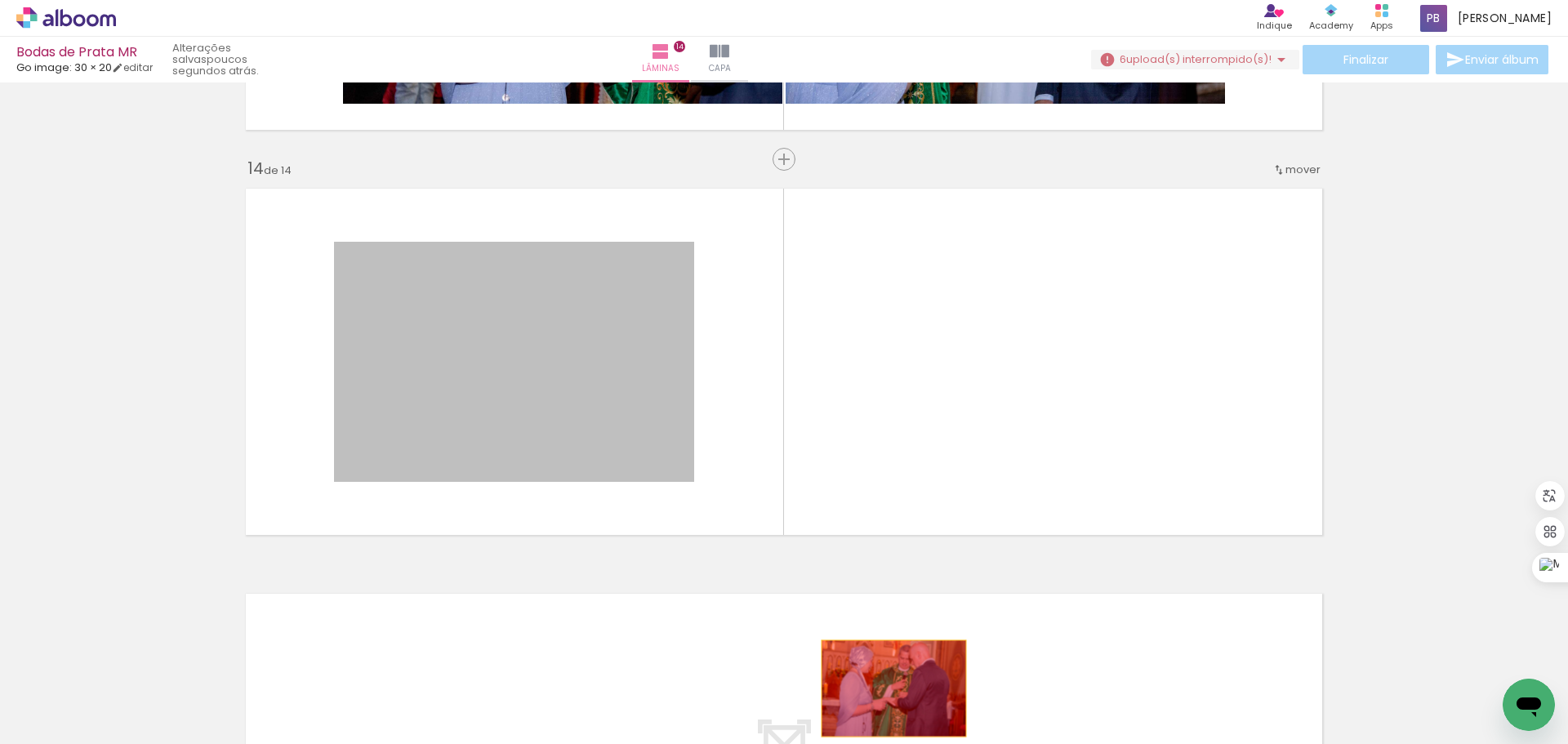
drag, startPoint x: 509, startPoint y: 343, endPoint x: 887, endPoint y: 688, distance: 511.8
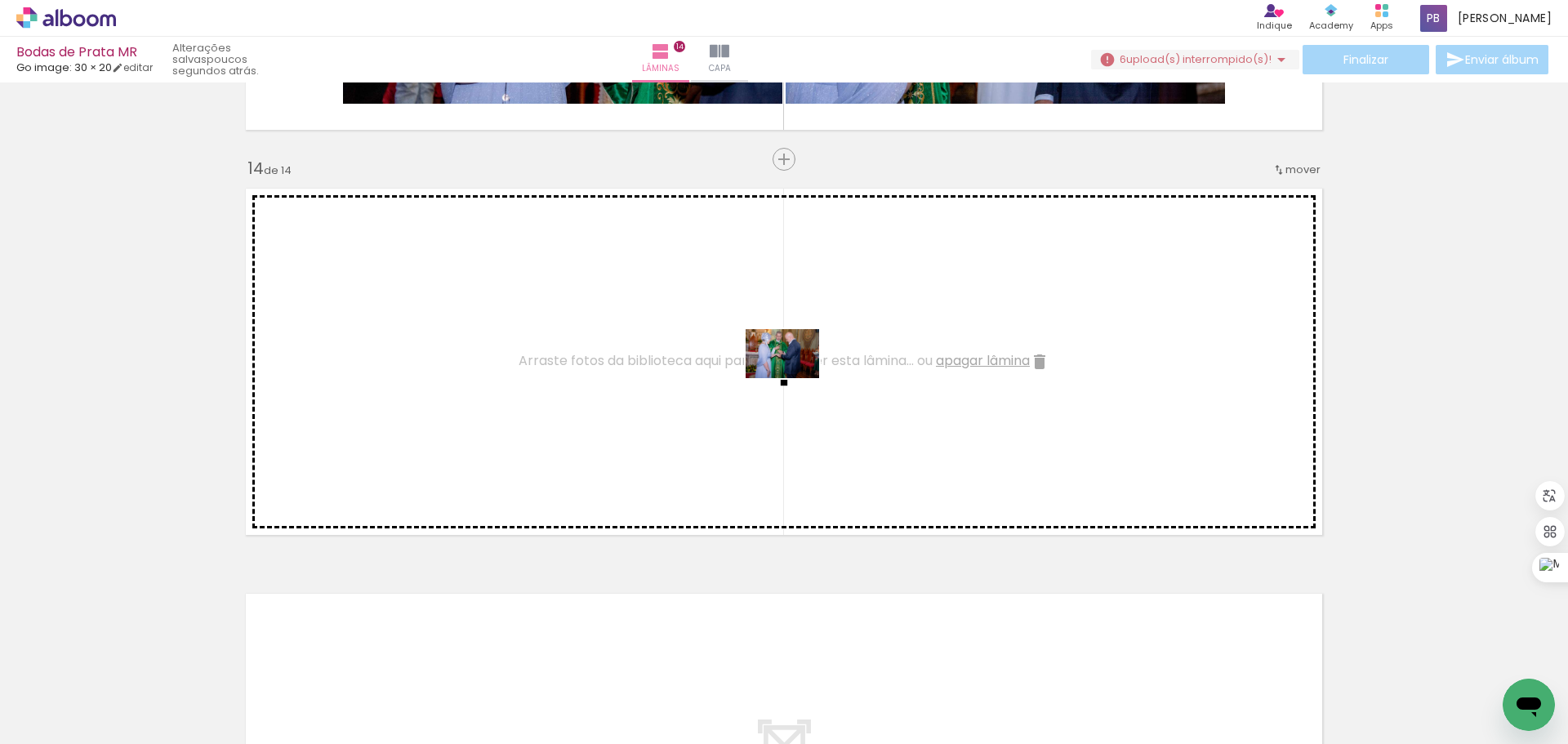
drag, startPoint x: 1062, startPoint y: 698, endPoint x: 1120, endPoint y: 659, distance: 69.9
click at [794, 378] on quentale-workspace at bounding box center [784, 372] width 1568 height 744
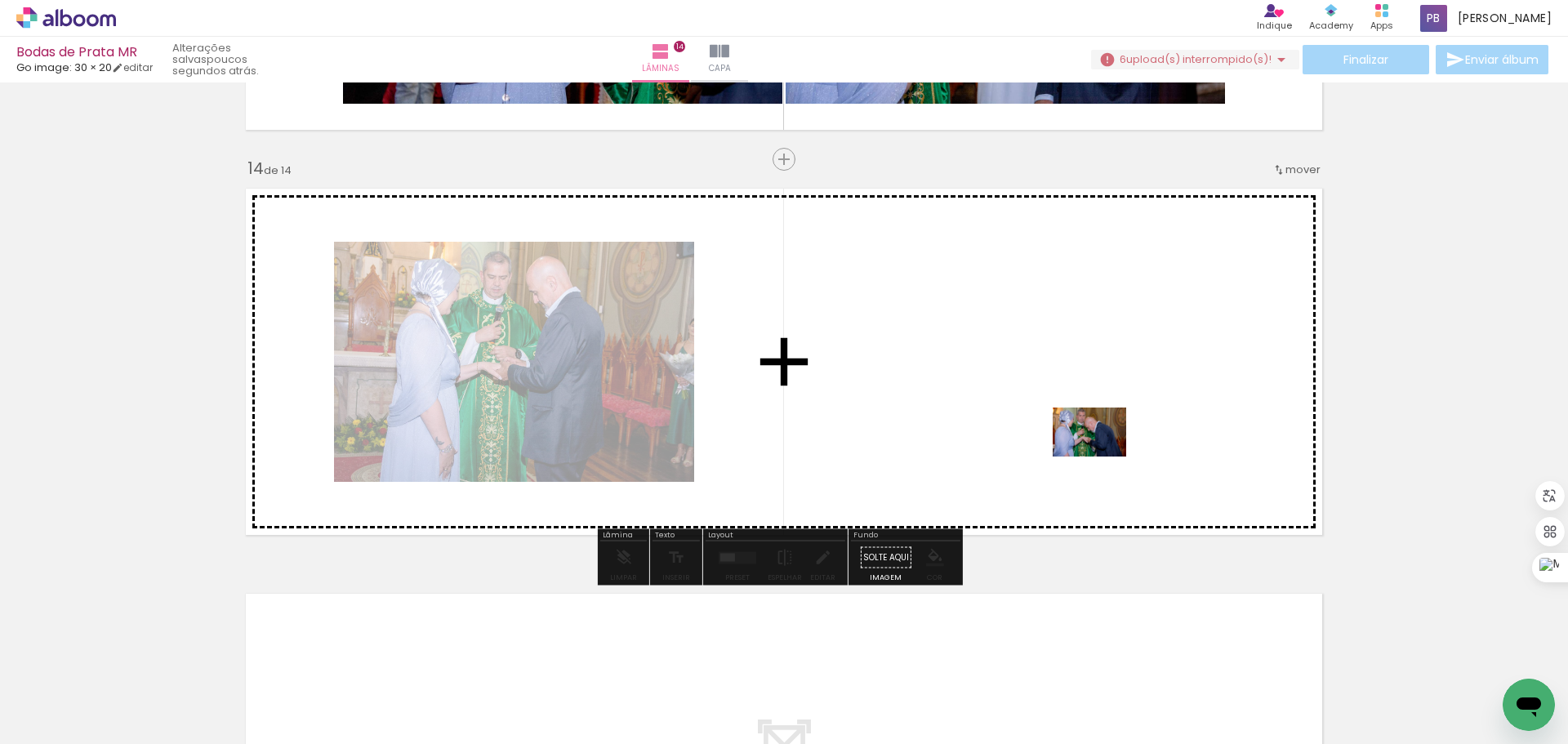
drag, startPoint x: 1164, startPoint y: 699, endPoint x: 1390, endPoint y: 372, distance: 397.5
click at [1095, 448] on quentale-workspace at bounding box center [784, 372] width 1568 height 744
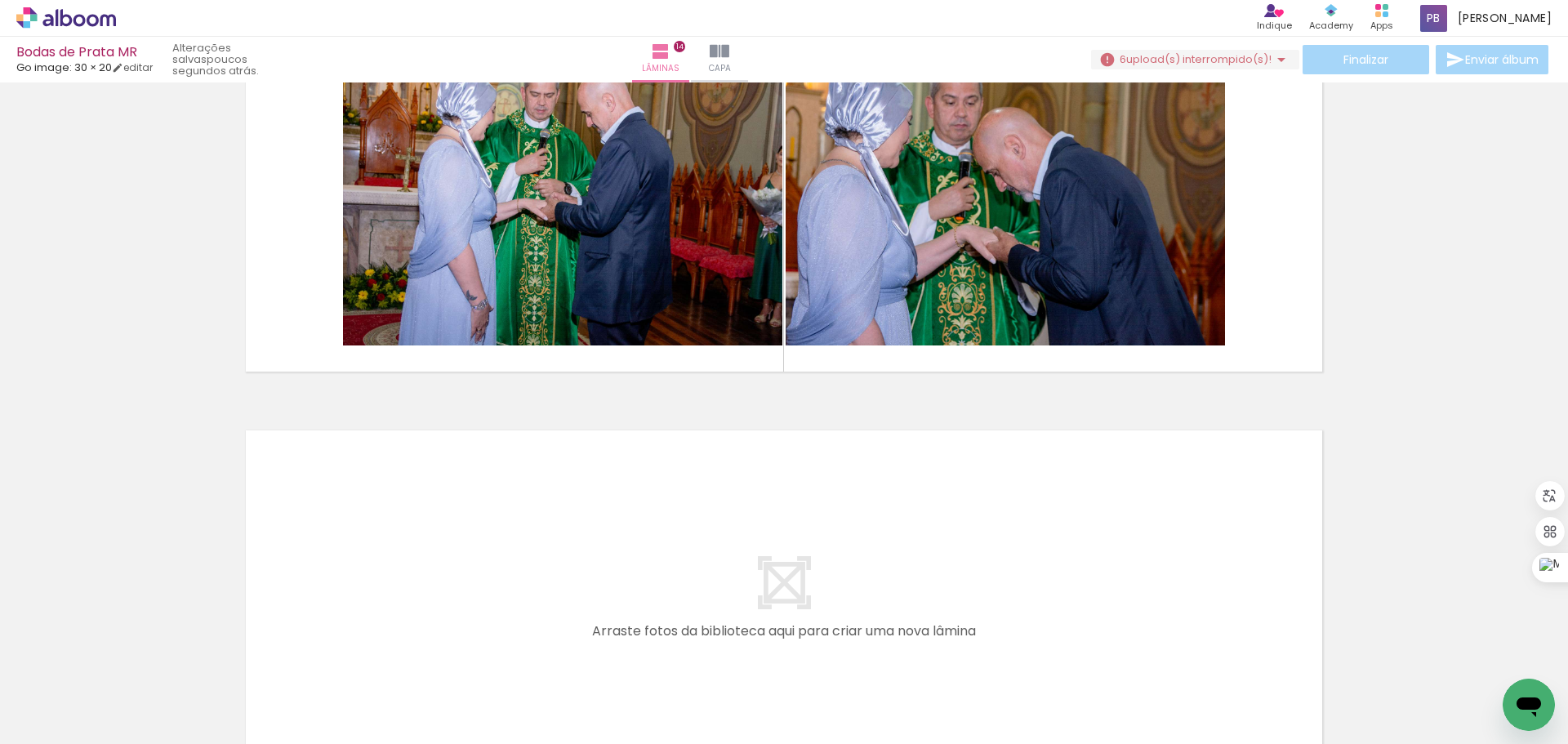
scroll to position [5542, 0]
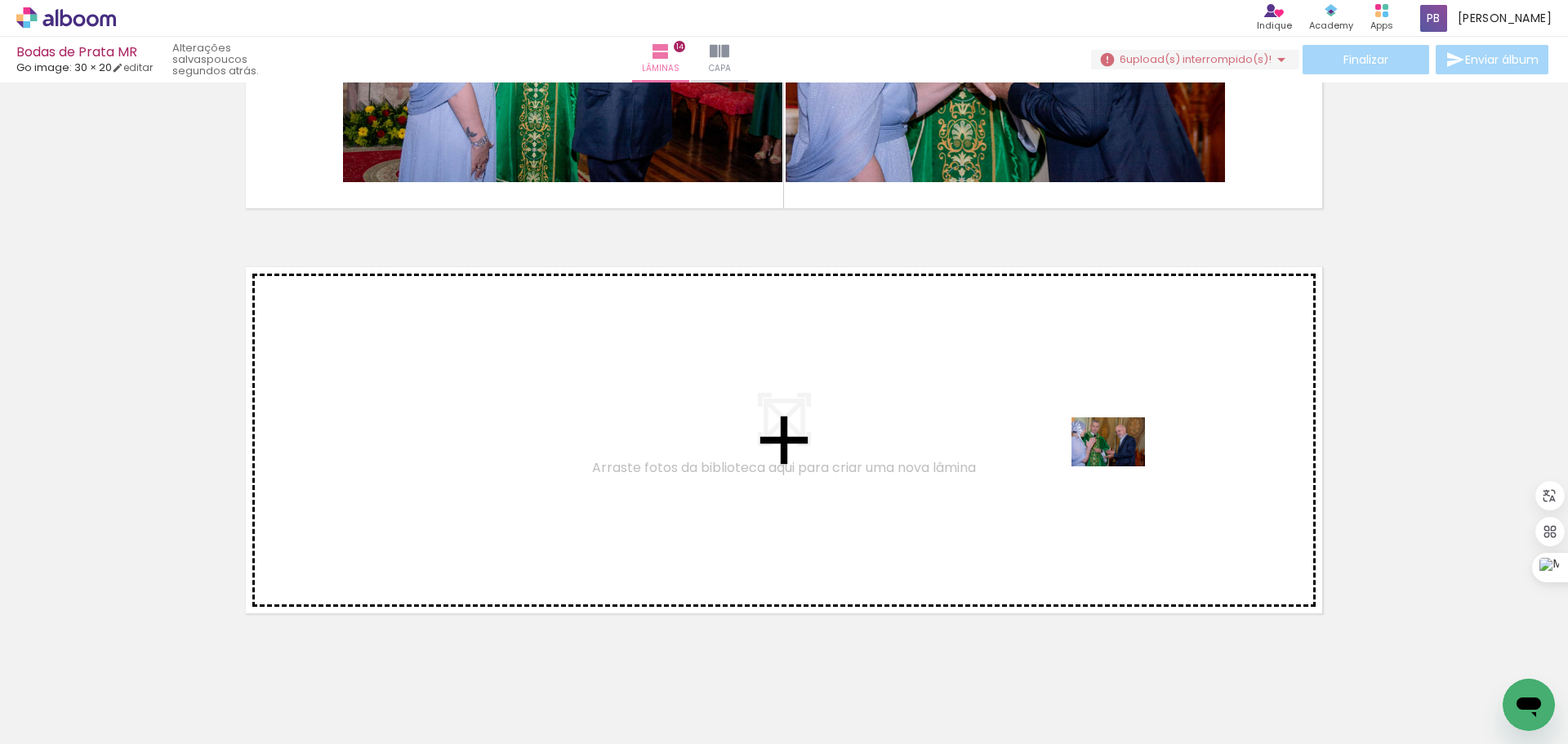
drag, startPoint x: 1248, startPoint y: 683, endPoint x: 1434, endPoint y: 415, distance: 326.2
click at [1120, 466] on quentale-workspace at bounding box center [784, 372] width 1568 height 744
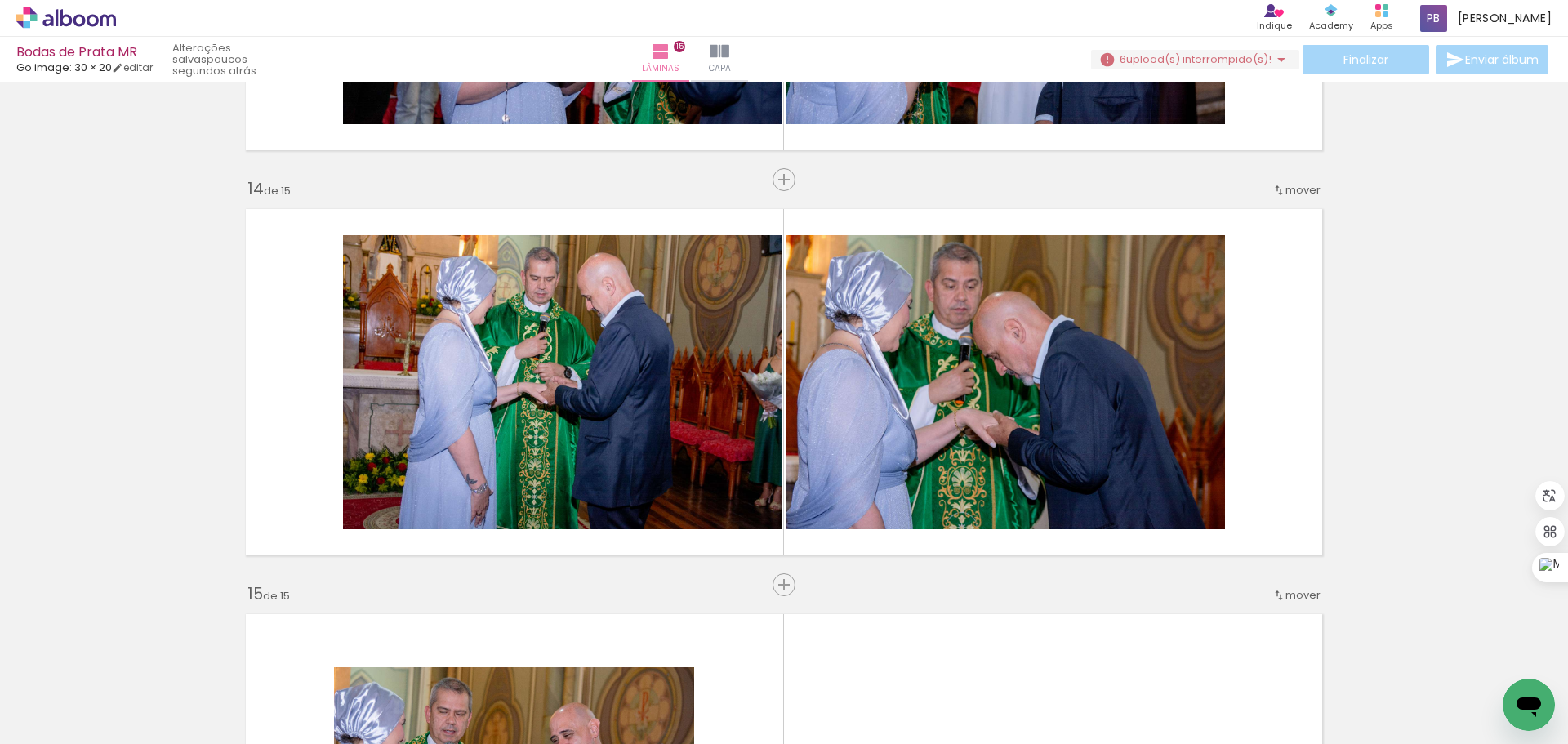
scroll to position [5212, 0]
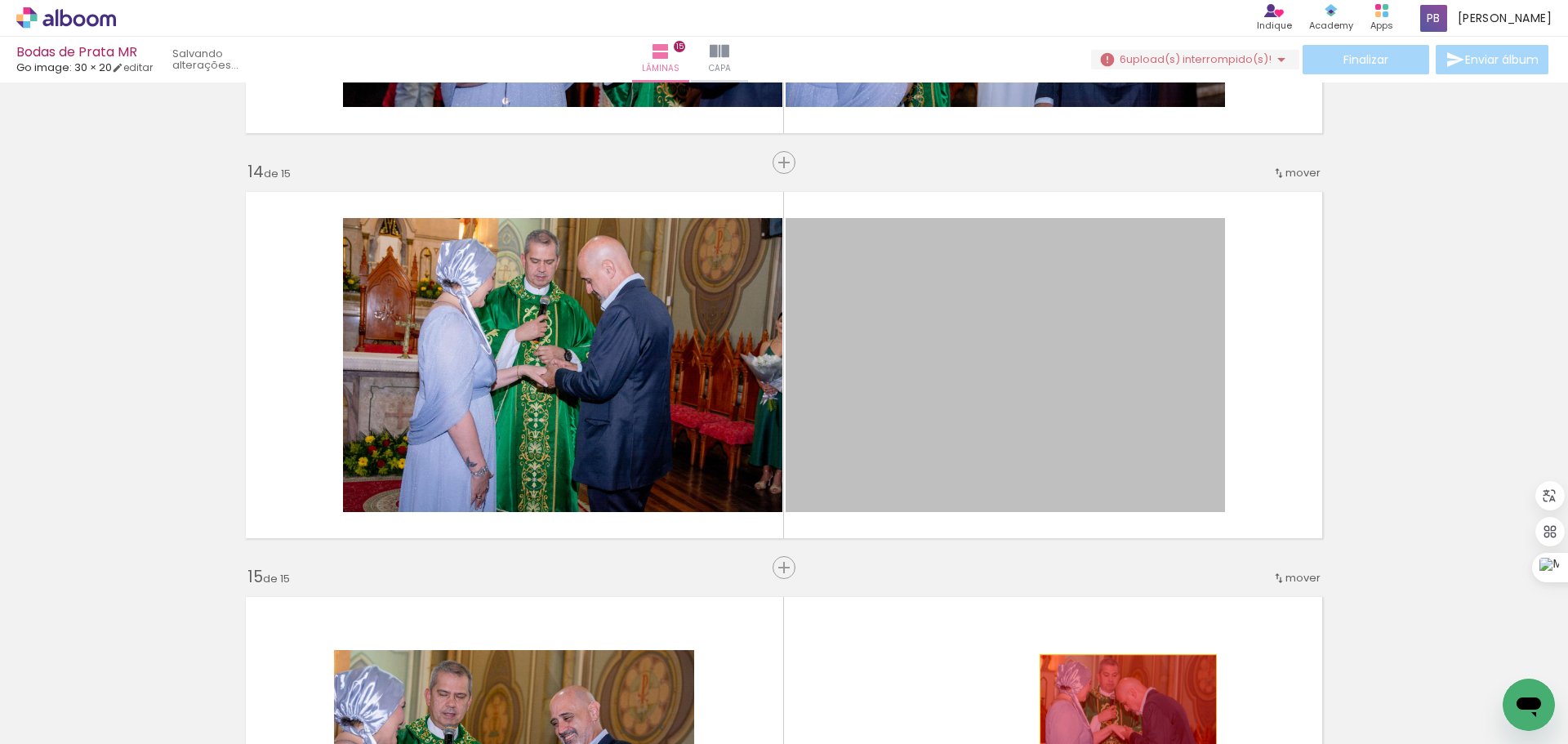
drag, startPoint x: 1044, startPoint y: 364, endPoint x: 1122, endPoint y: 714, distance: 358.6
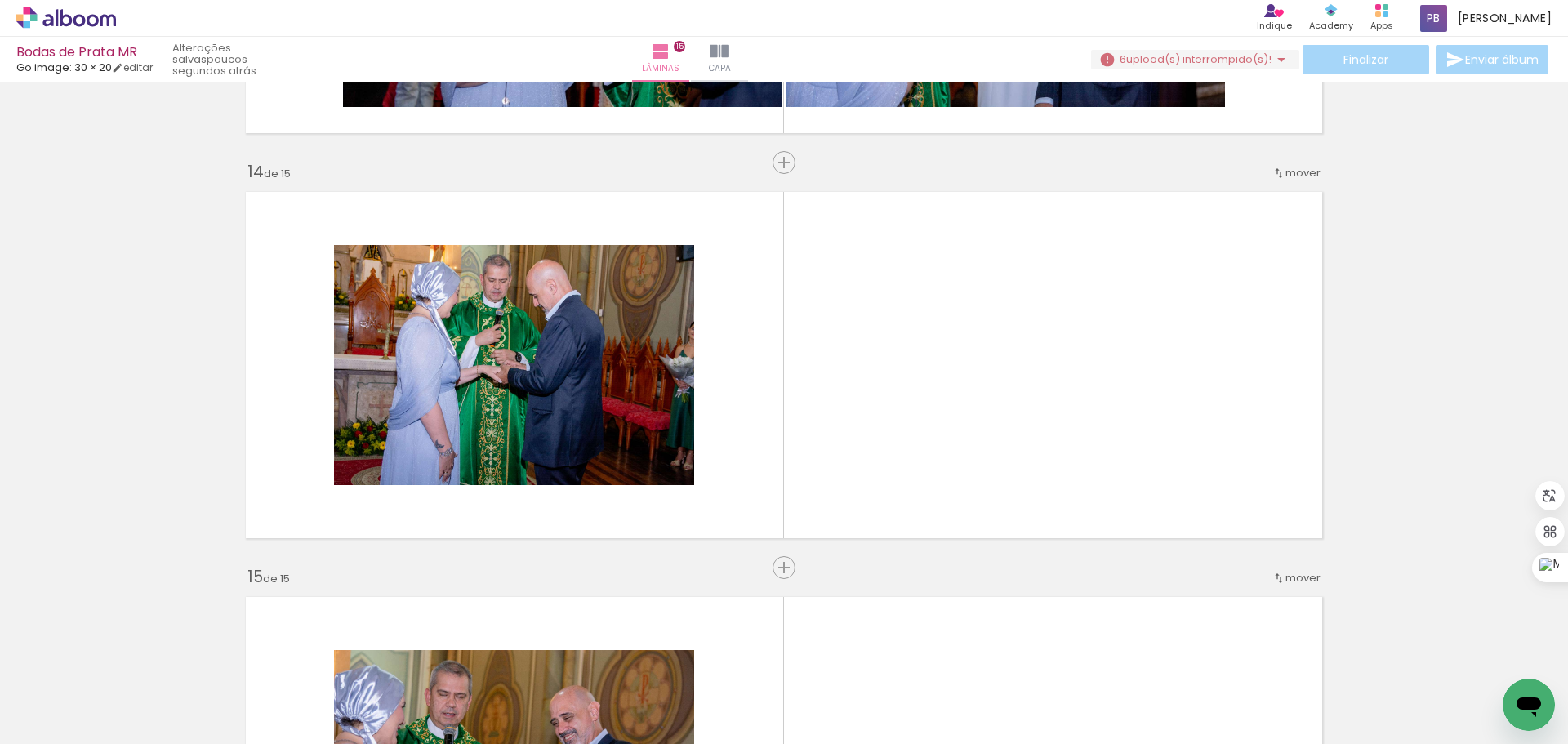
scroll to position [5375, 0]
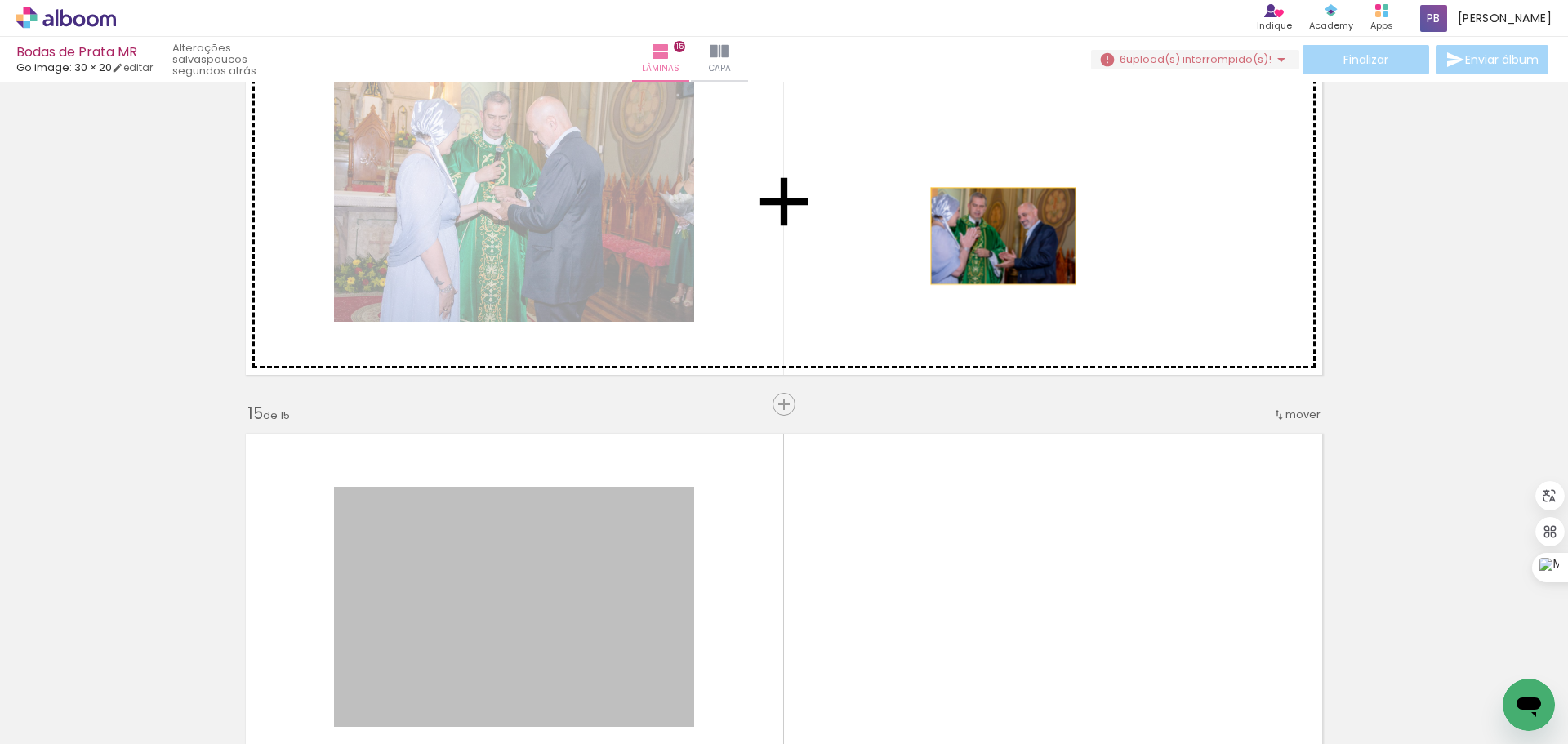
drag, startPoint x: 579, startPoint y: 549, endPoint x: 997, endPoint y: 236, distance: 522.2
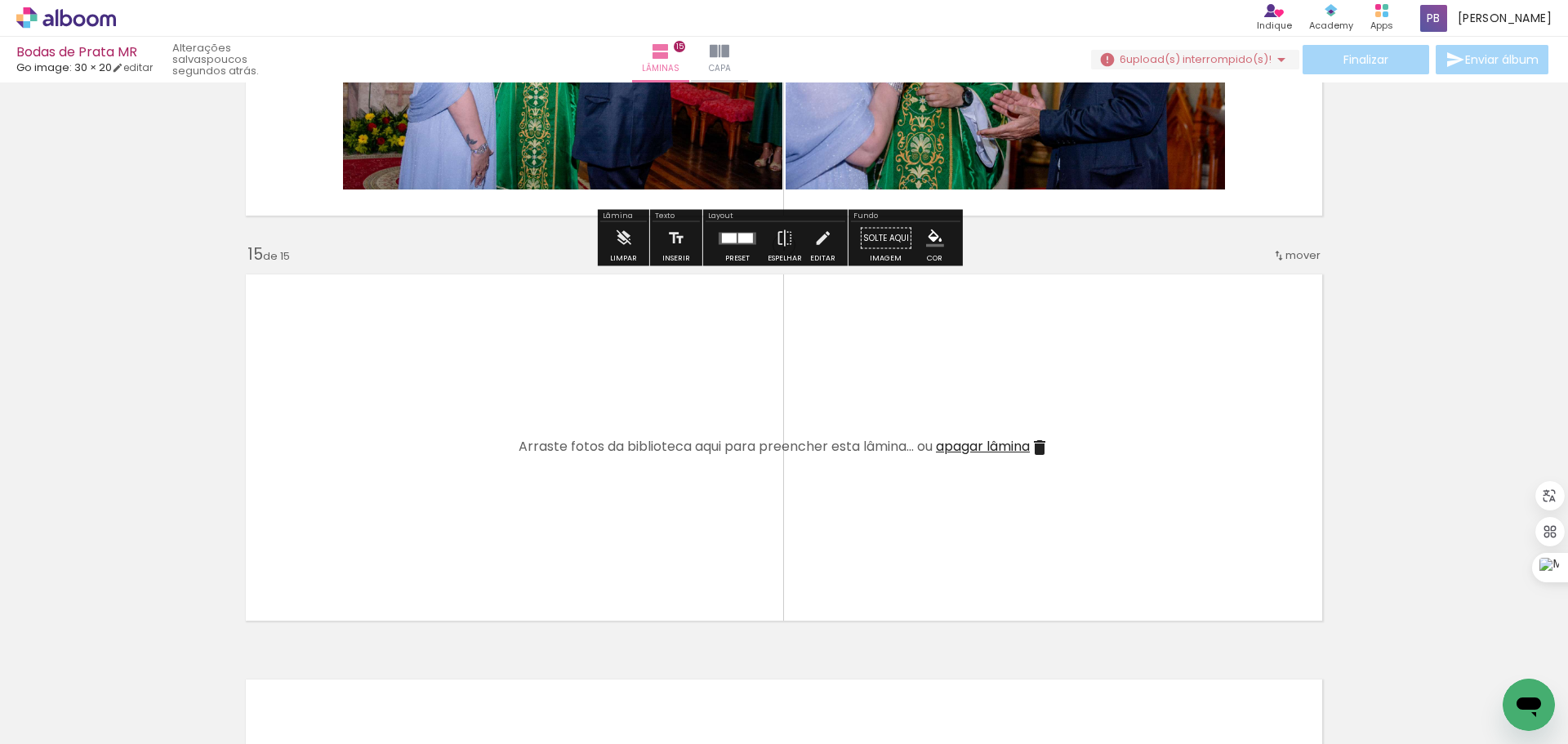
scroll to position [5538, 0]
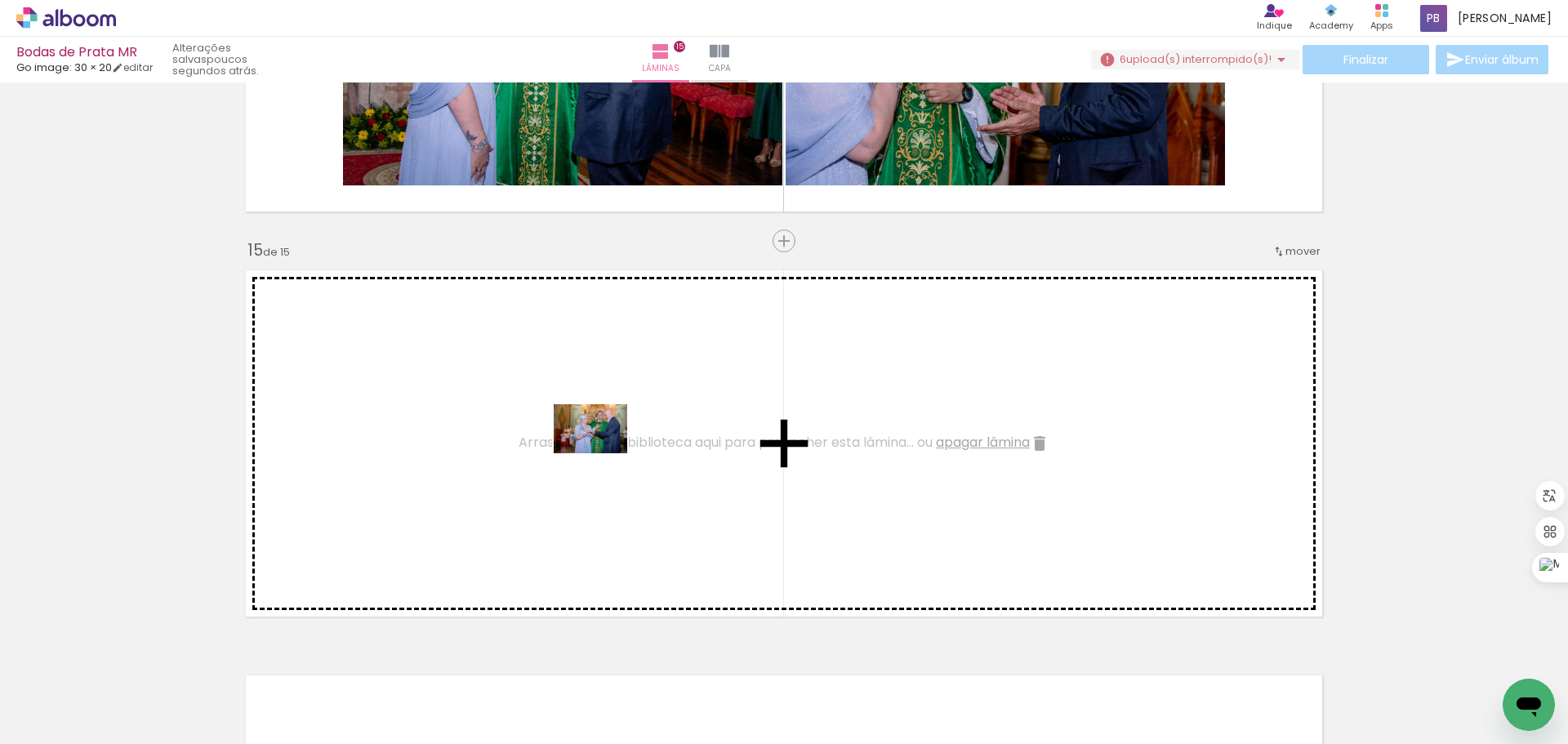
drag, startPoint x: 1332, startPoint y: 691, endPoint x: 602, endPoint y: 453, distance: 767.8
click at [602, 453] on quentale-workspace at bounding box center [784, 372] width 1568 height 744
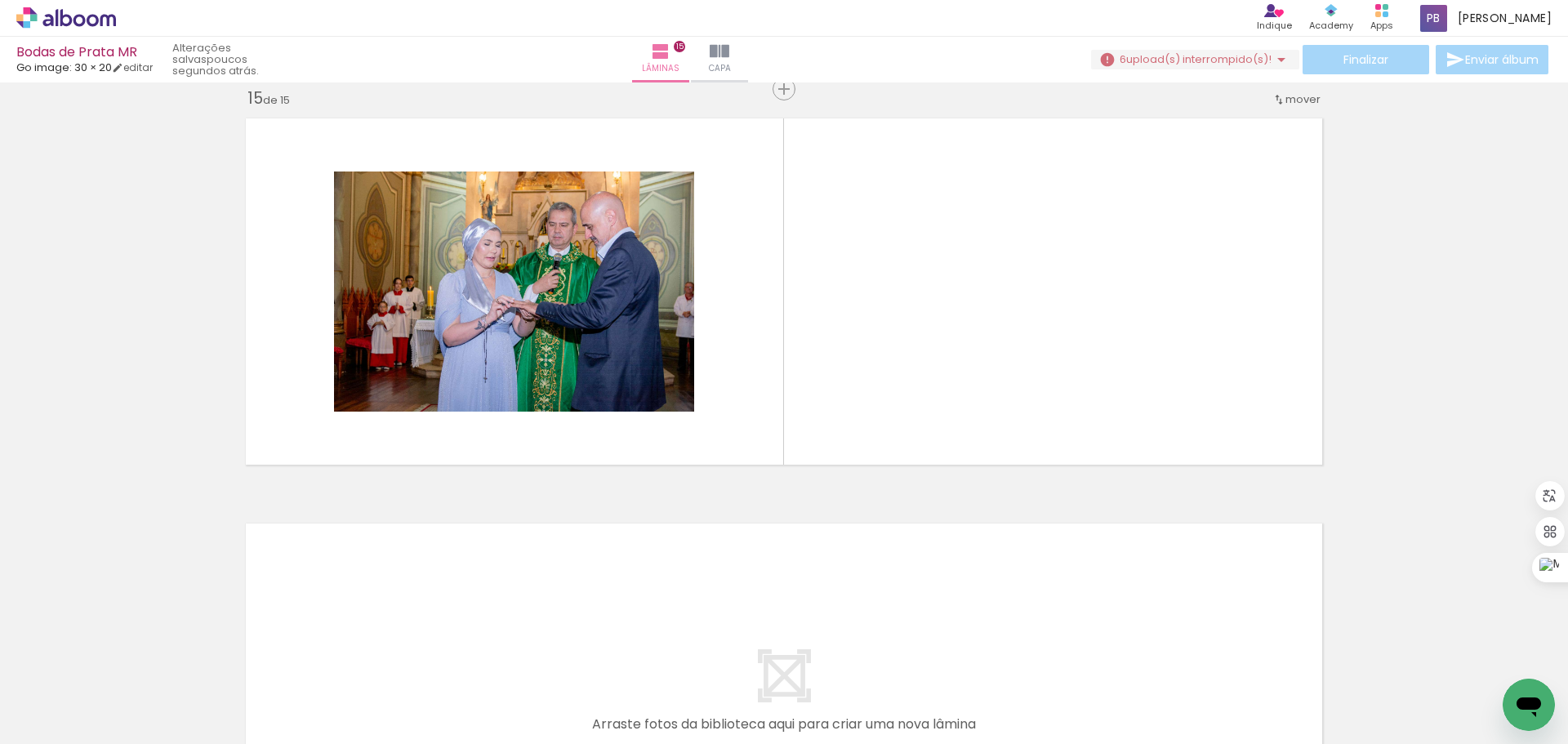
scroll to position [5702, 0]
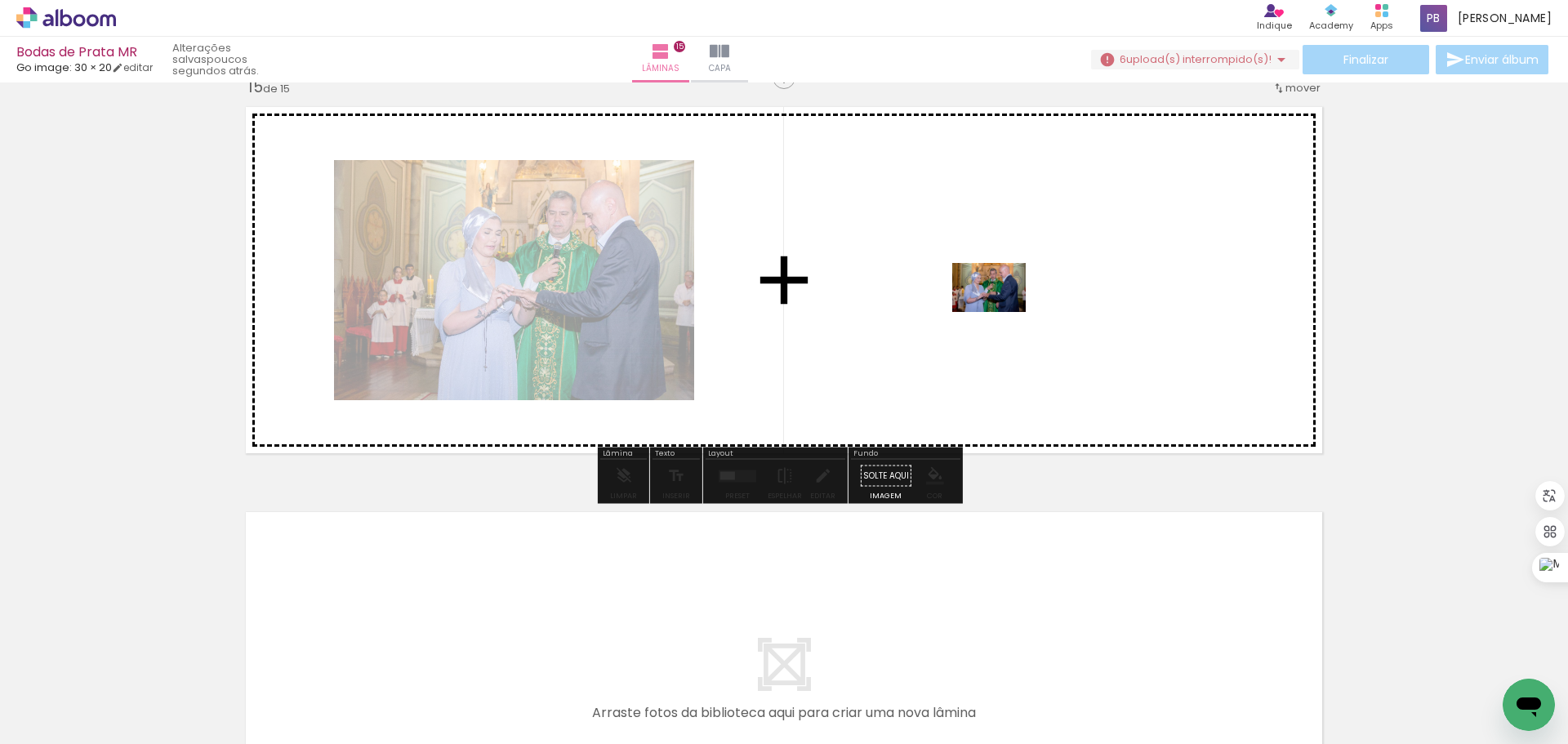
drag, startPoint x: 1424, startPoint y: 702, endPoint x: 1510, endPoint y: 422, distance: 292.9
click at [995, 304] on quentale-workspace at bounding box center [784, 372] width 1568 height 744
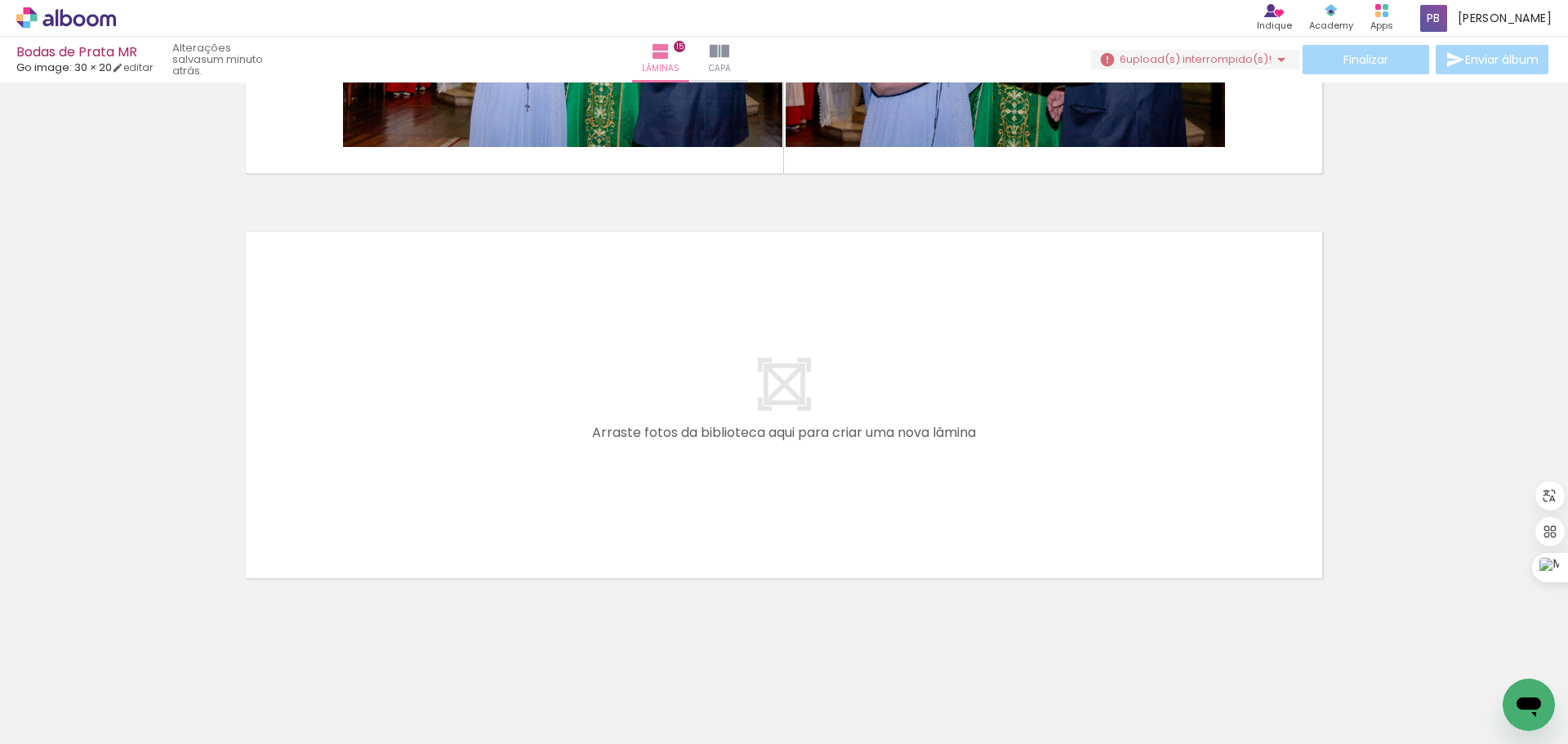
scroll to position [5984, 0]
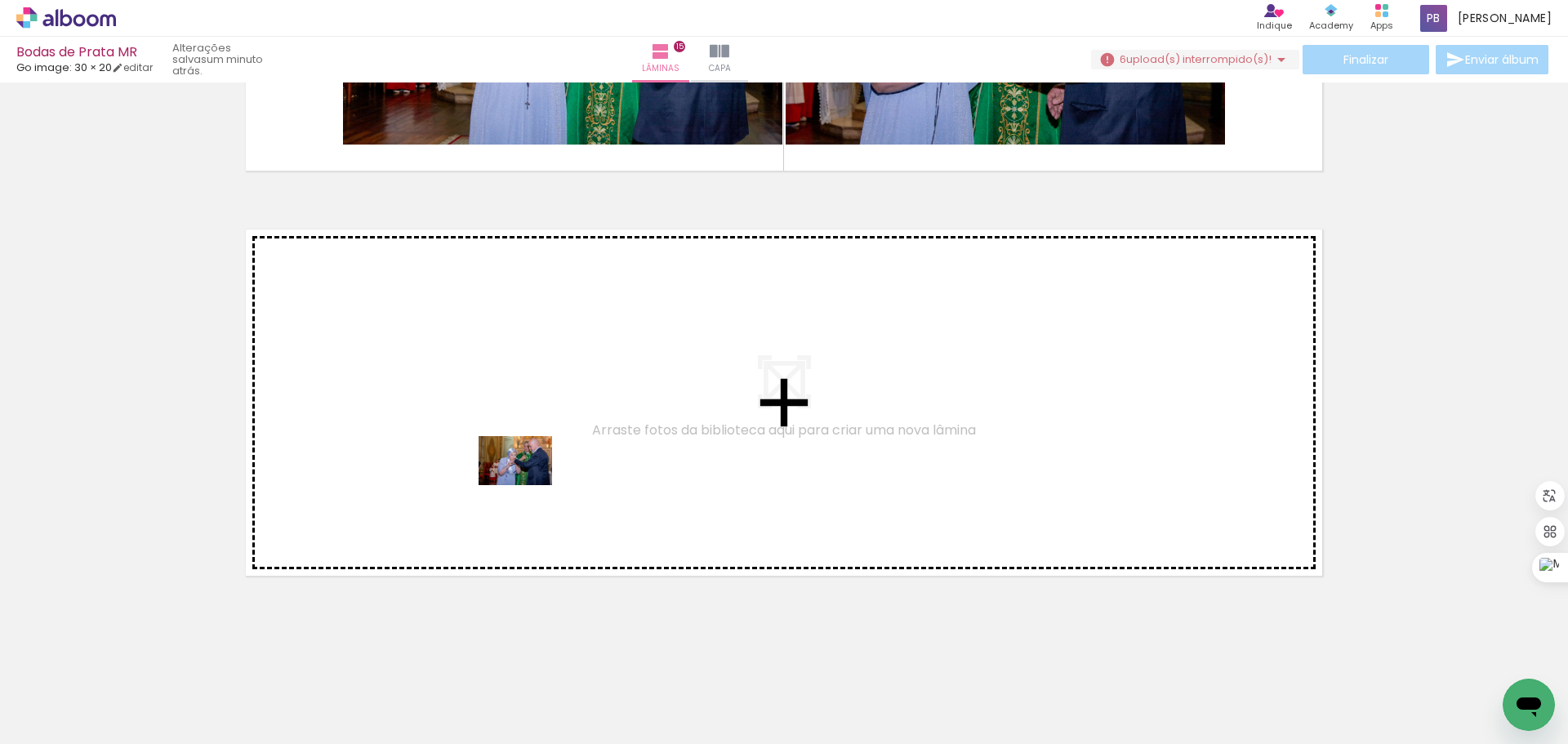
drag, startPoint x: 566, startPoint y: 696, endPoint x: 526, endPoint y: 483, distance: 216.7
click at [526, 483] on quentale-workspace at bounding box center [784, 372] width 1568 height 744
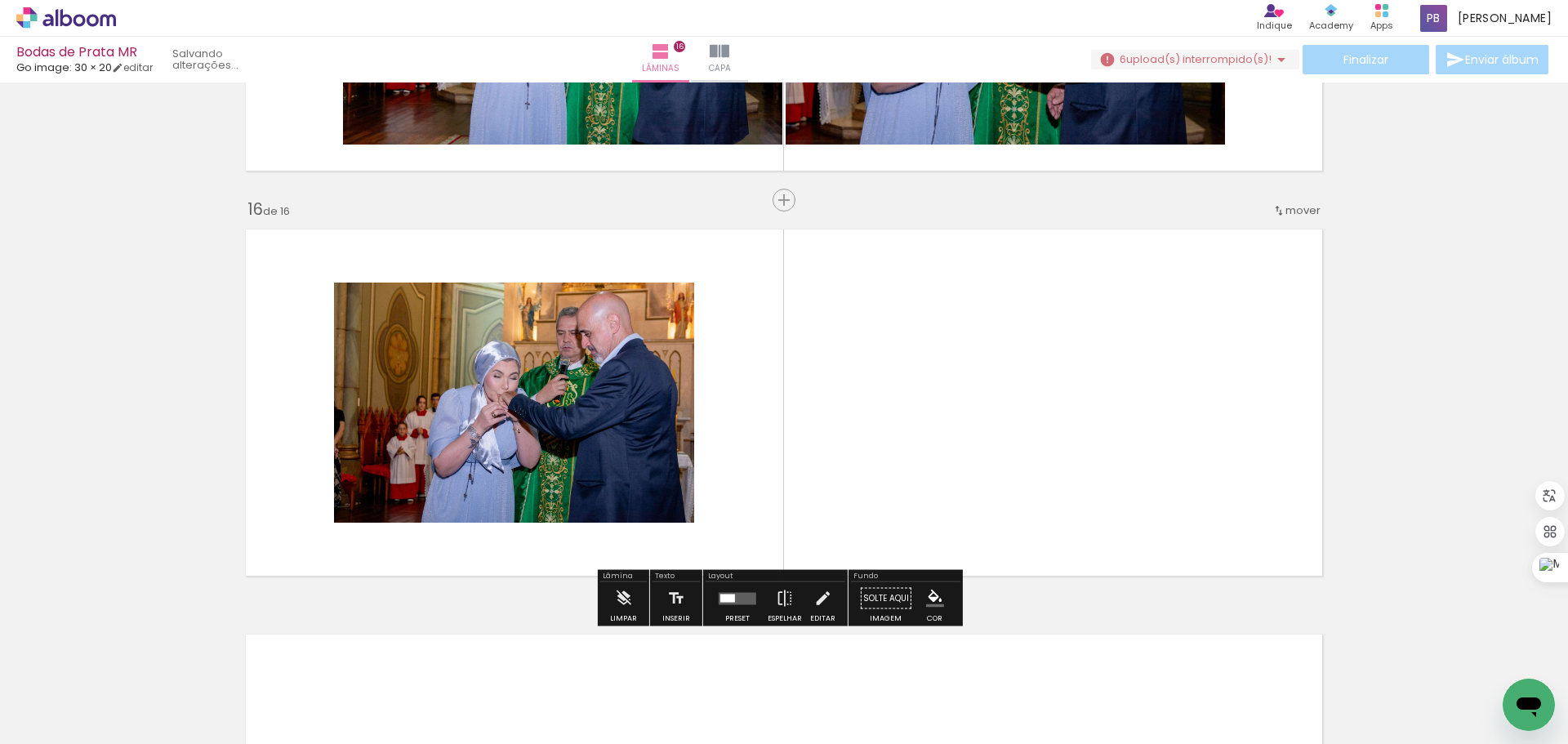
scroll to position [6025, 0]
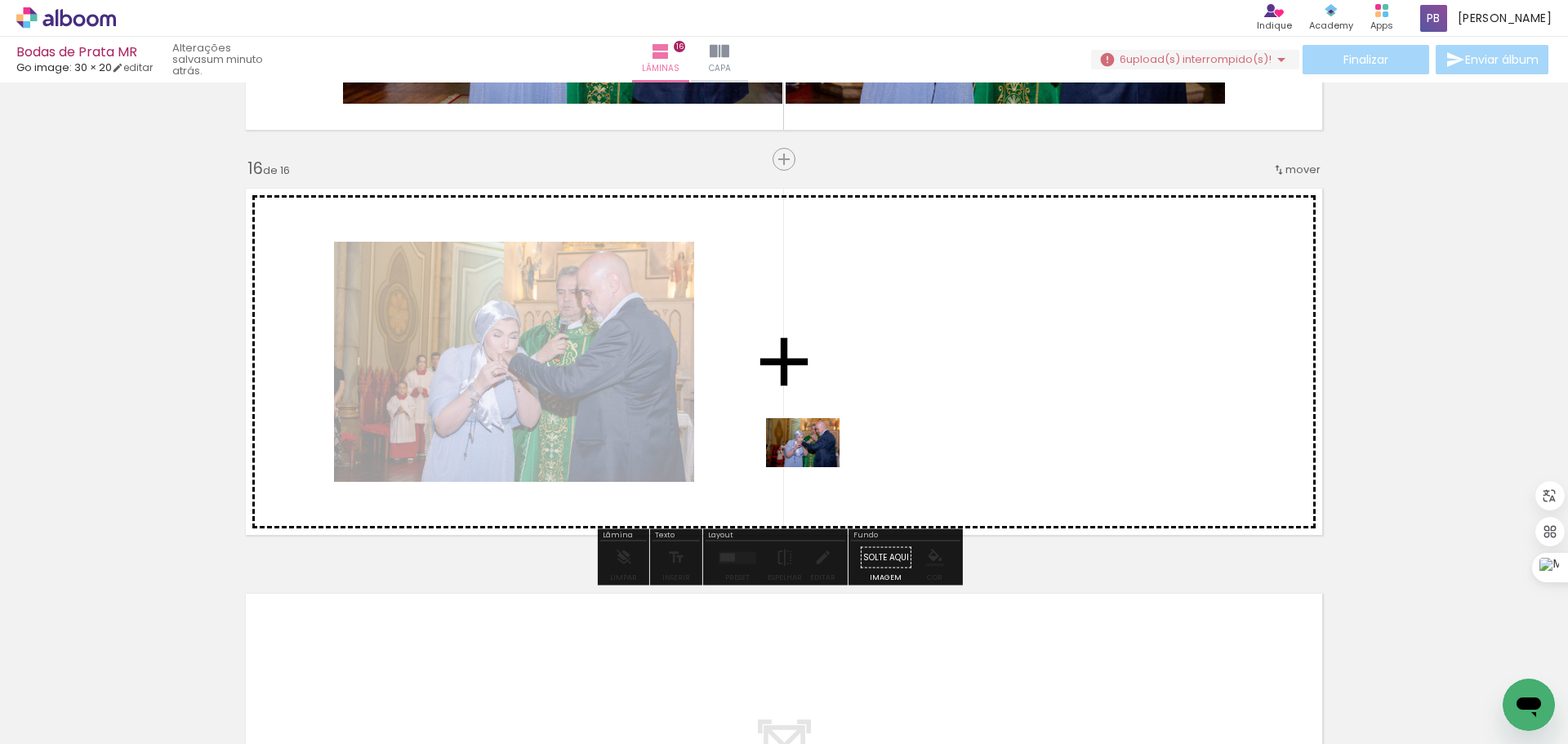
drag, startPoint x: 650, startPoint y: 698, endPoint x: 815, endPoint y: 466, distance: 284.7
click at [815, 466] on quentale-workspace at bounding box center [784, 372] width 1568 height 744
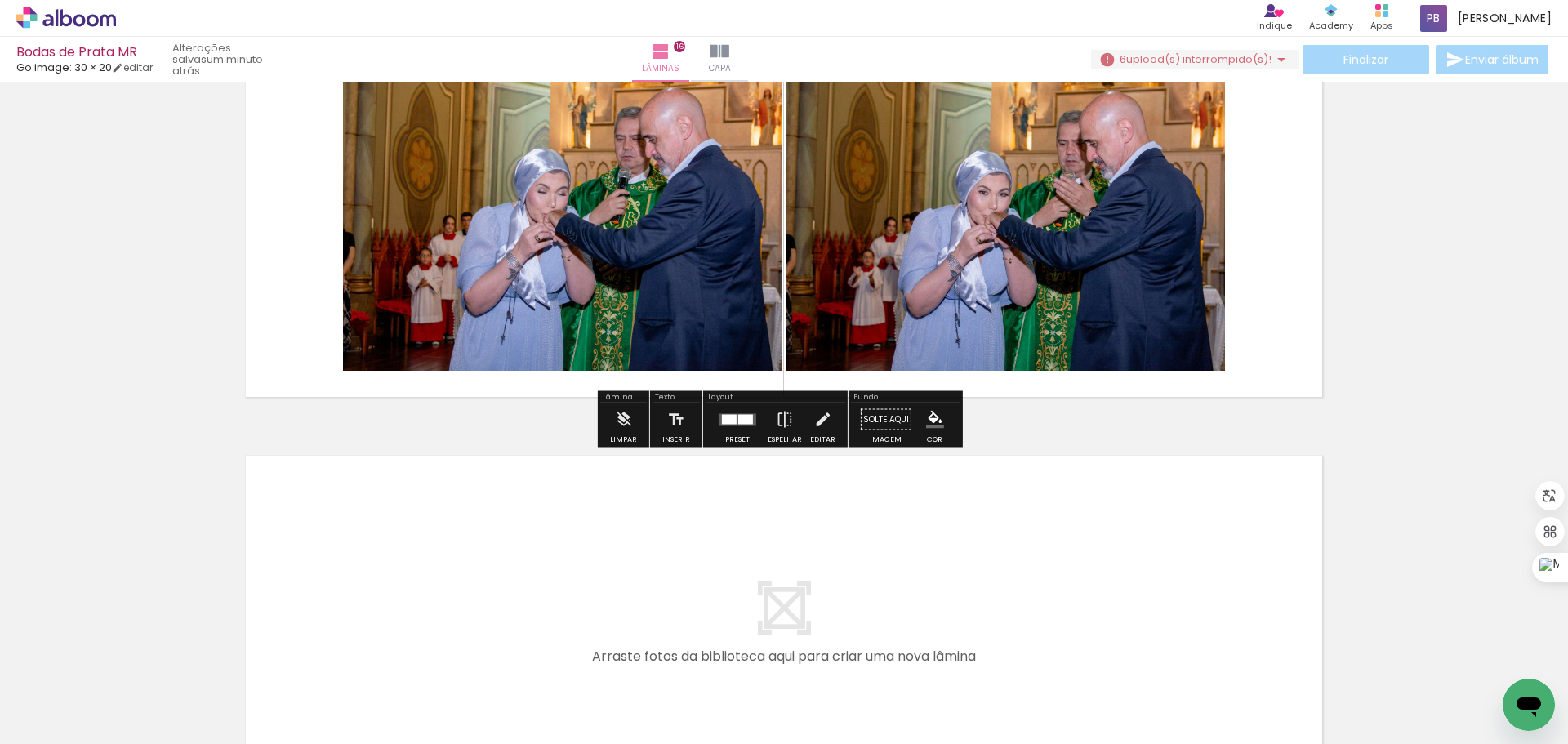
scroll to position [6188, 0]
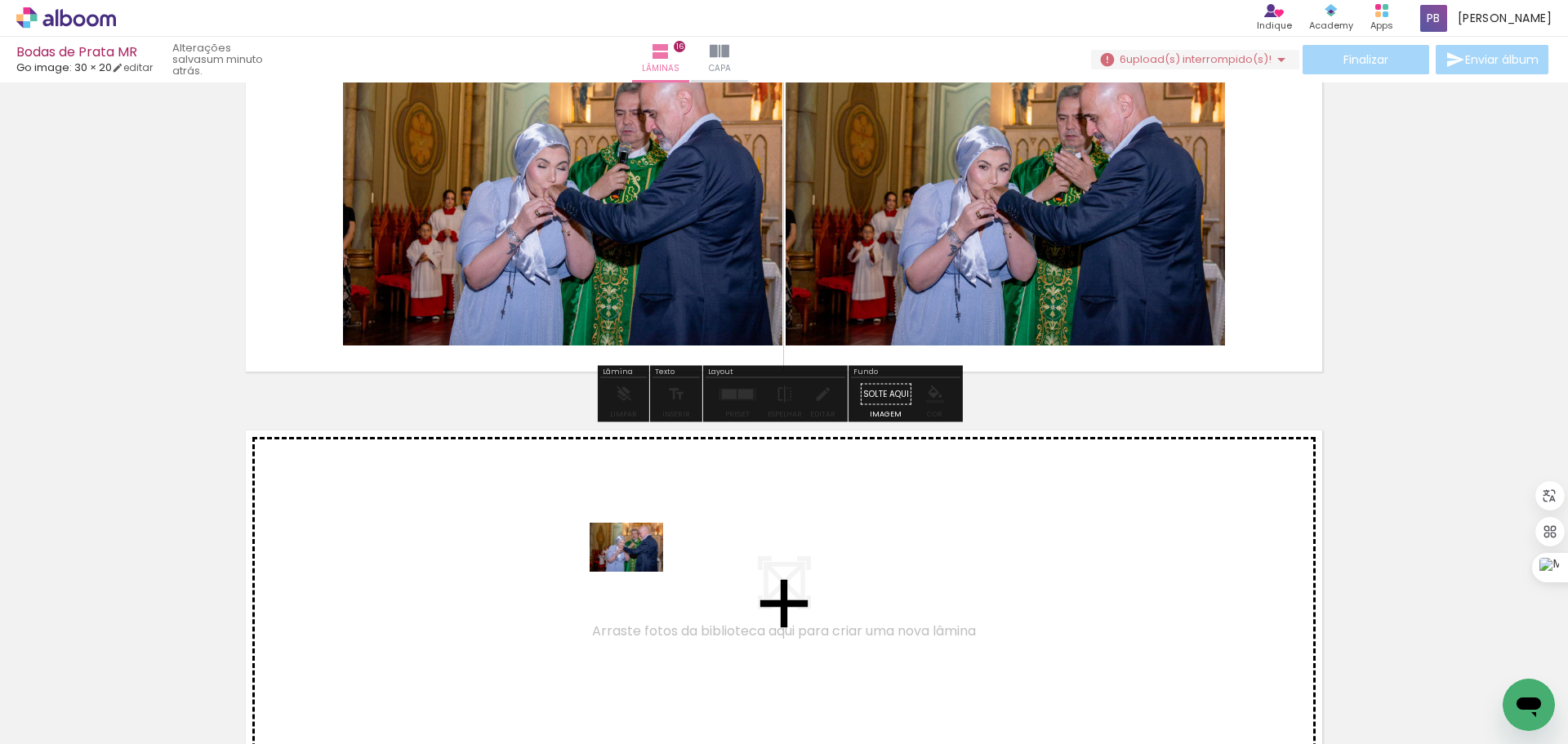
drag, startPoint x: 743, startPoint y: 700, endPoint x: 639, endPoint y: 572, distance: 164.9
click at [639, 572] on quentale-workspace at bounding box center [784, 372] width 1568 height 744
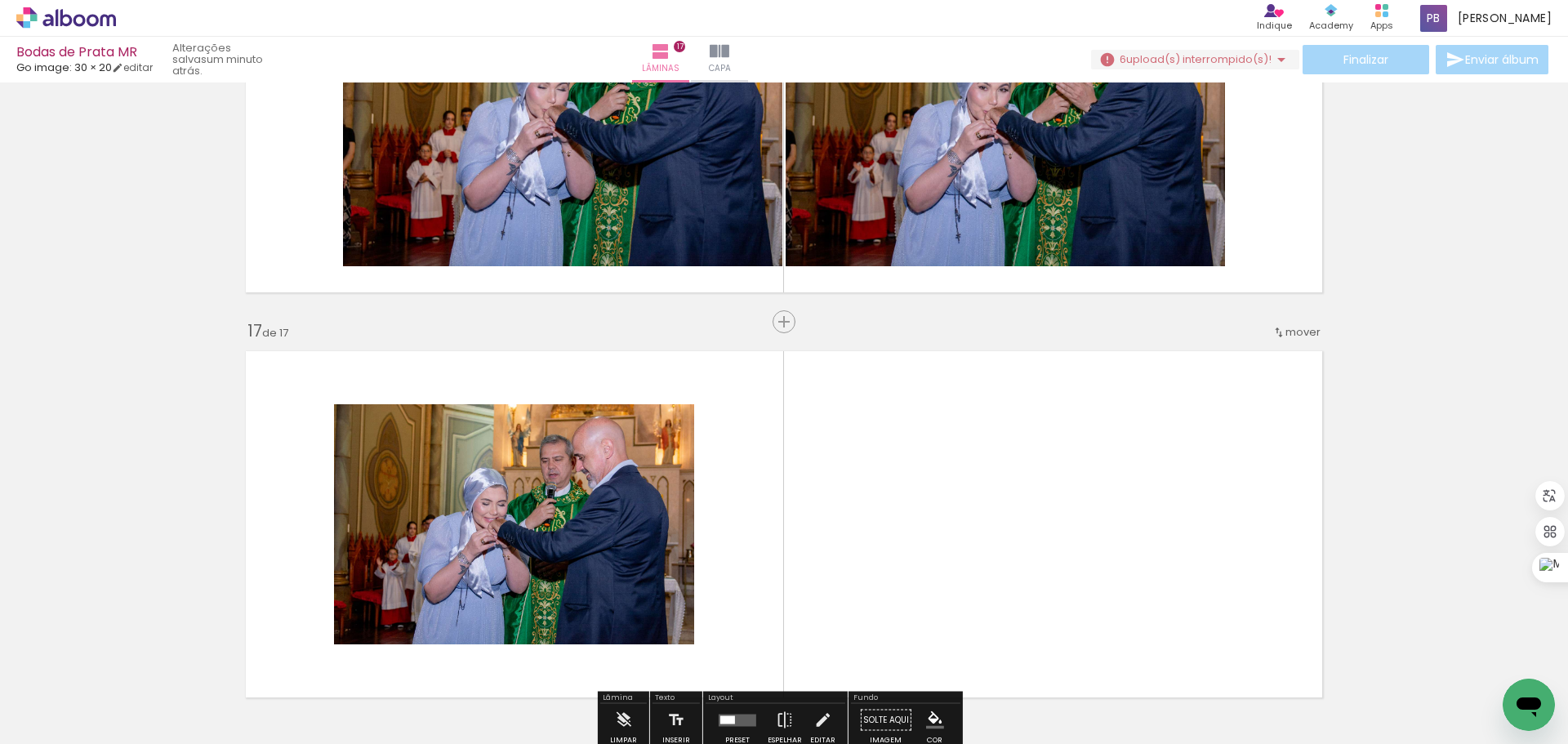
scroll to position [6267, 0]
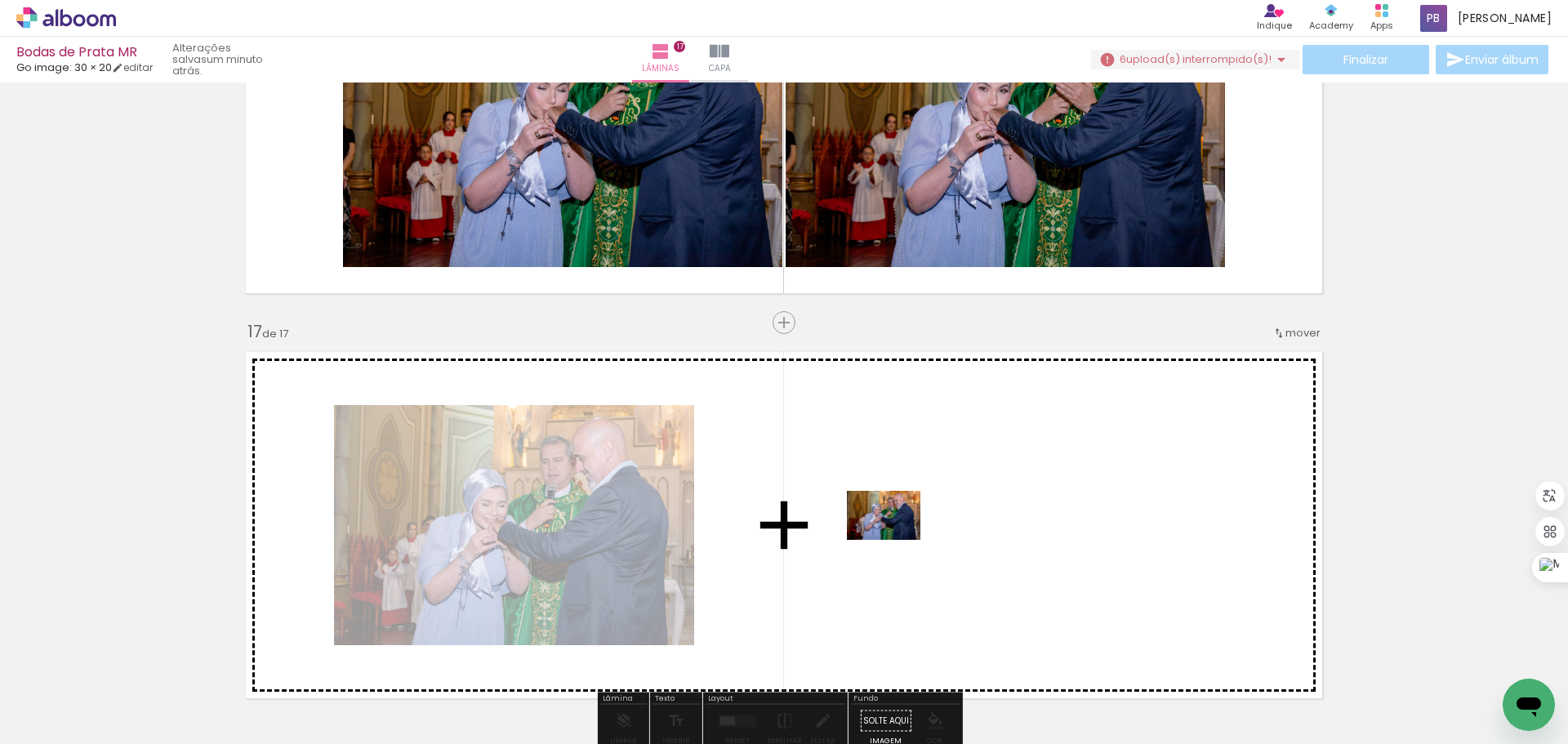
drag, startPoint x: 843, startPoint y: 693, endPoint x: 896, endPoint y: 540, distance: 161.9
click at [896, 540] on quentale-workspace at bounding box center [784, 372] width 1568 height 744
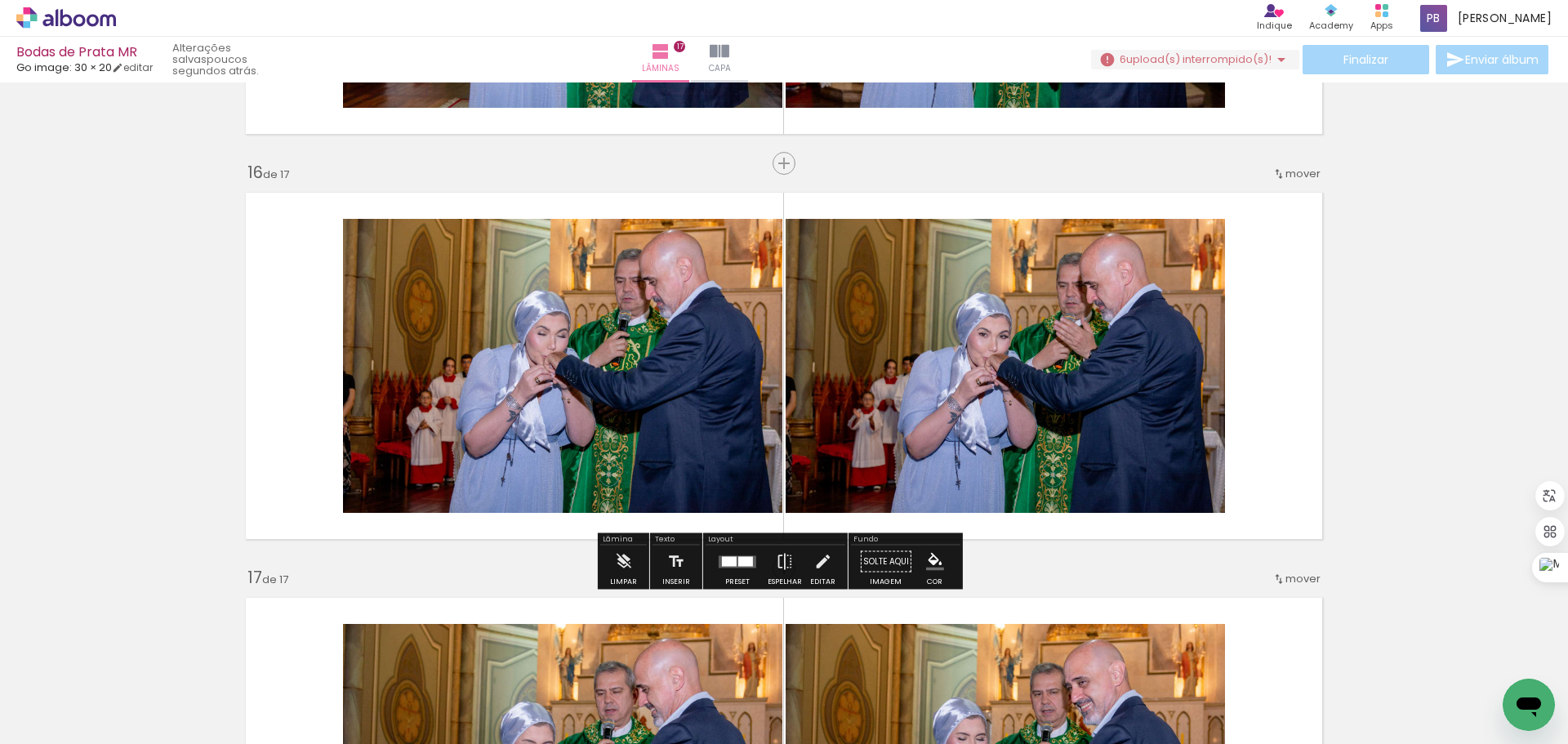
scroll to position [6022, 0]
